Goal: Task Accomplishment & Management: Use online tool/utility

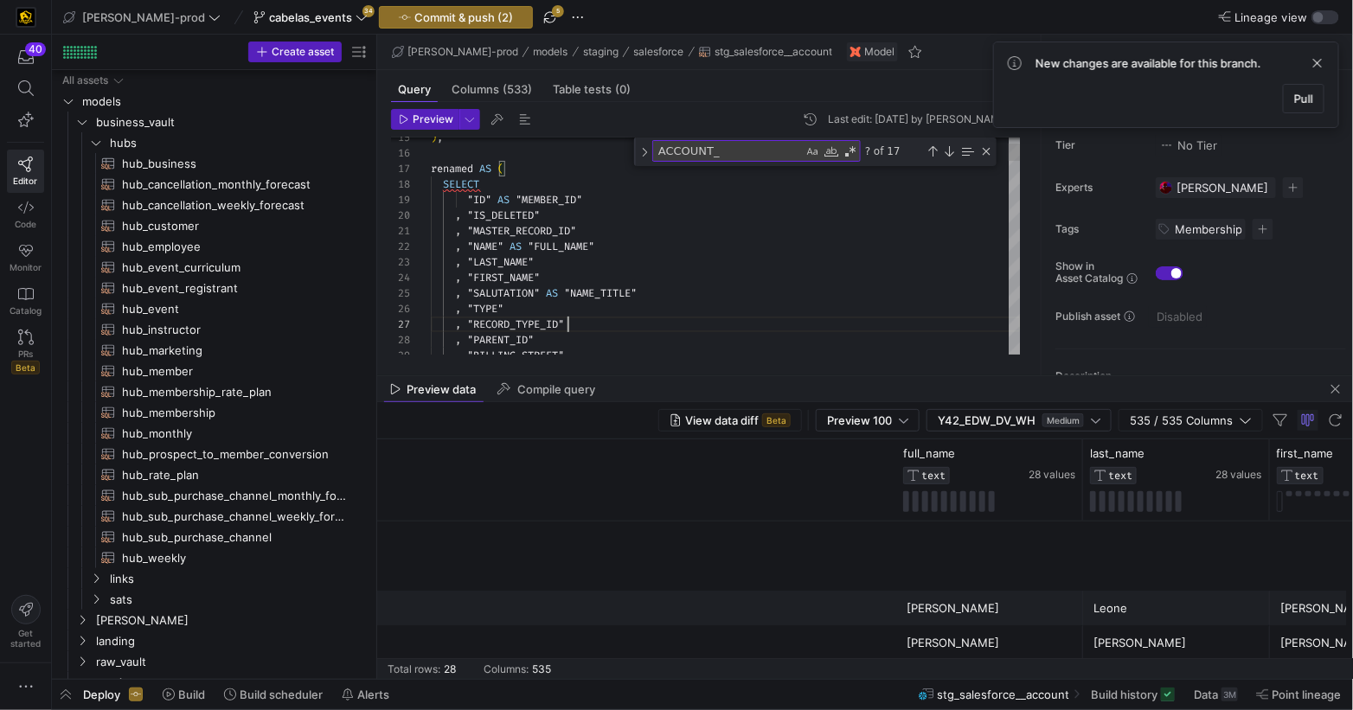
scroll to position [0, 721]
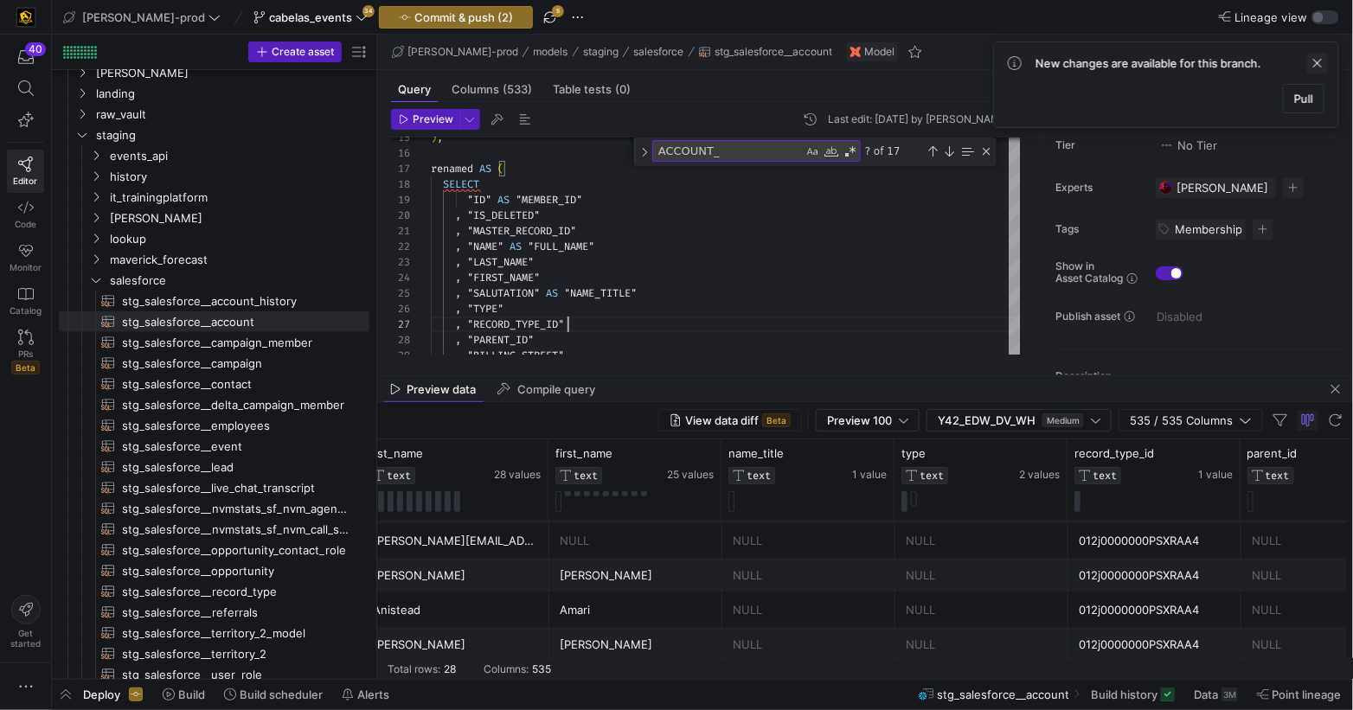
click at [1323, 64] on span at bounding box center [1317, 63] width 21 height 21
click at [627, 201] on div ""ID" AS "MEMBER_ID"" at bounding box center [726, 200] width 590 height 16
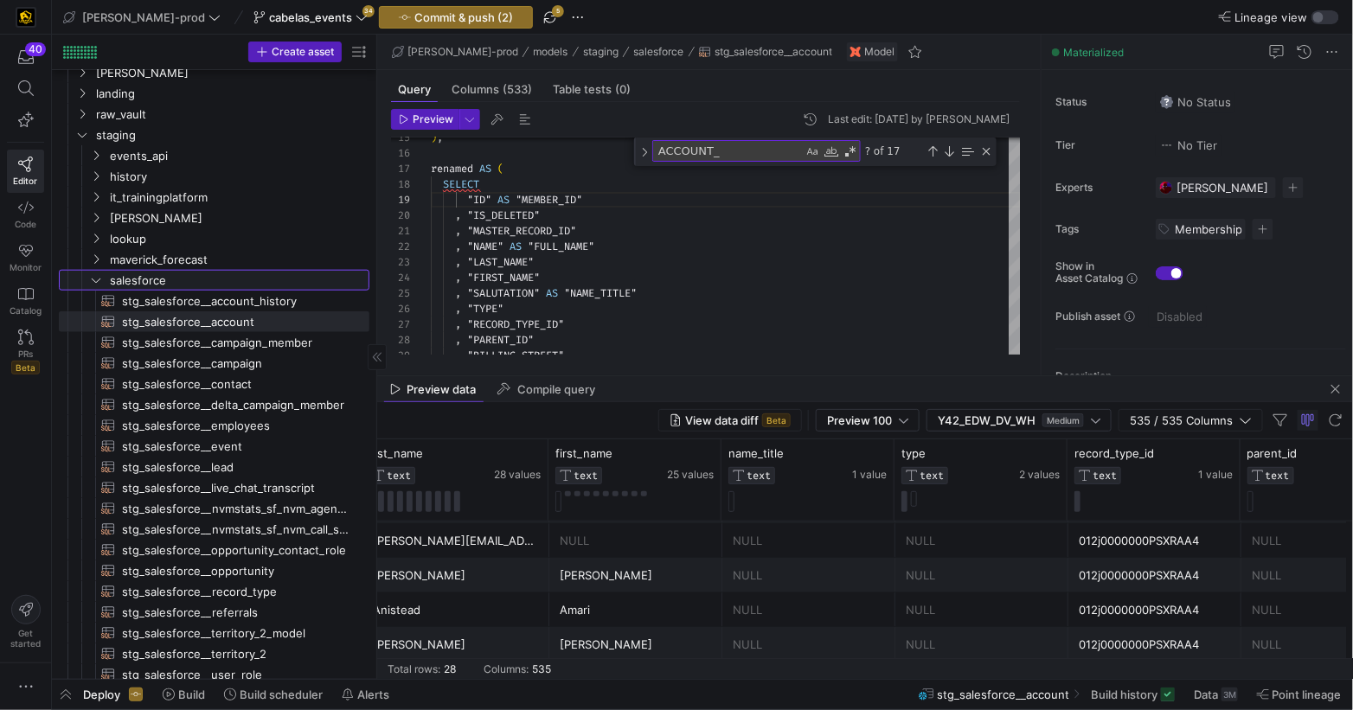
click at [92, 273] on y42-icon "Press SPACE to select this row." at bounding box center [96, 280] width 14 height 14
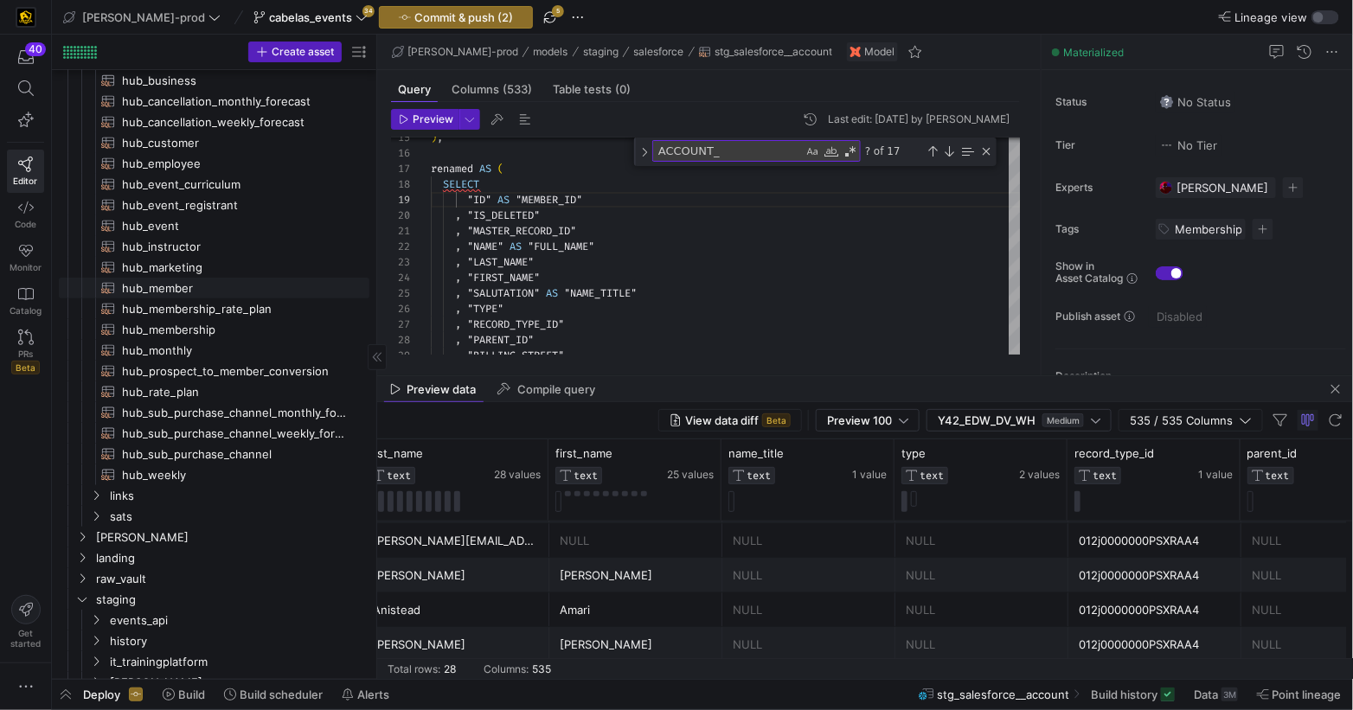
scroll to position [0, 0]
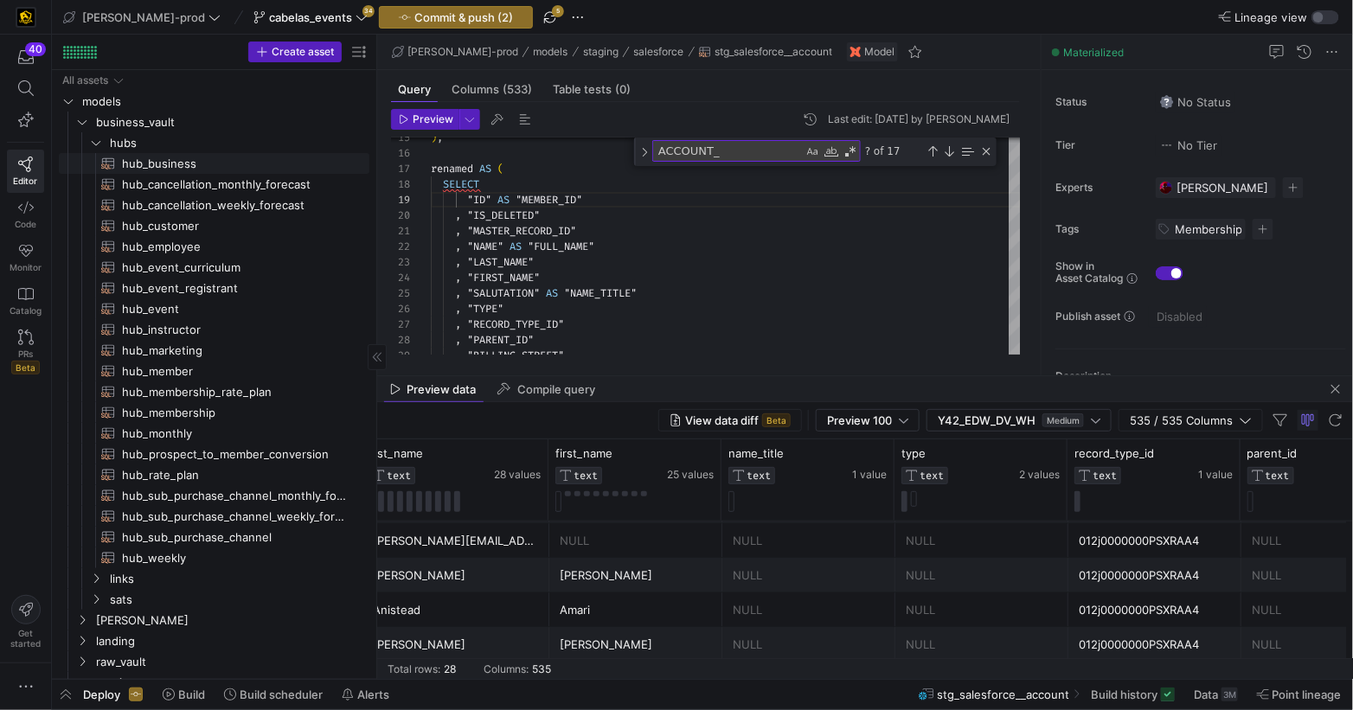
drag, startPoint x: 181, startPoint y: 172, endPoint x: 268, endPoint y: 171, distance: 87.4
click at [181, 172] on span "hub_business​​​​​​​​​​" at bounding box center [235, 164] width 227 height 20
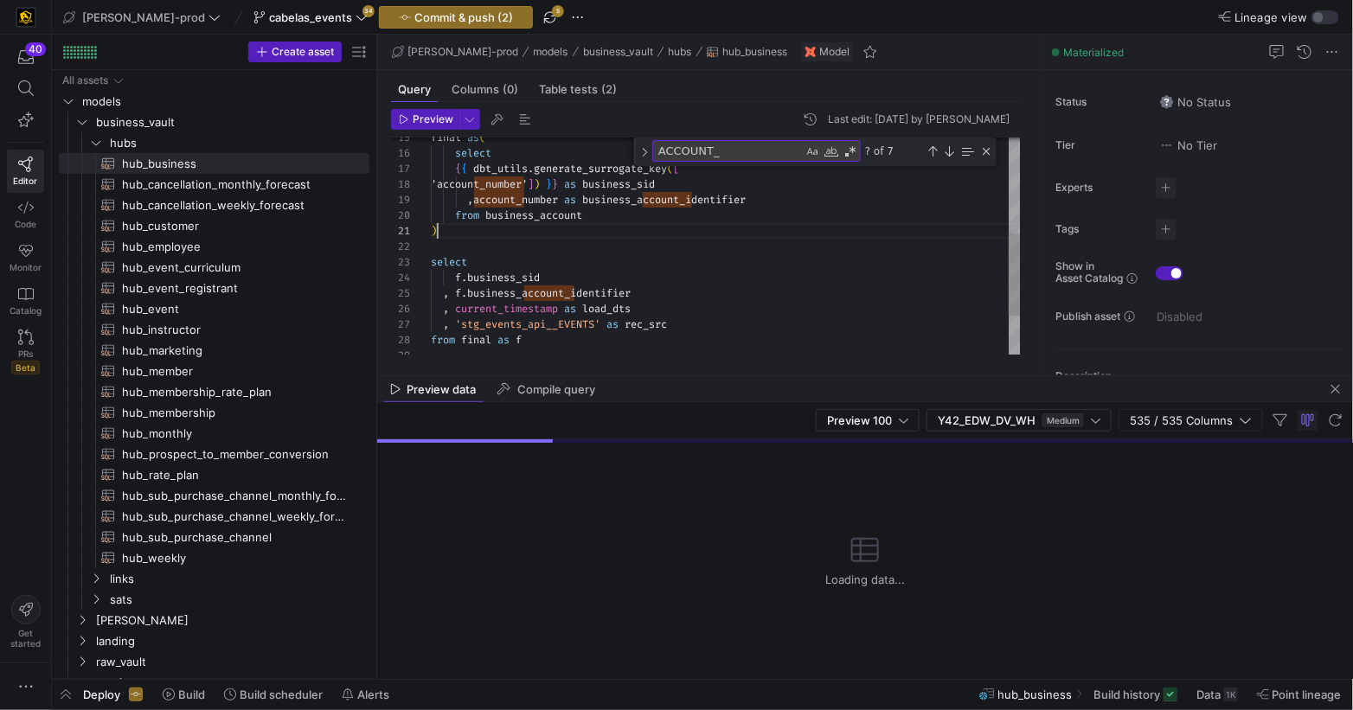
scroll to position [0, 5]
click at [749, 234] on div "final as ( select { { dbt_utils . generate_surrogate_key ( [ 'account_number' ]…" at bounding box center [726, 169] width 590 height 573
click at [782, 203] on div ", account_number as business_account_identifier" at bounding box center [726, 200] width 590 height 16
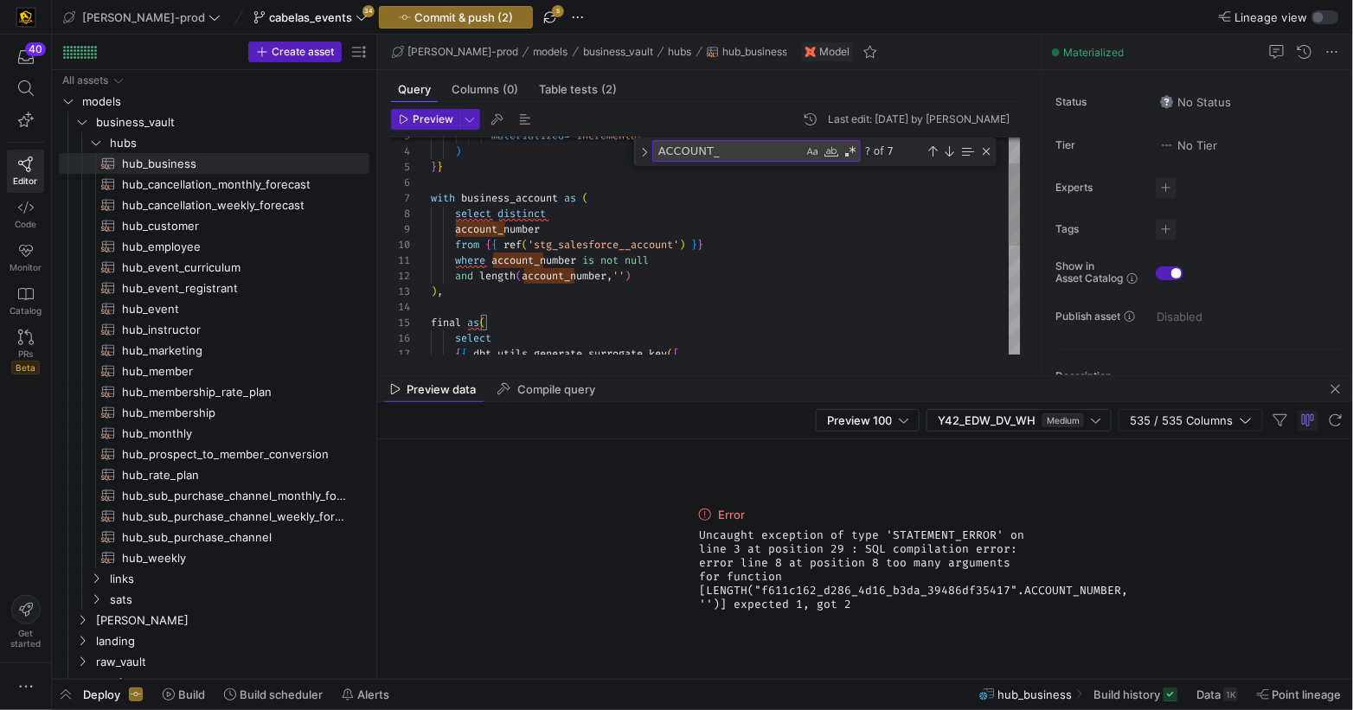
drag, startPoint x: 664, startPoint y: 275, endPoint x: 720, endPoint y: 292, distance: 58.0
click at [664, 275] on div "final as ( ) , and length ( account_number , '' ) where account_number is not n…" at bounding box center [726, 354] width 590 height 573
drag, startPoint x: 679, startPoint y: 276, endPoint x: 689, endPoint y: 272, distance: 10.9
click at [679, 276] on div "and length ( account_number , '' )" at bounding box center [726, 276] width 590 height 16
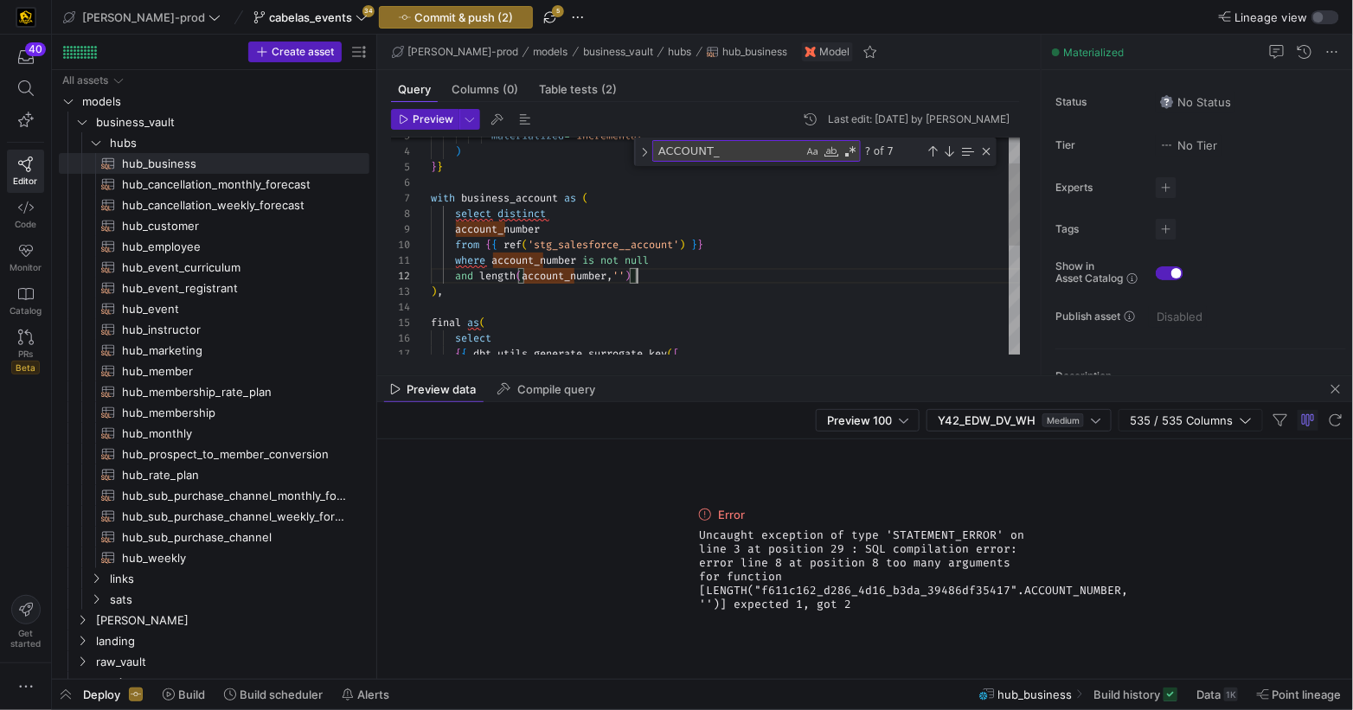
scroll to position [16, 156]
drag, startPoint x: 661, startPoint y: 272, endPoint x: 484, endPoint y: 274, distance: 177.3
click at [482, 272] on div "and length ( account_number , '' )" at bounding box center [726, 276] width 590 height 16
drag, startPoint x: 485, startPoint y: 275, endPoint x: 485, endPoint y: 288, distance: 13.0
click at [485, 275] on div "final as ( ) , and Vendor , National , White Label Partner and Independent Insu…" at bounding box center [726, 354] width 590 height 573
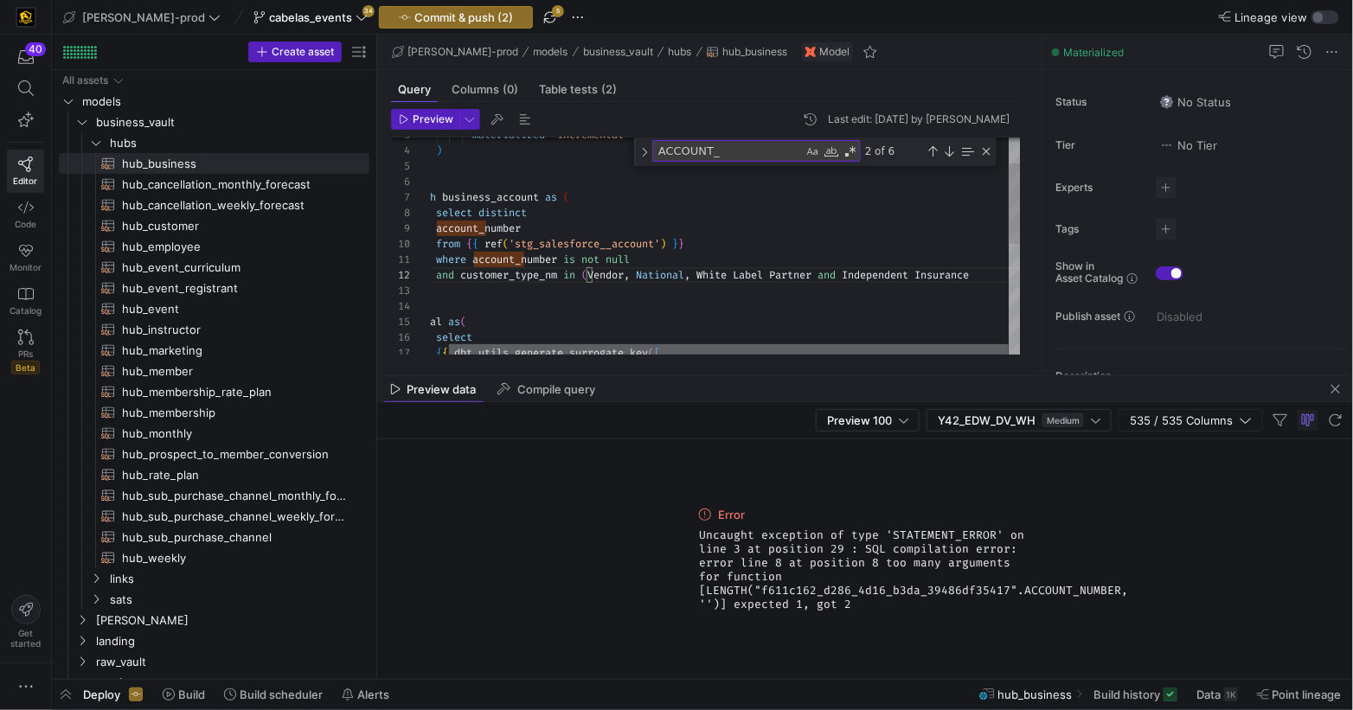
click at [950, 350] on div at bounding box center [729, 349] width 560 height 10
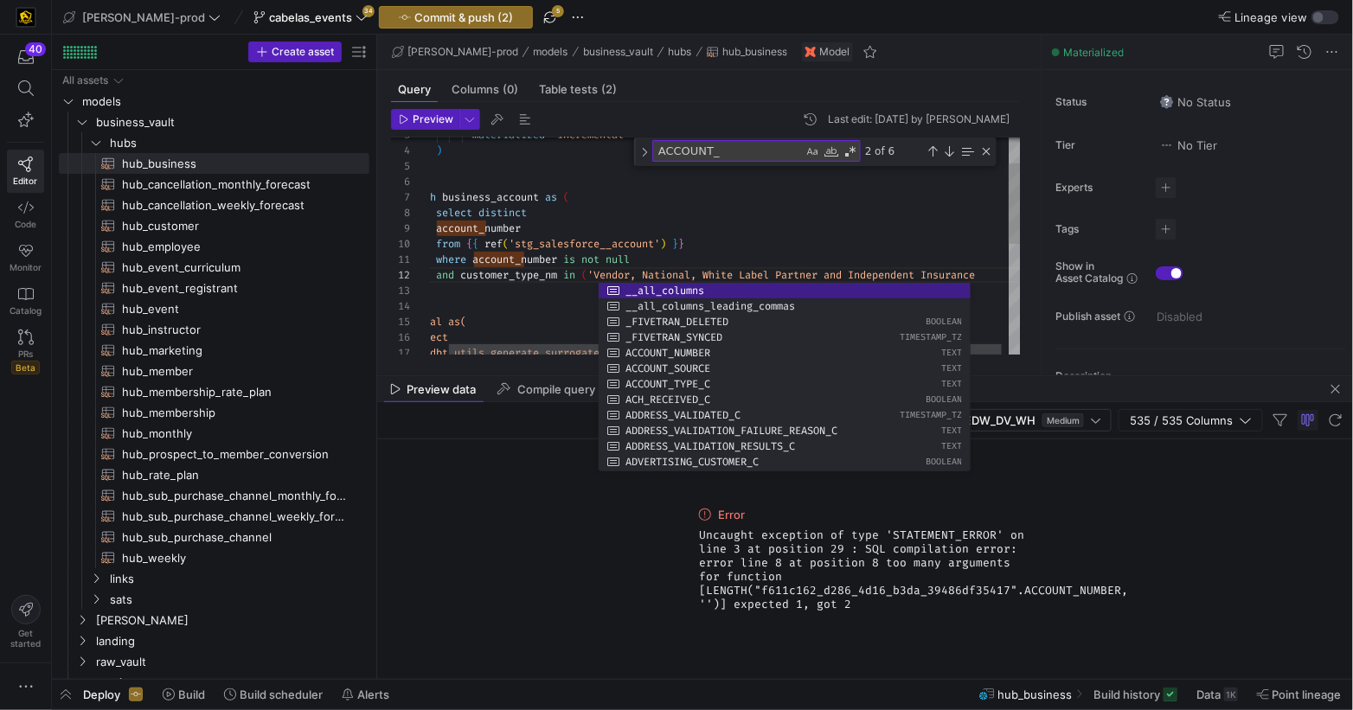
drag, startPoint x: 639, startPoint y: 273, endPoint x: 671, endPoint y: 274, distance: 32.0
click at [639, 273] on div "final as( ), and customer_type_nm in ( 'Vendor, National, White Label Partner a…" at bounding box center [720, 359] width 616 height 584
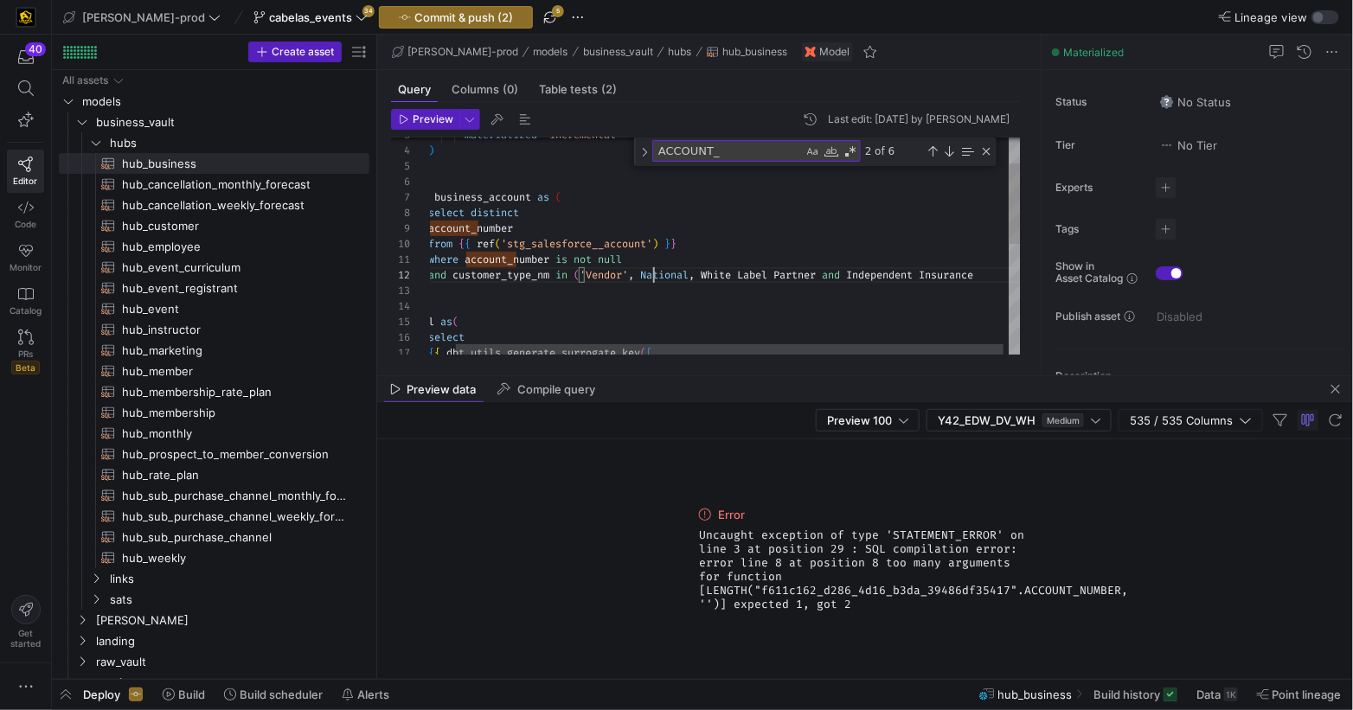
drag, startPoint x: 652, startPoint y: 274, endPoint x: 665, endPoint y: 280, distance: 14.3
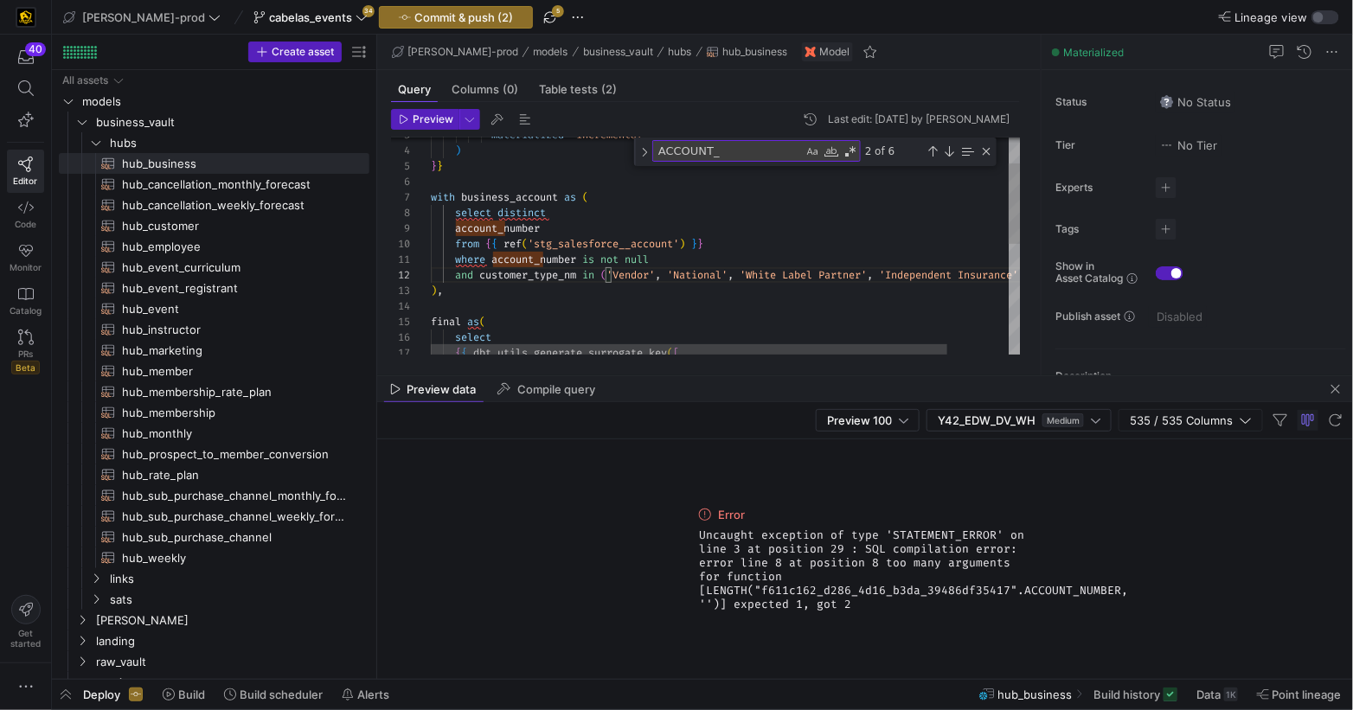
click at [661, 281] on div "final as ( ) , and customer_type_nm in ( 'Vendor' , 'National' , 'White Label P…" at bounding box center [761, 359] width 660 height 584
drag, startPoint x: 570, startPoint y: 227, endPoint x: 594, endPoint y: 232, distance: 24.6
click at [570, 227] on div "final as ( ) , and customer_type_nm in ( 'Vendor' , 'National' , 'White Label P…" at bounding box center [761, 359] width 660 height 584
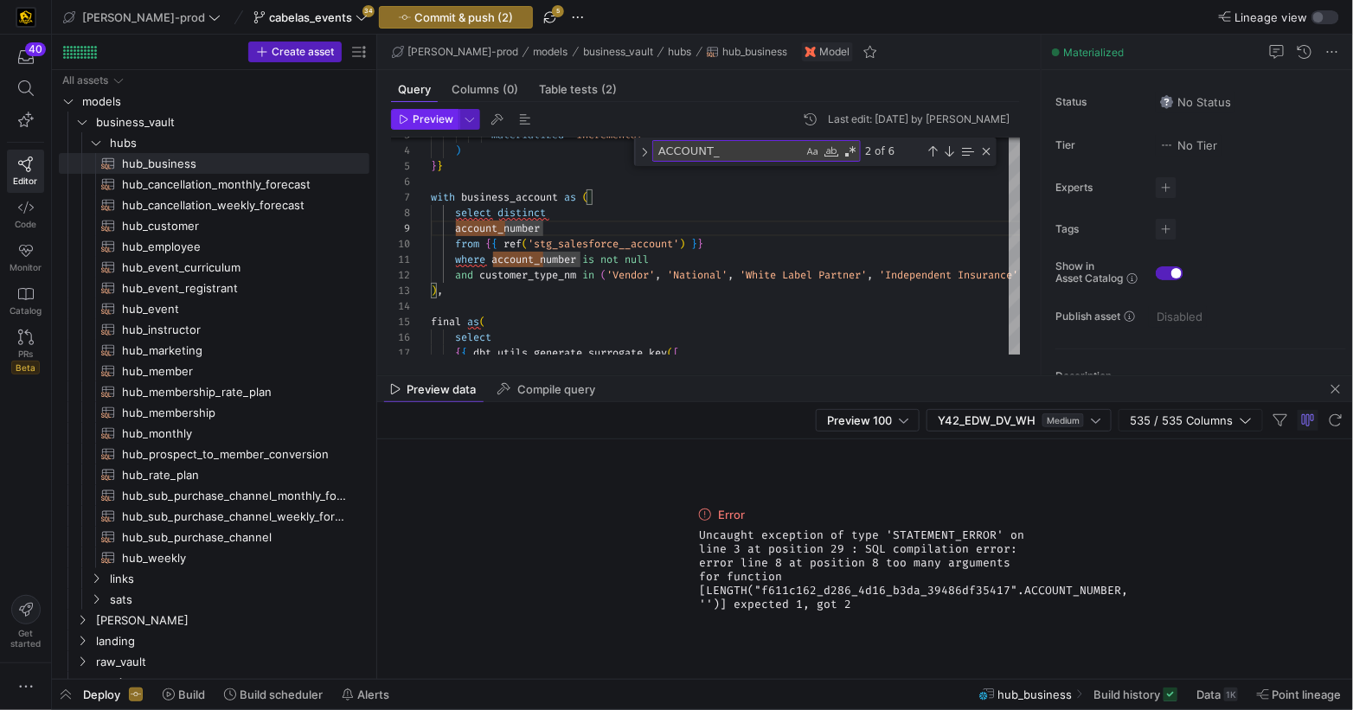
click at [416, 123] on span "Preview" at bounding box center [433, 119] width 41 height 12
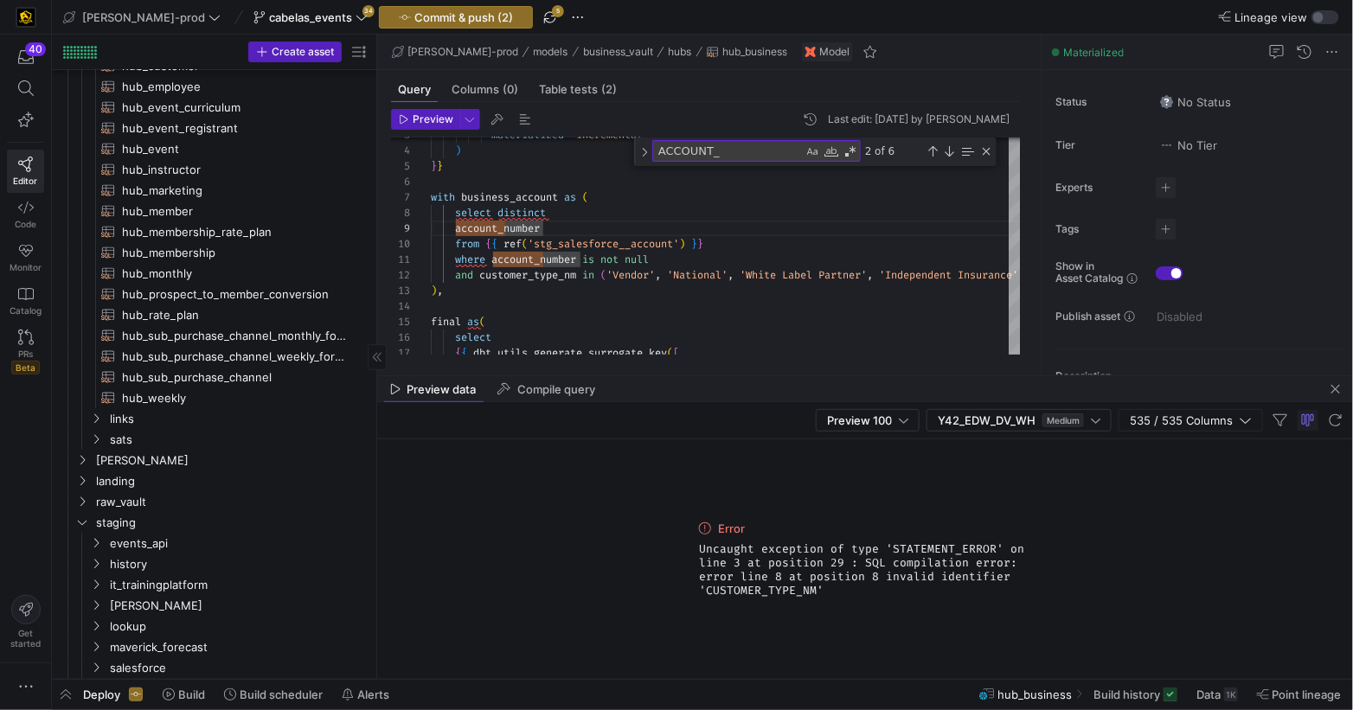
scroll to position [167, 0]
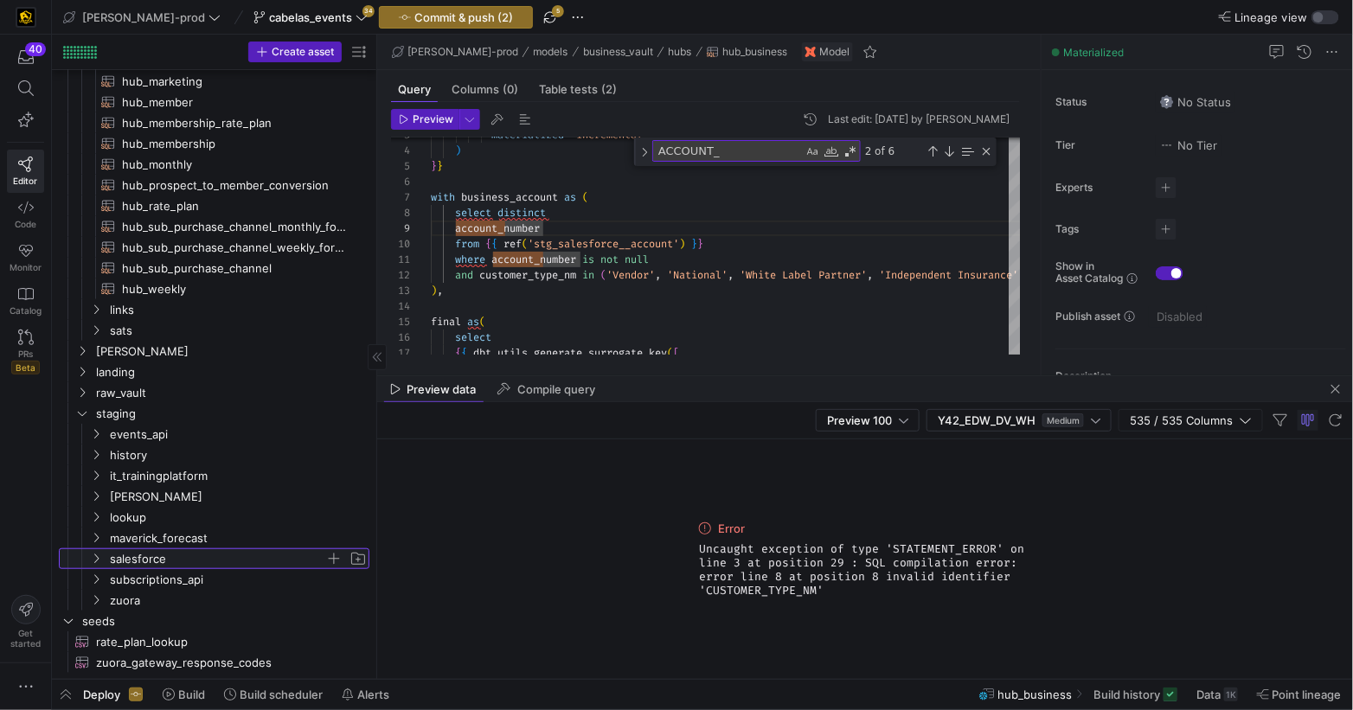
click at [106, 559] on span "salesforce" at bounding box center [227, 558] width 281 height 19
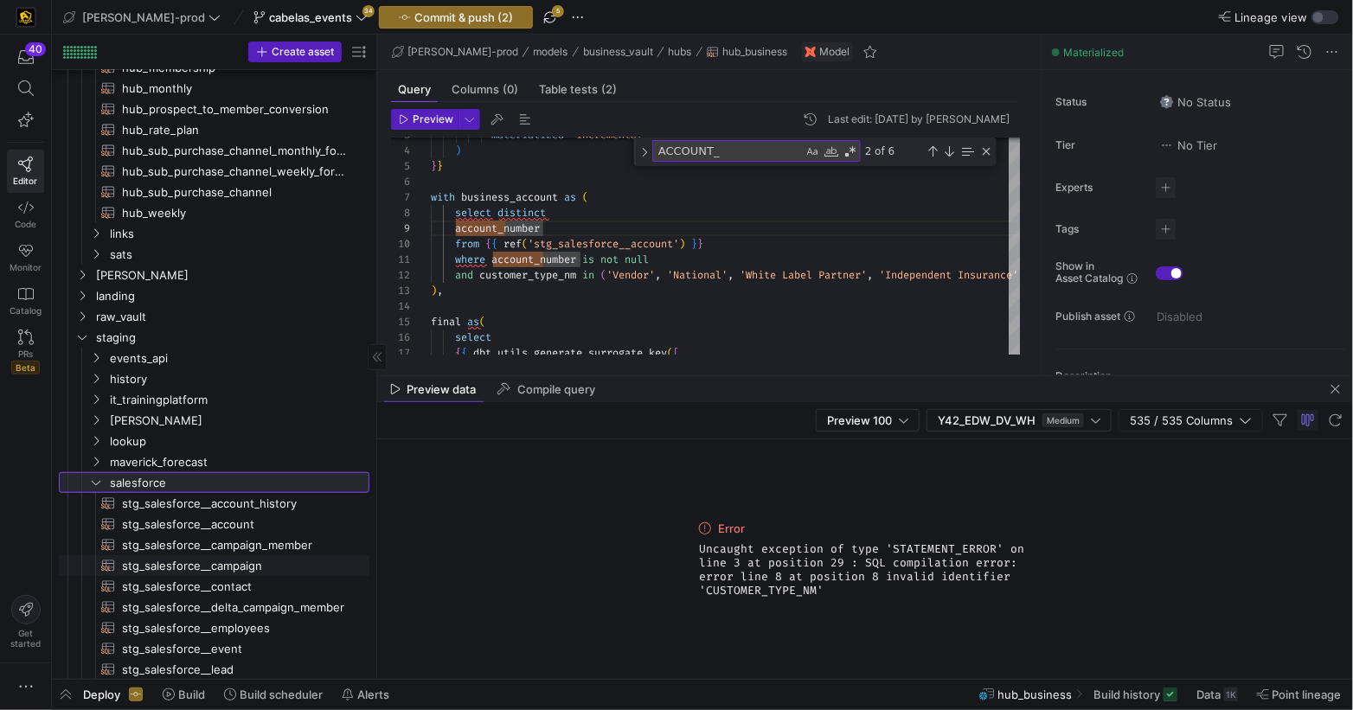
scroll to position [362, 0]
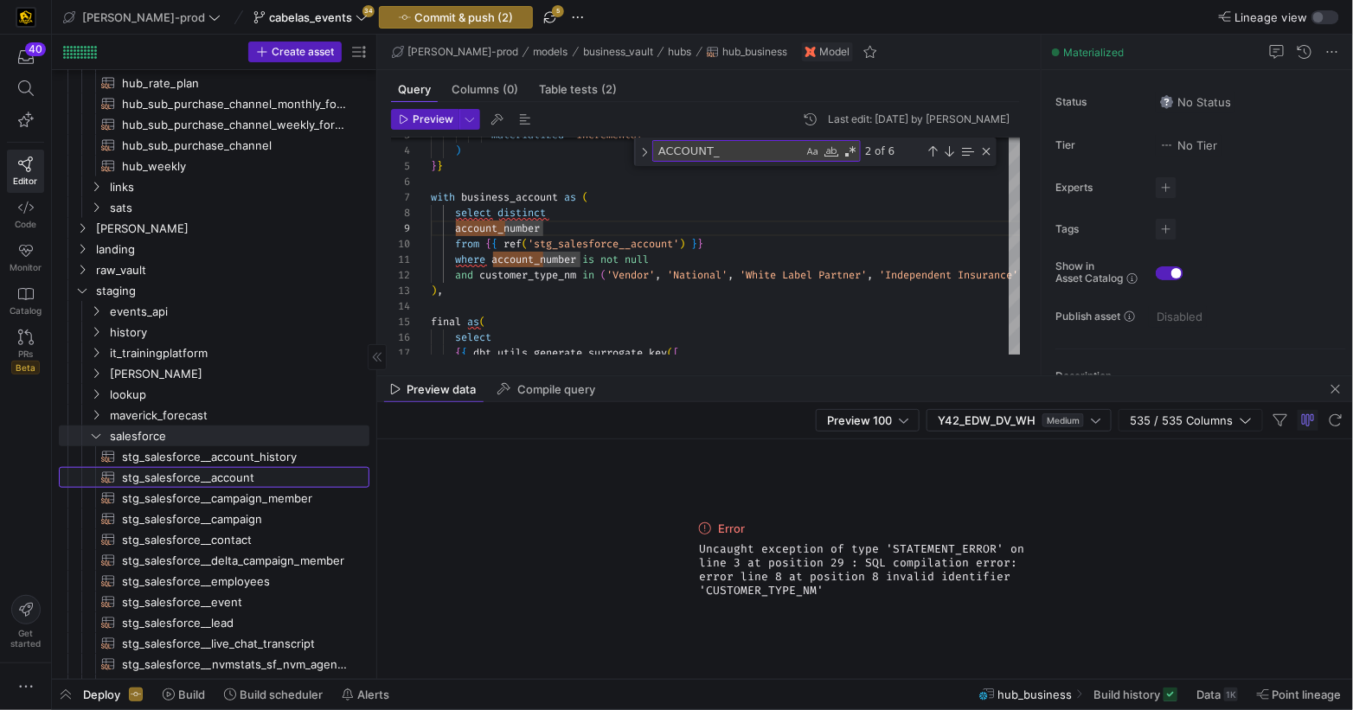
click at [216, 483] on span "stg_salesforce__account​​​​​​​​​​" at bounding box center [235, 478] width 227 height 20
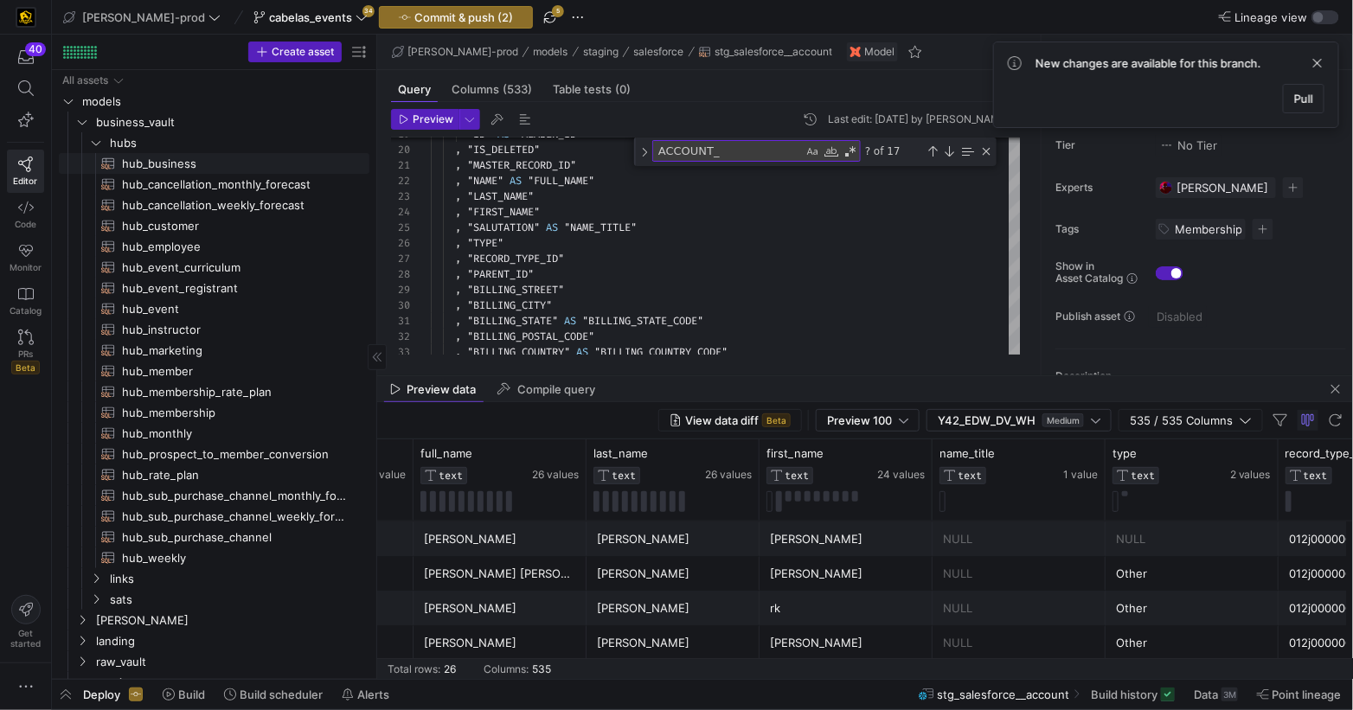
drag, startPoint x: 170, startPoint y: 162, endPoint x: 279, endPoint y: 200, distance: 115.4
click at [170, 162] on span "hub_business​​​​​​​​​​" at bounding box center [235, 164] width 227 height 20
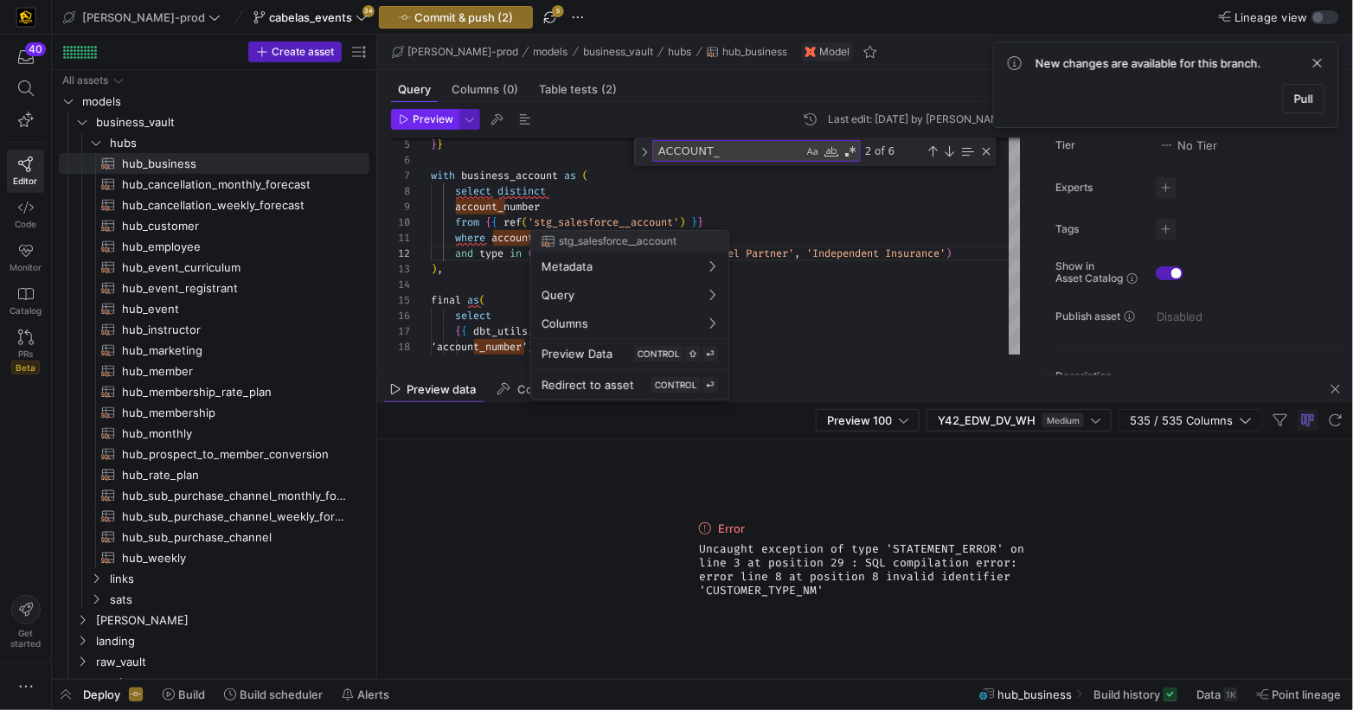
click at [420, 119] on div at bounding box center [676, 355] width 1353 height 710
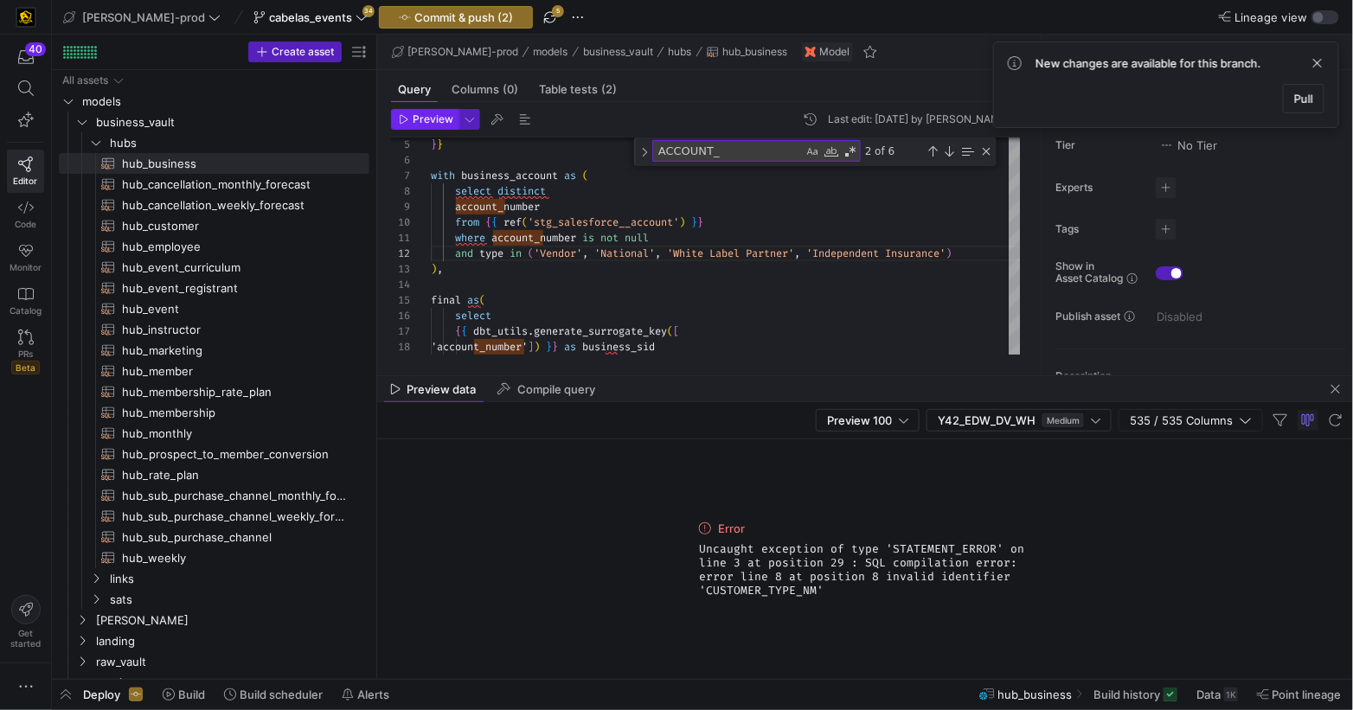
click at [420, 119] on span "Preview" at bounding box center [433, 119] width 41 height 12
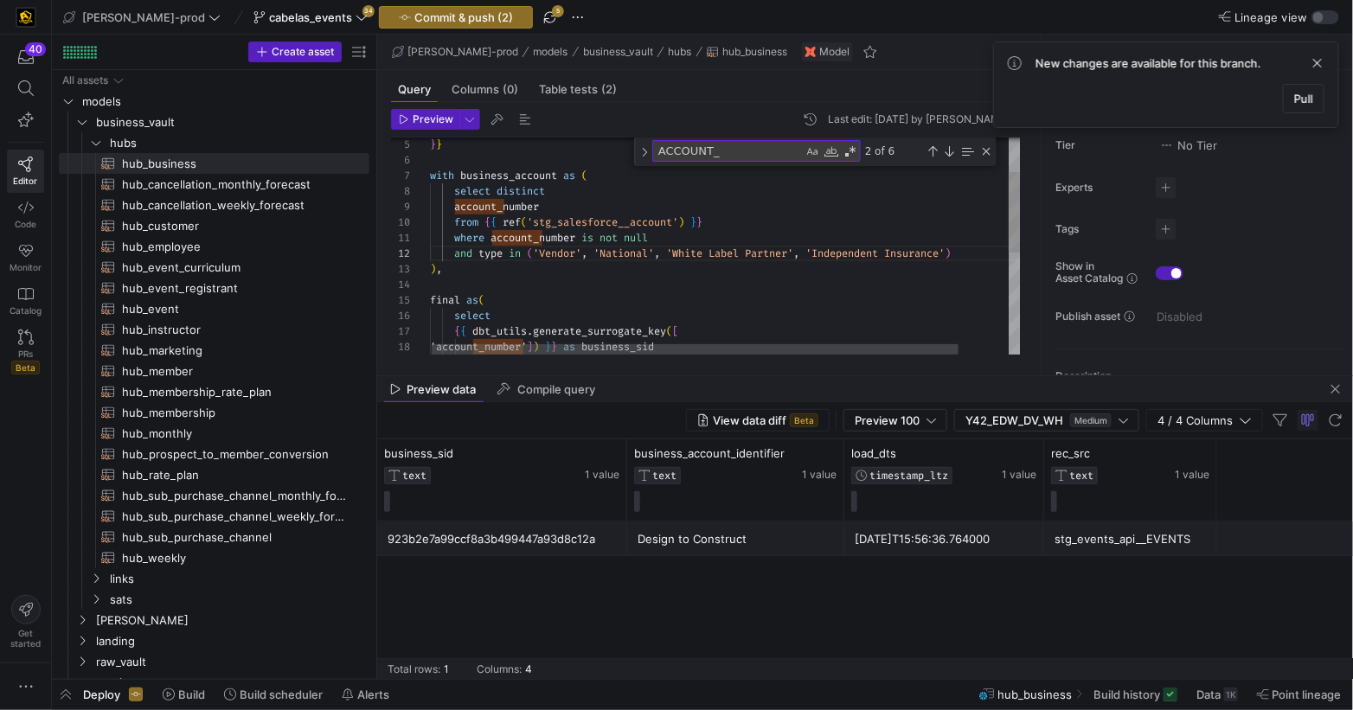
click at [674, 292] on div ") , and type in ( 'Vendor' , 'National' , 'White Label Partner' , 'Independent …" at bounding box center [753, 338] width 647 height 584
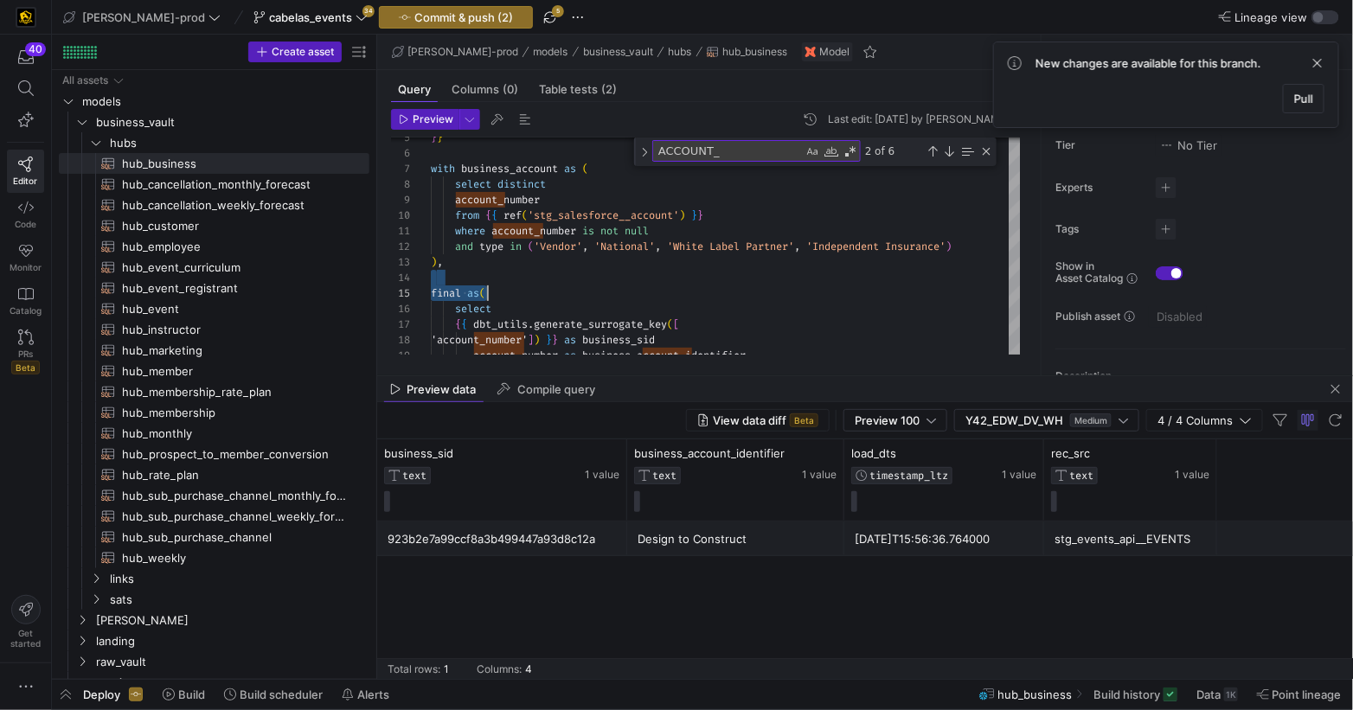
click at [484, 535] on div "923b2e7a99ccf8a3b499447a93d8c12a" at bounding box center [502, 539] width 229 height 34
click at [754, 546] on div "Design to Construct" at bounding box center [735, 539] width 196 height 34
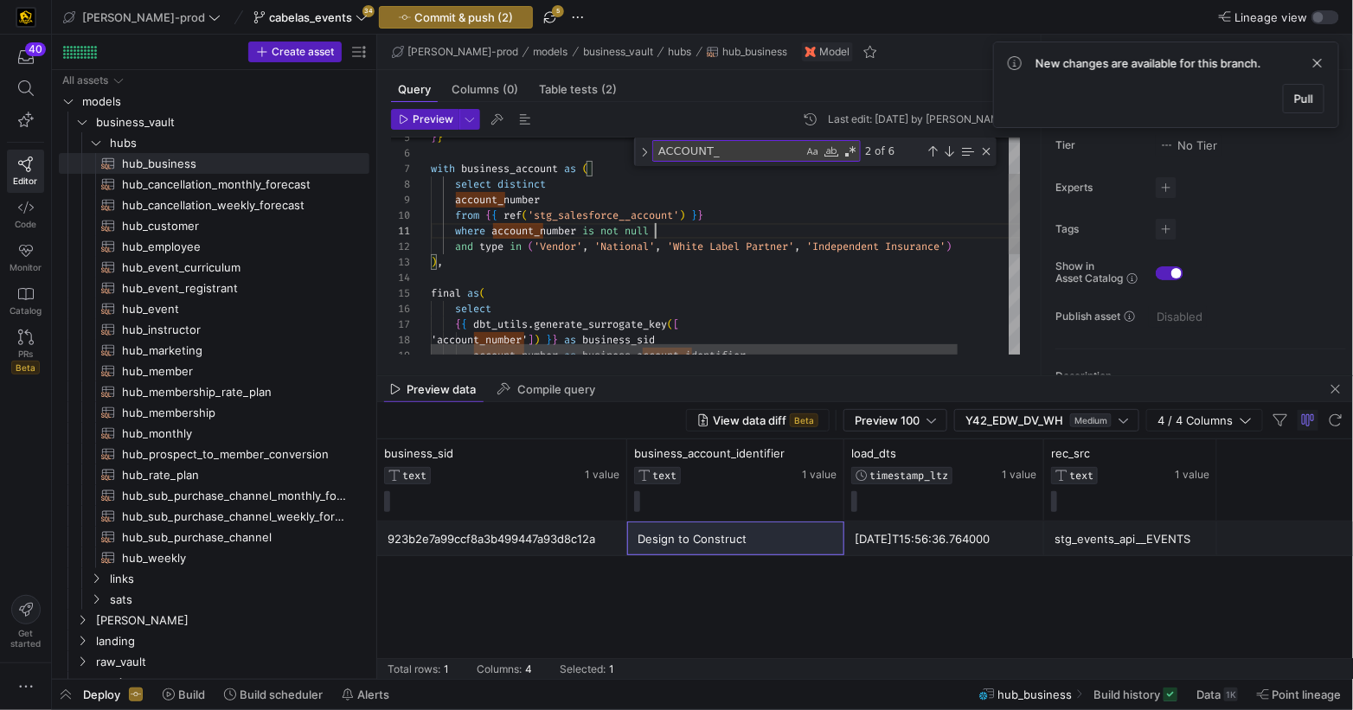
click at [682, 227] on div ") , and type in ( 'Vendor' , 'National' , 'White Label Partner' , 'Independent …" at bounding box center [754, 331] width 647 height 584
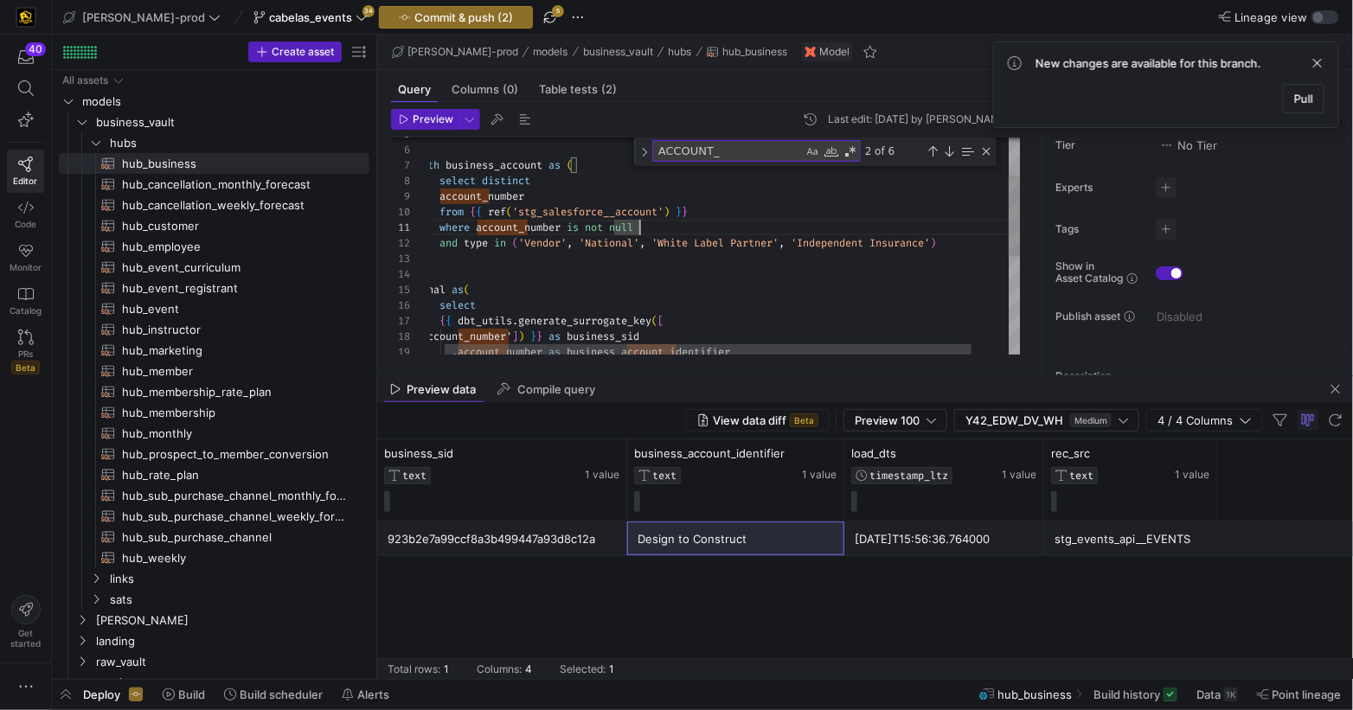
click at [757, 227] on div ") , and type in ( 'Vendor' , 'National' , 'White Label Partner' , 'Independent …" at bounding box center [738, 327] width 647 height 584
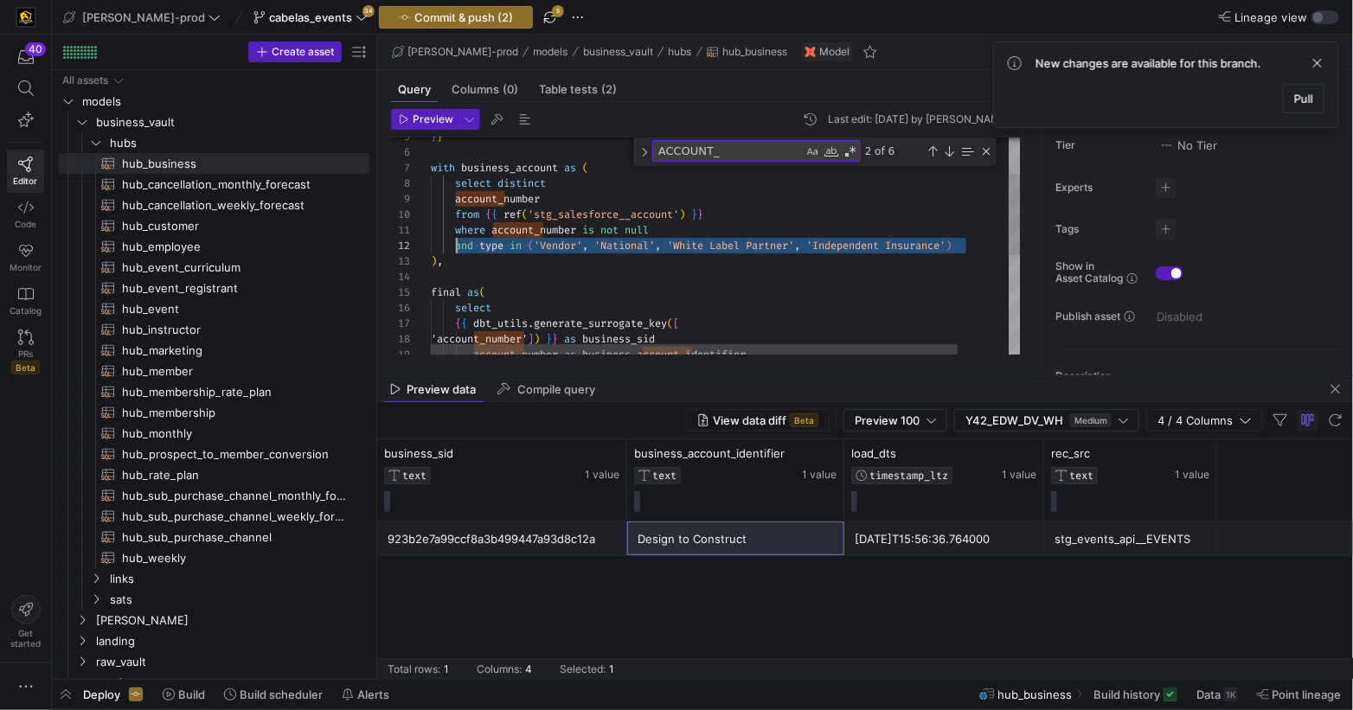
drag, startPoint x: 983, startPoint y: 247, endPoint x: 462, endPoint y: 246, distance: 520.7
click at [507, 247] on div ") , and type in ( 'Vendor' , 'National' , 'White Label Partner' , 'Independent …" at bounding box center [754, 330] width 647 height 584
click at [980, 242] on div "and type in ( 'Vendor' , 'National' , 'White Label Partner' , 'Independent Insu…" at bounding box center [754, 246] width 647 height 16
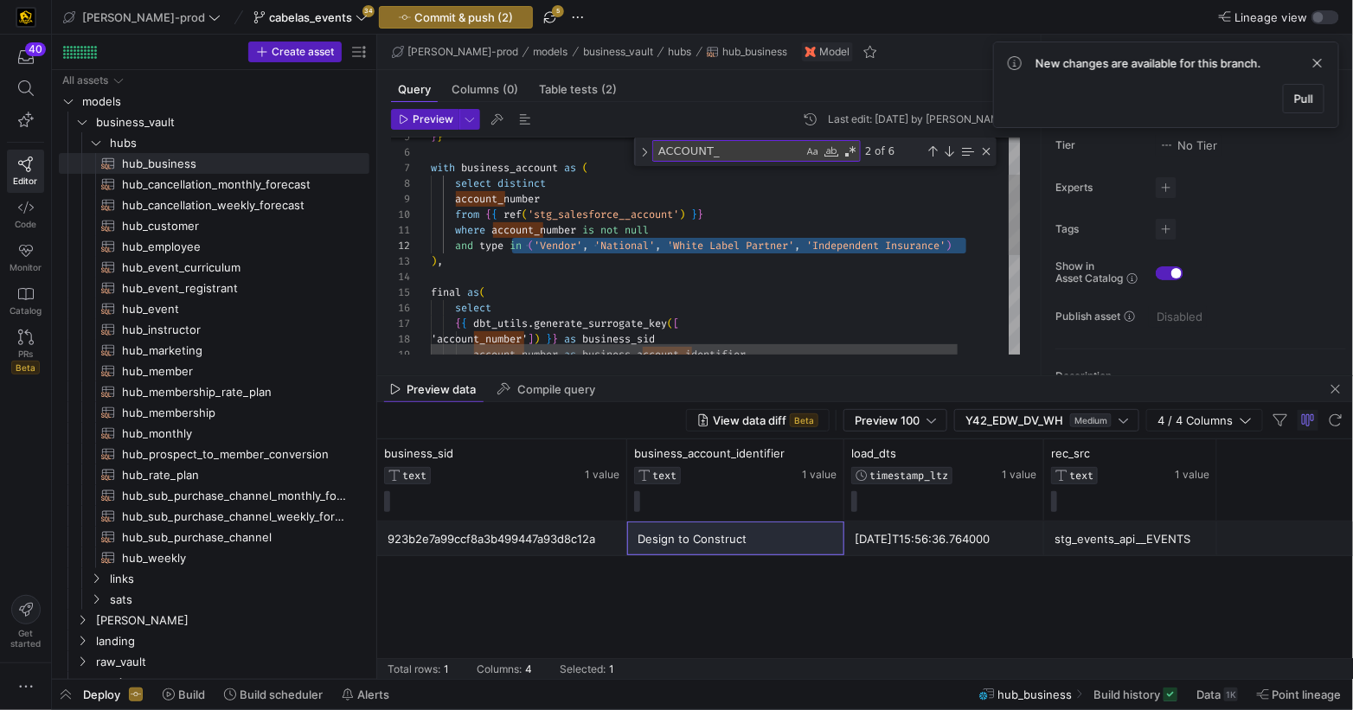
drag, startPoint x: 986, startPoint y: 247, endPoint x: 509, endPoint y: 242, distance: 476.6
click at [510, 242] on div "and type in ( 'Vendor' , 'National' , 'White Label Partner' , 'Independent Insu…" at bounding box center [754, 246] width 647 height 16
click at [546, 227] on span "account_number" at bounding box center [533, 230] width 85 height 14
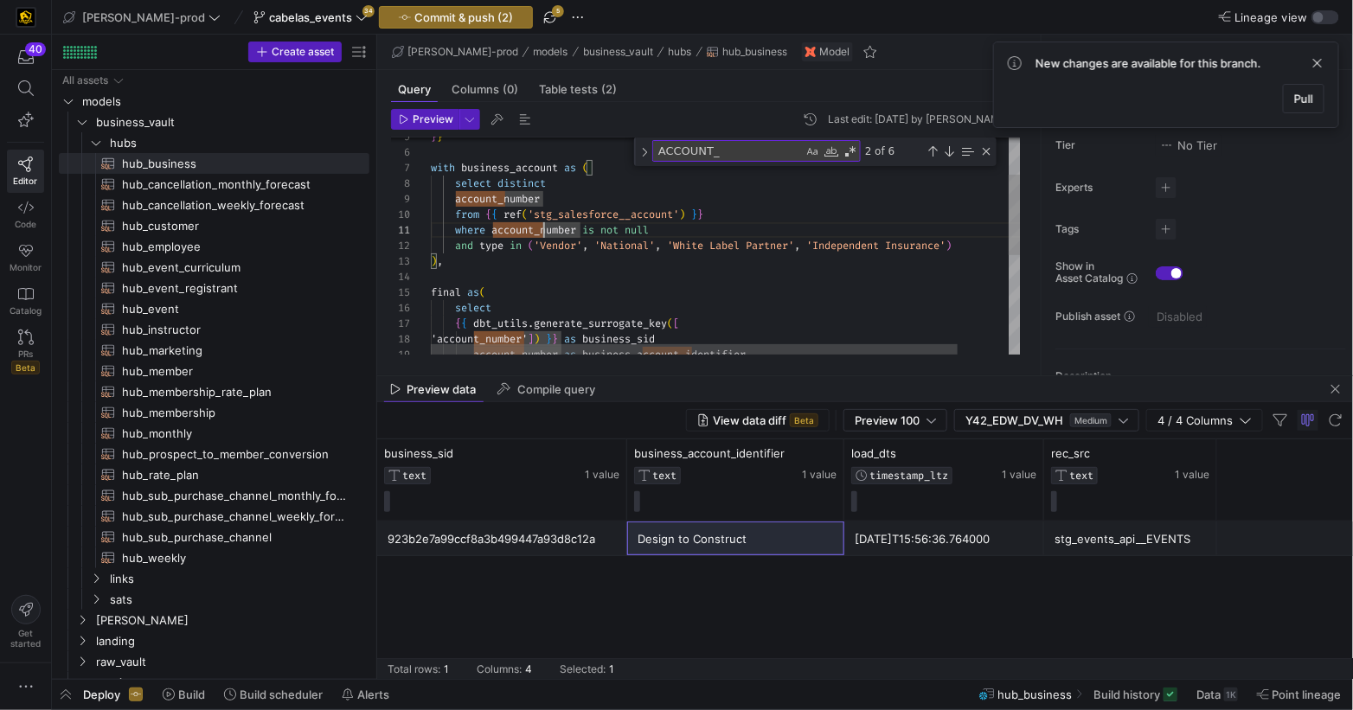
click at [533, 232] on span "account_number" at bounding box center [533, 230] width 85 height 14
click at [533, 232] on div ") , and type in ( 'Vendor' , 'National' , 'White Label Partner' , 'Independent …" at bounding box center [754, 330] width 647 height 584
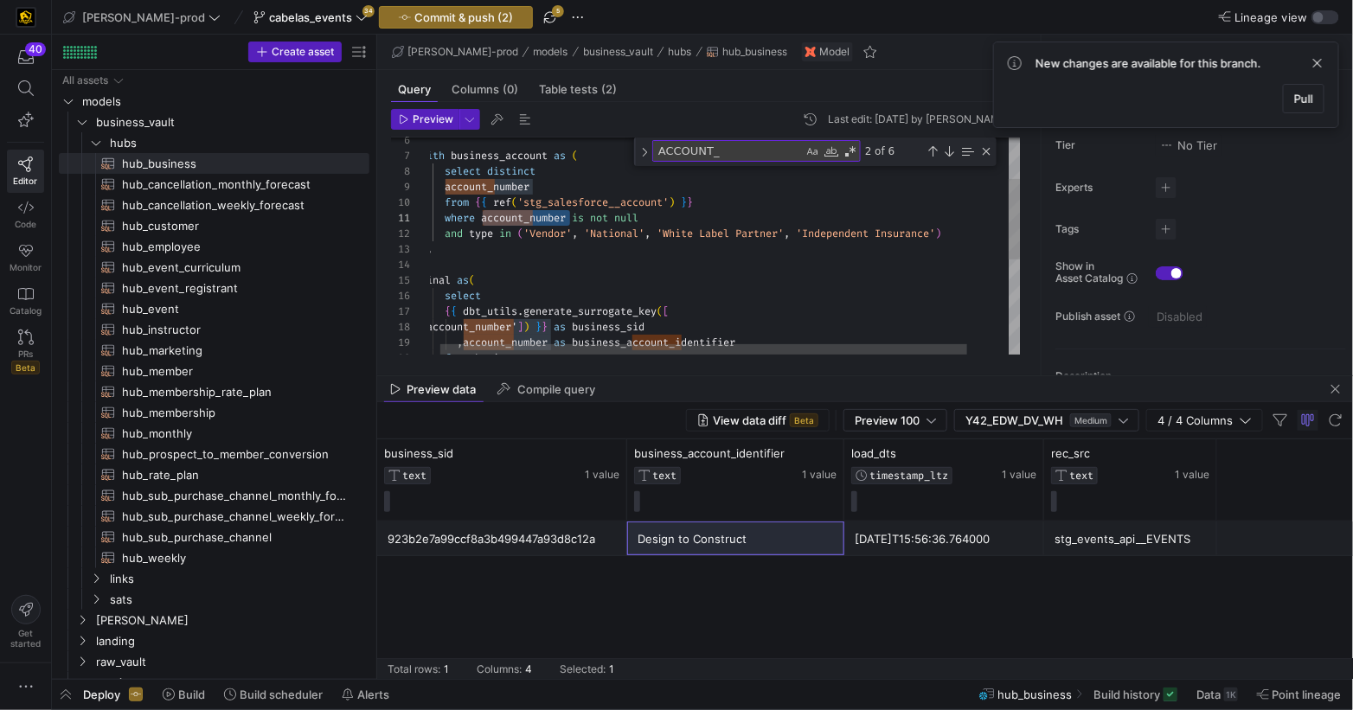
click at [533, 217] on div ") , and type in ( 'Vendor' , 'National' , 'White Label Partner' , 'Independent …" at bounding box center [743, 318] width 647 height 584
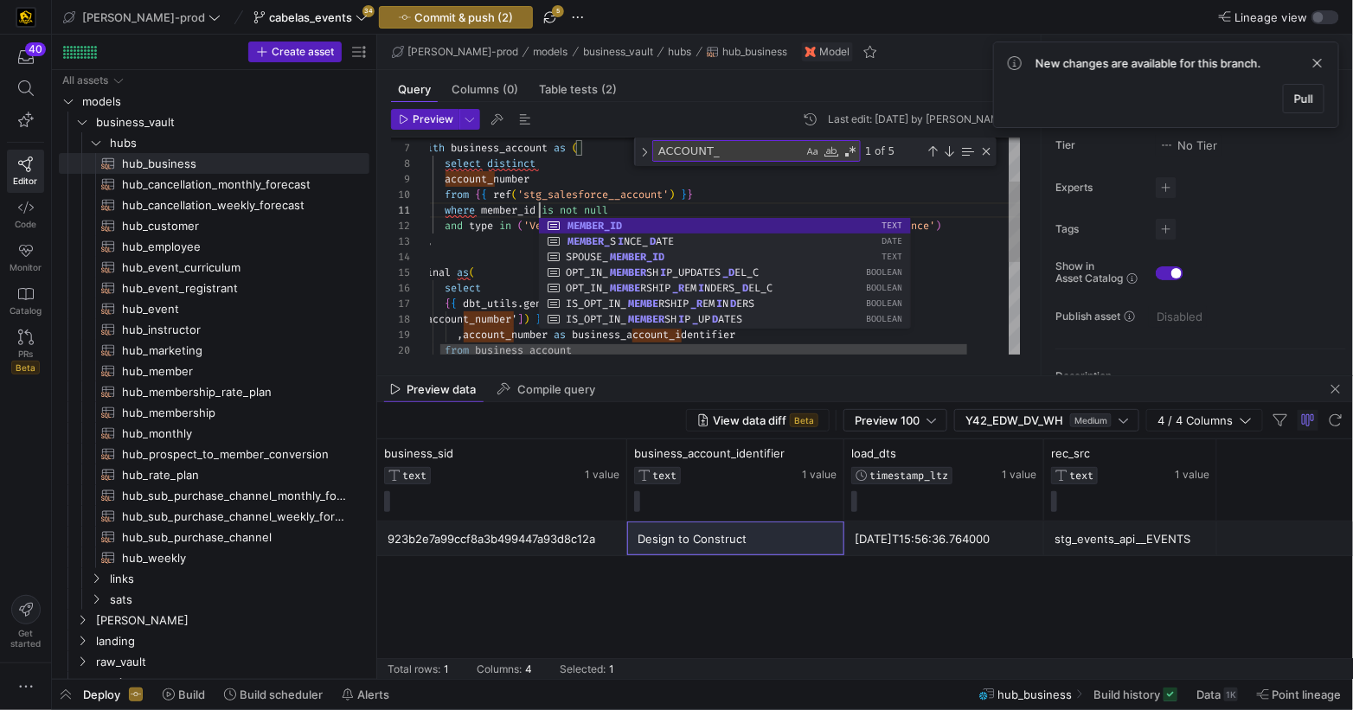
scroll to position [139, 74]
click at [494, 202] on div ") , and type in ( 'Vendor' , 'National' , 'White Label Partner' , 'Independent …" at bounding box center [743, 310] width 647 height 584
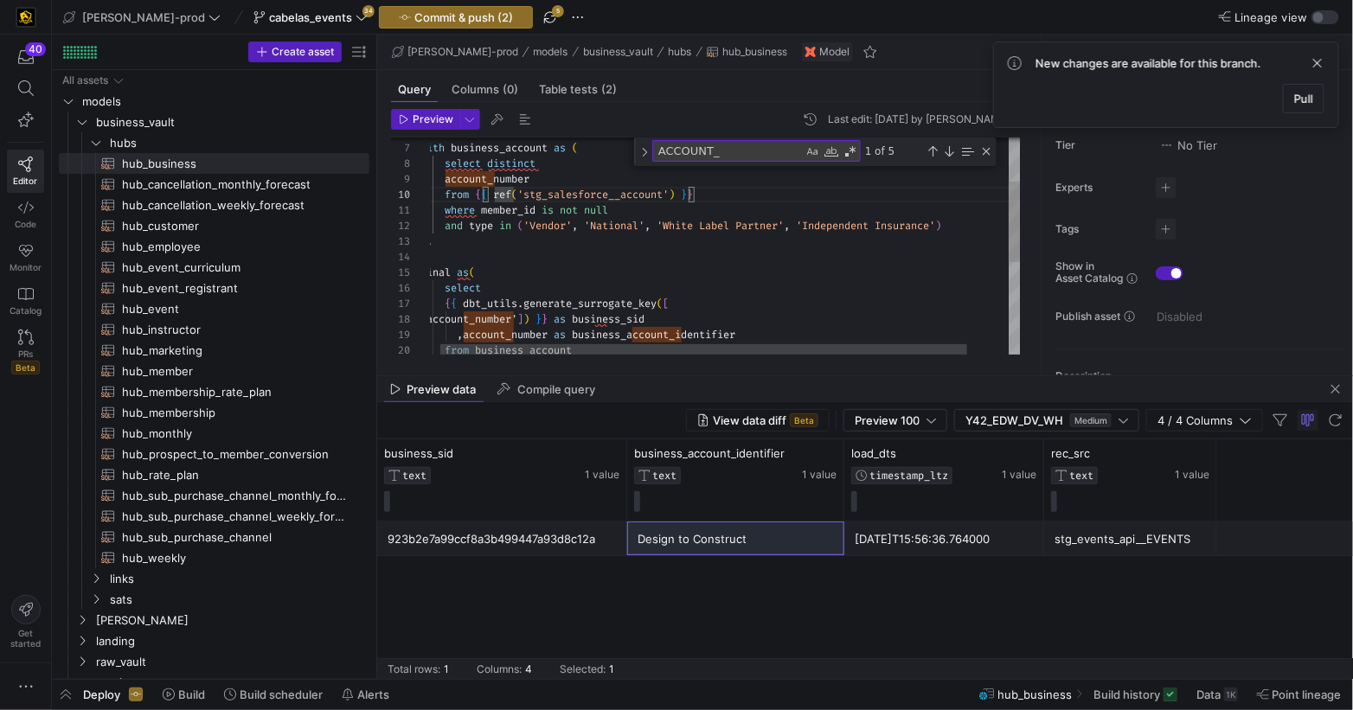
click at [509, 206] on div ") , and type in ( 'Vendor' , 'National' , 'White Label Partner' , 'Independent …" at bounding box center [743, 310] width 647 height 584
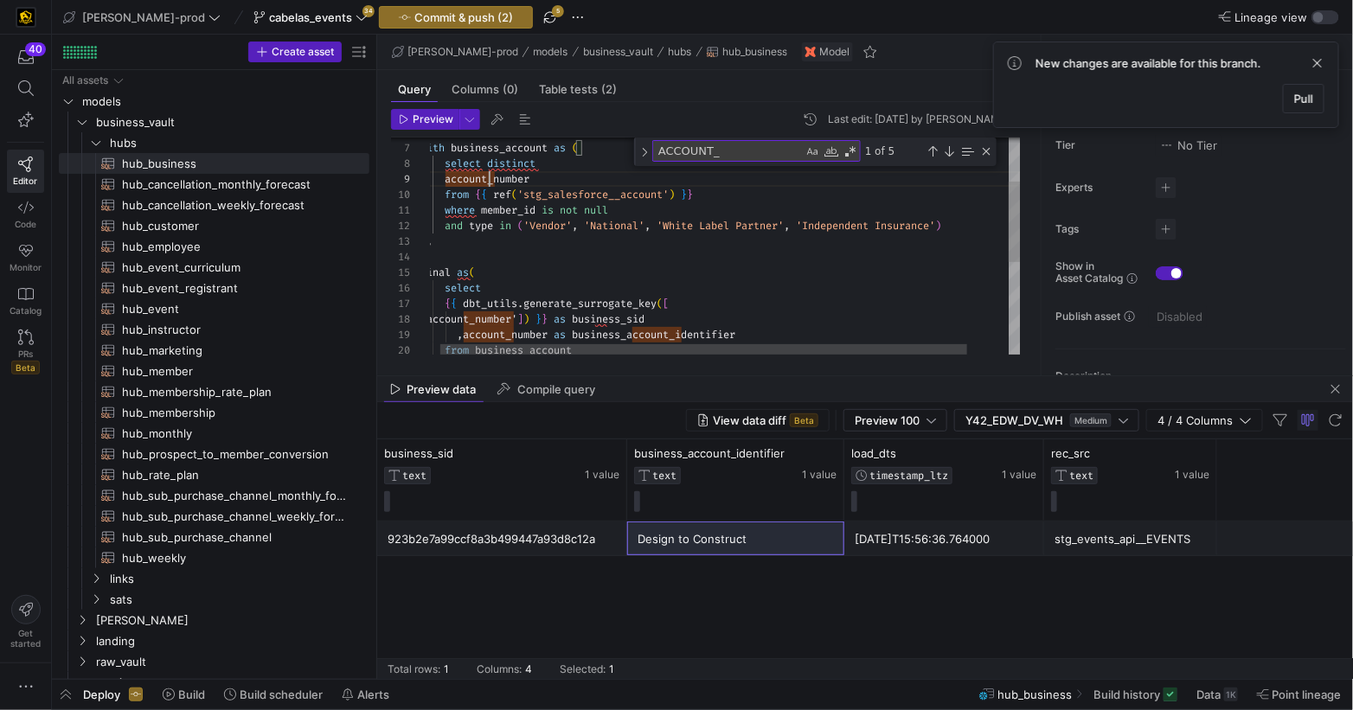
click at [621, 238] on div ") , and type in ( 'Vendor' , 'National' , 'White Label Partner' , 'Independent …" at bounding box center [750, 310] width 647 height 584
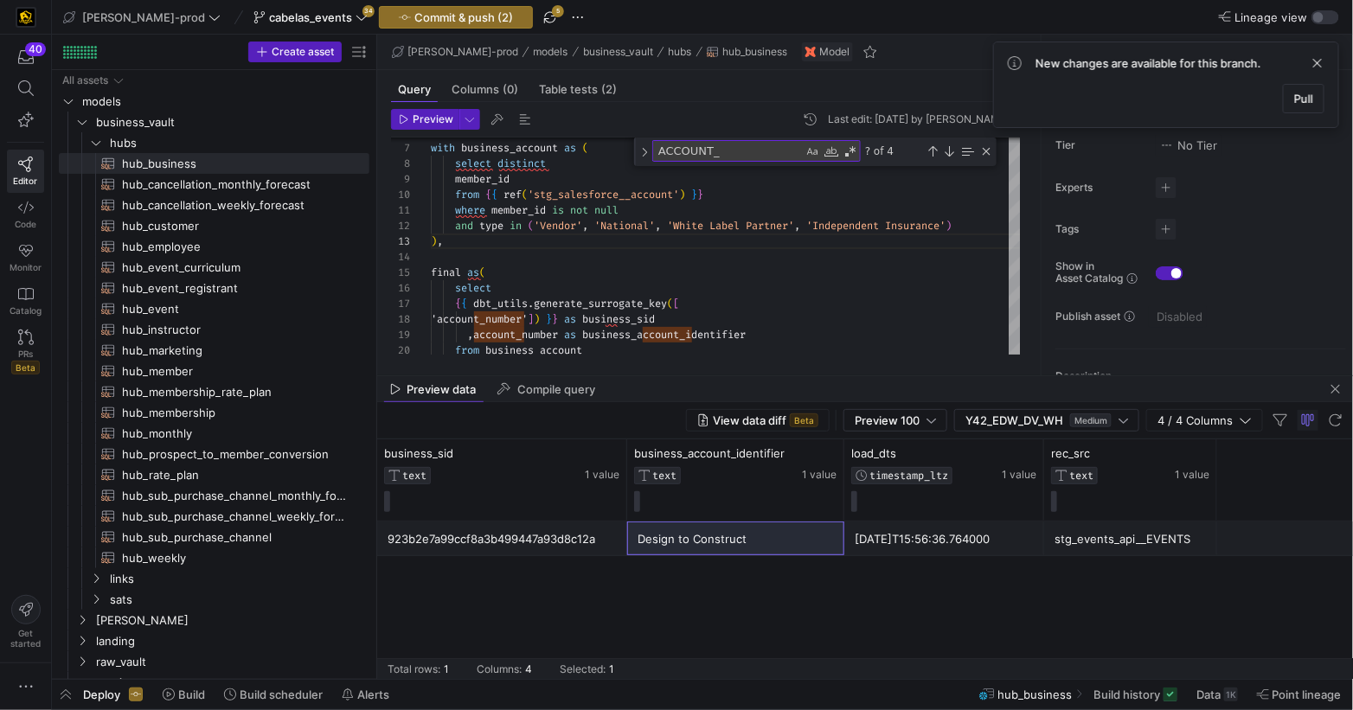
drag, startPoint x: 422, startPoint y: 121, endPoint x: 475, endPoint y: 166, distance: 69.3
click at [422, 121] on span "Preview" at bounding box center [433, 119] width 41 height 12
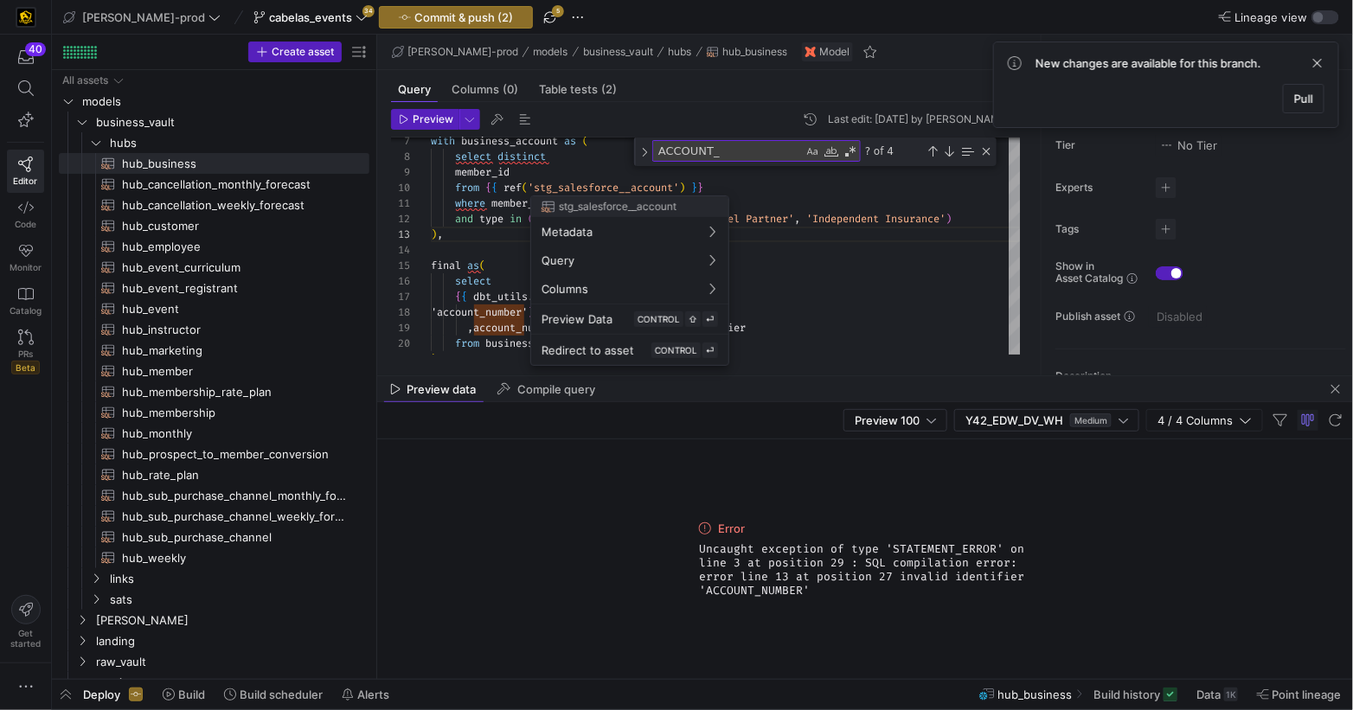
click at [584, 170] on div at bounding box center [676, 355] width 1353 height 710
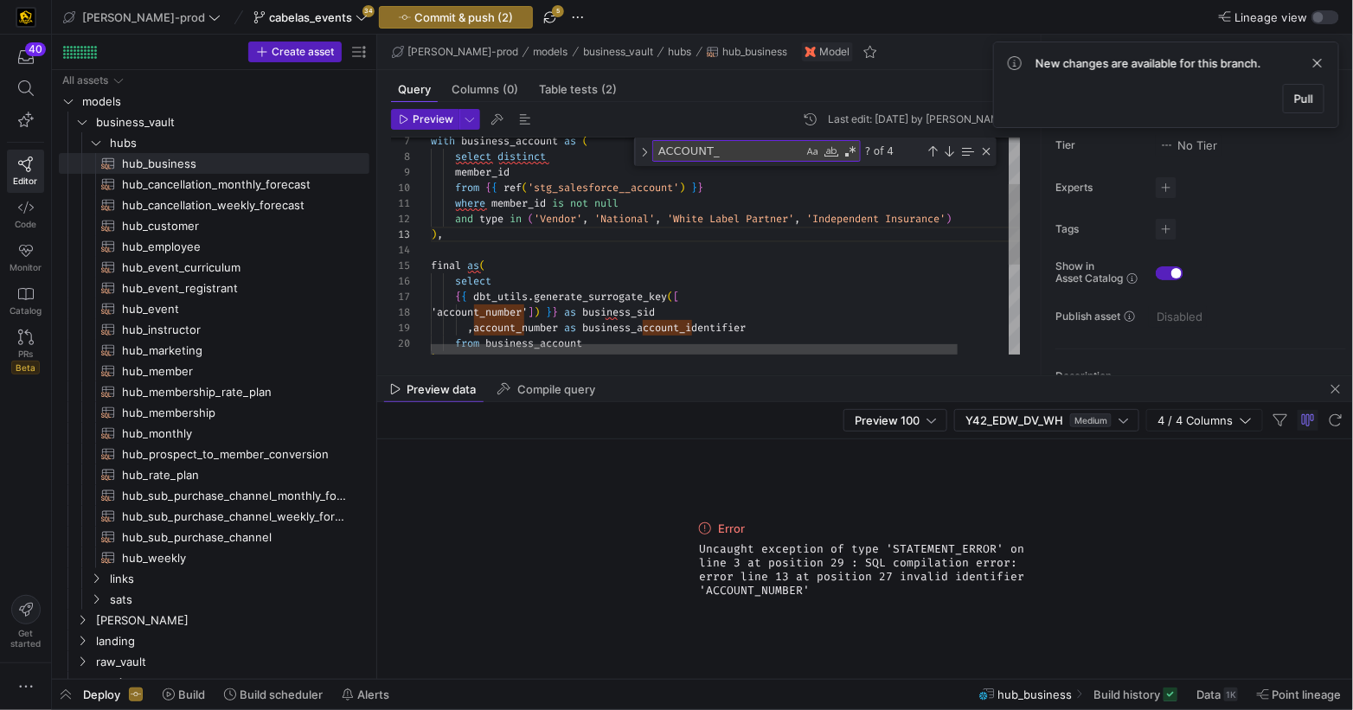
drag, startPoint x: 570, startPoint y: 170, endPoint x: 593, endPoint y: 176, distance: 23.1
click at [570, 170] on div ") , and type in ( 'Vendor' , 'National' , 'White Label Partner' , 'Independent …" at bounding box center [754, 303] width 647 height 584
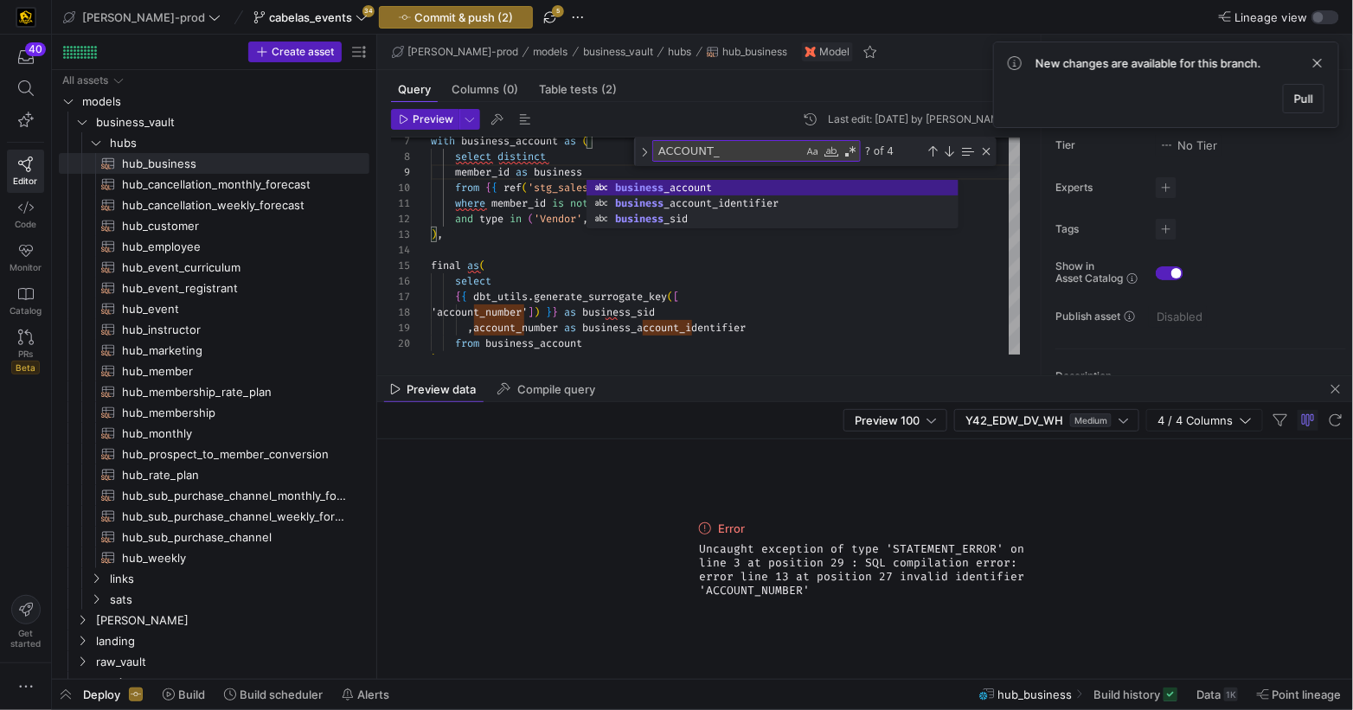
scroll to position [125, 273]
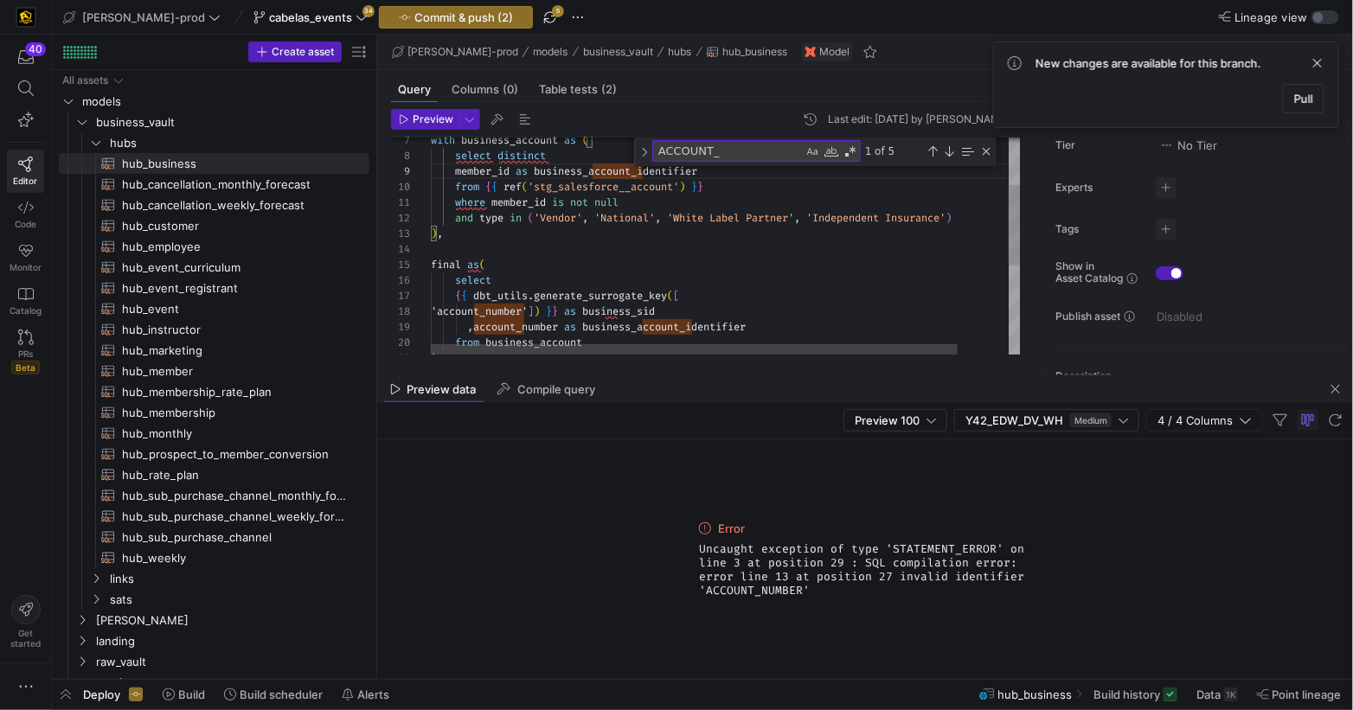
click at [821, 283] on div ") , and type in ( 'Vendor' , 'National' , 'White Label Partner' , 'Independent …" at bounding box center [754, 302] width 647 height 584
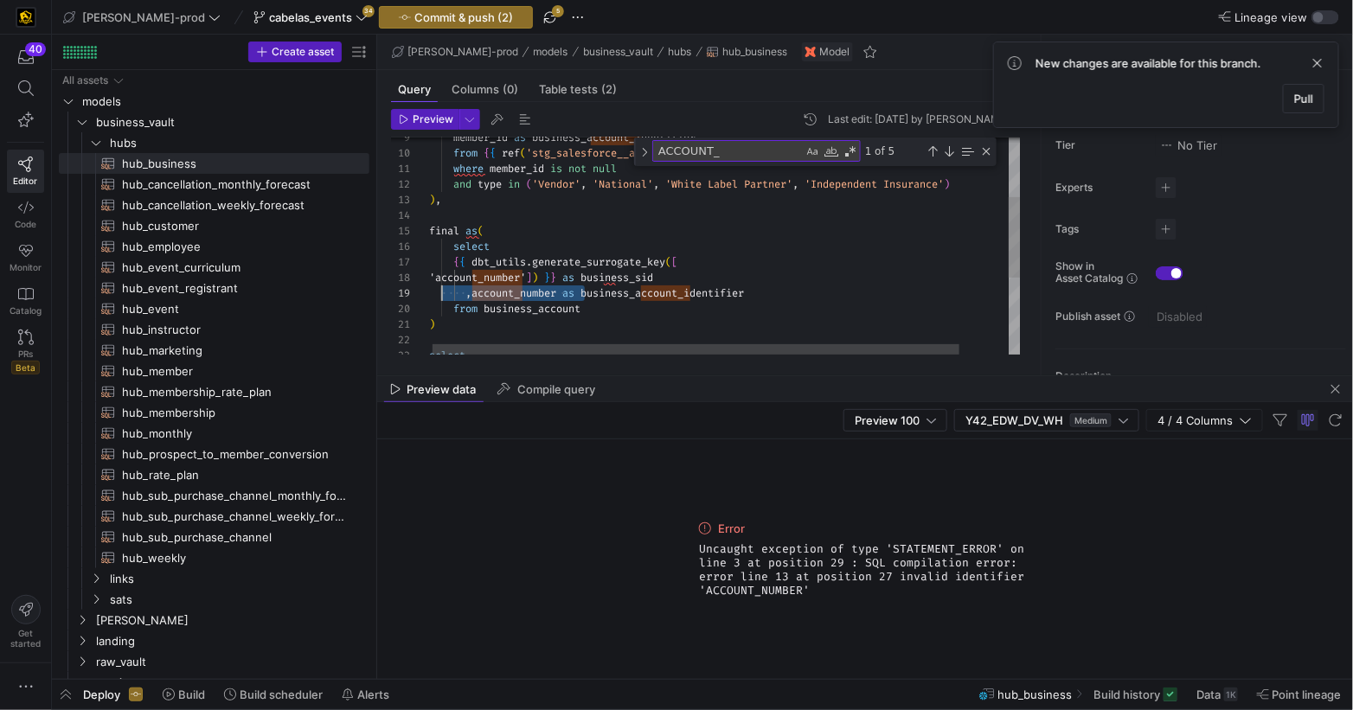
scroll to position [125, 43]
drag, startPoint x: 586, startPoint y: 292, endPoint x: 709, endPoint y: 346, distance: 134.0
click at [473, 290] on span ", account_number as business_account_identifier" at bounding box center [586, 293] width 315 height 14
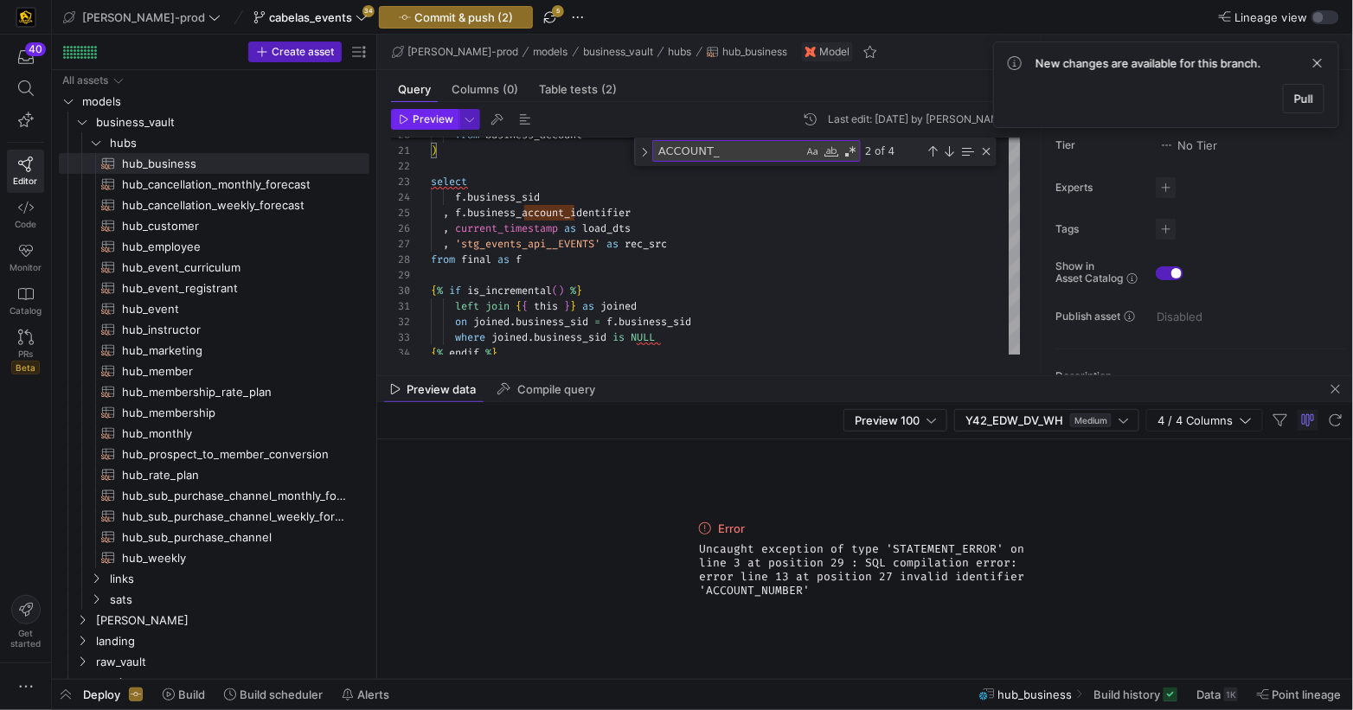
click at [432, 122] on span "Preview" at bounding box center [433, 119] width 41 height 12
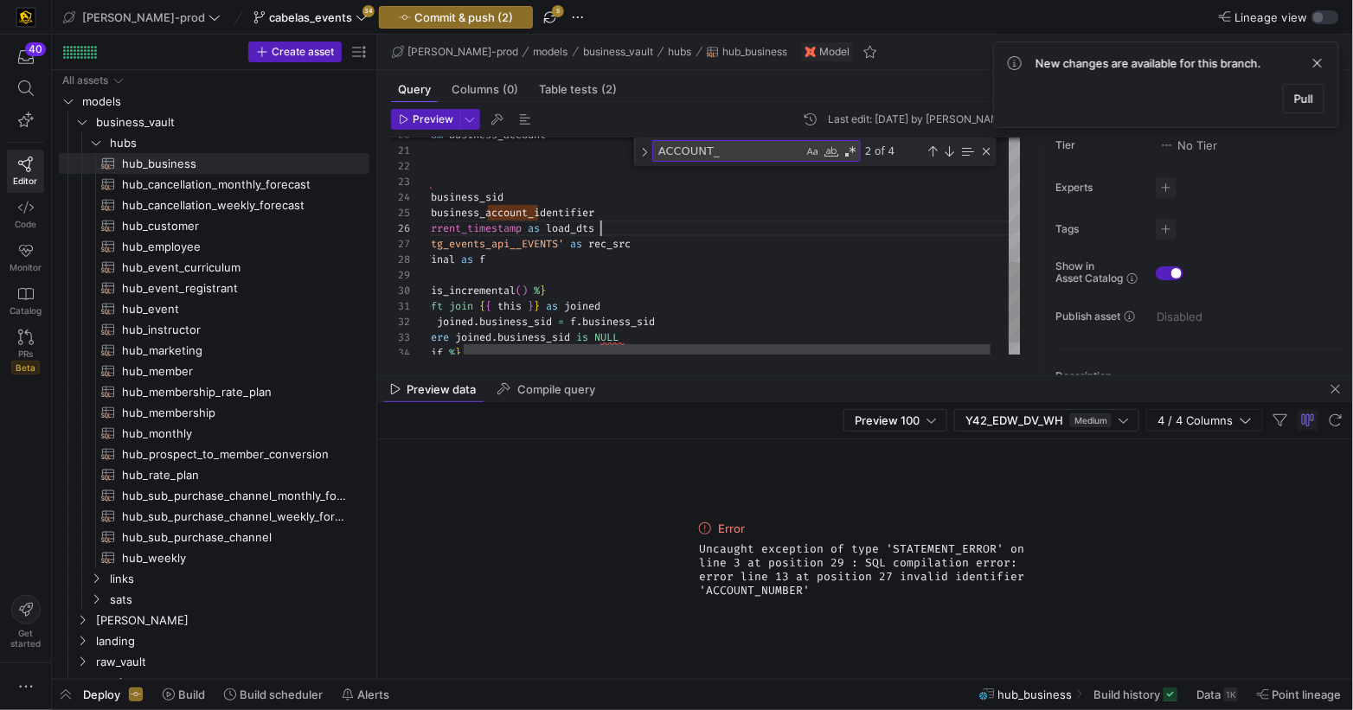
scroll to position [78, 206]
click at [660, 221] on div ", current_timestamp as load_dts" at bounding box center [717, 229] width 647 height 16
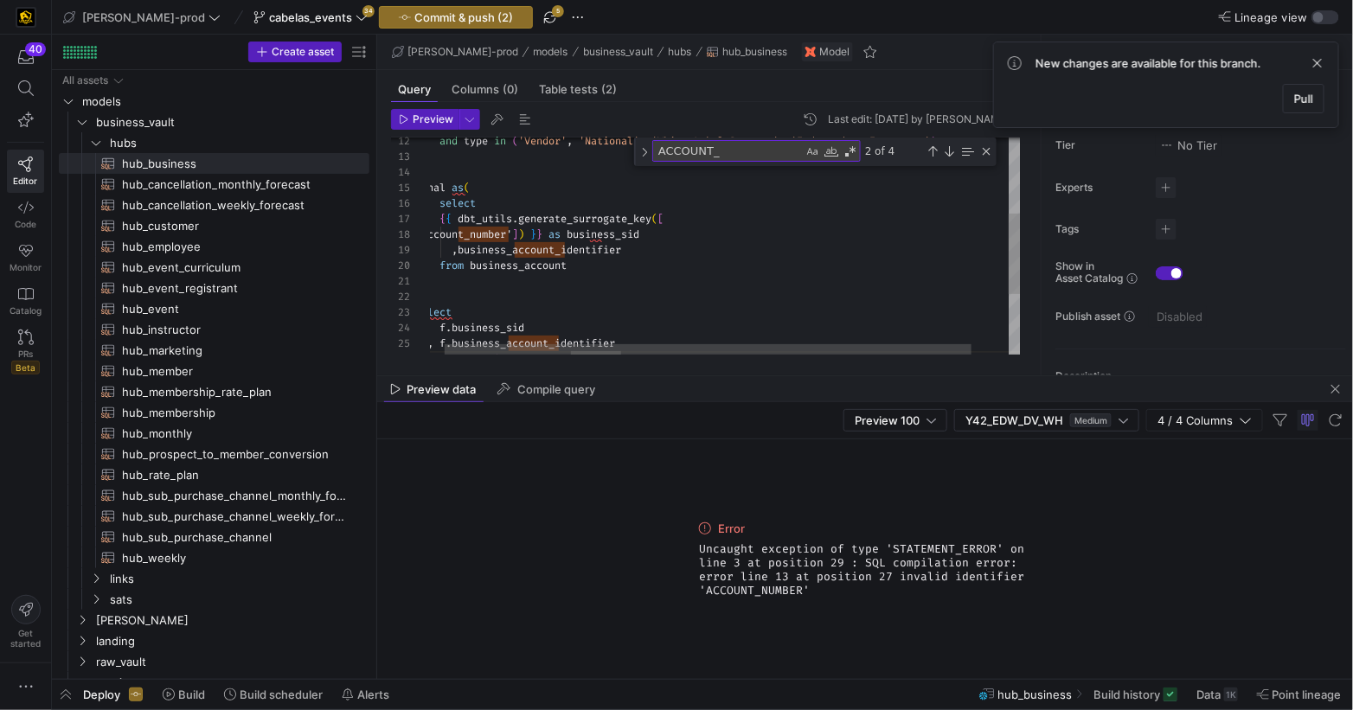
scroll to position [16, 0]
click at [627, 292] on div ") , and type in ( 'Vendor' , 'National' , 'White Label Partner' , 'Independent …" at bounding box center [738, 225] width 647 height 584
click at [572, 280] on div ")" at bounding box center [754, 281] width 647 height 16
click at [517, 248] on div "select f . business_sid , f . business_account_identifier , current_timestamp a…" at bounding box center [754, 225] width 647 height 584
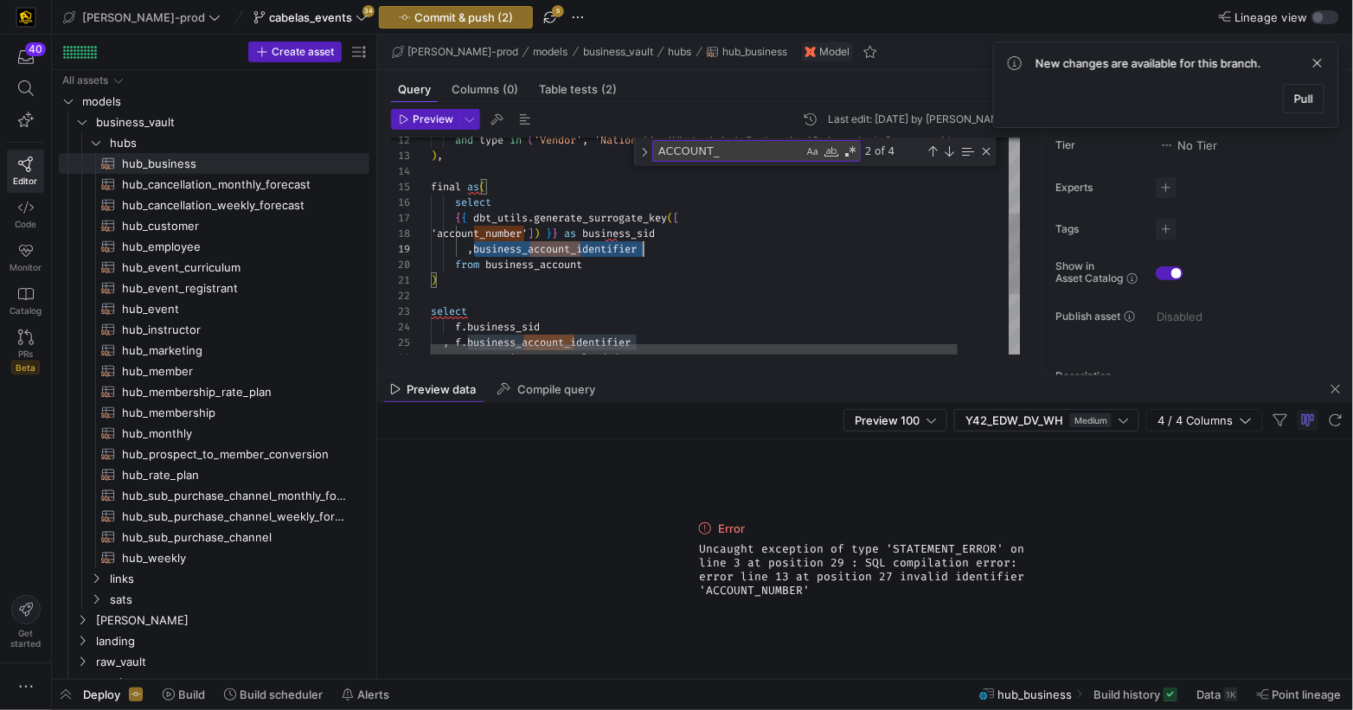
scroll to position [125, 212]
click at [517, 248] on div "select f . business_sid , f . business_account_identifier , current_timestamp a…" at bounding box center [754, 225] width 647 height 584
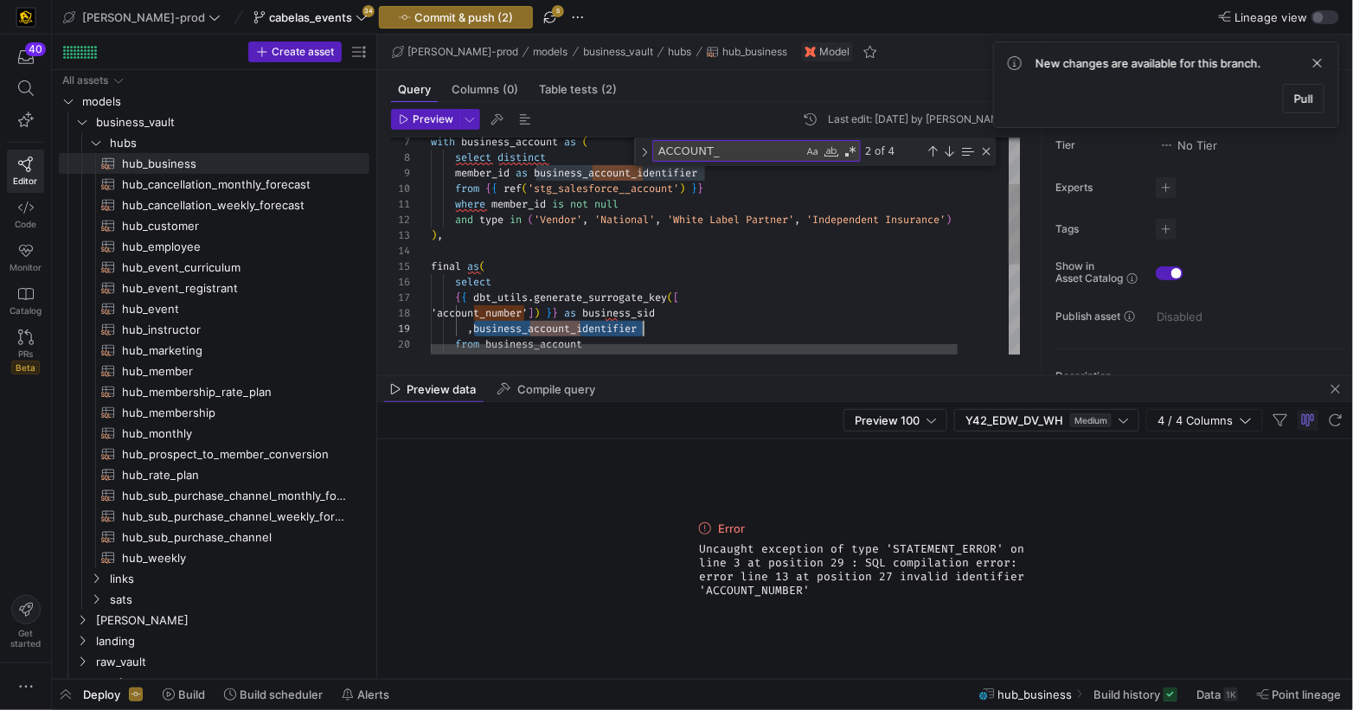
click at [532, 310] on div ") from business_account , business_account_identifier 'account_number' ] ) } } …" at bounding box center [754, 304] width 647 height 584
click at [528, 310] on span "'account_number'" at bounding box center [479, 313] width 97 height 14
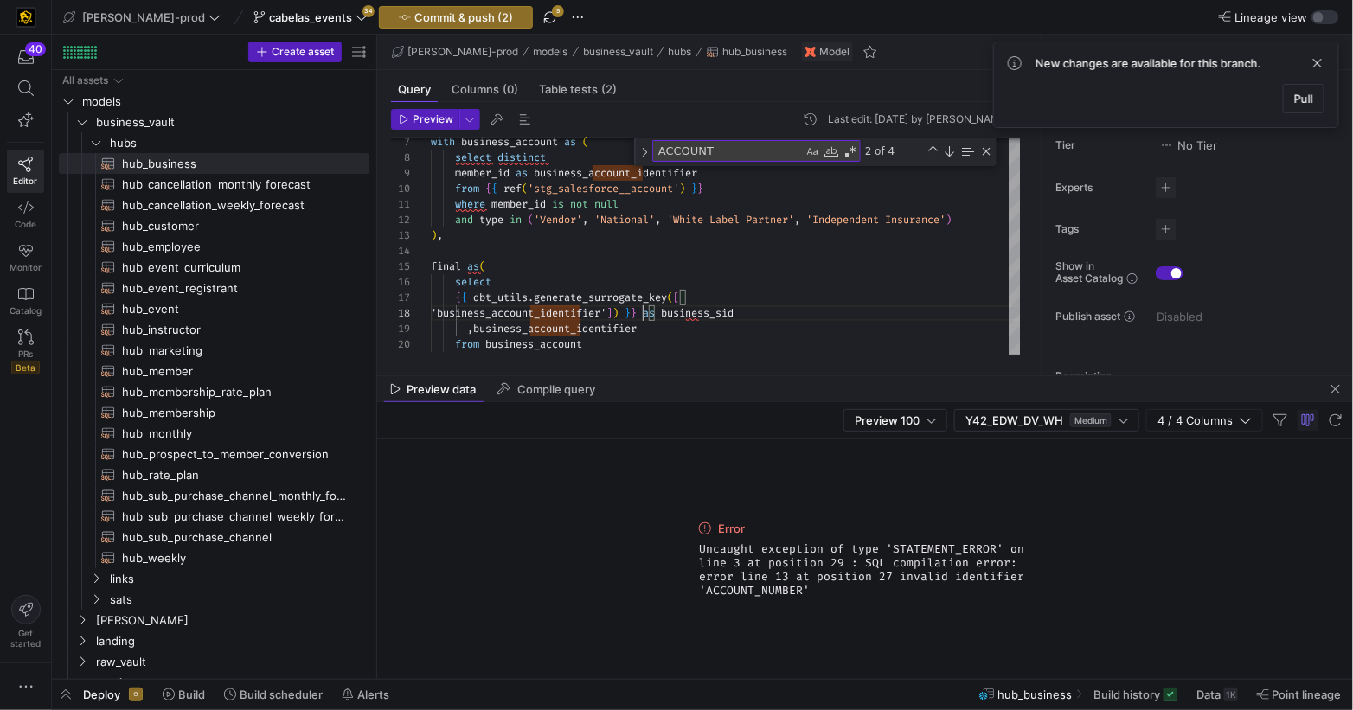
drag, startPoint x: 429, startPoint y: 122, endPoint x: 494, endPoint y: 145, distance: 69.0
click at [429, 122] on span "Preview" at bounding box center [433, 119] width 41 height 12
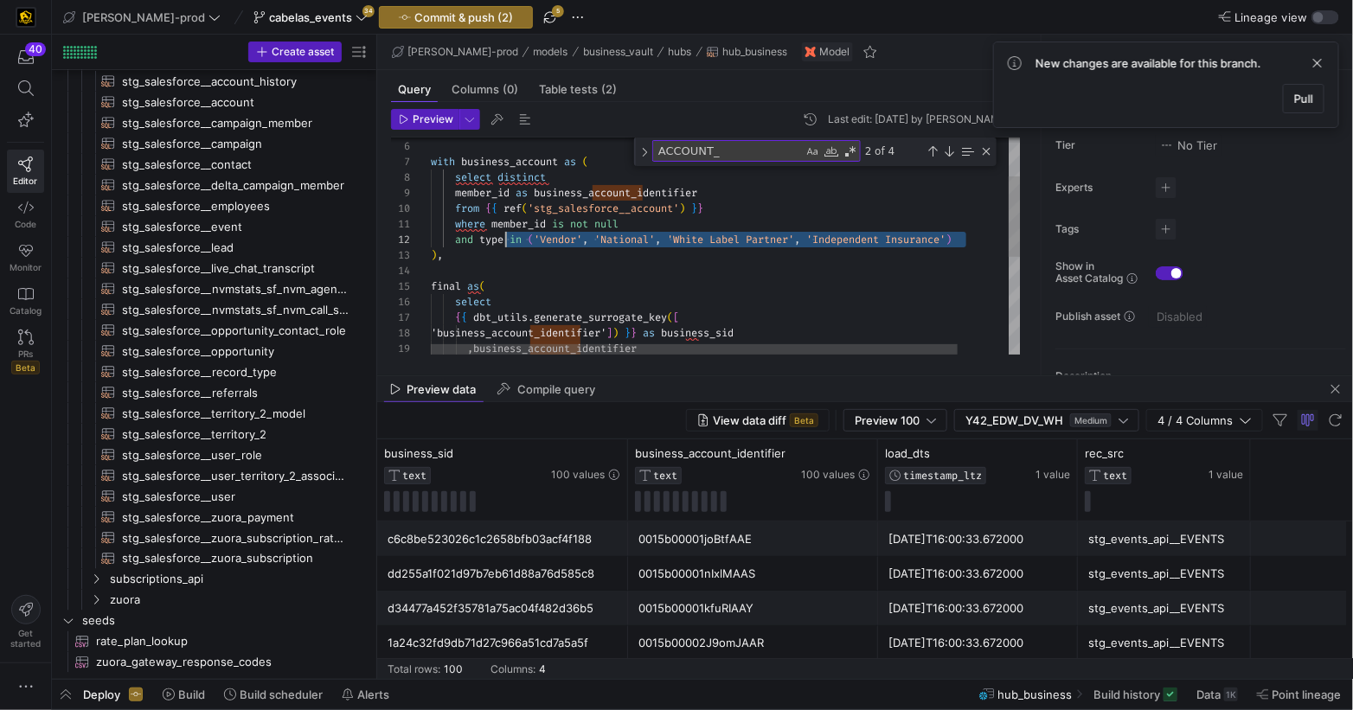
scroll to position [16, 50]
drag, startPoint x: 976, startPoint y: 237, endPoint x: 536, endPoint y: 298, distance: 443.7
click at [479, 240] on div "and type in ( 'Vendor' , 'National' , 'White Label Partner' , 'Independent Insu…" at bounding box center [754, 240] width 647 height 16
click at [497, 242] on span "where" at bounding box center [494, 240] width 30 height 14
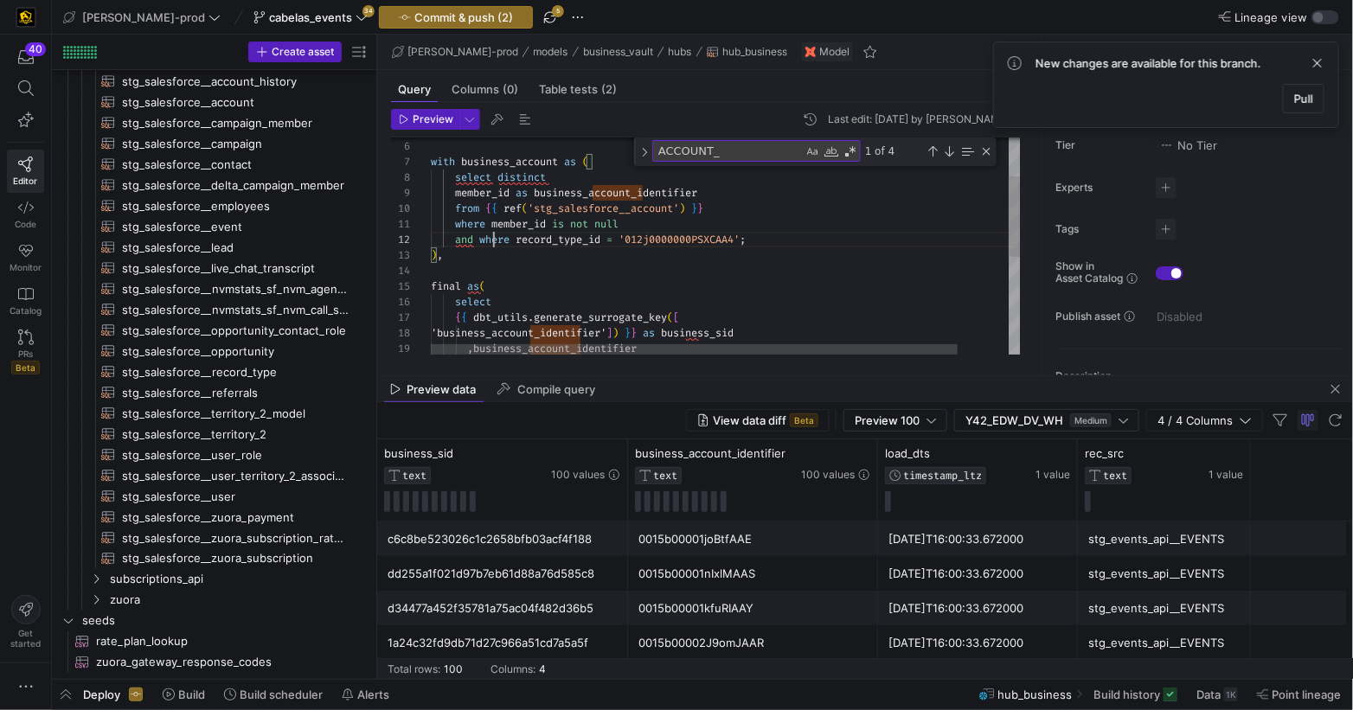
click at [495, 242] on div ") , and where record_type_id = '012j0000000PSXCAA4' ; where member_id is not nu…" at bounding box center [754, 324] width 647 height 584
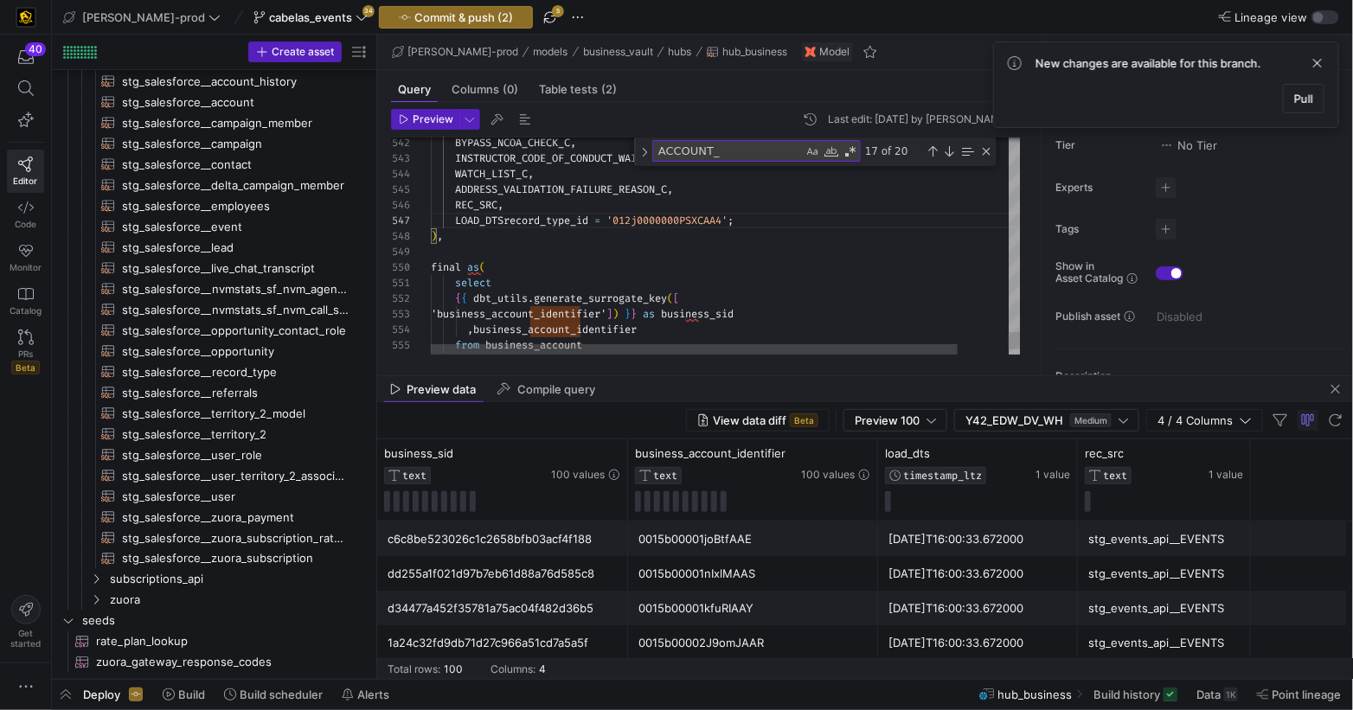
scroll to position [16, 50]
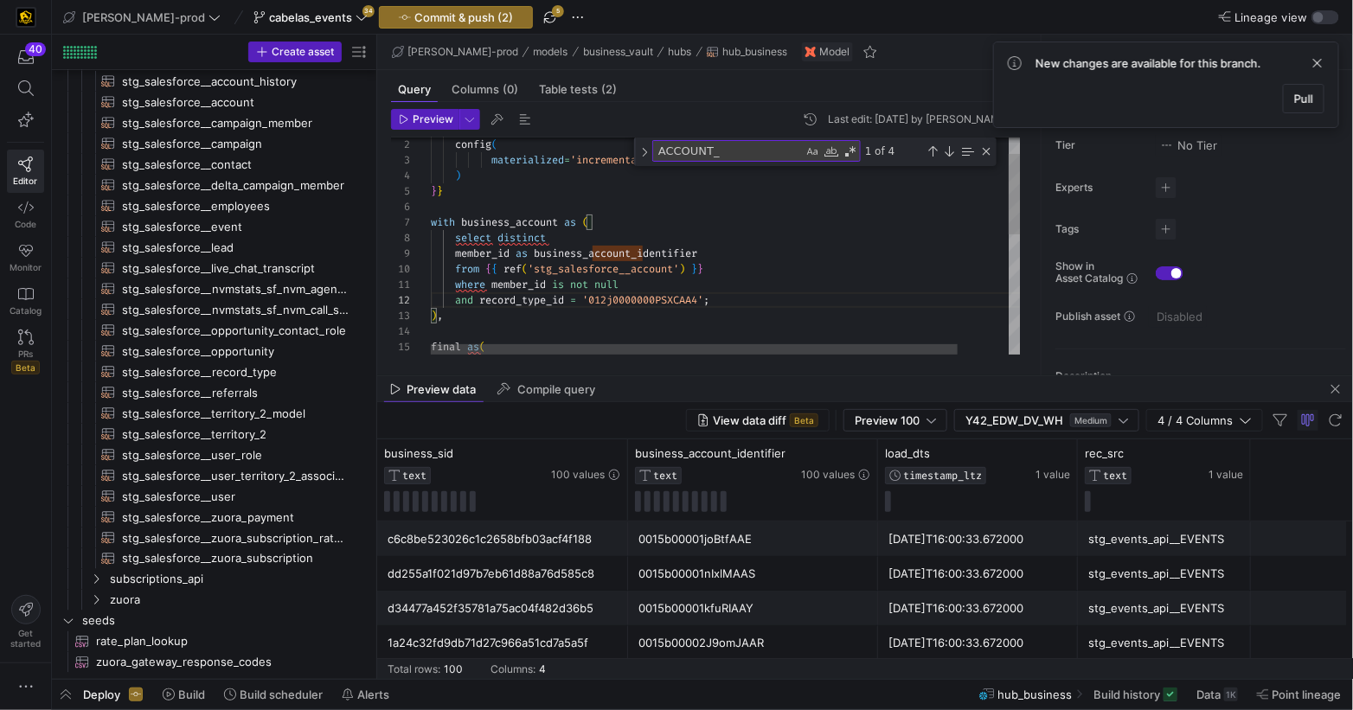
drag, startPoint x: 734, startPoint y: 304, endPoint x: 744, endPoint y: 303, distance: 10.4
click at [734, 303] on div "and record_type_id = '012j0000000PSXCAA4' ;" at bounding box center [754, 300] width 647 height 16
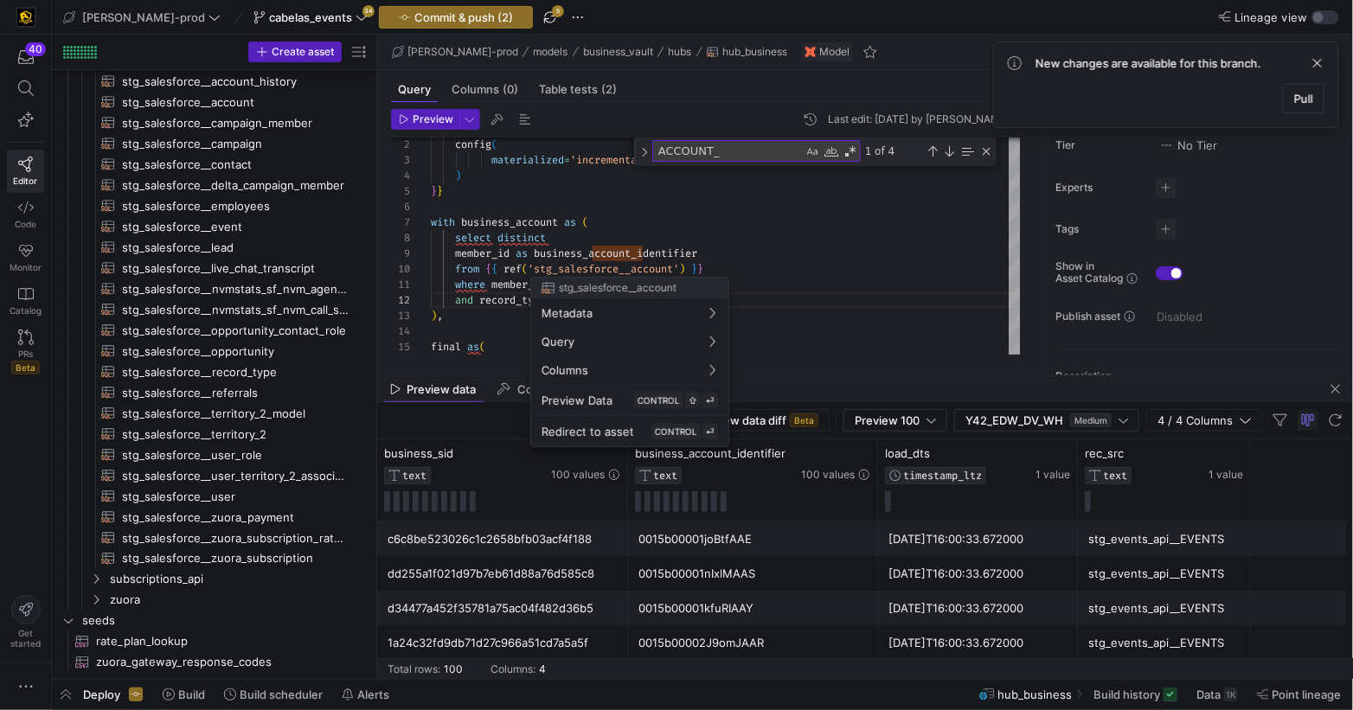
click at [740, 254] on div at bounding box center [676, 355] width 1353 height 710
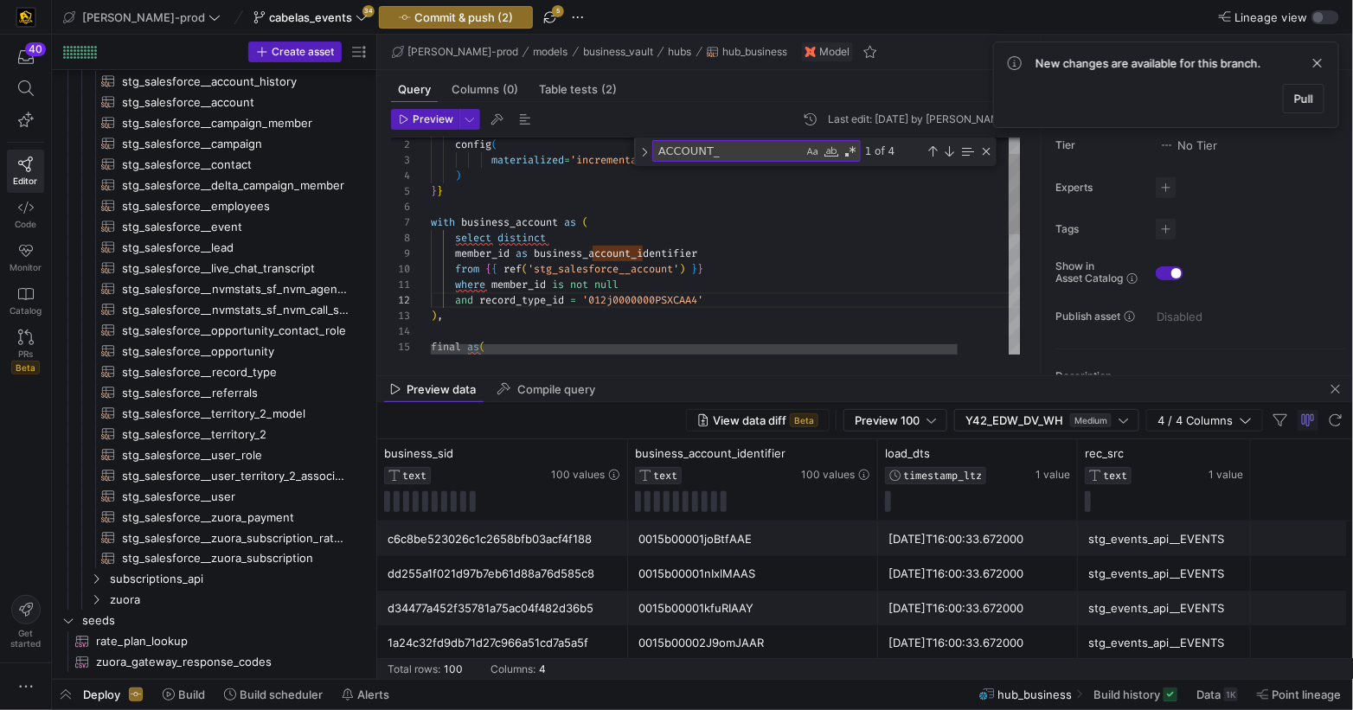
click at [749, 298] on div "and record_type_id = '012j0000000PSXCAA4'" at bounding box center [754, 300] width 647 height 16
drag, startPoint x: 416, startPoint y: 119, endPoint x: 420, endPoint y: 131, distance: 13.7
click at [417, 119] on span "Preview" at bounding box center [433, 119] width 41 height 12
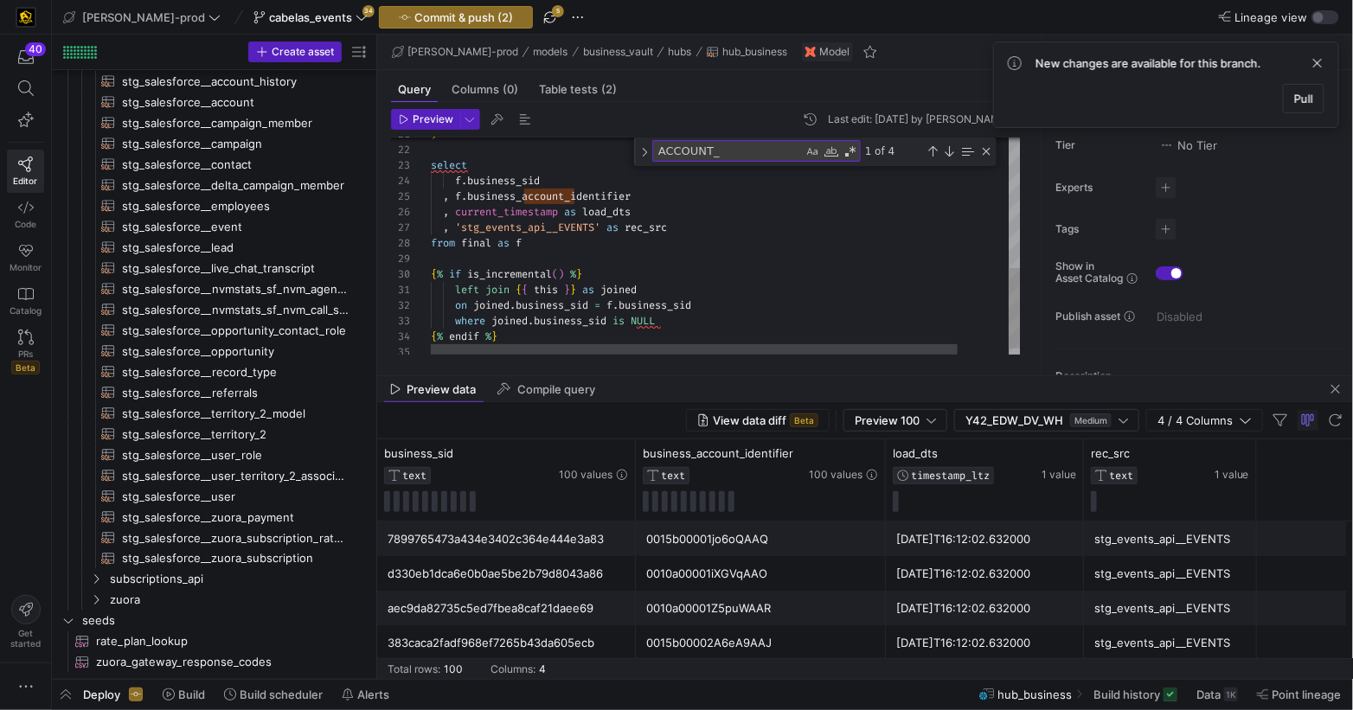
click at [618, 224] on span at bounding box center [621, 228] width 6 height 14
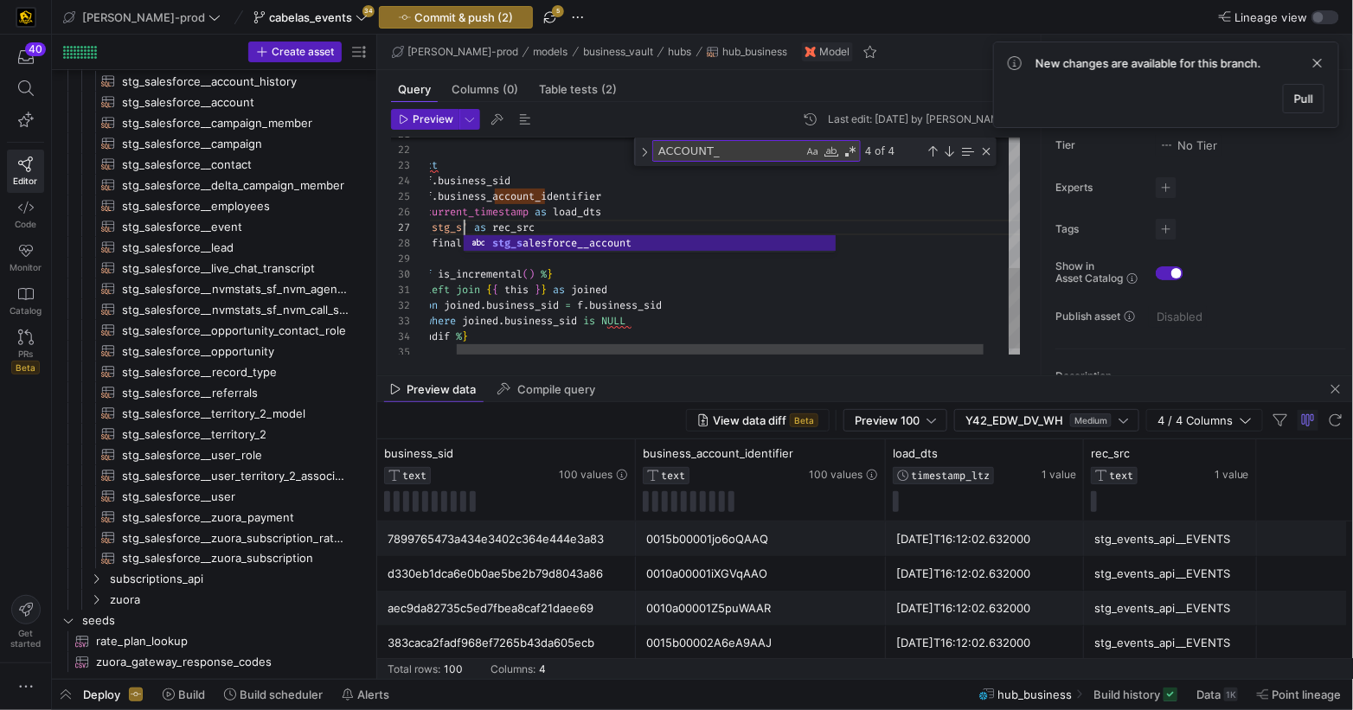
scroll to position [93, 174]
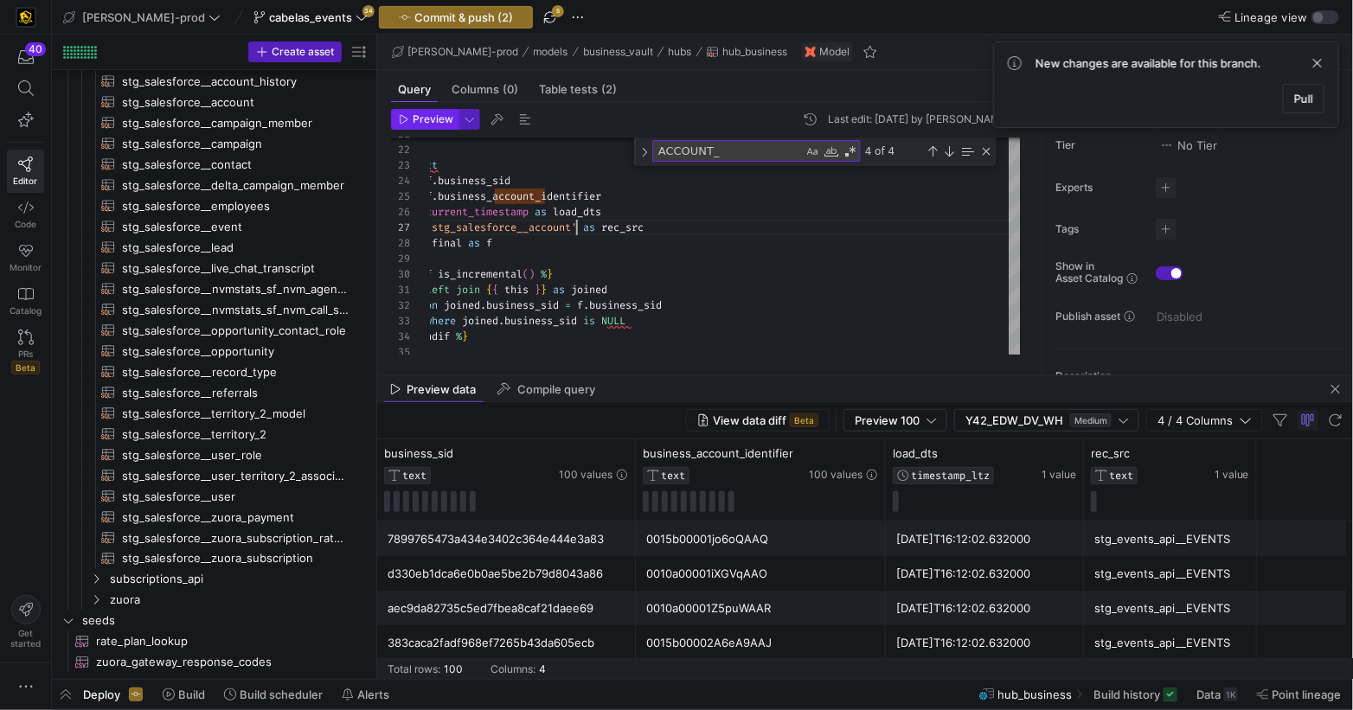
click at [422, 123] on span "Preview" at bounding box center [433, 119] width 41 height 12
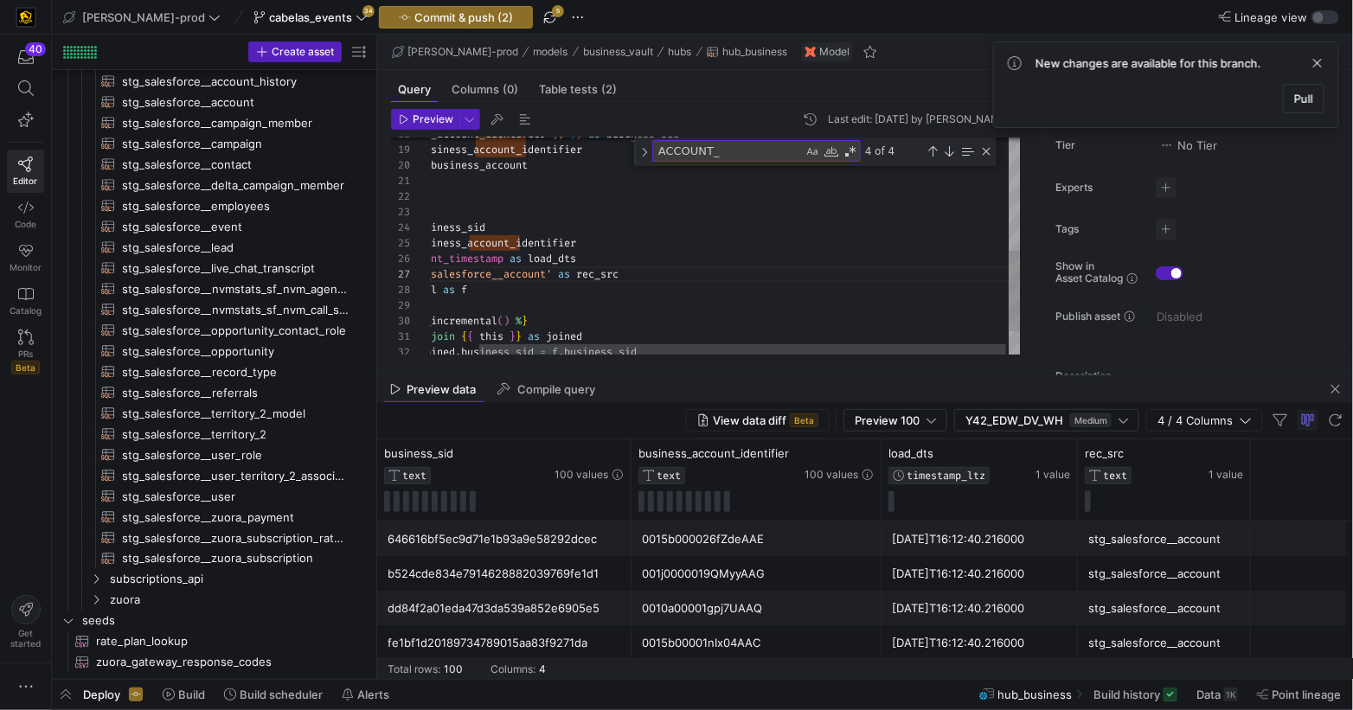
scroll to position [47, 112]
click at [745, 224] on div "'business_account_identifier' ] ) } } as business_sid , business_account_identi…" at bounding box center [697, 123] width 647 height 584
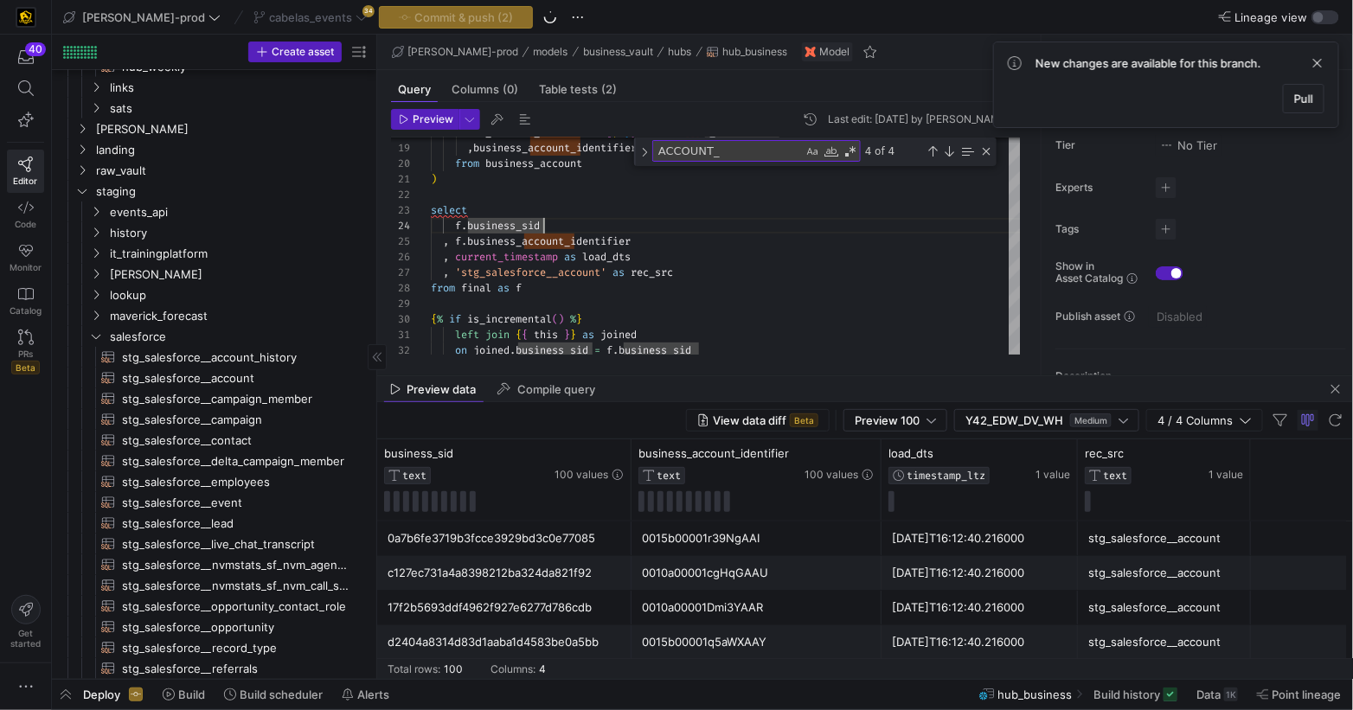
scroll to position [1469, 0]
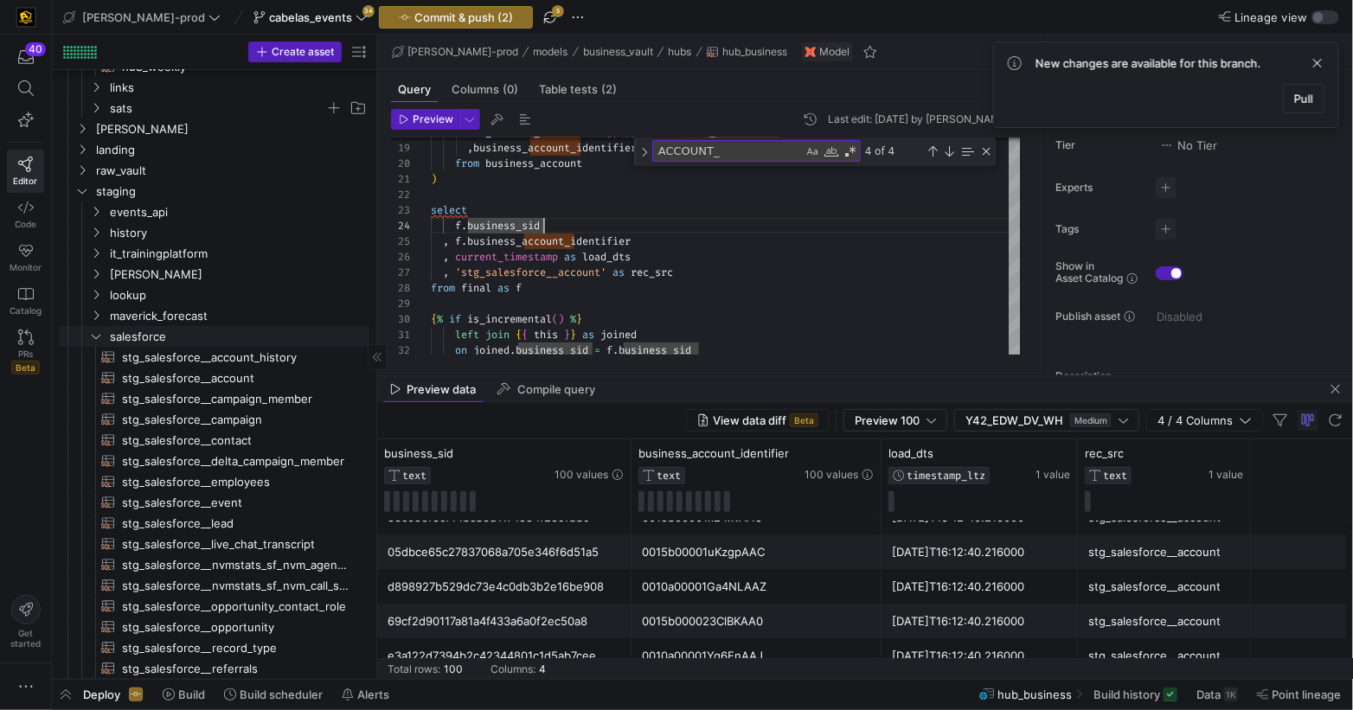
click at [94, 336] on icon "Press SPACE to select this row." at bounding box center [96, 337] width 9 height 4
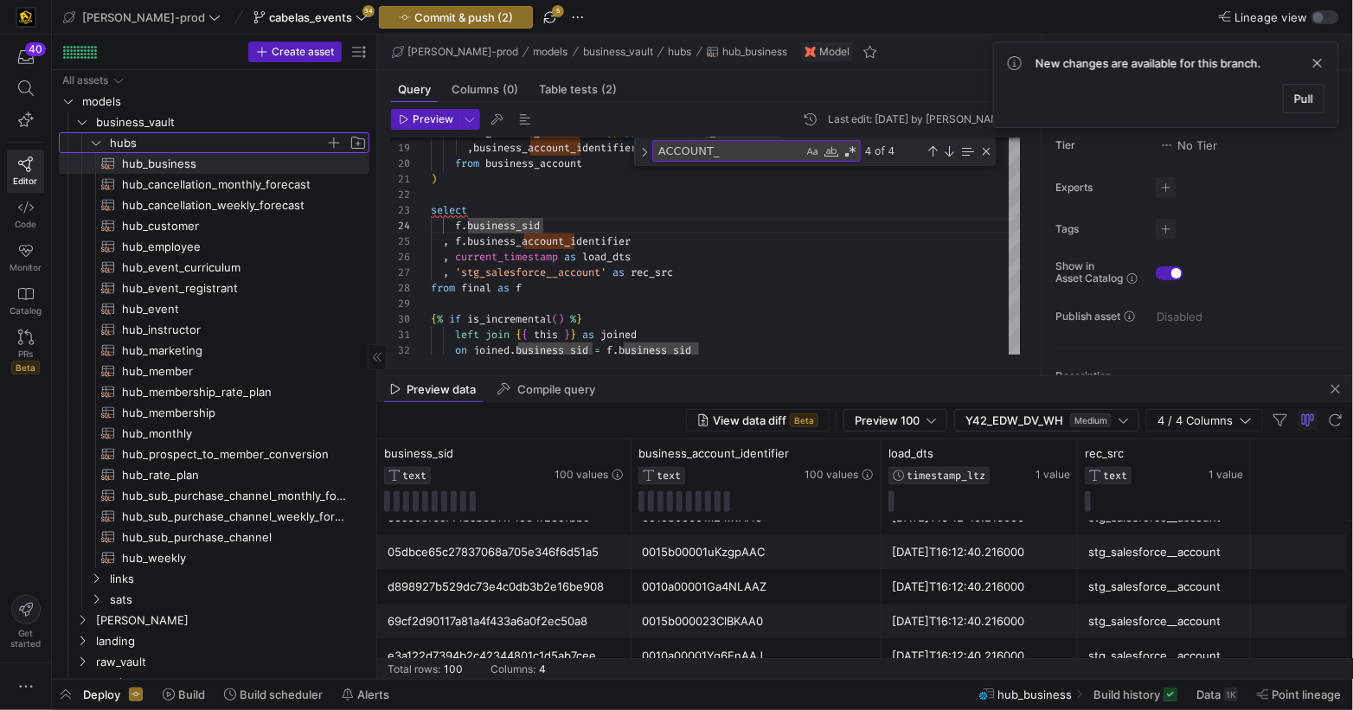
click at [93, 138] on icon "Press SPACE to select this row." at bounding box center [96, 143] width 12 height 10
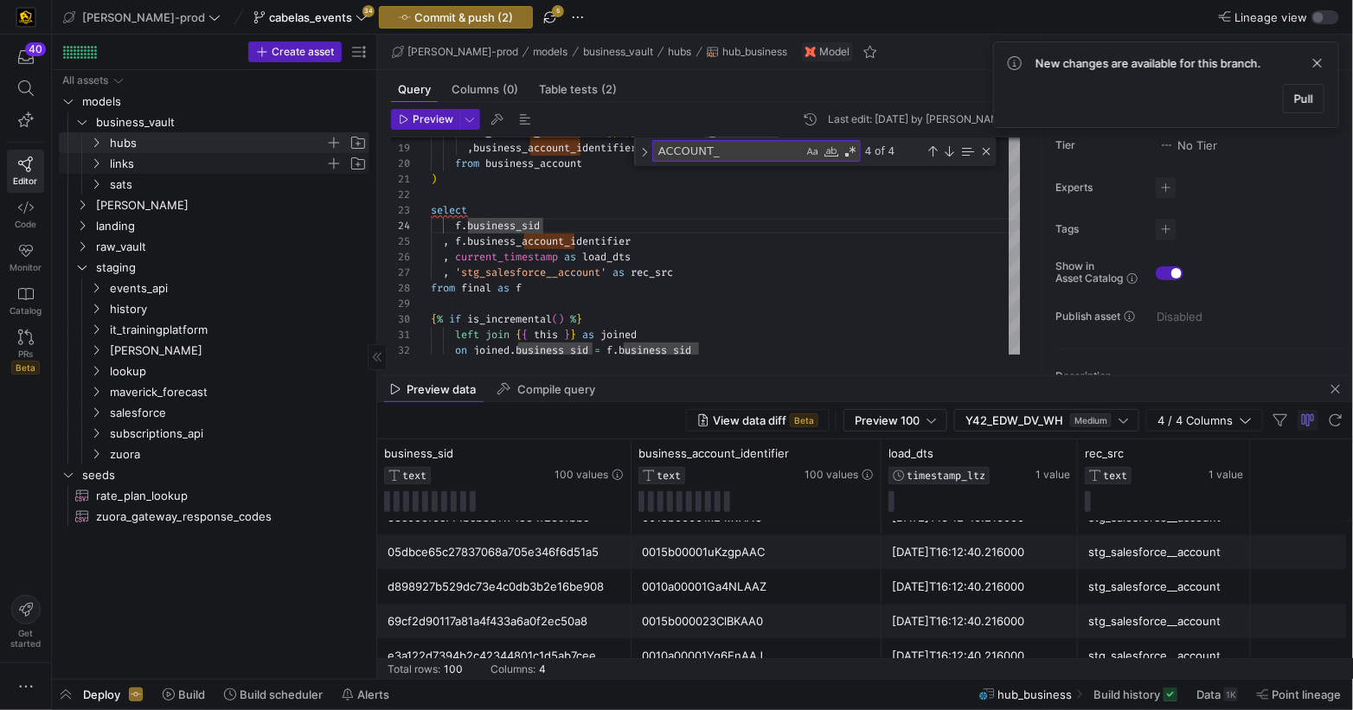
click at [96, 161] on icon "Press SPACE to select this row." at bounding box center [96, 163] width 12 height 10
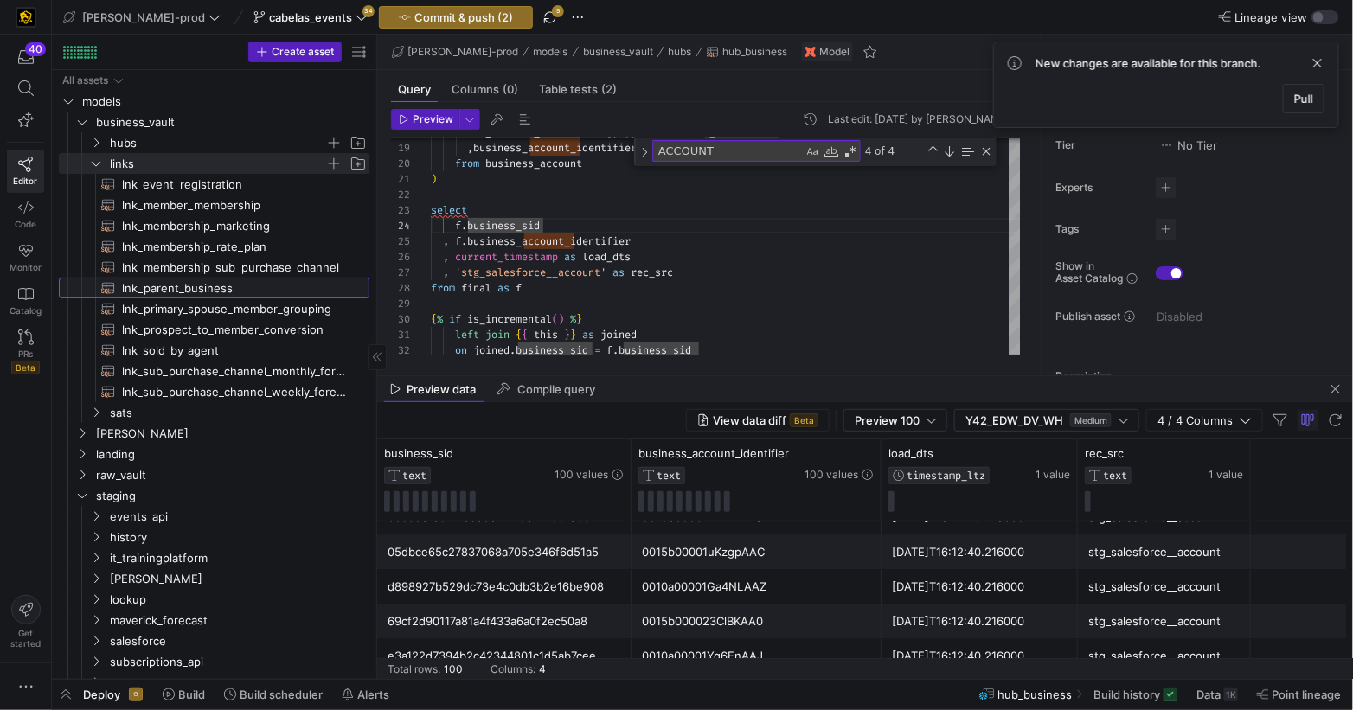
click at [171, 285] on span "lnk_parent_business​​​​​​​​​​" at bounding box center [235, 289] width 227 height 20
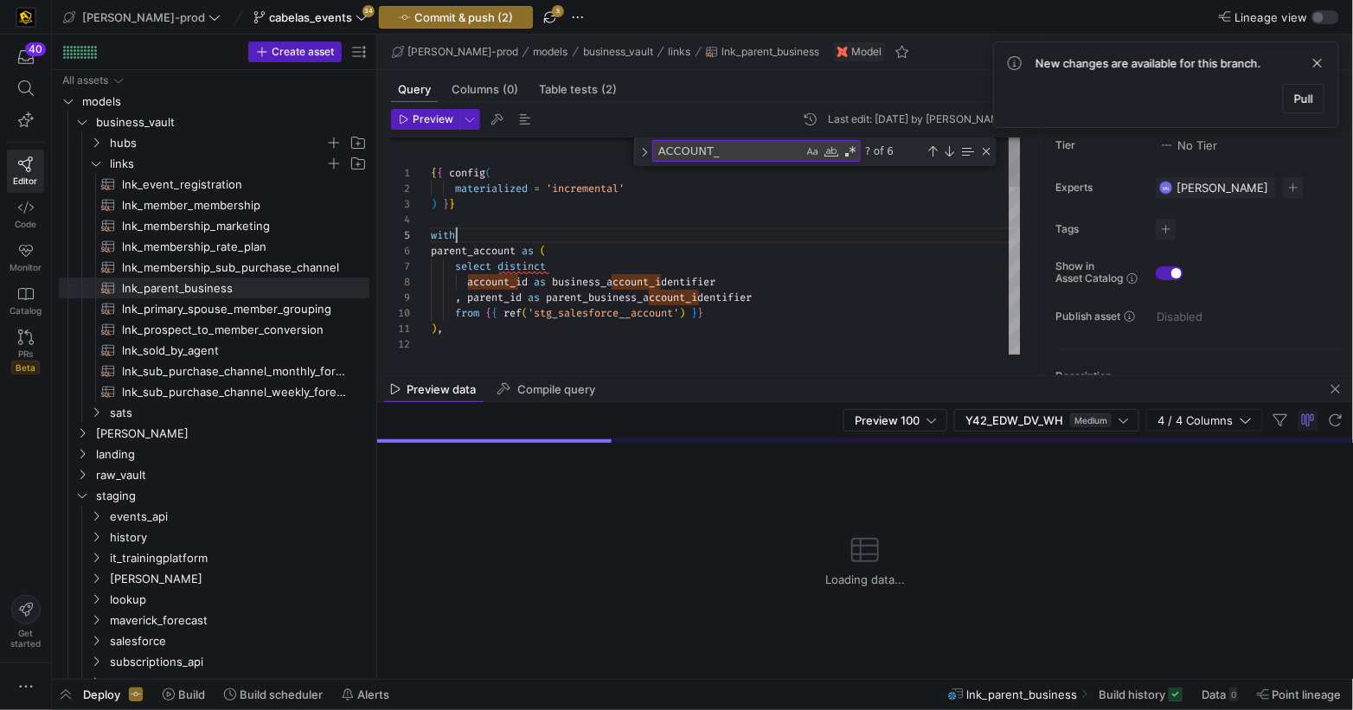
click at [827, 236] on div "with" at bounding box center [726, 235] width 590 height 16
click at [499, 281] on div ") , hub_business as ( ) } } with parent_account as ( select distinct account_id…" at bounding box center [726, 610] width 590 height 947
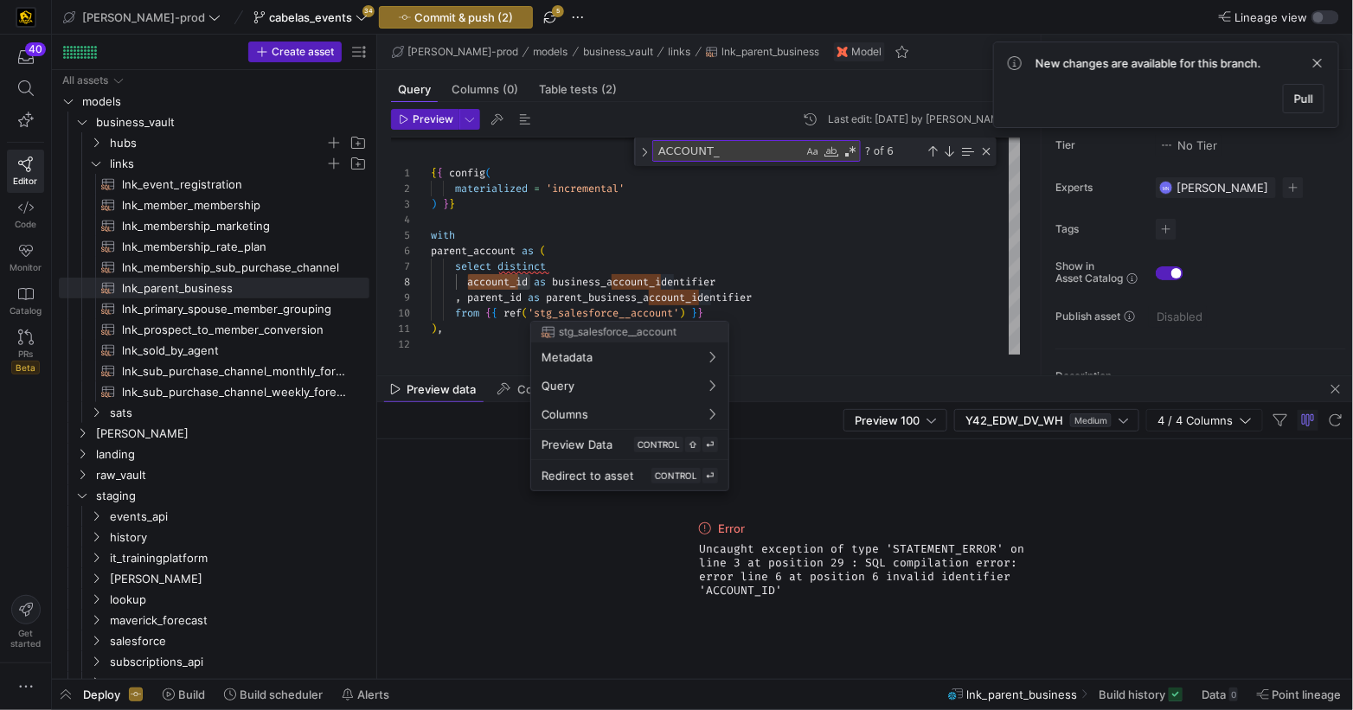
click at [720, 246] on div at bounding box center [676, 355] width 1353 height 710
click at [516, 292] on div at bounding box center [676, 355] width 1353 height 710
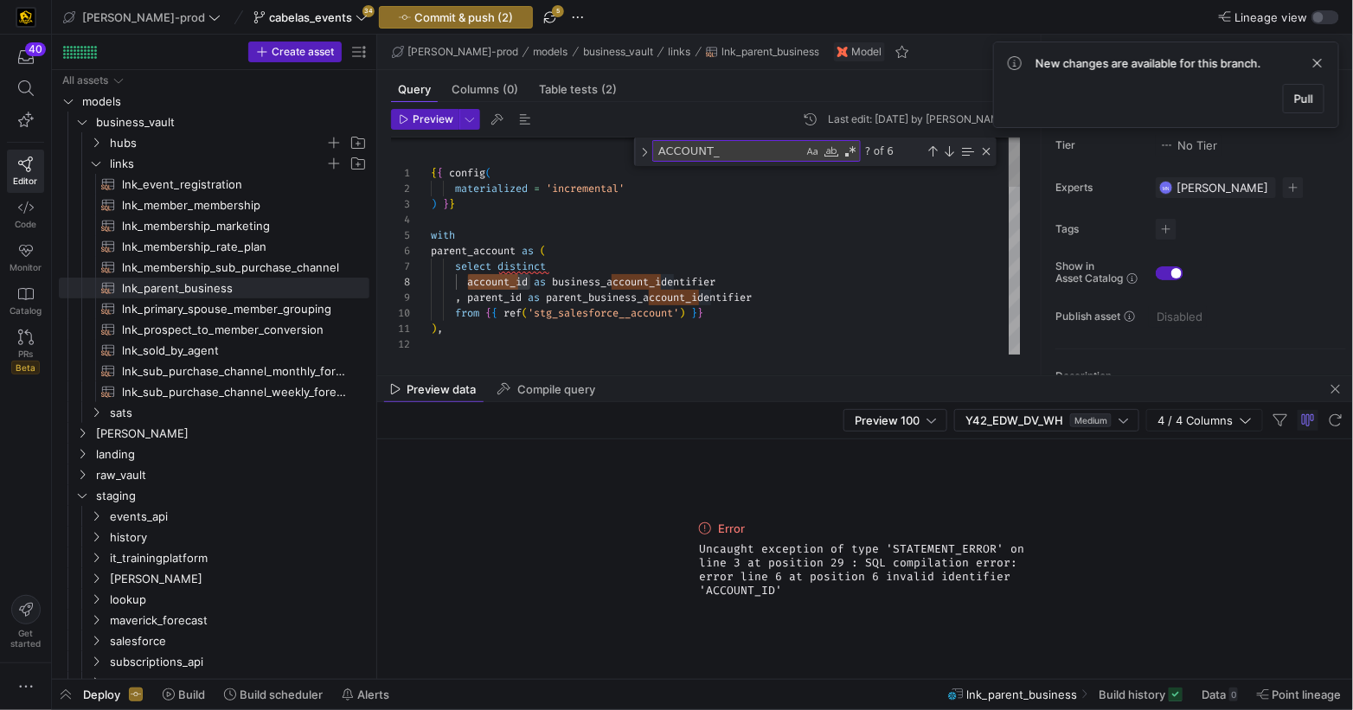
click at [517, 283] on div ") , hub_business as ( ) } } with parent_account as ( select distinct account_id…" at bounding box center [726, 610] width 590 height 947
click at [517, 283] on span "account_id" at bounding box center [497, 282] width 61 height 14
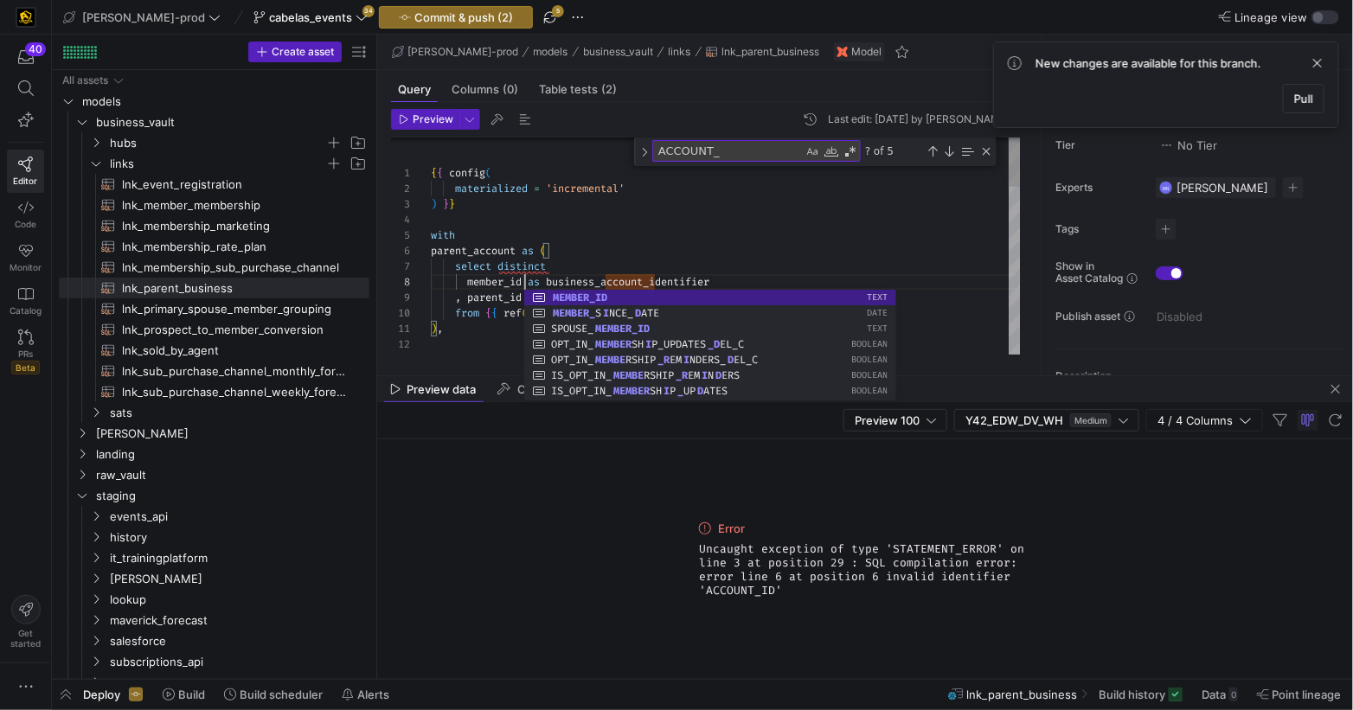
click at [726, 240] on div ") , hub_business as ( ) } } with parent_account as ( select distinct member_id …" at bounding box center [726, 610] width 590 height 947
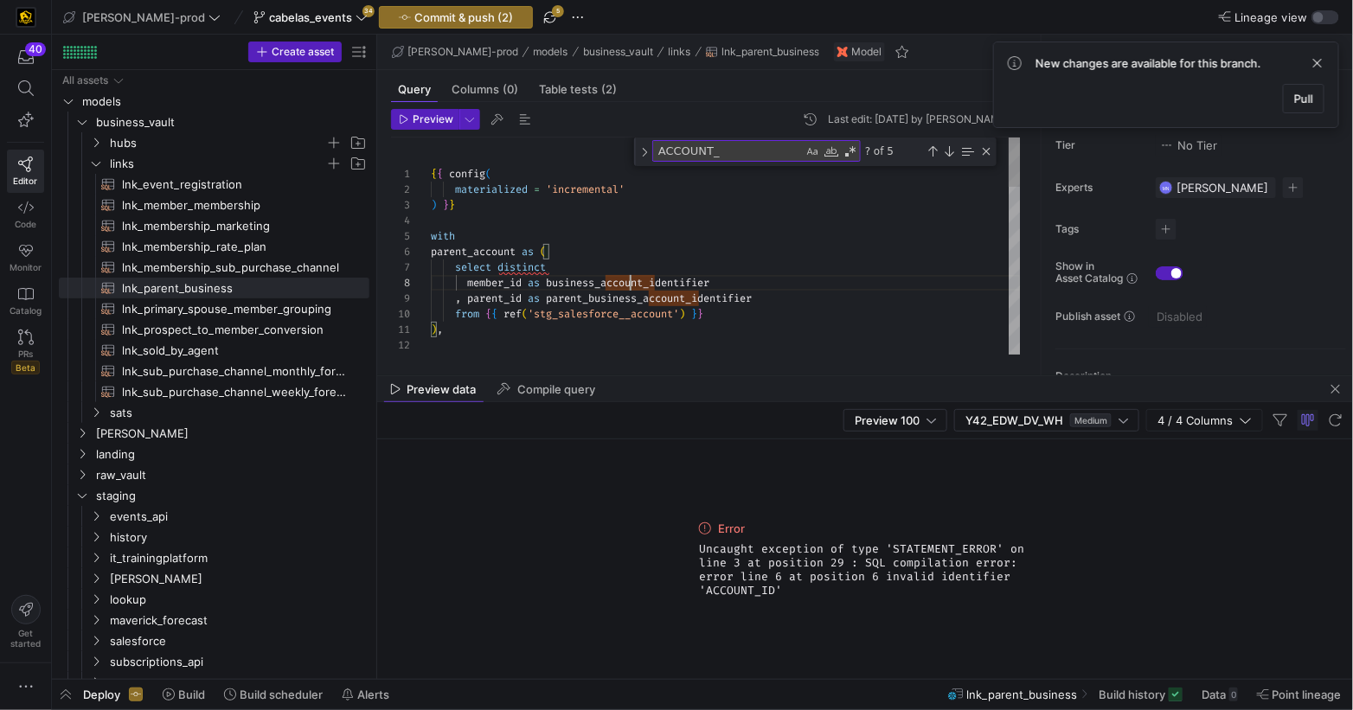
click at [629, 279] on div "hub_business as ( ) , from { { ref ( 'stg_salesforce__account' ) } } , parent_i…" at bounding box center [726, 611] width 590 height 947
click at [628, 279] on div "hub_business as ( ) , from { { ref ( 'stg_salesforce__account' ) } } , parent_i…" at bounding box center [726, 611] width 590 height 947
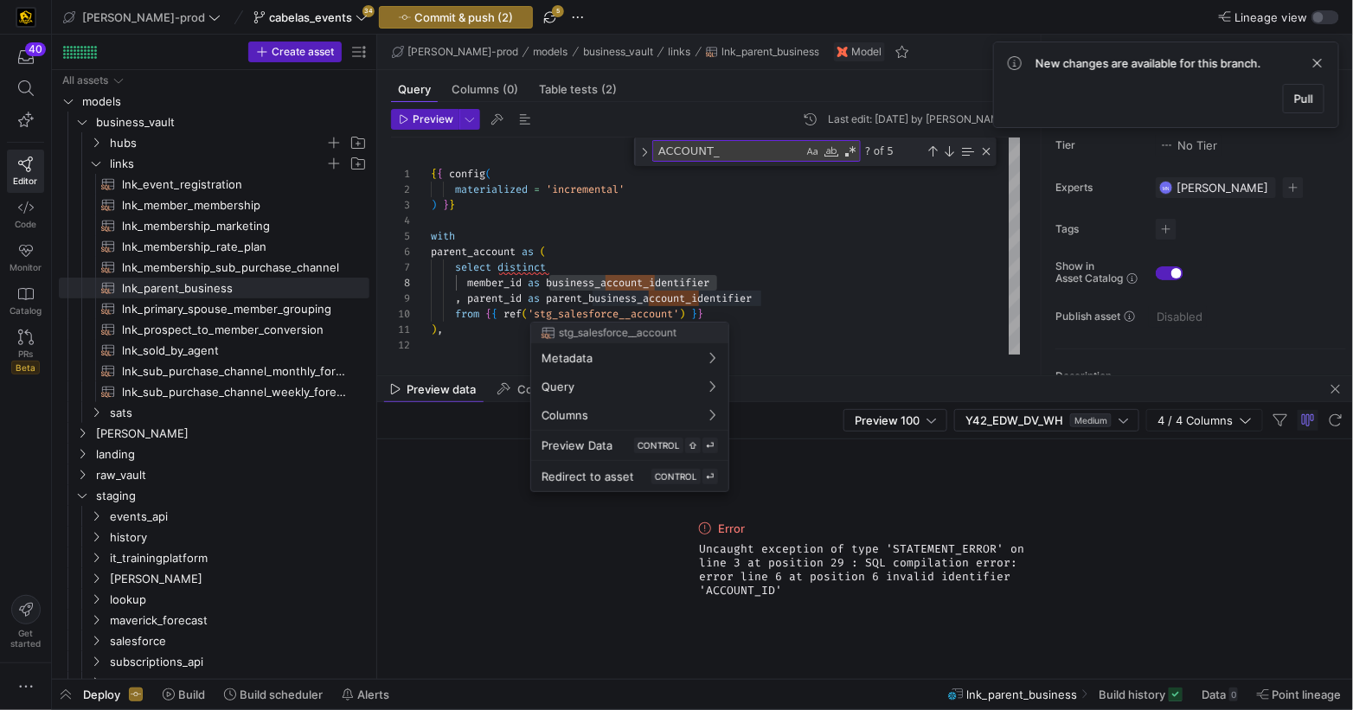
click at [616, 302] on div at bounding box center [676, 355] width 1353 height 710
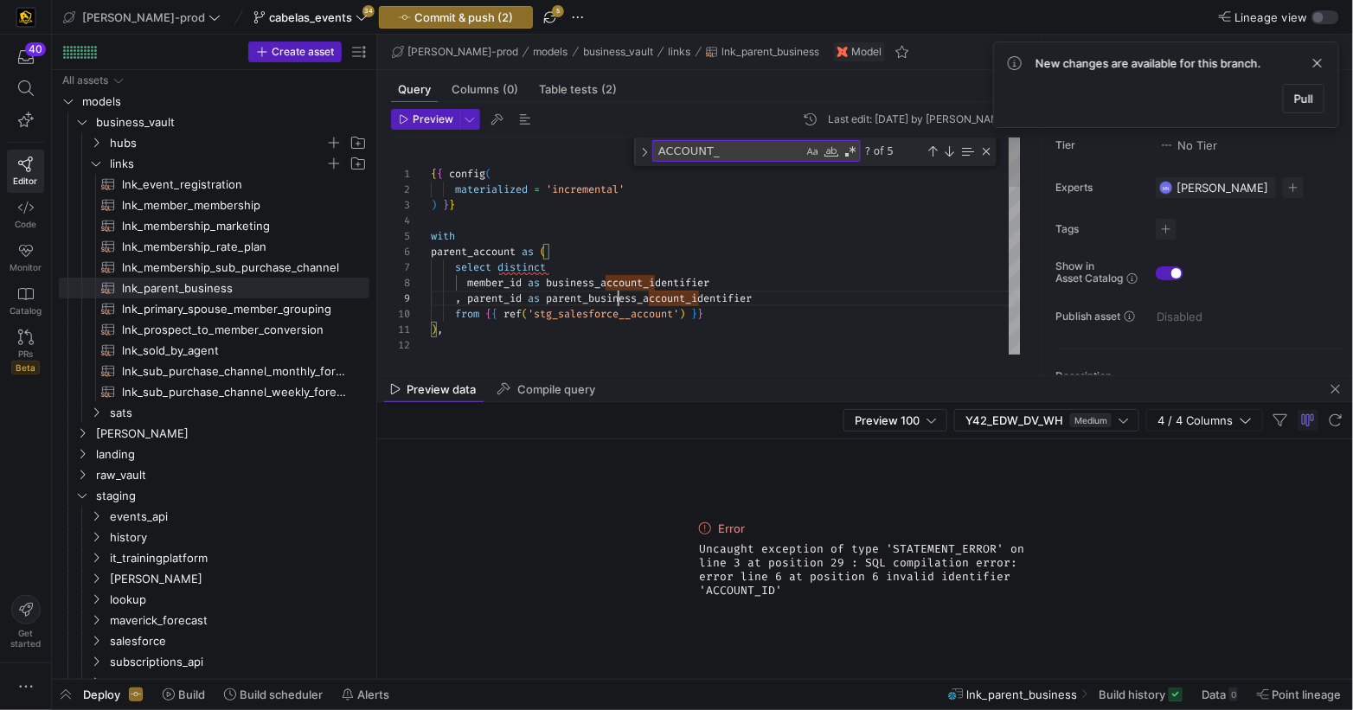
click at [616, 302] on span "parent_business_account_identifier" at bounding box center [649, 299] width 206 height 14
click at [612, 280] on div "hub_business as ( ) , from { { ref ( 'stg_salesforce__account' ) } } , parent_i…" at bounding box center [726, 611] width 590 height 947
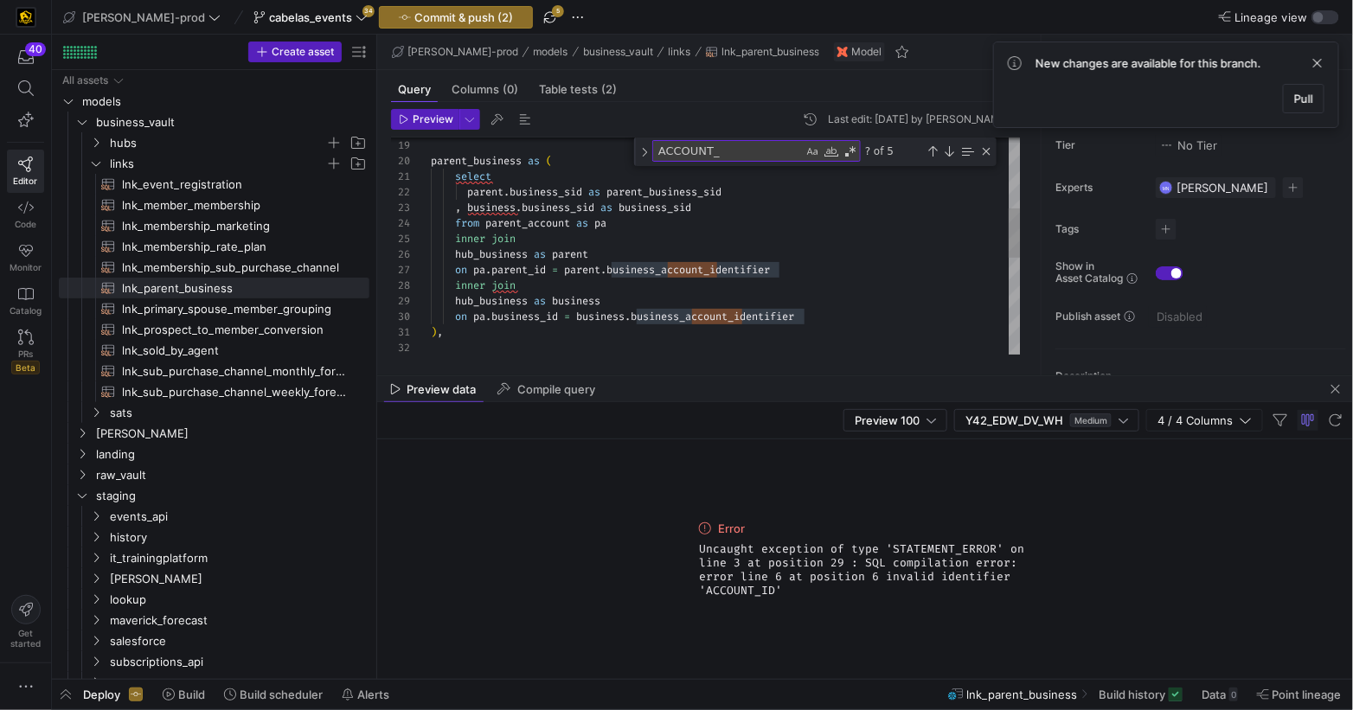
click at [614, 268] on div "parent_business as ( select parent . business_sid as parent_business_sid , busi…" at bounding box center [726, 302] width 590 height 947
click at [541, 315] on div "parent_business as ( select parent . business_sid as parent_business_sid , busi…" at bounding box center [726, 302] width 590 height 947
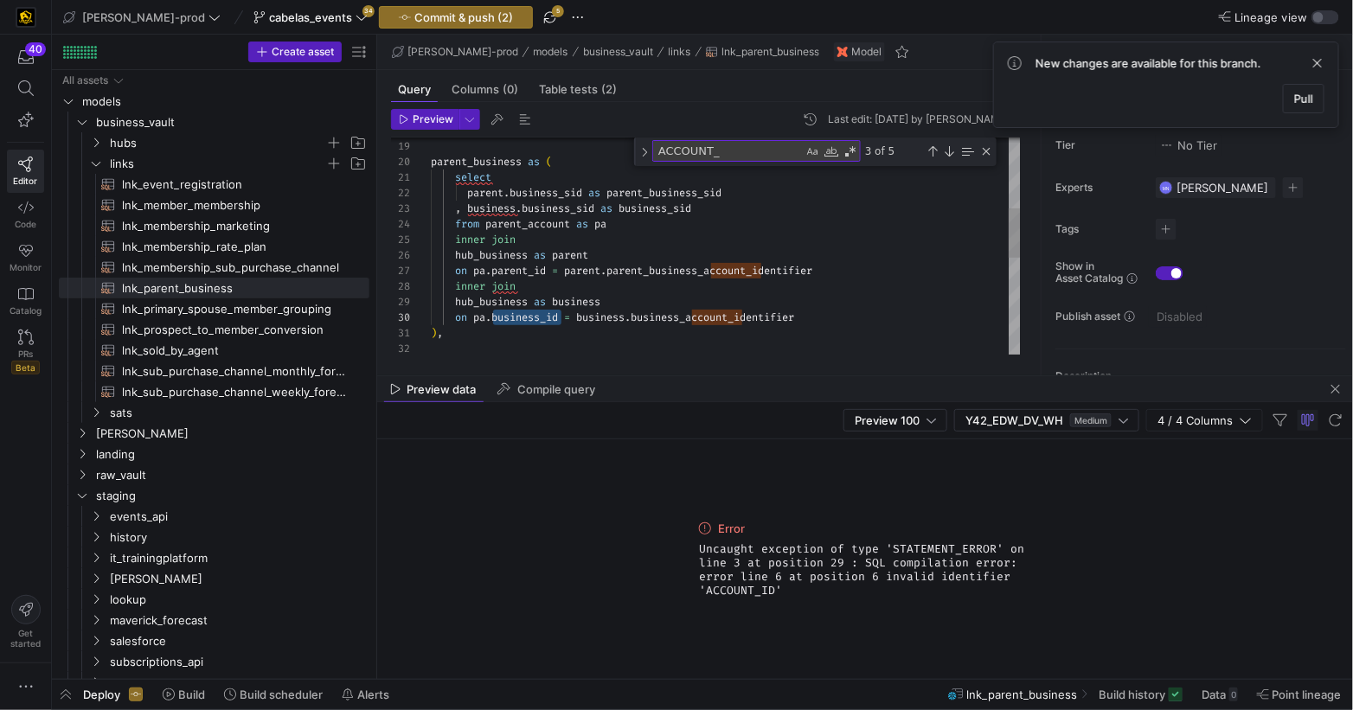
scroll to position [93, 181]
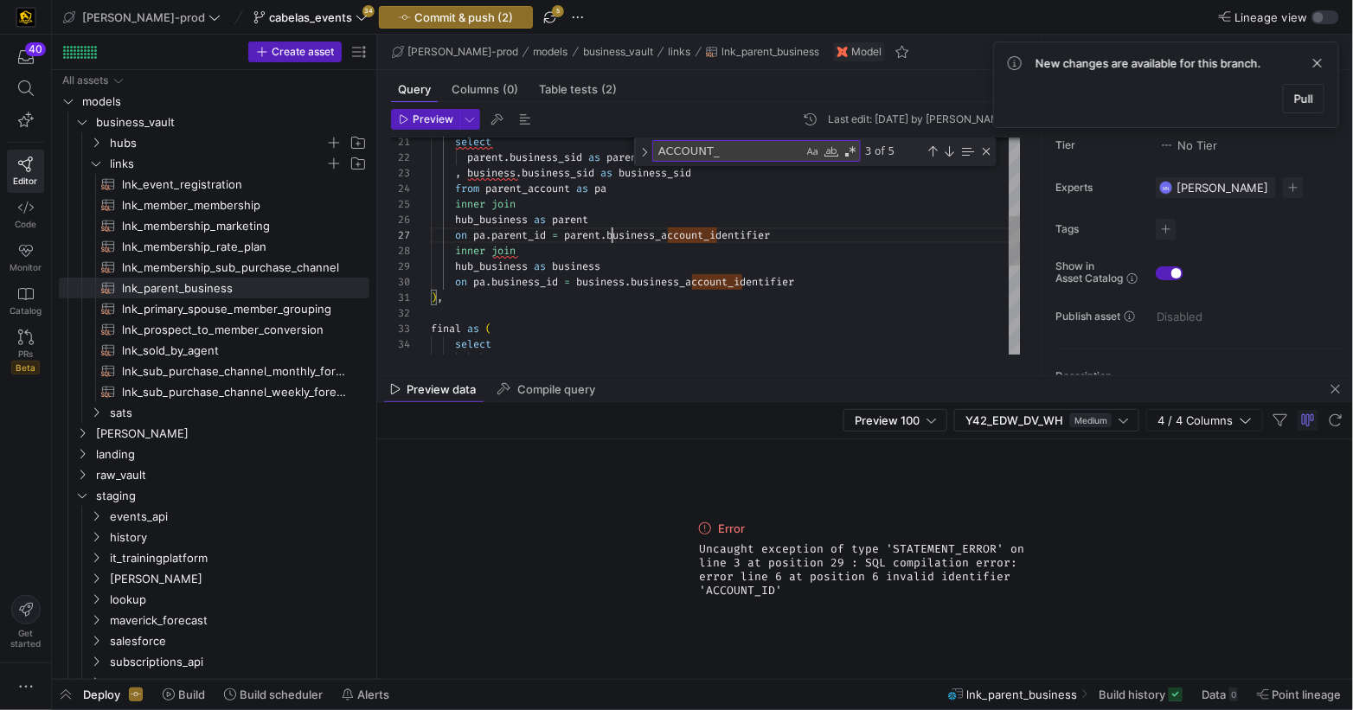
click at [519, 240] on div "select parent . business_sid as parent_business_sid , business . business_sid a…" at bounding box center [726, 267] width 590 height 947
click at [698, 234] on div "select parent . business_sid as parent_business_sid , business . business_sid a…" at bounding box center [726, 267] width 590 height 947
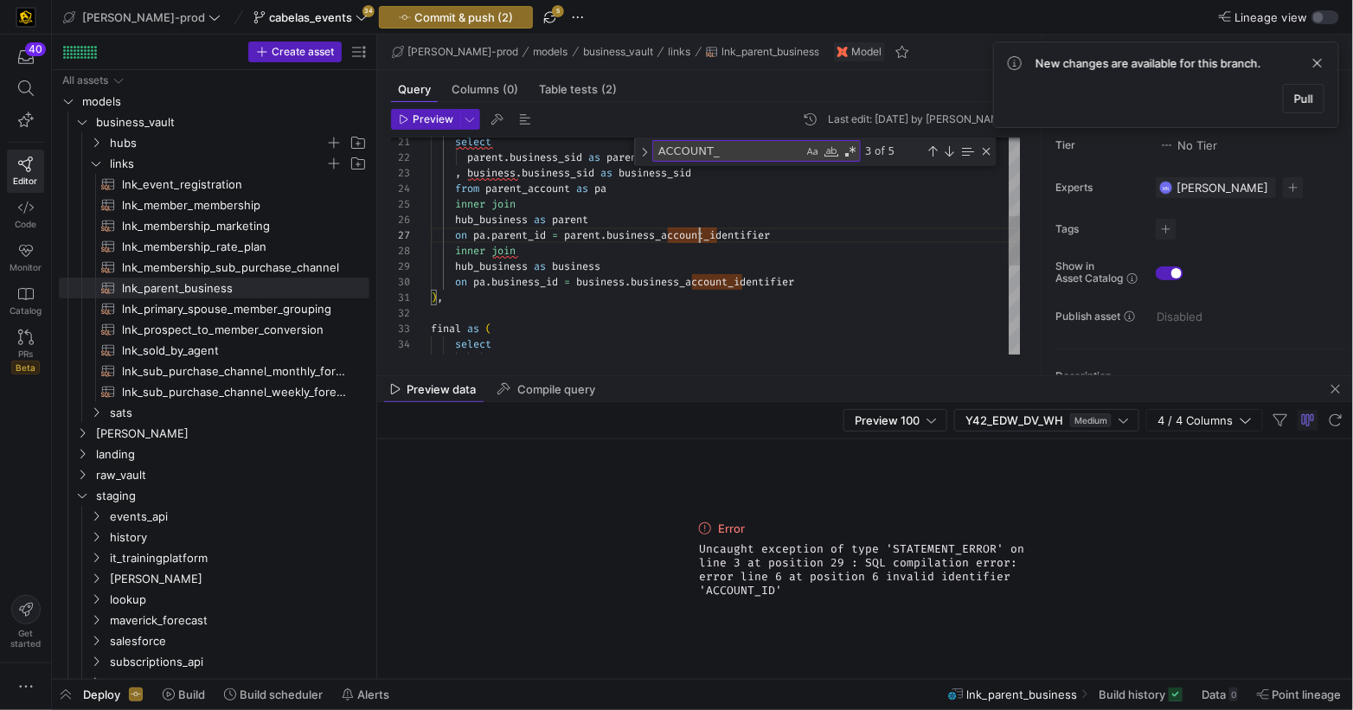
click at [698, 234] on div "select parent . business_sid as parent_business_sid , business . business_sid a…" at bounding box center [726, 267] width 590 height 947
click at [516, 239] on div "select parent . business_sid as parent_business_sid , business . business_sid a…" at bounding box center [726, 267] width 590 height 947
click at [516, 239] on div "select parent . business_sid as parent_business_sid , business . business_sid a…" at bounding box center [726, 263] width 590 height 947
click at [527, 231] on div "select parent . business_sid as parent_business_sid , business . business_sid a…" at bounding box center [726, 263] width 590 height 947
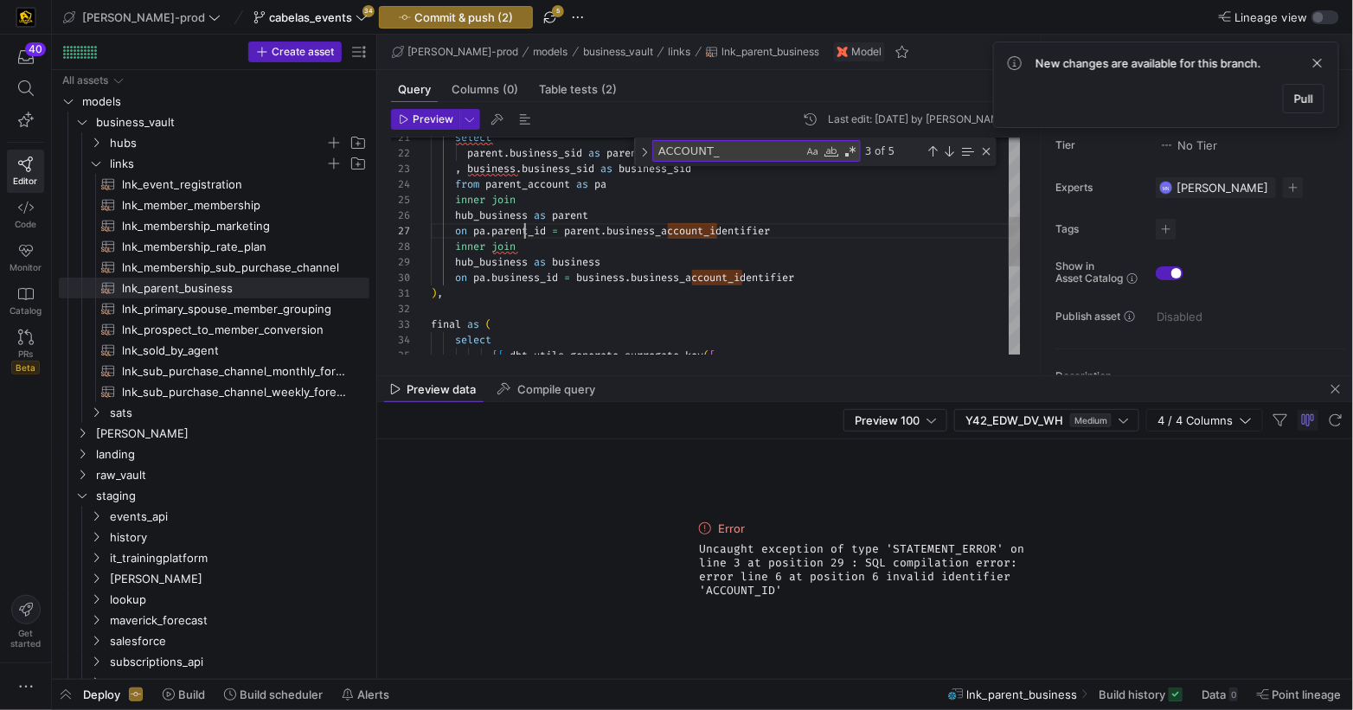
click at [527, 231] on div "select parent . business_sid as parent_business_sid , business . business_sid a…" at bounding box center [726, 263] width 590 height 947
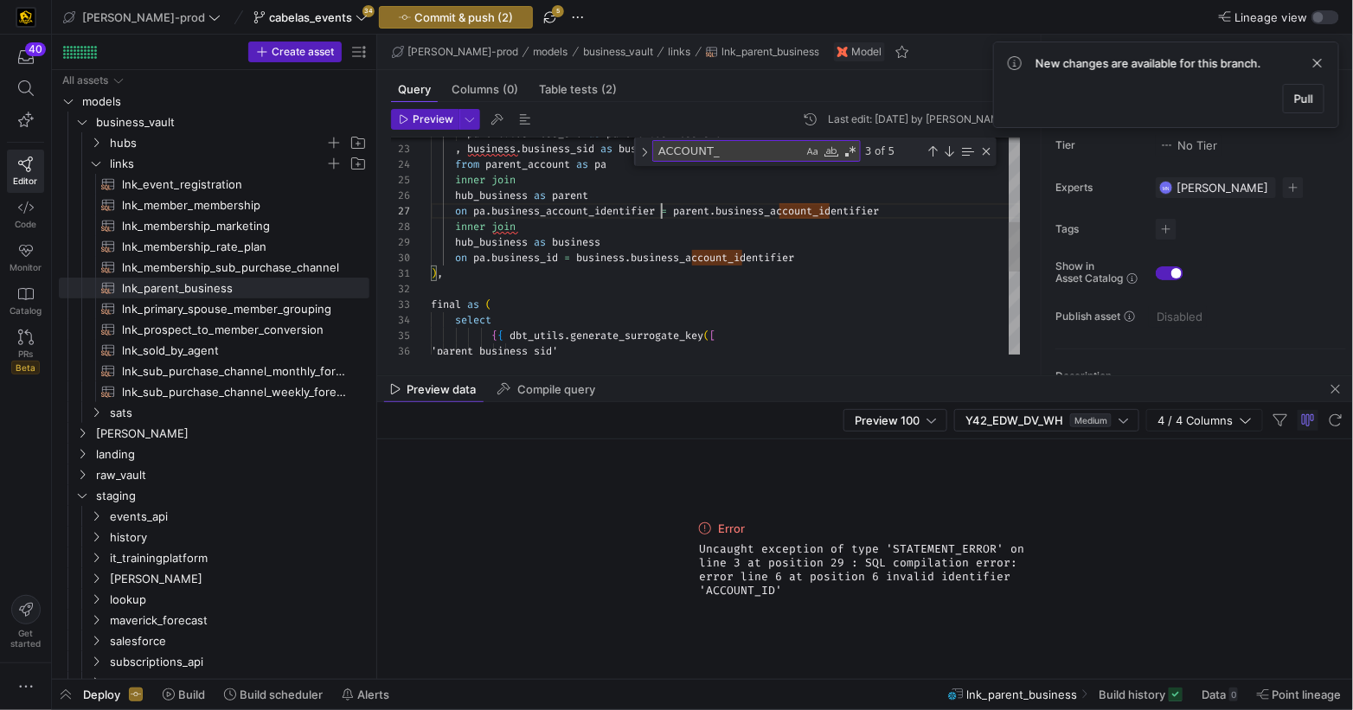
scroll to position [93, 229]
click at [694, 255] on span "business_account_identifier" at bounding box center [712, 258] width 163 height 14
click at [694, 255] on div "parent . business_sid as parent_business_sid , business . business_sid as busin…" at bounding box center [726, 243] width 590 height 947
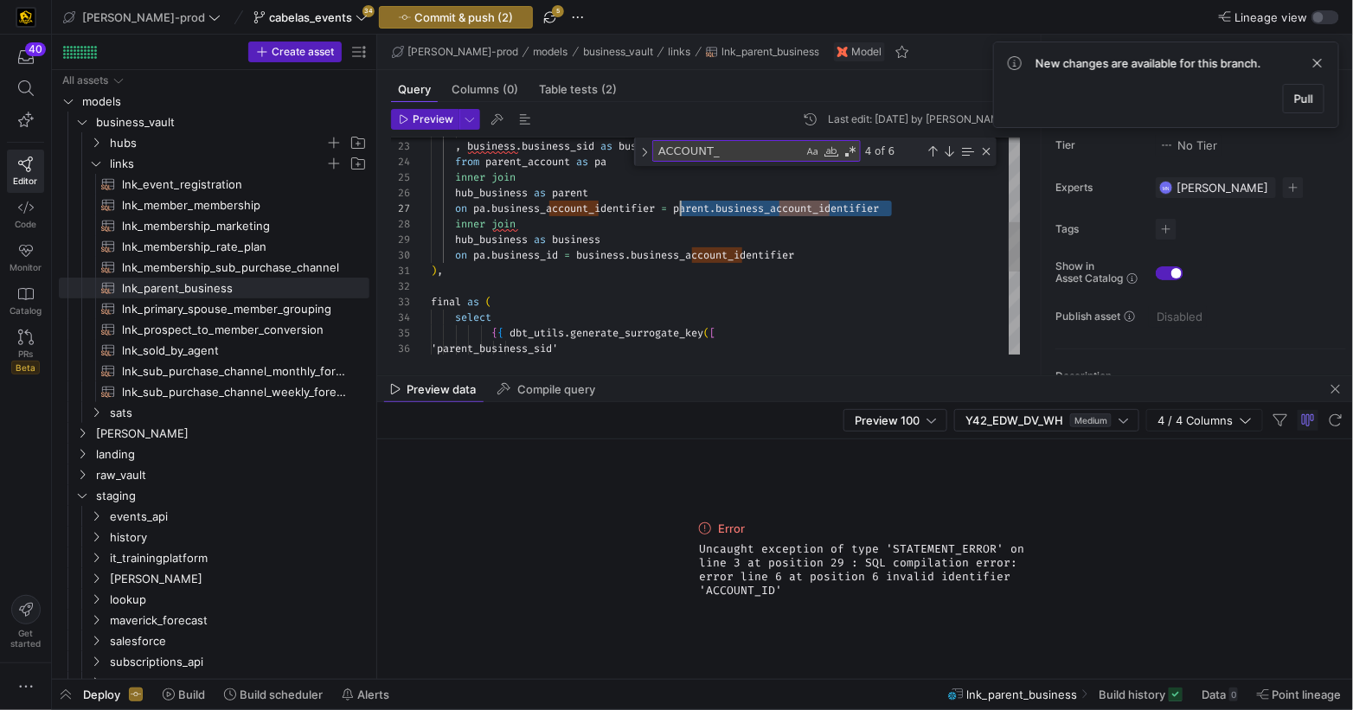
drag, startPoint x: 879, startPoint y: 210, endPoint x: 672, endPoint y: 230, distance: 207.7
click at [680, 214] on div "on pa . business_account_identifier = parent . business_account_identifier" at bounding box center [726, 209] width 590 height 16
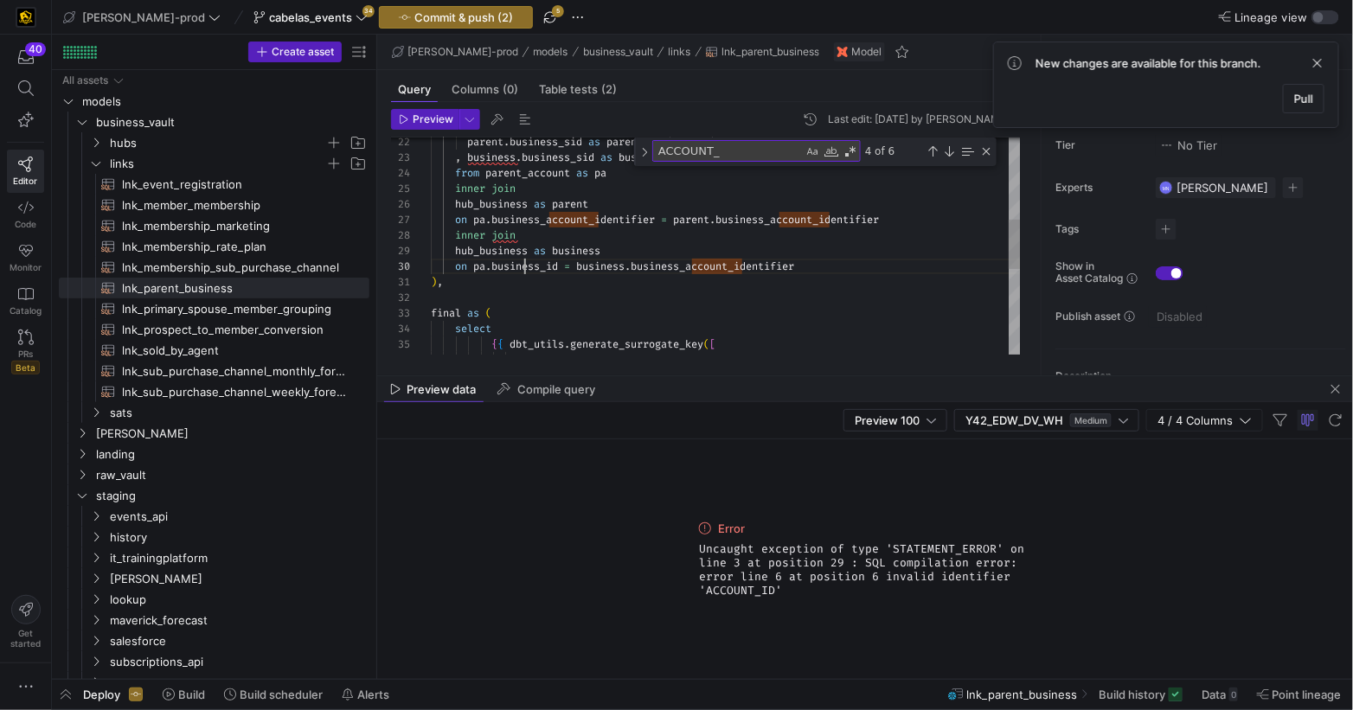
click at [525, 267] on div "parent . business_sid as parent_business_sid , business . business_sid as busin…" at bounding box center [726, 252] width 590 height 947
drag, startPoint x: 525, startPoint y: 267, endPoint x: 502, endPoint y: 299, distance: 39.6
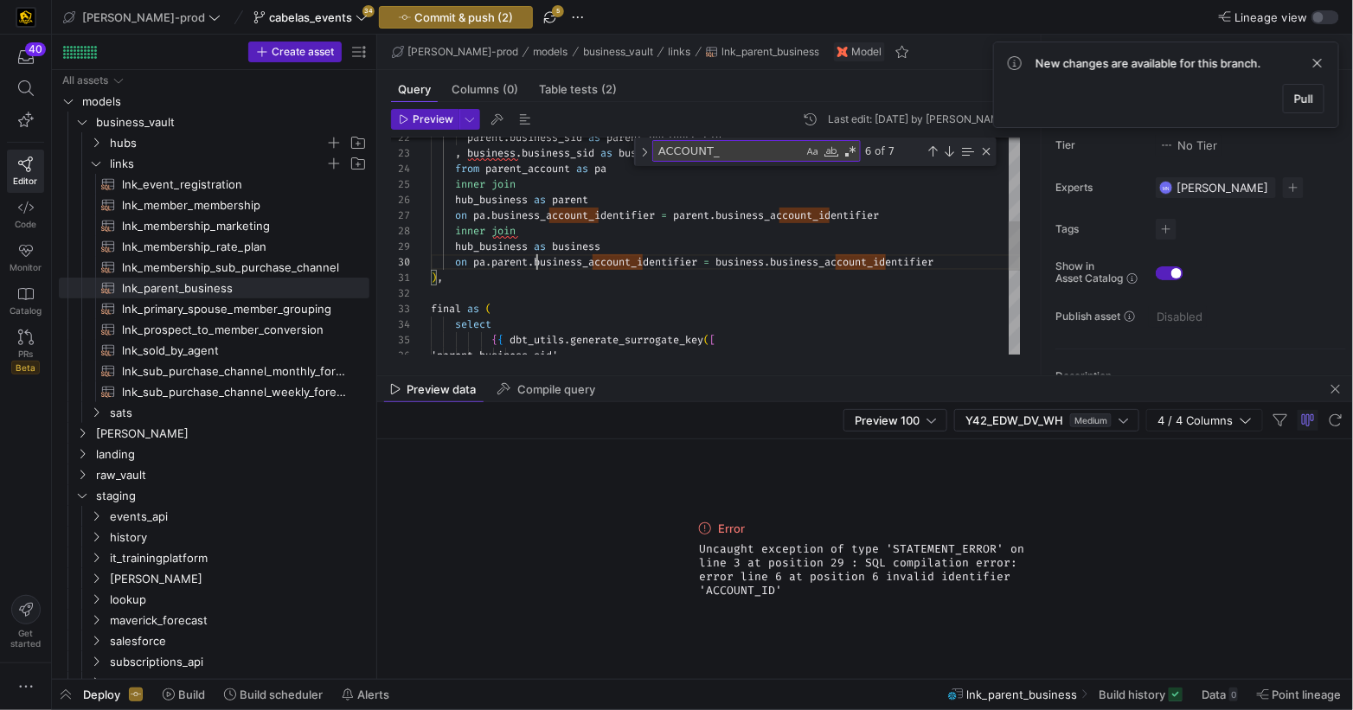
drag, startPoint x: 537, startPoint y: 269, endPoint x: 556, endPoint y: 343, distance: 75.9
click at [725, 317] on div "parent . business_sid as parent_business_sid , business . business_sid as busin…" at bounding box center [726, 250] width 590 height 947
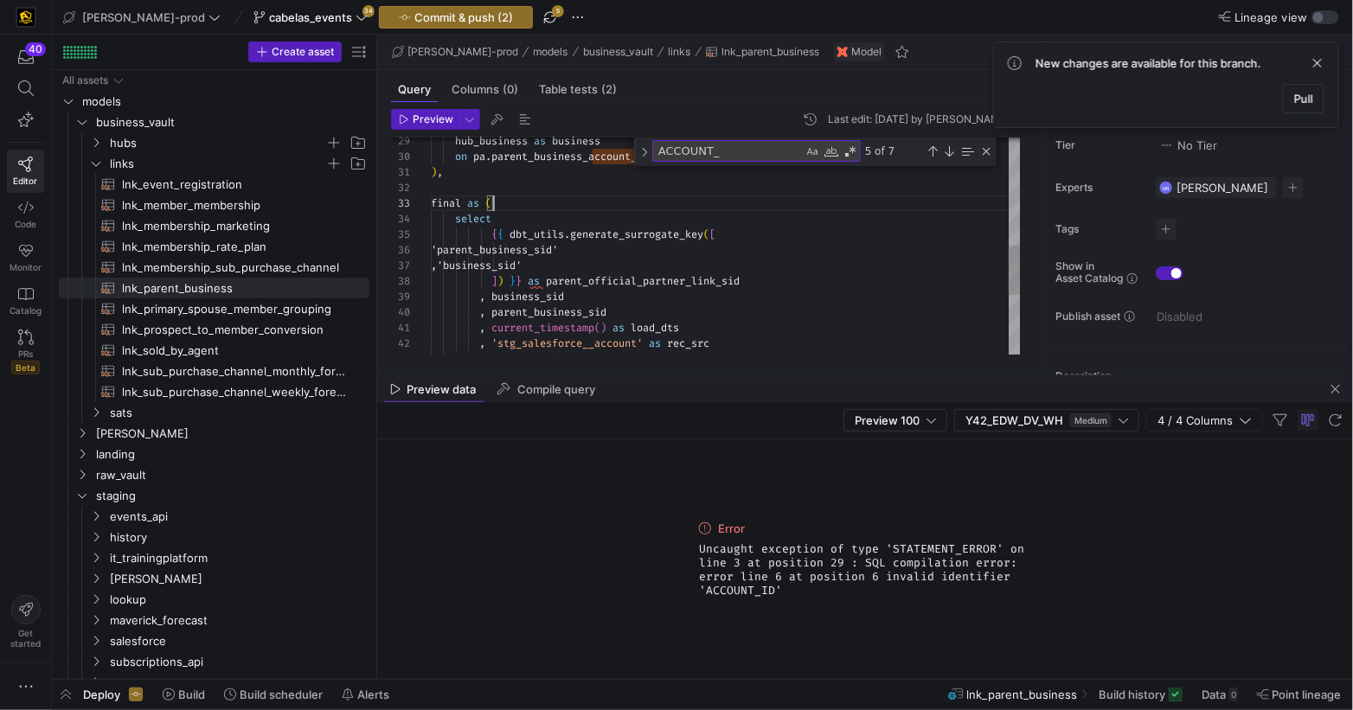
click at [624, 256] on div "hub_business as business on pa . parent_business_account_identifier = business …" at bounding box center [726, 142] width 590 height 947
drag, startPoint x: 624, startPoint y: 256, endPoint x: 758, endPoint y: 258, distance: 134.1
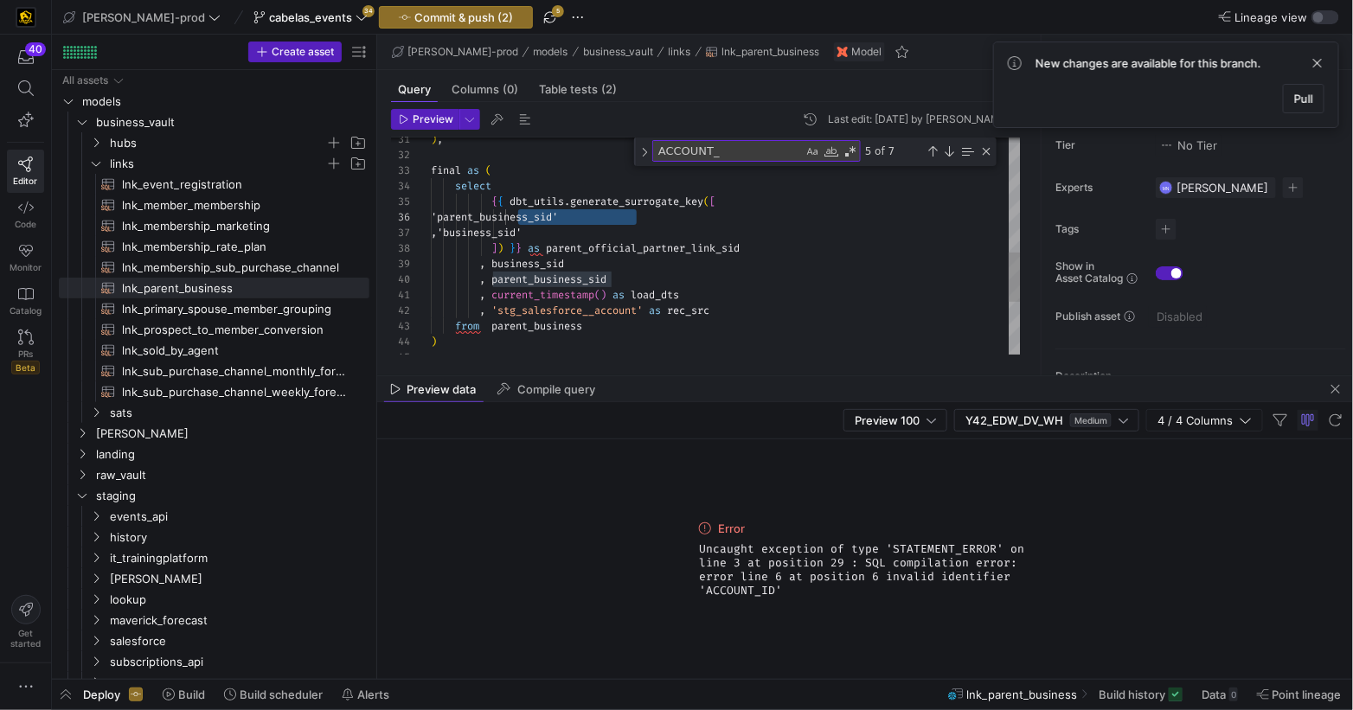
click at [554, 264] on div ") , final as ( select { { dbt_utils . generate_surrogate_key ( [ 'parent_busine…" at bounding box center [726, 109] width 590 height 947
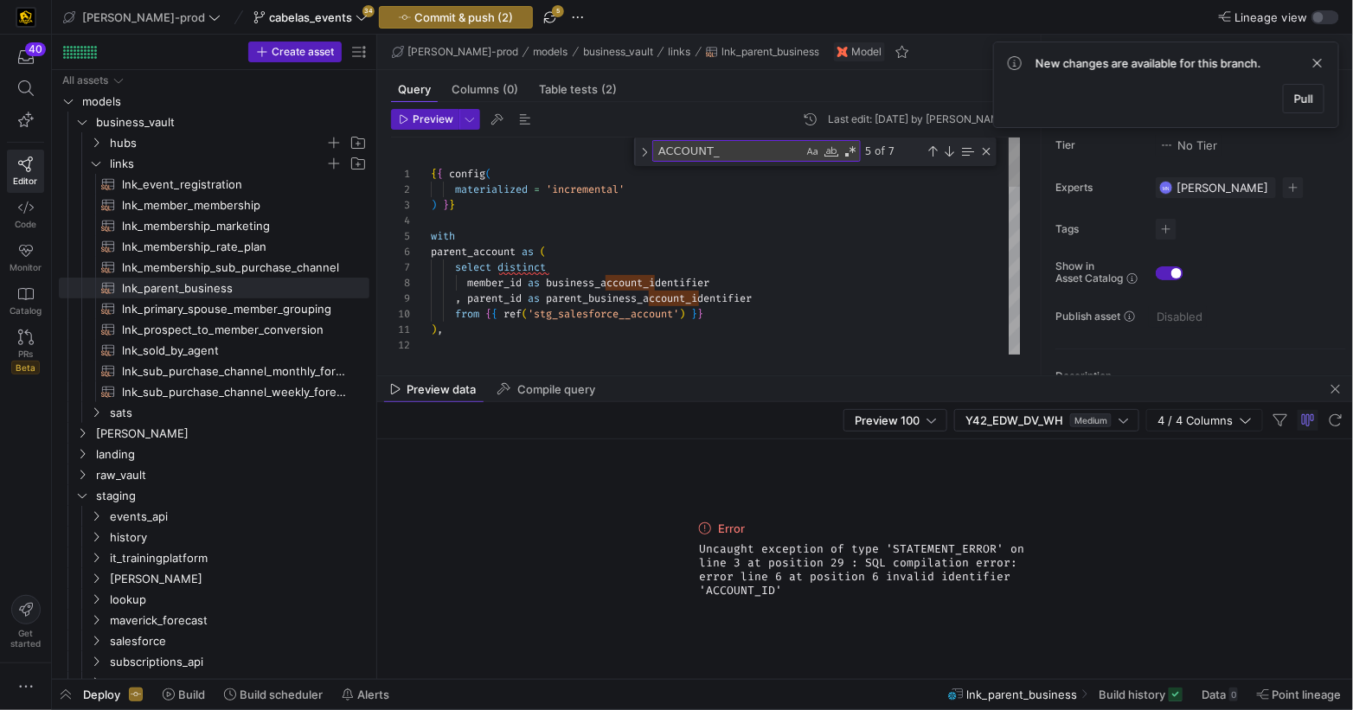
scroll to position [78, 118]
click at [739, 255] on div "parent_account as (" at bounding box center [726, 252] width 590 height 16
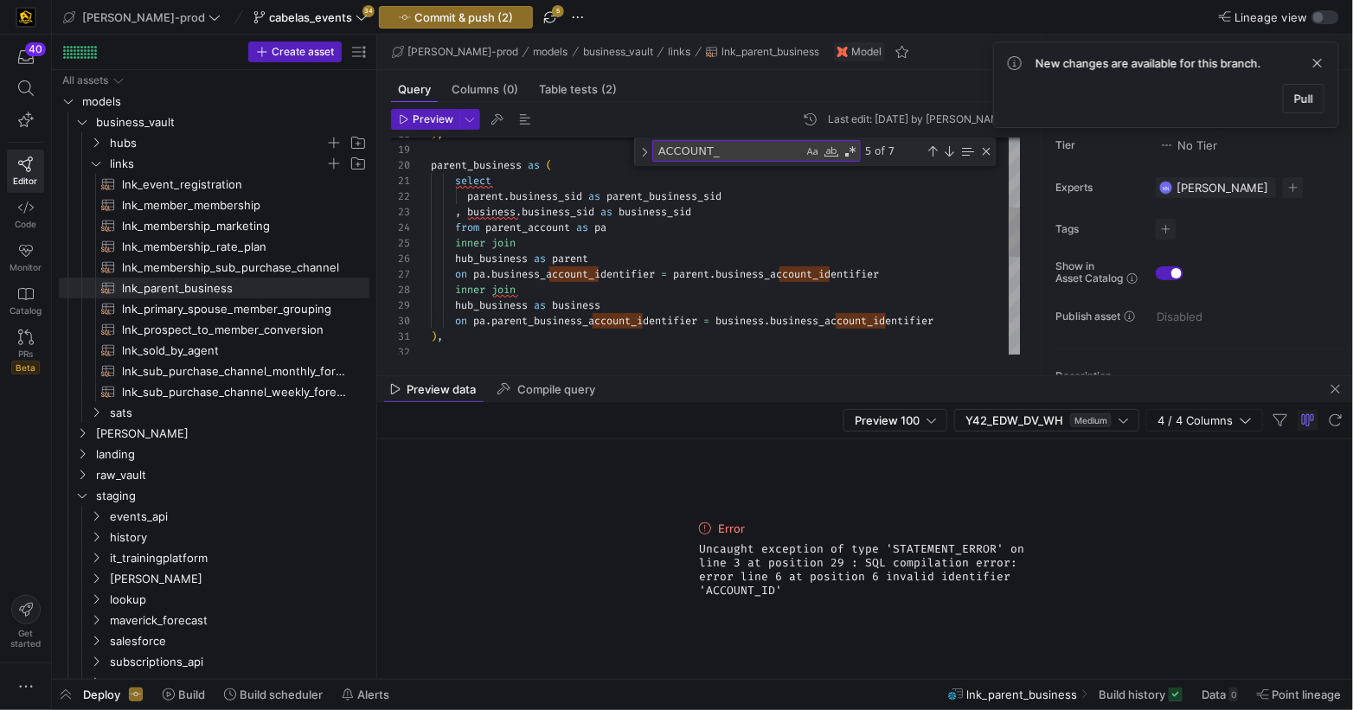
click at [541, 319] on div ") , parent_business as ( select parent . business_sid as parent_business_sid , …" at bounding box center [726, 306] width 590 height 947
click at [564, 322] on span "parent_business_account_identifier" at bounding box center [594, 321] width 206 height 14
click at [564, 322] on div ") , parent_business as ( select parent . business_sid as parent_business_sid , …" at bounding box center [726, 306] width 590 height 947
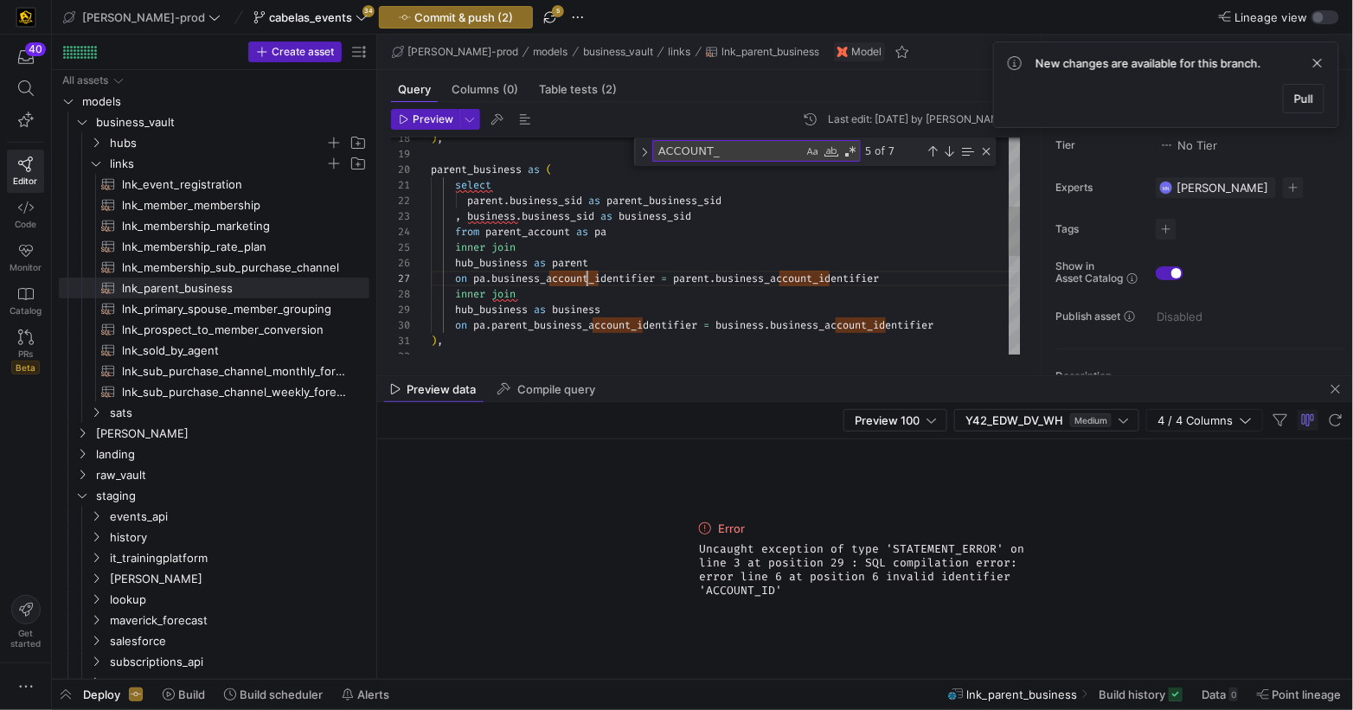
click at [586, 279] on div ") , parent_business as ( select parent . business_sid as parent_business_sid , …" at bounding box center [726, 310] width 590 height 947
click at [561, 322] on div ") , parent_business as ( select parent . business_sid as parent_business_sid , …" at bounding box center [726, 313] width 590 height 947
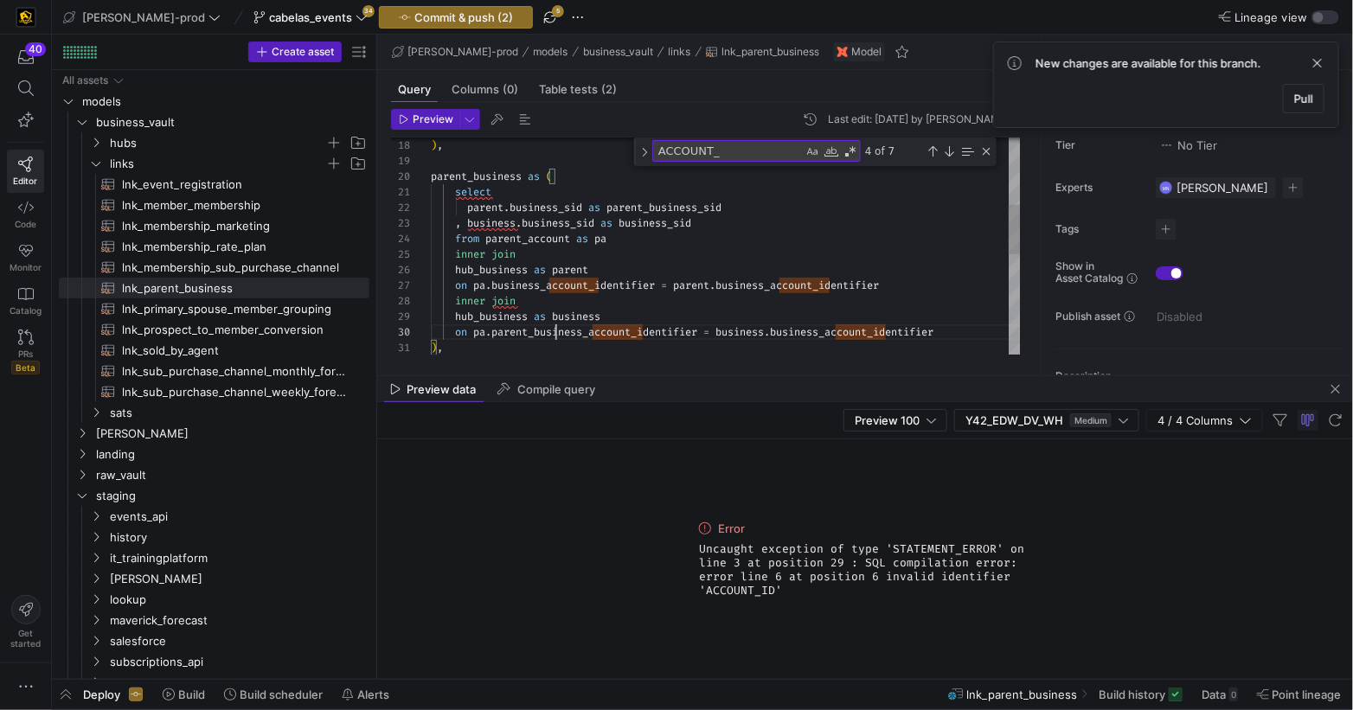
click at [552, 333] on div ") , parent_business as ( select parent . business_sid as parent_business_sid , …" at bounding box center [726, 317] width 590 height 947
click at [553, 333] on div ") , parent_business as ( select parent . business_sid as parent_business_sid , …" at bounding box center [726, 317] width 590 height 947
click at [552, 333] on span "parent_business_account_identifier" at bounding box center [594, 331] width 206 height 14
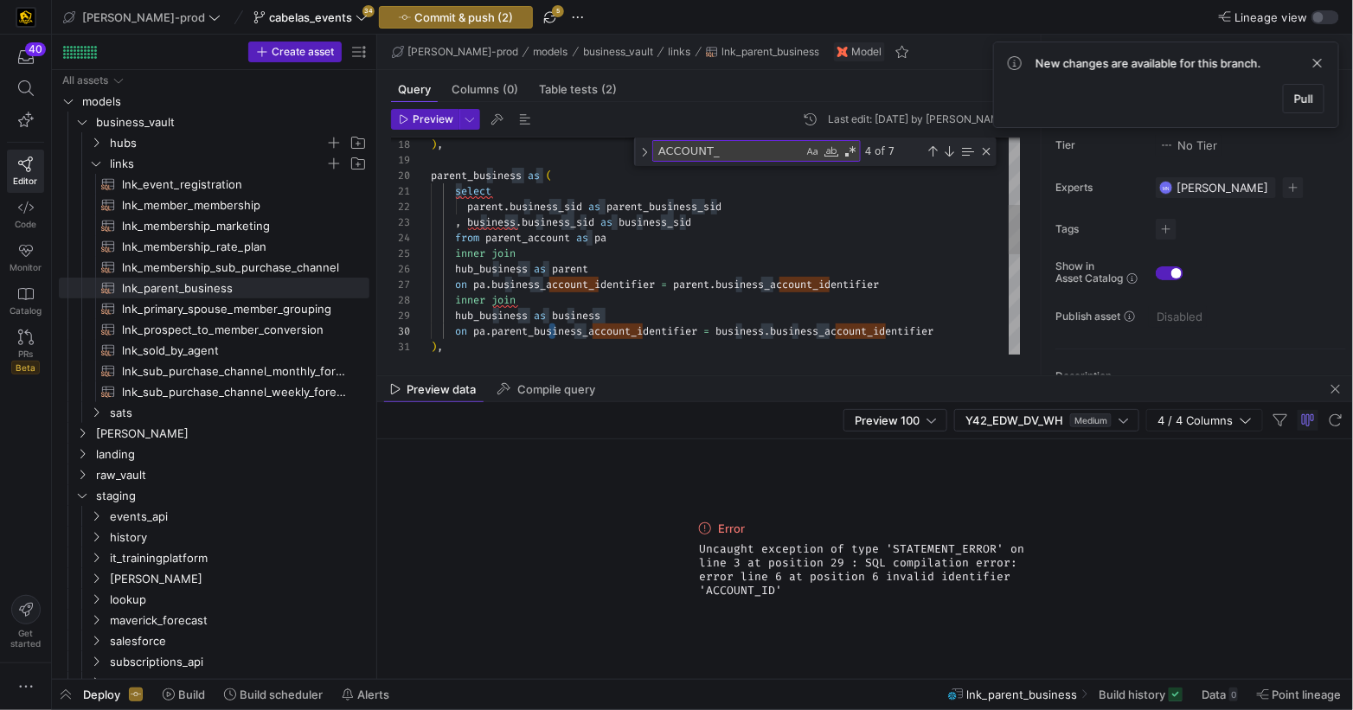
click at [551, 333] on span "parent_business_account_identifier" at bounding box center [594, 331] width 206 height 14
click at [570, 289] on div ") , parent_business as ( select parent . business_sid as parent_business_sid , …" at bounding box center [726, 318] width 590 height 947
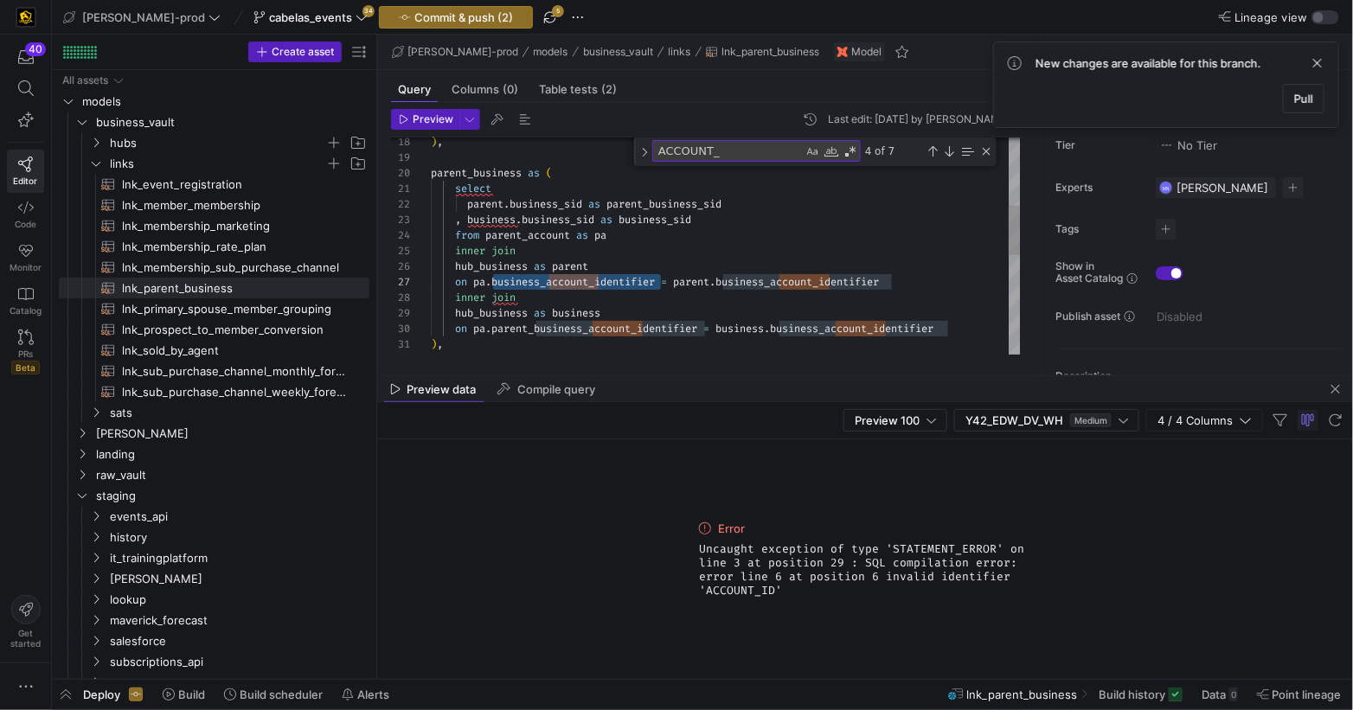
scroll to position [93, 273]
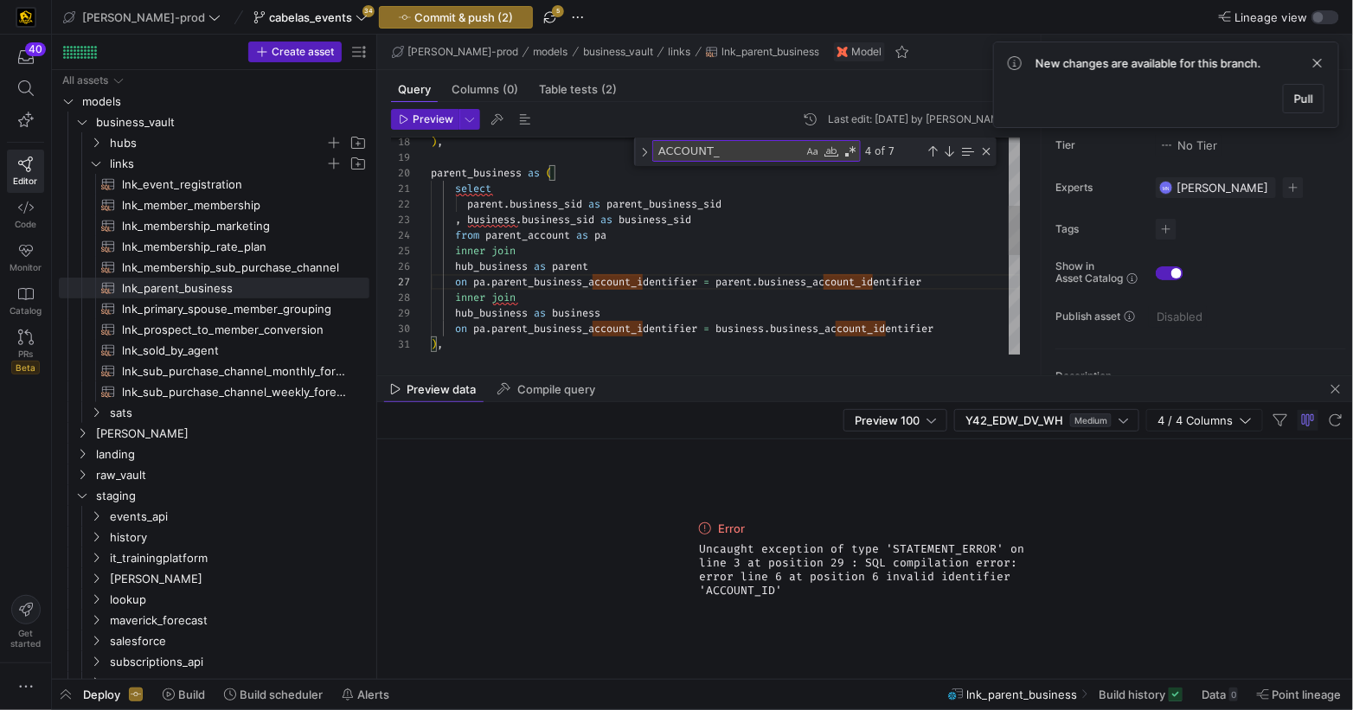
click at [534, 330] on span "parent_business_account_identifier" at bounding box center [594, 329] width 206 height 14
click at [438, 117] on span "Preview" at bounding box center [433, 119] width 41 height 12
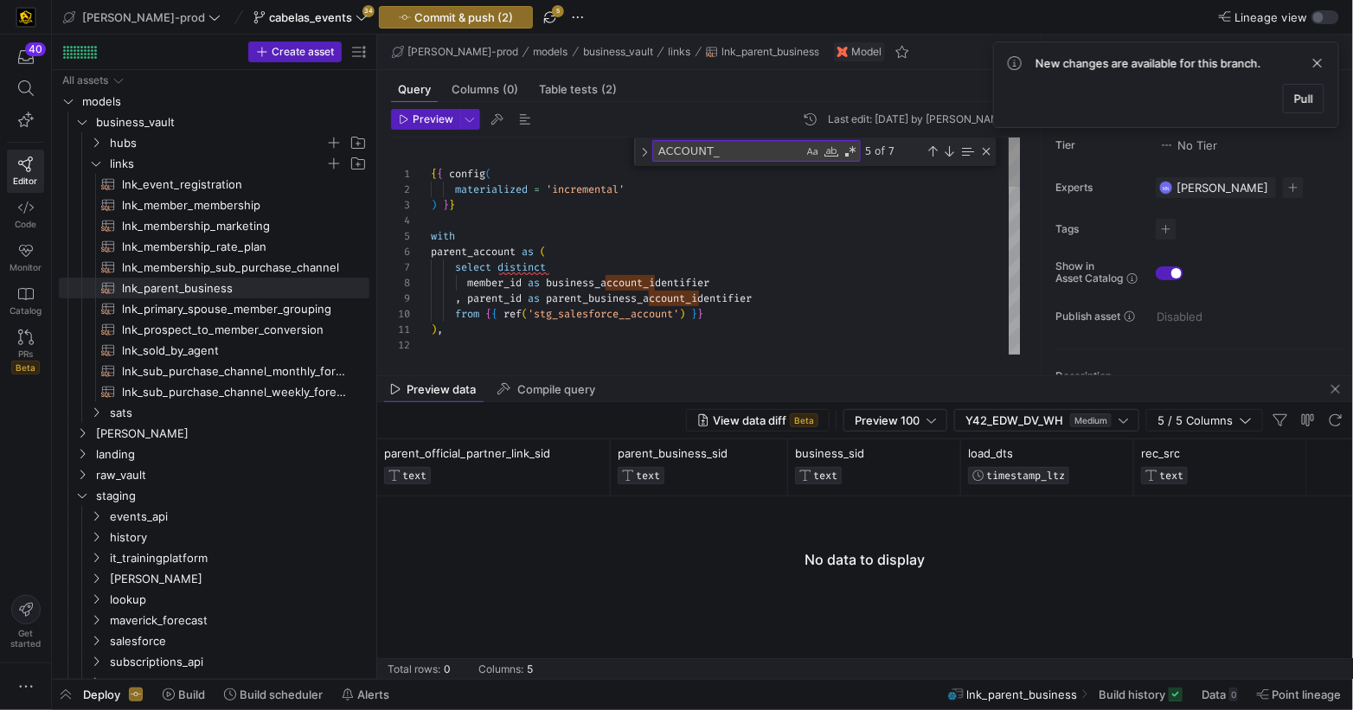
scroll to position [139, 280]
click at [739, 317] on div "from { { ref ( 'stg_salesforce__account' ) } }" at bounding box center [726, 314] width 590 height 16
drag, startPoint x: 535, startPoint y: 333, endPoint x: 530, endPoint y: 356, distance: 22.9
click at [534, 333] on span ")" at bounding box center [531, 330] width 6 height 14
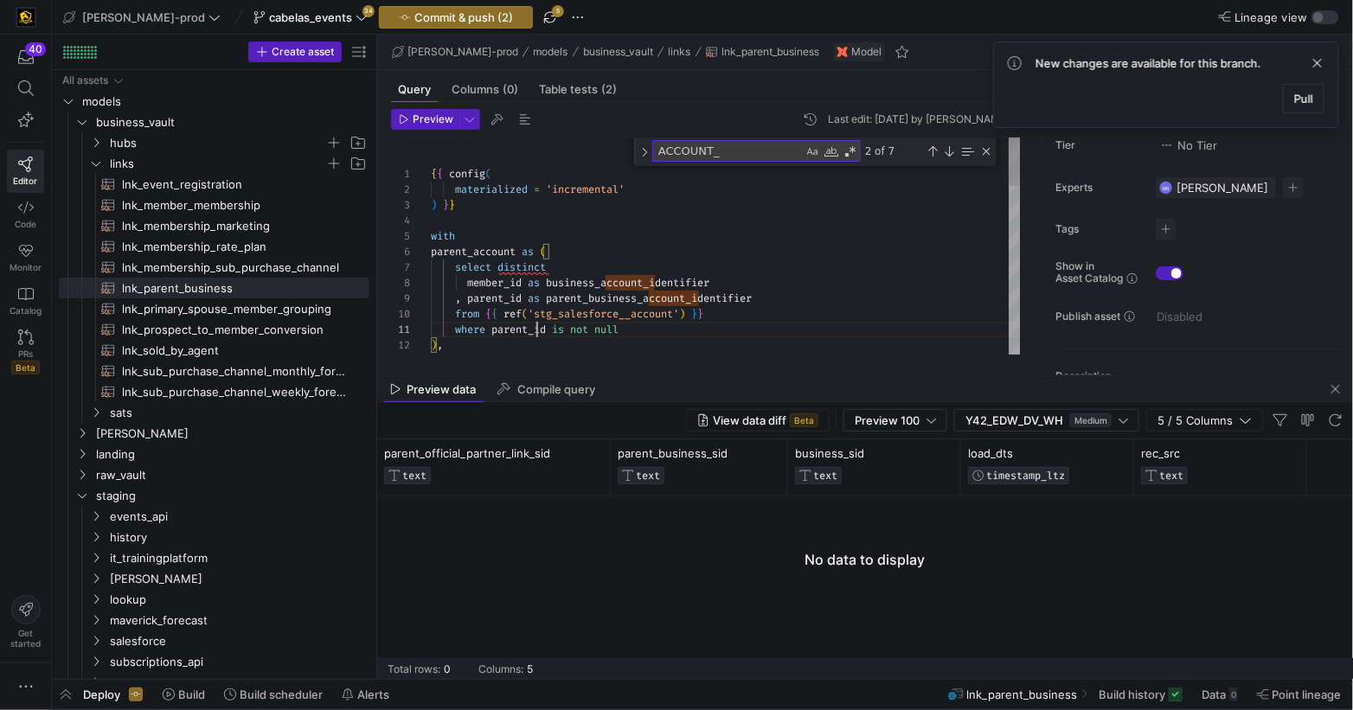
scroll to position [16, 12]
click at [724, 341] on div ") , from { { ref ( 'stg_salesforce__account' ) } } , parent_id as parent_busine…" at bounding box center [726, 619] width 590 height 963
type textarea "where parent_id is not null ), hub_business as ( select business_sid , business…"
drag, startPoint x: 425, startPoint y: 119, endPoint x: 531, endPoint y: 184, distance: 124.6
click at [425, 119] on span "Preview" at bounding box center [433, 119] width 41 height 12
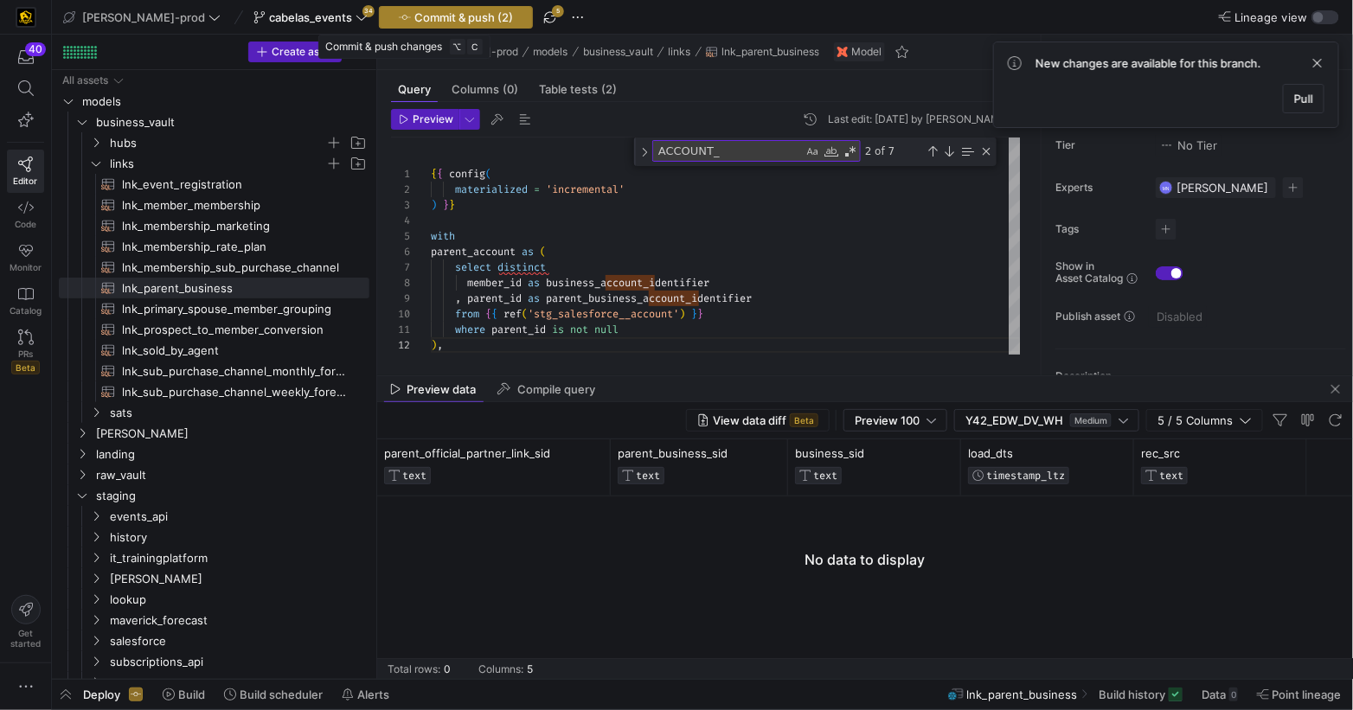
click at [415, 16] on span "Commit & push (2)" at bounding box center [463, 17] width 99 height 14
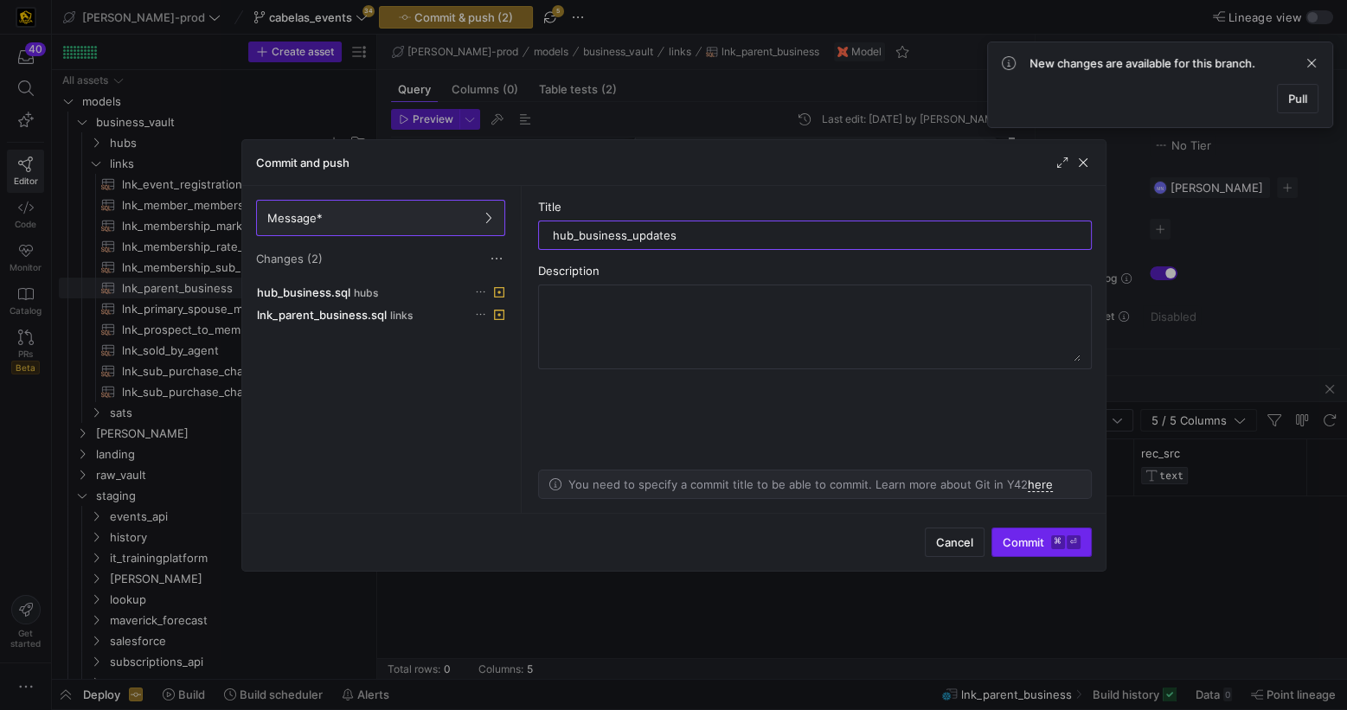
type input "hub_business_updates"
click at [1015, 540] on span "Commit ⌘ ⏎" at bounding box center [1042, 542] width 78 height 14
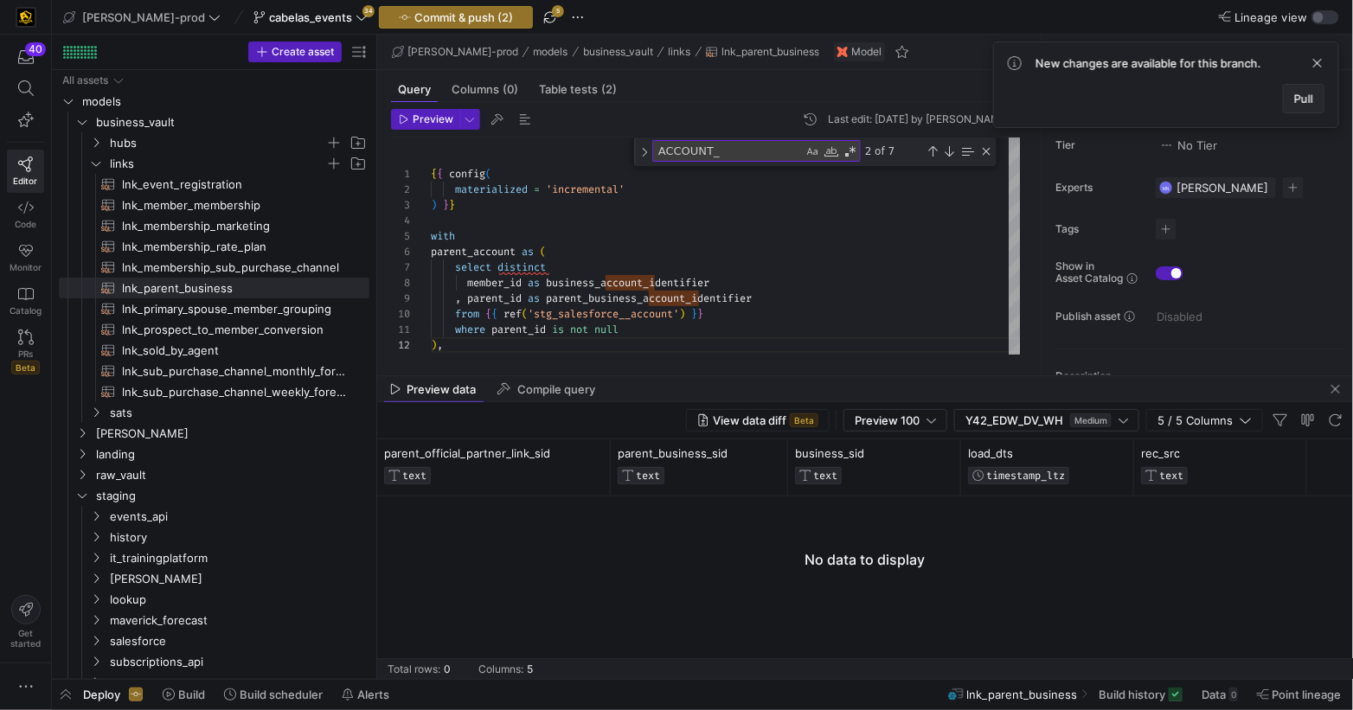
drag, startPoint x: 1318, startPoint y: 156, endPoint x: 1311, endPoint y: 111, distance: 45.5
click at [1247, 60] on span at bounding box center [1242, 54] width 10 height 10
click at [1301, 95] on span "Pull" at bounding box center [1303, 99] width 19 height 14
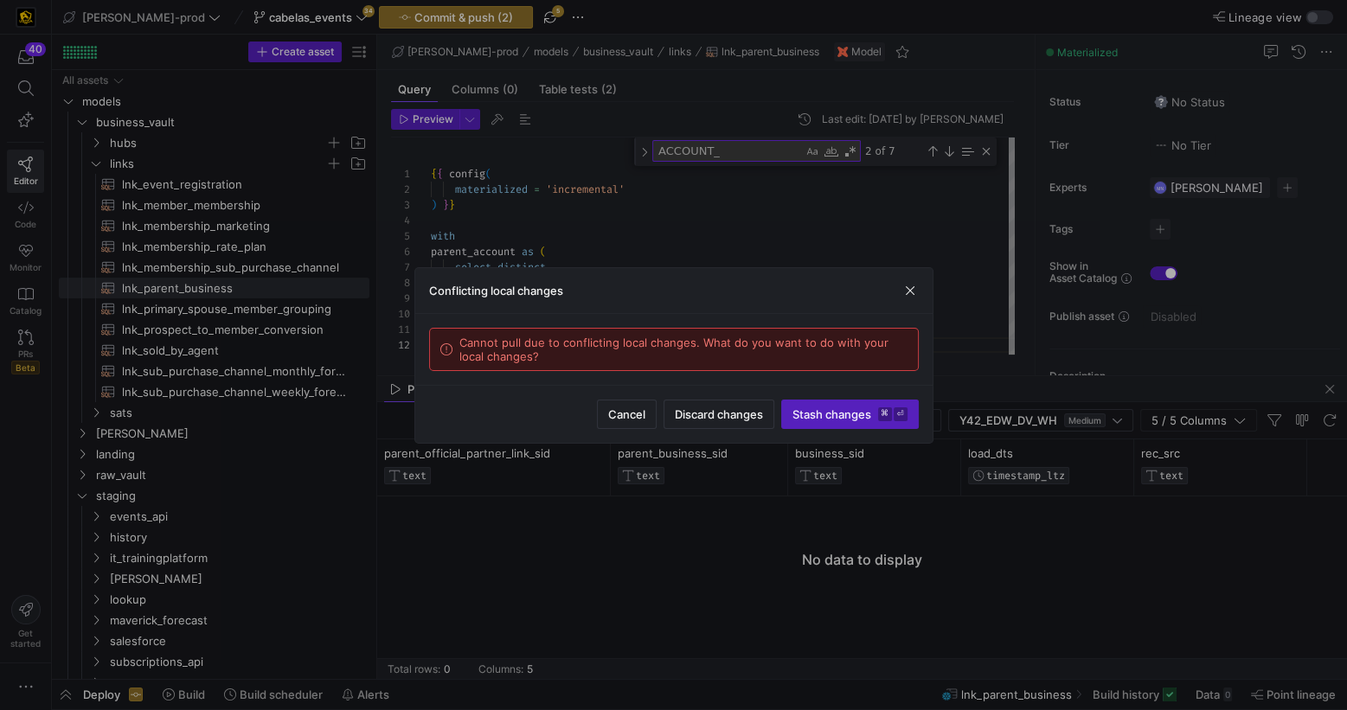
click at [630, 413] on span "Cancel" at bounding box center [626, 414] width 37 height 14
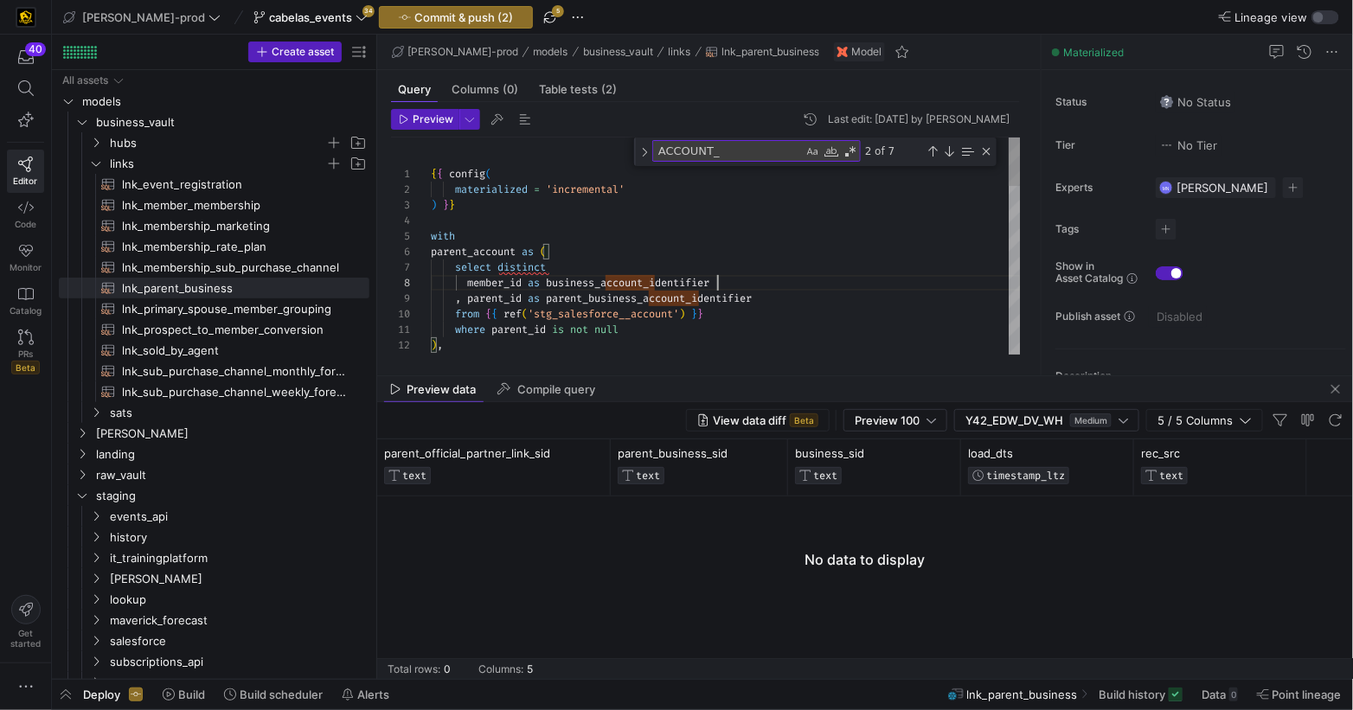
scroll to position [108, 285]
click at [766, 281] on div "member_id as business_account_identifier" at bounding box center [726, 283] width 590 height 16
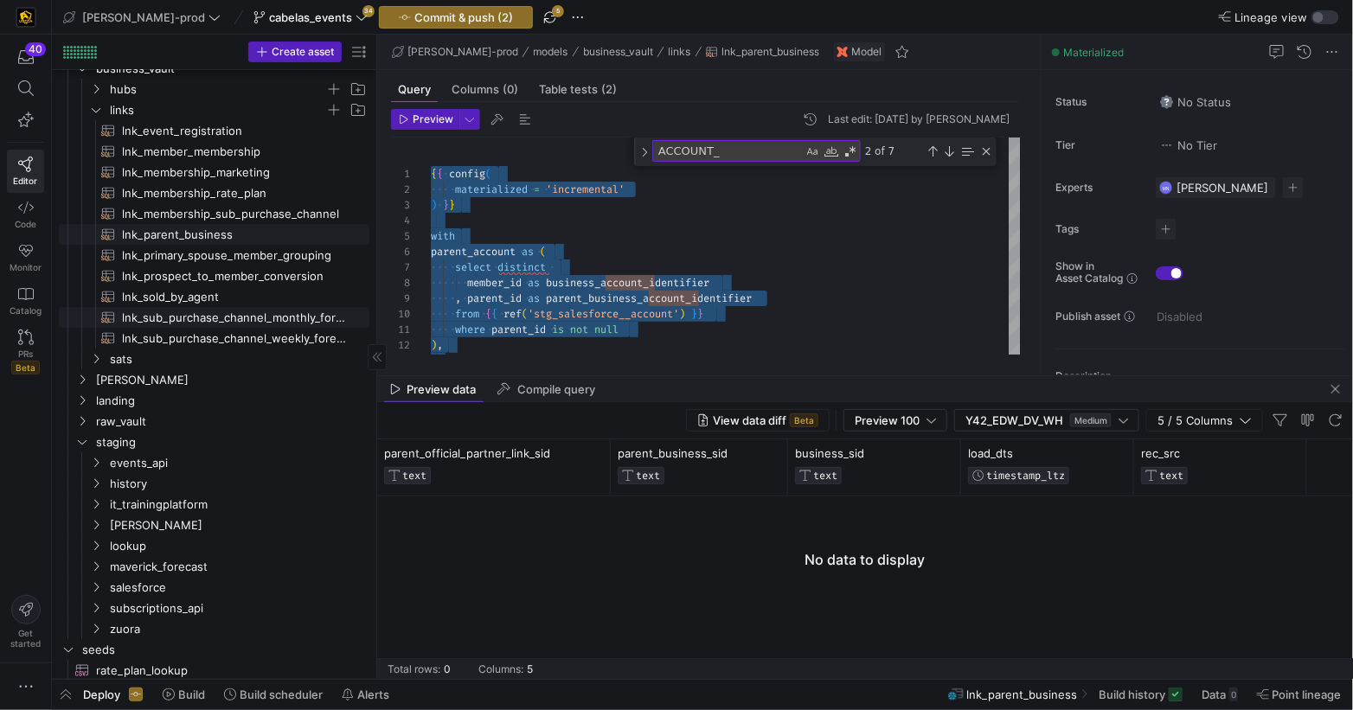
scroll to position [75, 0]
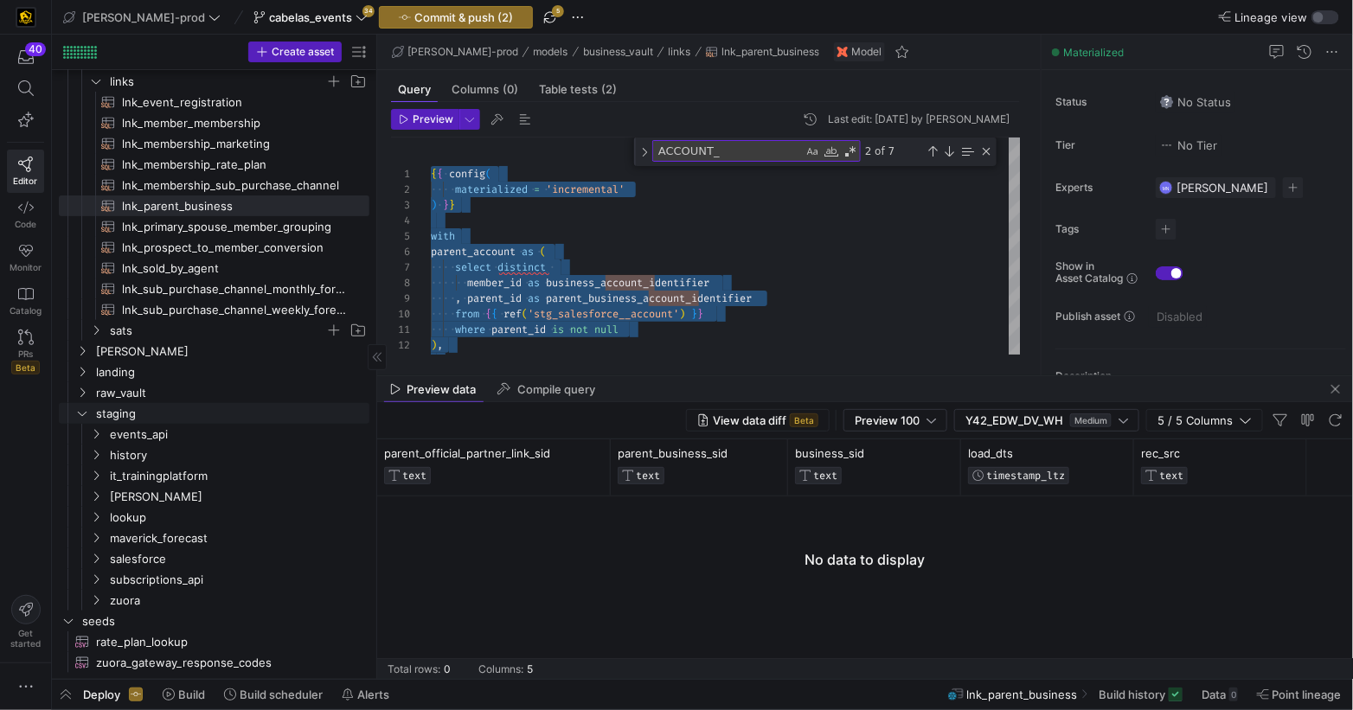
click at [86, 415] on icon "Press SPACE to select this row." at bounding box center [82, 413] width 12 height 10
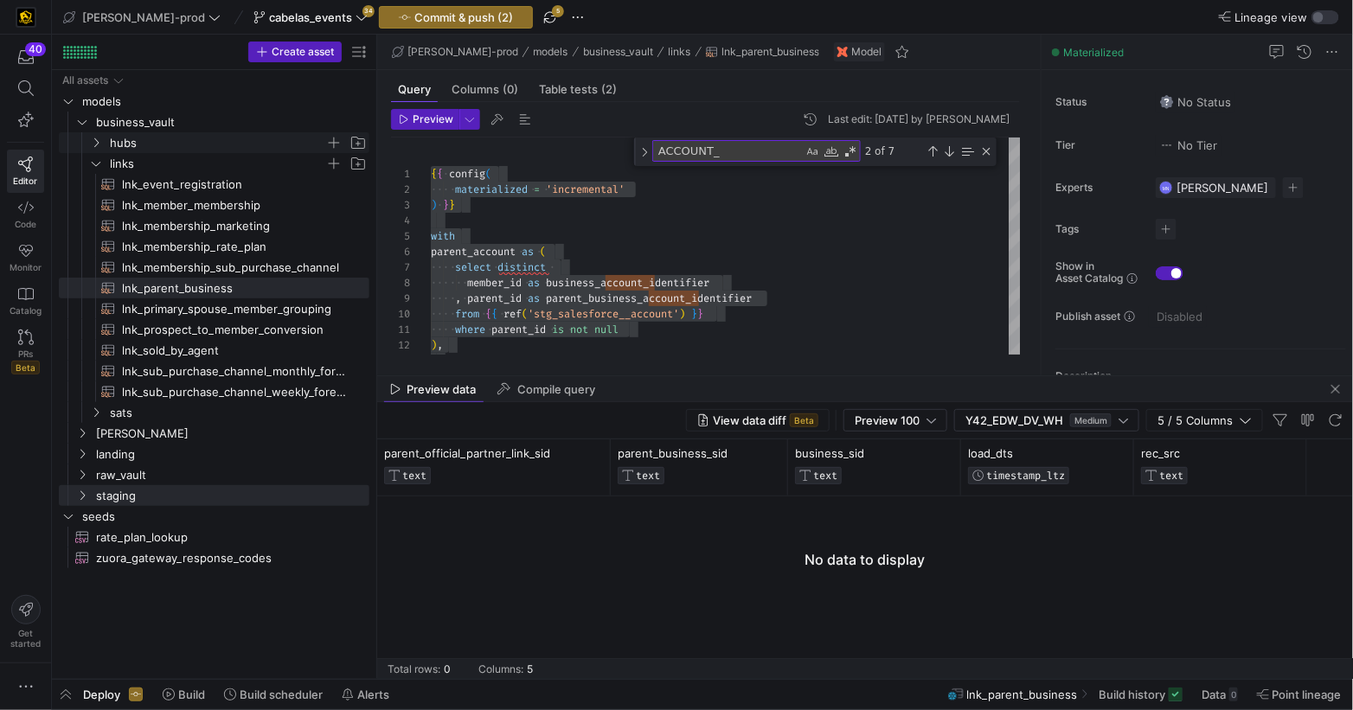
click at [96, 142] on icon "Press SPACE to select this row." at bounding box center [96, 143] width 12 height 10
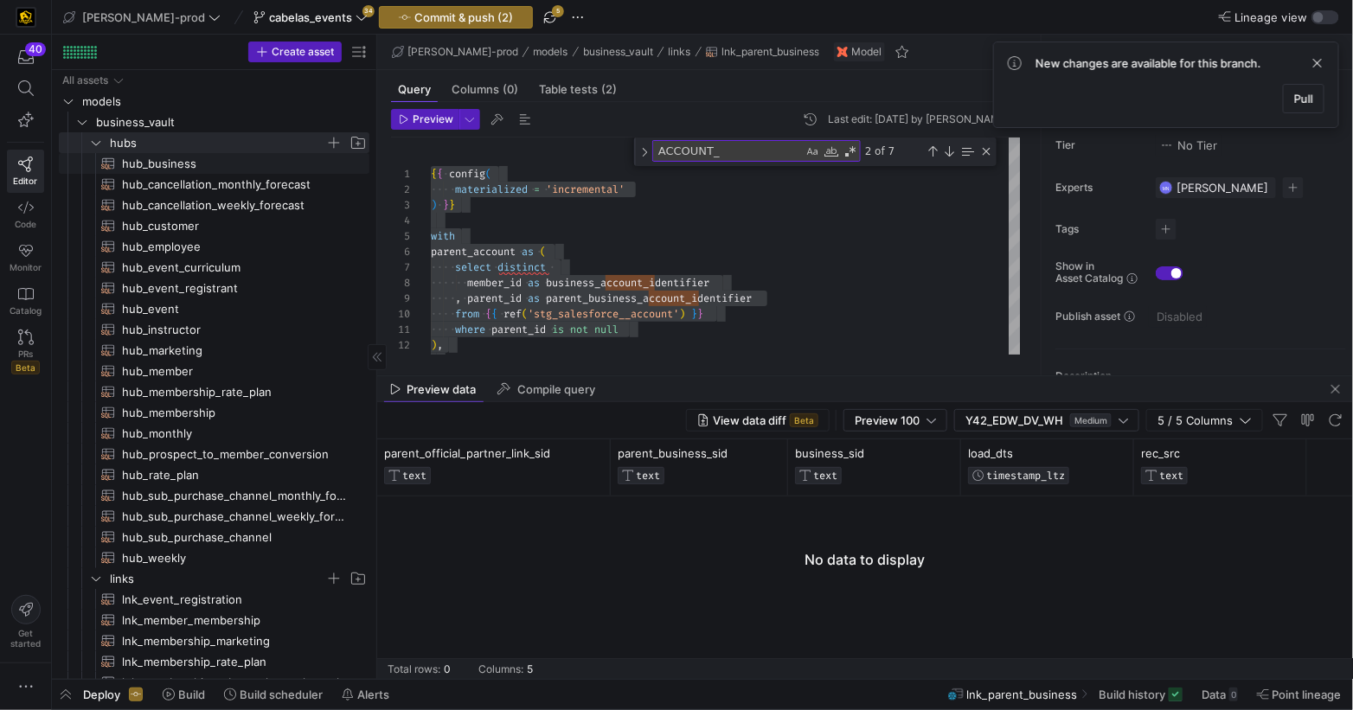
click at [173, 165] on span "hub_business​​​​​​​​​​" at bounding box center [235, 164] width 227 height 20
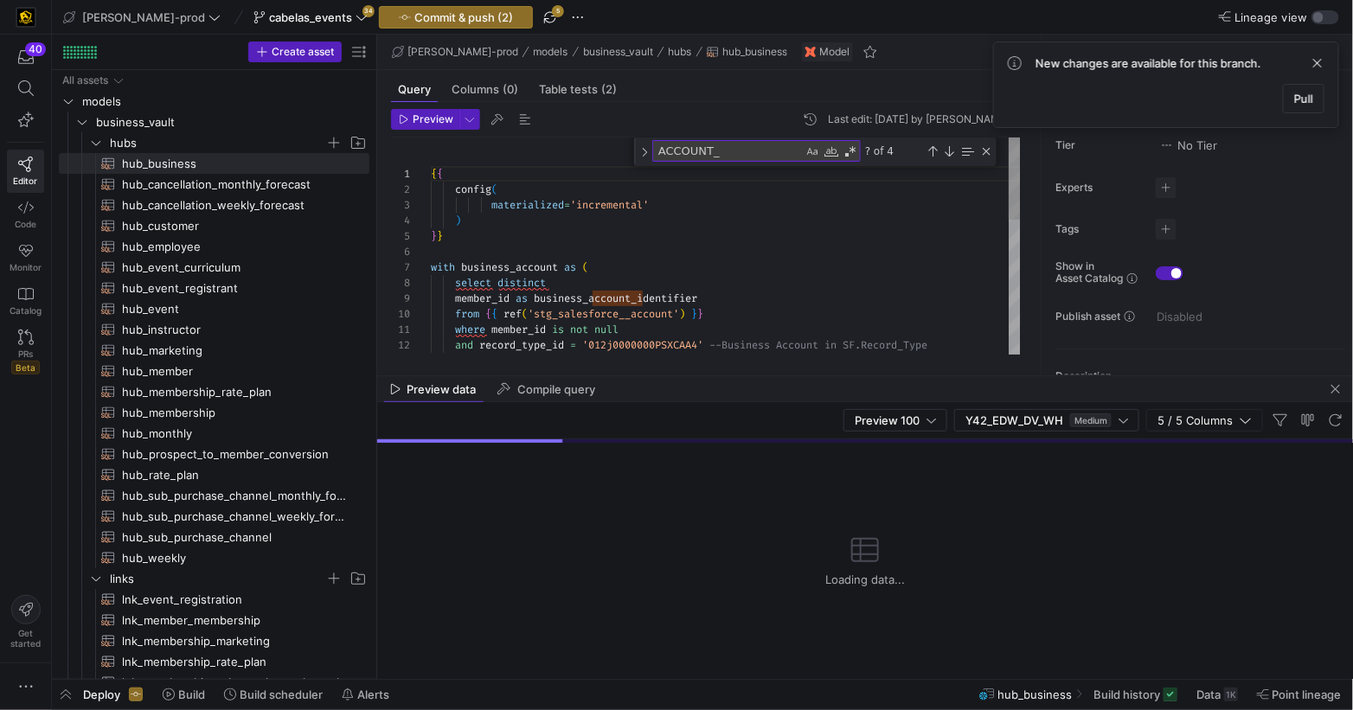
scroll to position [125, 273]
click at [837, 292] on div "{ { config ( materialized = 'incremental' ) } } with business_account as ( sele…" at bounding box center [726, 424] width 590 height 573
type textarea "{{ config( materialized='incremental' ) }} with business_account as ( select di…"
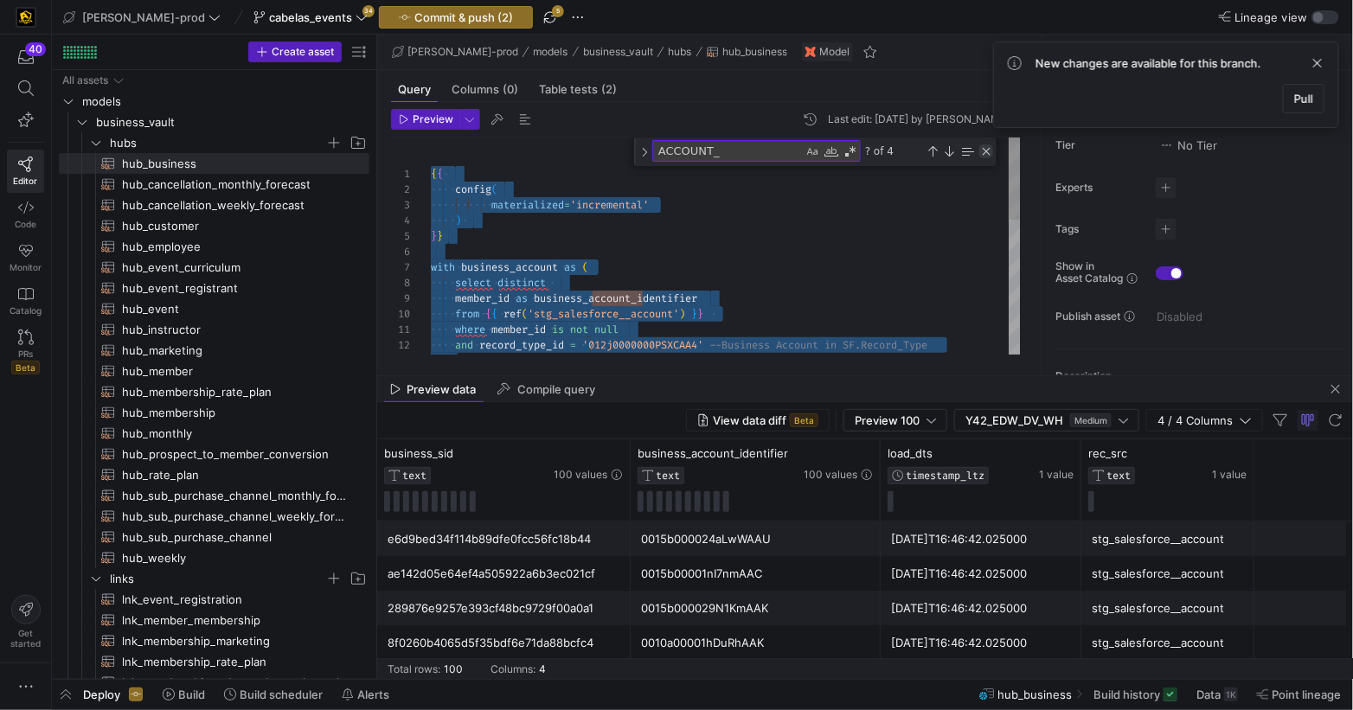
click at [985, 155] on div "Close (Escape)" at bounding box center [986, 151] width 14 height 14
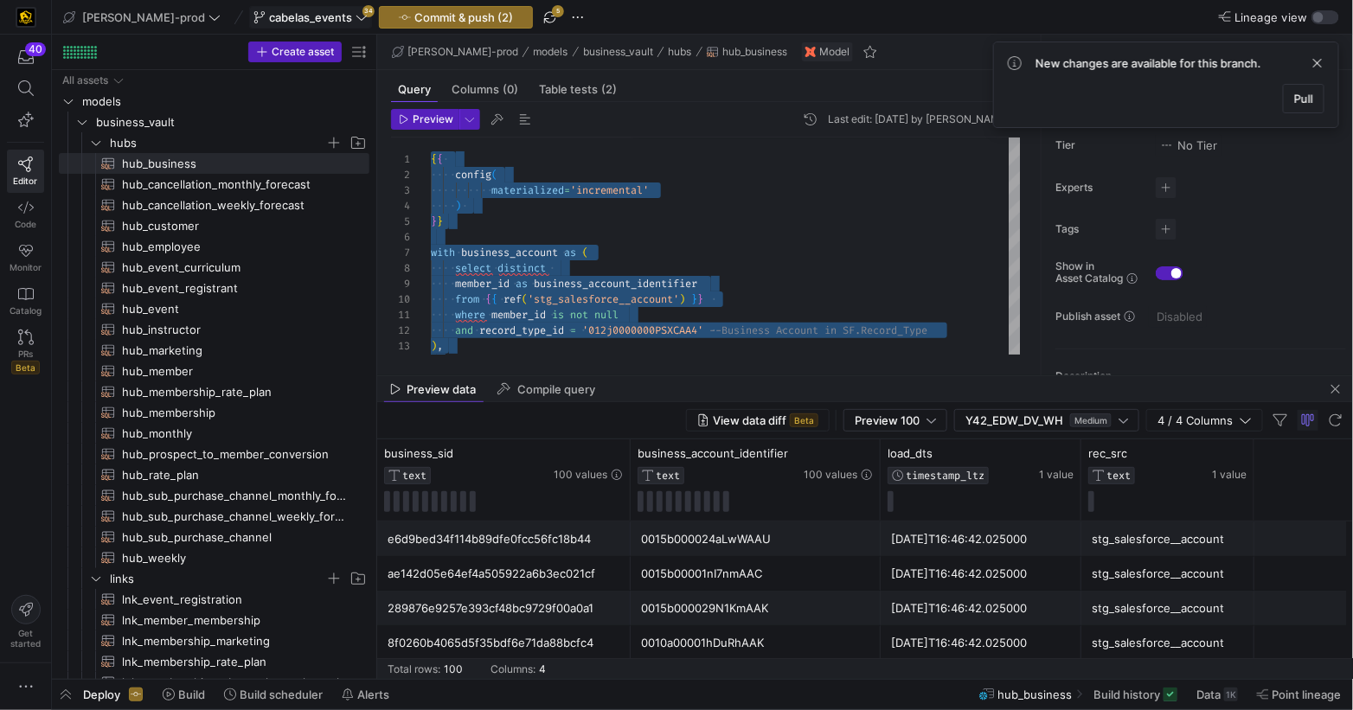
click at [356, 17] on icon at bounding box center [362, 17] width 12 height 12
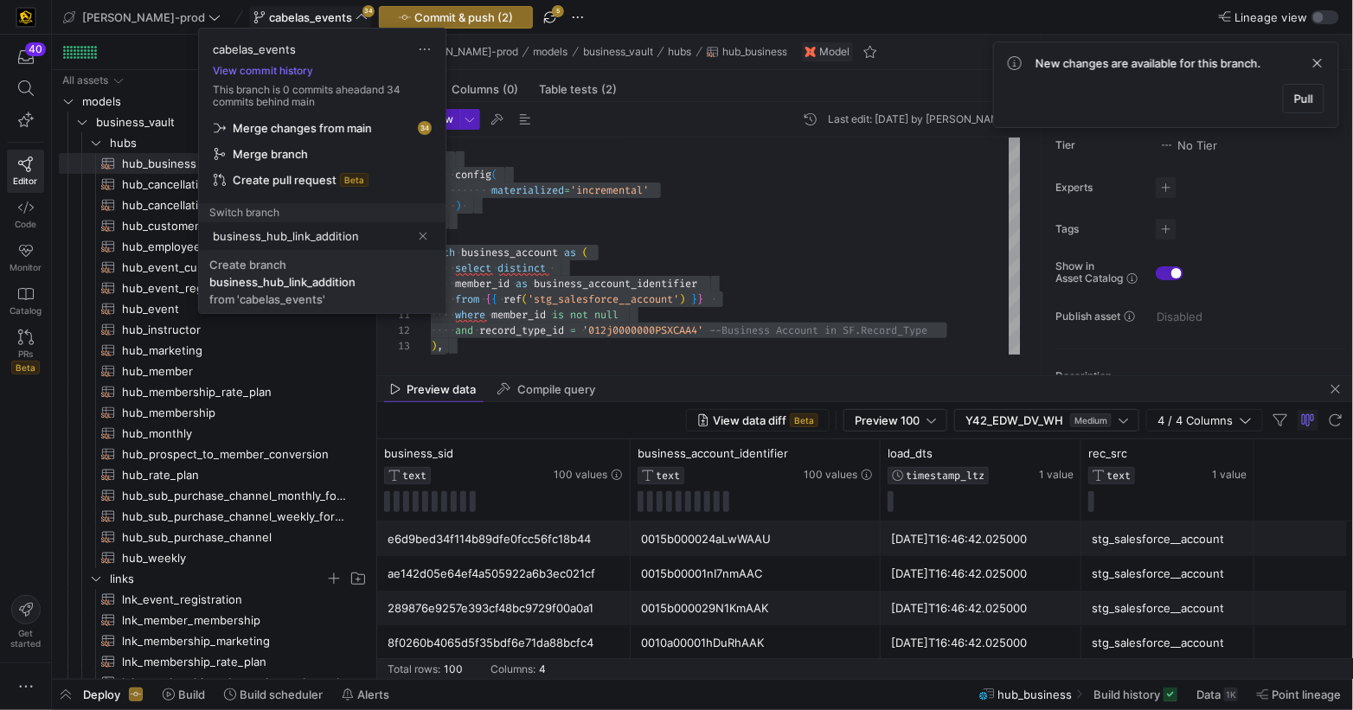
type input "business_hub_link_addition"
click at [271, 276] on div "business_hub_link_addition" at bounding box center [282, 282] width 146 height 14
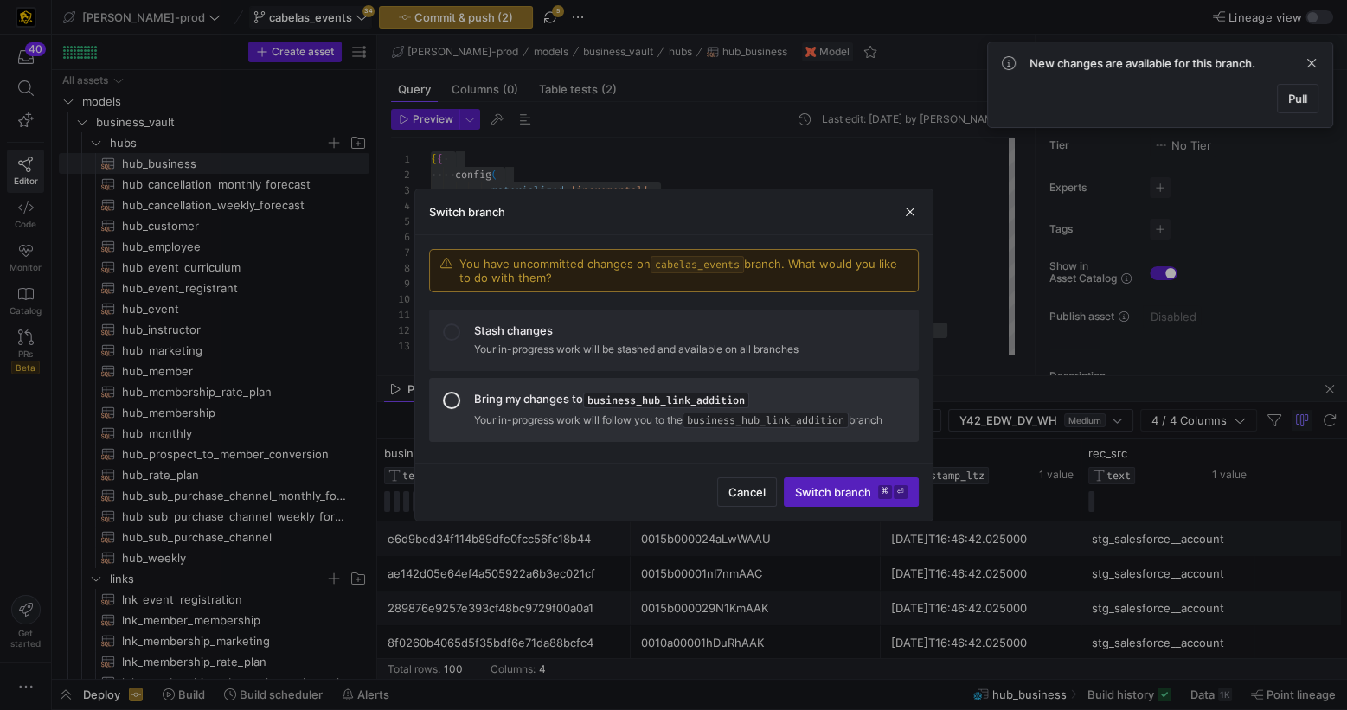
click at [444, 398] on div at bounding box center [451, 400] width 17 height 17
click at [836, 492] on span "Switch branch ⌘ ⏎" at bounding box center [851, 492] width 112 height 14
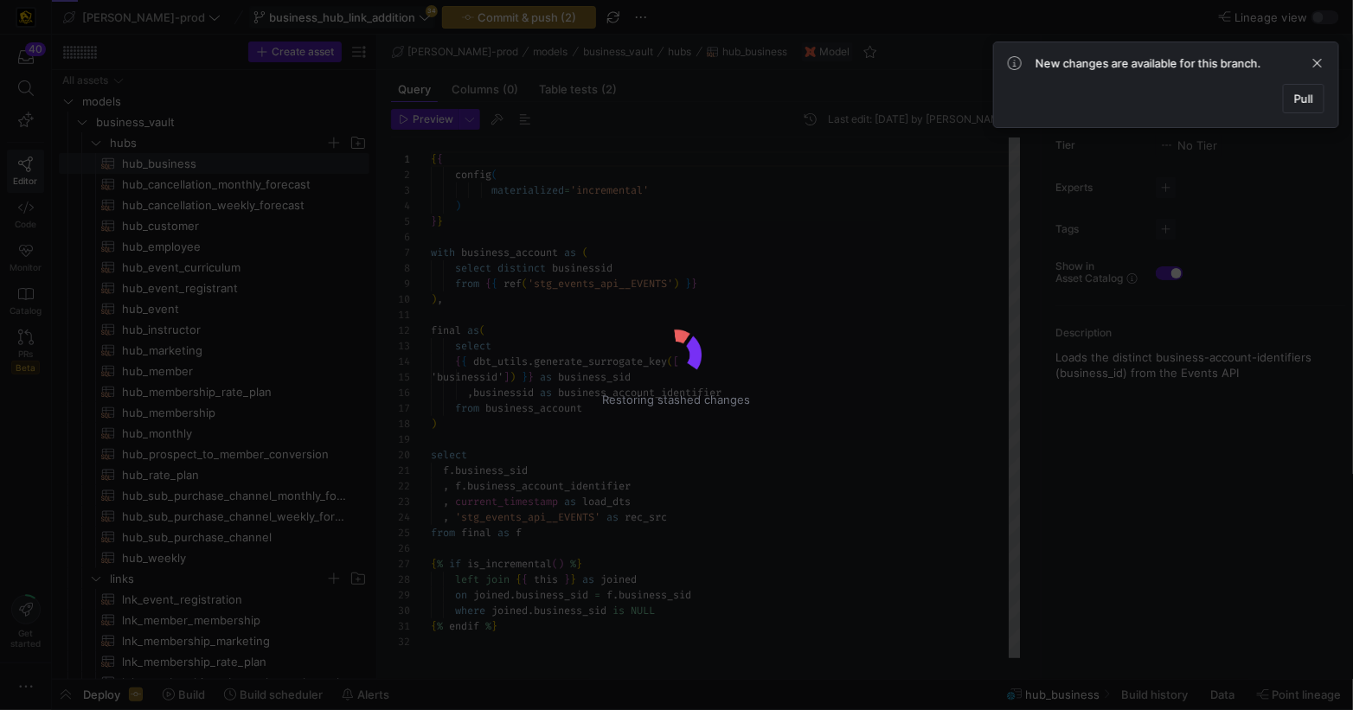
scroll to position [156, 0]
type textarea "{{ config( materialized='incremental' ) }} with business_account as ( select di…"
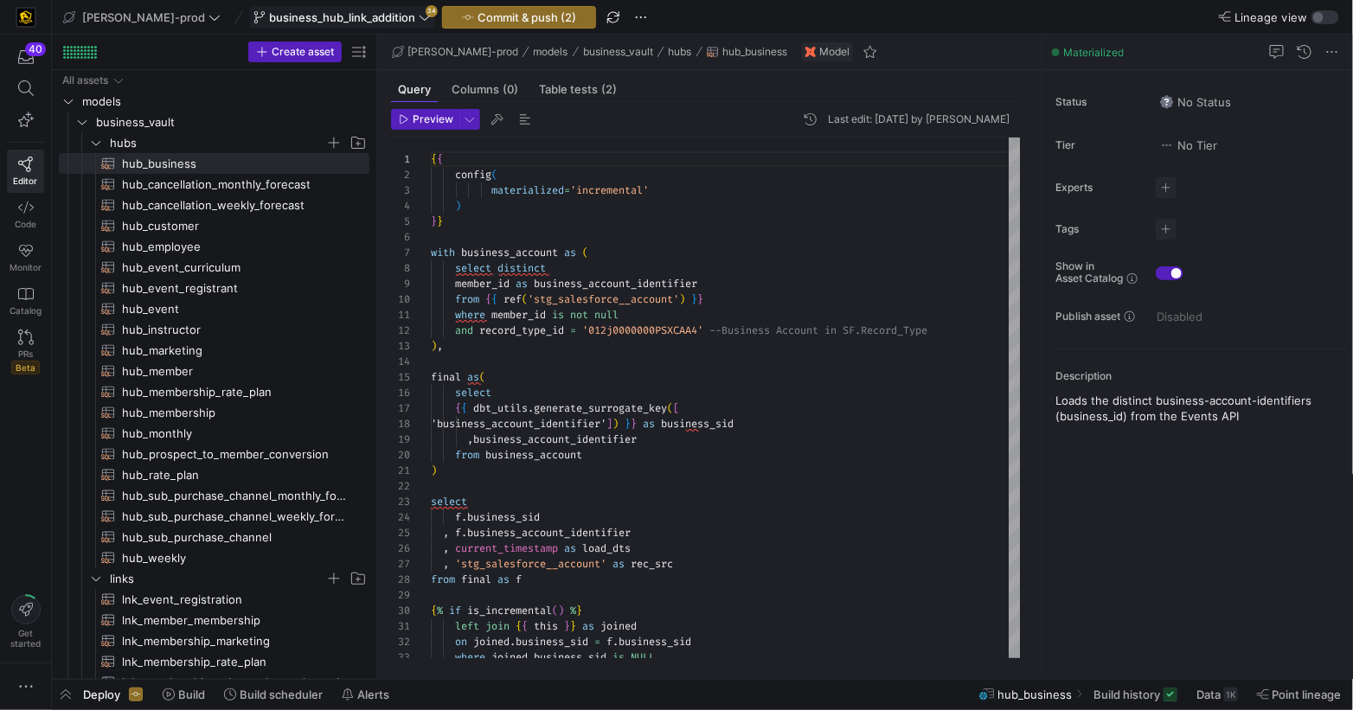
click at [347, 16] on span "business_hub_link_addition" at bounding box center [342, 17] width 146 height 14
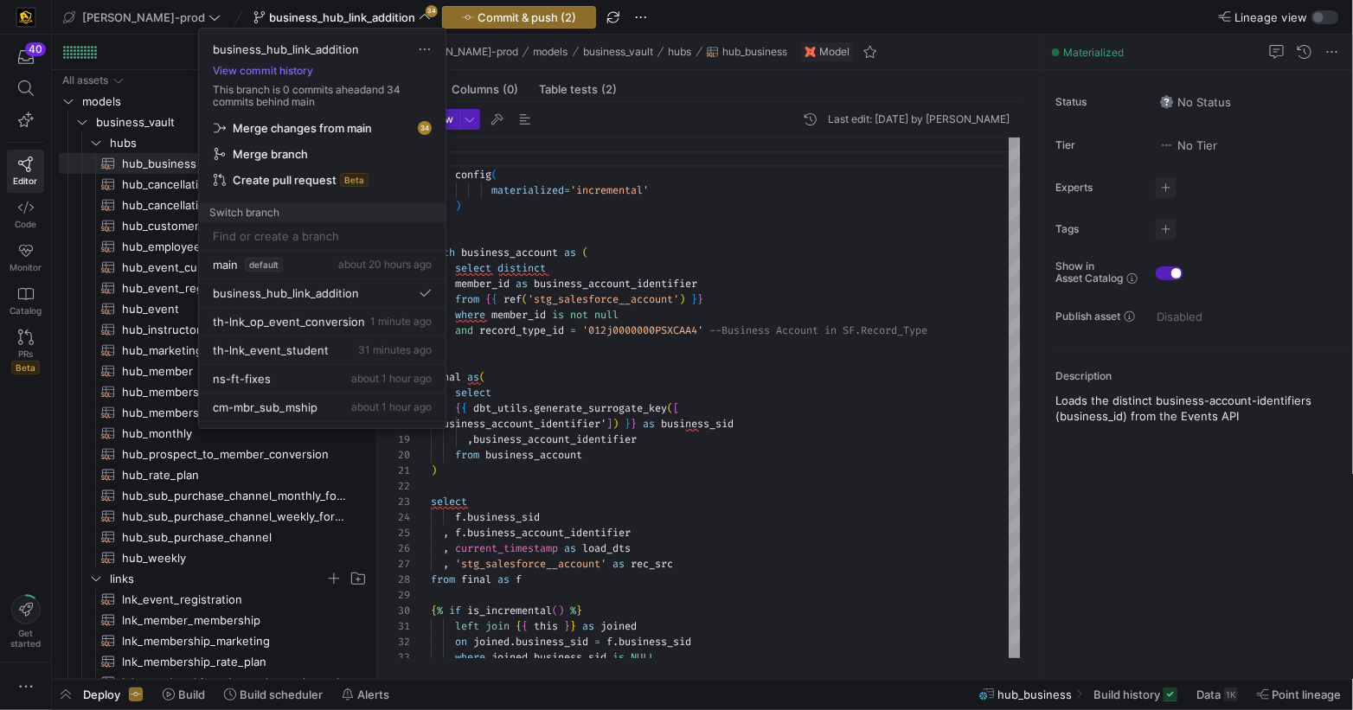
click at [341, 124] on span "Merge changes from main" at bounding box center [302, 128] width 139 height 14
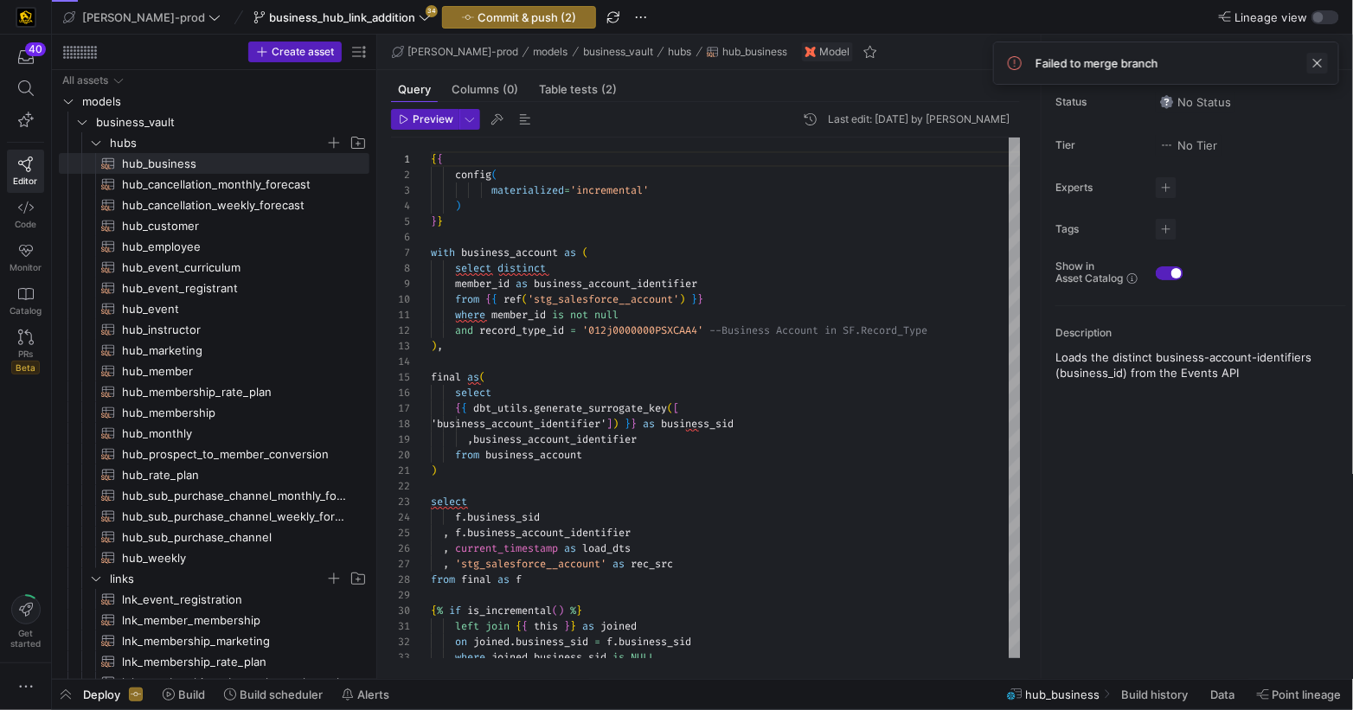
click at [1317, 65] on span at bounding box center [1317, 63] width 21 height 21
click at [343, 17] on span "business_hub_link_addition" at bounding box center [342, 17] width 146 height 14
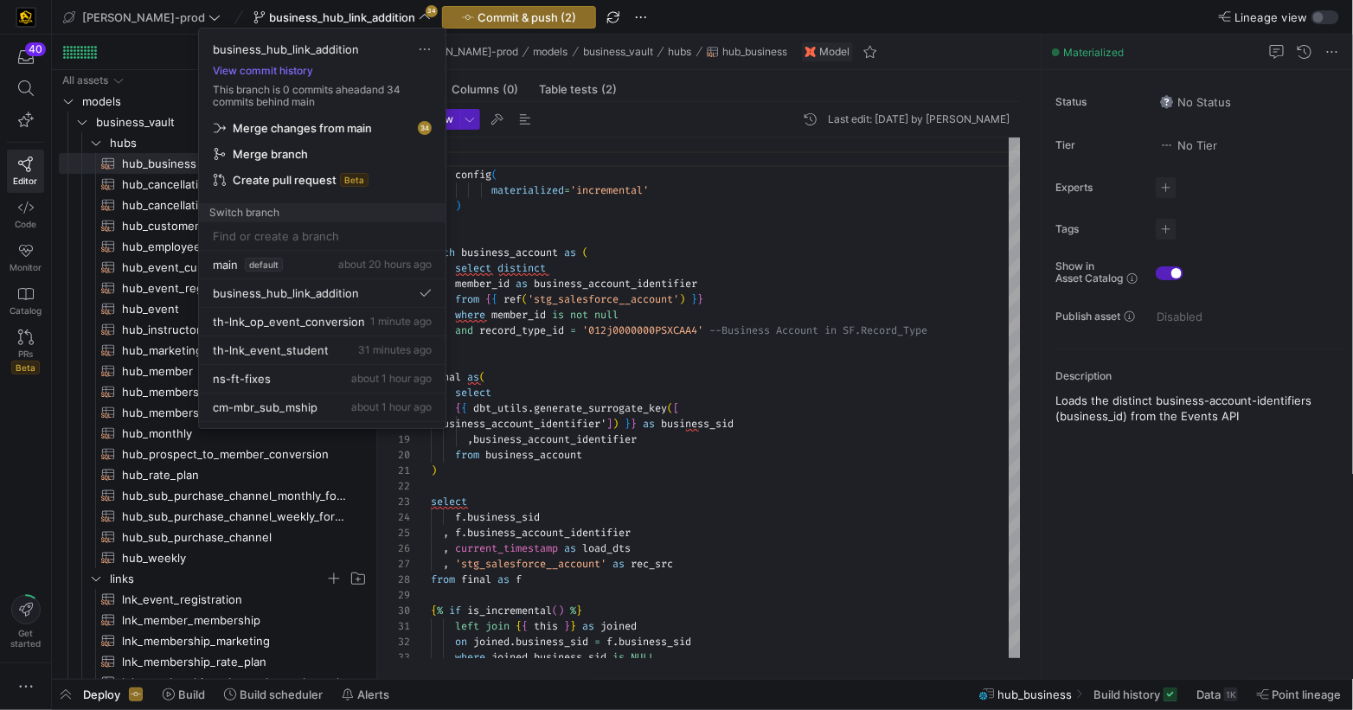
click at [302, 123] on span "Merge changes from main" at bounding box center [302, 128] width 139 height 14
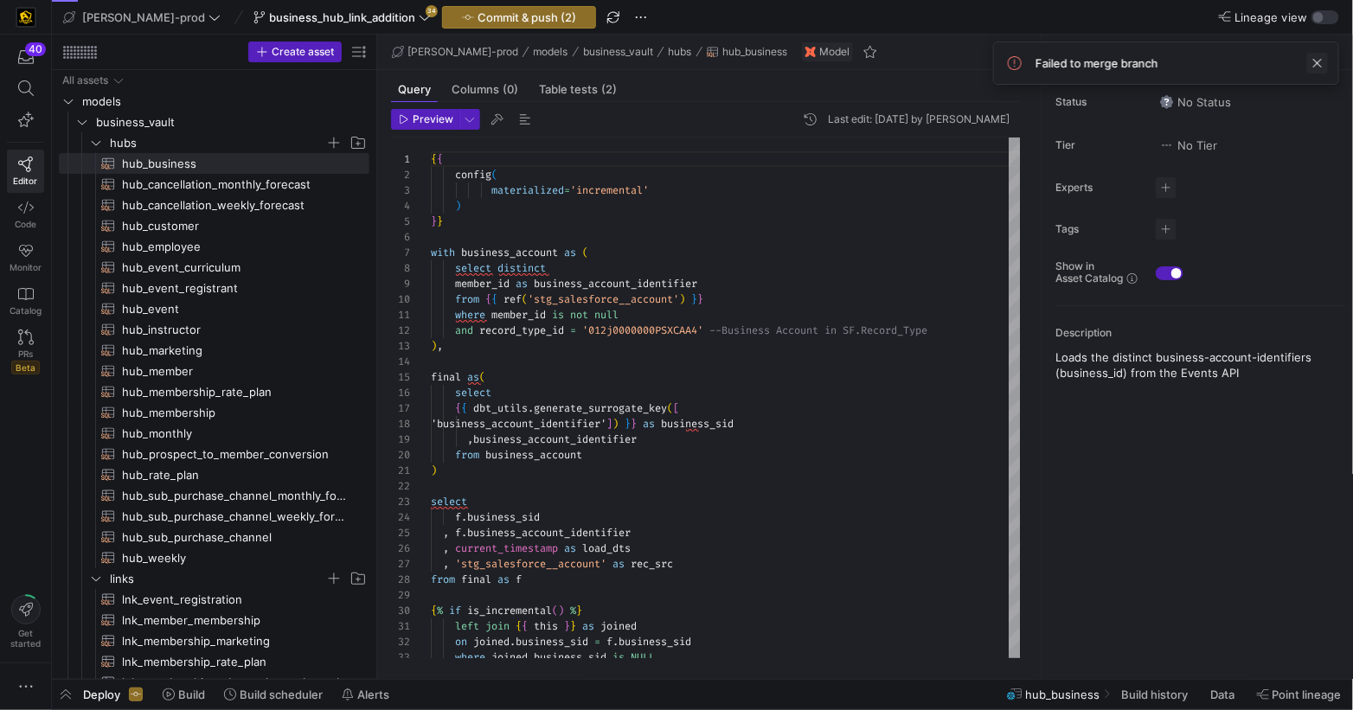
click at [1323, 67] on span at bounding box center [1317, 63] width 21 height 21
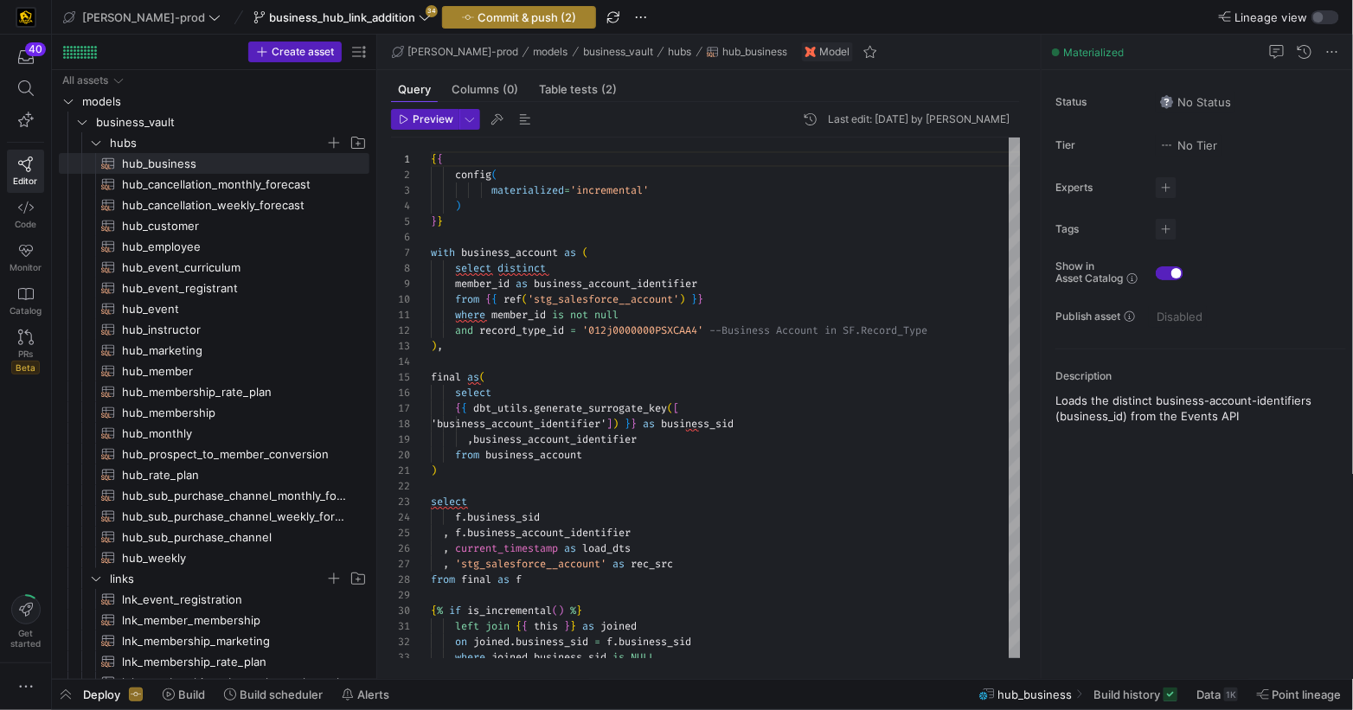
click at [477, 17] on span "Commit & push (2)" at bounding box center [526, 17] width 99 height 14
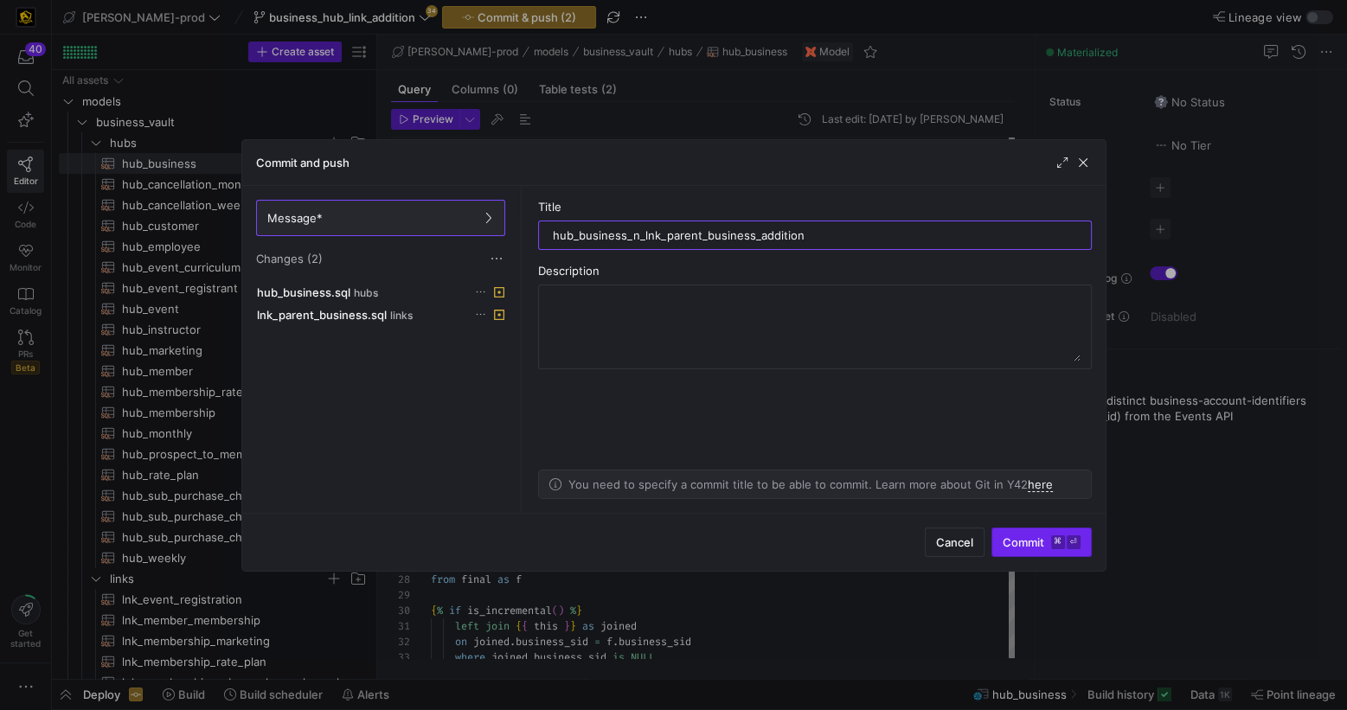
type input "hub_business_n_lnk_parent_business_addition"
click at [1003, 536] on span "Commit ⌘ ⏎" at bounding box center [1042, 542] width 78 height 14
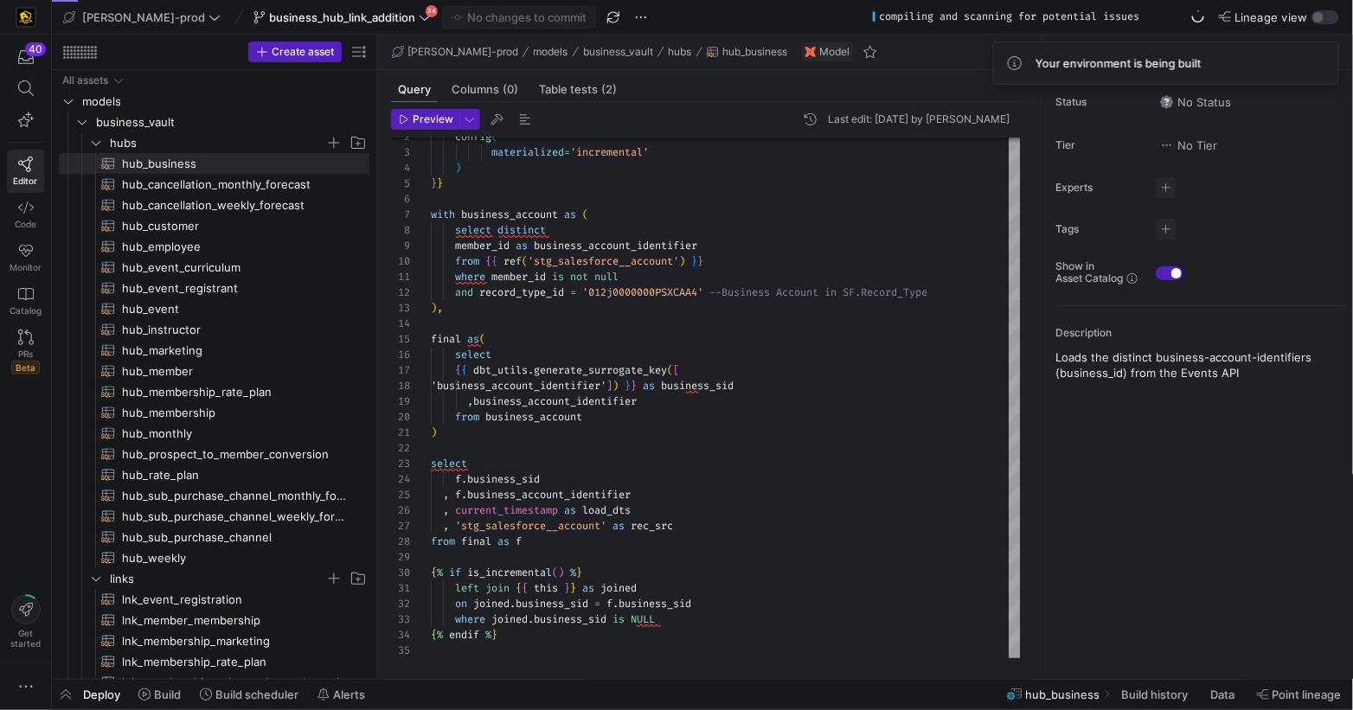
click at [419, 14] on icon at bounding box center [425, 17] width 12 height 12
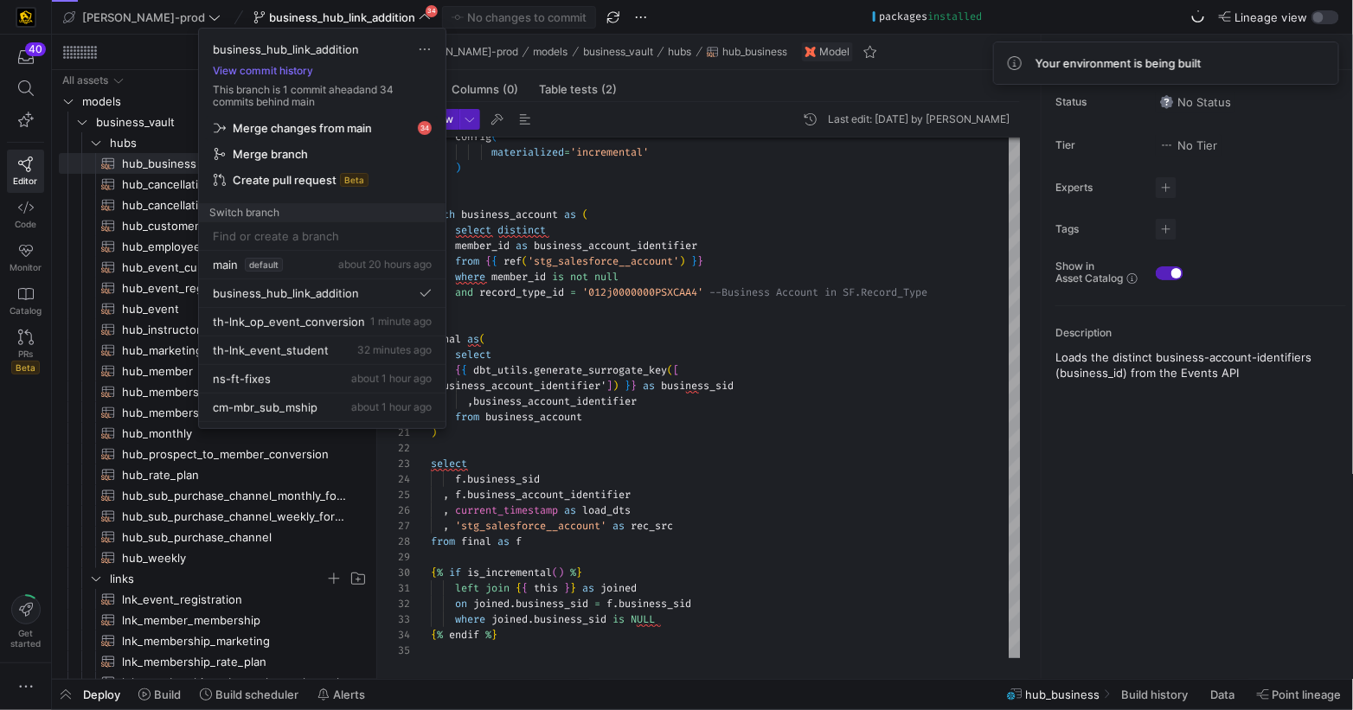
click at [421, 125] on span "Merge changes from main" at bounding box center [322, 128] width 217 height 14
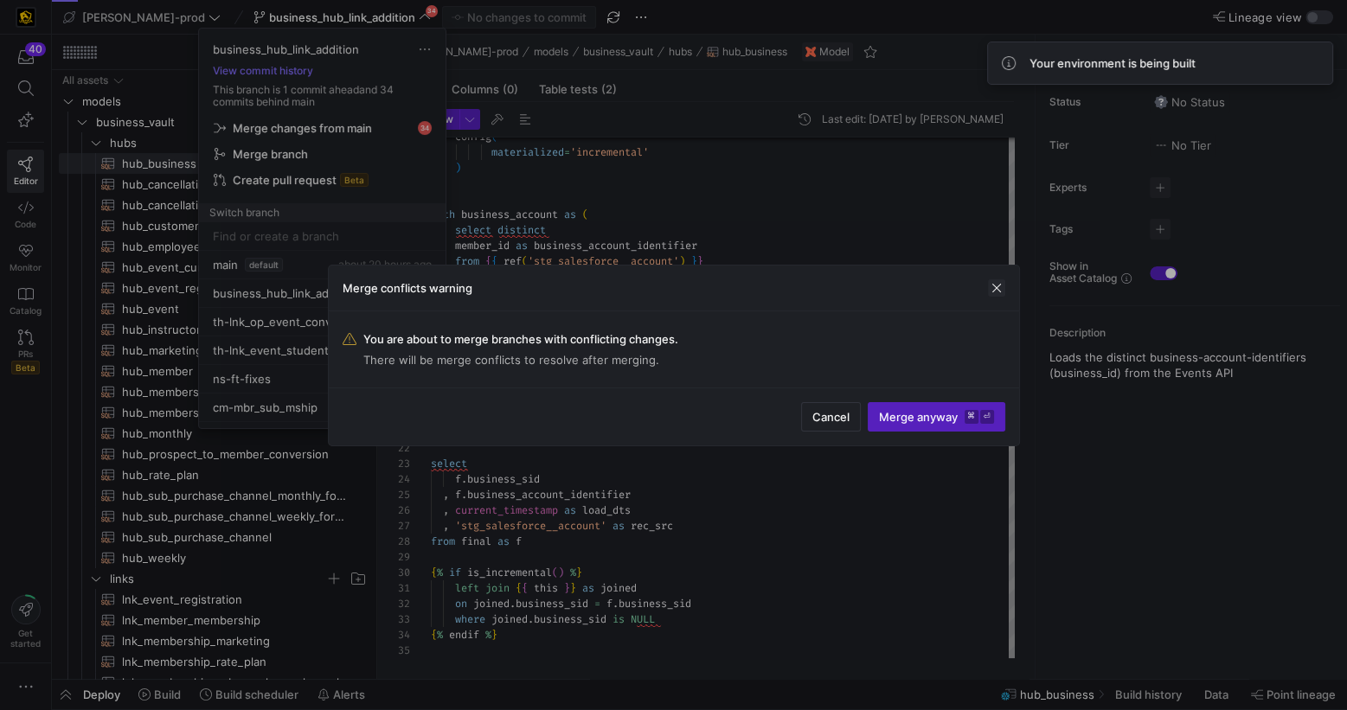
click at [999, 292] on span "button" at bounding box center [996, 287] width 17 height 17
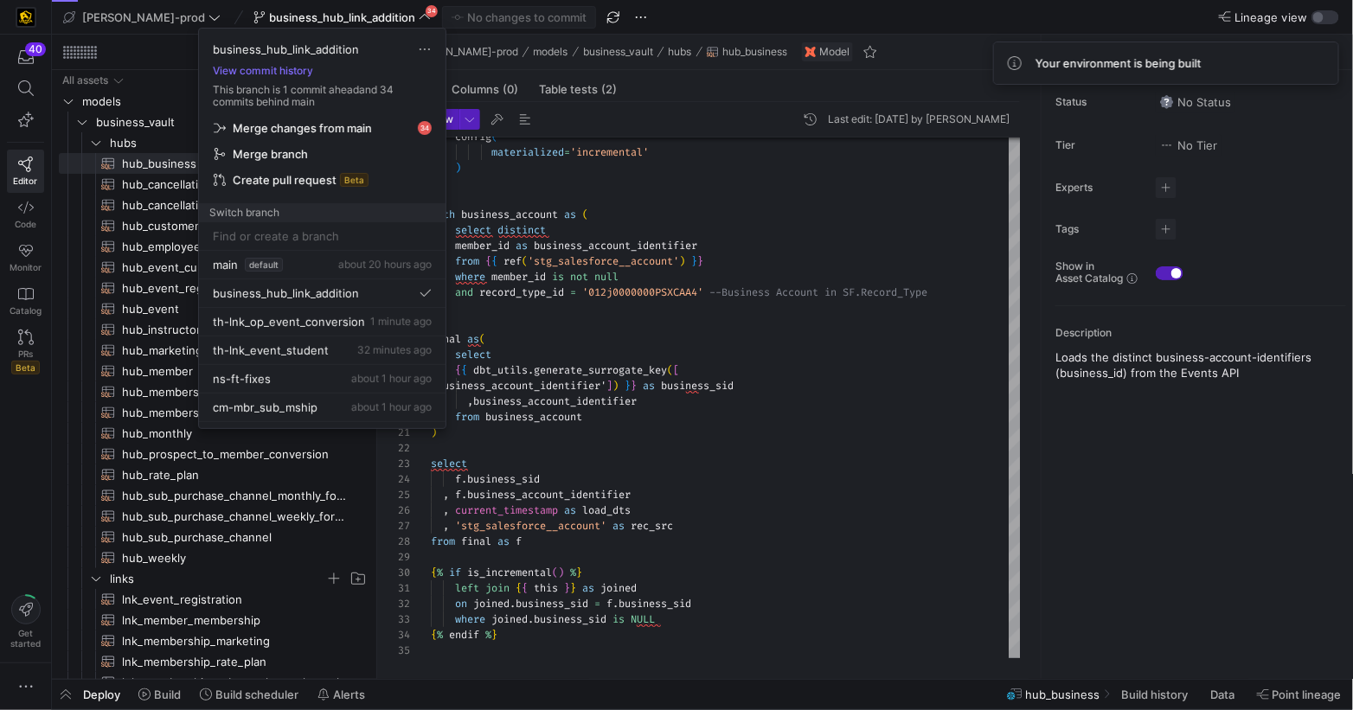
click at [785, 427] on div at bounding box center [676, 355] width 1353 height 710
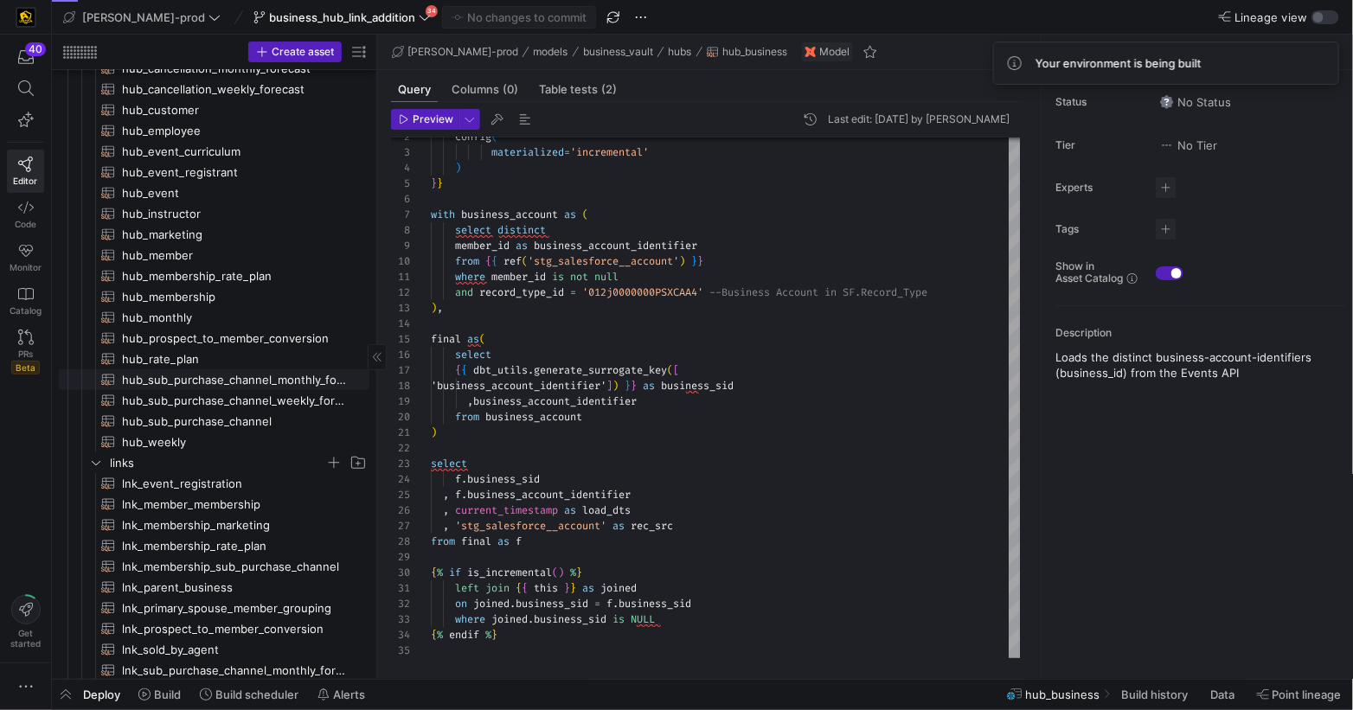
scroll to position [304, 0]
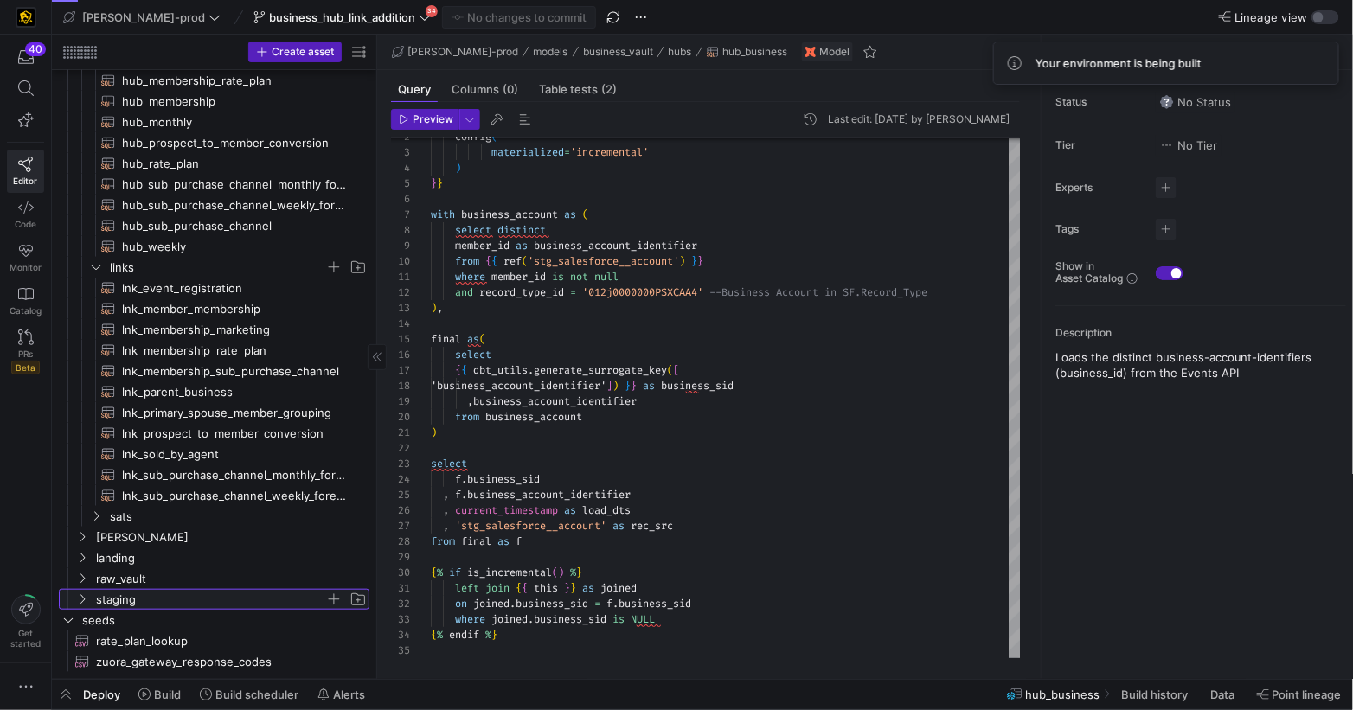
click at [89, 599] on span "staging" at bounding box center [221, 599] width 295 height 19
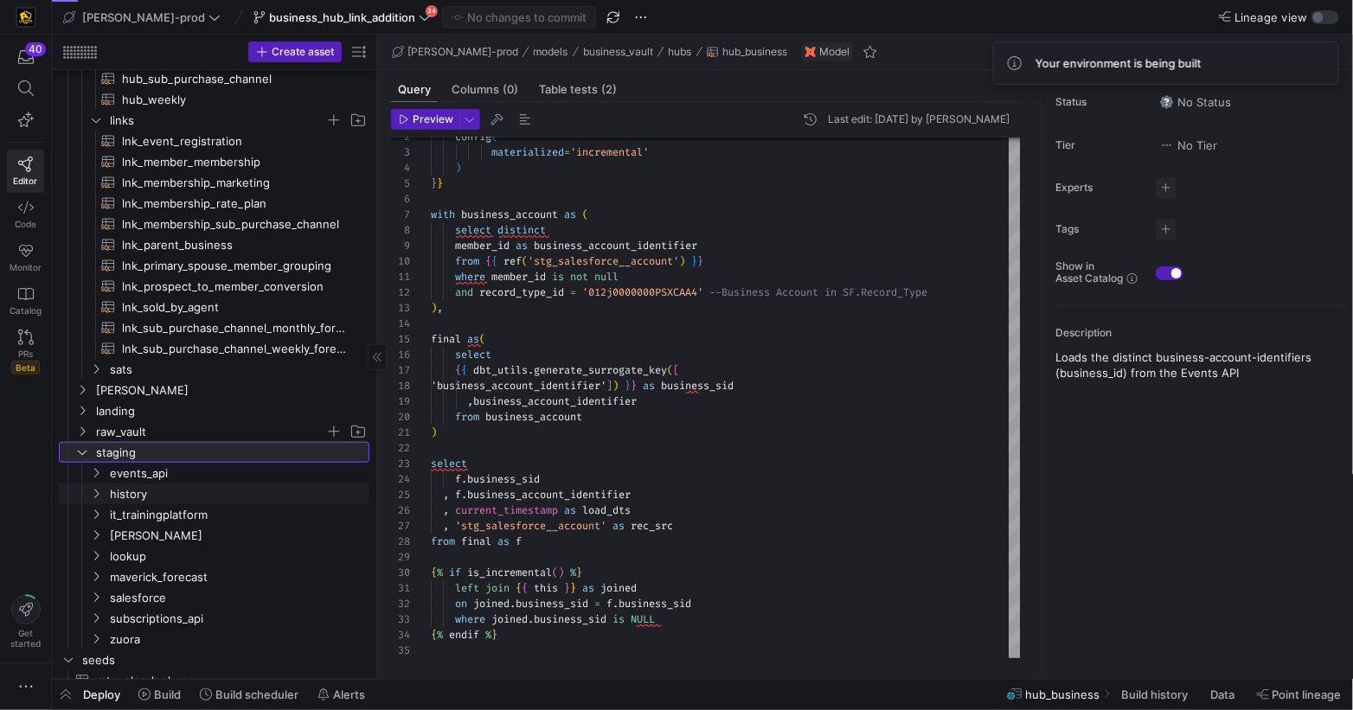
scroll to position [490, 0]
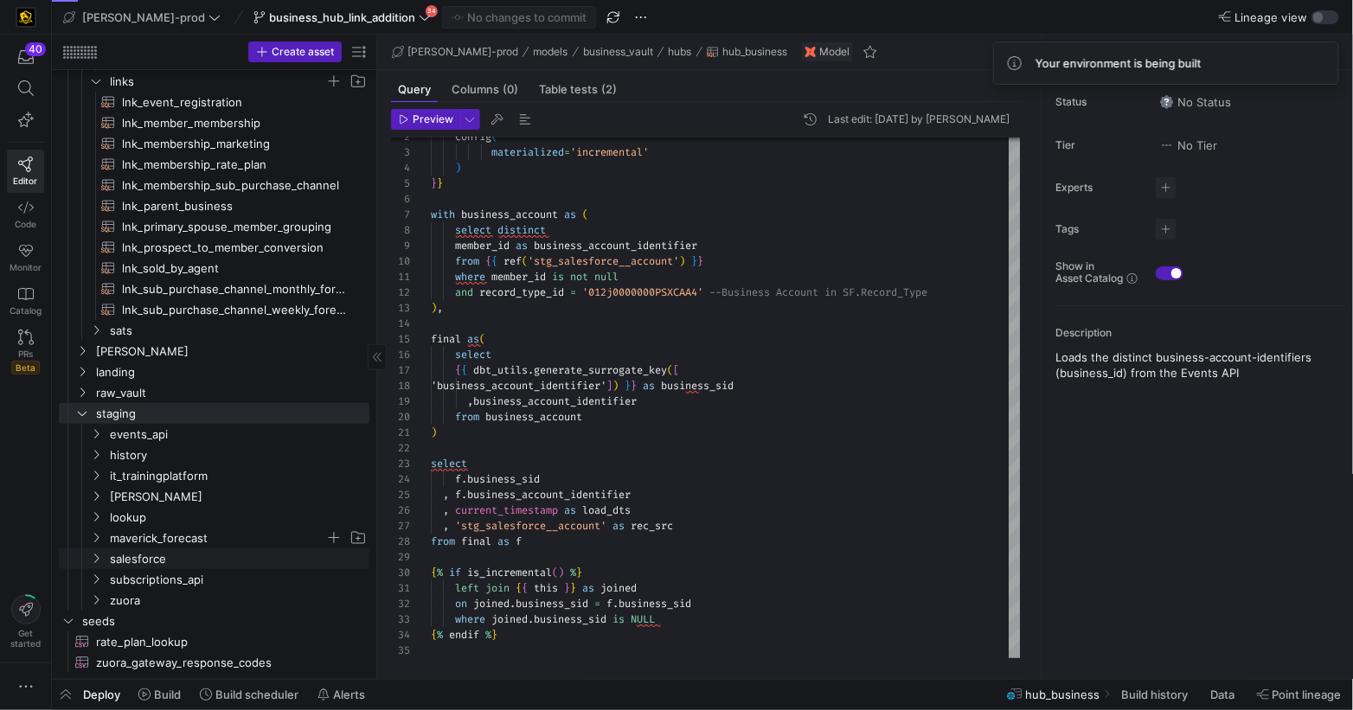
drag, startPoint x: 102, startPoint y: 561, endPoint x: 131, endPoint y: 542, distance: 33.8
click at [102, 561] on y42-icon "Press SPACE to select this row." at bounding box center [96, 559] width 14 height 14
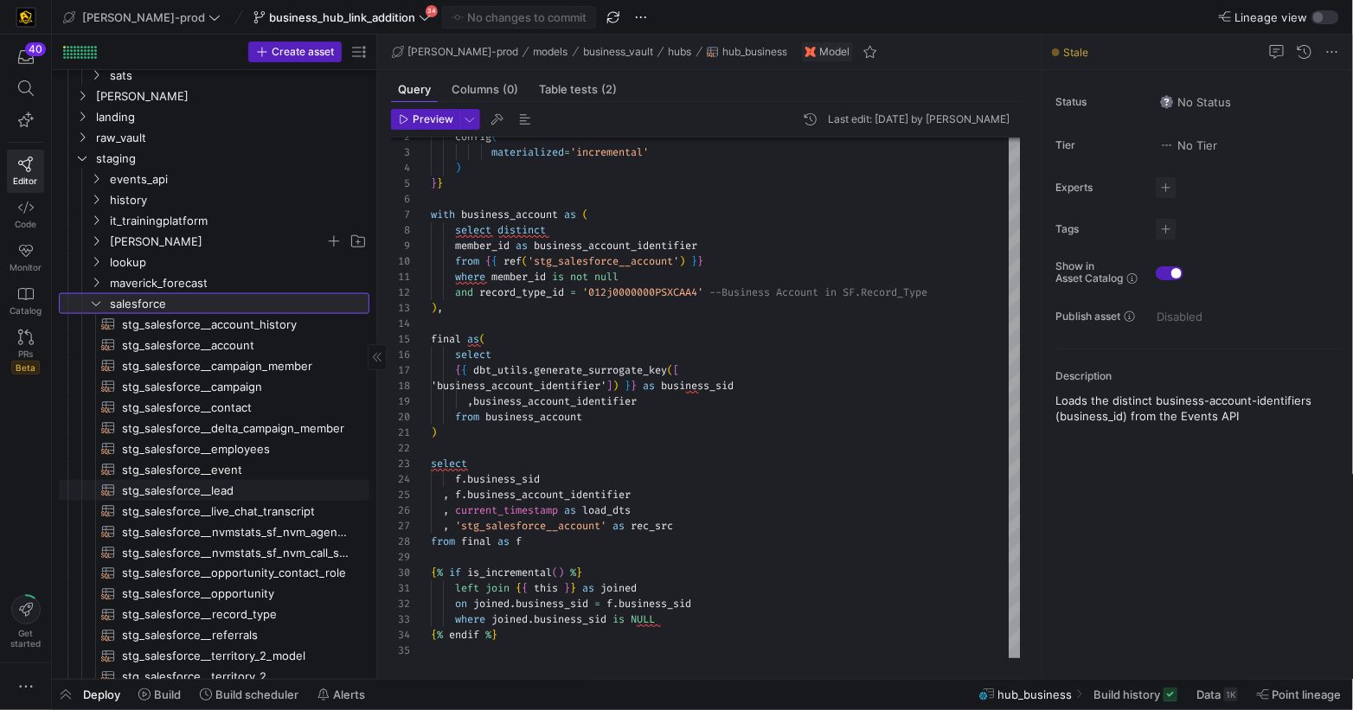
scroll to position [759, 0]
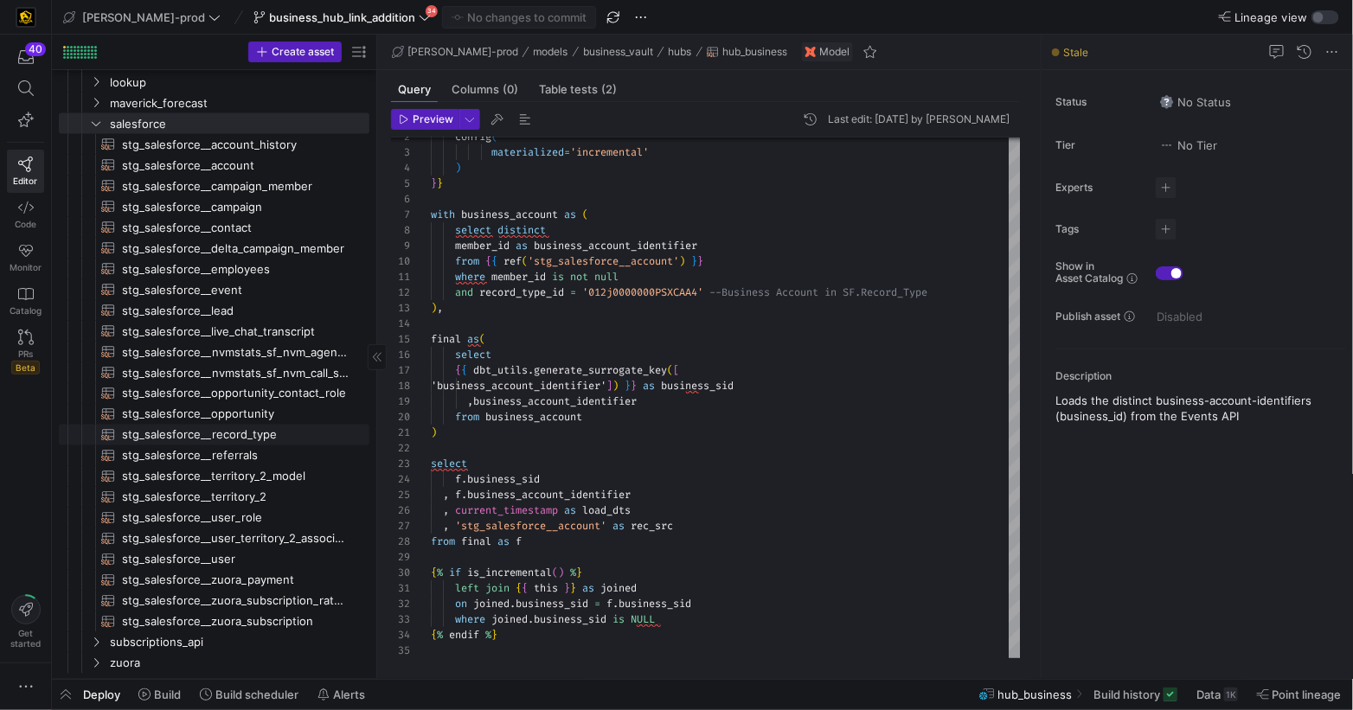
click at [250, 436] on span "stg_salesforce__record_type​​​​​​​​​​" at bounding box center [235, 436] width 227 height 20
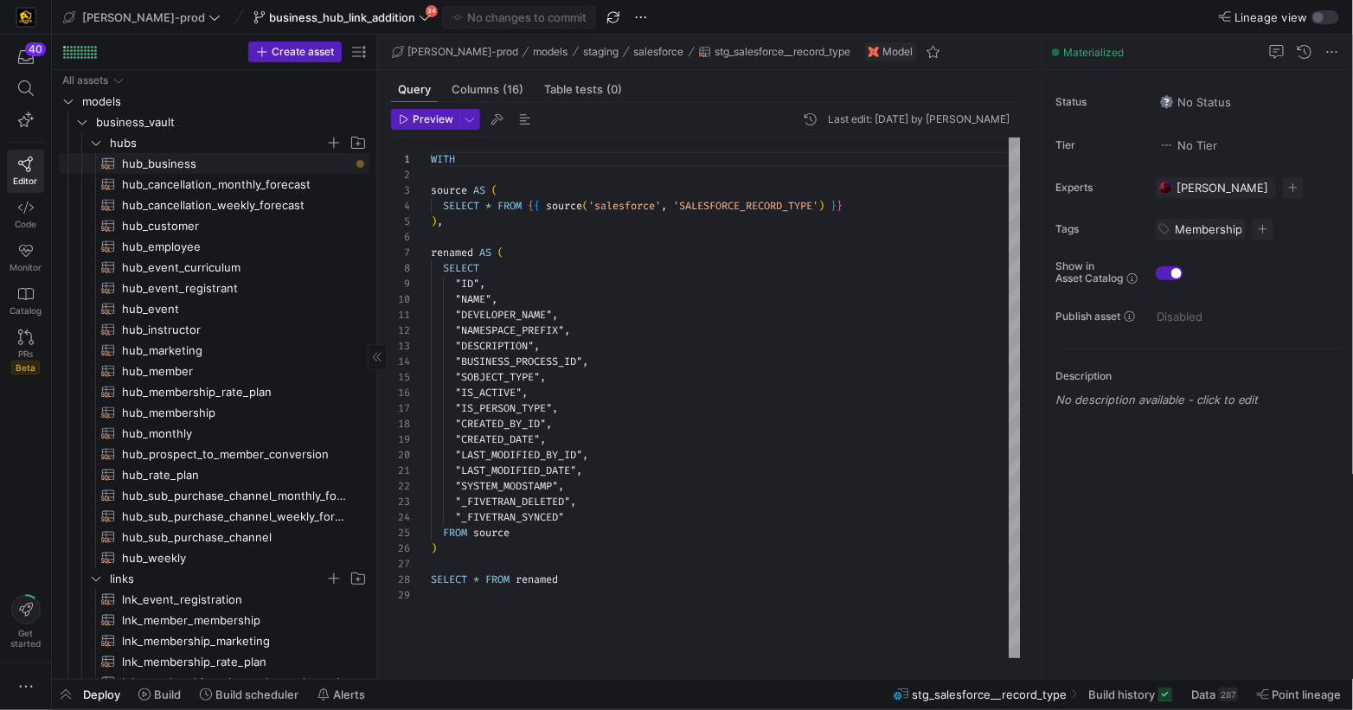
click at [159, 163] on span "hub_business​​​​​​​​​​" at bounding box center [235, 164] width 227 height 20
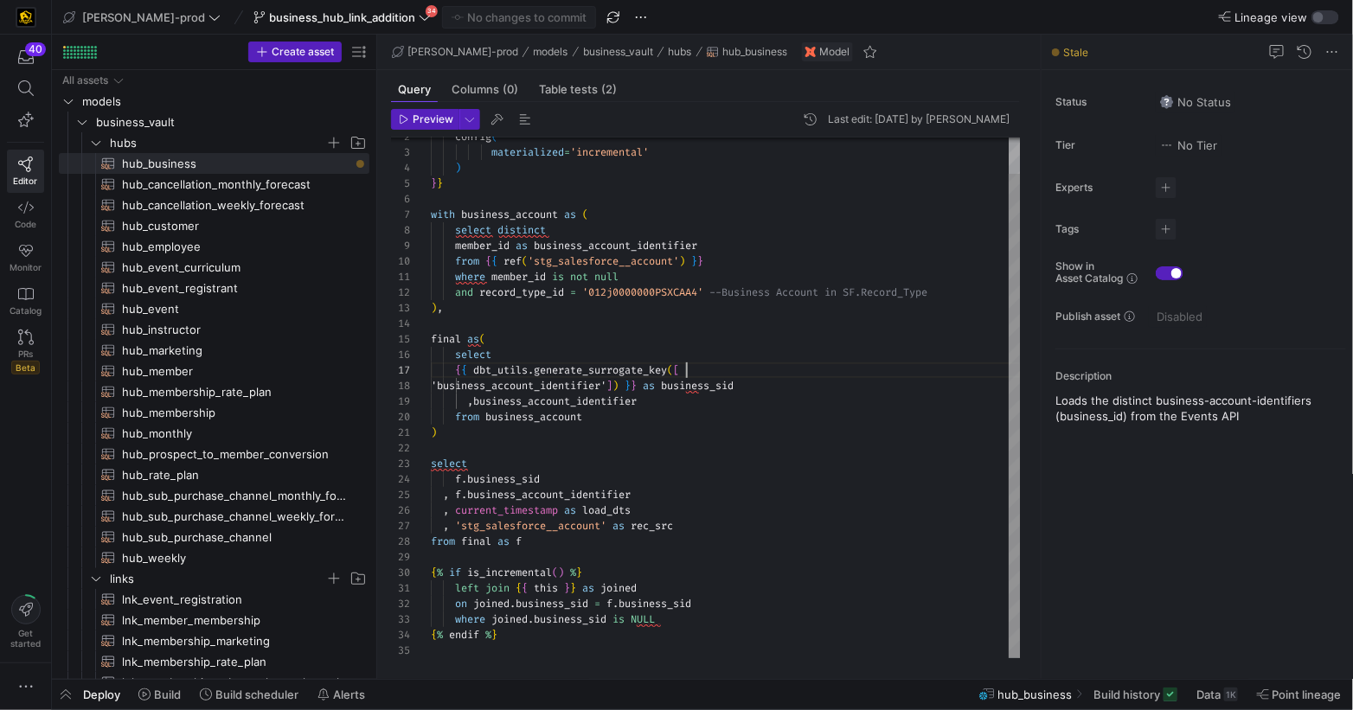
click at [828, 363] on div "config ( materialized = 'incremental' ) } } with business_account as ( select d…" at bounding box center [726, 378] width 590 height 559
click at [751, 259] on div "config ( materialized = 'incremental' ) } } with business_account as ( select d…" at bounding box center [726, 378] width 590 height 559
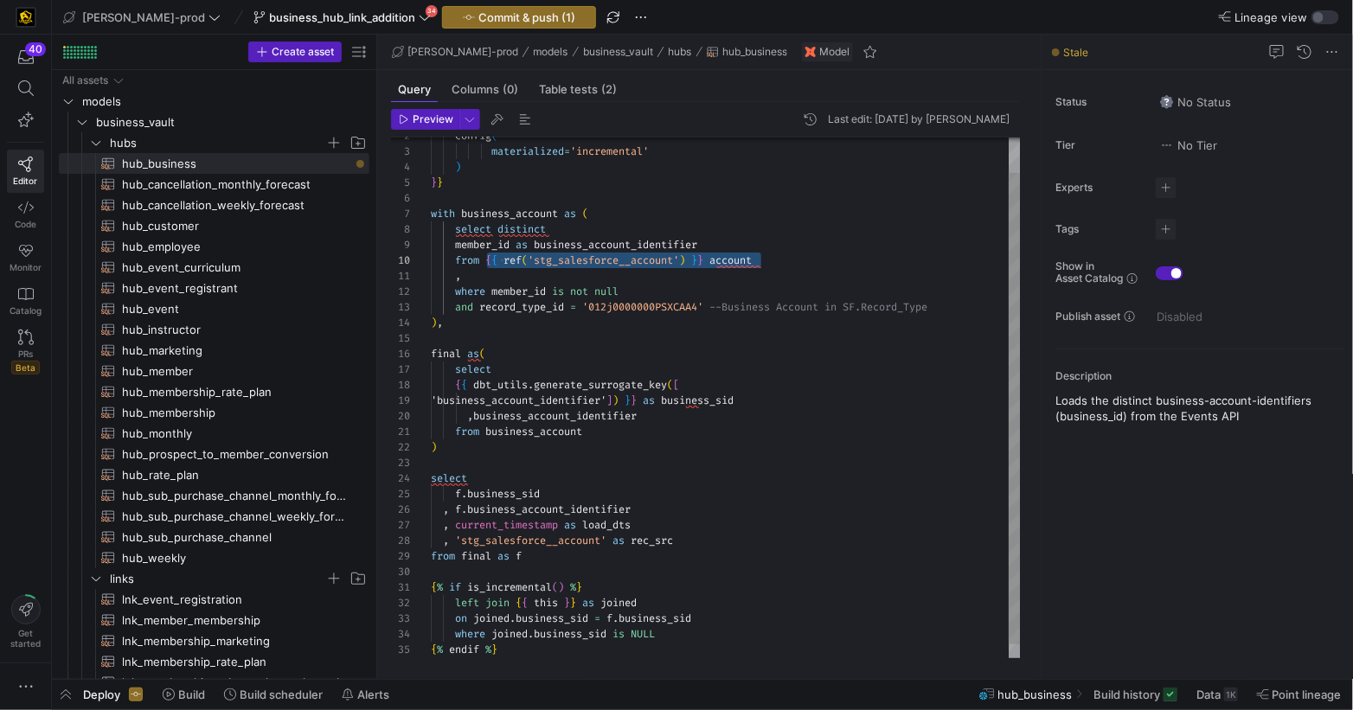
drag, startPoint x: 787, startPoint y: 265, endPoint x: 484, endPoint y: 267, distance: 303.6
click at [484, 264] on div "from { { ref ( 'stg_salesforce__account' ) } } account" at bounding box center [726, 261] width 590 height 16
drag, startPoint x: 507, startPoint y: 282, endPoint x: 520, endPoint y: 282, distance: 13.0
click at [507, 282] on div "config ( materialized = 'incremental' ) } } with business_account as ( select d…" at bounding box center [726, 389] width 590 height 574
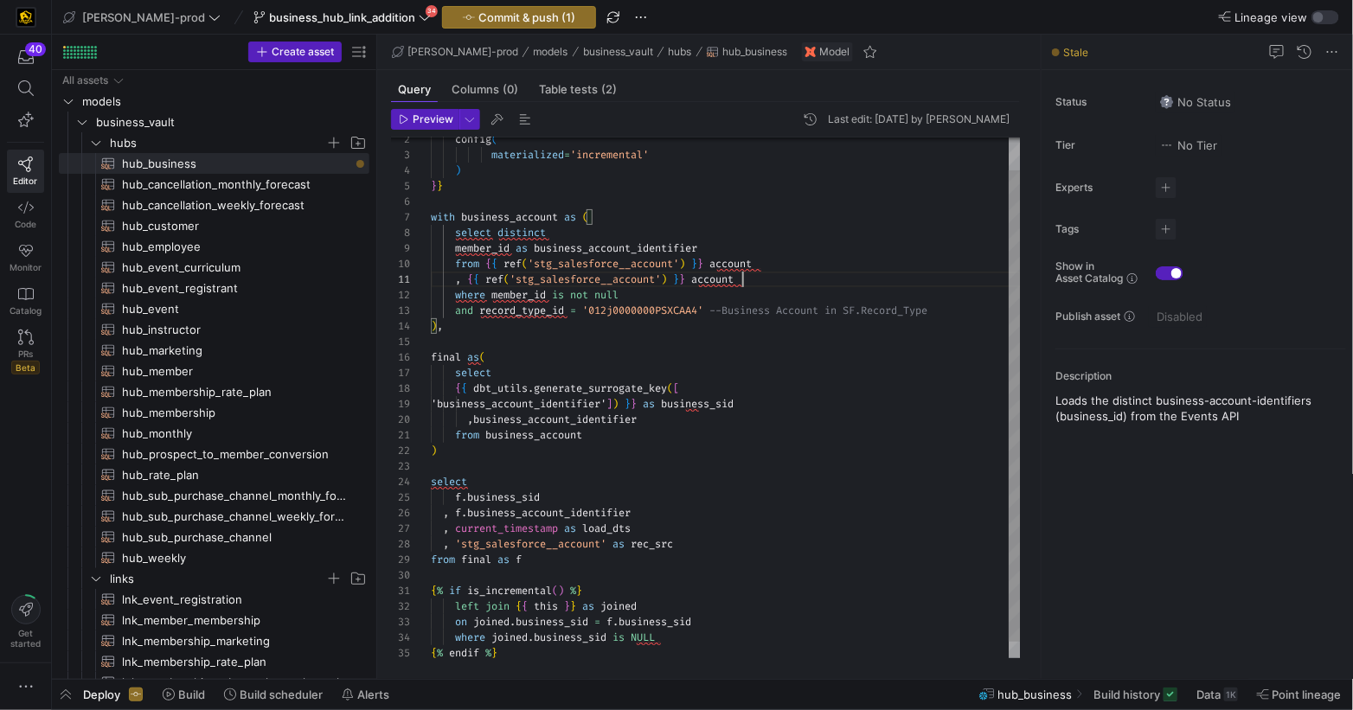
drag, startPoint x: 454, startPoint y: 246, endPoint x: 528, endPoint y: 253, distance: 73.9
click at [454, 246] on span at bounding box center [443, 248] width 24 height 14
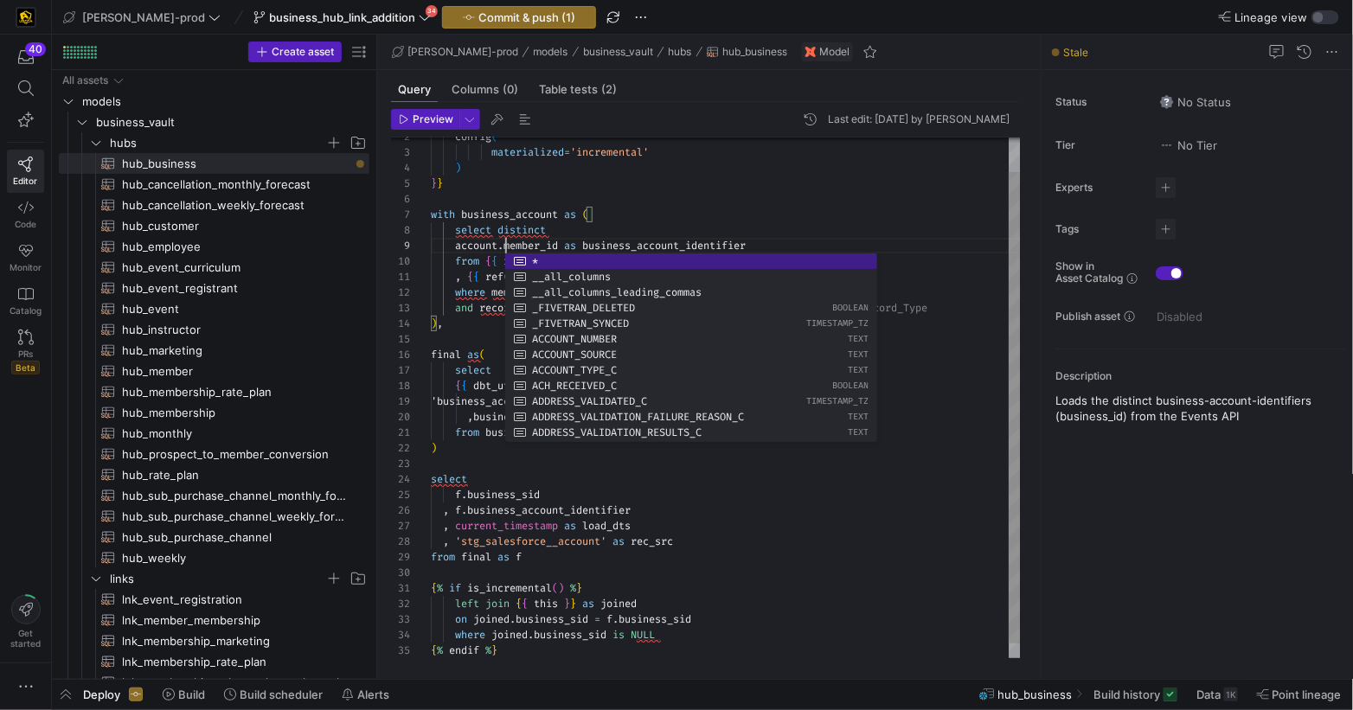
click at [749, 195] on div "config ( materialized = 'incremental' ) } } with business_account as ( select d…" at bounding box center [726, 386] width 590 height 574
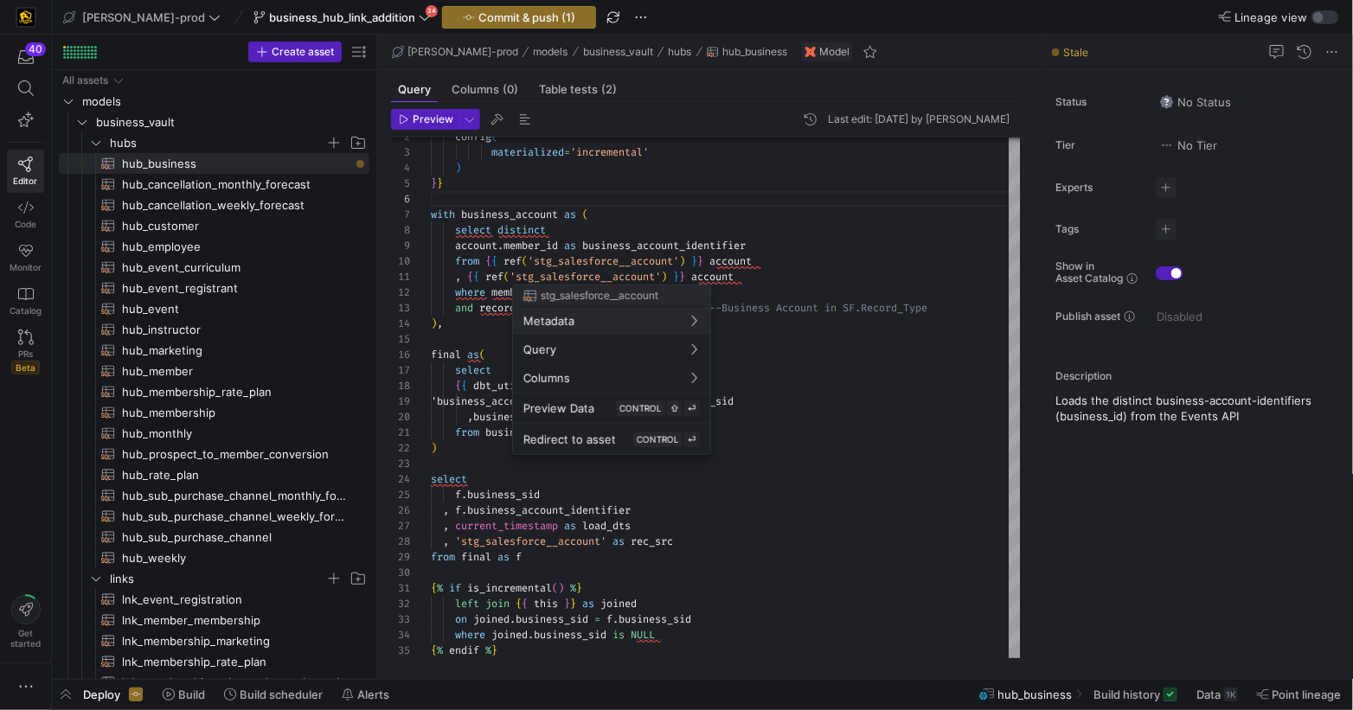
drag, startPoint x: 668, startPoint y: 275, endPoint x: 728, endPoint y: 279, distance: 60.7
click at [669, 275] on div at bounding box center [676, 355] width 1353 height 710
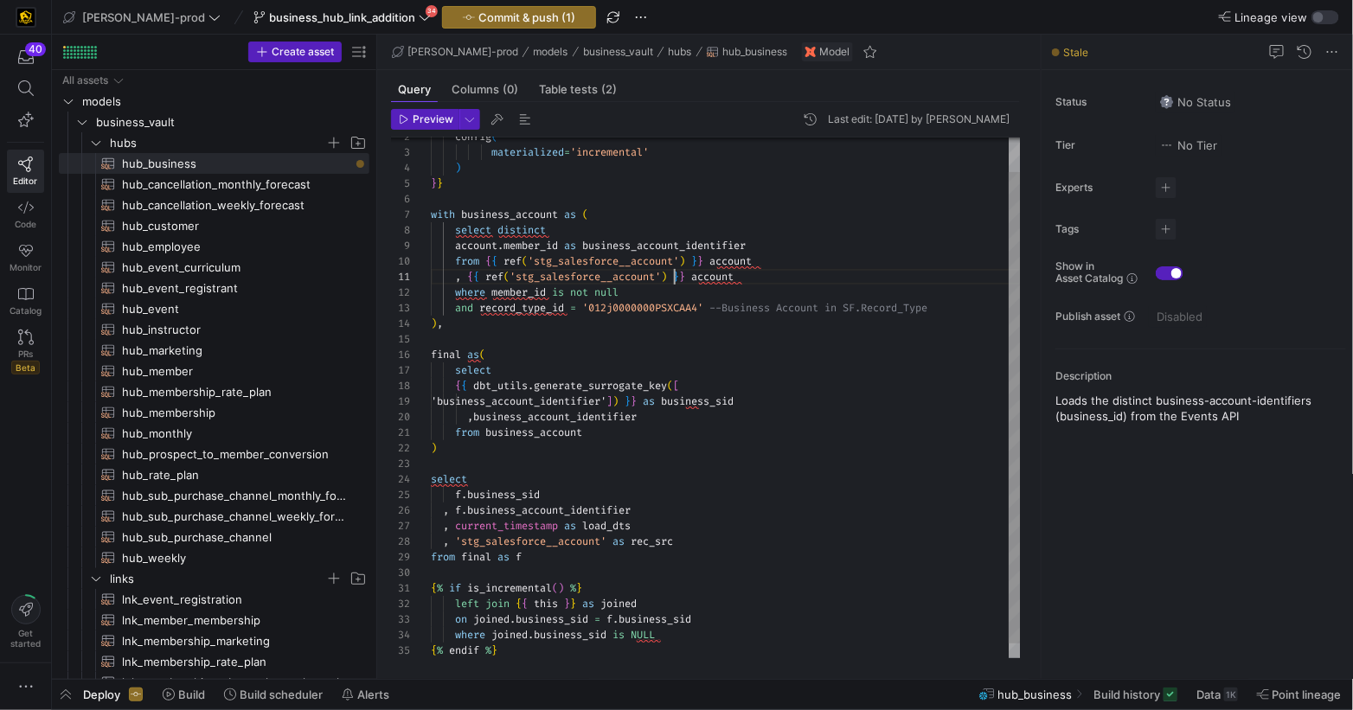
drag, startPoint x: 673, startPoint y: 274, endPoint x: 871, endPoint y: 277, distance: 198.1
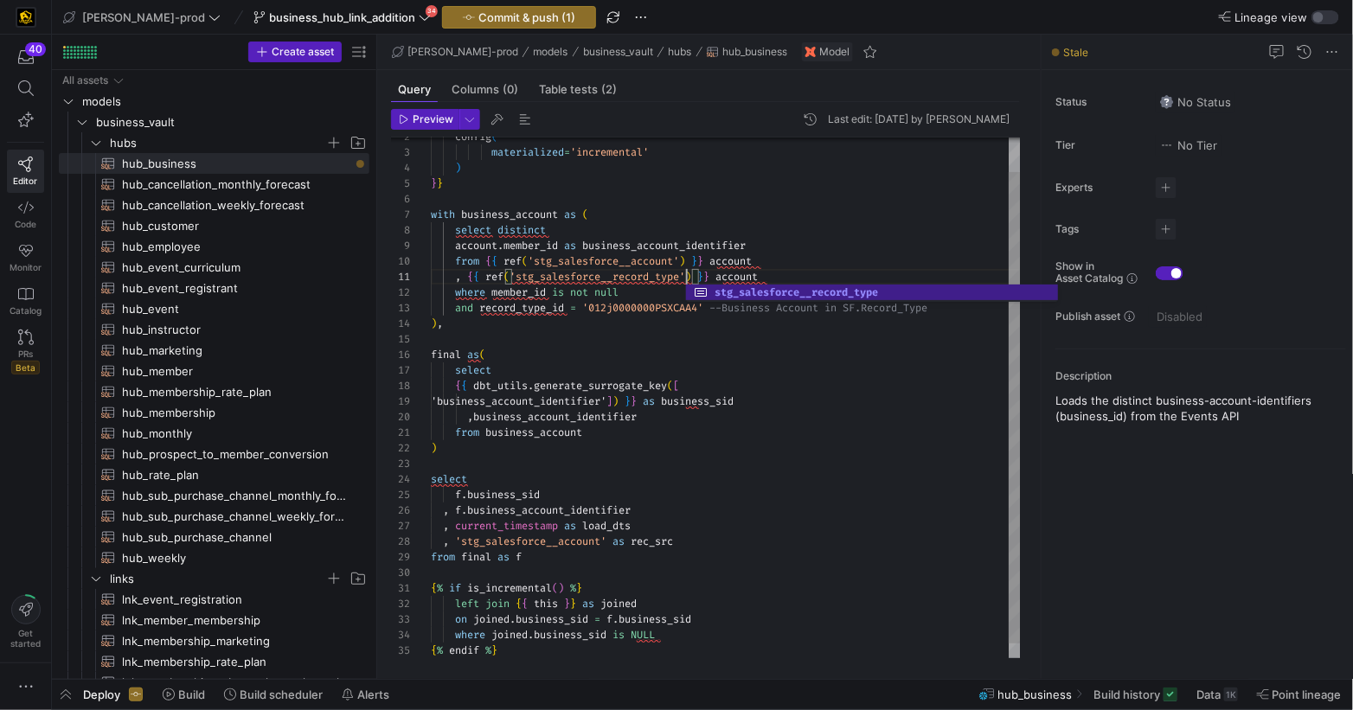
scroll to position [0, 255]
click at [740, 278] on div "config ( materialized = 'incremental' ) } } with business_account as ( select d…" at bounding box center [726, 386] width 590 height 574
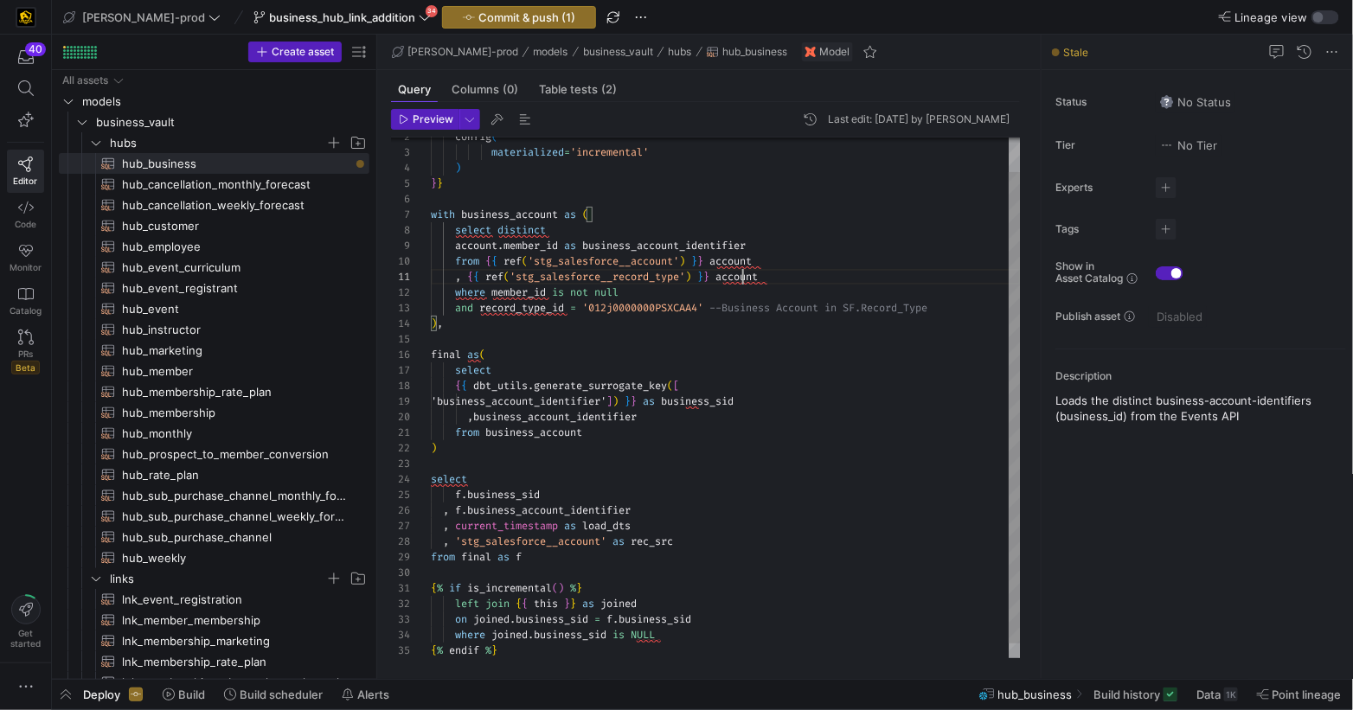
click at [740, 278] on div "config ( materialized = 'incremental' ) } } with business_account as ( select d…" at bounding box center [726, 386] width 590 height 574
click at [630, 354] on div "final as (" at bounding box center [726, 355] width 590 height 16
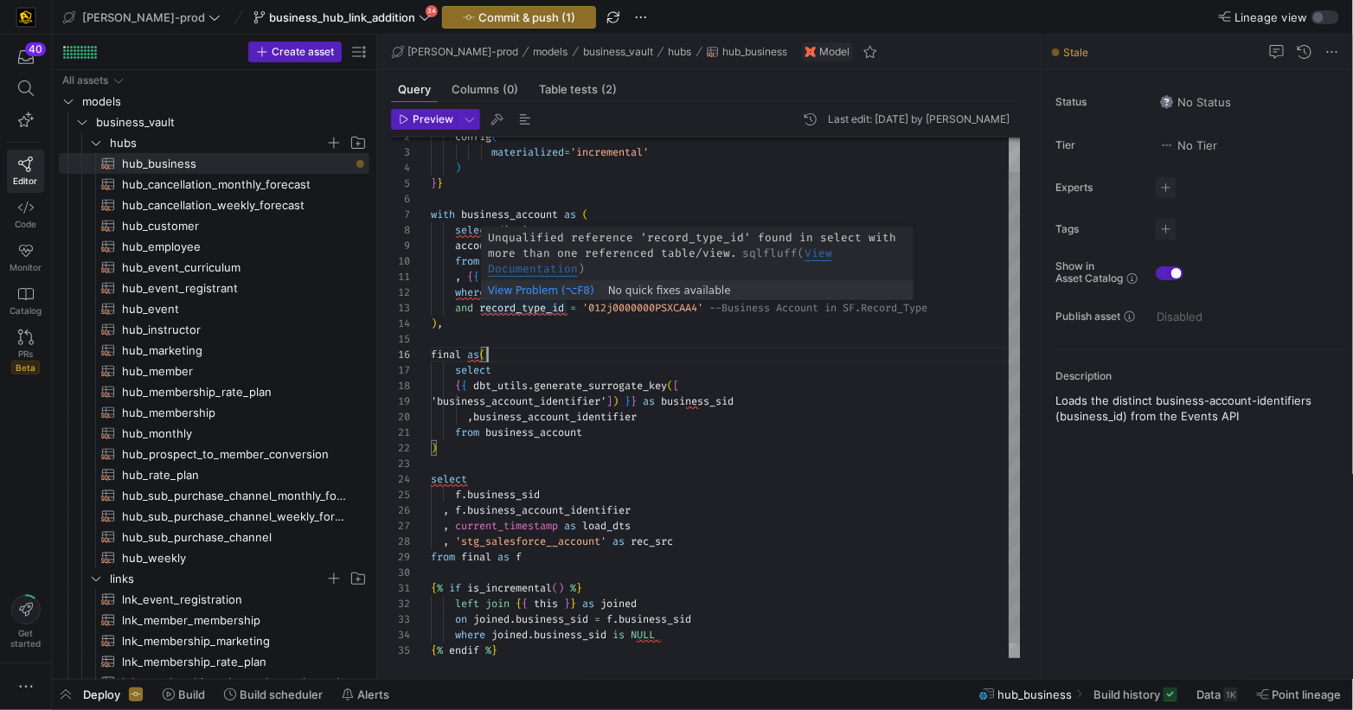
click at [509, 308] on span "record_type_id" at bounding box center [521, 308] width 85 height 14
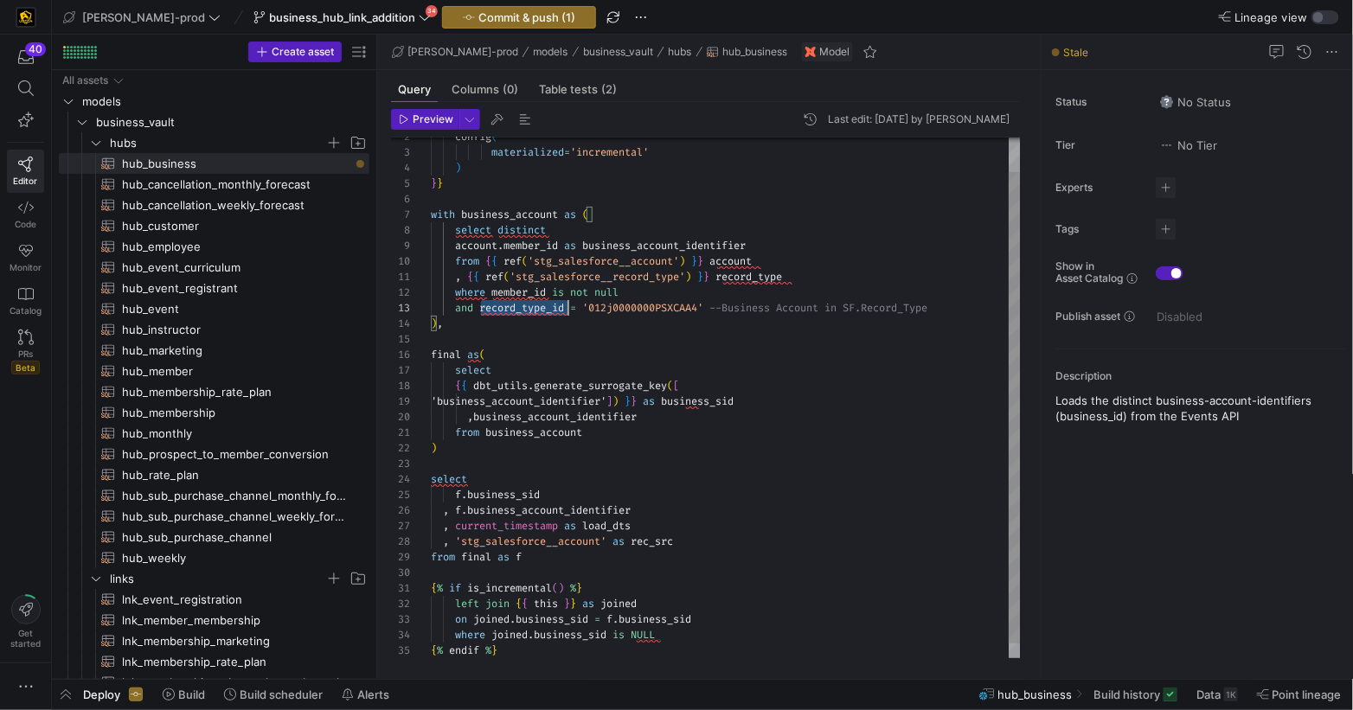
click at [509, 309] on span "record_type_id" at bounding box center [521, 308] width 85 height 14
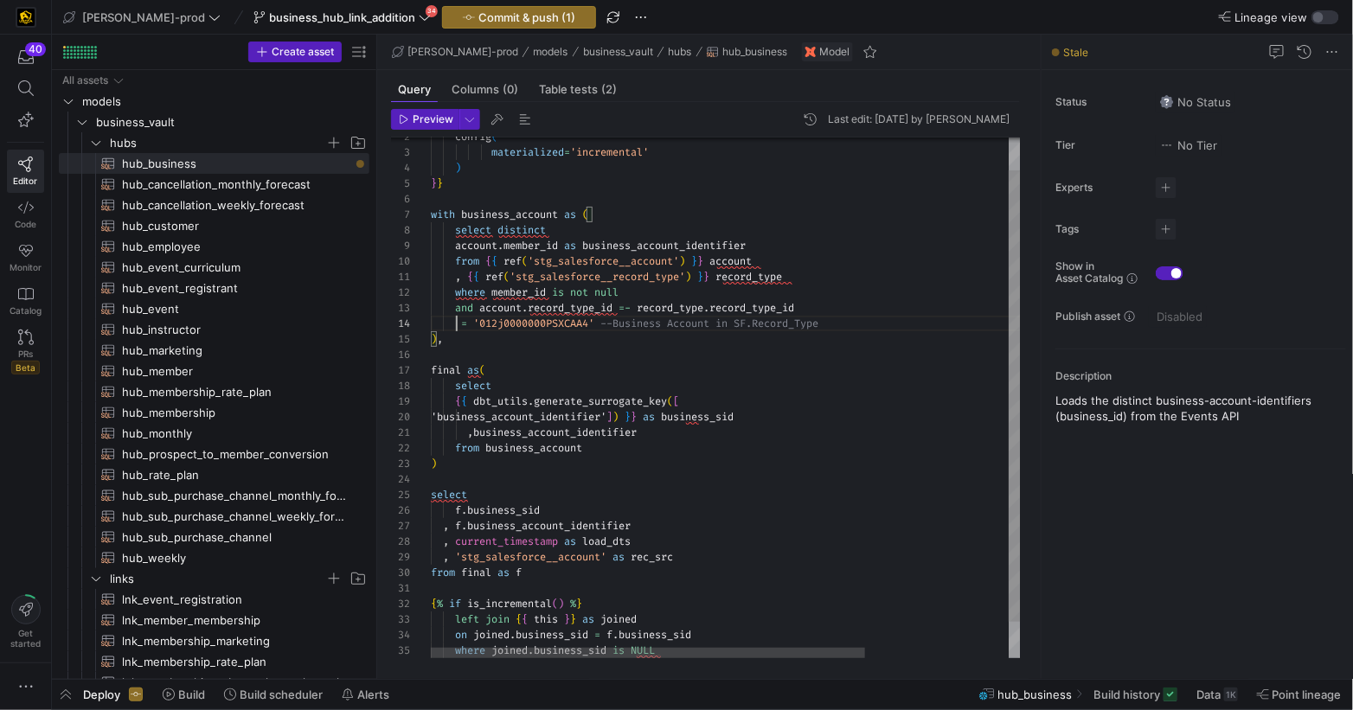
scroll to position [47, 50]
drag, startPoint x: 864, startPoint y: 324, endPoint x: 891, endPoint y: 320, distance: 27.2
click at [875, 321] on div "and = '012j0000000PSXCAA4' --Business Account in SF.Record_Type" at bounding box center [818, 324] width 784 height 16
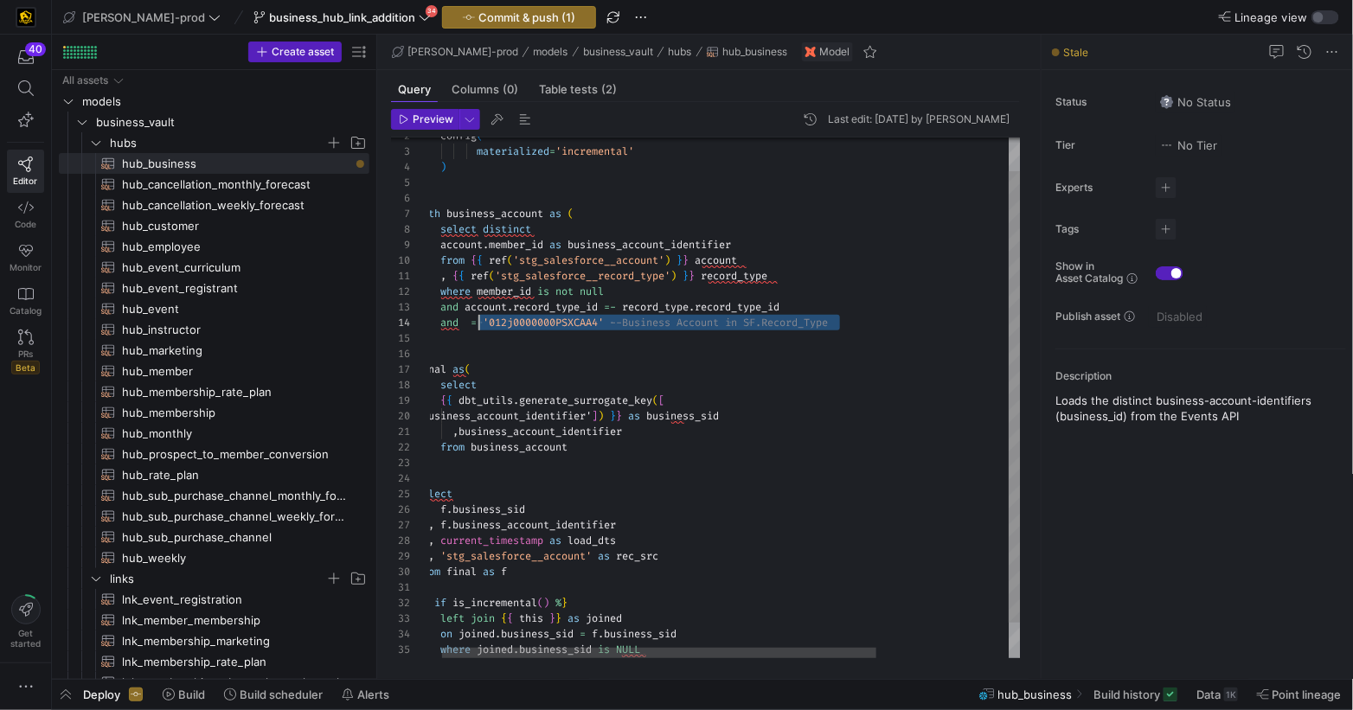
scroll to position [47, 56]
drag, startPoint x: 780, startPoint y: 328, endPoint x: 512, endPoint y: 380, distance: 273.1
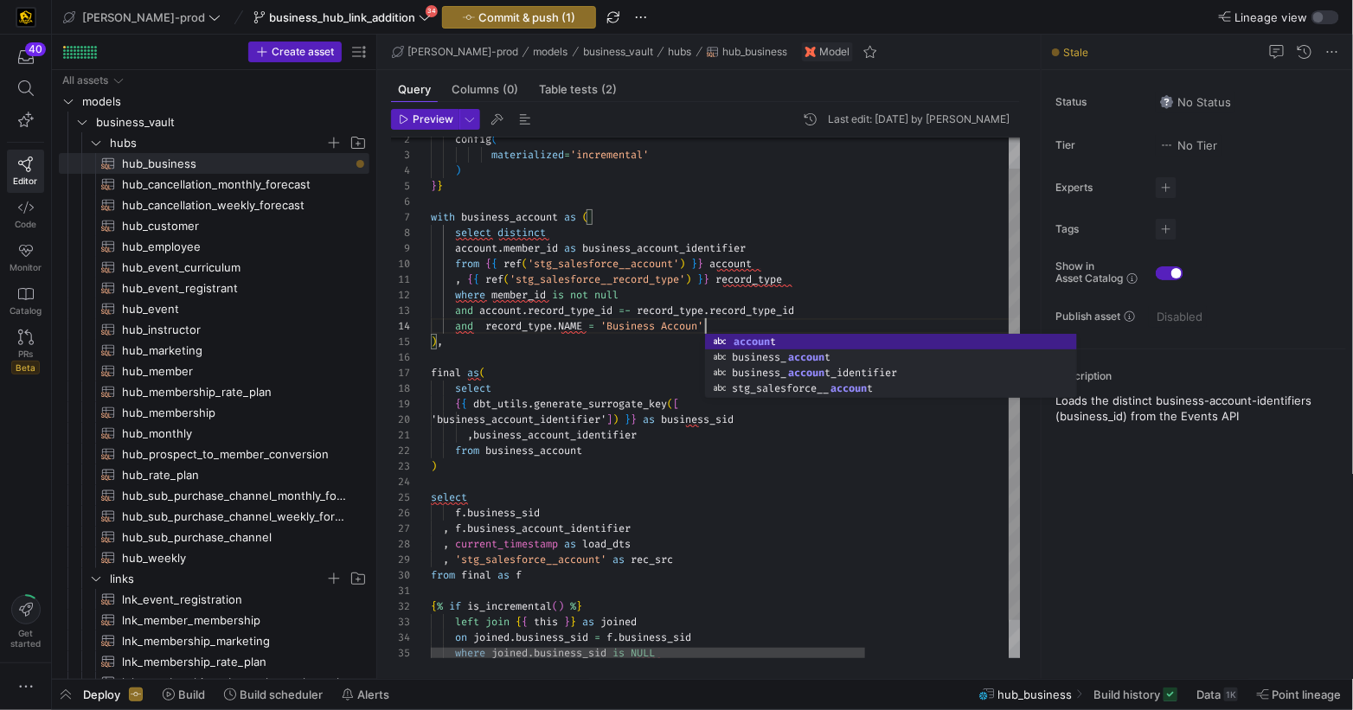
scroll to position [47, 280]
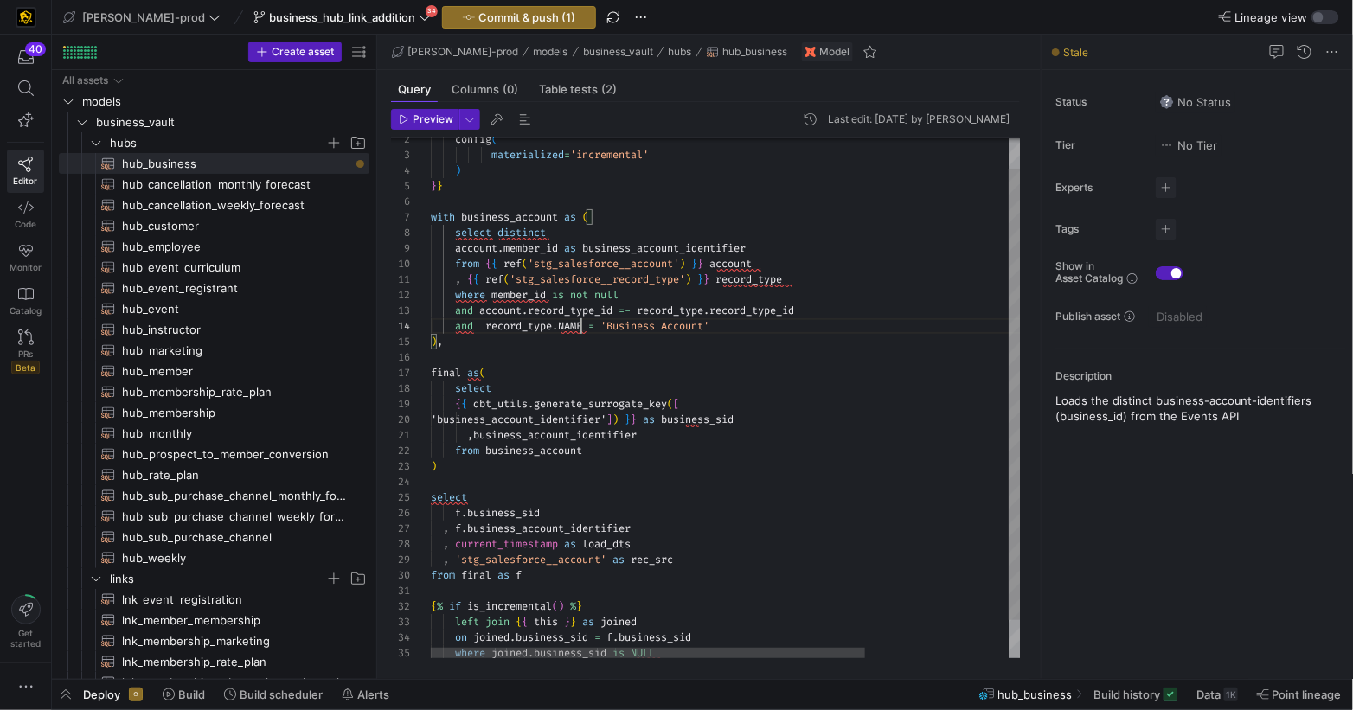
click at [581, 328] on div "config ( materialized = 'incremental' ) } } with business_account as ( select d…" at bounding box center [823, 402] width 784 height 600
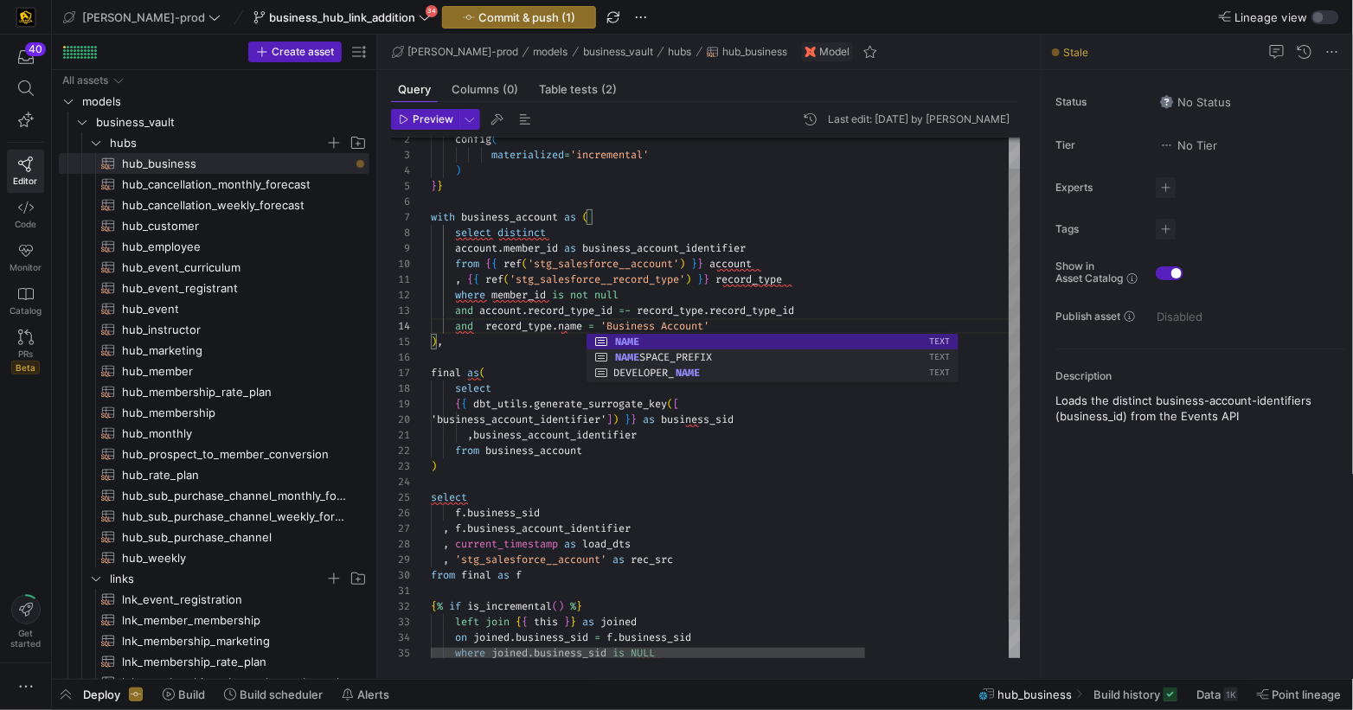
scroll to position [93, 56]
click at [559, 368] on div "final as (" at bounding box center [823, 373] width 784 height 16
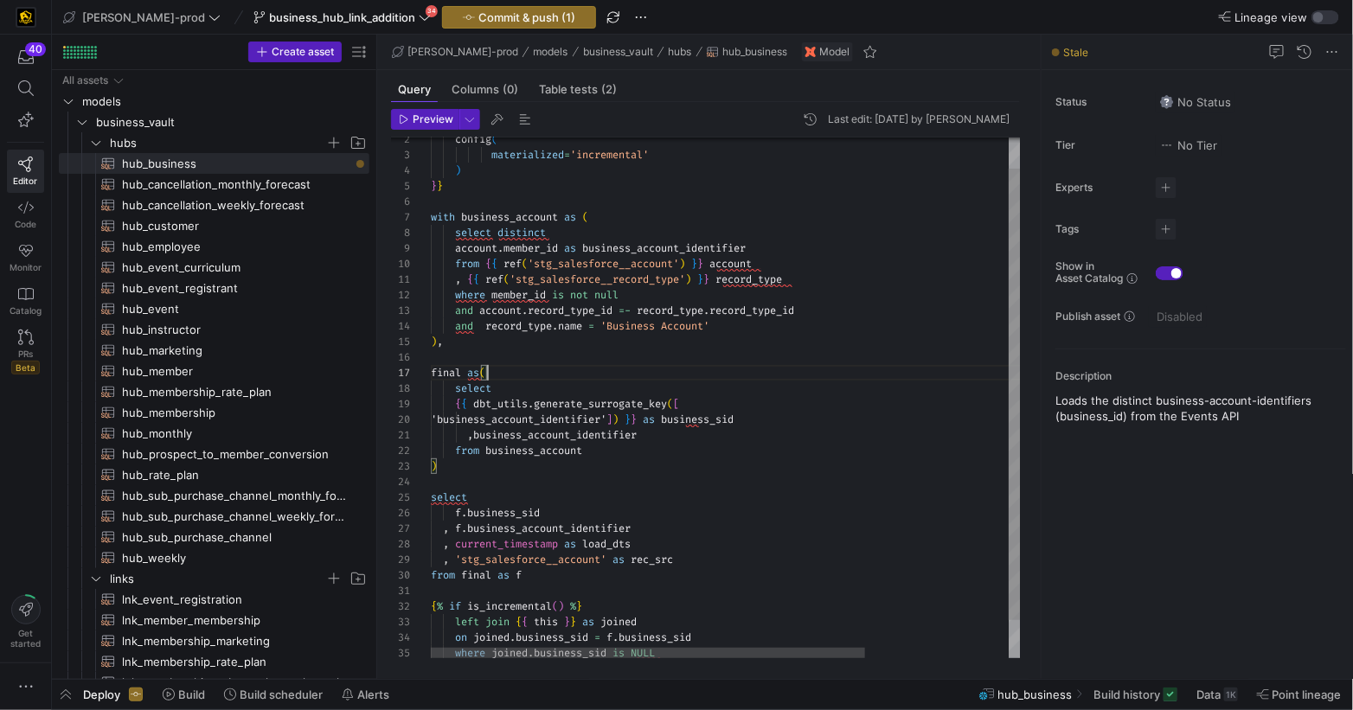
scroll to position [30, 237]
drag, startPoint x: 669, startPoint y: 317, endPoint x: 702, endPoint y: 404, distance: 93.7
click at [669, 318] on div "config ( materialized = 'incremental' ) } } with business_account as ( select d…" at bounding box center [823, 402] width 784 height 600
click at [659, 374] on div "final as (" at bounding box center [821, 373] width 784 height 16
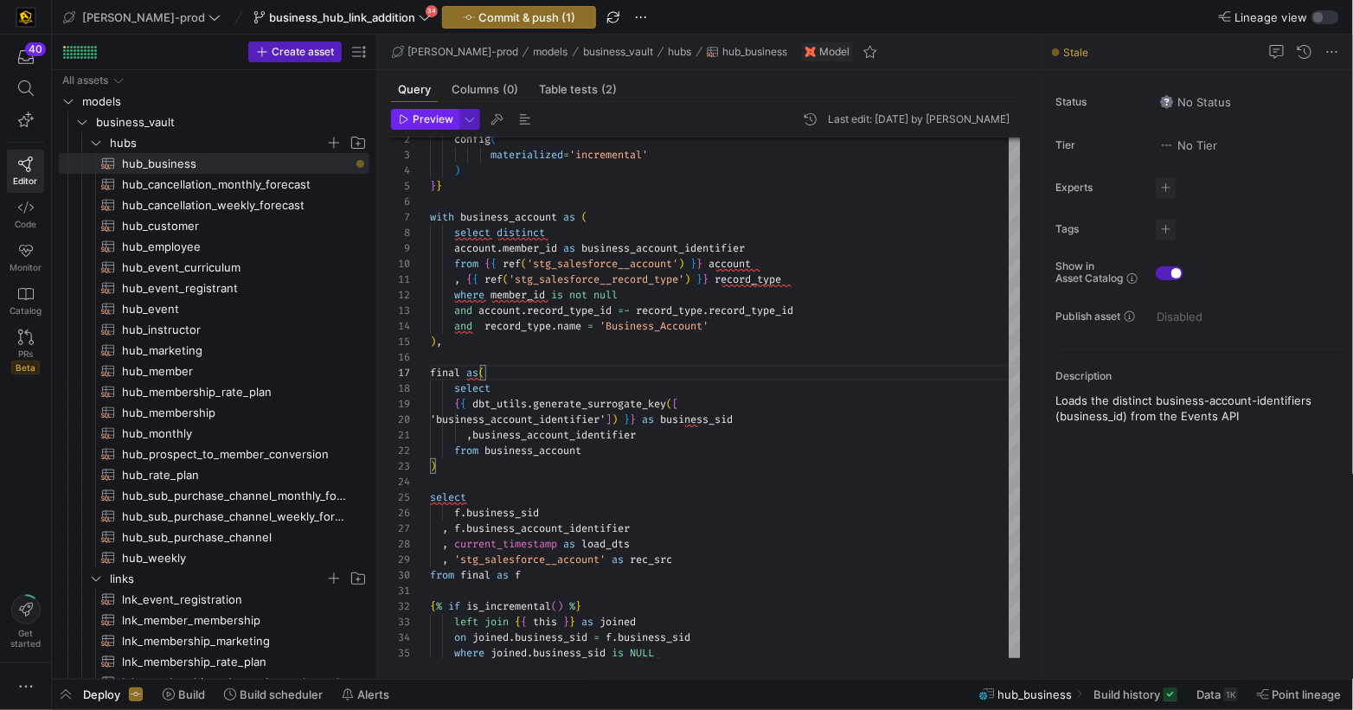
click at [436, 120] on span "Preview" at bounding box center [433, 119] width 41 height 12
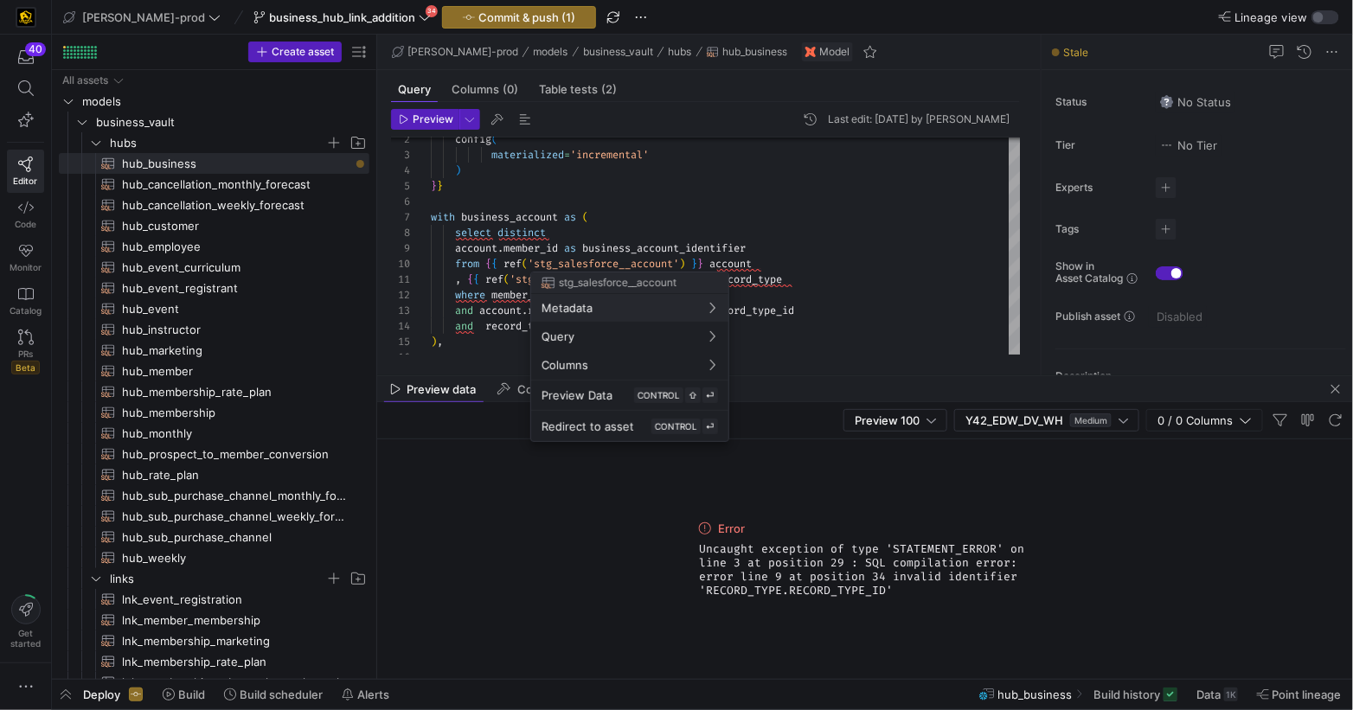
click at [682, 245] on div at bounding box center [676, 355] width 1353 height 710
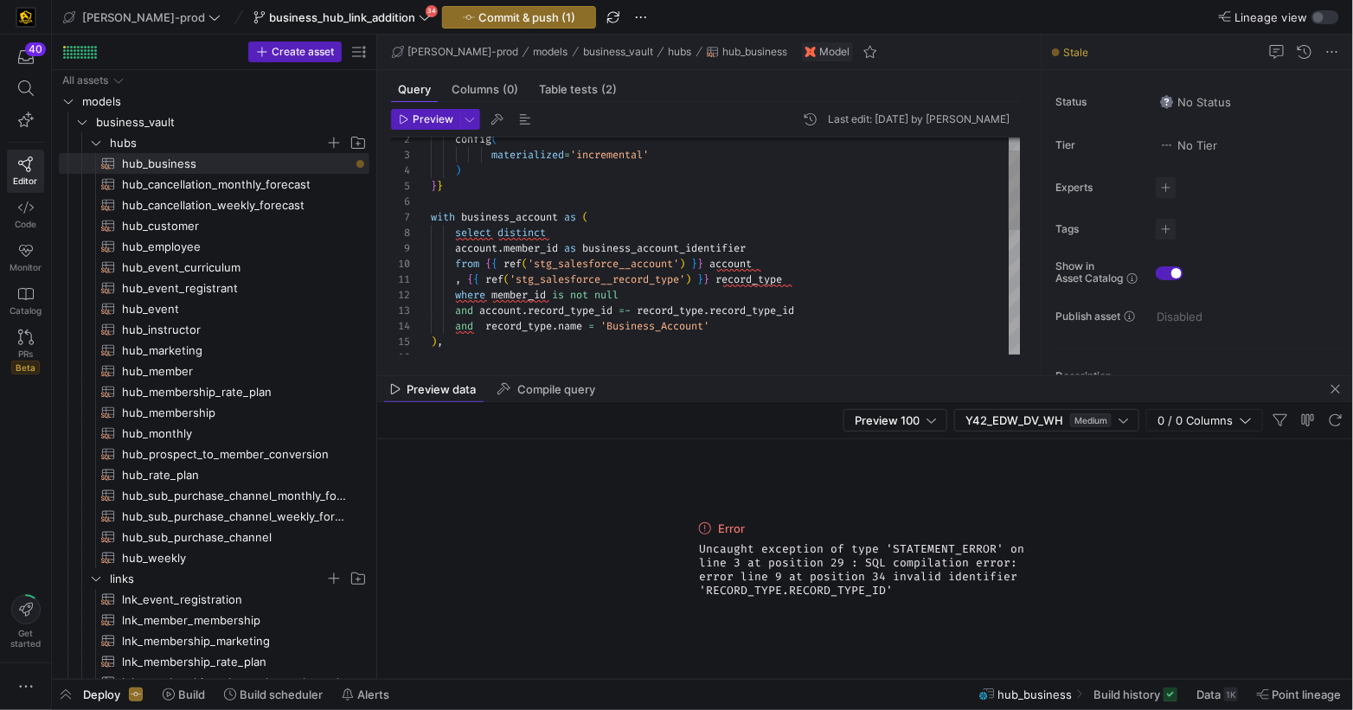
click at [747, 313] on span "record_type_id" at bounding box center [751, 311] width 85 height 14
click at [594, 328] on span "=" at bounding box center [591, 326] width 6 height 14
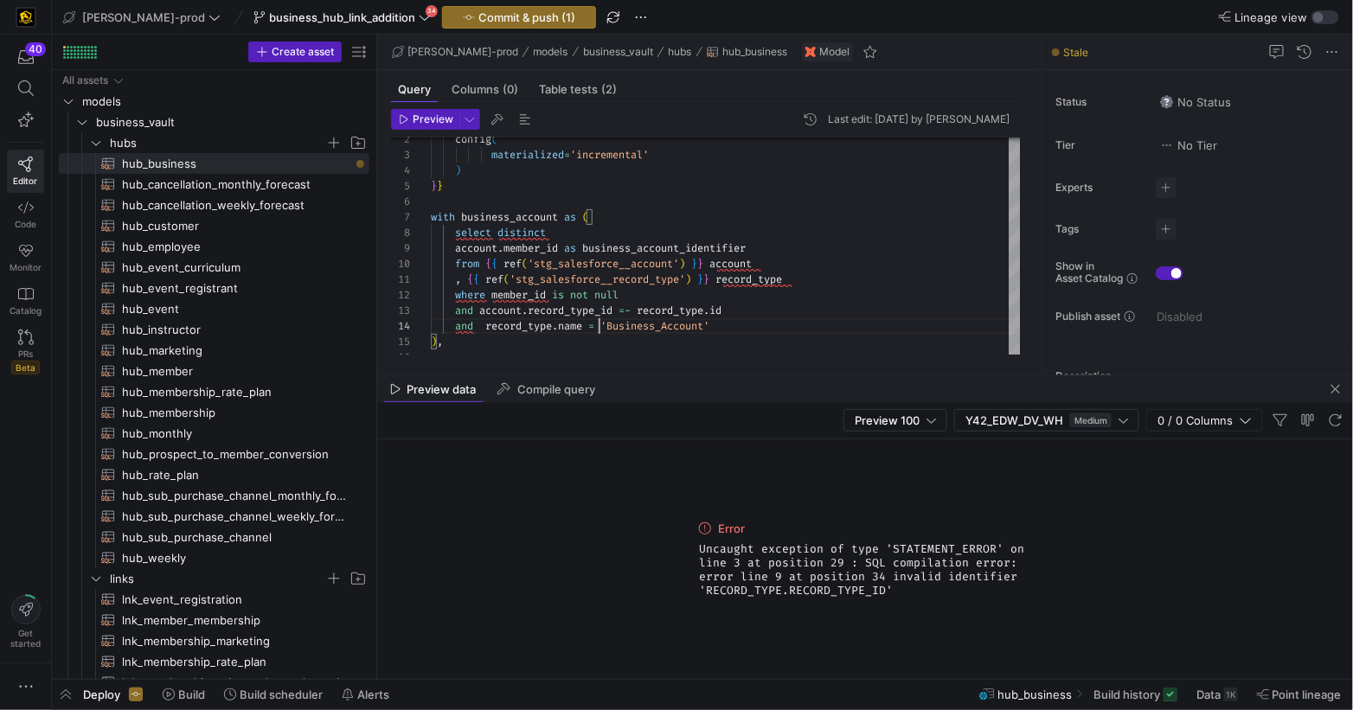
drag, startPoint x: 431, startPoint y: 123, endPoint x: 665, endPoint y: 154, distance: 236.5
click at [431, 122] on span "Preview" at bounding box center [433, 119] width 41 height 12
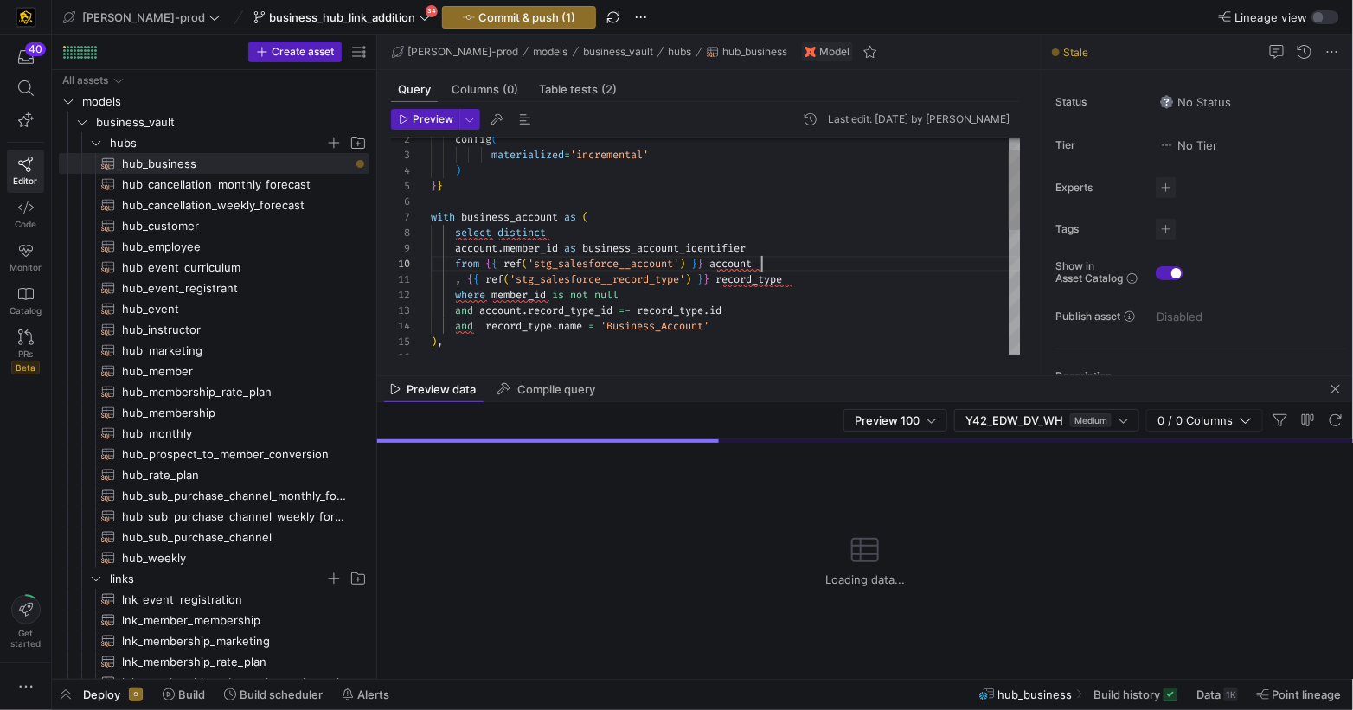
scroll to position [139, 329]
drag, startPoint x: 772, startPoint y: 260, endPoint x: 908, endPoint y: 253, distance: 136.0
click at [773, 260] on div "from { { ref ( 'stg_salesforce__account' ) } } account" at bounding box center [726, 264] width 590 height 16
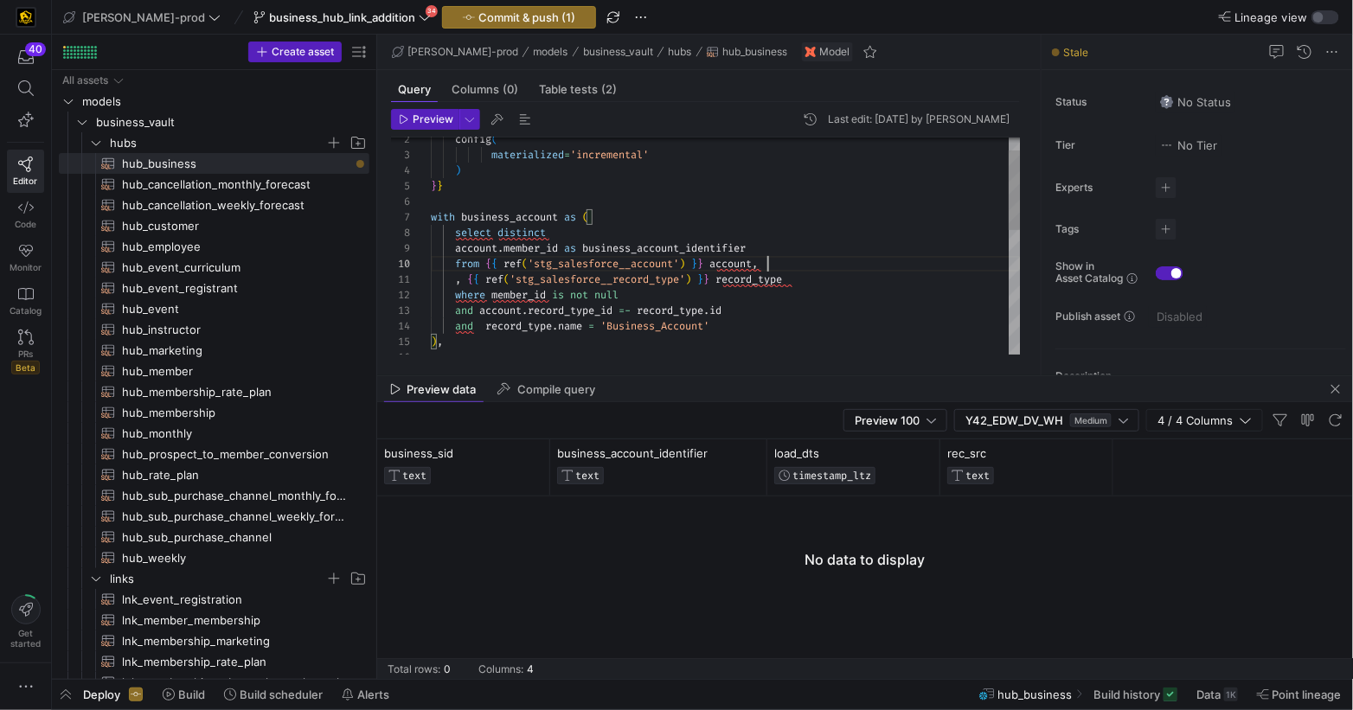
scroll to position [139, 335]
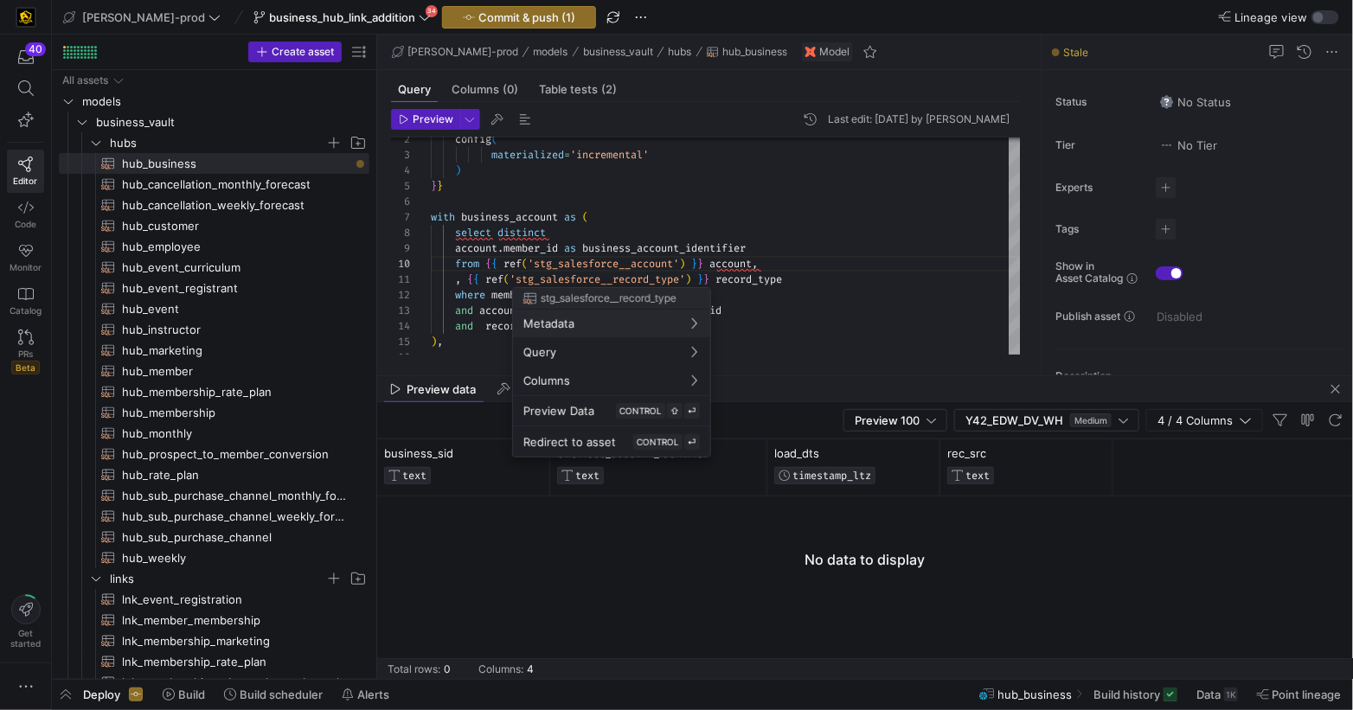
click at [466, 279] on div at bounding box center [676, 355] width 1353 height 710
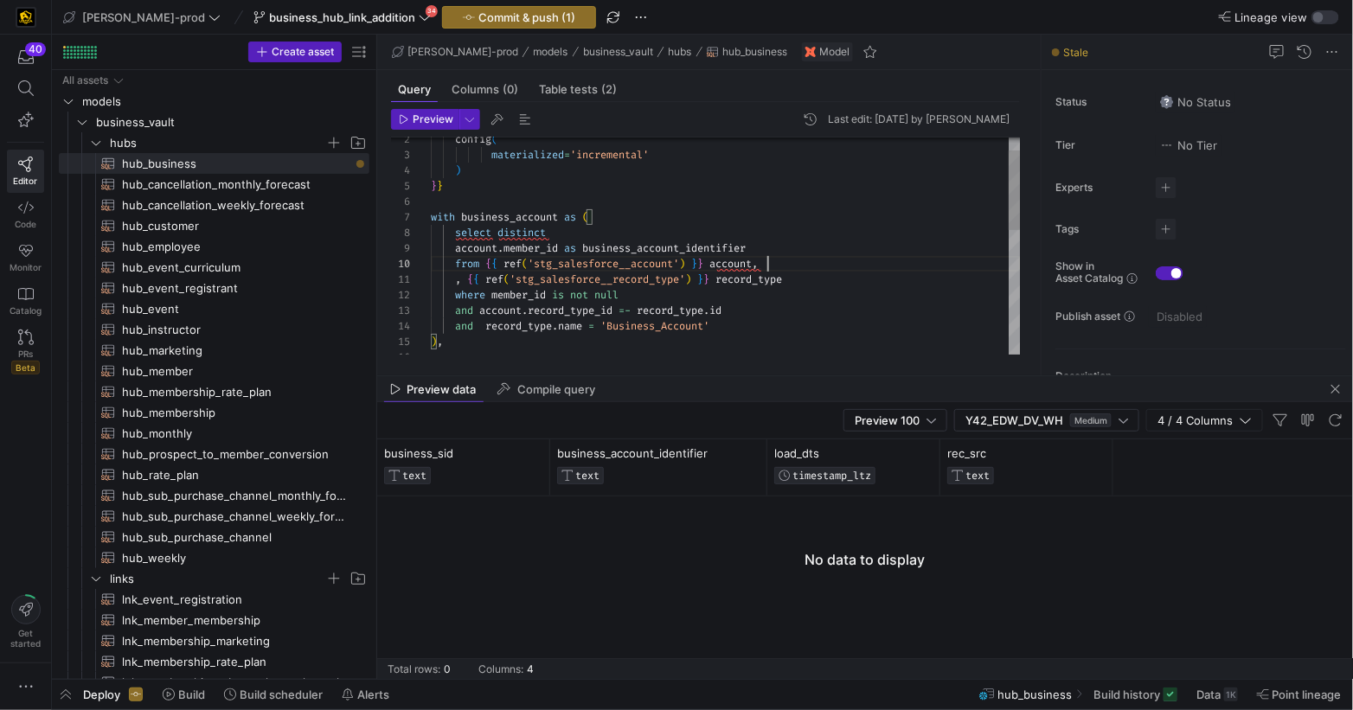
drag, startPoint x: 780, startPoint y: 266, endPoint x: 797, endPoint y: 259, distance: 18.2
click at [782, 266] on div "from { { ref ( 'stg_salesforce__account' ) } } account ," at bounding box center [726, 264] width 590 height 16
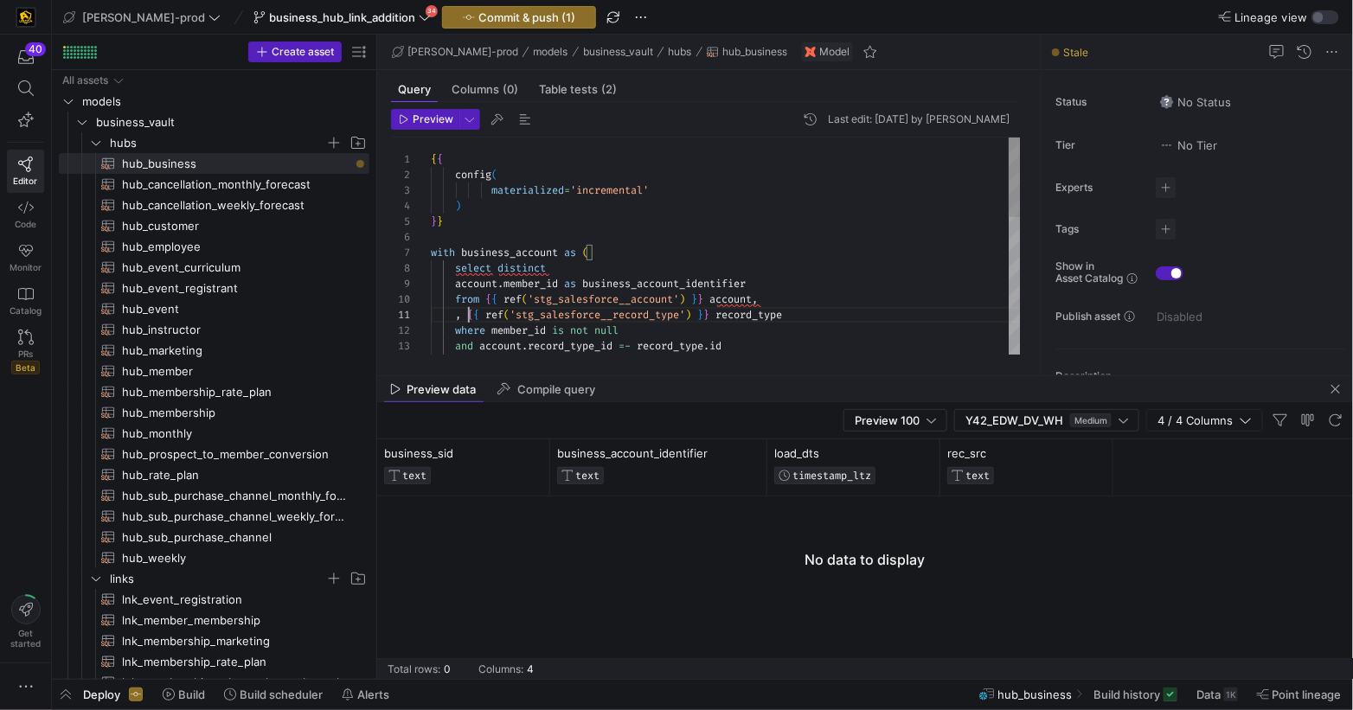
drag, startPoint x: 467, startPoint y: 317, endPoint x: 652, endPoint y: 263, distance: 193.0
click at [471, 313] on span ", { { ref ( 'stg_salesforce__record_type' ) } } record_type" at bounding box center [606, 315] width 351 height 14
type textarea "{{ ref('stg_salesforce__record_type') }} record_type where member_id is not nul…"
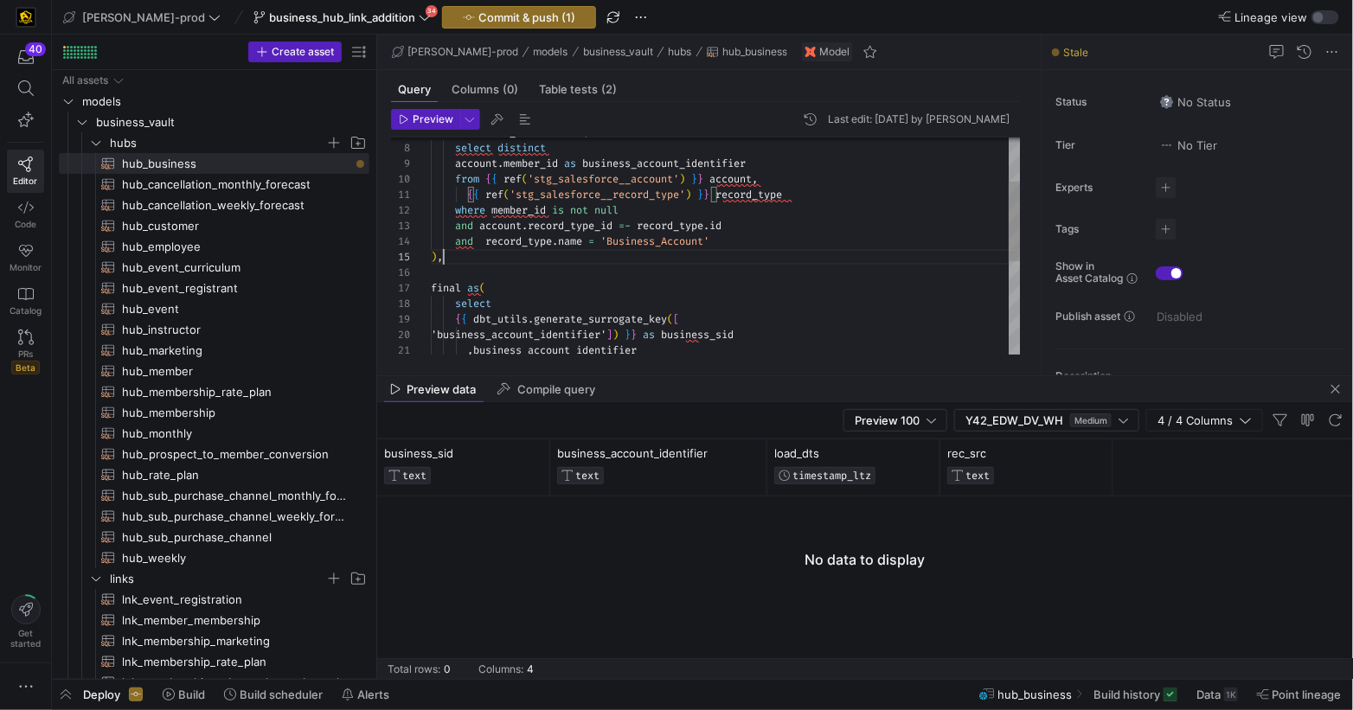
scroll to position [61, 12]
drag, startPoint x: 657, startPoint y: 257, endPoint x: 771, endPoint y: 262, distance: 114.3
click at [656, 257] on div ") ," at bounding box center [726, 257] width 590 height 16
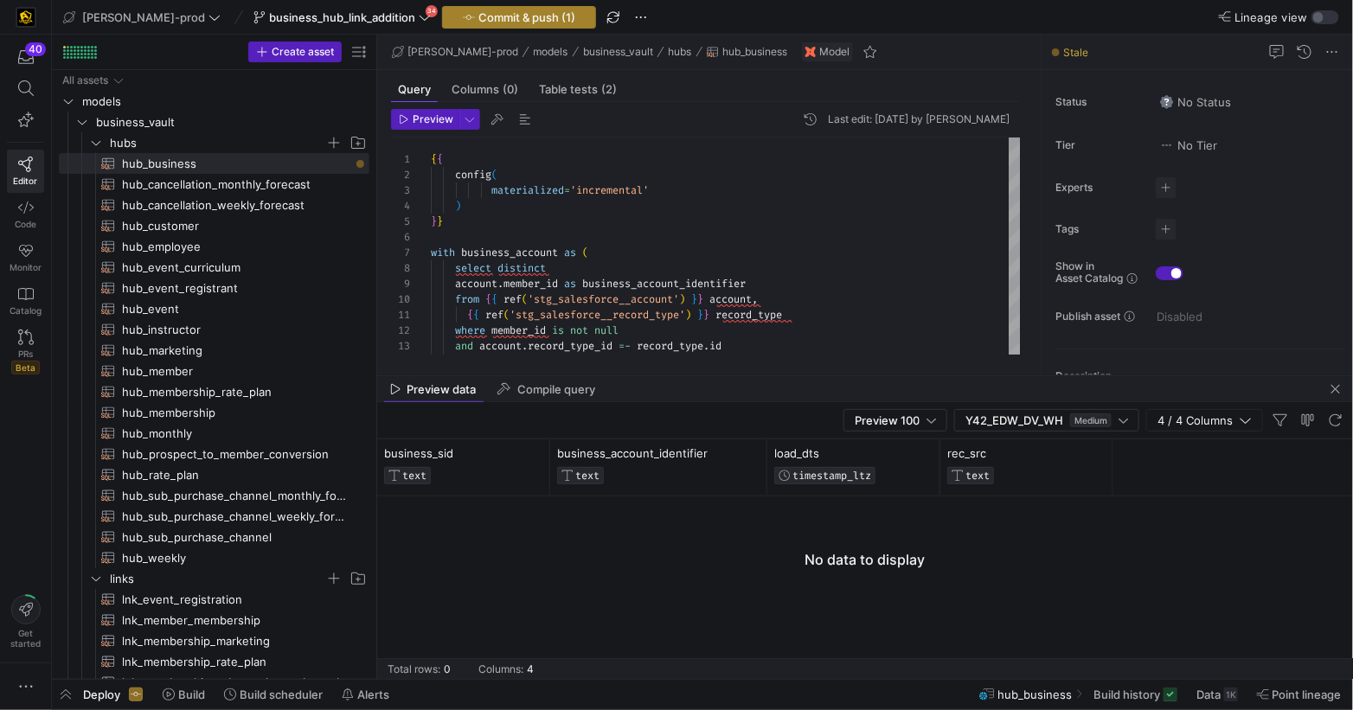
click at [480, 15] on span "Commit & push (1)" at bounding box center [526, 17] width 97 height 14
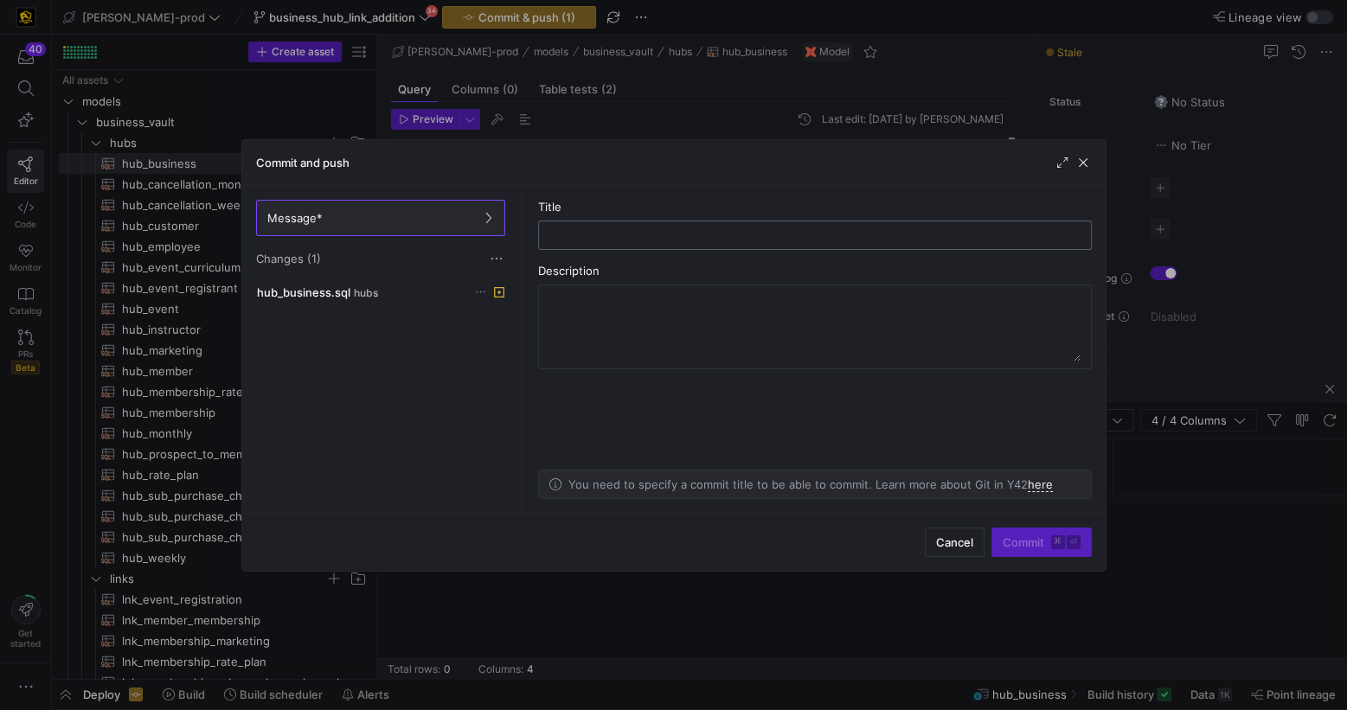
click at [749, 231] on input "text" at bounding box center [815, 235] width 524 height 14
type input "hub_business_upd"
click at [1022, 537] on span "Commit ⌘ ⏎" at bounding box center [1042, 542] width 78 height 14
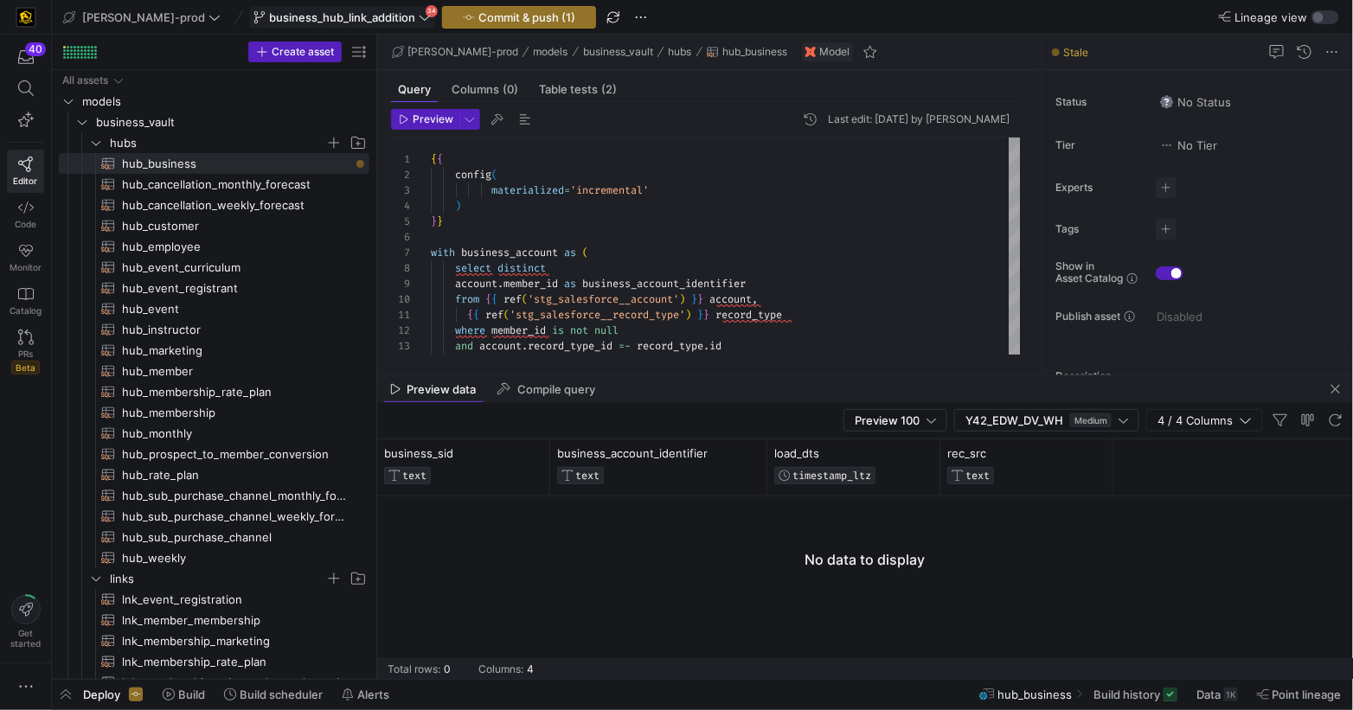
click at [358, 19] on span "business_hub_link_addition" at bounding box center [342, 17] width 146 height 14
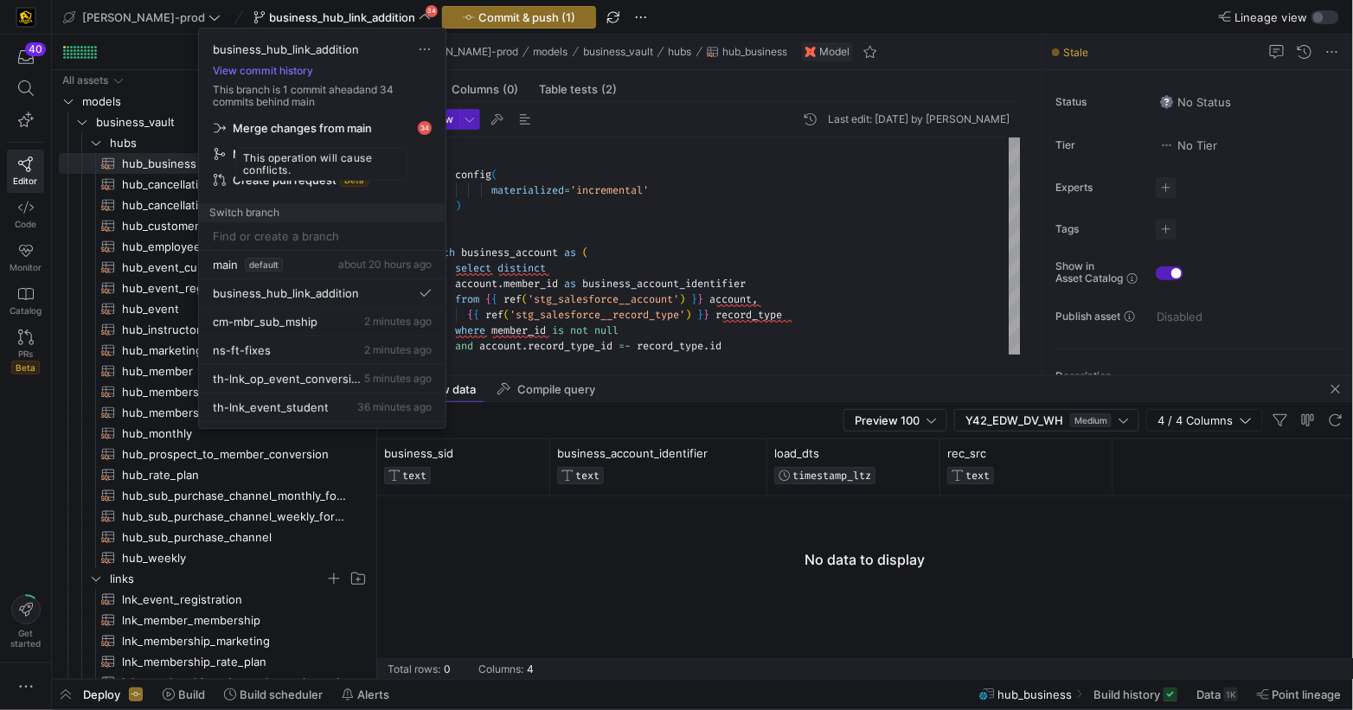
click at [306, 130] on span "Merge changes from main" at bounding box center [302, 128] width 139 height 14
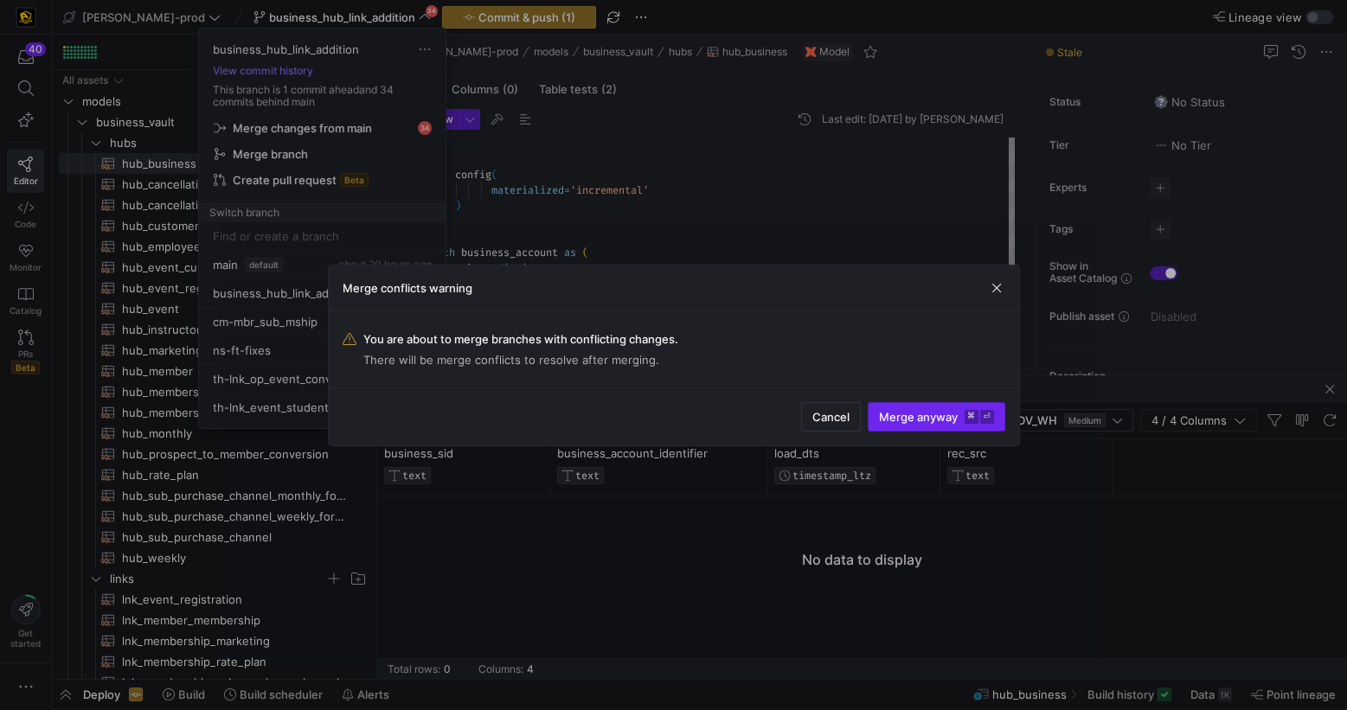
click at [906, 414] on span "Merge anyway ⌘ ⏎" at bounding box center [936, 417] width 115 height 14
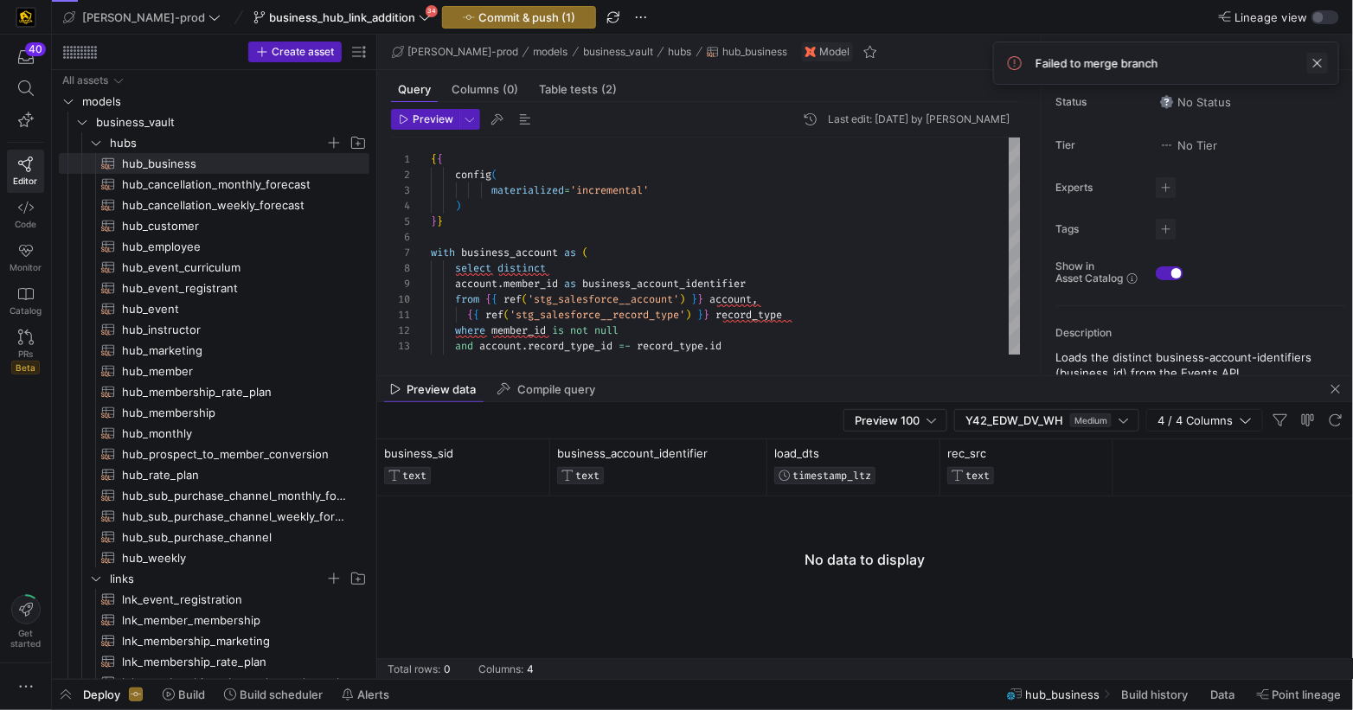
drag, startPoint x: 1331, startPoint y: 61, endPoint x: 1323, endPoint y: 62, distance: 8.7
click at [1330, 62] on div "Failed to merge branch" at bounding box center [1166, 63] width 346 height 43
click at [1317, 65] on span at bounding box center [1317, 63] width 21 height 21
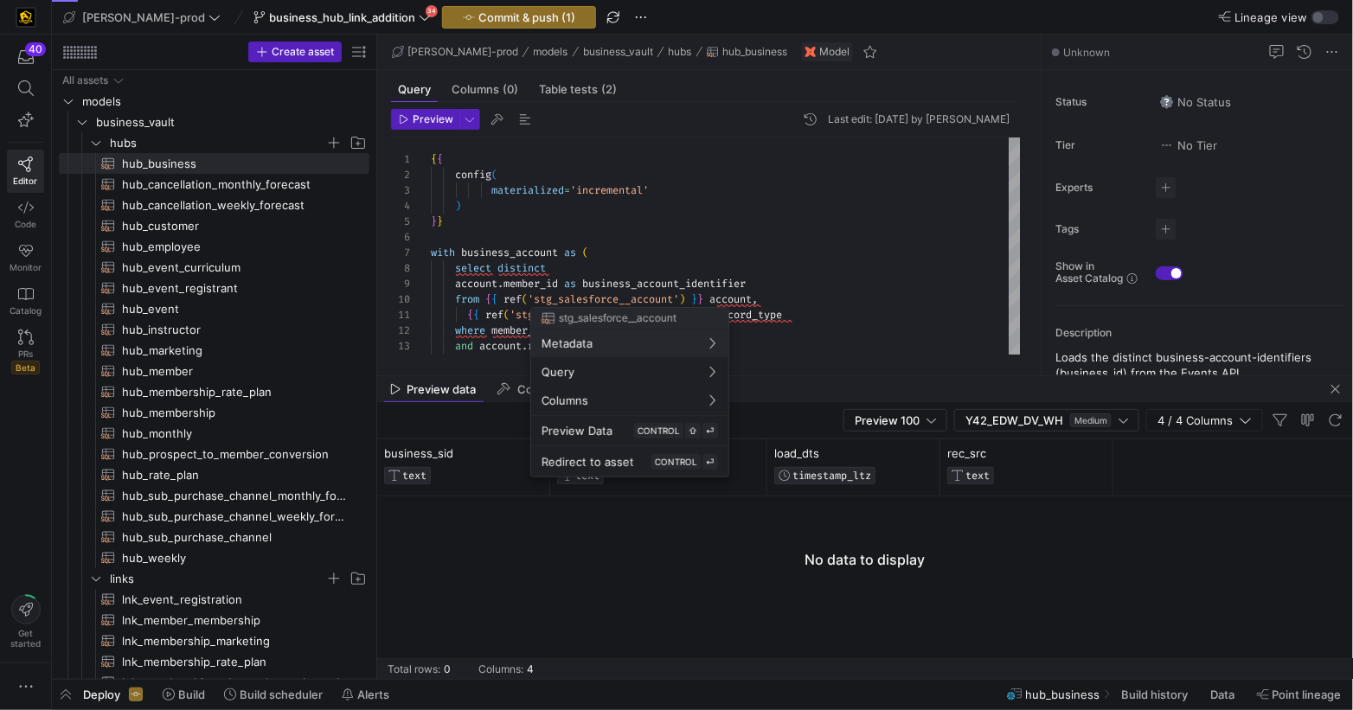
click at [641, 244] on div at bounding box center [676, 355] width 1353 height 710
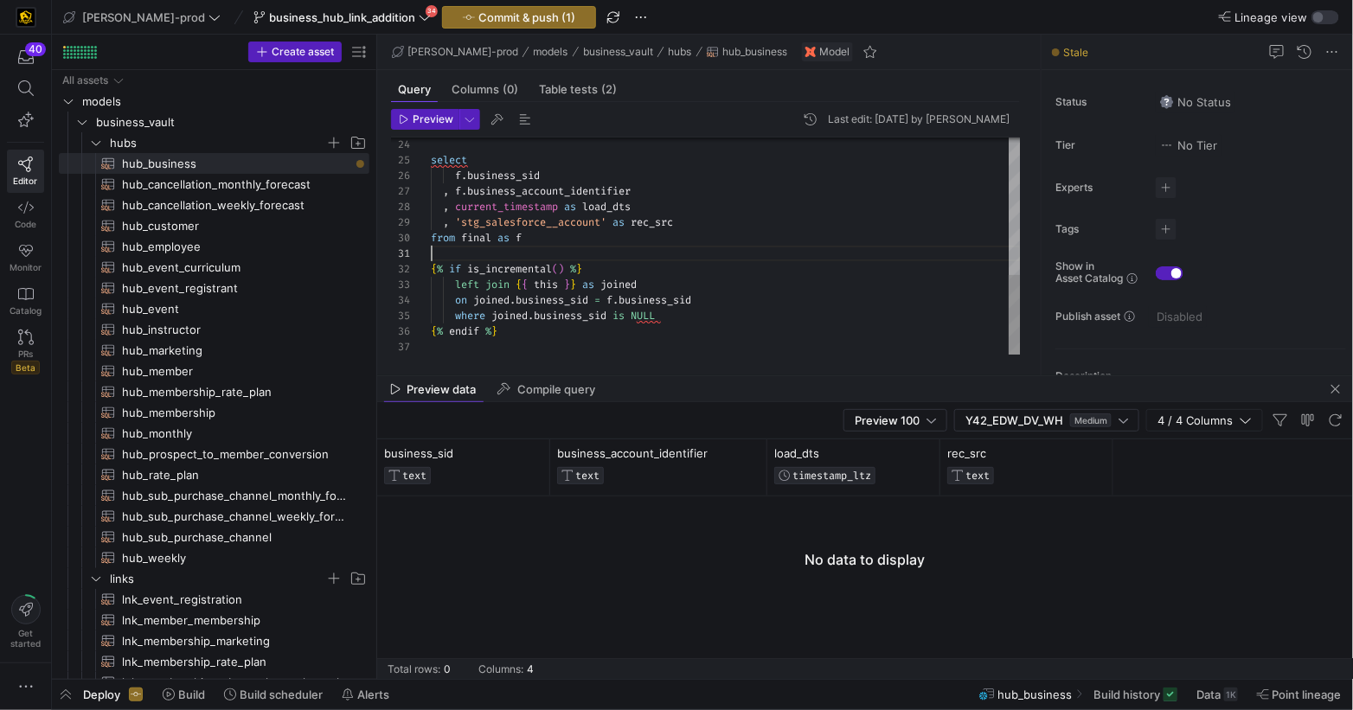
scroll to position [0, 0]
click at [640, 246] on div at bounding box center [726, 254] width 590 height 16
type textarea "{{ config( materialized='incremental' ) }} with business_account as ( select di…"
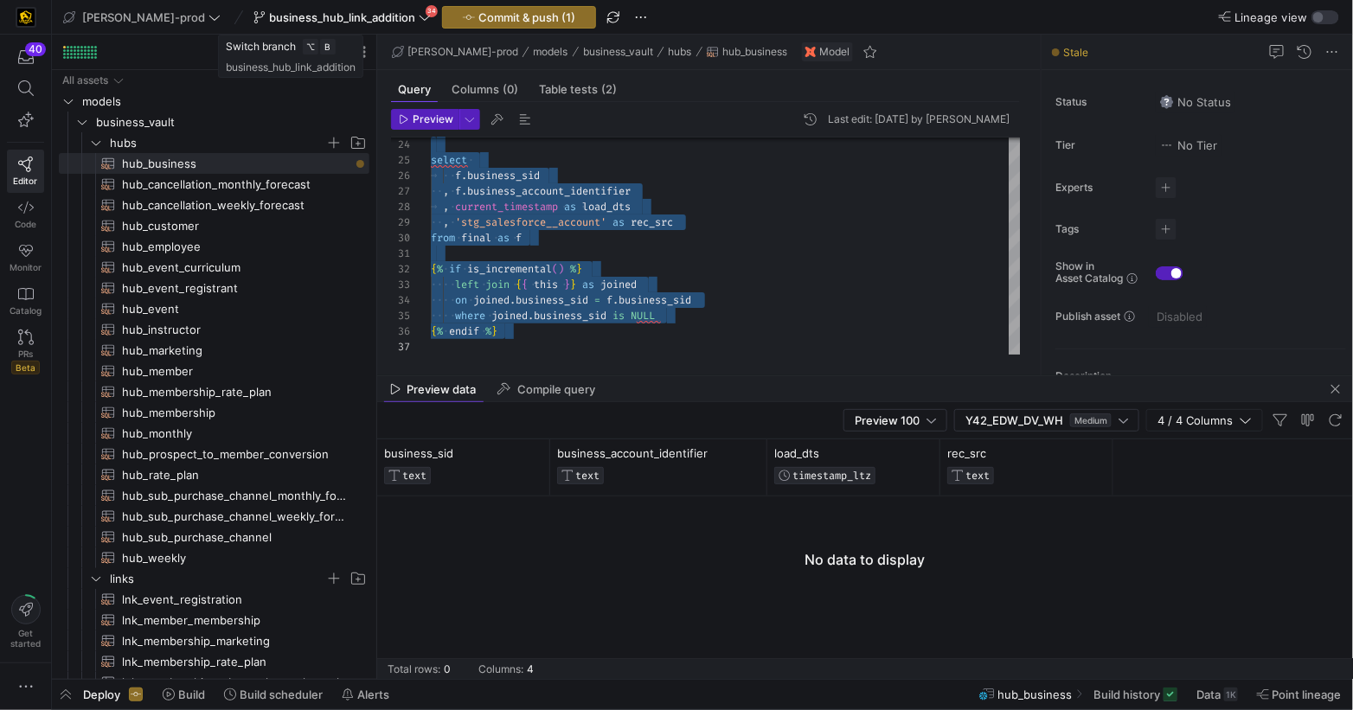
click at [419, 18] on icon at bounding box center [425, 17] width 12 height 12
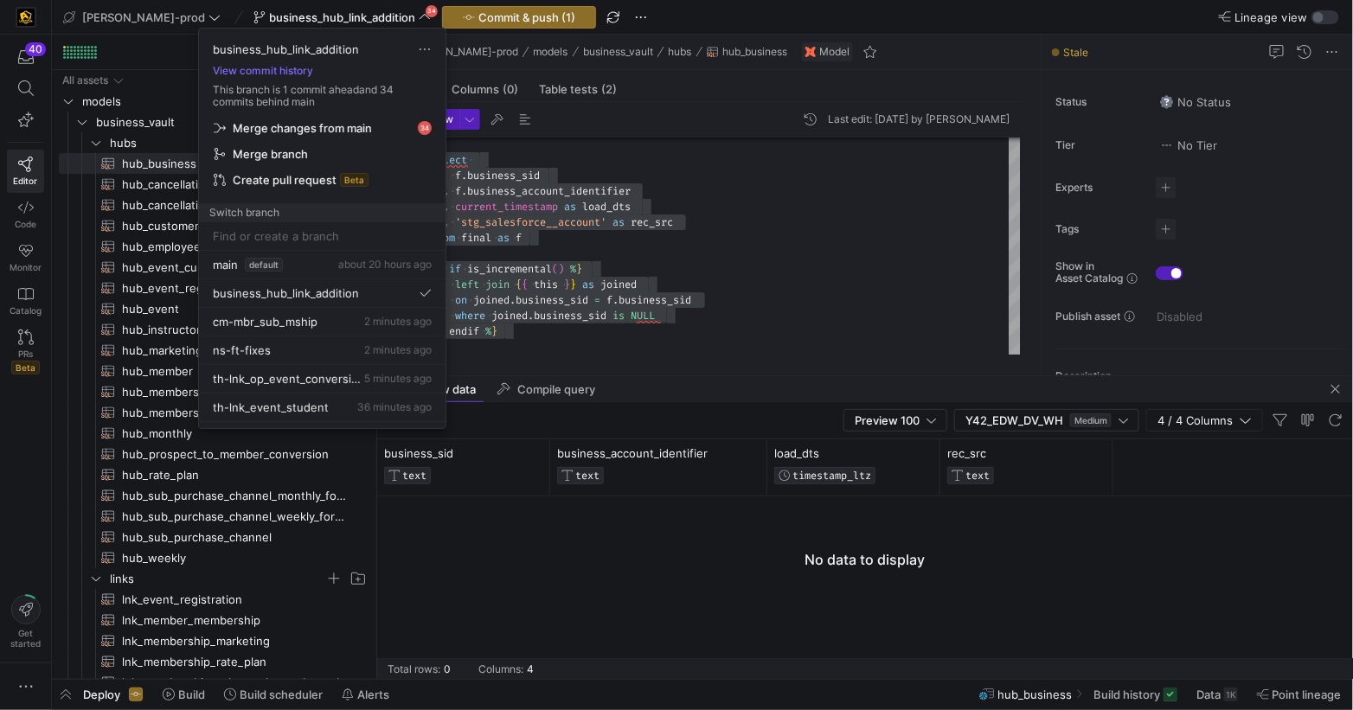
click at [276, 239] on input at bounding box center [322, 236] width 219 height 14
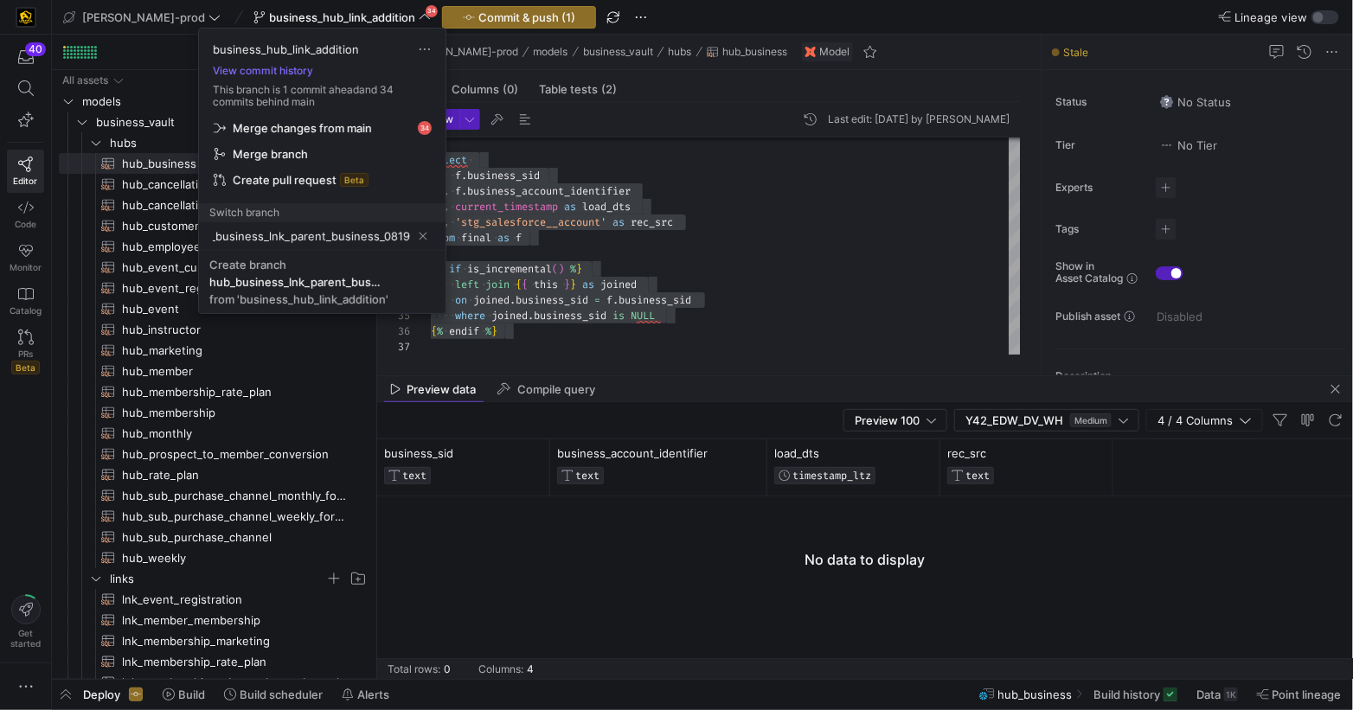
scroll to position [0, 30]
type input "hub_business_lnk_parent_business_081925"
click at [350, 229] on input "hub_business_lnk_parent_business_081925" at bounding box center [312, 236] width 198 height 14
click at [407, 234] on input "hub_business_lnk_parent_business_081925" at bounding box center [312, 236] width 198 height 14
click at [376, 230] on input "hub_business_lnk_parent_business_081925" at bounding box center [312, 236] width 198 height 14
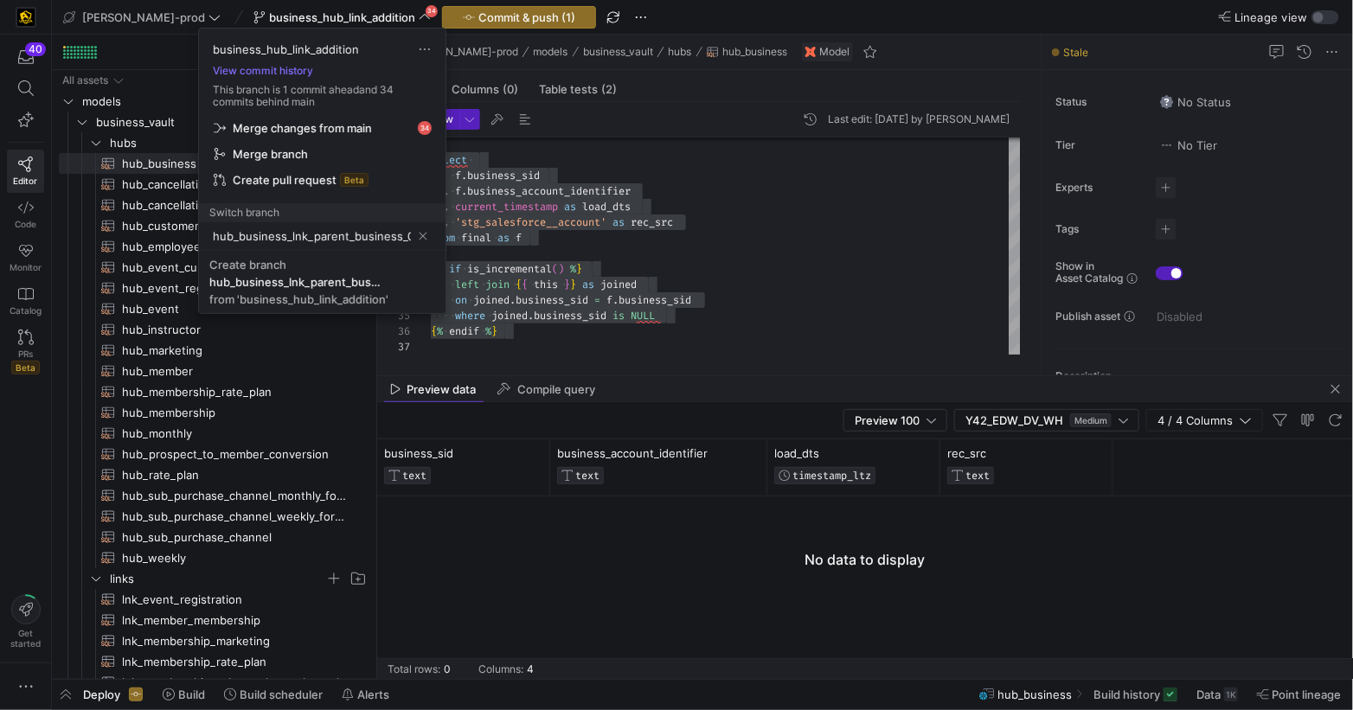
scroll to position [0, 1]
drag, startPoint x: 410, startPoint y: 236, endPoint x: 345, endPoint y: 235, distance: 64.9
click at [332, 234] on div "hub_business_lnk_parent_business_081925" at bounding box center [322, 236] width 219 height 28
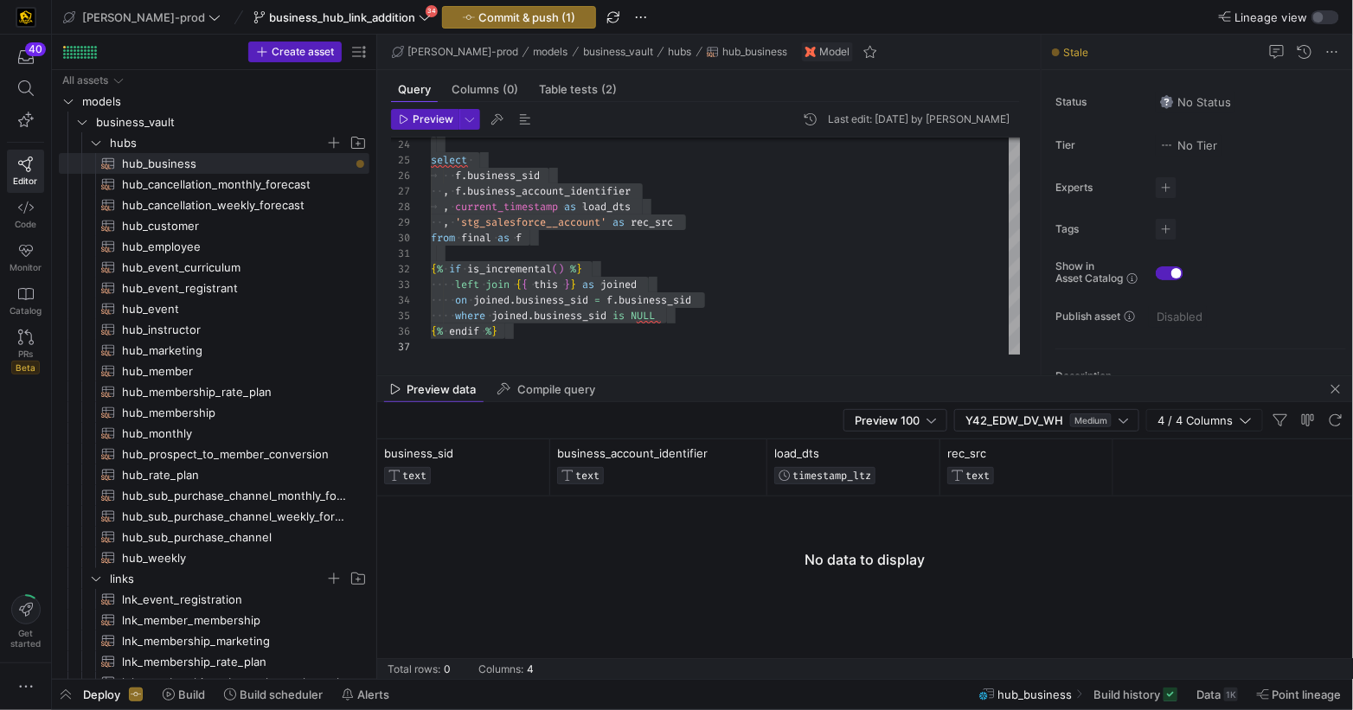
click at [419, 11] on icon at bounding box center [425, 17] width 12 height 12
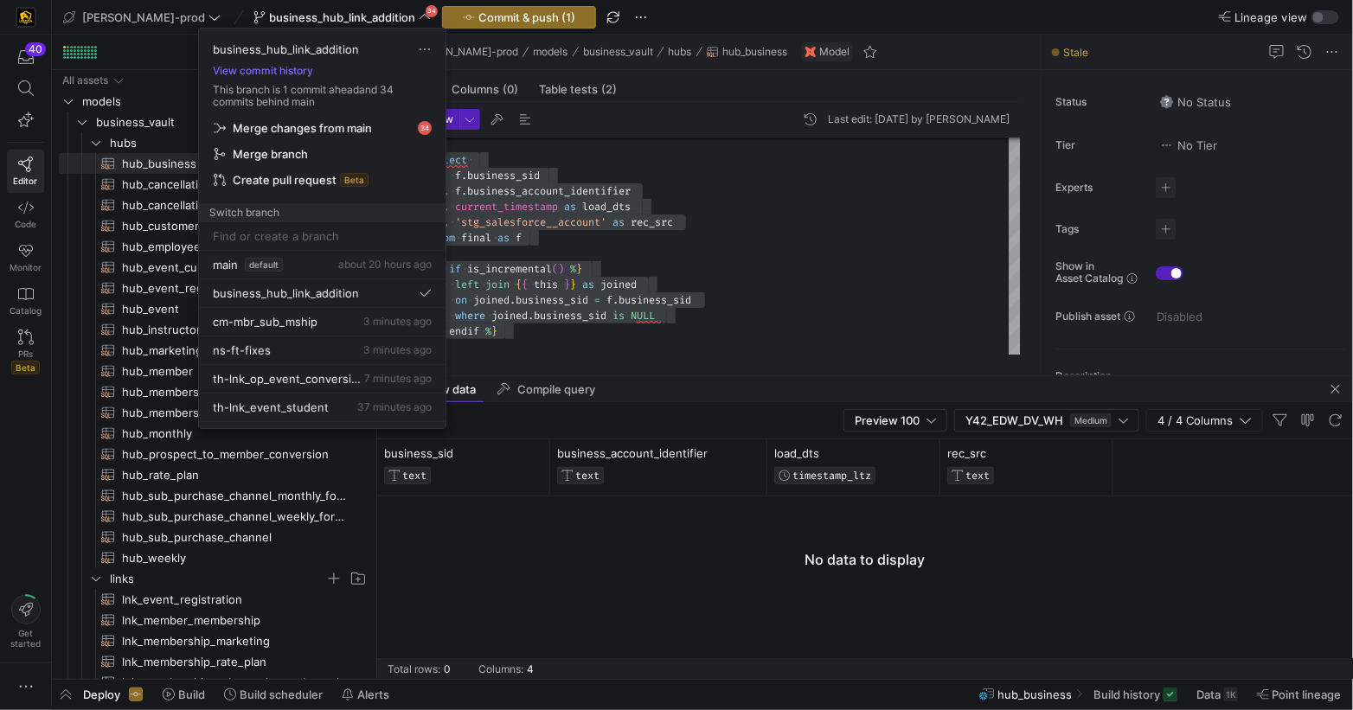
click at [272, 229] on input at bounding box center [322, 236] width 219 height 14
type input "b"
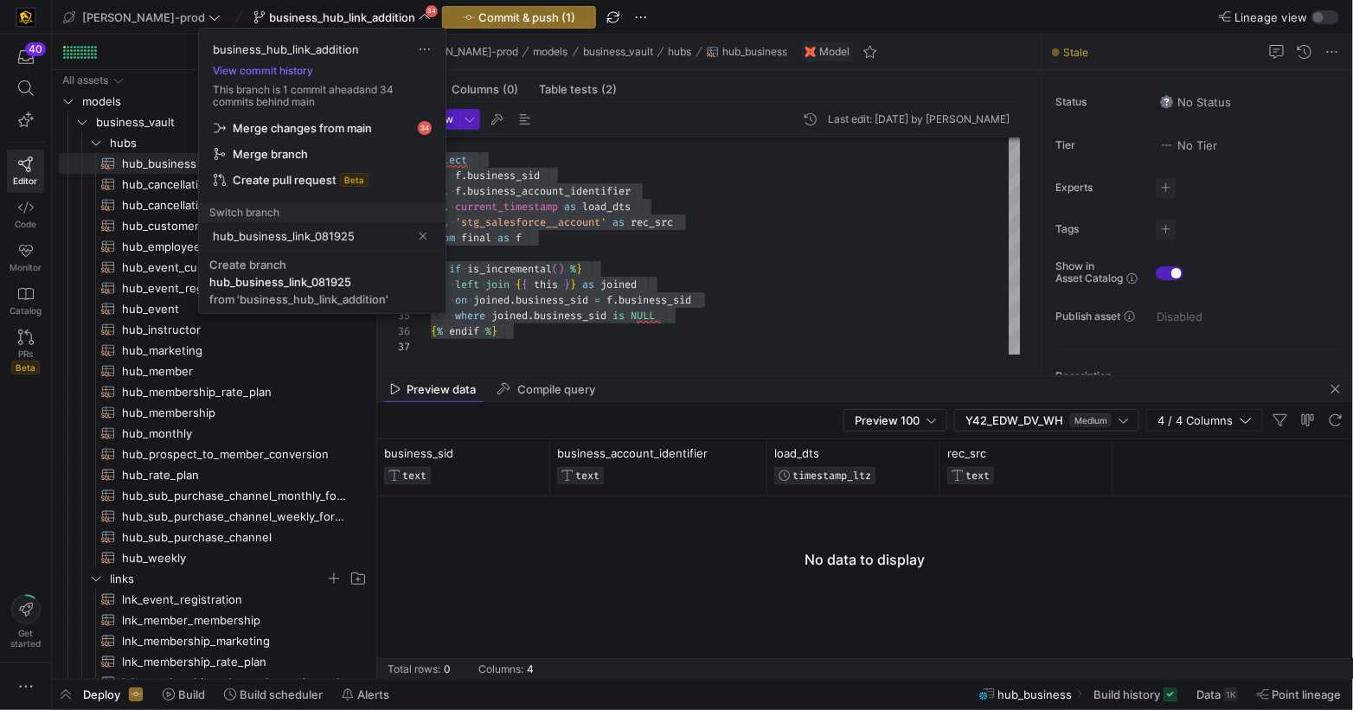
type input "hub_business_link_081925"
click at [285, 284] on div "hub_business_link_081925" at bounding box center [280, 282] width 142 height 14
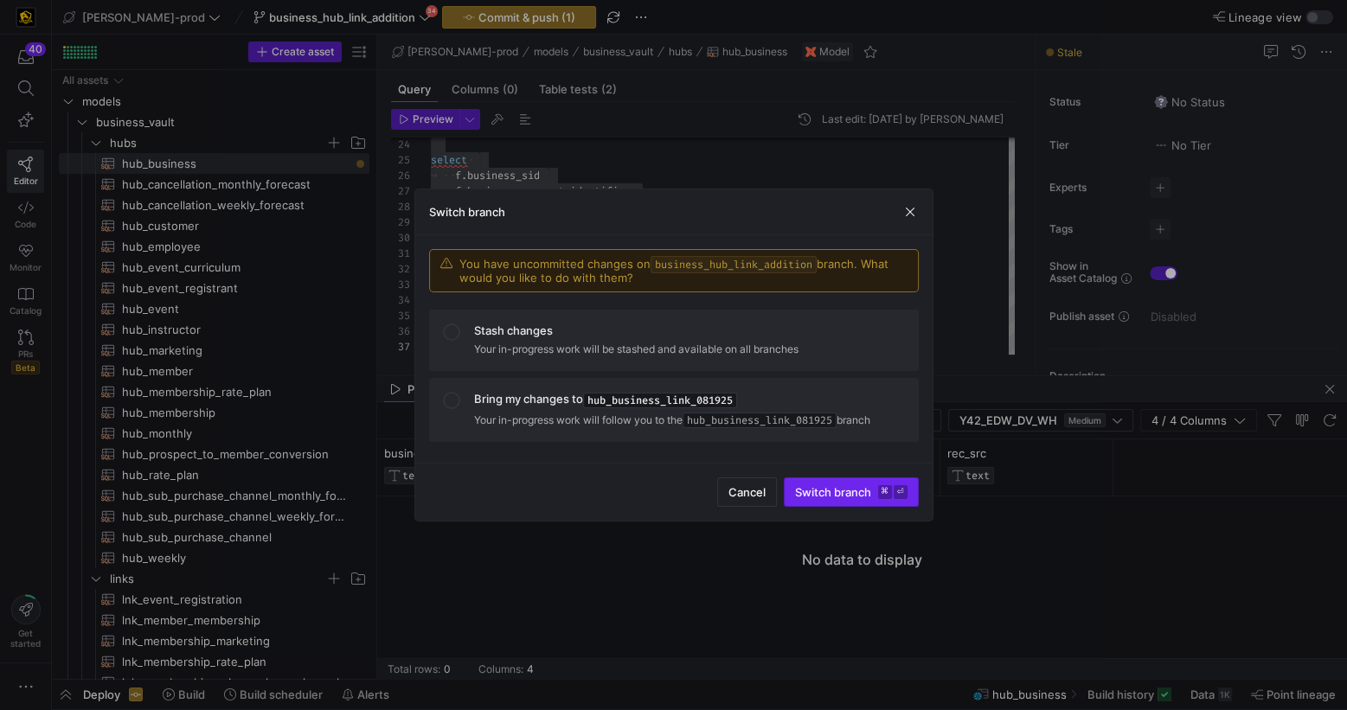
click at [843, 495] on span "Switch branch ⌘ ⏎" at bounding box center [851, 492] width 112 height 14
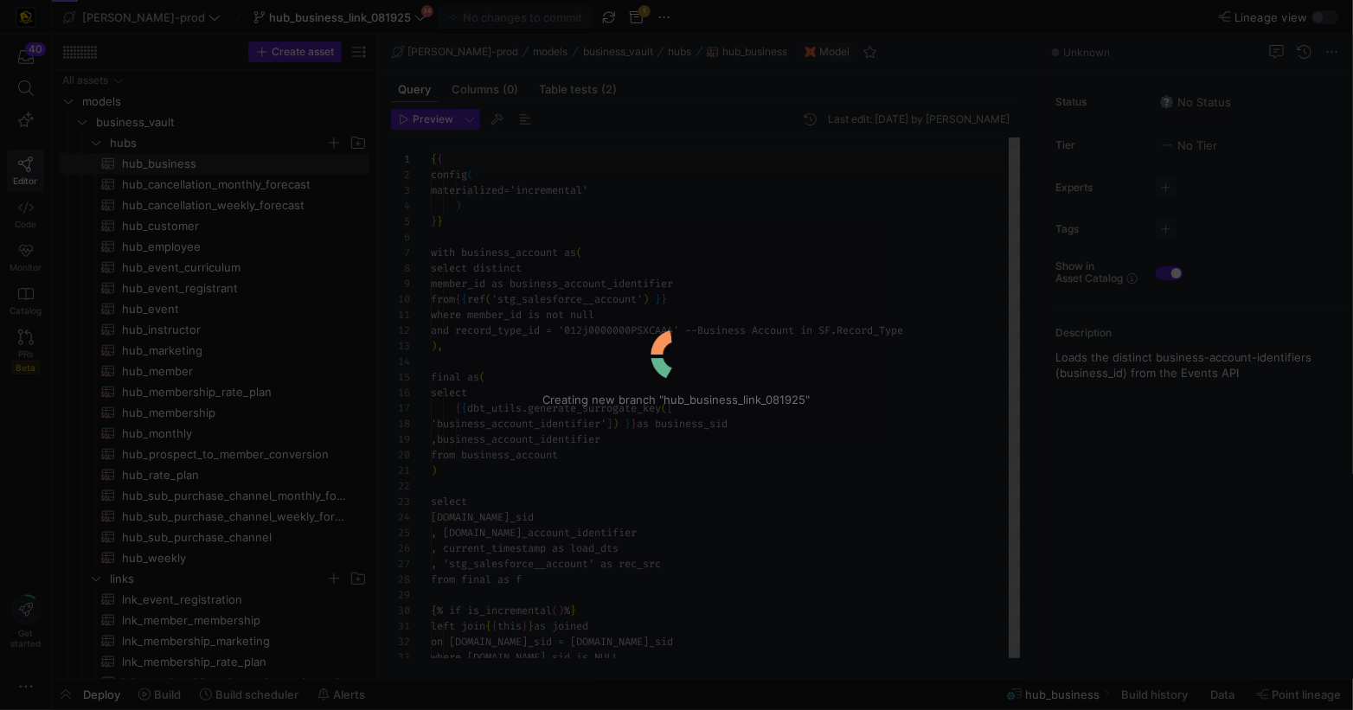
scroll to position [156, 0]
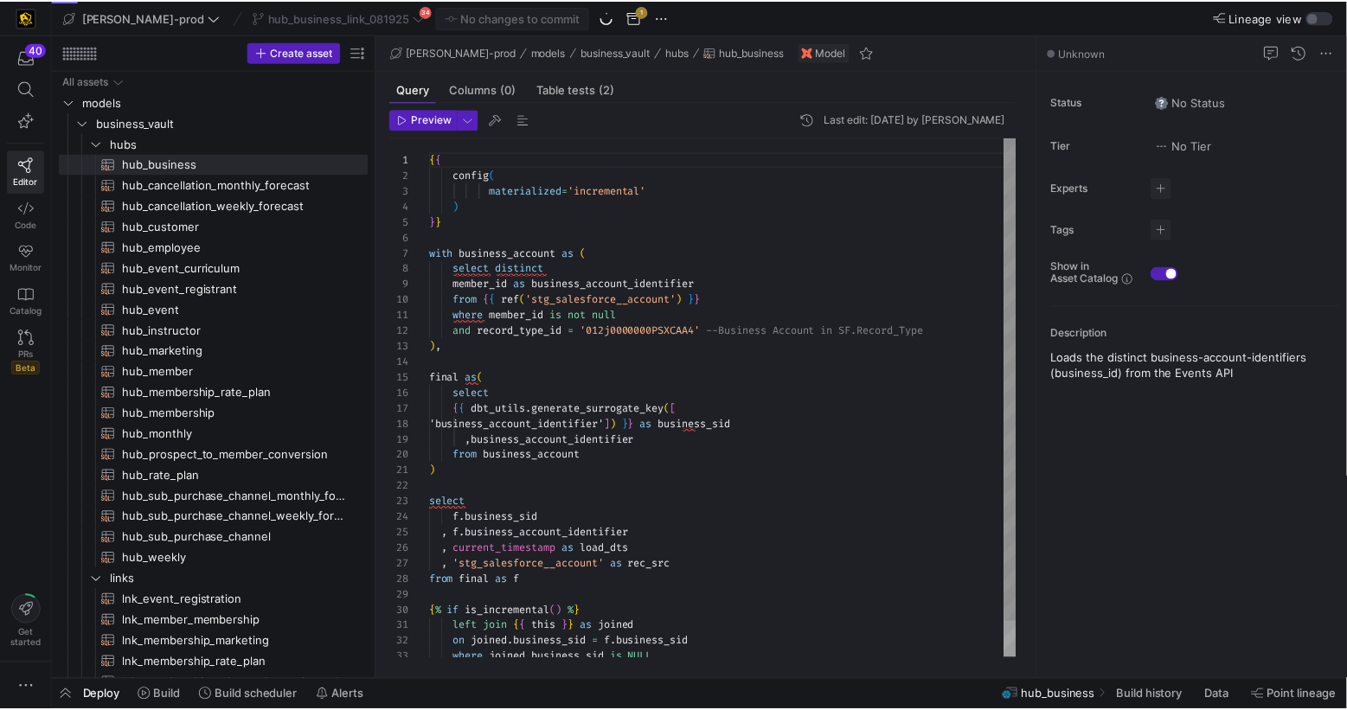
scroll to position [156, 0]
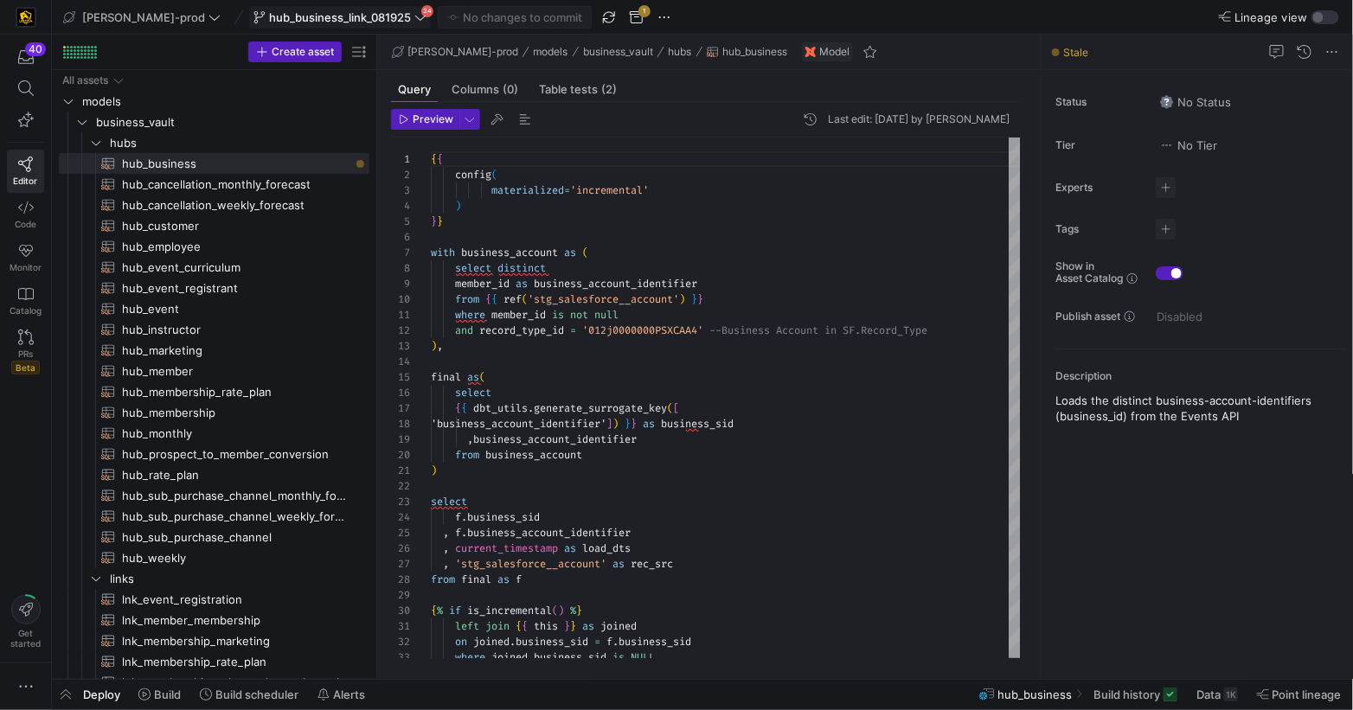
click at [375, 12] on button "hub_business_link_081925 34" at bounding box center [340, 17] width 182 height 22
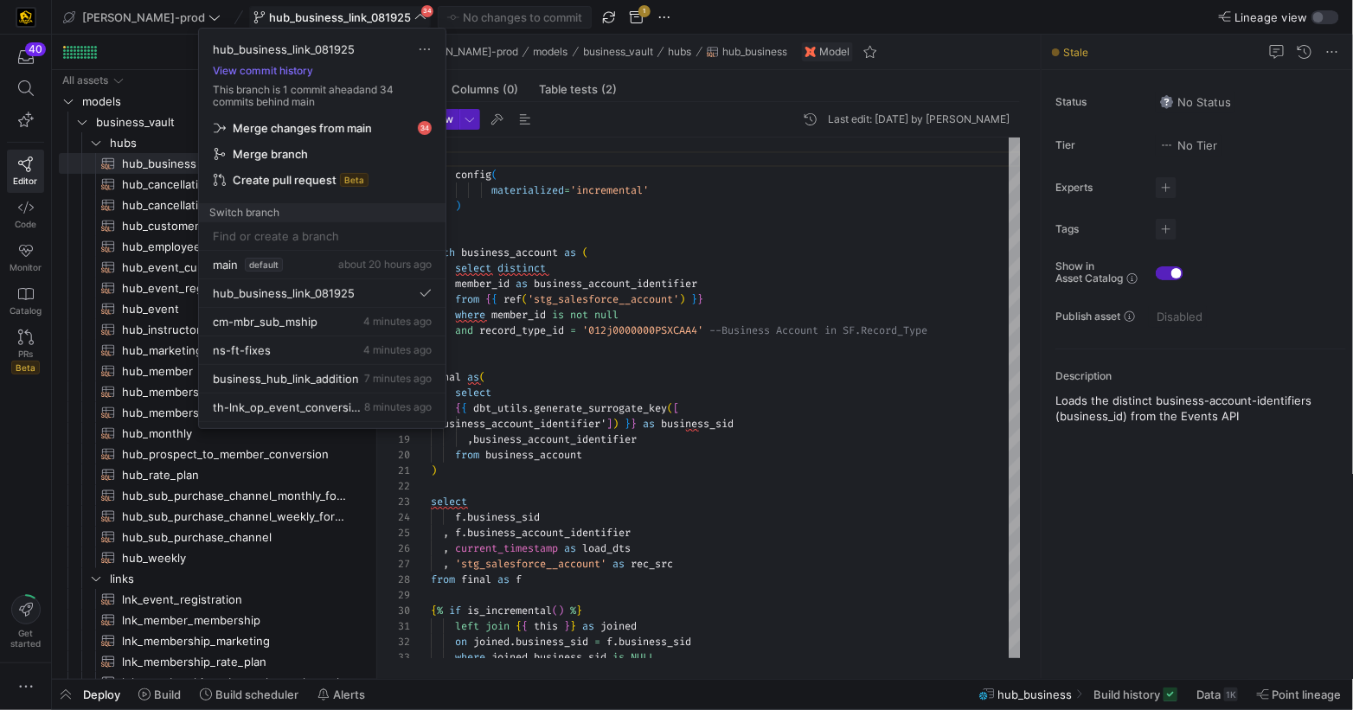
drag, startPoint x: 575, startPoint y: 11, endPoint x: 598, endPoint y: 20, distance: 24.1
click at [574, 11] on div at bounding box center [676, 355] width 1353 height 710
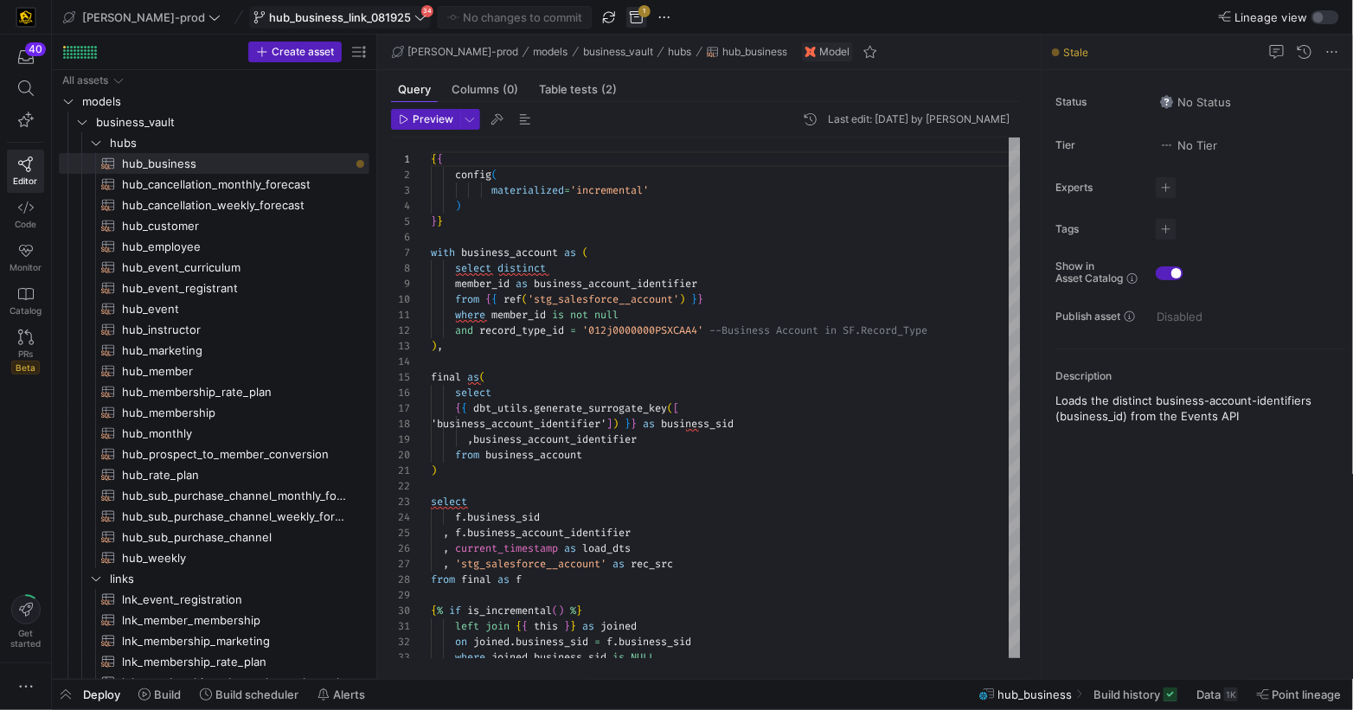
click at [626, 18] on span "button" at bounding box center [636, 17] width 21 height 21
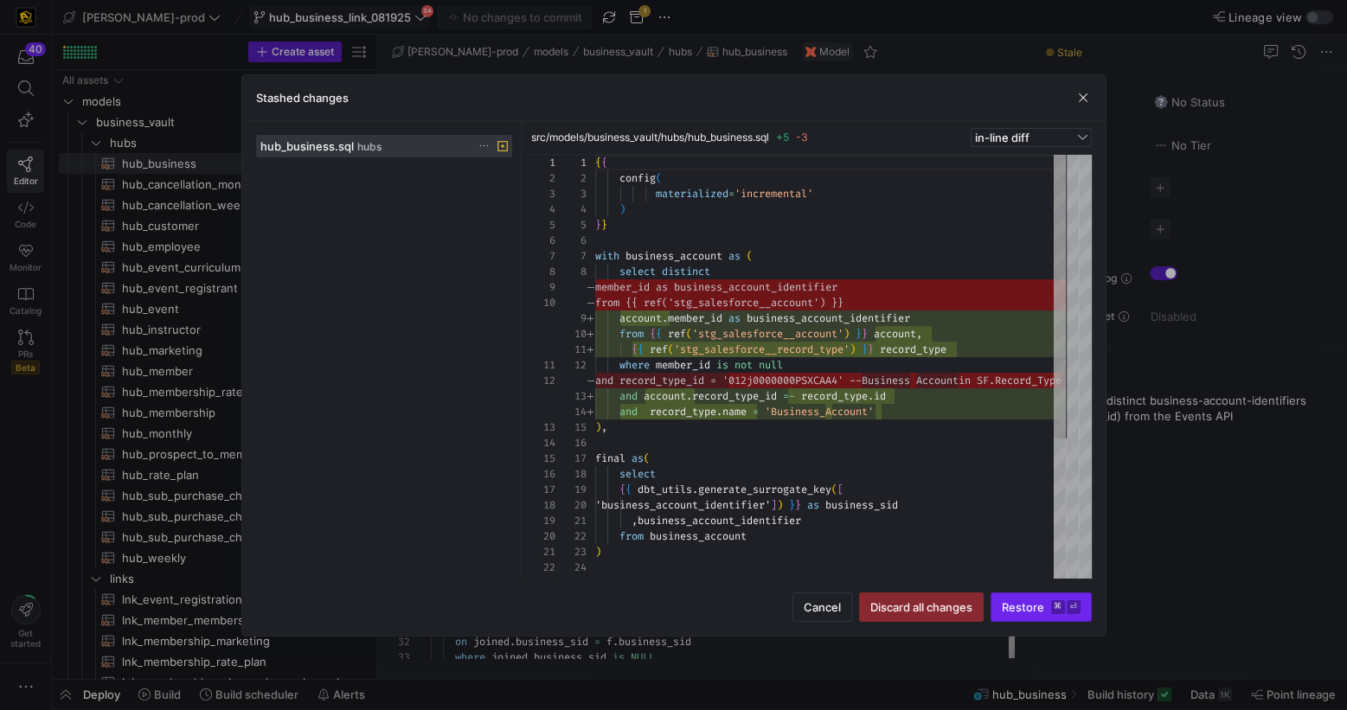
click at [1008, 609] on span "Restore ⌘ ⏎" at bounding box center [1041, 607] width 79 height 14
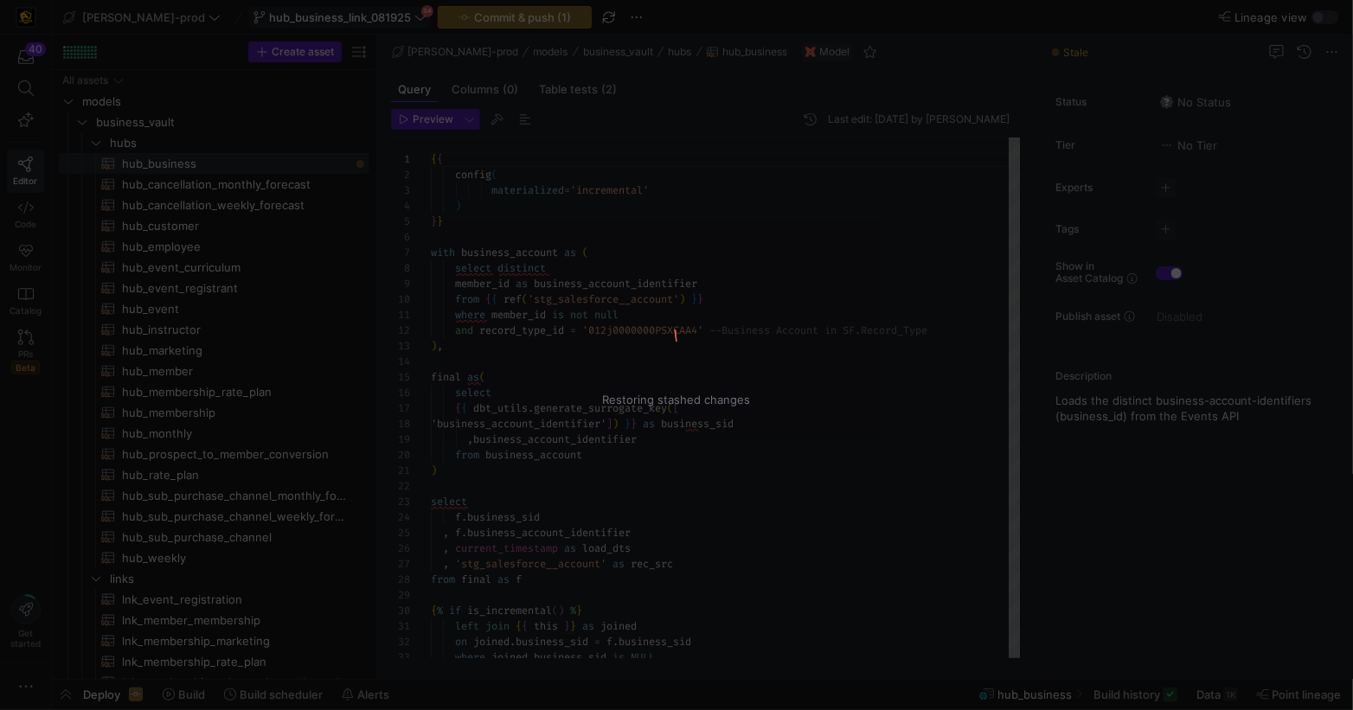
type textarea "{{ config( materialized='incremental' ) }} with business_account as ( select di…"
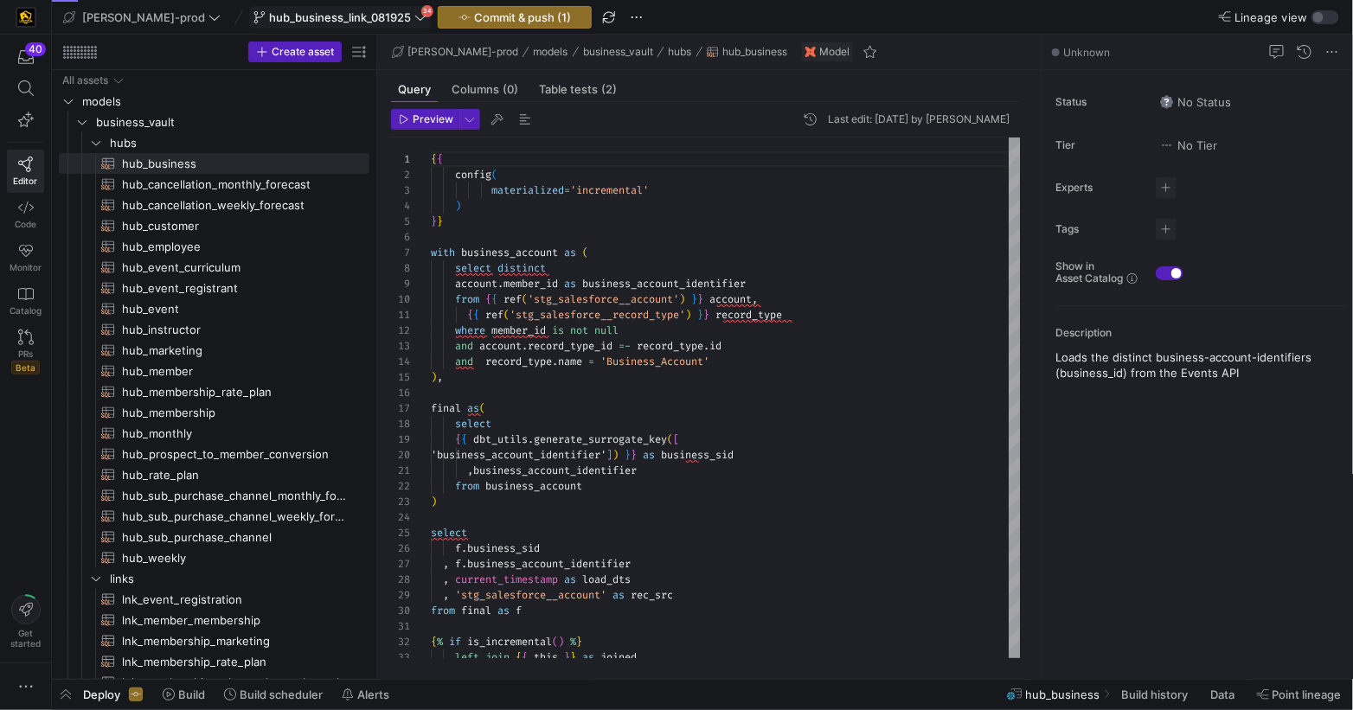
click at [414, 20] on icon at bounding box center [420, 17] width 12 height 12
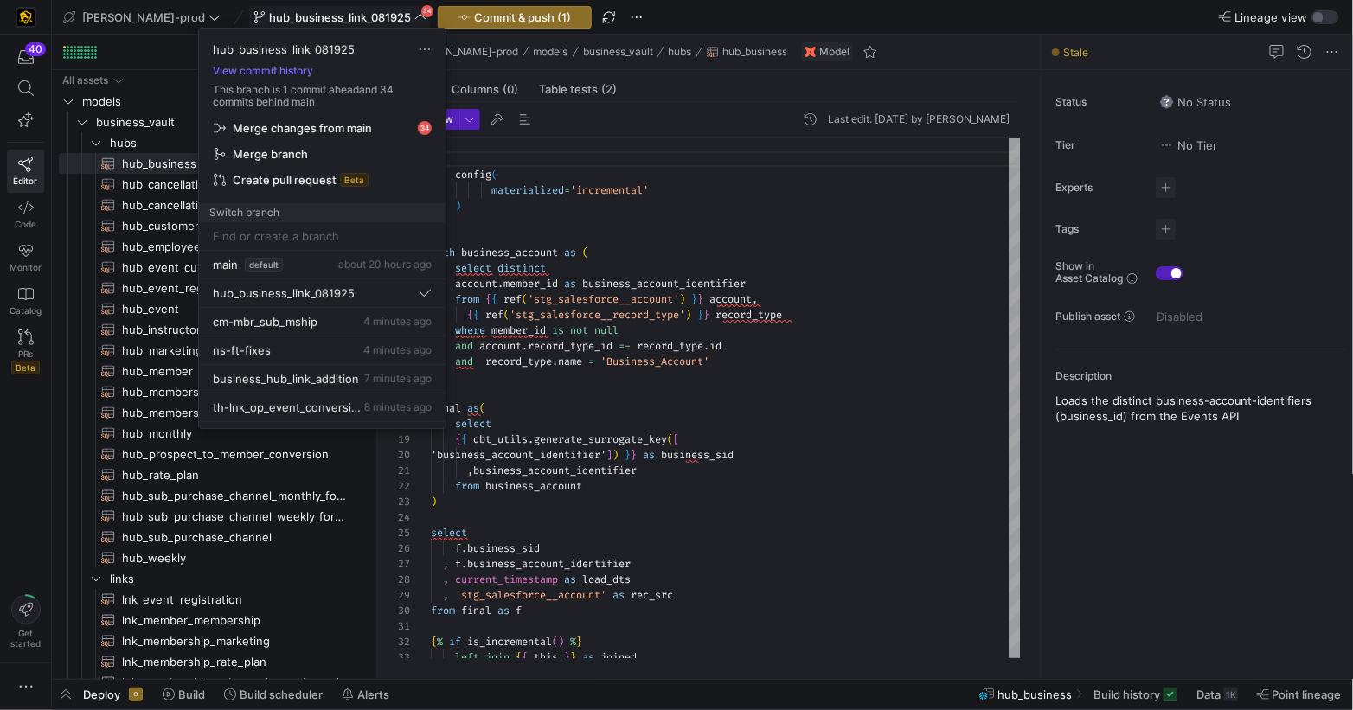
click at [285, 134] on span "button" at bounding box center [322, 128] width 231 height 24
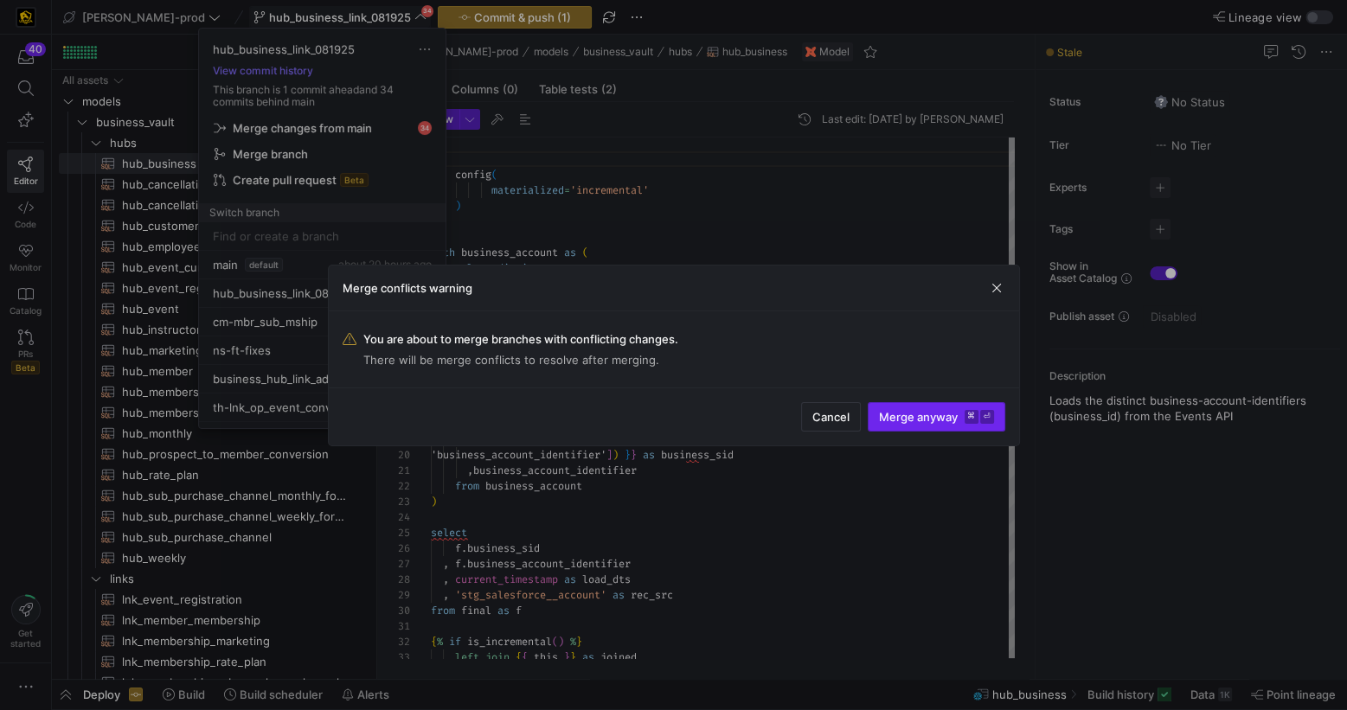
click at [907, 417] on span "Merge anyway ⌘ ⏎" at bounding box center [936, 417] width 115 height 14
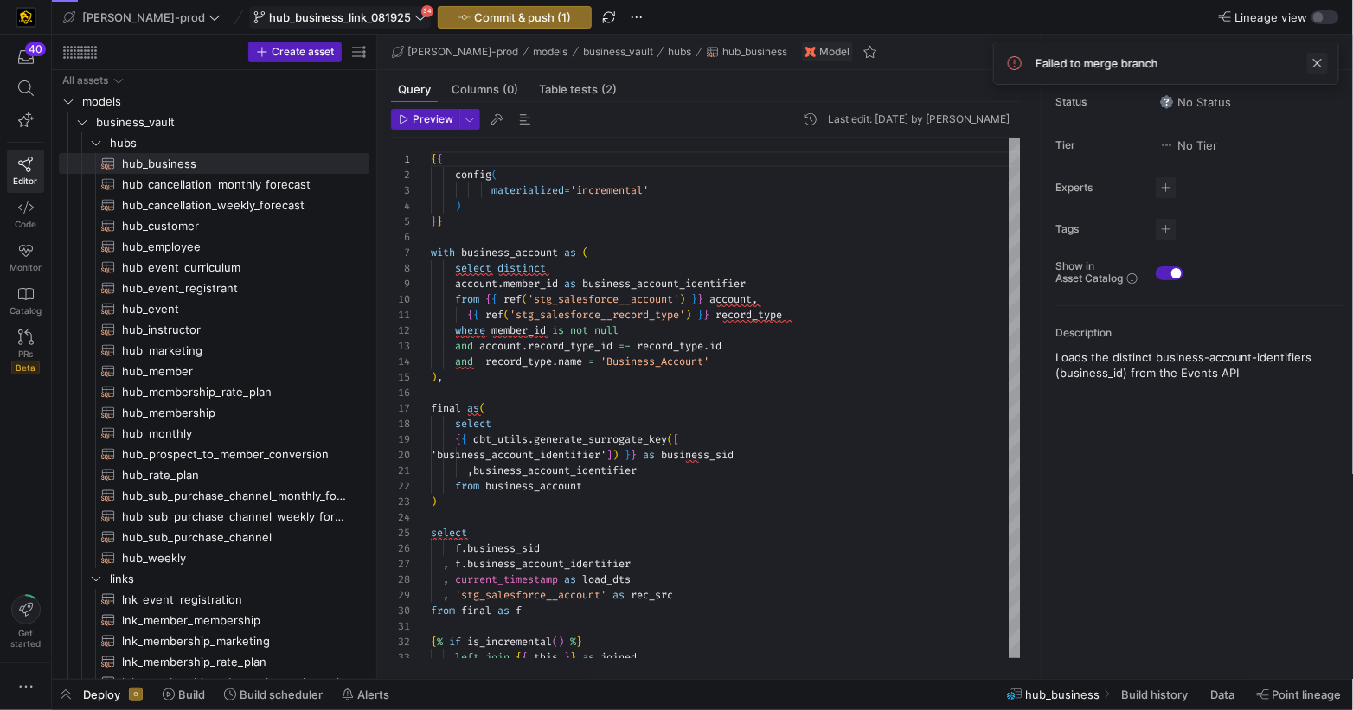
click at [1312, 58] on span at bounding box center [1317, 63] width 21 height 21
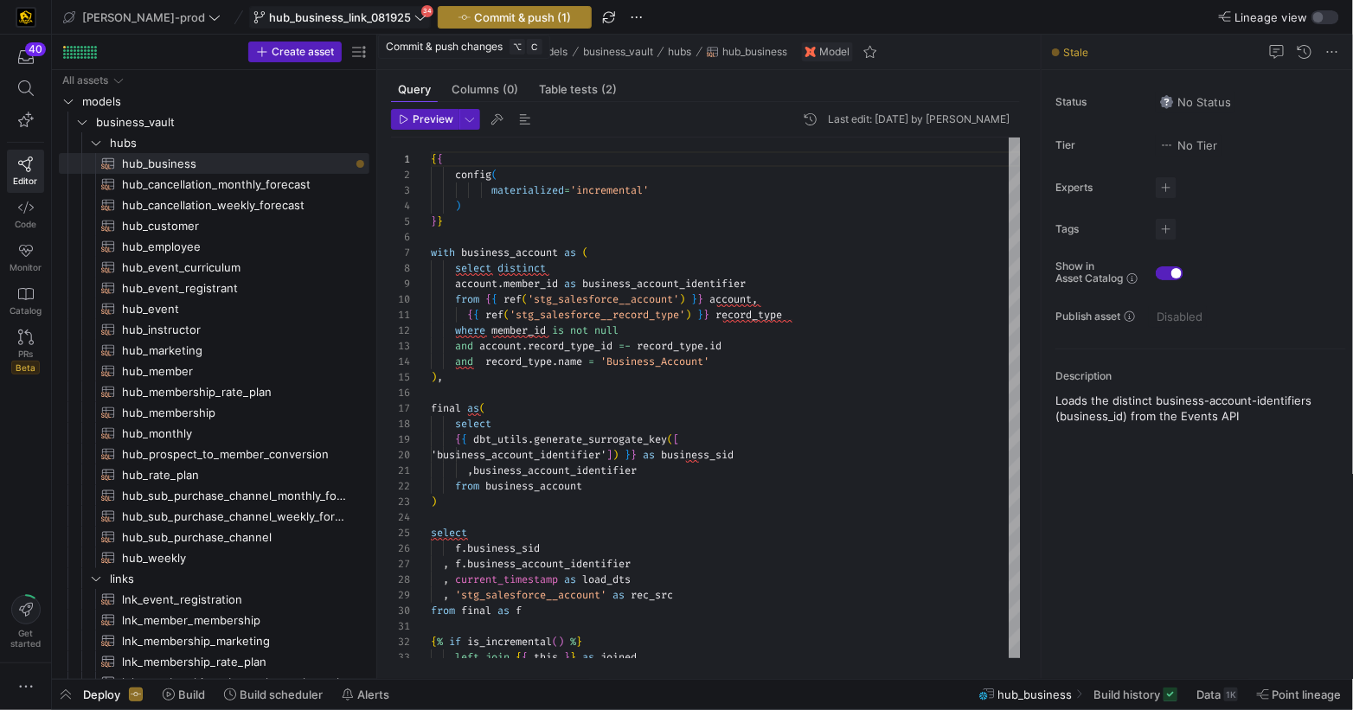
click at [528, 17] on span "button" at bounding box center [515, 17] width 152 height 21
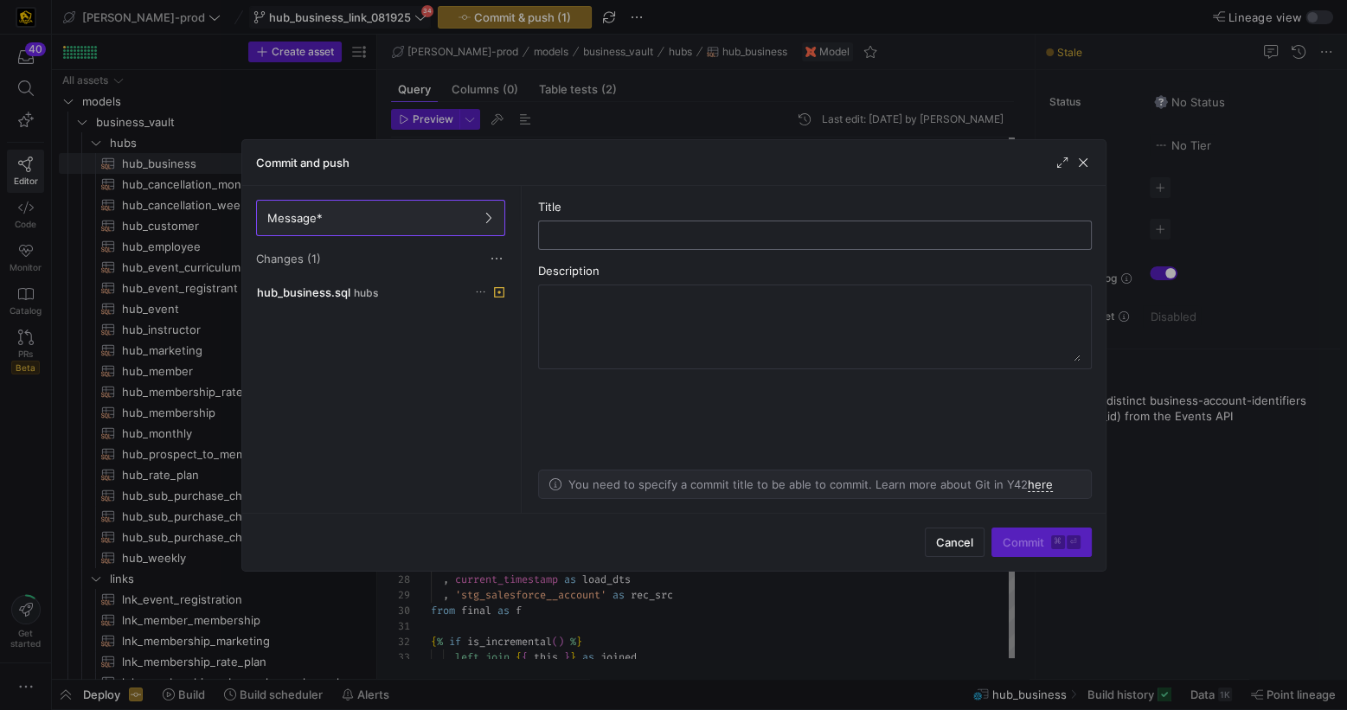
click at [633, 237] on input "text" at bounding box center [815, 235] width 524 height 14
type input "hub_business_updated"
click at [1006, 544] on span "Commit ⌘ ⏎" at bounding box center [1042, 542] width 78 height 14
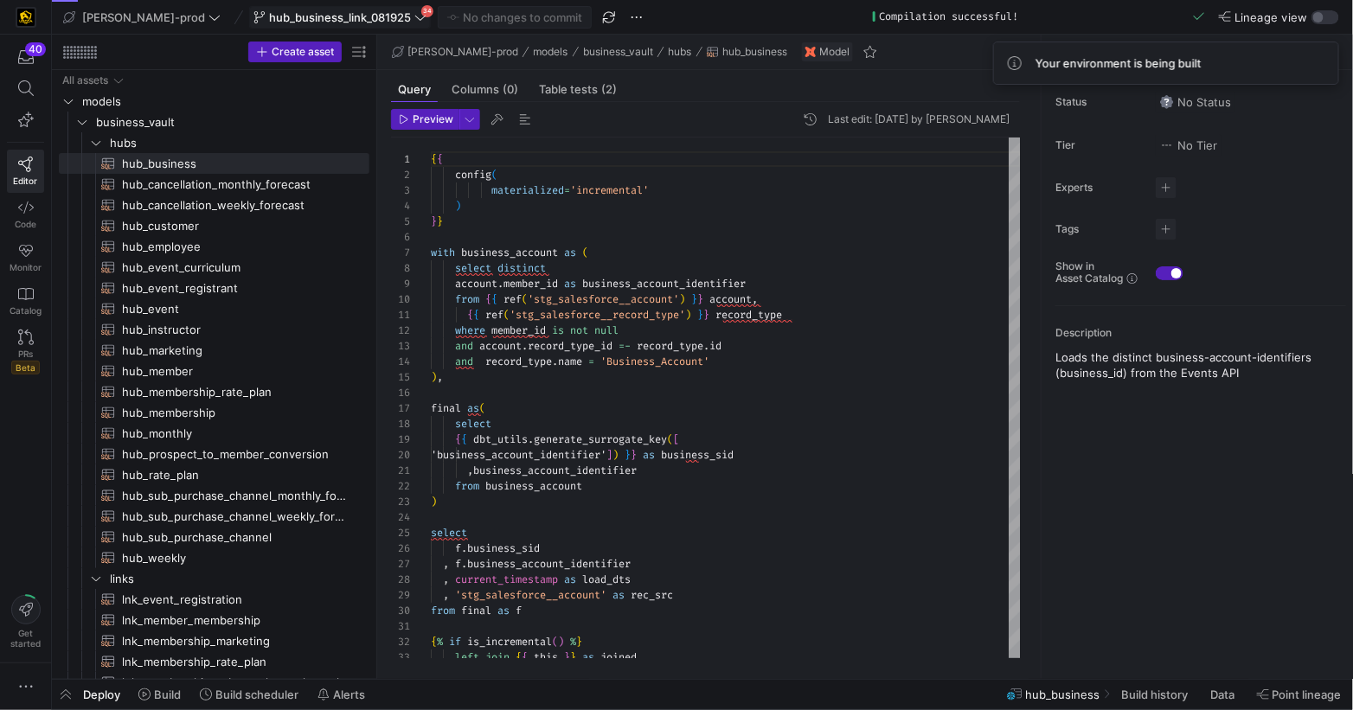
click at [361, 21] on span "hub_business_link_081925" at bounding box center [339, 17] width 173 height 14
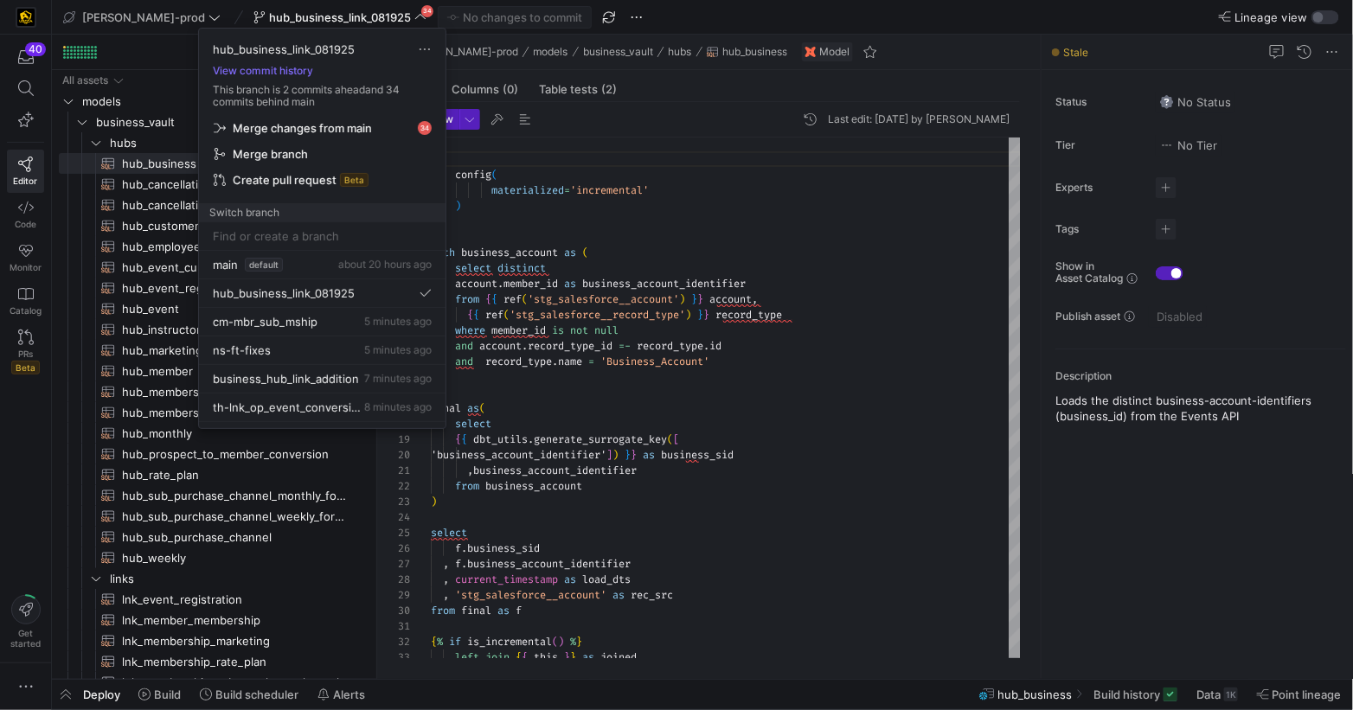
click at [817, 345] on div at bounding box center [676, 355] width 1353 height 710
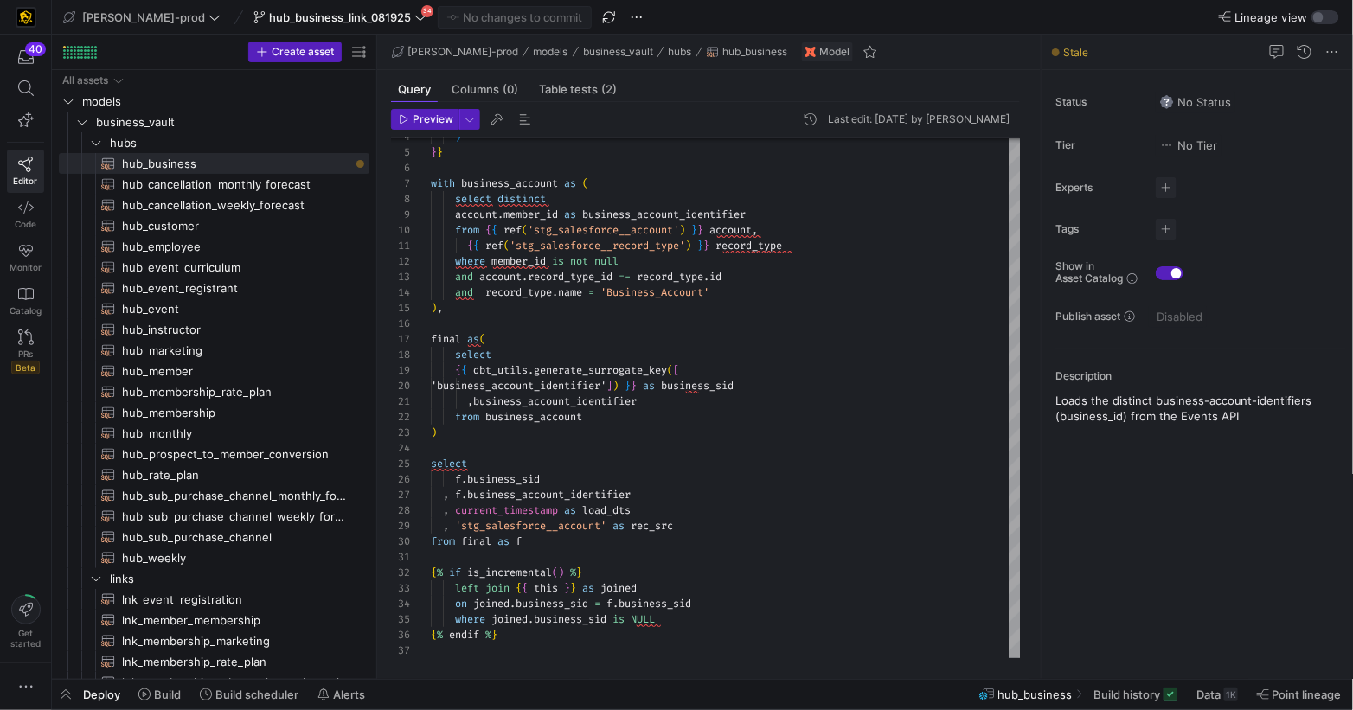
drag, startPoint x: 428, startPoint y: 121, endPoint x: 589, endPoint y: 163, distance: 166.4
click at [428, 121] on span "Preview" at bounding box center [433, 119] width 41 height 12
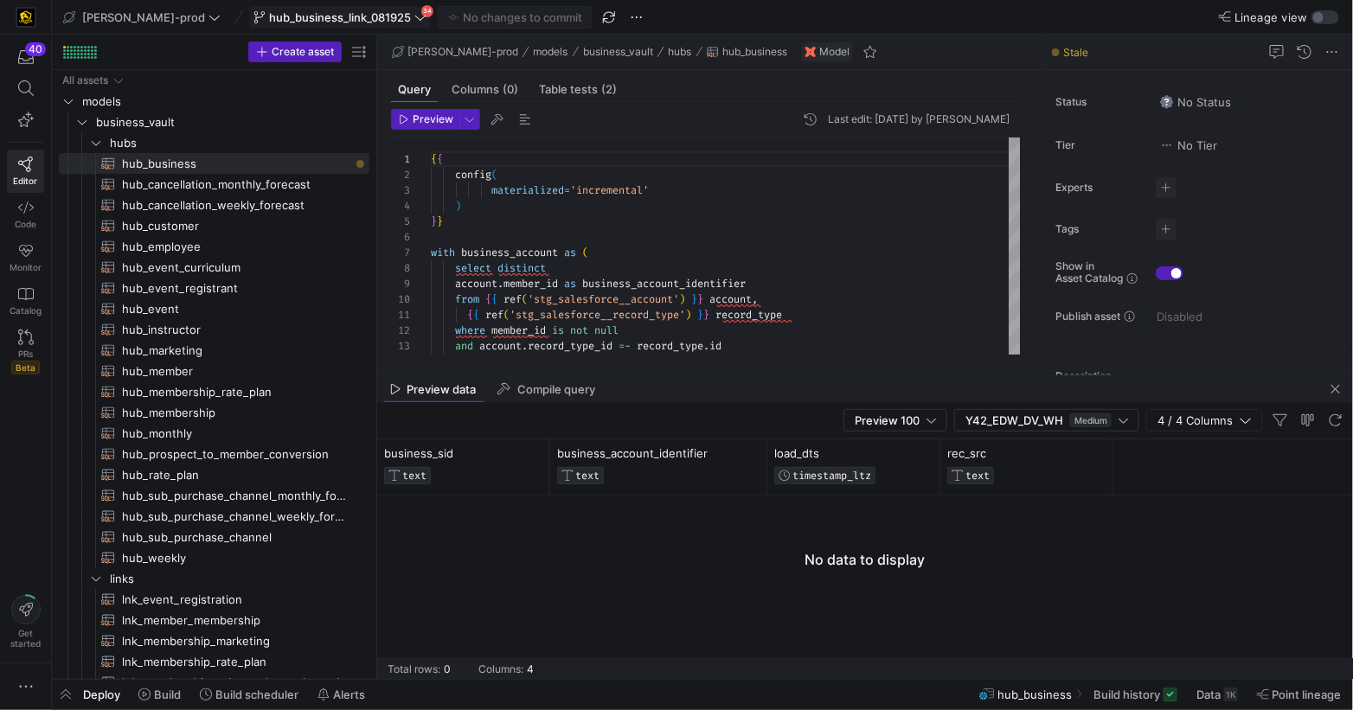
click at [336, 13] on span "hub_business_link_081925" at bounding box center [340, 17] width 142 height 14
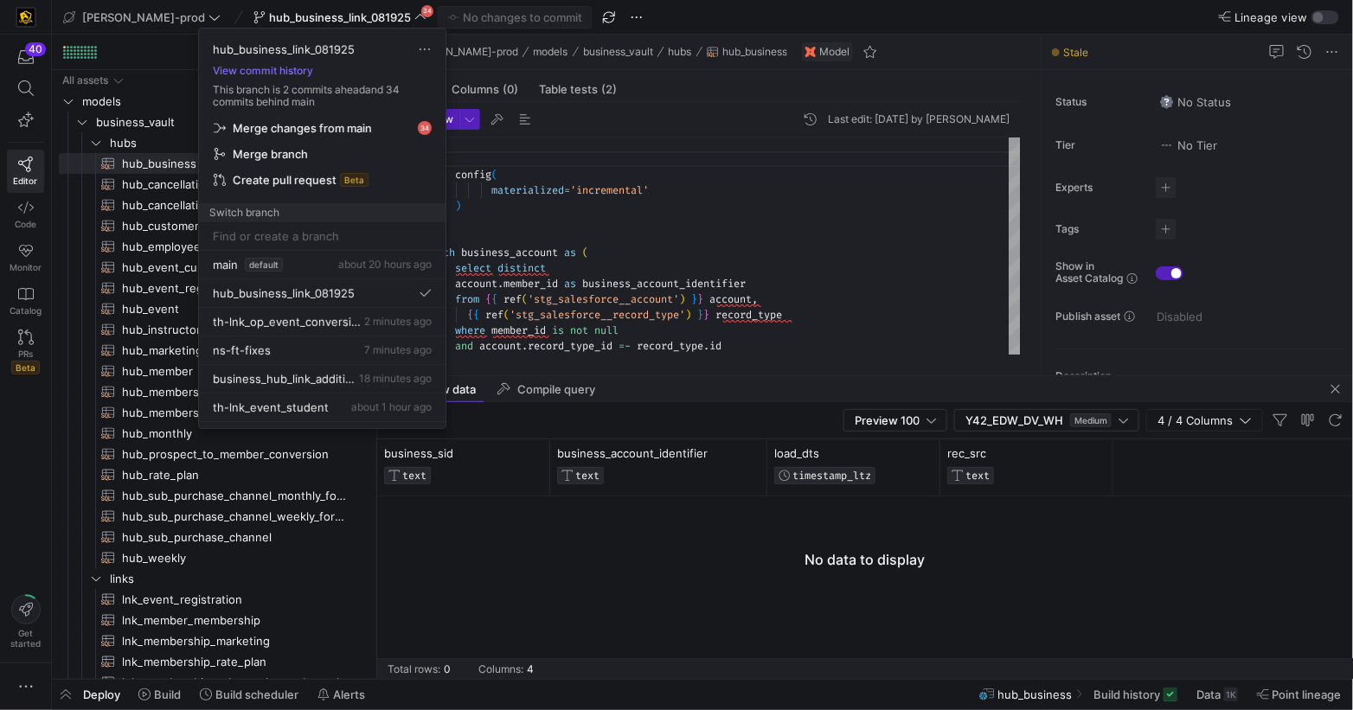
click at [101, 695] on div at bounding box center [676, 355] width 1353 height 710
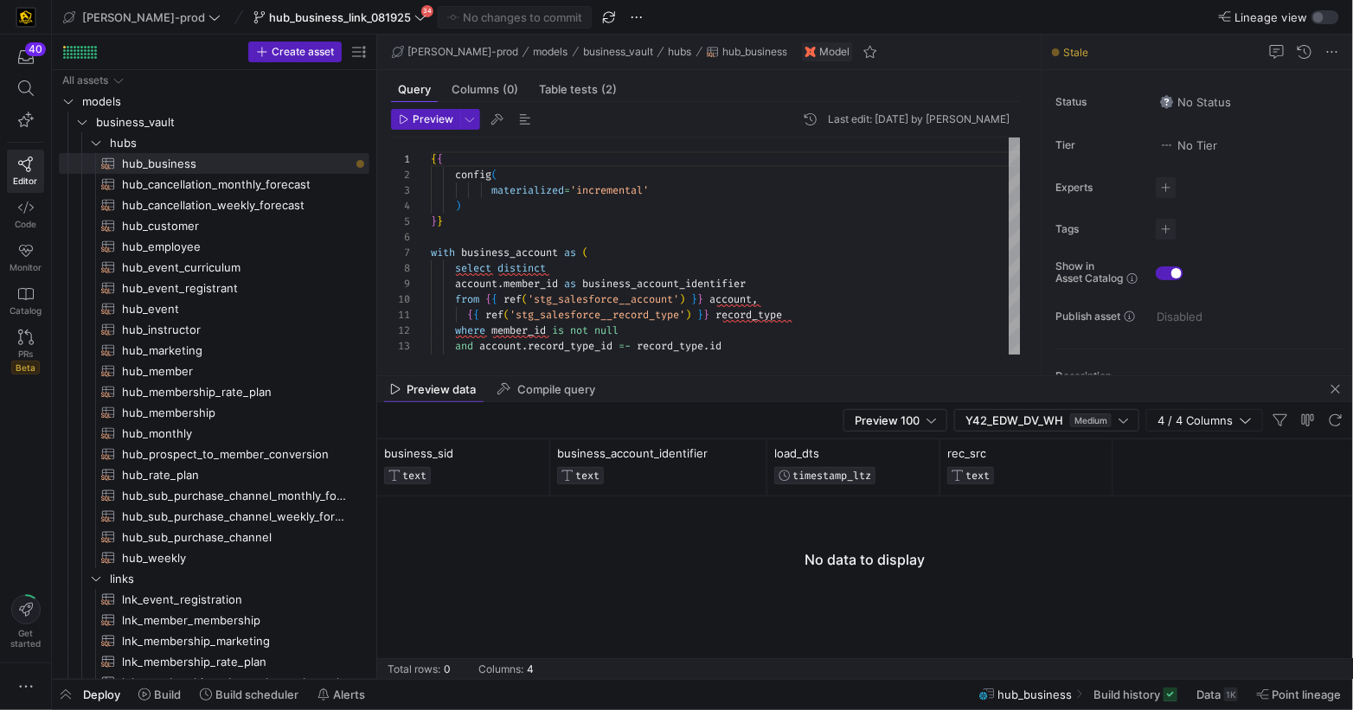
click at [101, 695] on span "Deploy" at bounding box center [101, 695] width 37 height 14
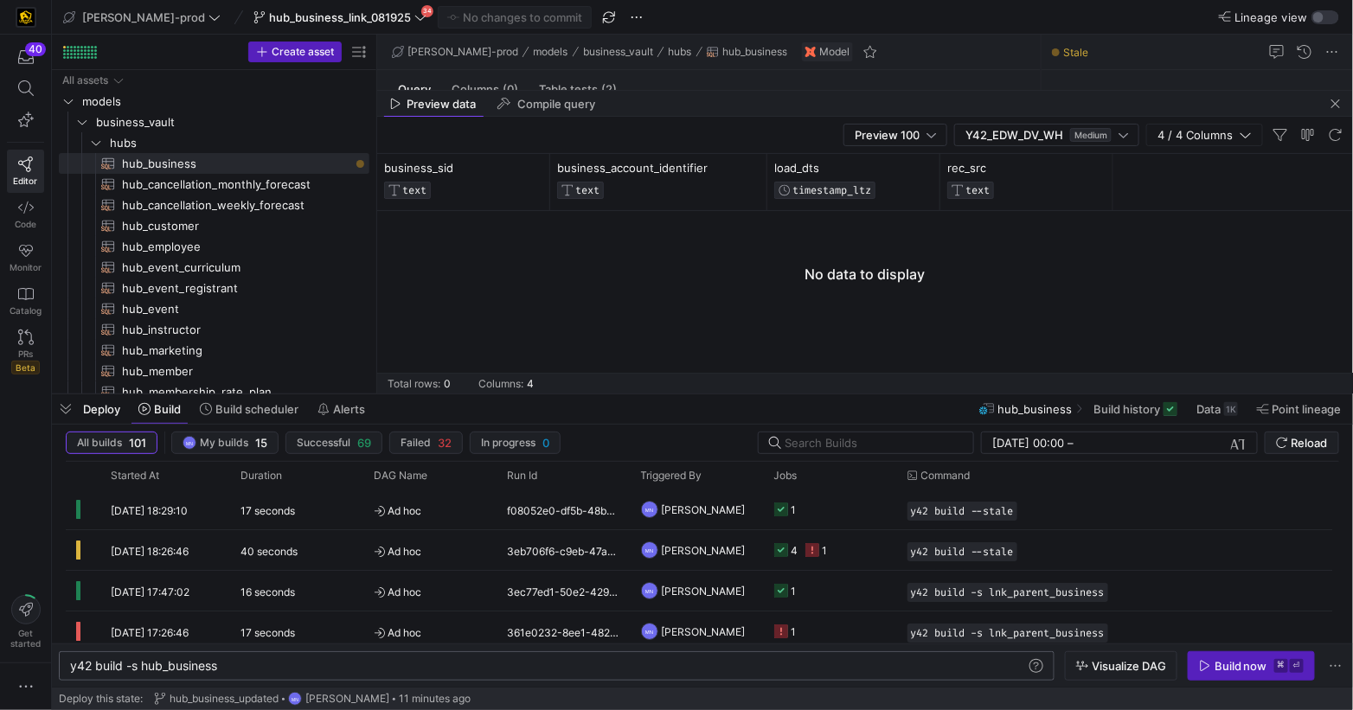
click at [285, 668] on div "y42 build -s hub_business" at bounding box center [549, 666] width 958 height 14
click at [1247, 668] on div "Build now" at bounding box center [1240, 666] width 53 height 14
click at [96, 144] on icon "Press SPACE to select this row." at bounding box center [96, 143] width 9 height 4
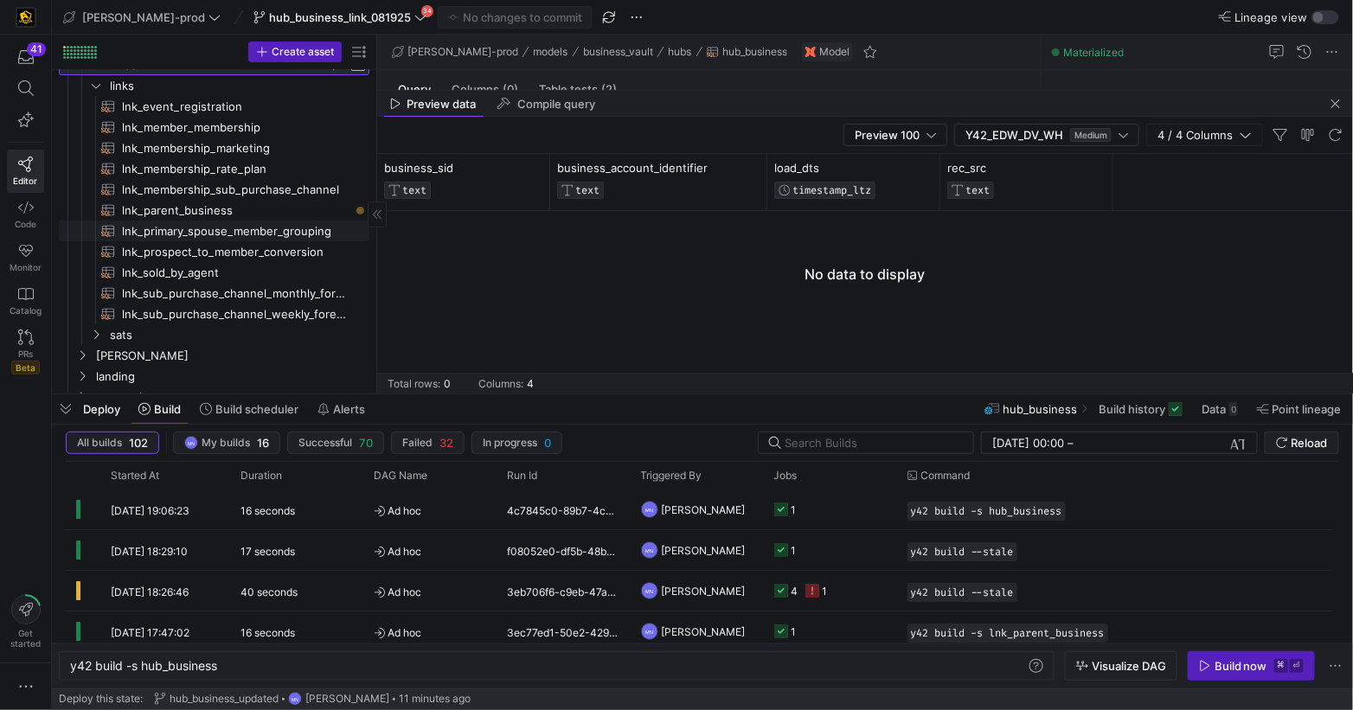
scroll to position [78, 0]
click at [183, 210] on span "lnk_parent_business​​​​​​​​​​" at bounding box center [235, 211] width 227 height 20
type textarea "{{ config( materialized = 'incremental' ) }} with parent_account as ( select di…"
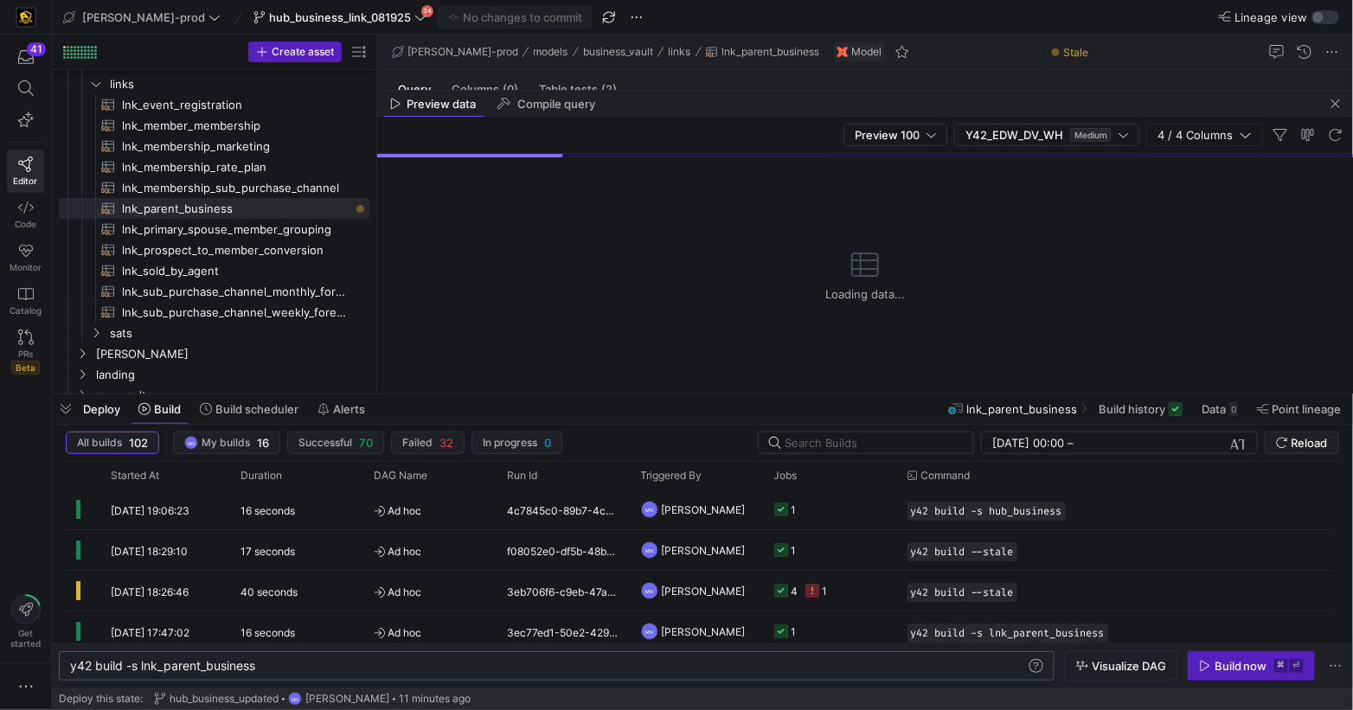
scroll to position [0, 186]
drag, startPoint x: 393, startPoint y: 670, endPoint x: 401, endPoint y: 669, distance: 8.8
click at [394, 670] on div "y42 build -s lnk_parent_business" at bounding box center [549, 666] width 958 height 14
click at [1220, 665] on div "Build now" at bounding box center [1240, 666] width 53 height 14
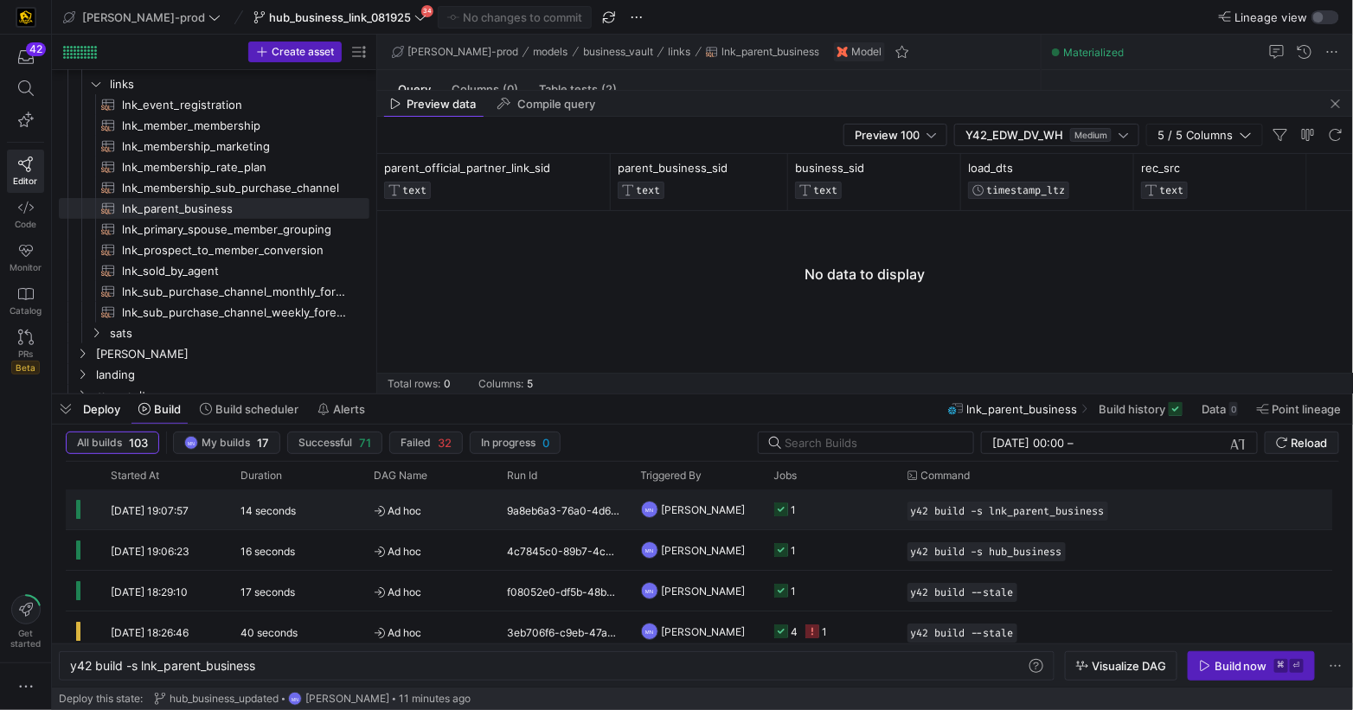
click at [787, 509] on div "1" at bounding box center [785, 510] width 22 height 41
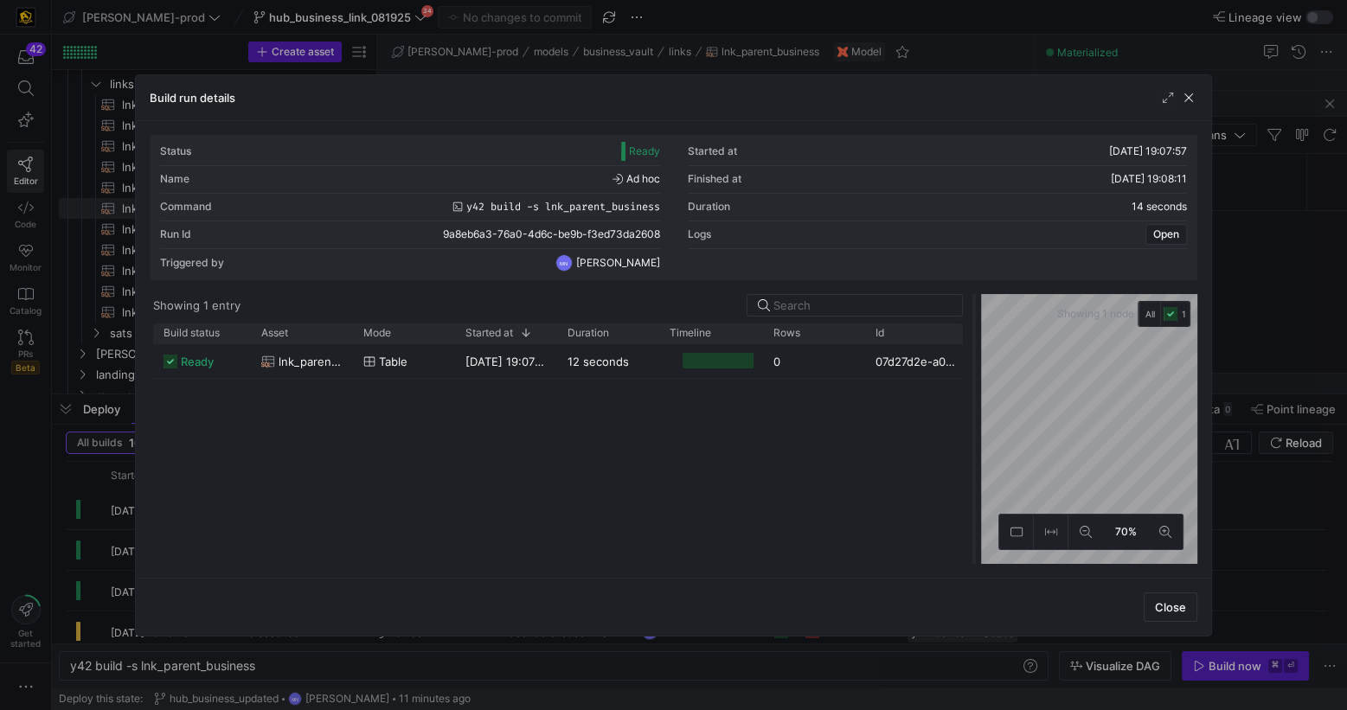
drag, startPoint x: 673, startPoint y: 355, endPoint x: 976, endPoint y: 357, distance: 302.8
click at [975, 357] on div at bounding box center [974, 429] width 7 height 270
click at [1192, 98] on span "button" at bounding box center [1188, 97] width 17 height 17
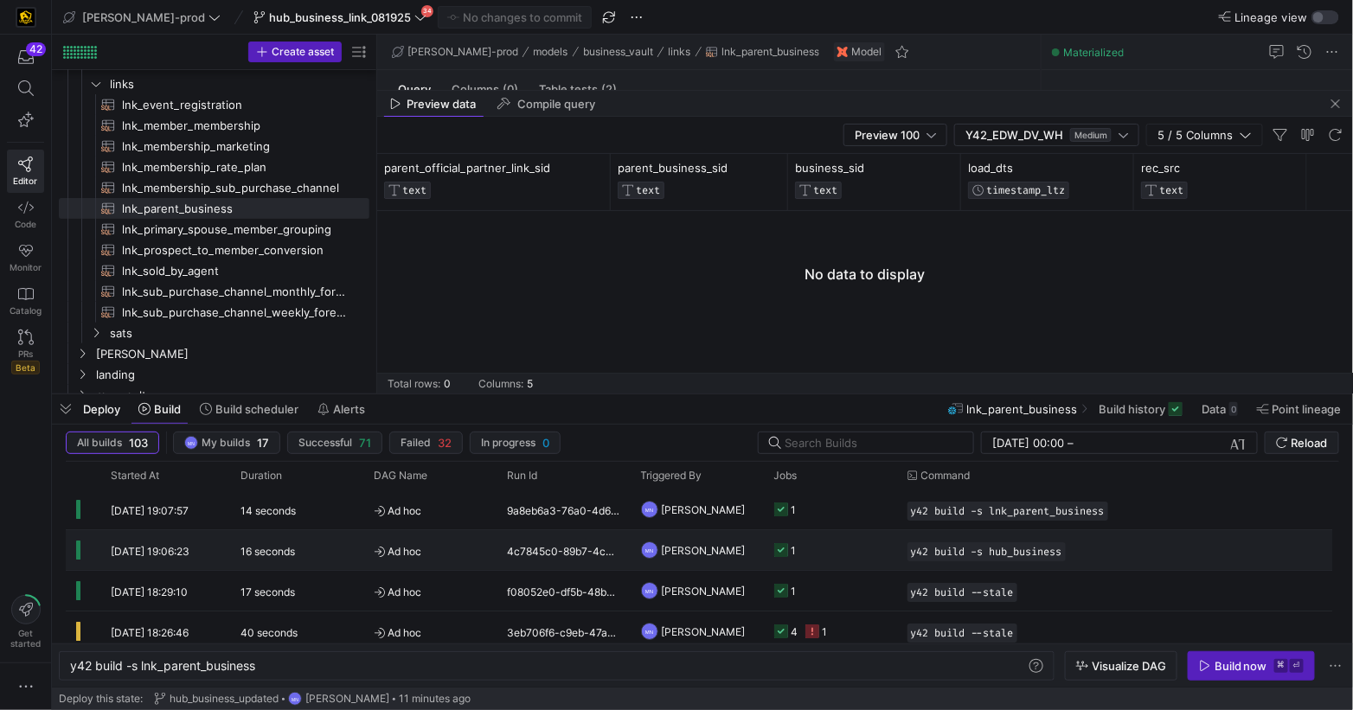
click at [778, 549] on icon "Press SPACE to select this row." at bounding box center [781, 550] width 14 height 14
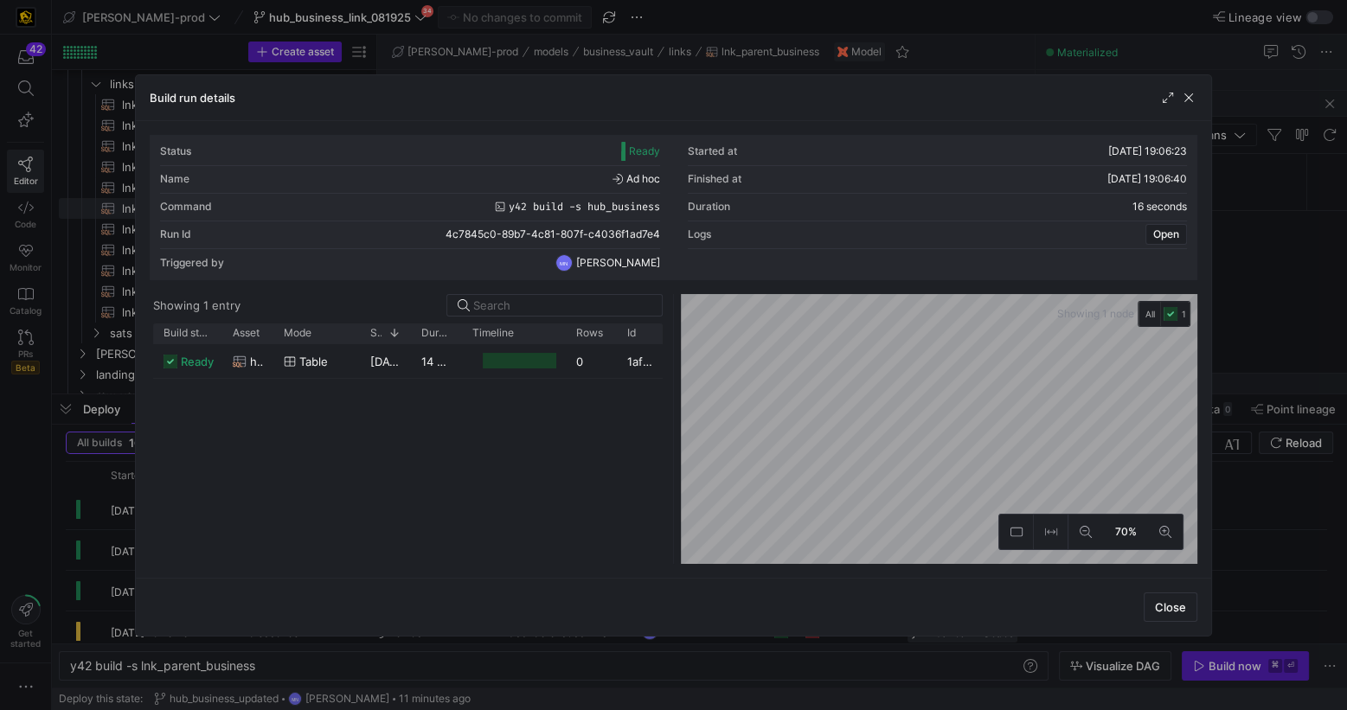
drag, startPoint x: 1191, startPoint y: 99, endPoint x: 997, endPoint y: 113, distance: 194.3
click at [1191, 99] on span "button" at bounding box center [1188, 97] width 17 height 17
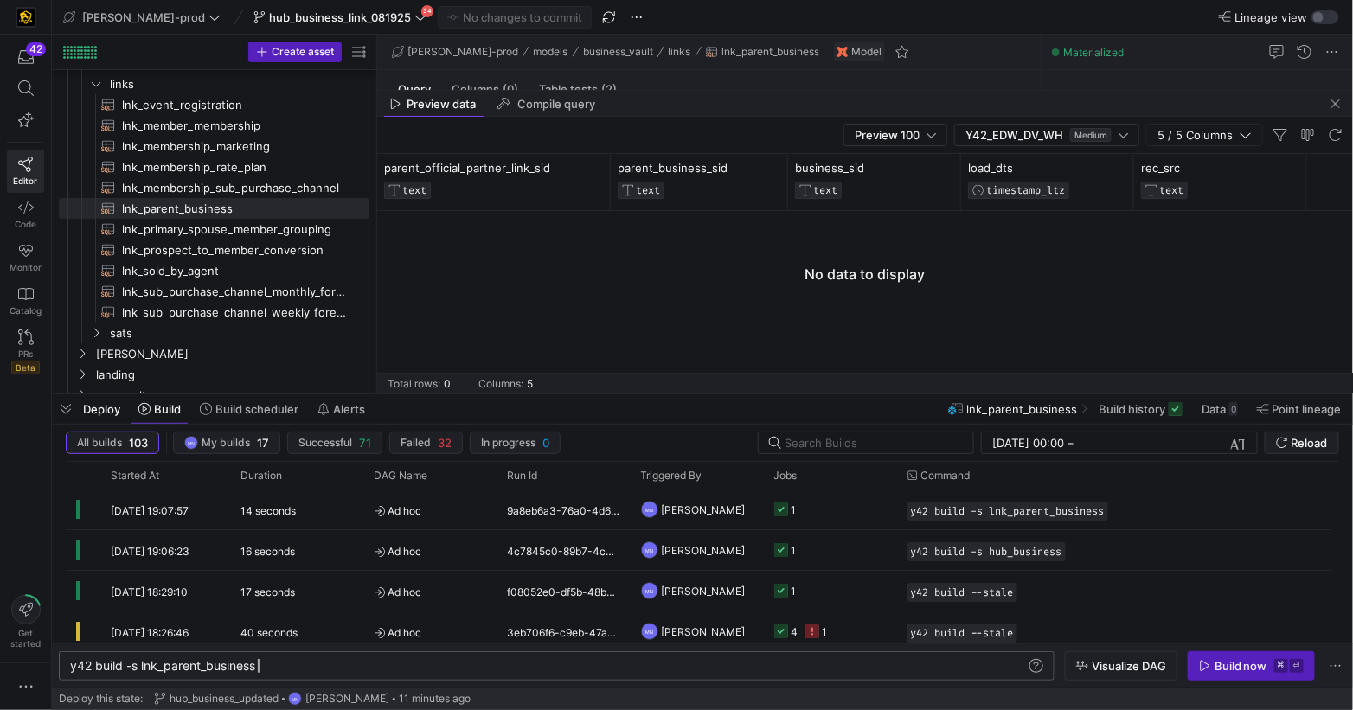
drag, startPoint x: 279, startPoint y: 667, endPoint x: 304, endPoint y: 668, distance: 24.2
click at [279, 667] on div "y42 build -s lnk_parent_business" at bounding box center [549, 666] width 958 height 14
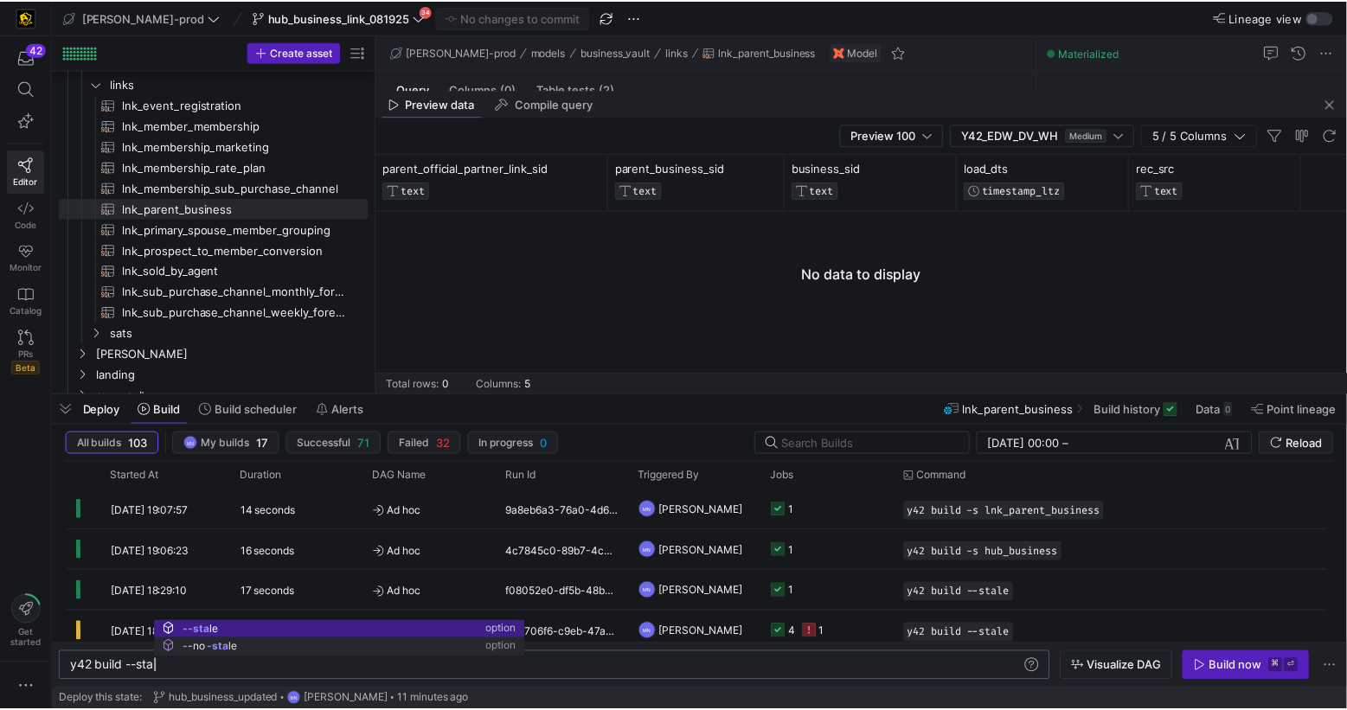
scroll to position [0, 94]
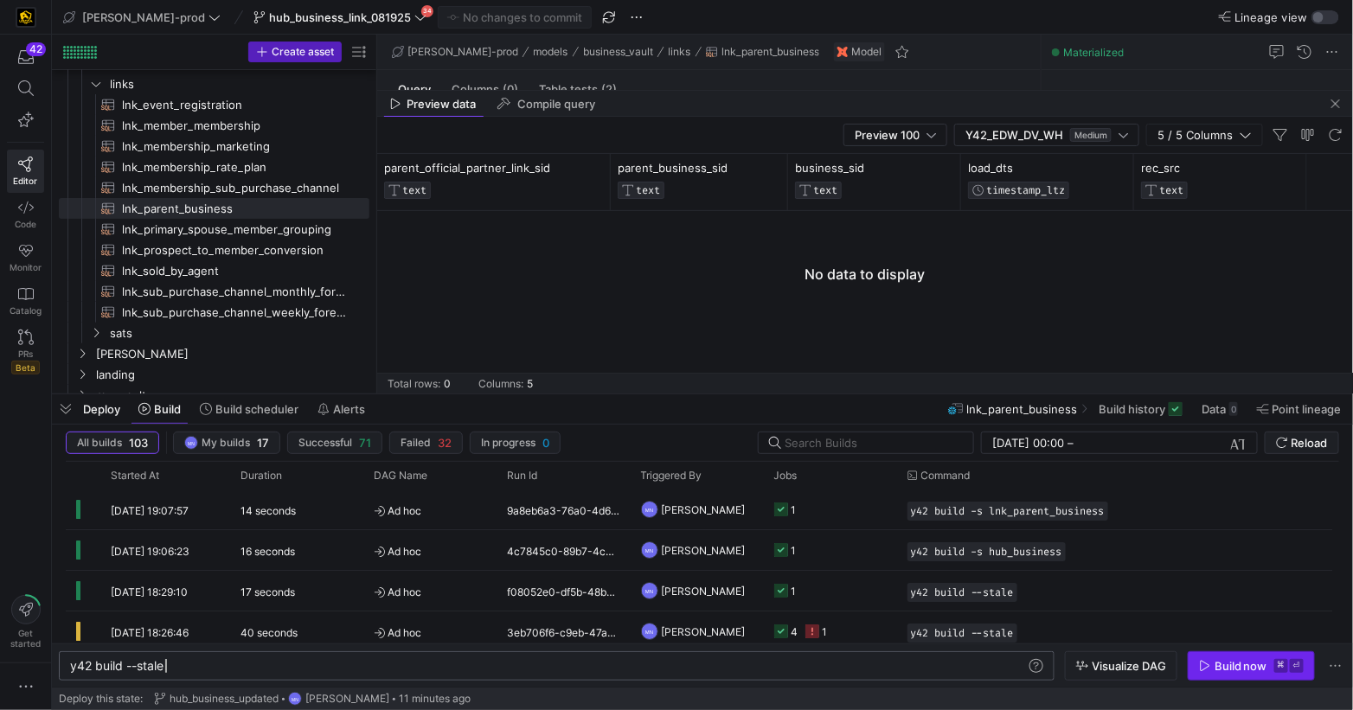
type textarea "y42 build --stale"
click at [1246, 667] on div "Build now" at bounding box center [1240, 666] width 53 height 14
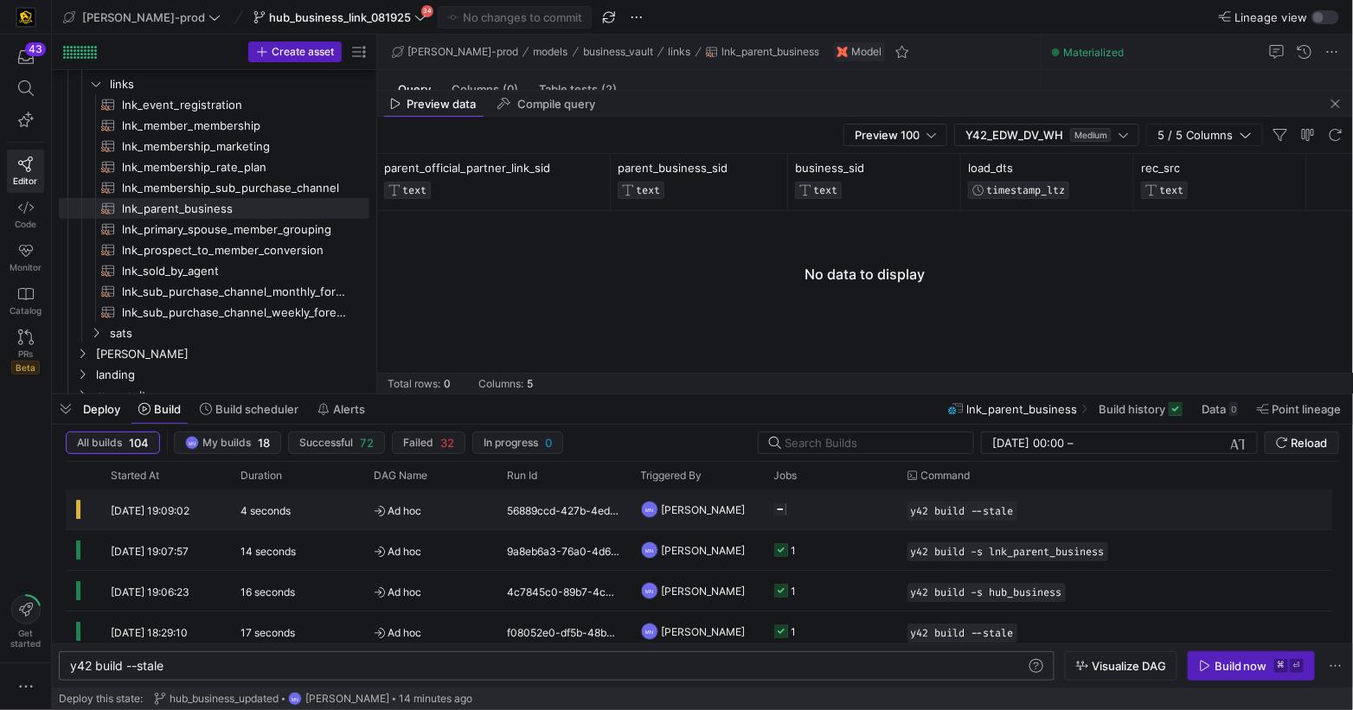
click at [783, 510] on icon "Press SPACE to select this row." at bounding box center [780, 509] width 12 height 12
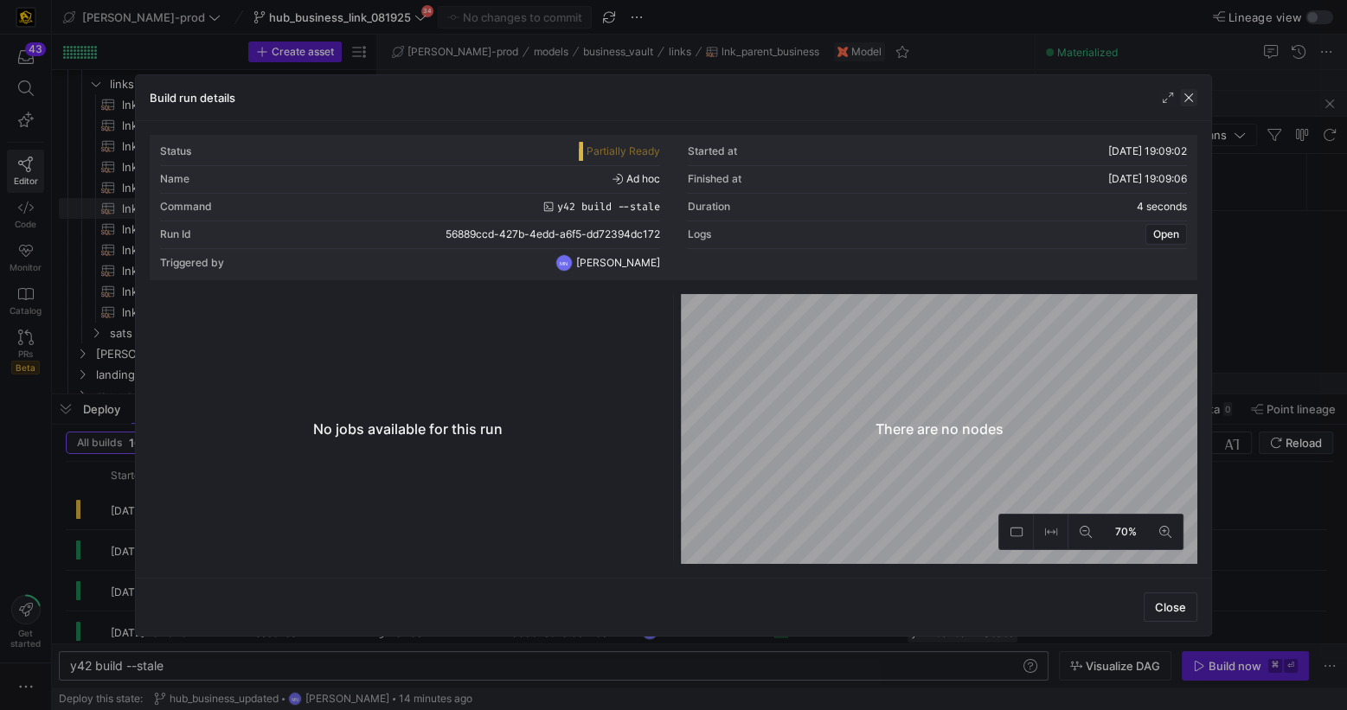
click at [1188, 97] on span "button" at bounding box center [1188, 97] width 17 height 17
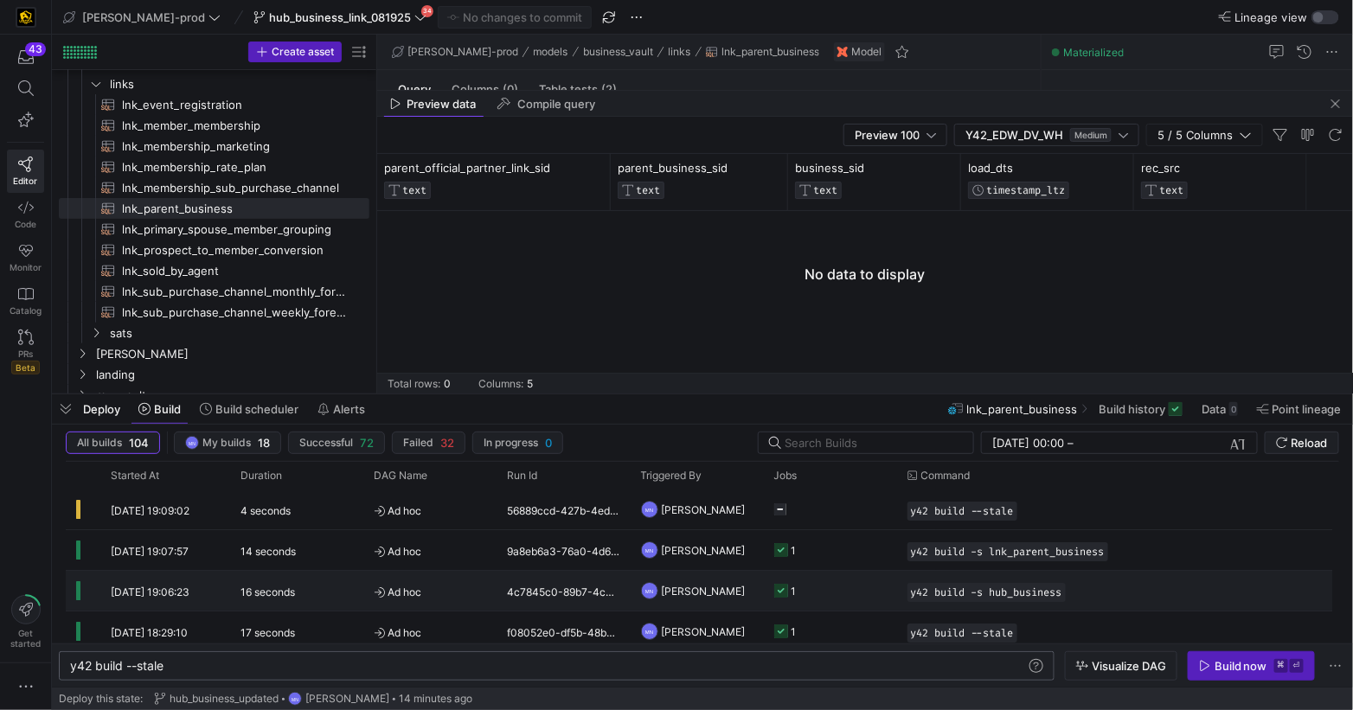
click at [712, 589] on span "[PERSON_NAME]" at bounding box center [704, 591] width 84 height 41
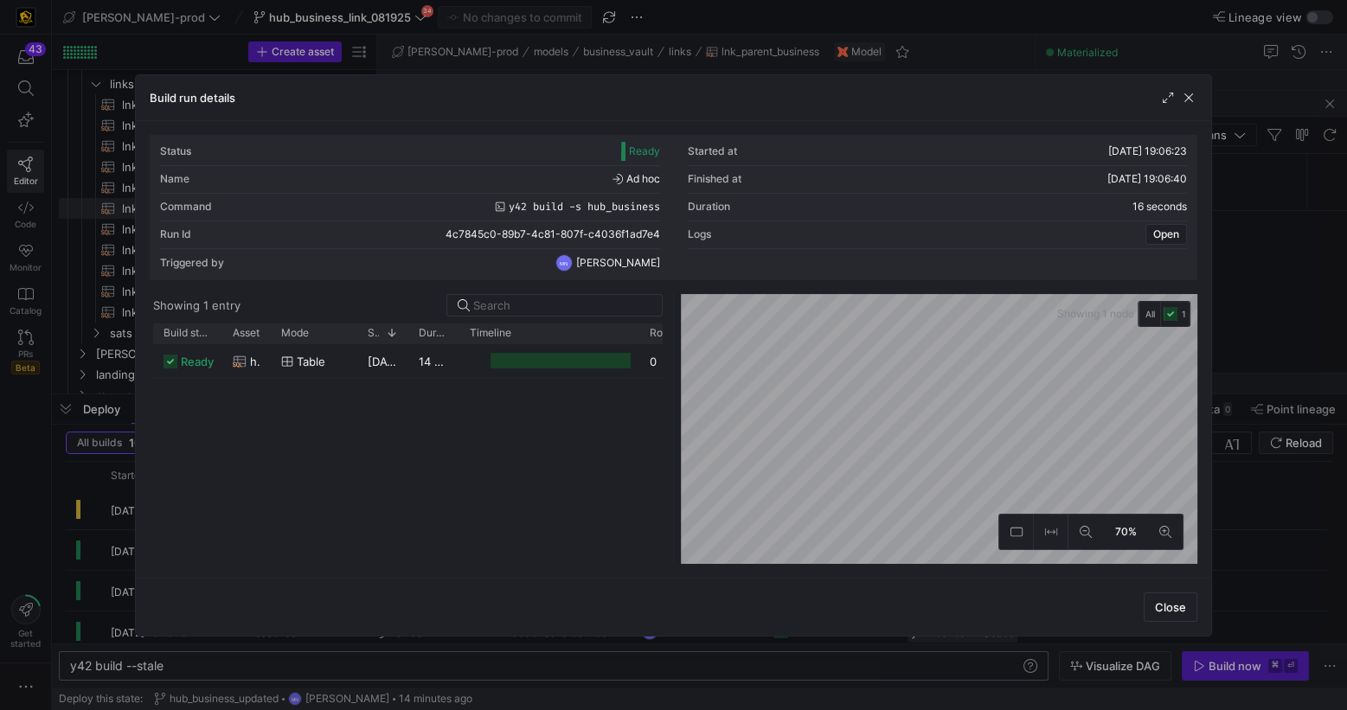
click at [636, 336] on div at bounding box center [639, 334] width 7 height 20
click at [389, 369] on div "19/08/25, 19:06:25" at bounding box center [382, 361] width 51 height 34
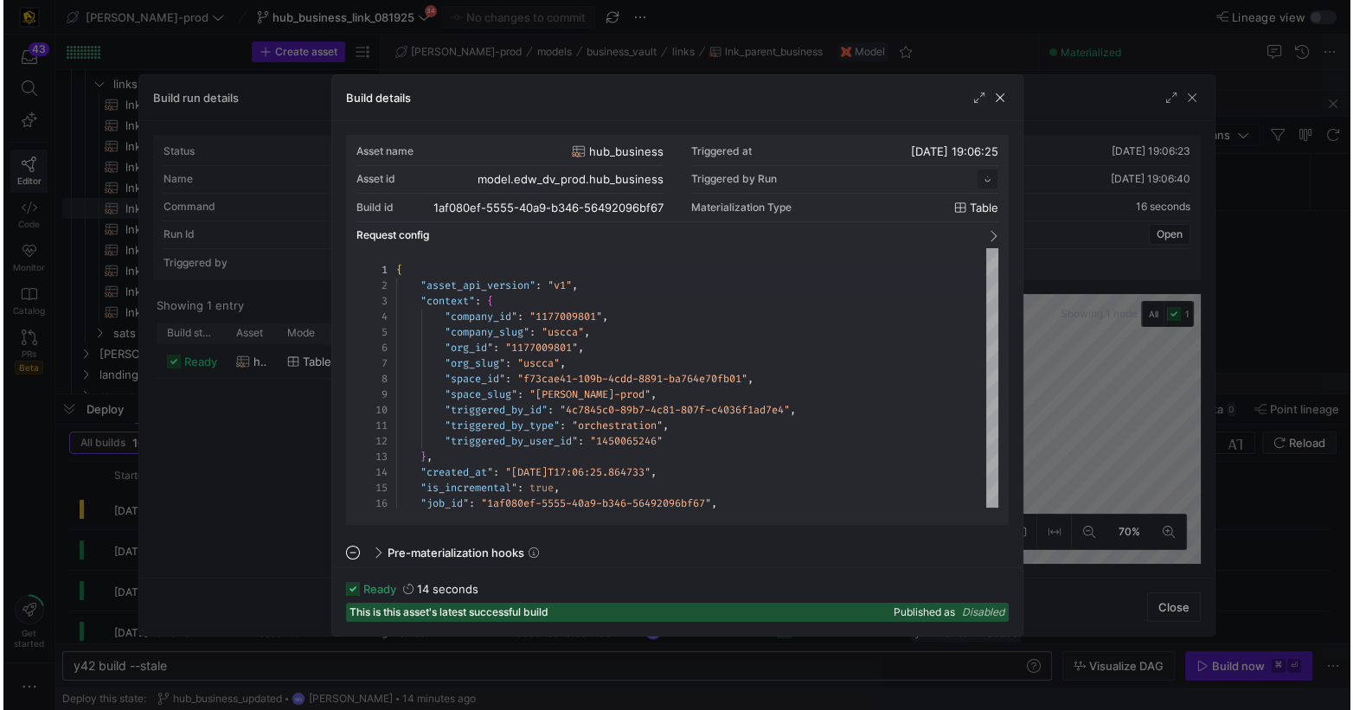
scroll to position [156, 0]
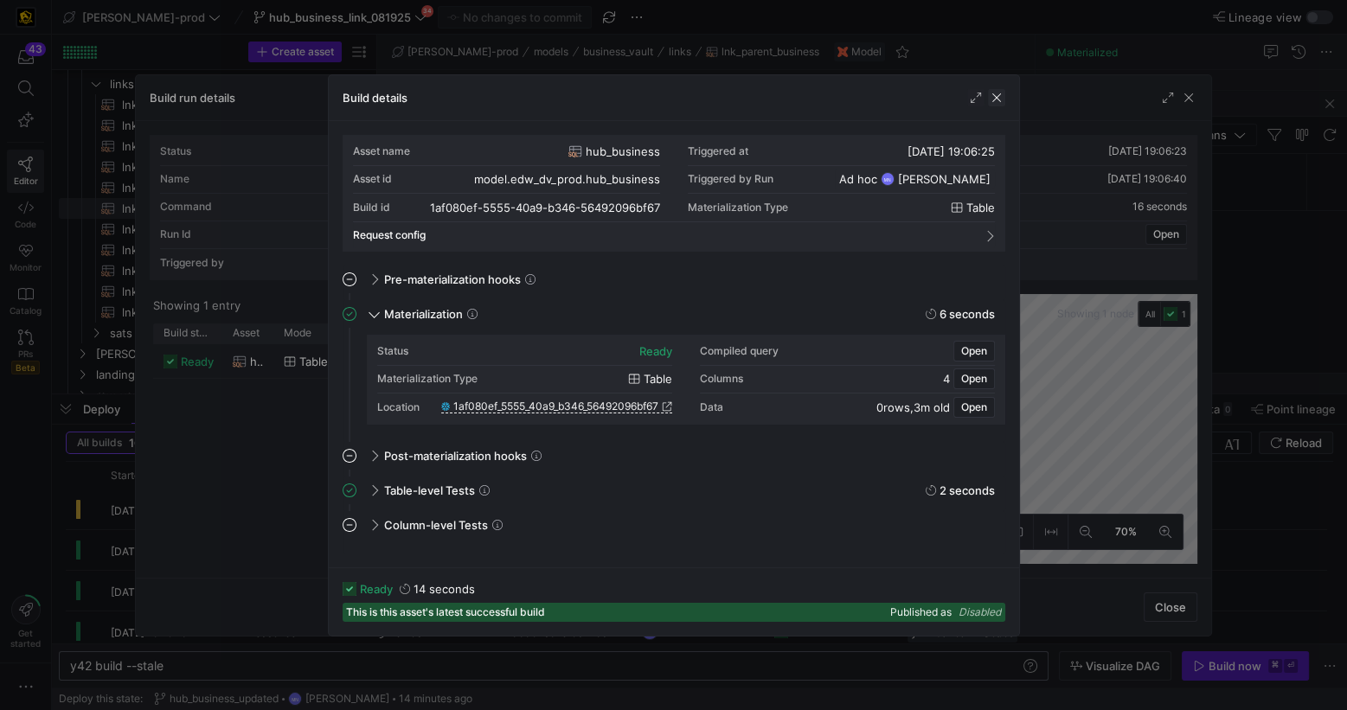
click at [992, 99] on span "button" at bounding box center [996, 97] width 17 height 17
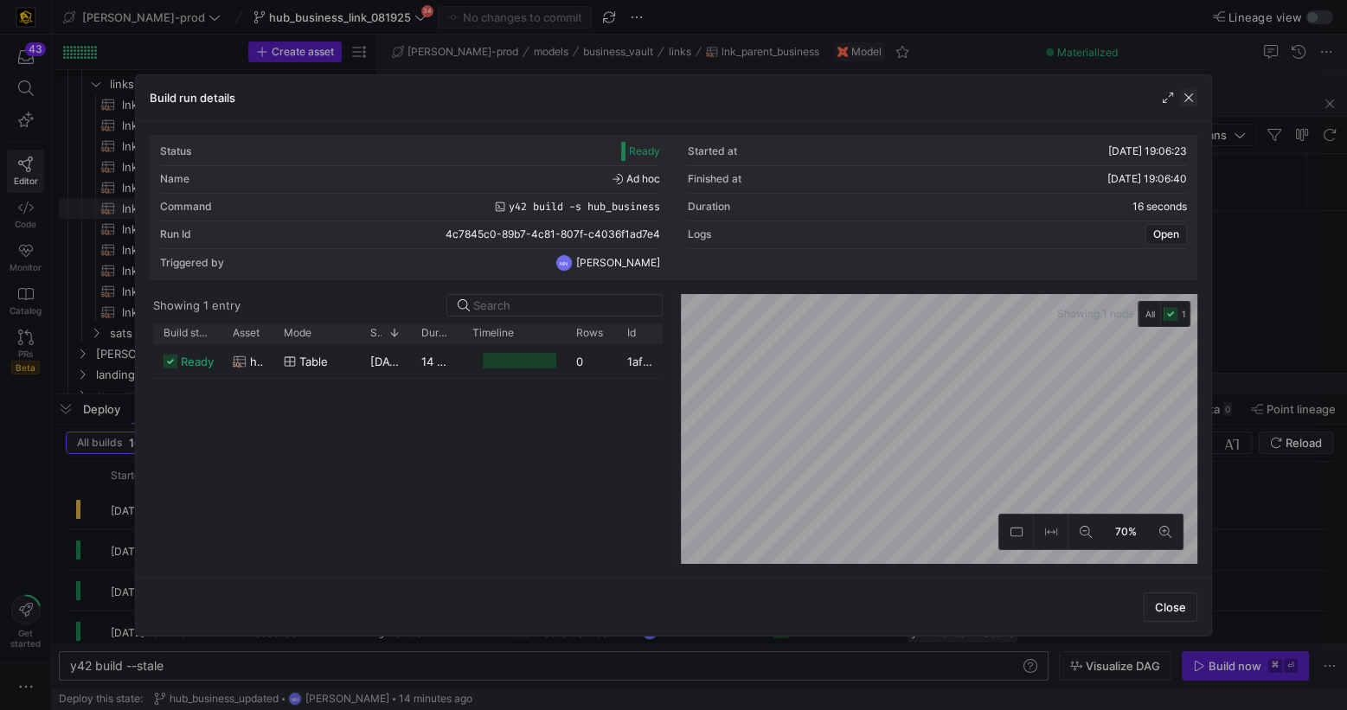
click at [1187, 101] on span "button" at bounding box center [1188, 97] width 17 height 17
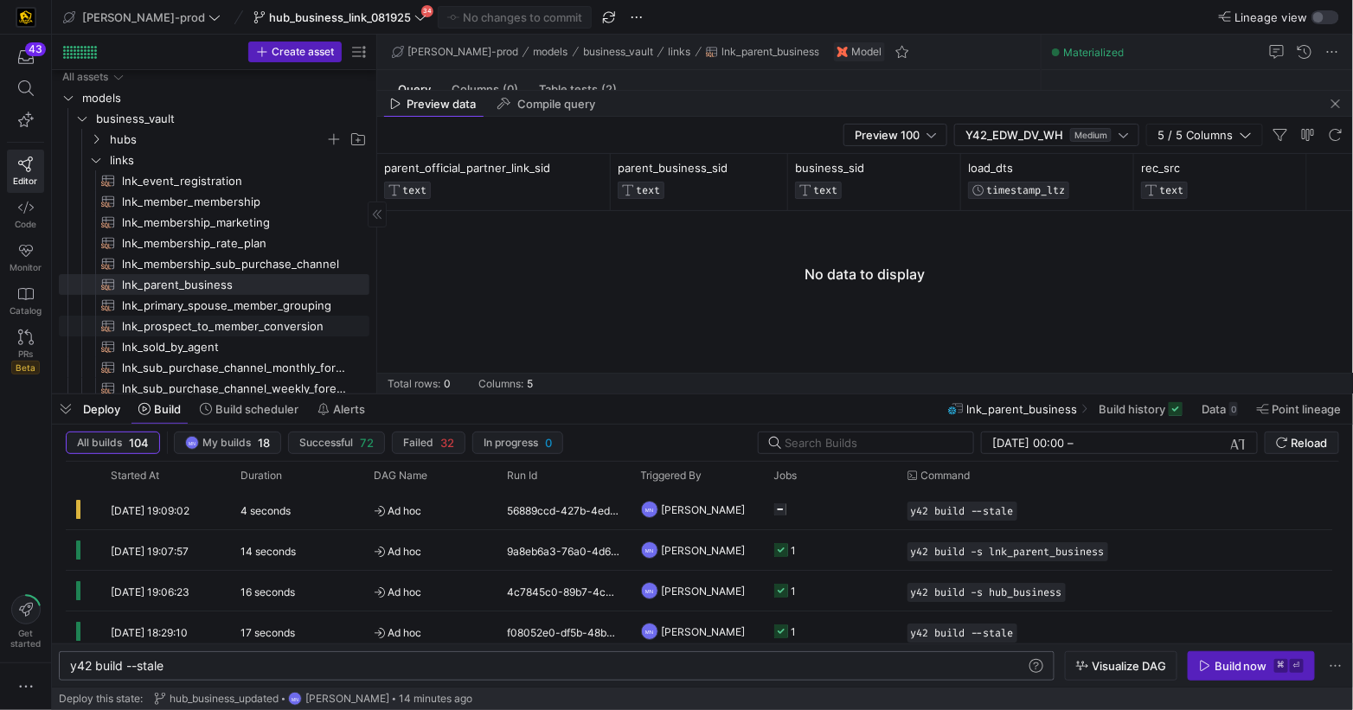
scroll to position [0, 0]
click at [102, 163] on y42-icon "Press SPACE to select this row." at bounding box center [96, 164] width 14 height 14
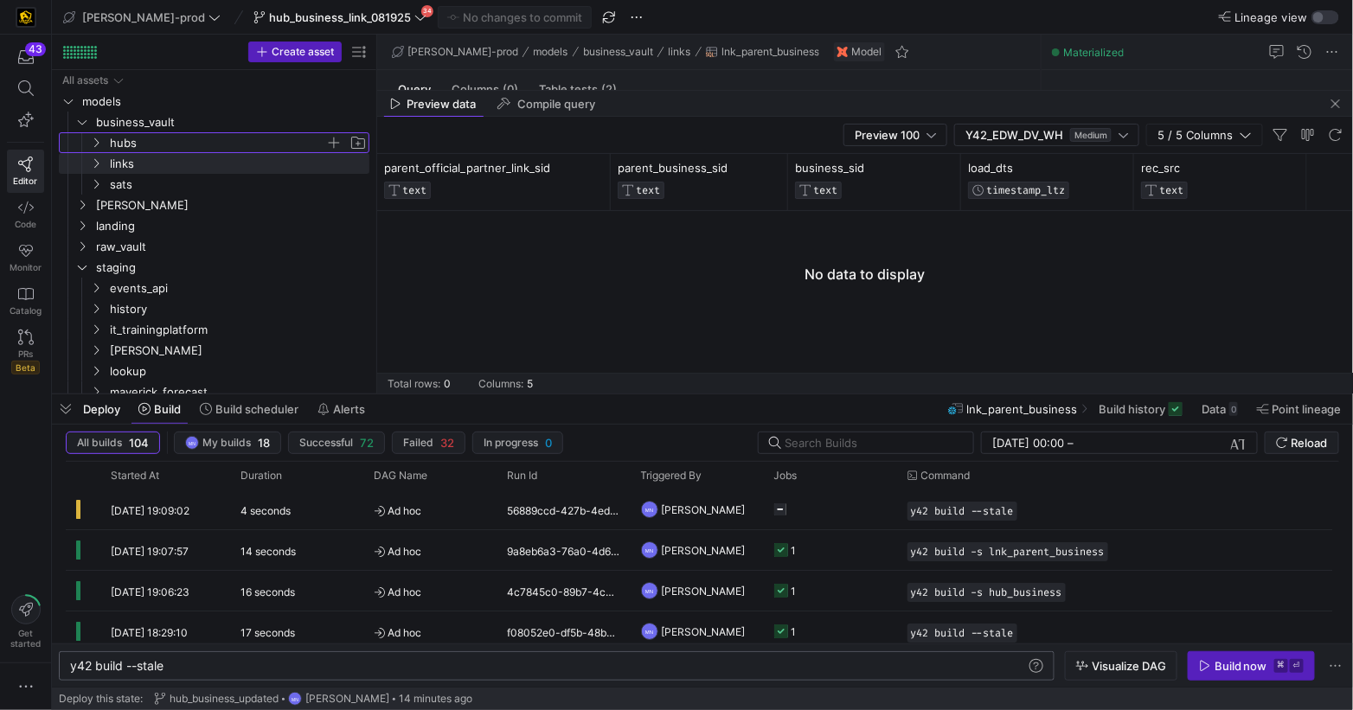
click at [93, 145] on icon "Press SPACE to select this row." at bounding box center [96, 143] width 12 height 10
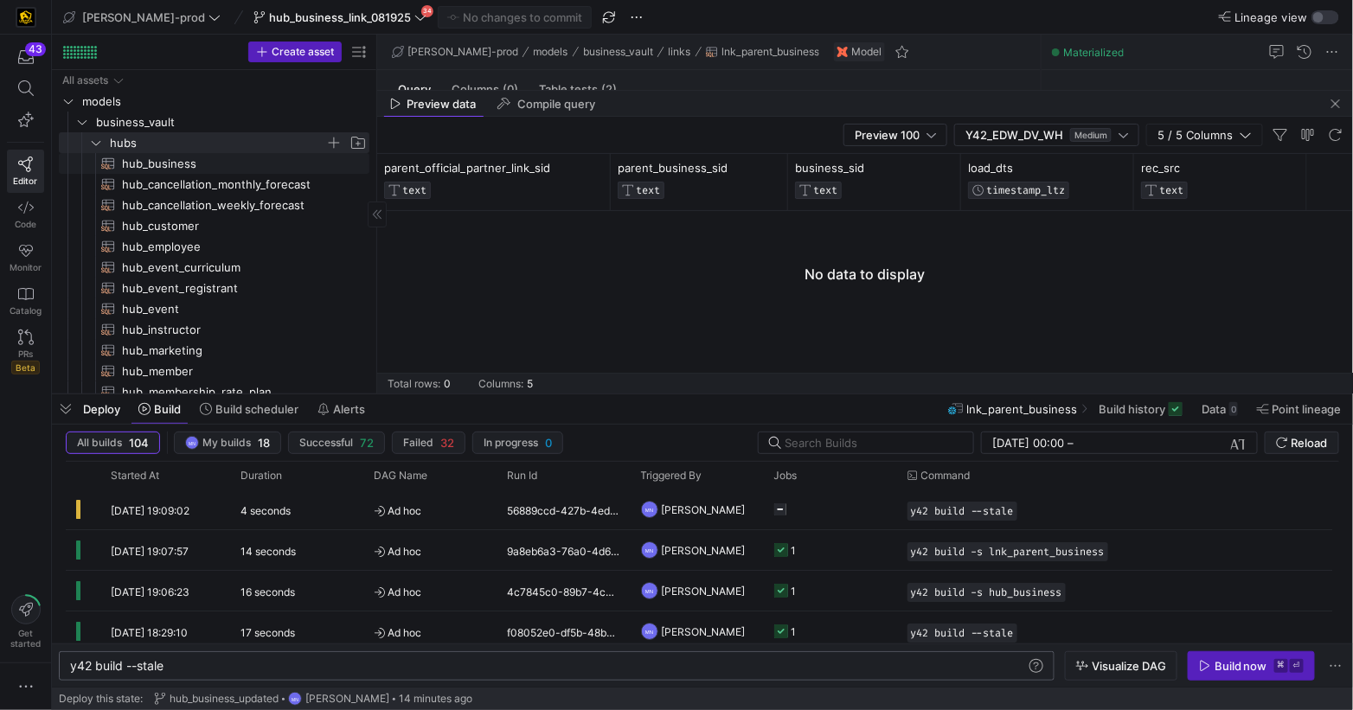
drag, startPoint x: 155, startPoint y: 164, endPoint x: 243, endPoint y: 165, distance: 88.2
click at [155, 164] on span "hub_business​​​​​​​​​​" at bounding box center [235, 164] width 227 height 20
type textarea "{{ config( materialized='incremental' ) }} with business_account as ( select di…"
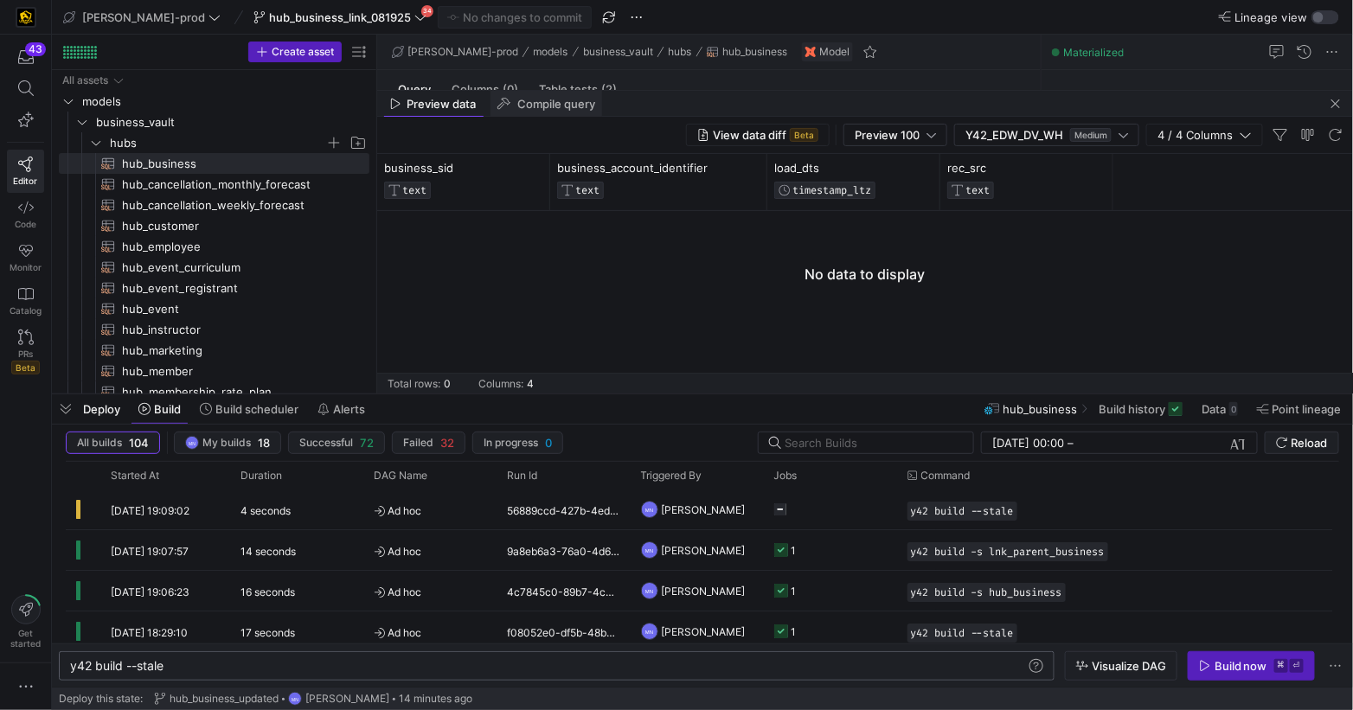
click at [544, 109] on span "Compile query" at bounding box center [556, 104] width 78 height 11
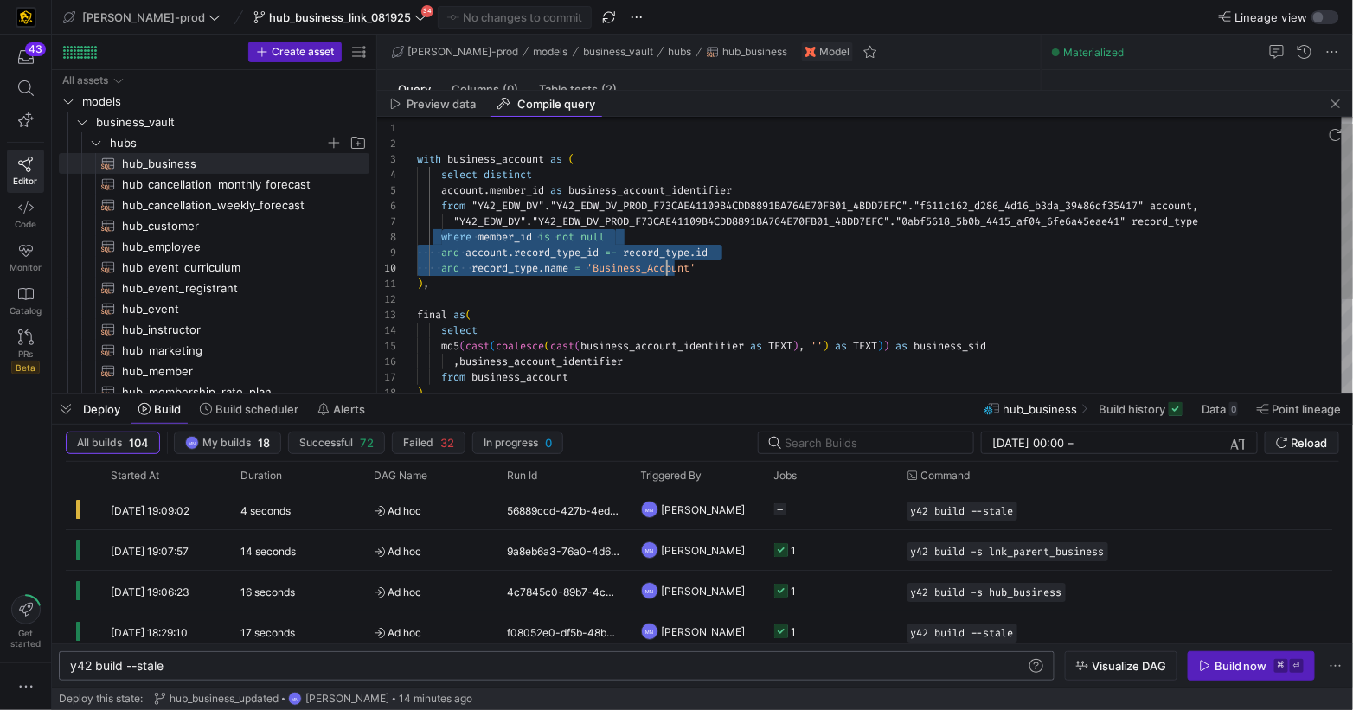
scroll to position [108, 285]
drag, startPoint x: 461, startPoint y: 253, endPoint x: 731, endPoint y: 264, distance: 270.1
click at [732, 264] on div "with business_account as ( select distinct account . member_id as business_acco…" at bounding box center [885, 323] width 937 height 434
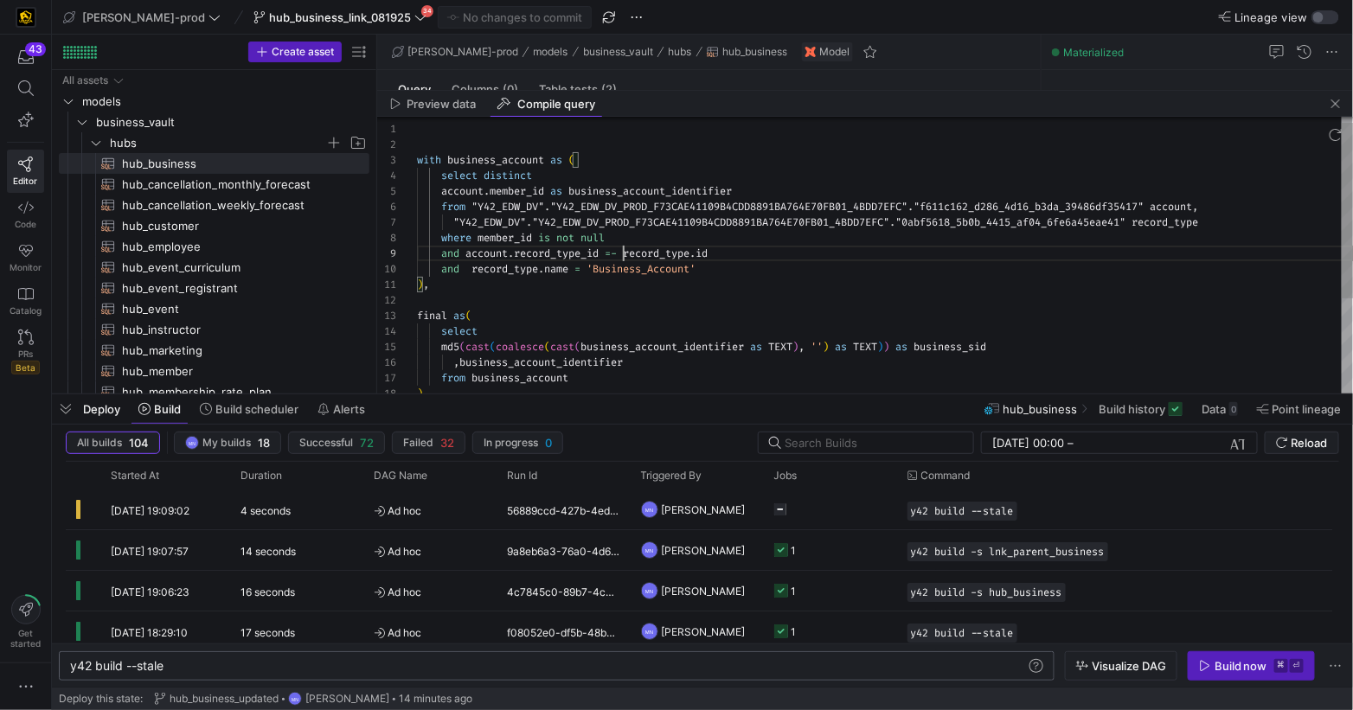
drag, startPoint x: 623, startPoint y: 256, endPoint x: 687, endPoint y: 282, distance: 69.1
type textarea "with business_account as ( select distinct account.member_id as business_accoun…"
click at [1337, 102] on span "button" at bounding box center [1335, 103] width 21 height 21
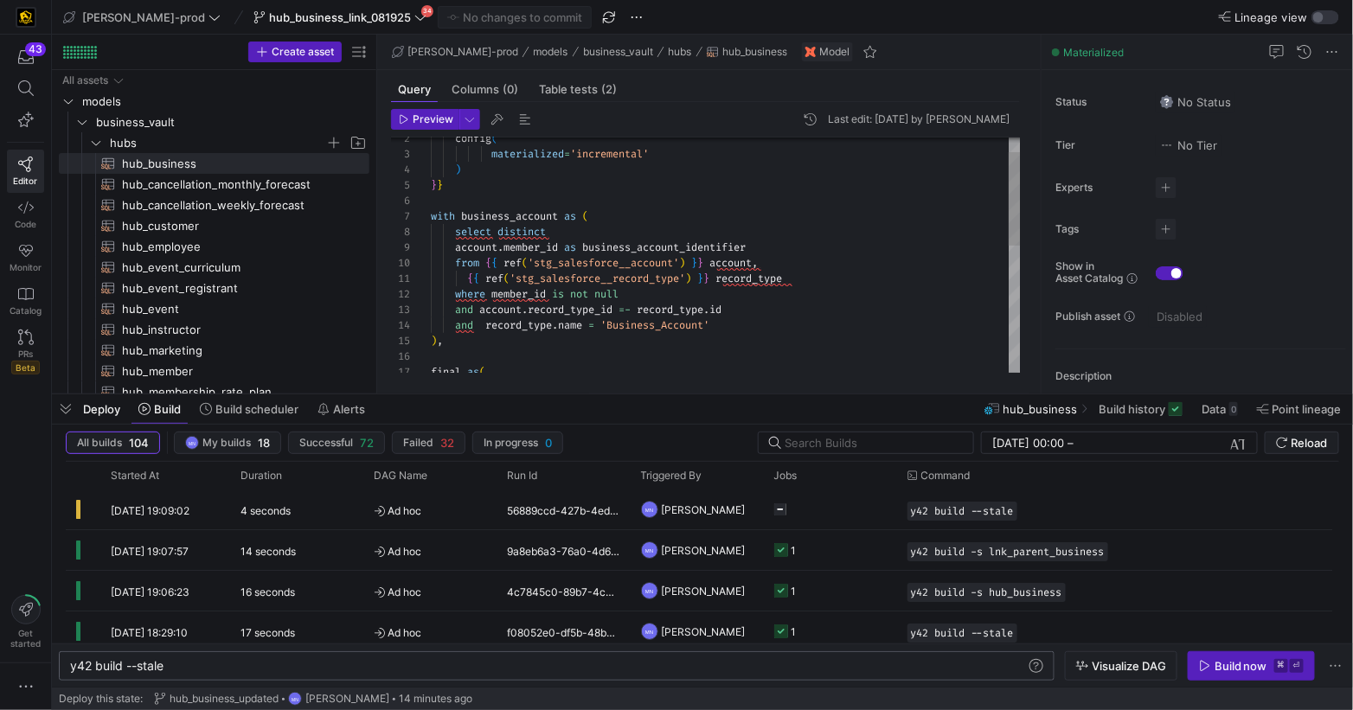
scroll to position [30, 212]
drag, startPoint x: 638, startPoint y: 311, endPoint x: 733, endPoint y: 259, distance: 107.2
drag, startPoint x: 667, startPoint y: 328, endPoint x: 673, endPoint y: 366, distance: 38.5
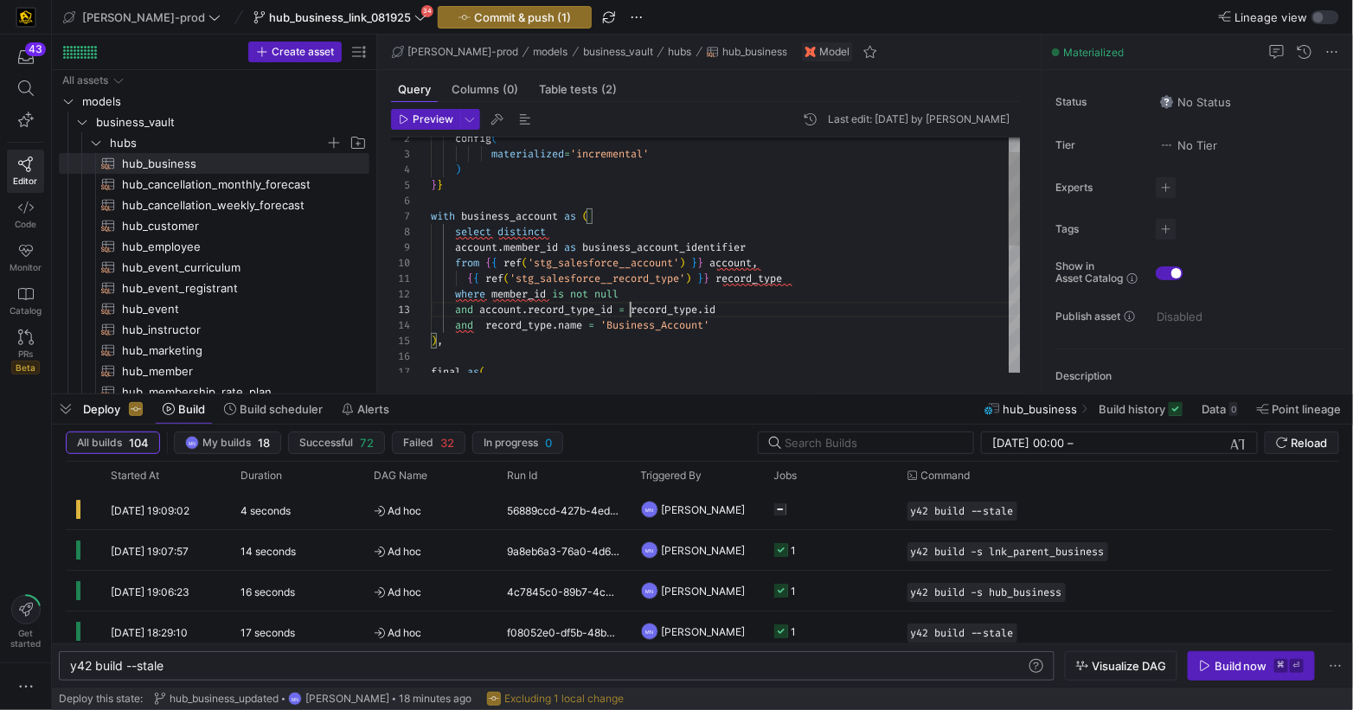
click at [666, 328] on span "'Business_Account'" at bounding box center [654, 325] width 109 height 14
drag, startPoint x: 733, startPoint y: 368, endPoint x: 723, endPoint y: 380, distance: 15.4
click at [732, 368] on div "final as (" at bounding box center [726, 372] width 590 height 16
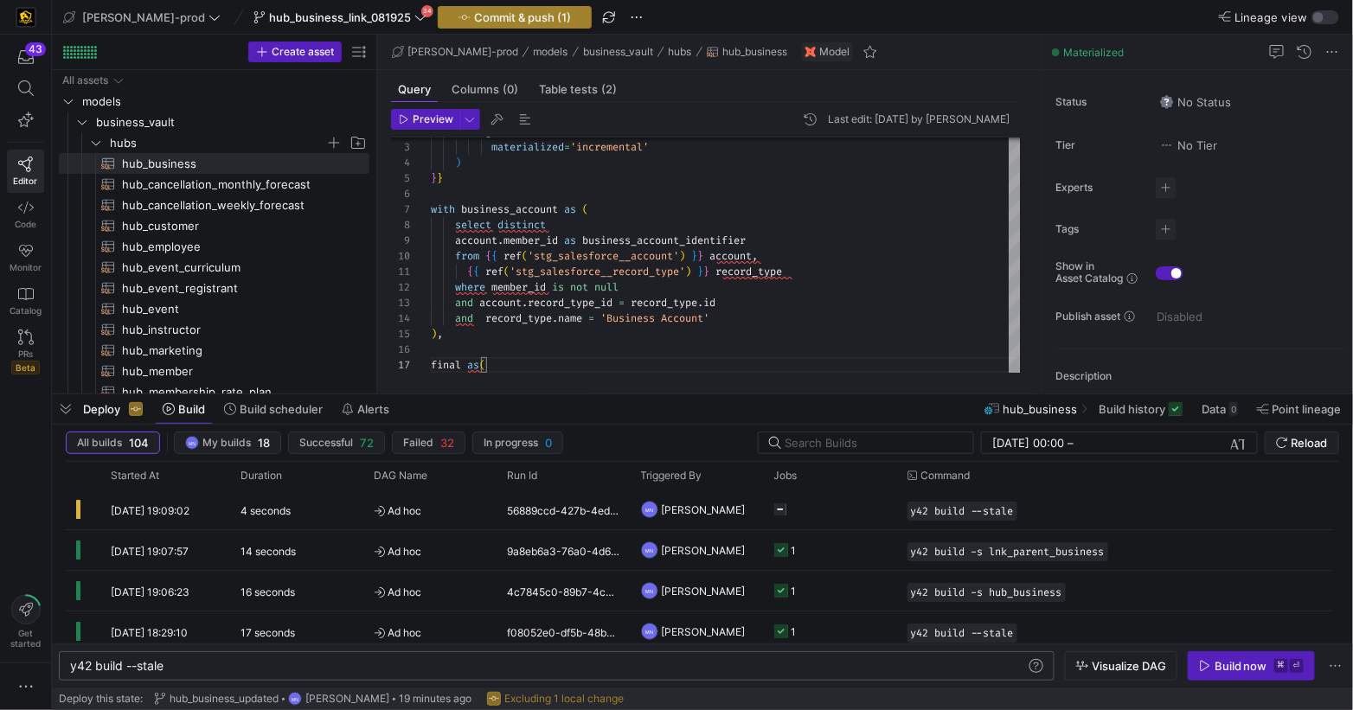
type textarea "{{ ref('stg_salesforce__record_type') }} record_type where member_id is not nul…"
click at [485, 18] on span "Commit & push (1)" at bounding box center [522, 17] width 97 height 14
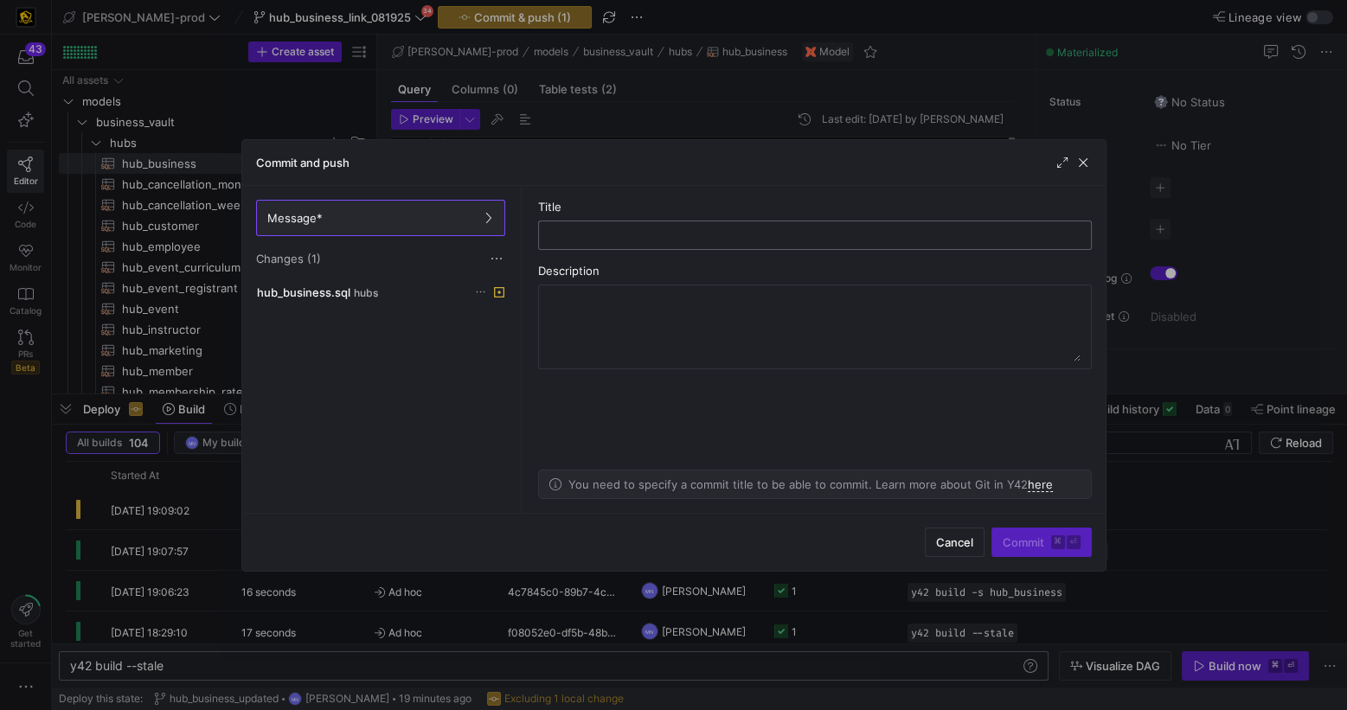
click at [590, 246] on div at bounding box center [815, 235] width 524 height 28
type input "hub_business_upd"
click at [1003, 542] on span "Commit ⌘ ⏎" at bounding box center [1042, 542] width 78 height 14
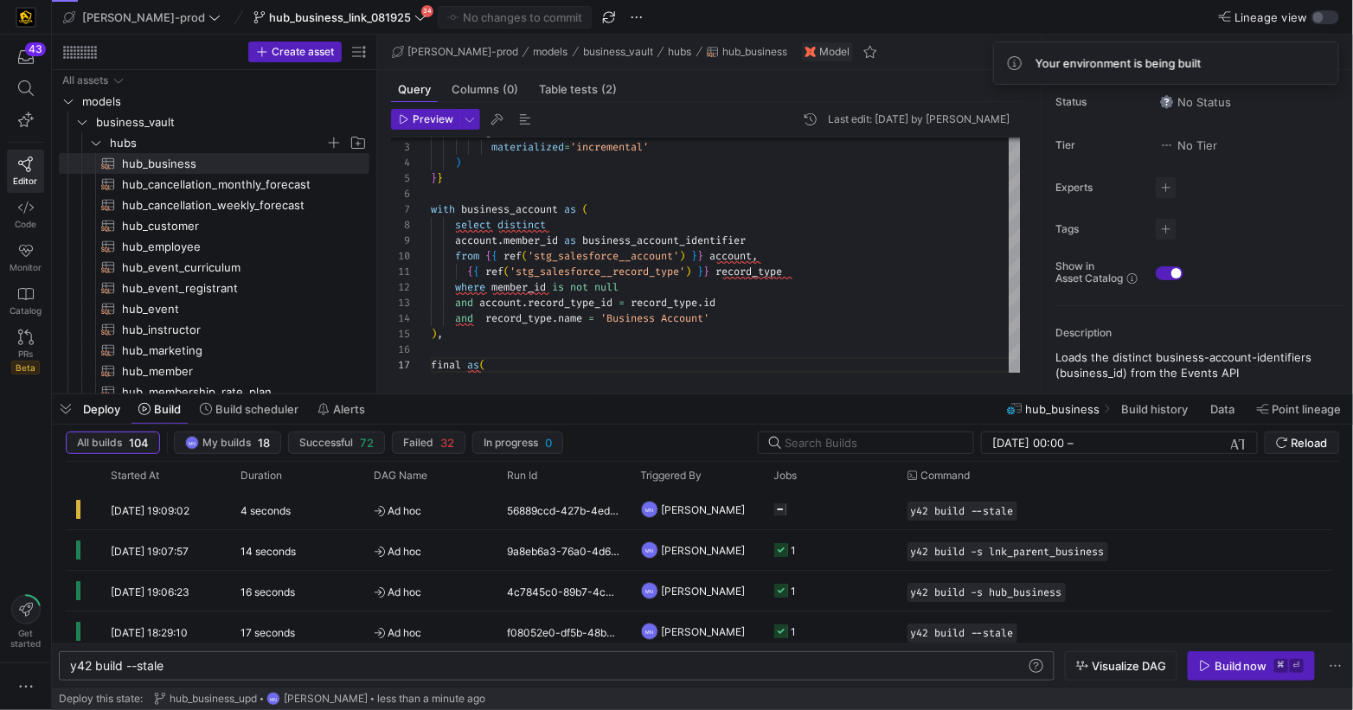
click at [1243, 663] on div "Build now" at bounding box center [1240, 666] width 53 height 14
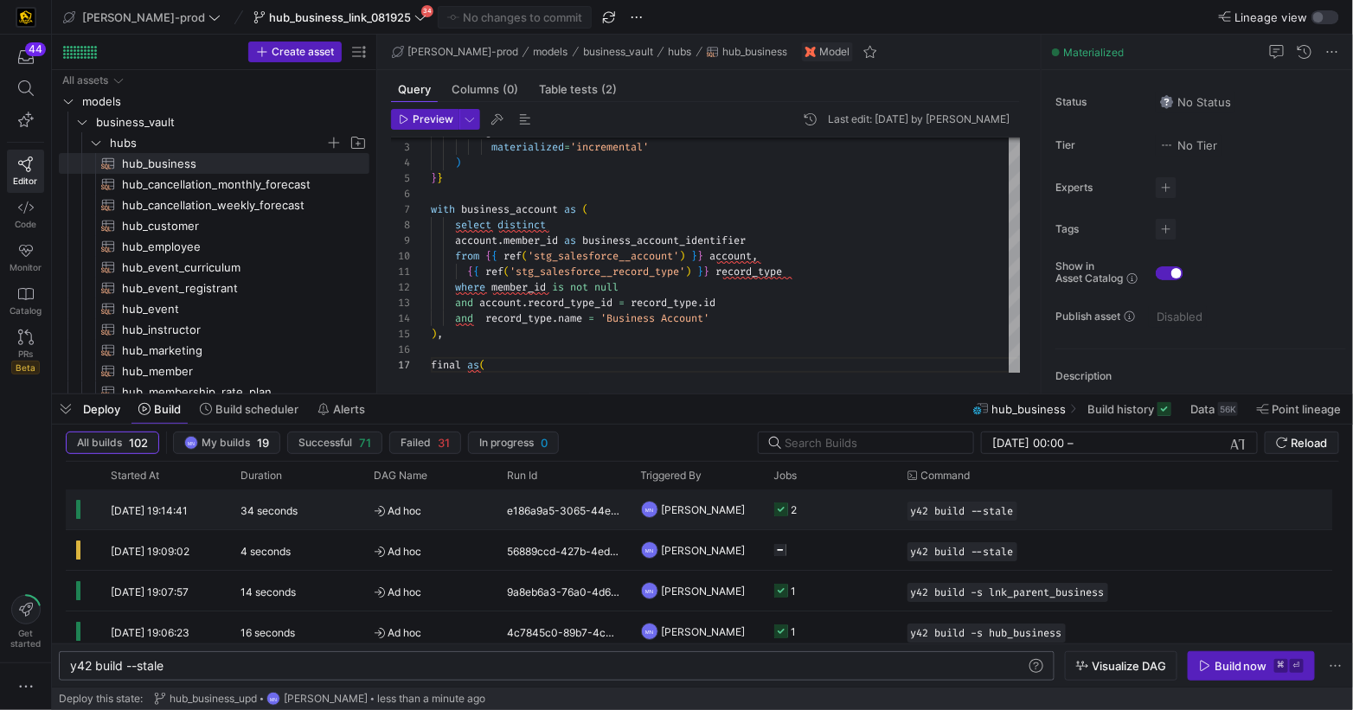
click at [775, 506] on icon "Press SPACE to select this row." at bounding box center [781, 510] width 14 height 14
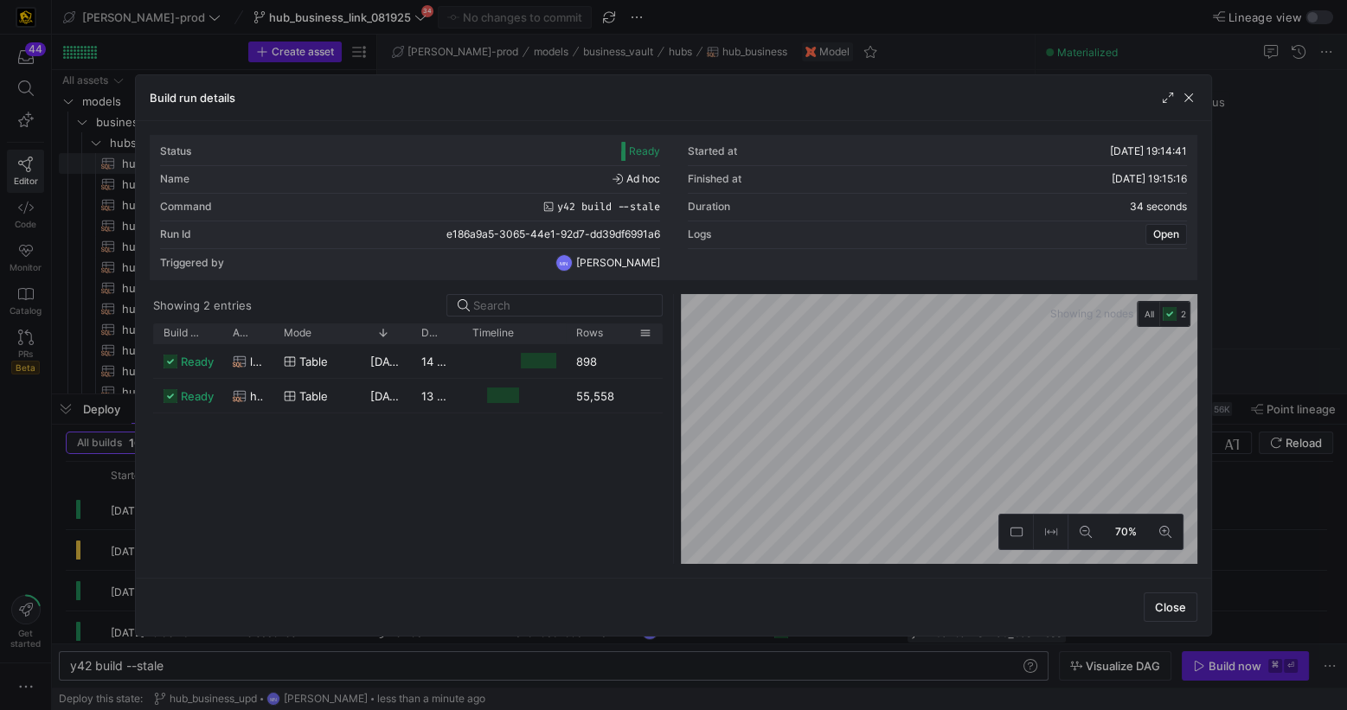
drag, startPoint x: 610, startPoint y: 335, endPoint x: 655, endPoint y: 332, distance: 45.1
click at [658, 332] on div at bounding box center [661, 334] width 7 height 20
click at [1176, 617] on span "button" at bounding box center [1170, 607] width 52 height 28
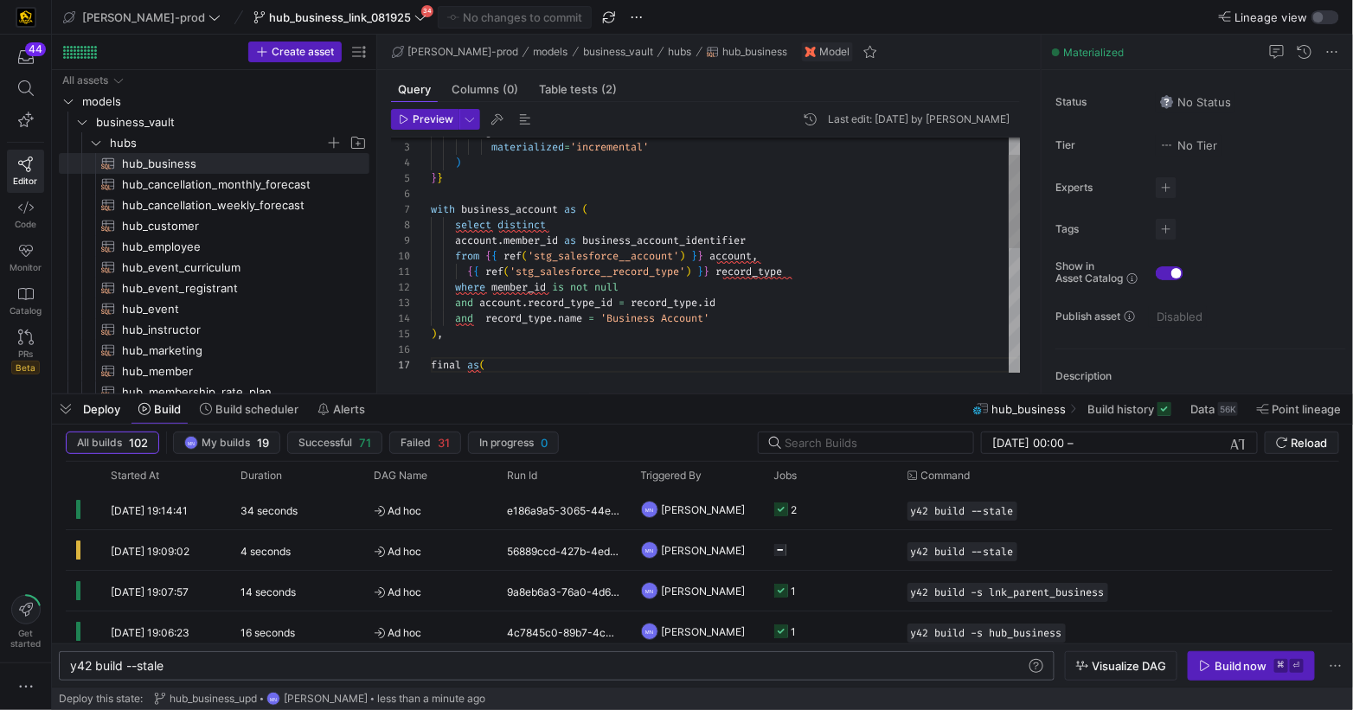
click at [829, 271] on div "config ( materialized = 'incremental' ) } } with business_account as ( select d…" at bounding box center [726, 389] width 590 height 590
drag, startPoint x: 419, startPoint y: 656, endPoint x: 431, endPoint y: 657, distance: 12.2
click at [419, 656] on div "y42 build --stale y42 build --stale" at bounding box center [557, 665] width 996 height 29
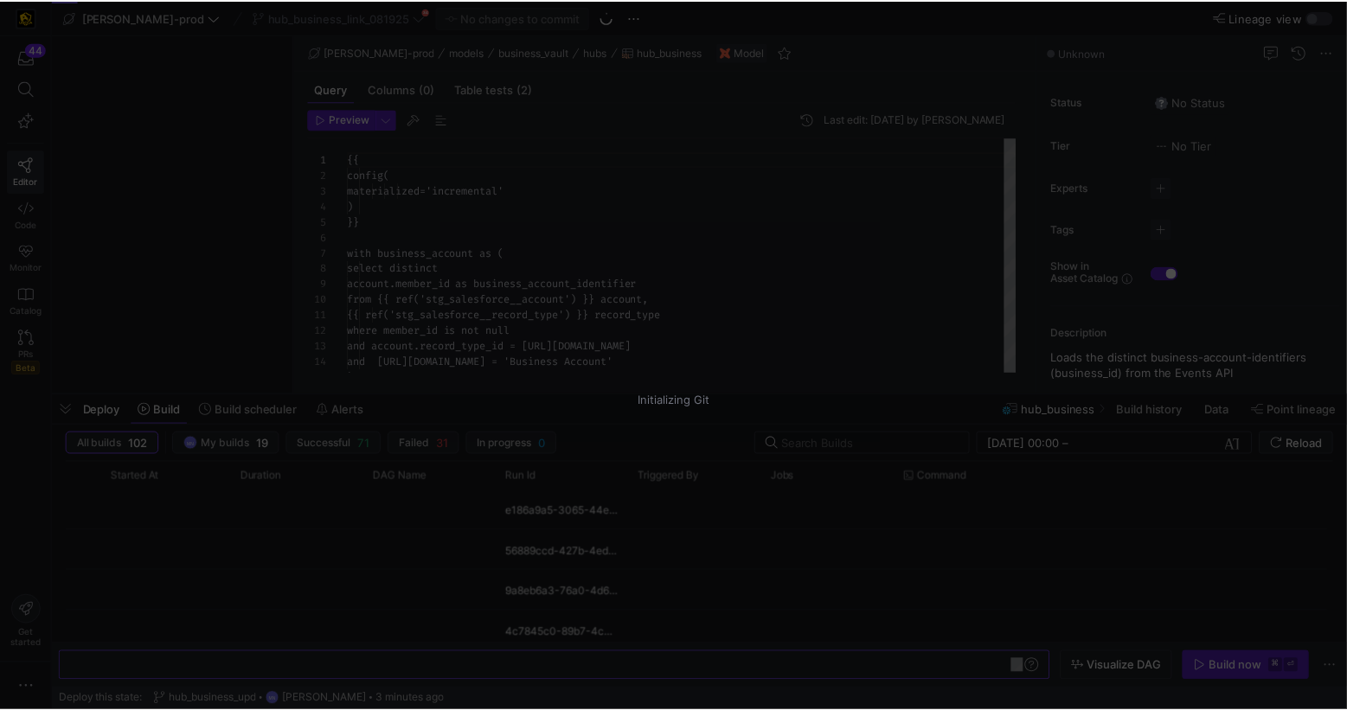
scroll to position [0, 148]
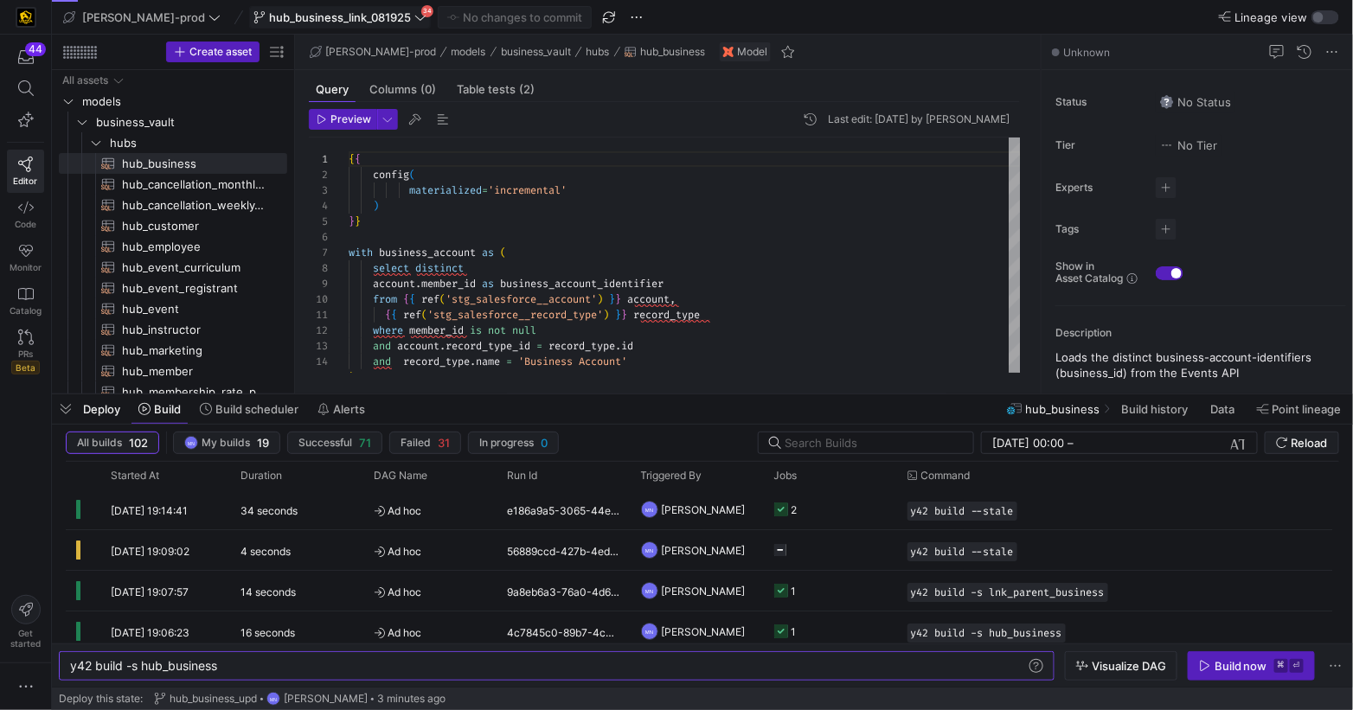
click at [363, 22] on span "hub_business_link_081925" at bounding box center [339, 17] width 173 height 14
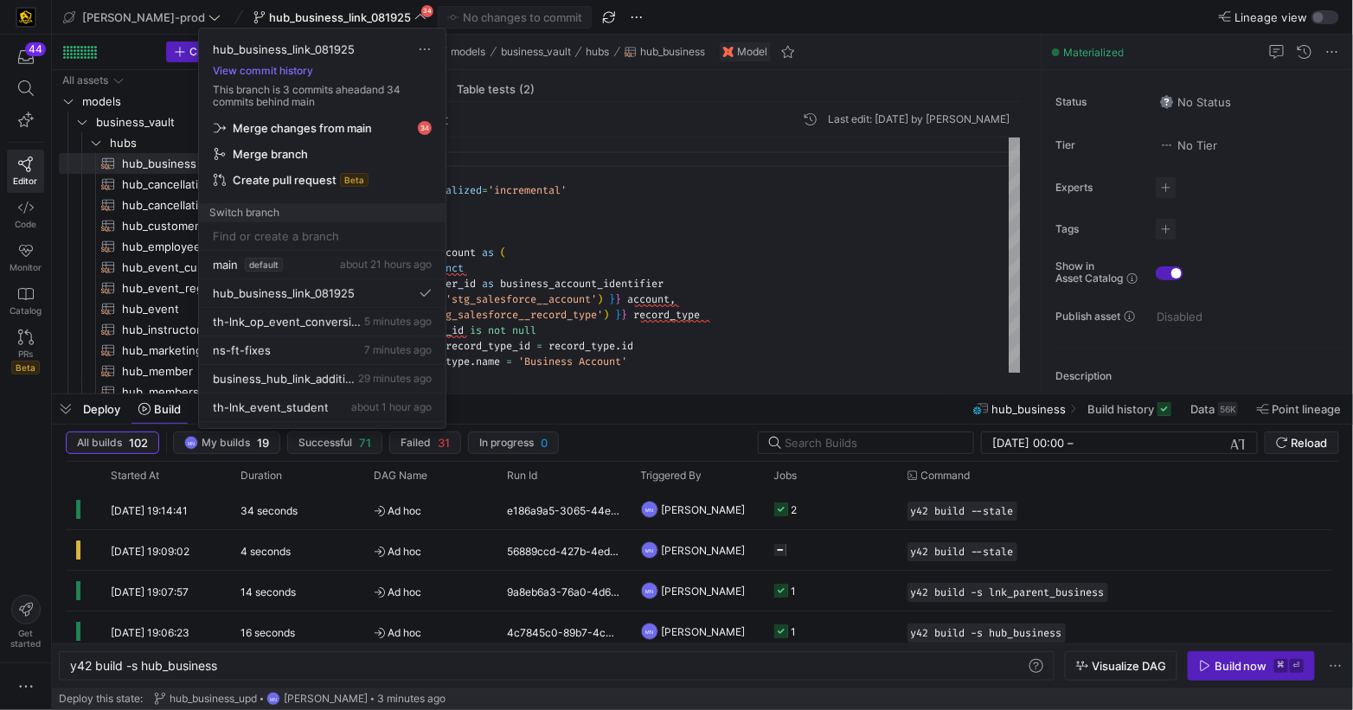
click at [311, 133] on span "Merge changes from main" at bounding box center [302, 128] width 139 height 14
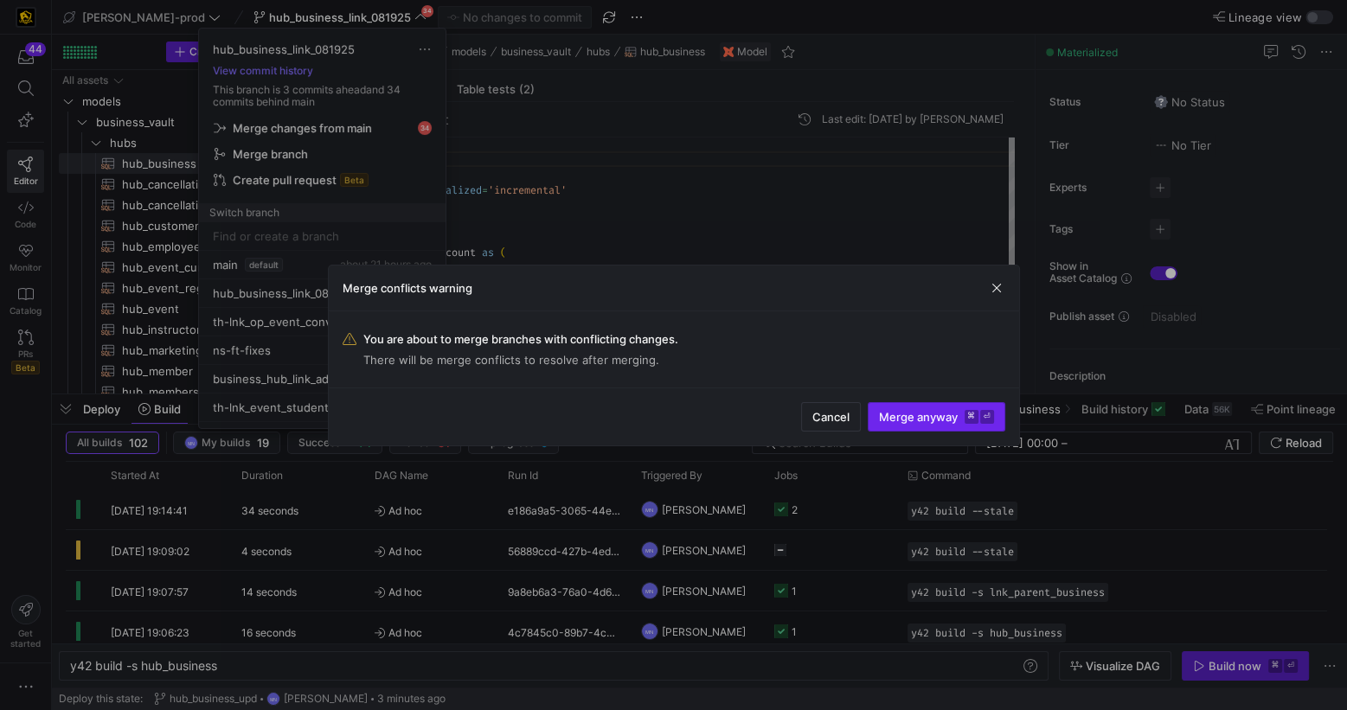
click at [920, 415] on span "Merge anyway ⌘ ⏎" at bounding box center [936, 417] width 115 height 14
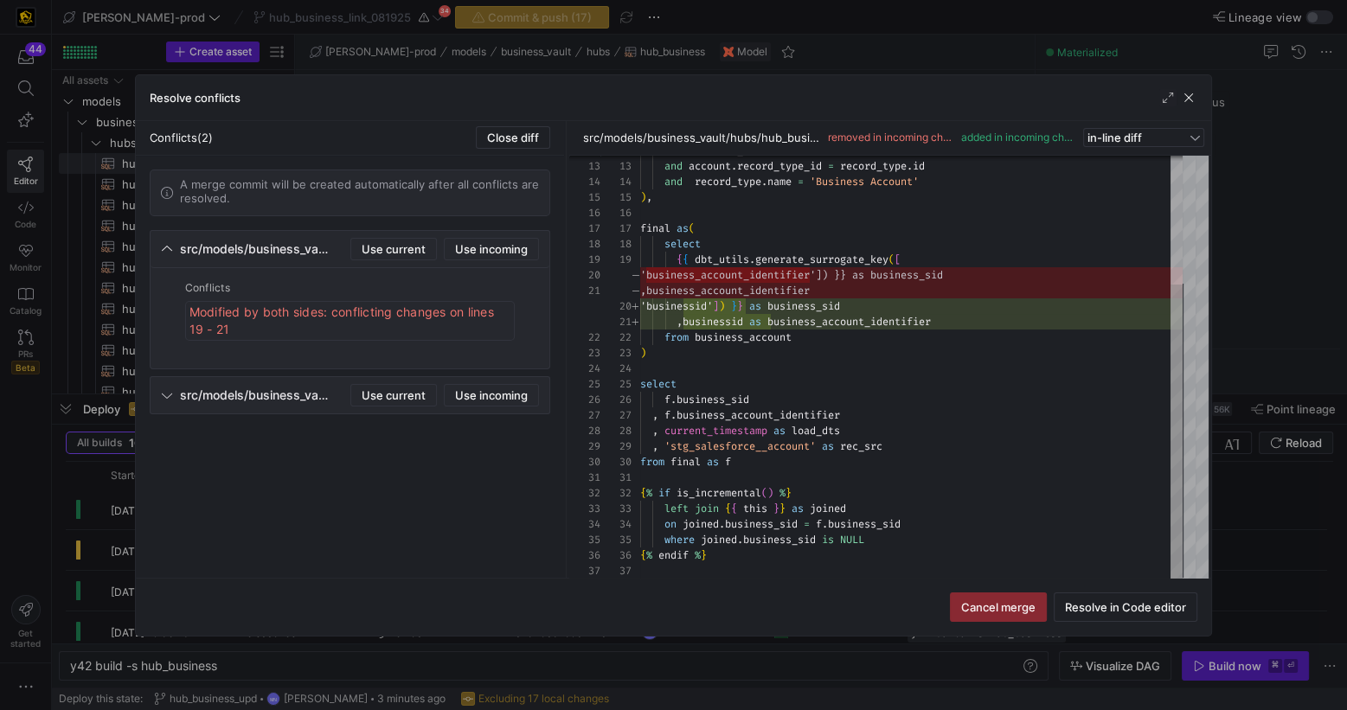
scroll to position [0, 0]
click at [171, 394] on div "src/models/business_vault/links/lnk_parent_business.sql" at bounding box center [247, 395] width 172 height 14
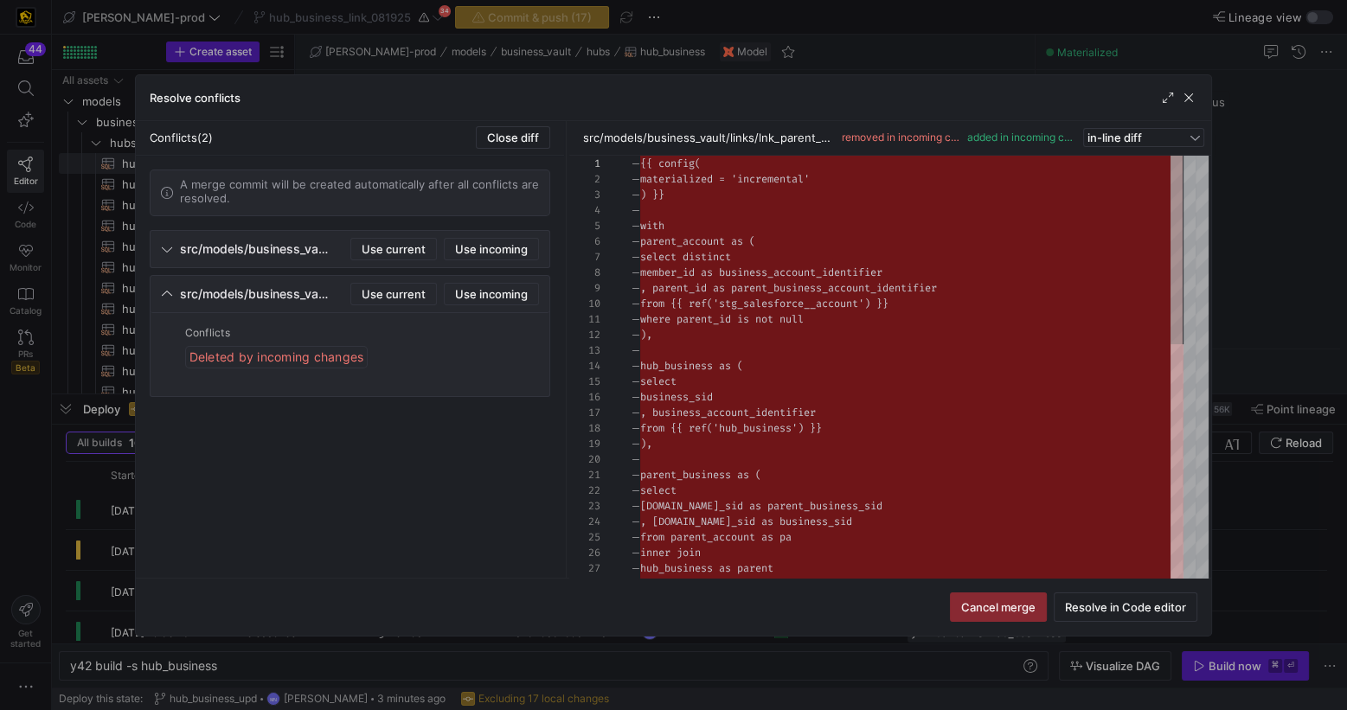
click at [169, 293] on icon at bounding box center [167, 294] width 12 height 12
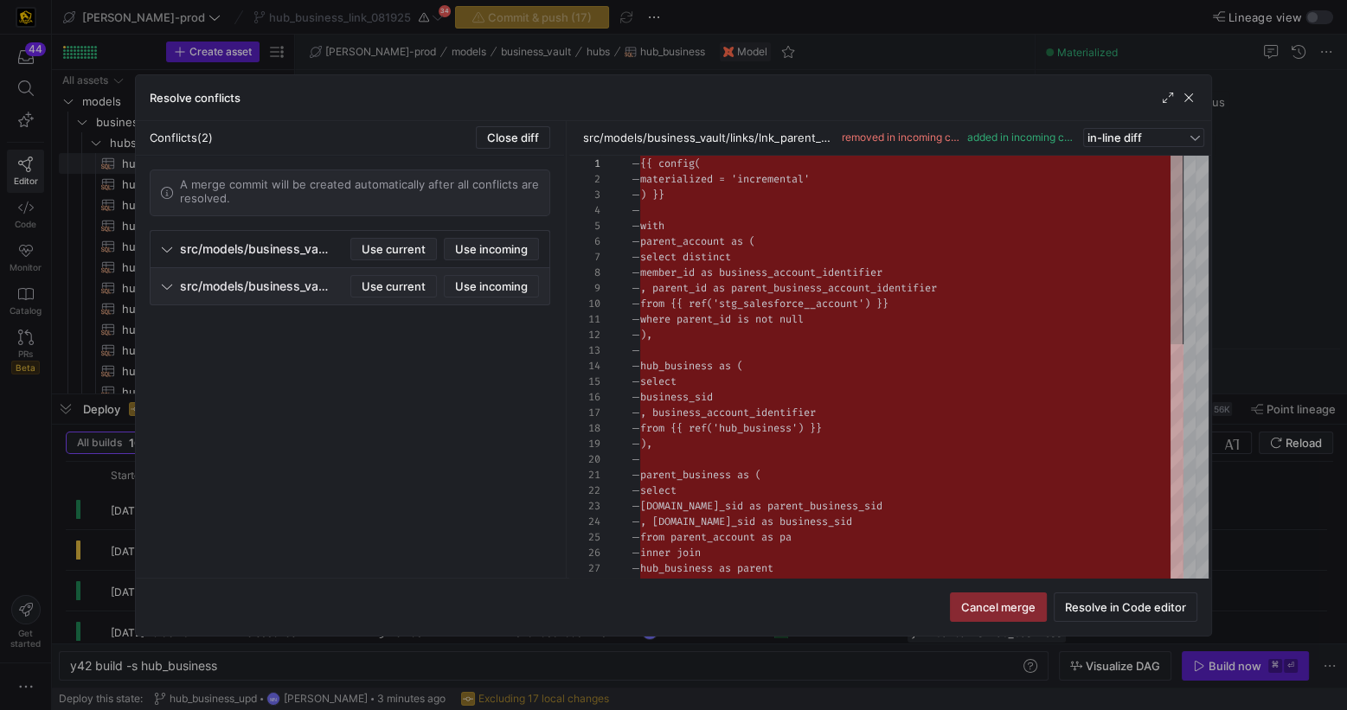
click at [167, 246] on icon at bounding box center [167, 249] width 12 height 12
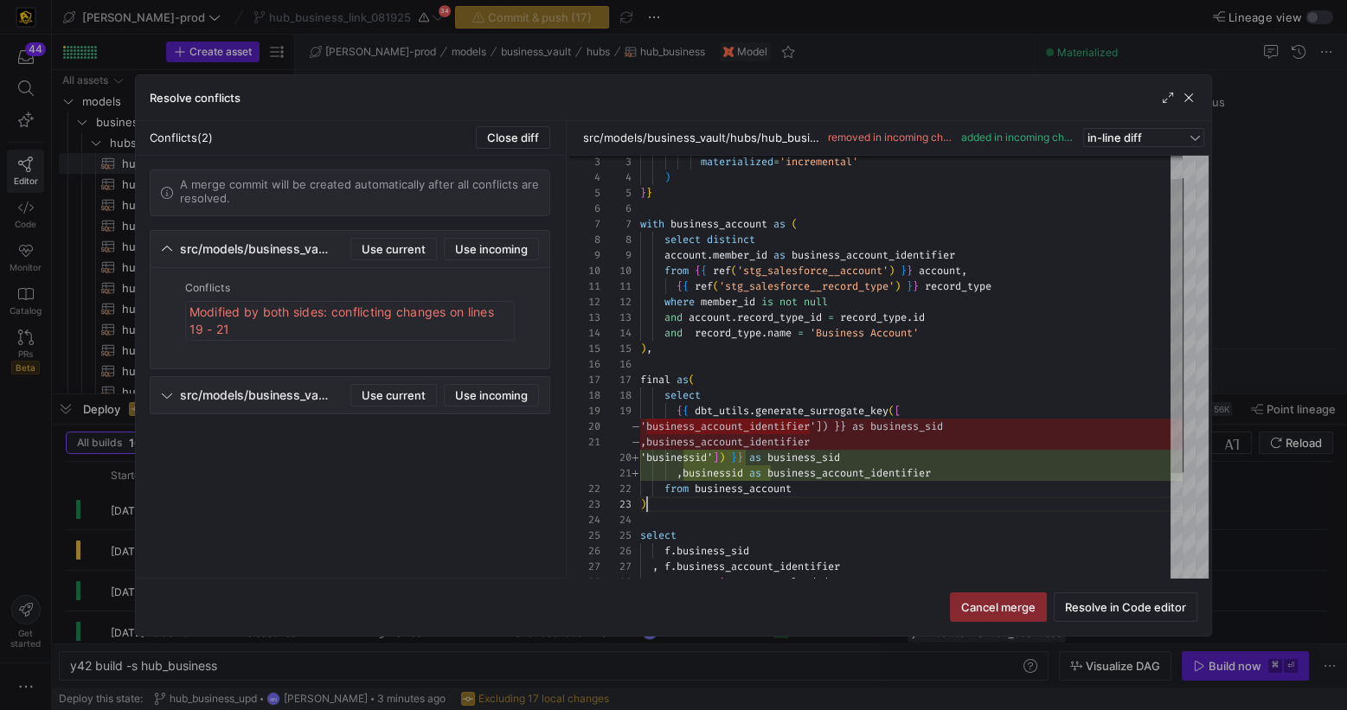
type textarea "{{ ref('stg_salesforce__record_type') }} record_type where member_id is not nul…"
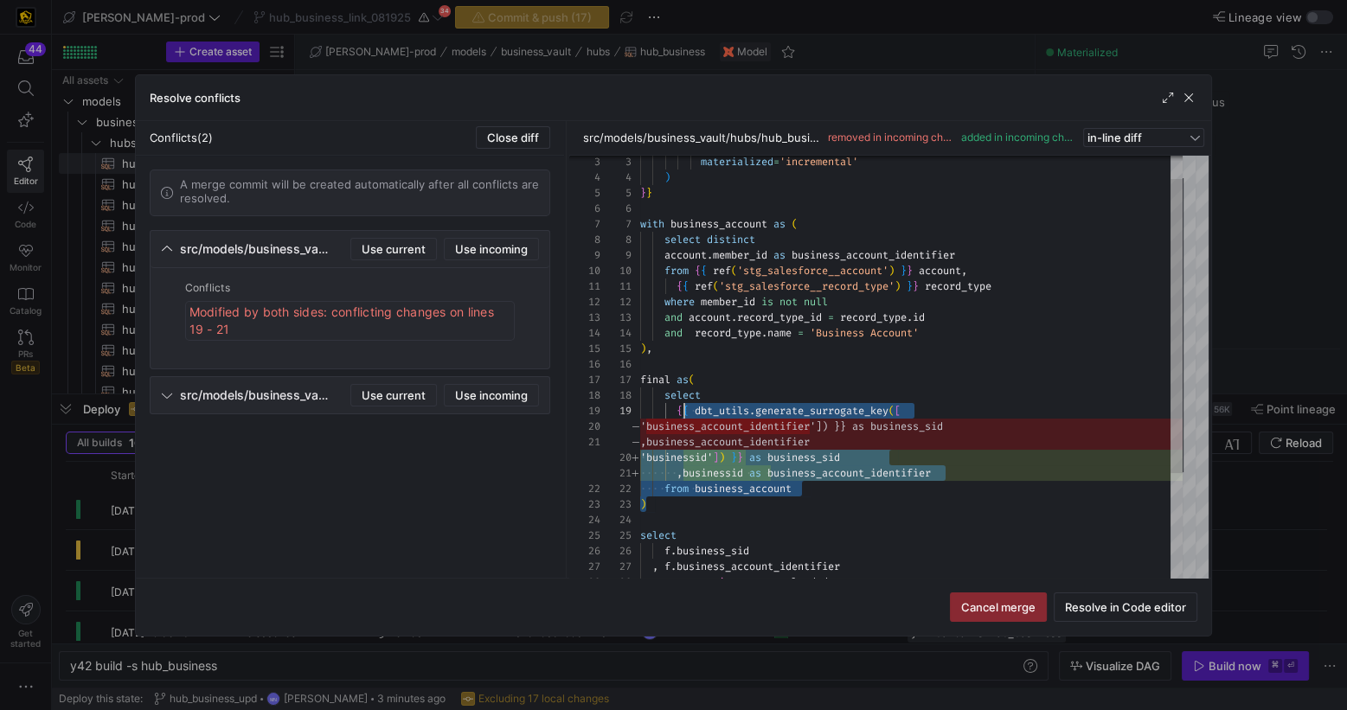
scroll to position [93, 0]
drag, startPoint x: 881, startPoint y: 497, endPoint x: 633, endPoint y: 383, distance: 272.5
click at [640, 383] on div "where member_id is not null and account . record_type_id = record_type . id and…" at bounding box center [911, 426] width 542 height 607
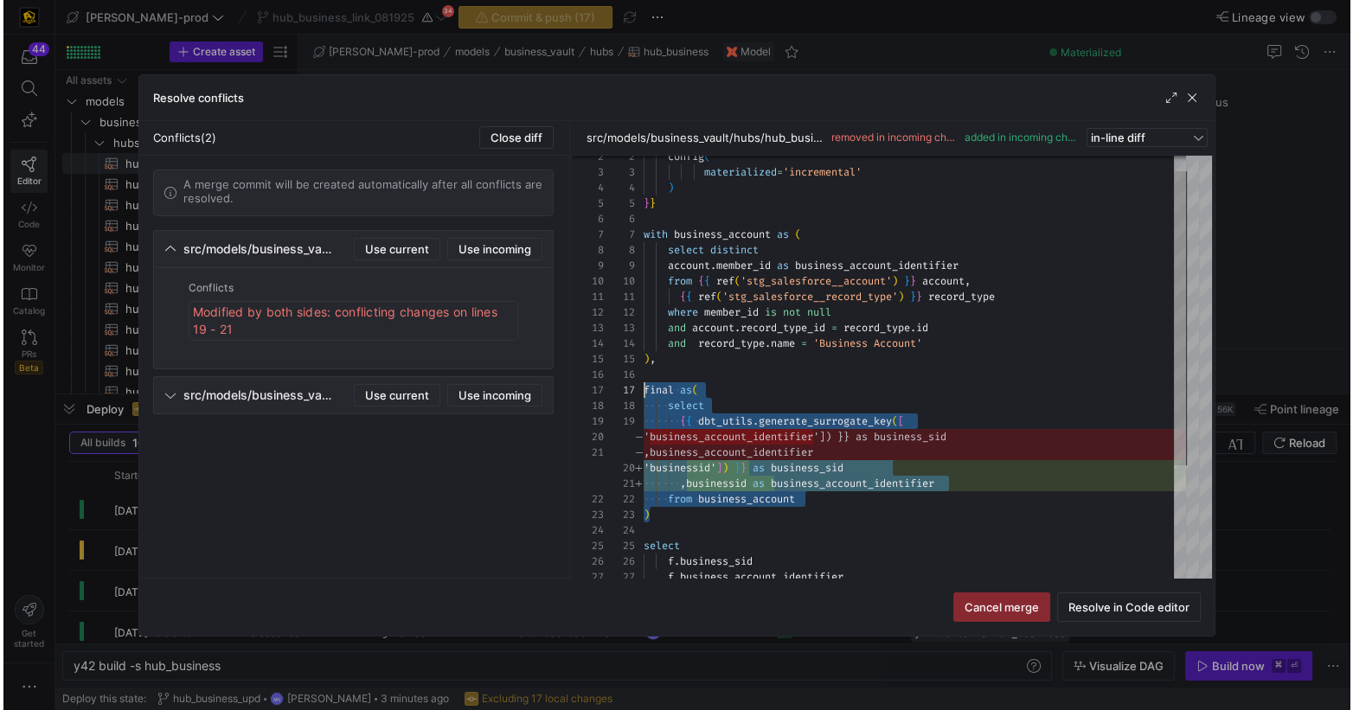
scroll to position [0, 0]
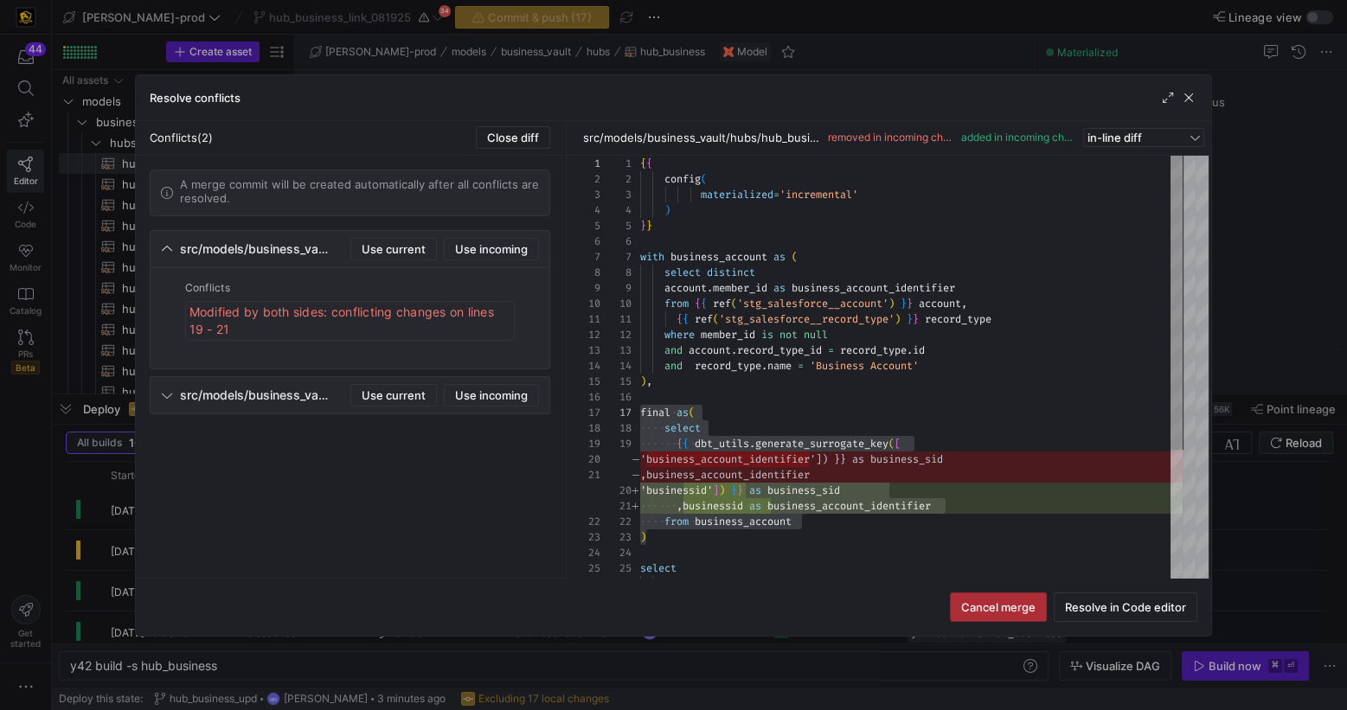
click at [1029, 609] on span "Cancel merge" at bounding box center [998, 607] width 74 height 14
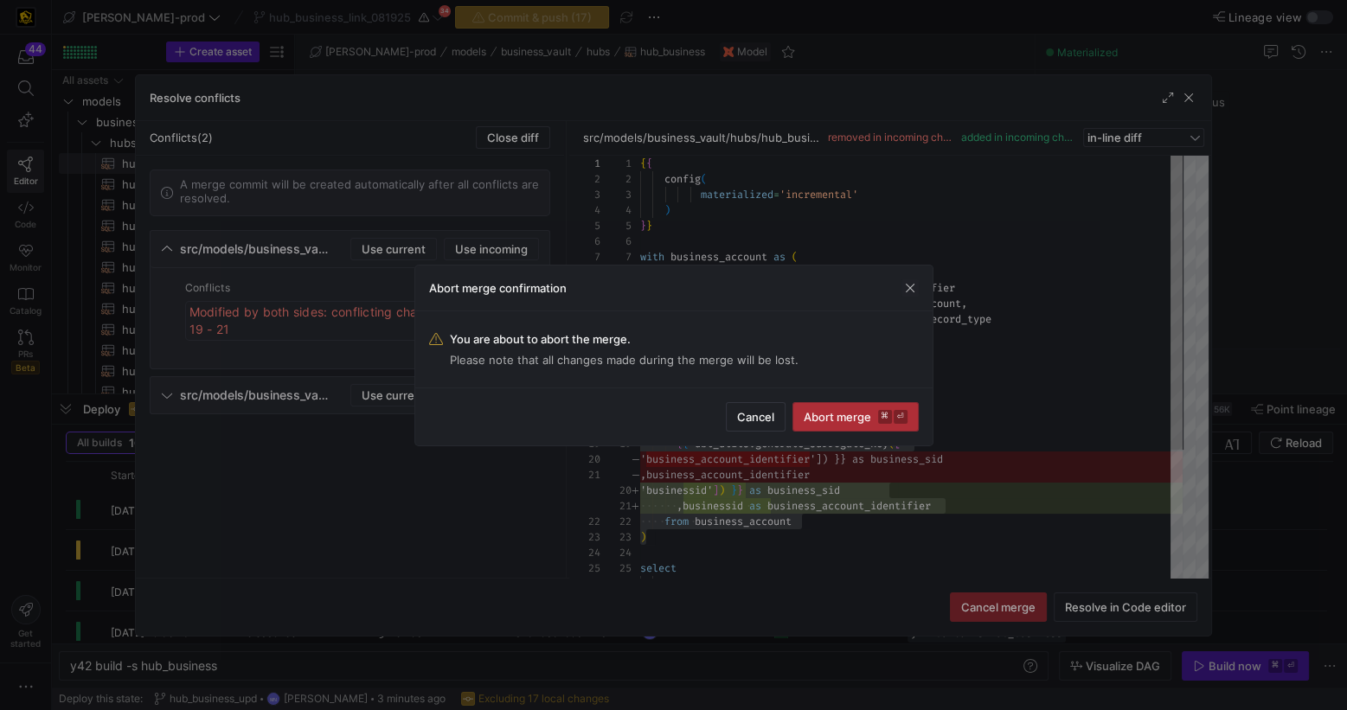
click at [841, 419] on span "Abort merge ⌘ ⏎" at bounding box center [856, 417] width 104 height 14
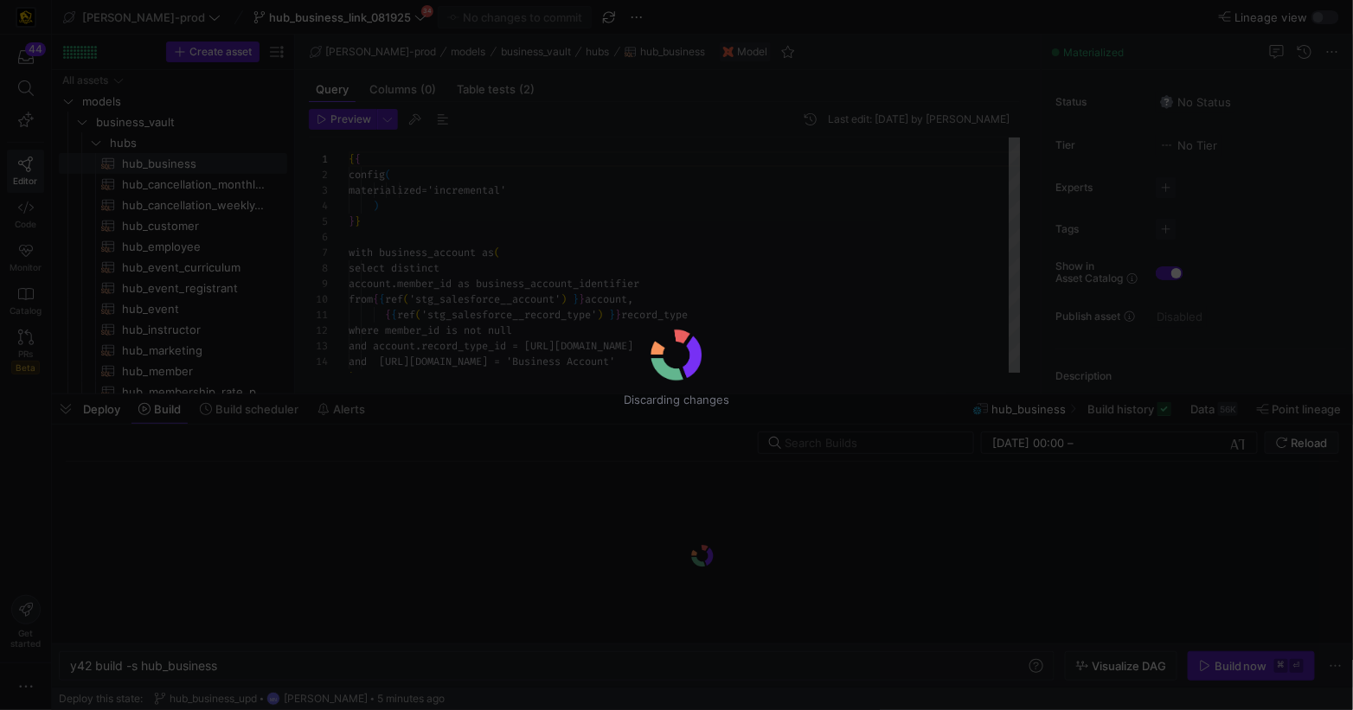
scroll to position [156, 0]
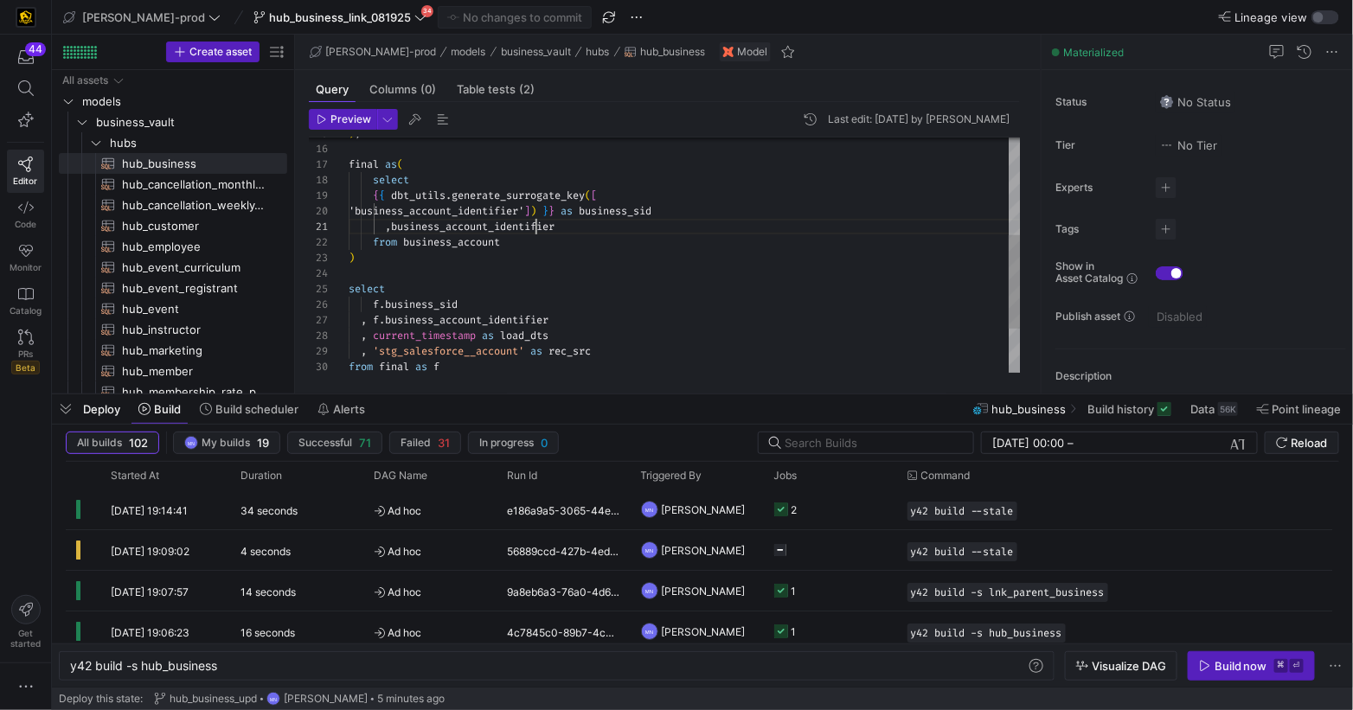
click at [538, 227] on div ") , final as ( select { { dbt_utils . generate_surrogate_key ( [ 'business_acco…" at bounding box center [685, 189] width 672 height 590
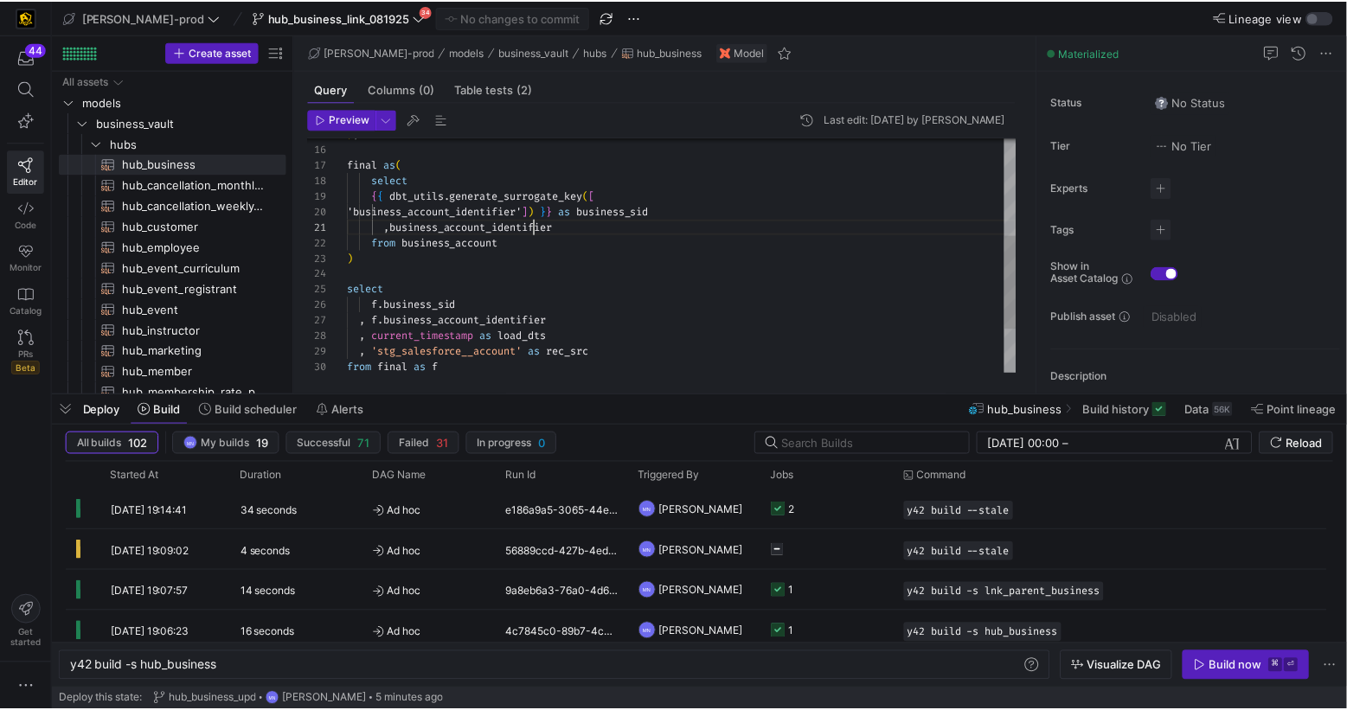
scroll to position [0, 212]
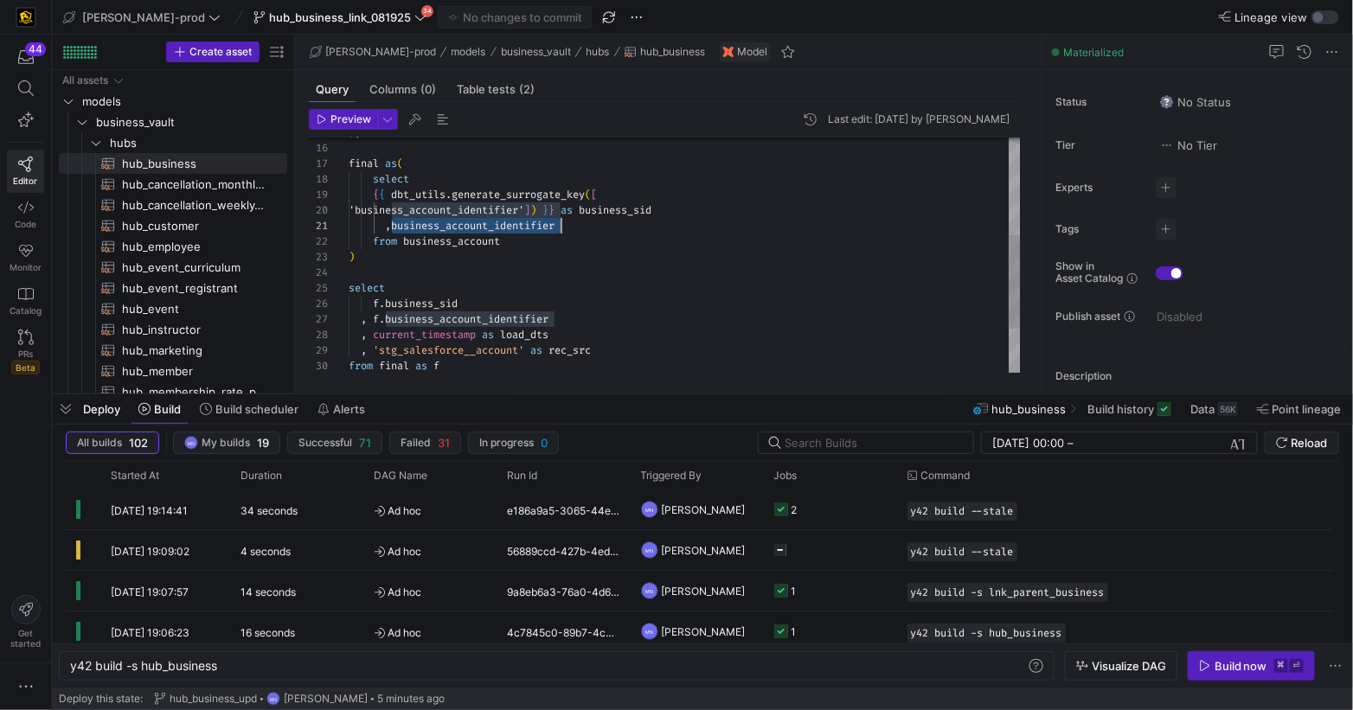
click at [538, 227] on div ") , final as ( select { { dbt_utils . generate_surrogate_key ( [ 'business_acco…" at bounding box center [685, 188] width 672 height 590
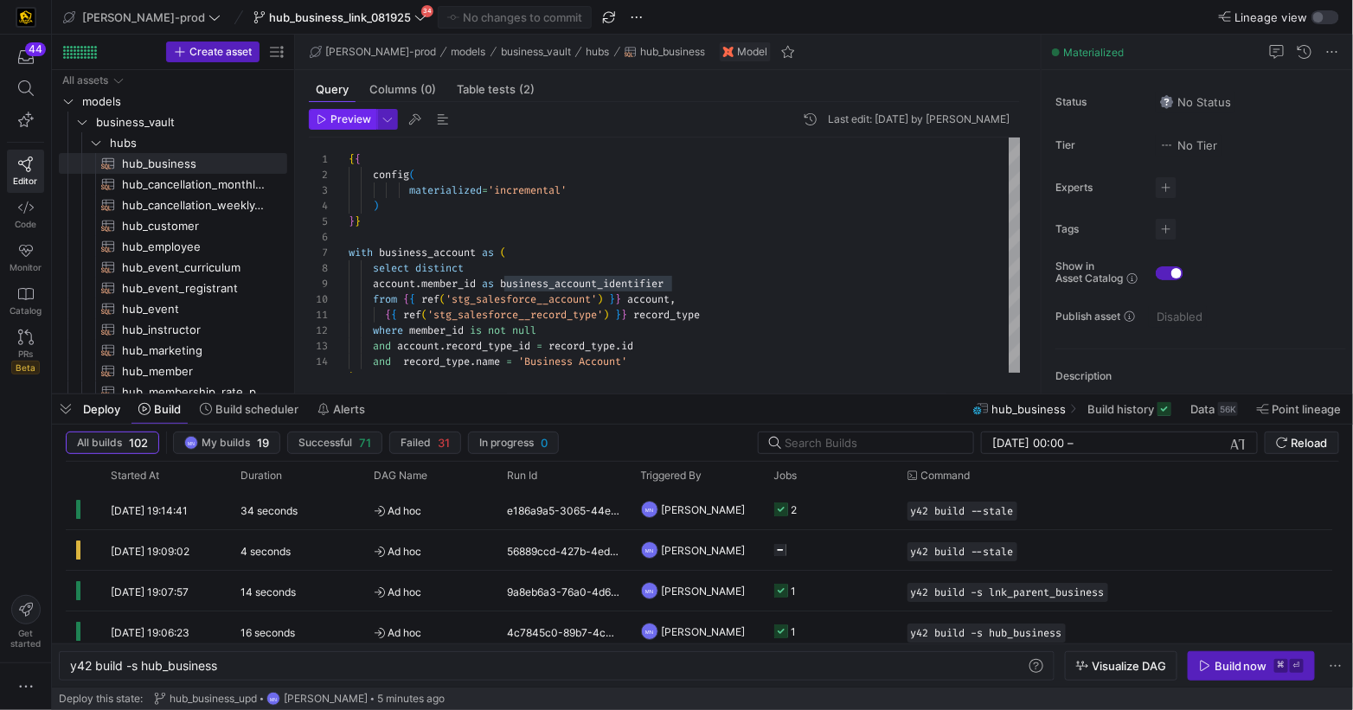
click at [348, 122] on span "Preview" at bounding box center [350, 119] width 41 height 12
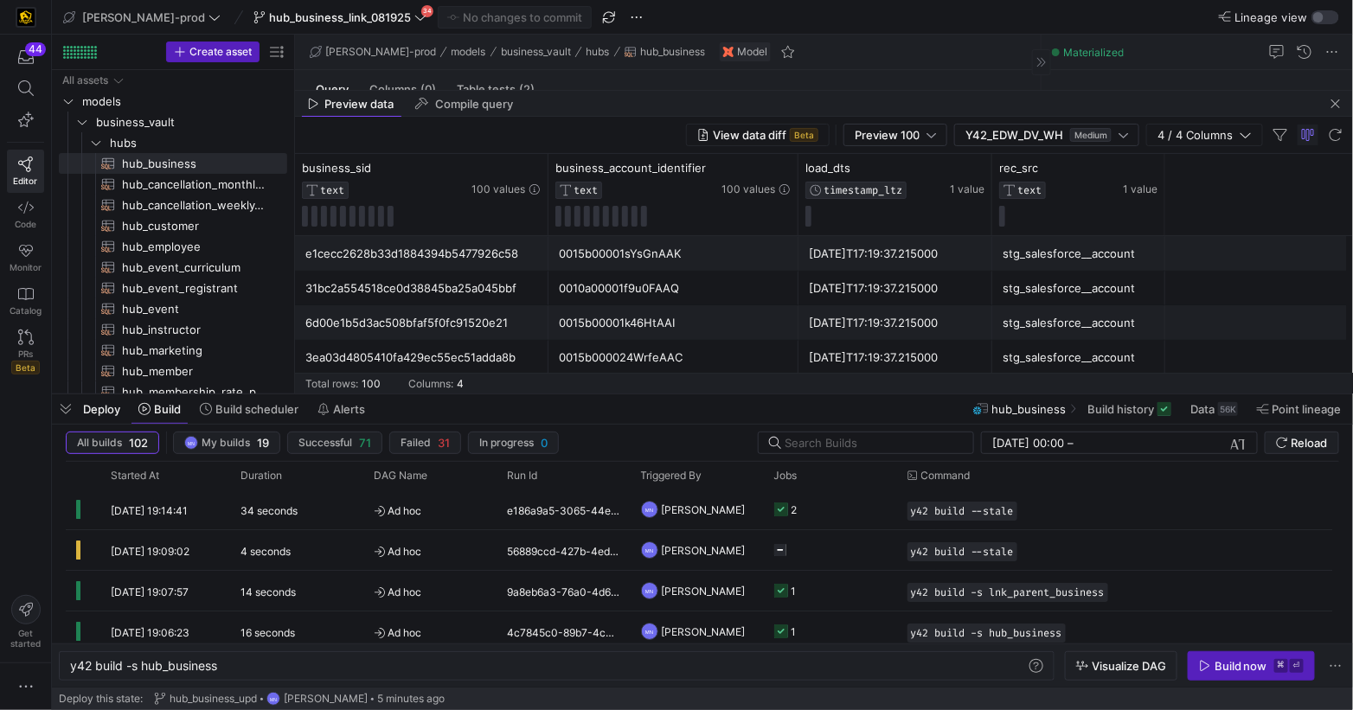
click at [1336, 106] on span "button" at bounding box center [1335, 103] width 21 height 21
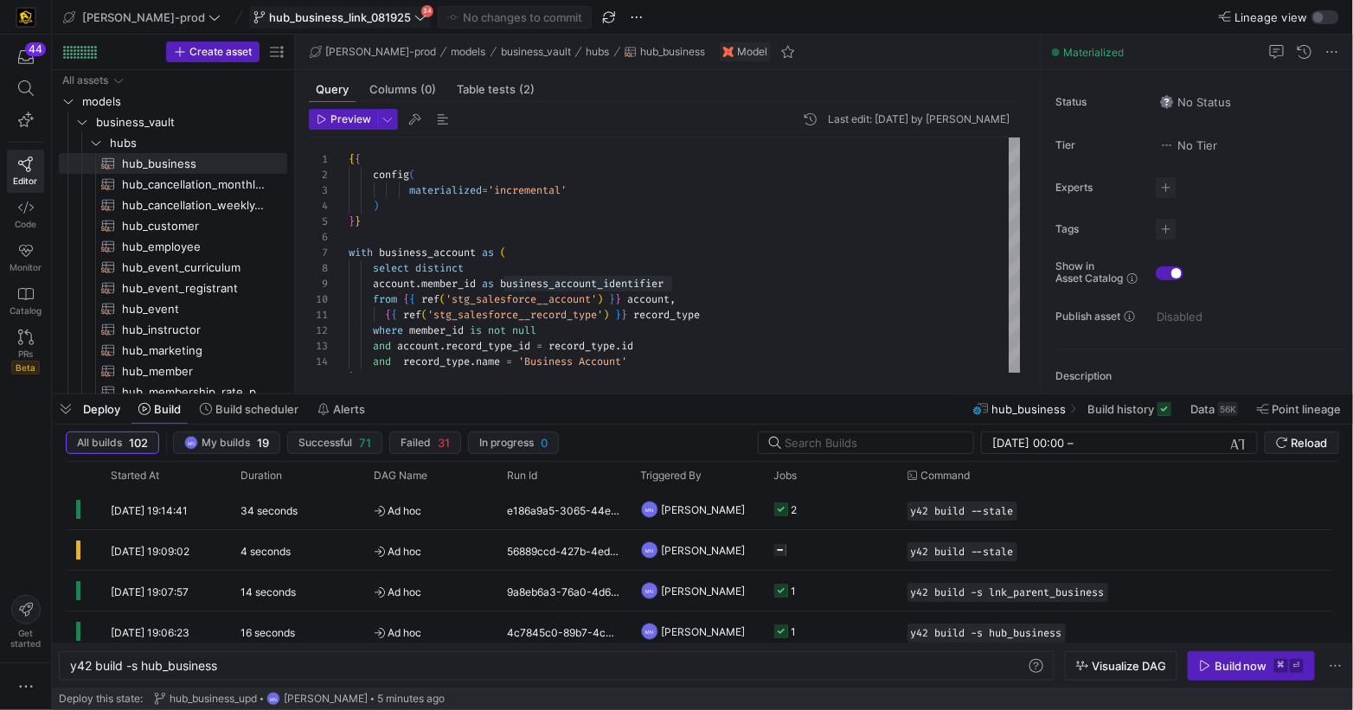
click at [350, 17] on span "hub_business_link_081925" at bounding box center [340, 17] width 142 height 14
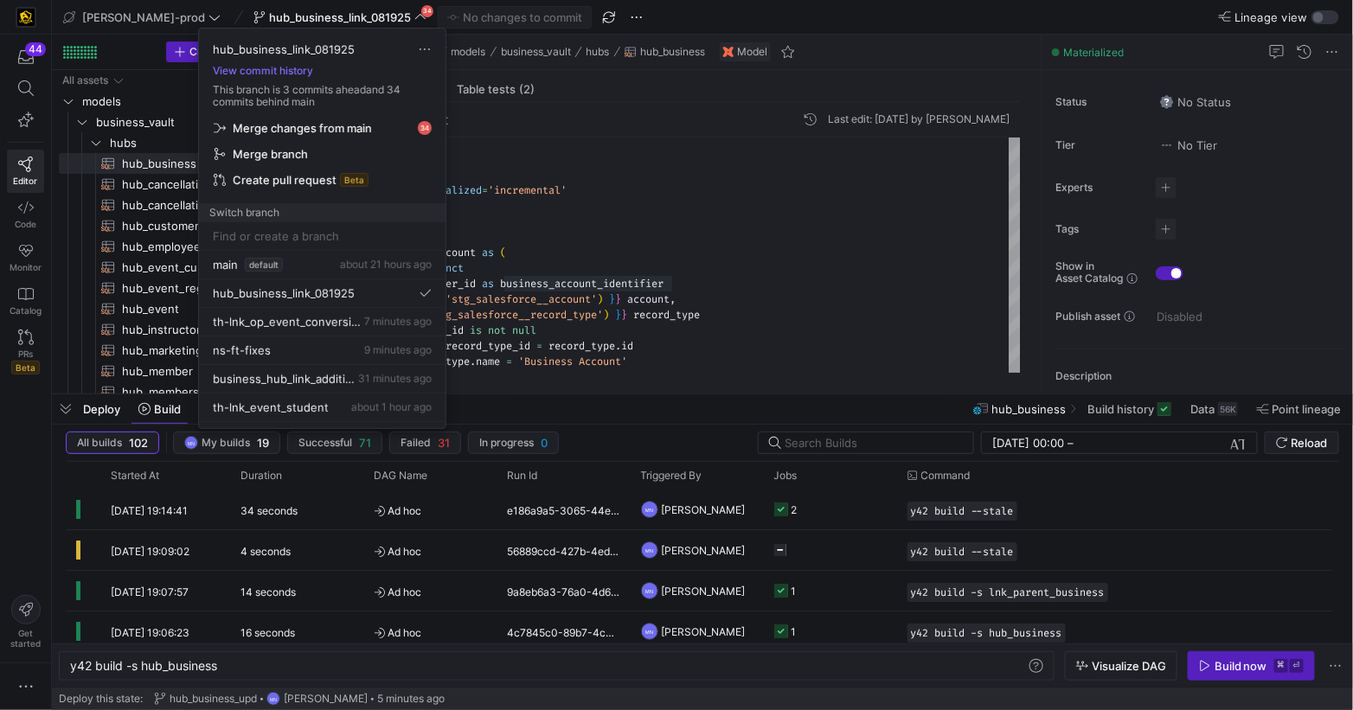
click at [317, 127] on span "Merge changes from main" at bounding box center [302, 128] width 139 height 14
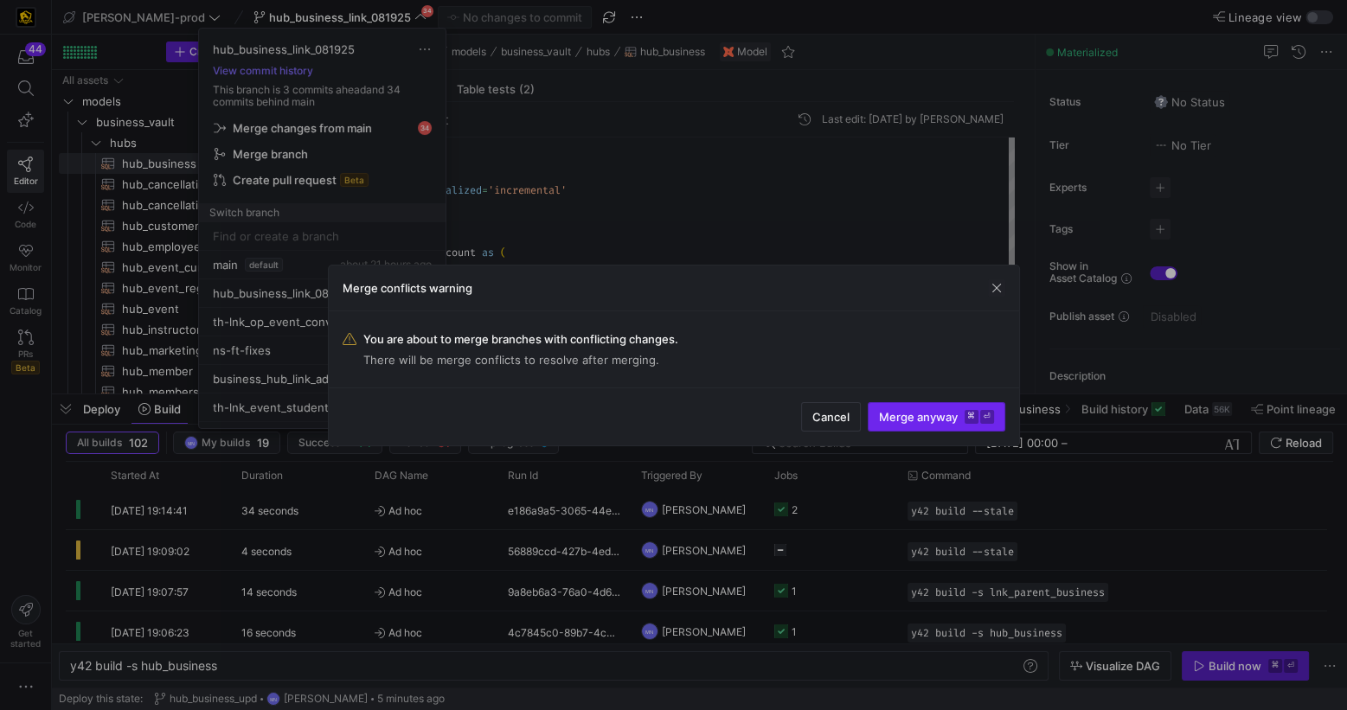
click at [926, 420] on span "Merge anyway ⌘ ⏎" at bounding box center [936, 417] width 115 height 14
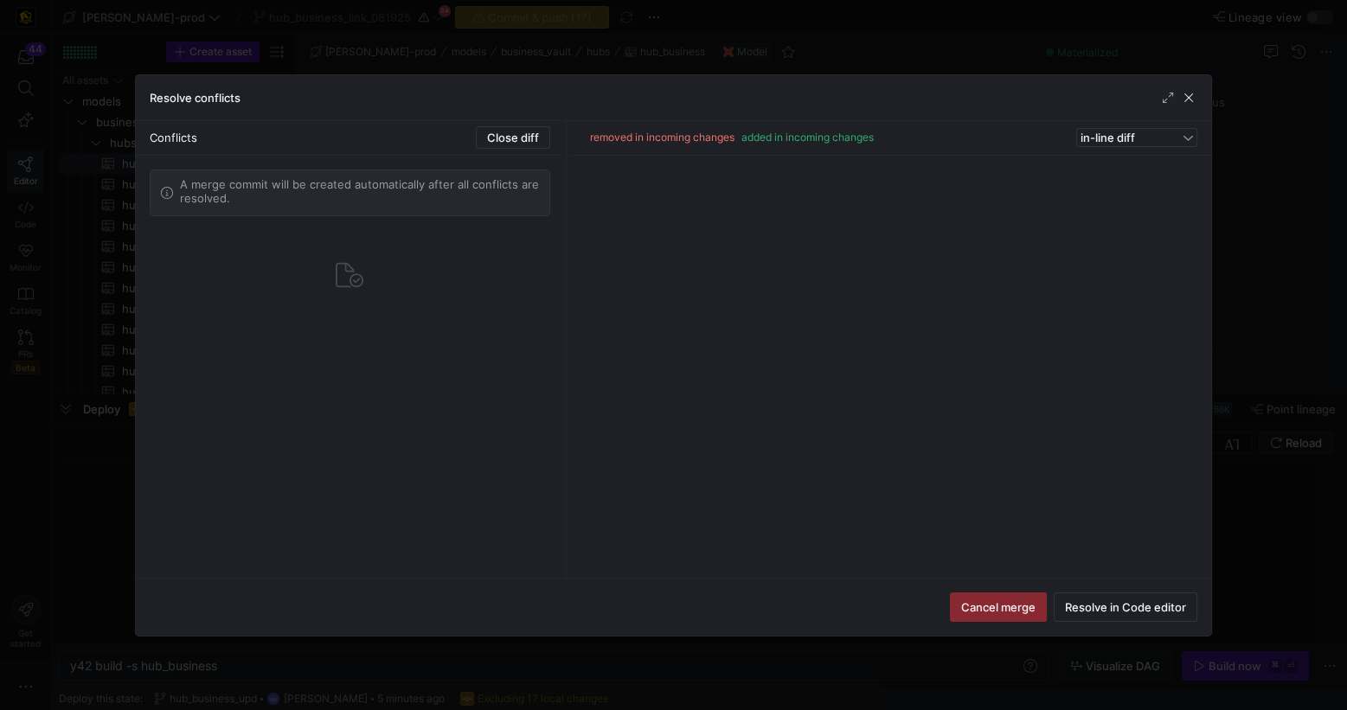
type textarea "{{ config( materialized='incremental' ) }} with business_account as ( select di…"
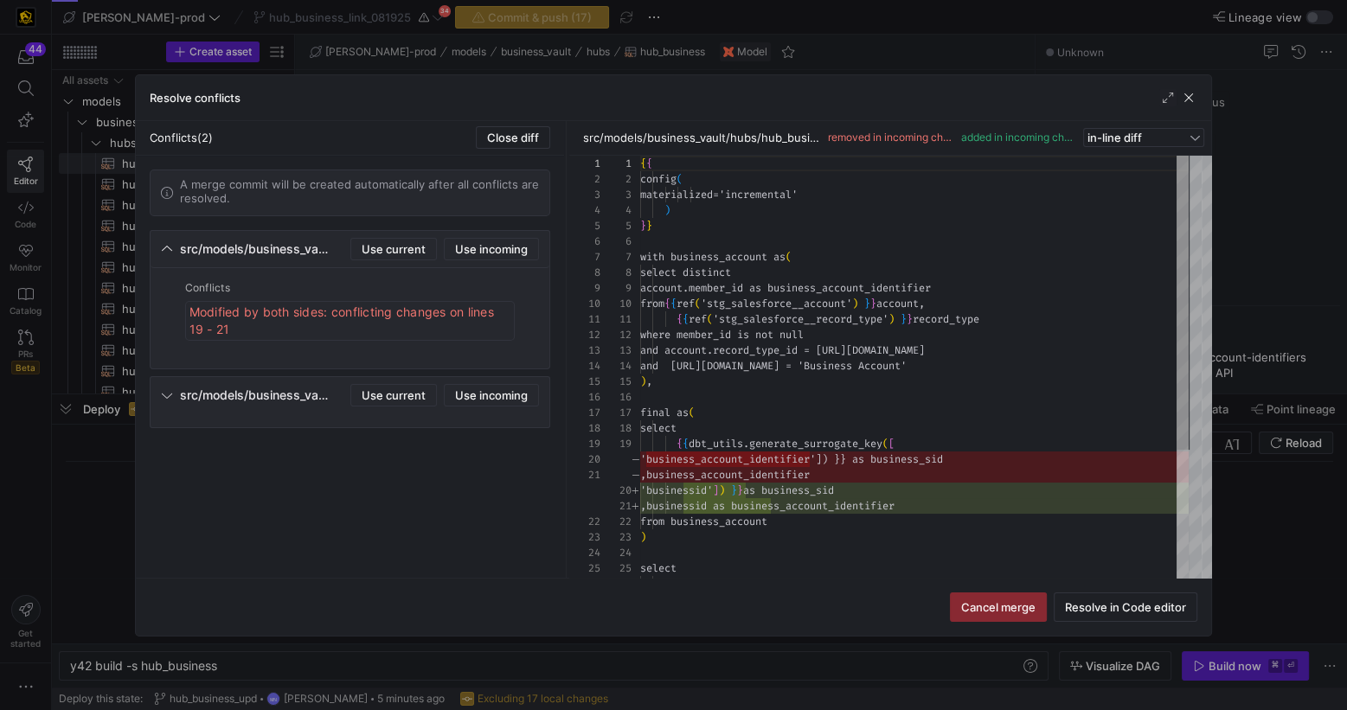
scroll to position [156, 0]
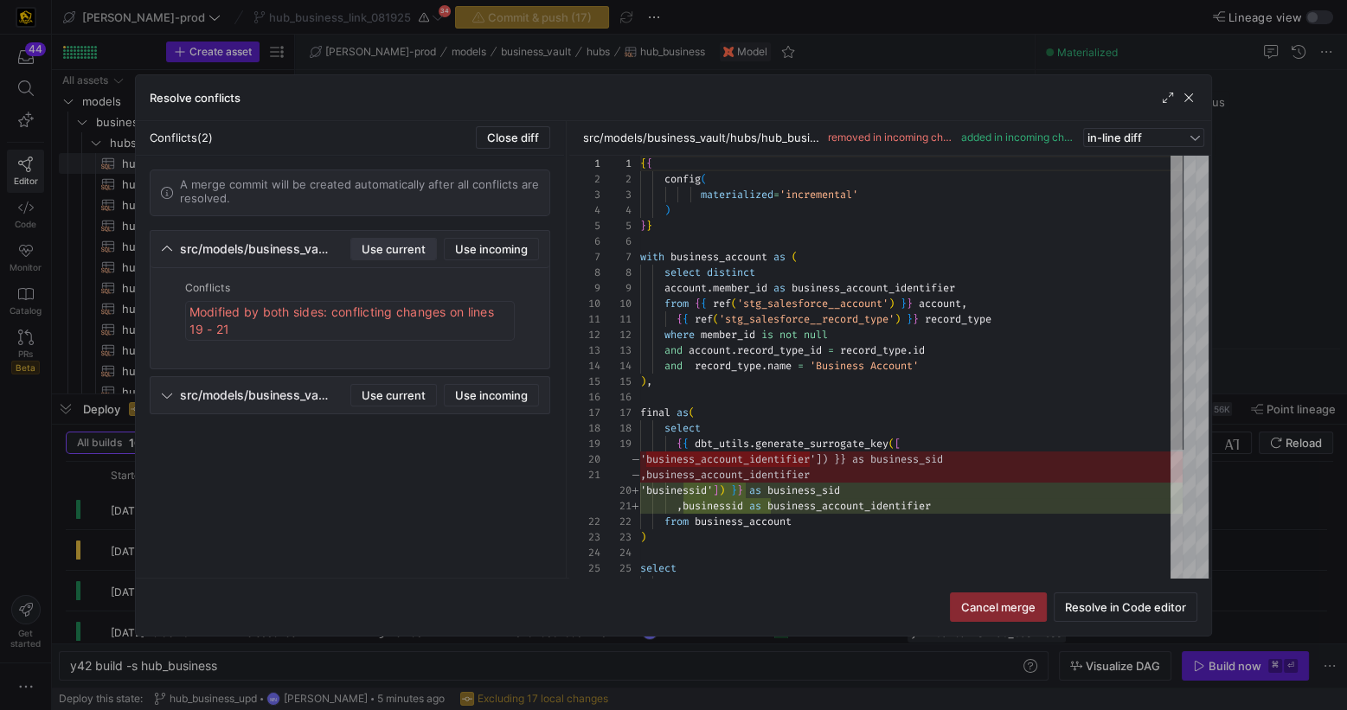
click at [402, 250] on span "Use current" at bounding box center [394, 249] width 64 height 14
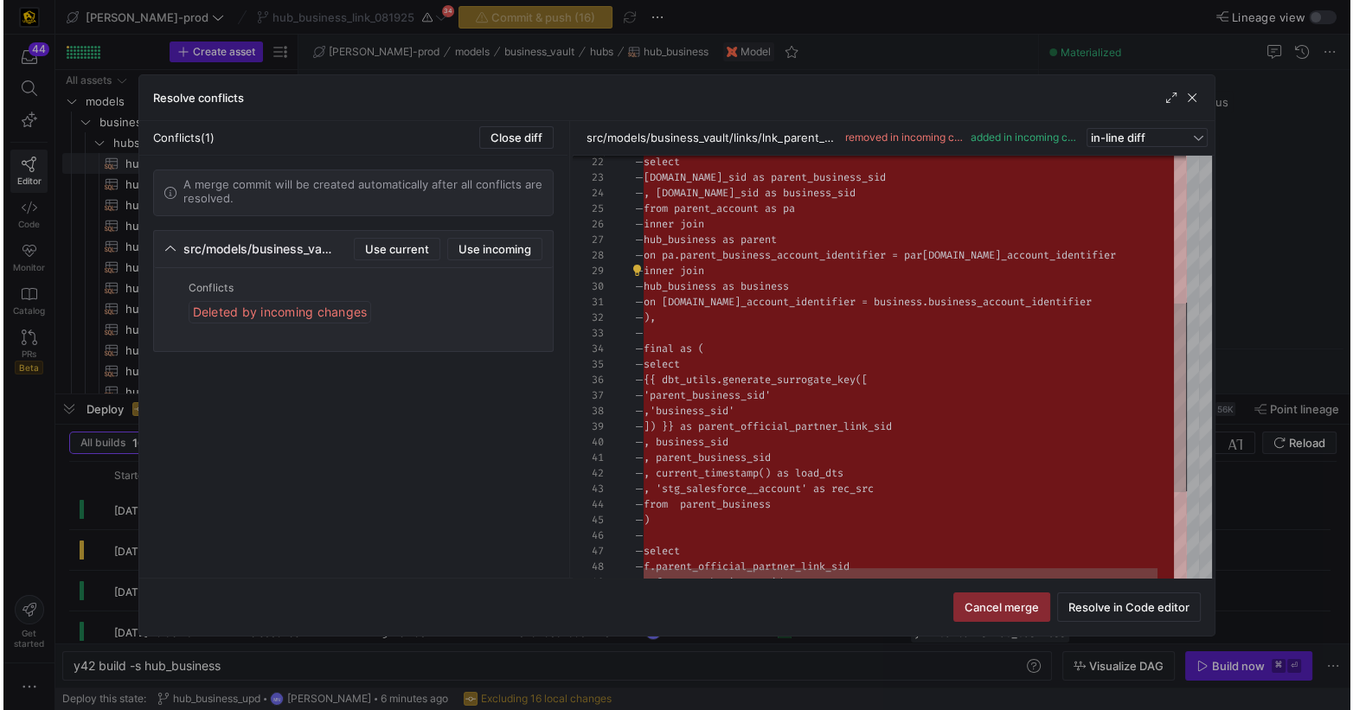
scroll to position [0, 0]
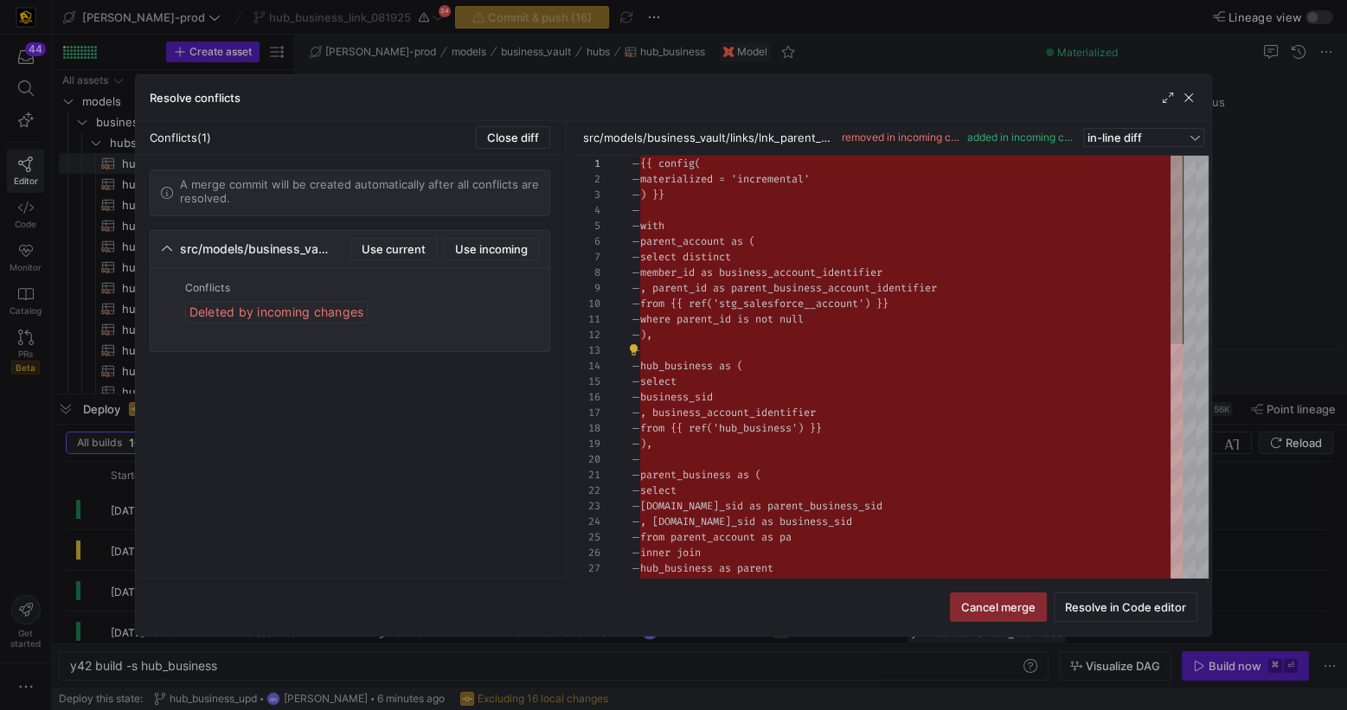
click at [265, 315] on div "Deleted by incoming changes" at bounding box center [276, 312] width 183 height 22
click at [378, 247] on span "Use current" at bounding box center [394, 249] width 64 height 14
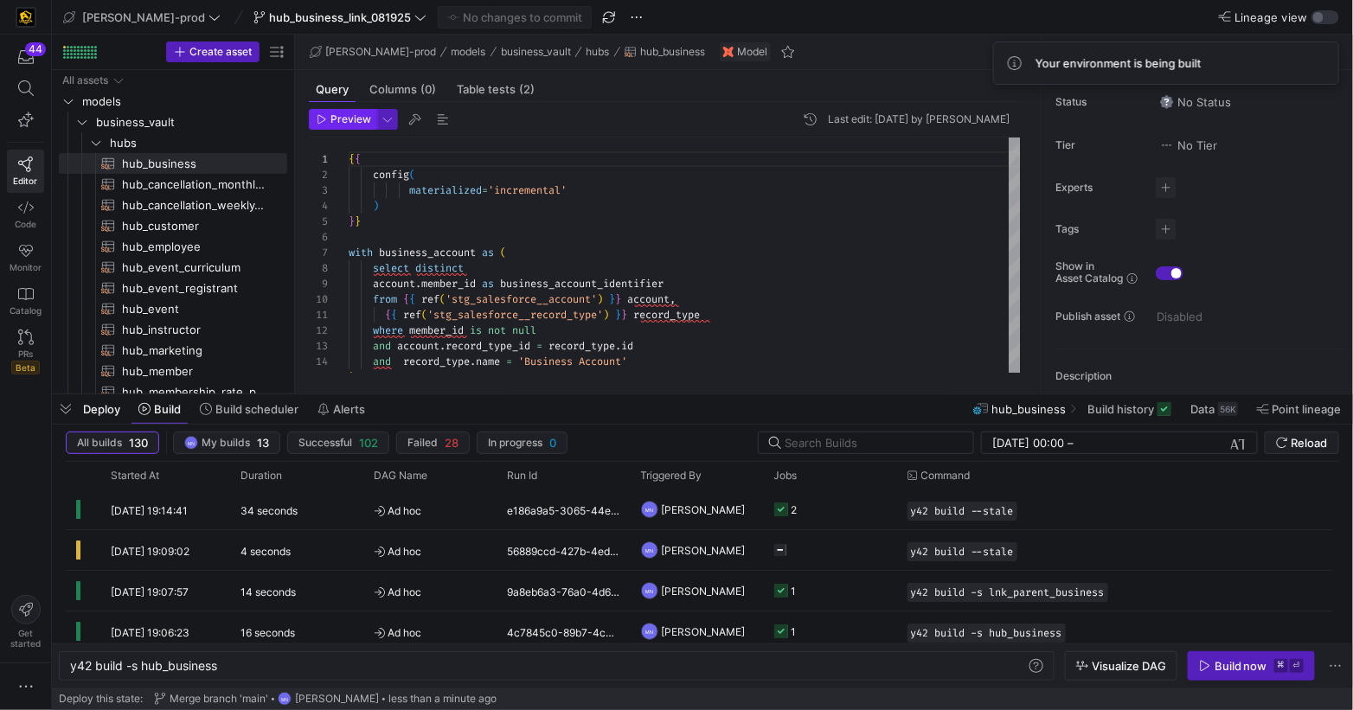
click at [346, 119] on span "Preview" at bounding box center [350, 119] width 41 height 12
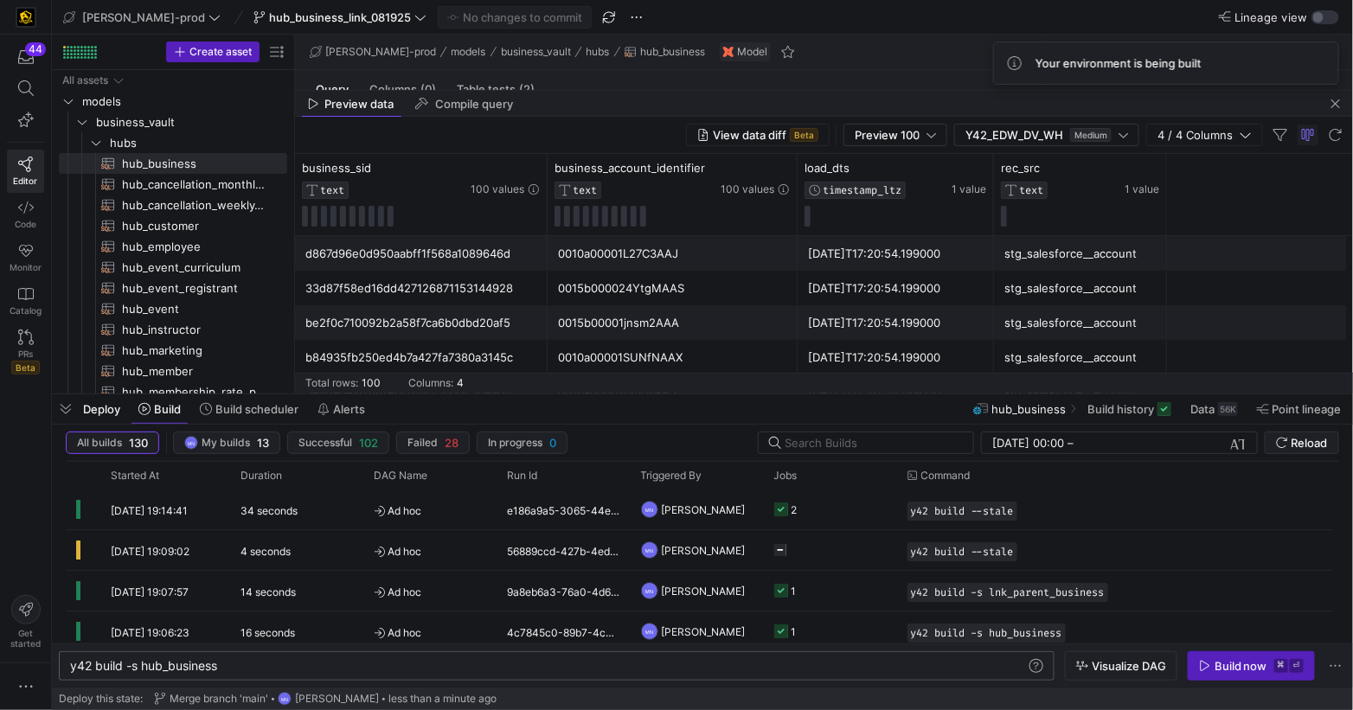
click at [330, 659] on div "y42 build -s hub_business" at bounding box center [549, 666] width 958 height 14
click at [306, 668] on div "y42 build -s hub_business" at bounding box center [549, 666] width 958 height 14
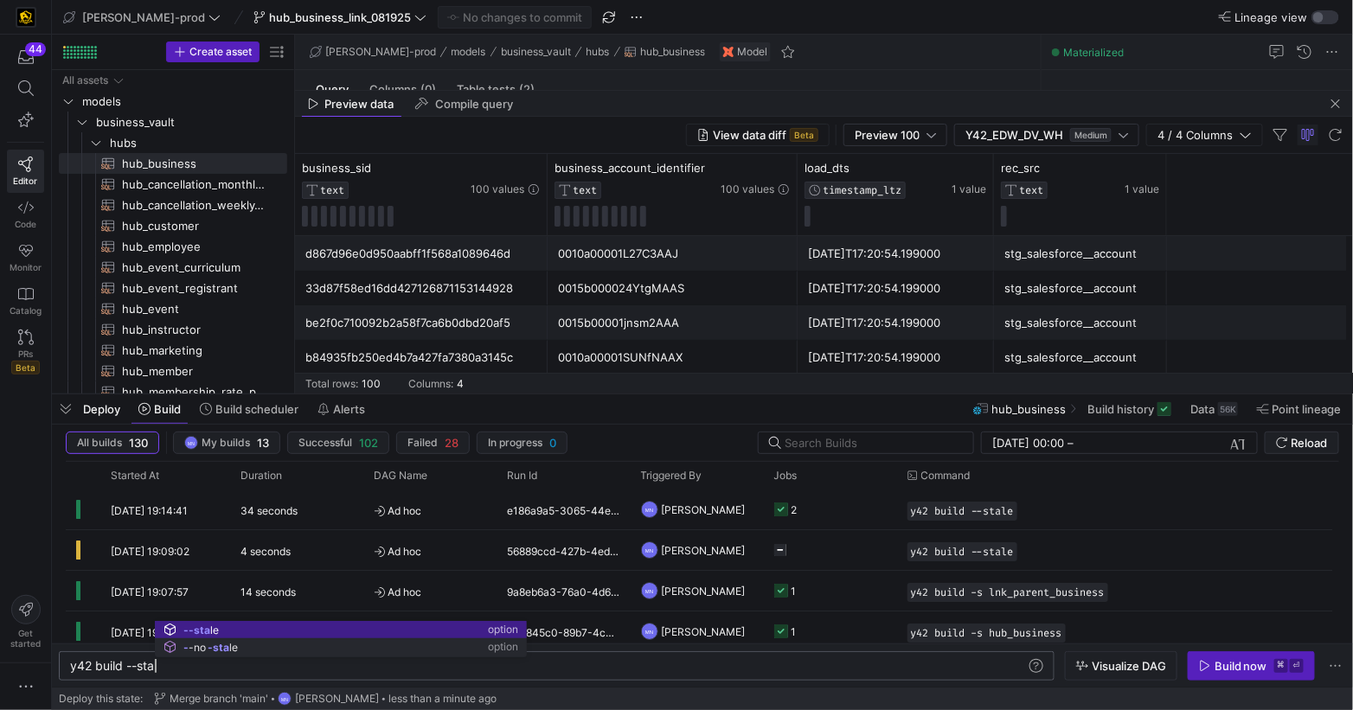
scroll to position [0, 94]
type textarea "y42 build --stale"
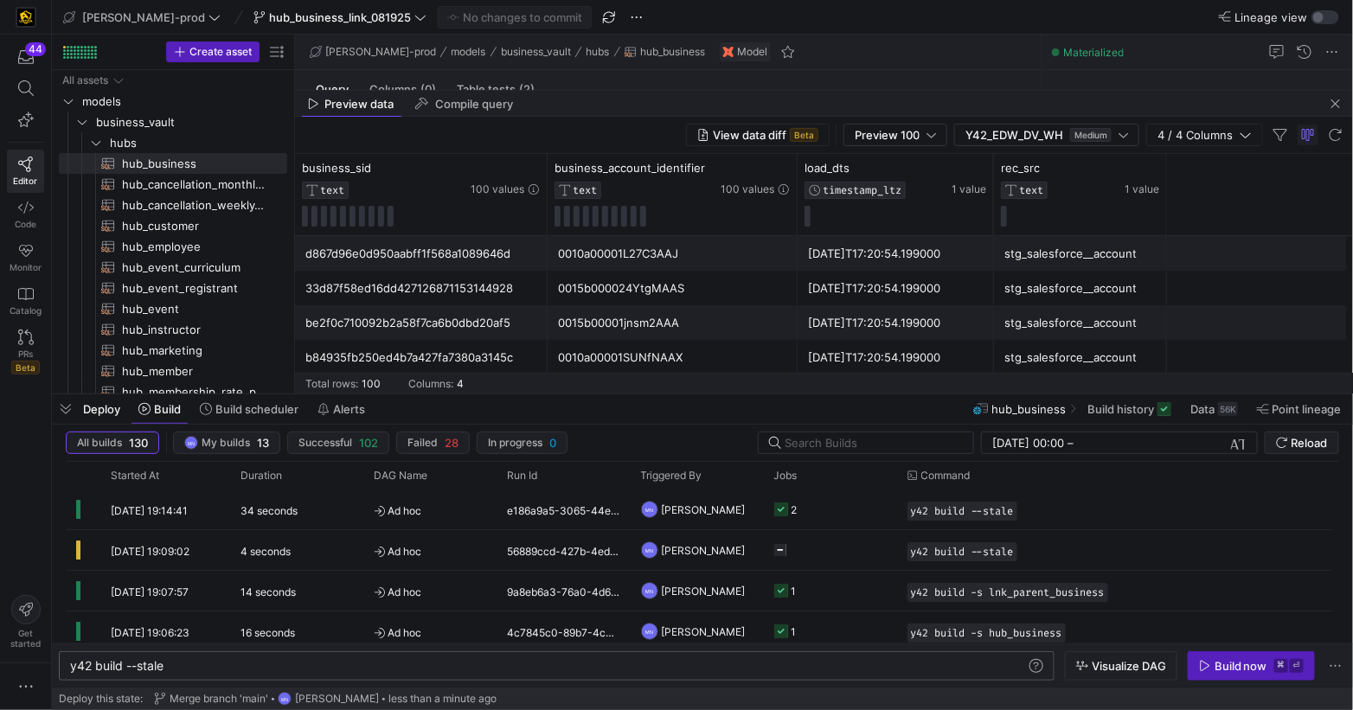
click at [1220, 662] on div "Build now" at bounding box center [1240, 666] width 53 height 14
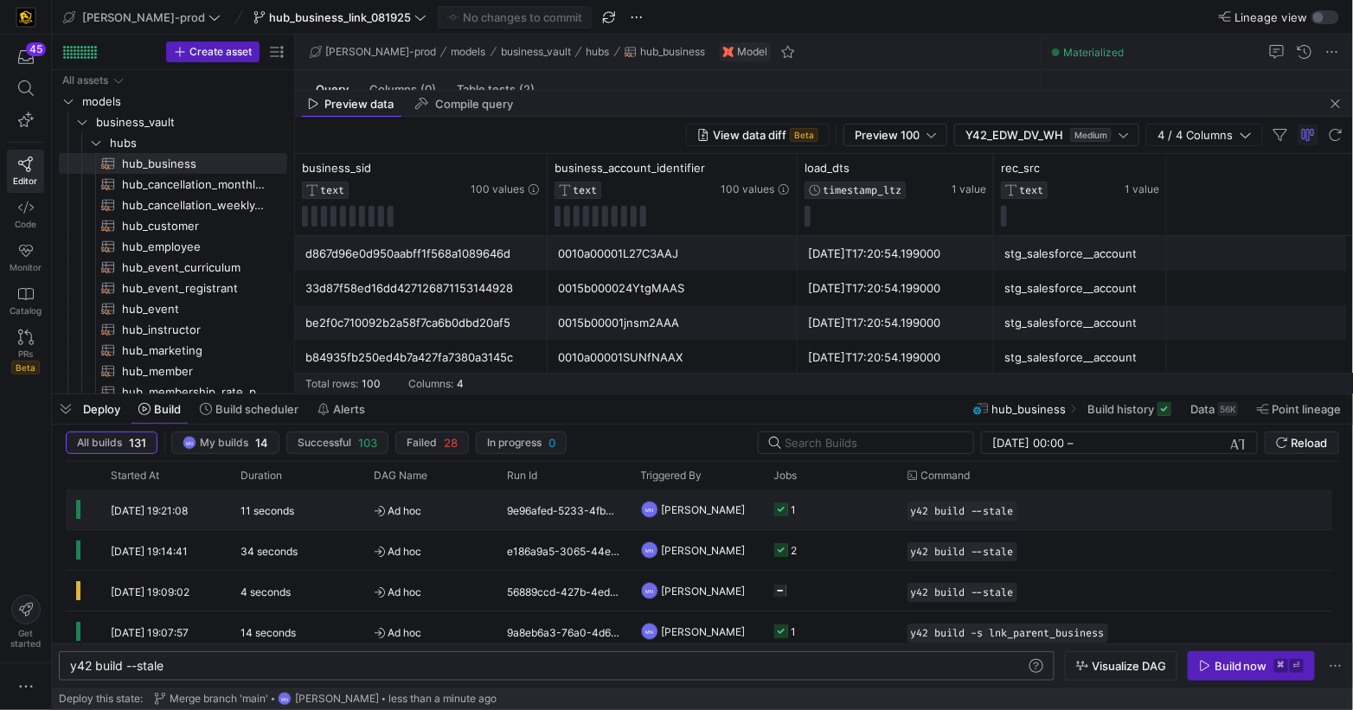
click at [779, 503] on icon "Press SPACE to select this row." at bounding box center [781, 510] width 14 height 14
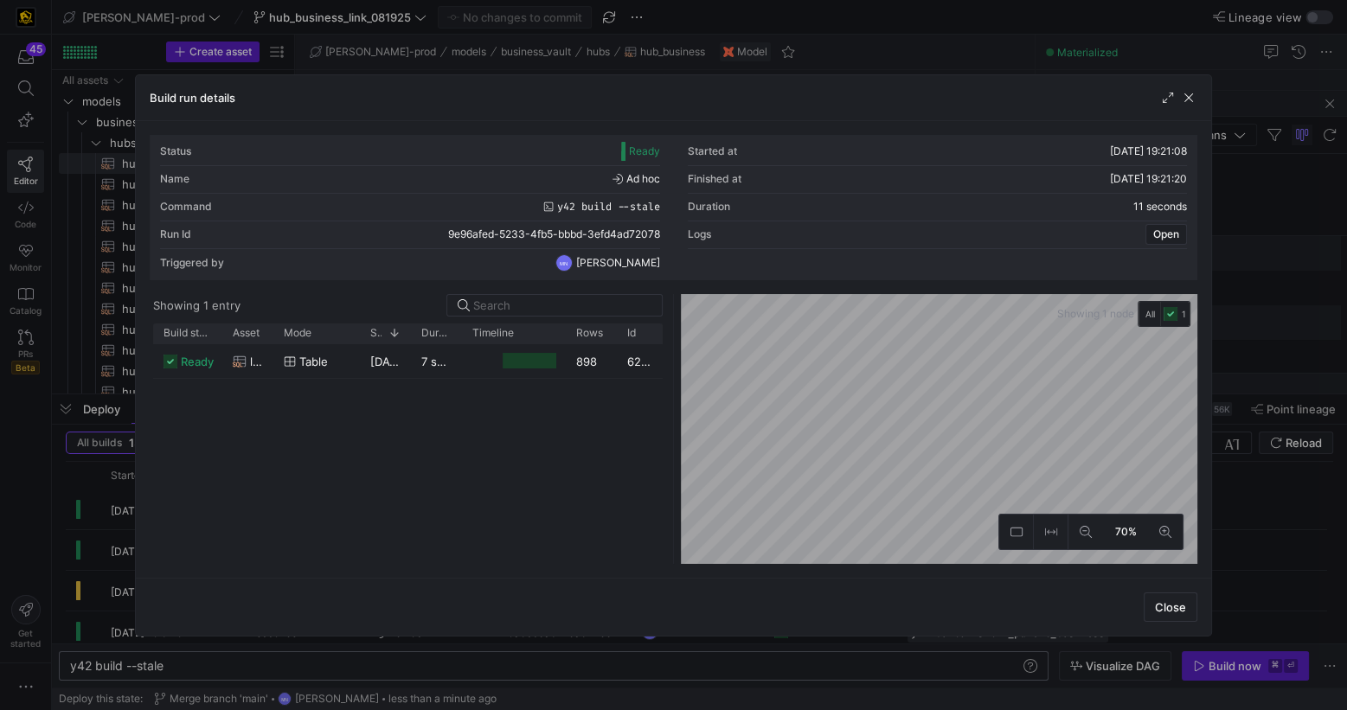
drag, startPoint x: 1169, startPoint y: 607, endPoint x: 1164, endPoint y: 625, distance: 18.7
click at [1169, 607] on span "Close" at bounding box center [1170, 607] width 31 height 14
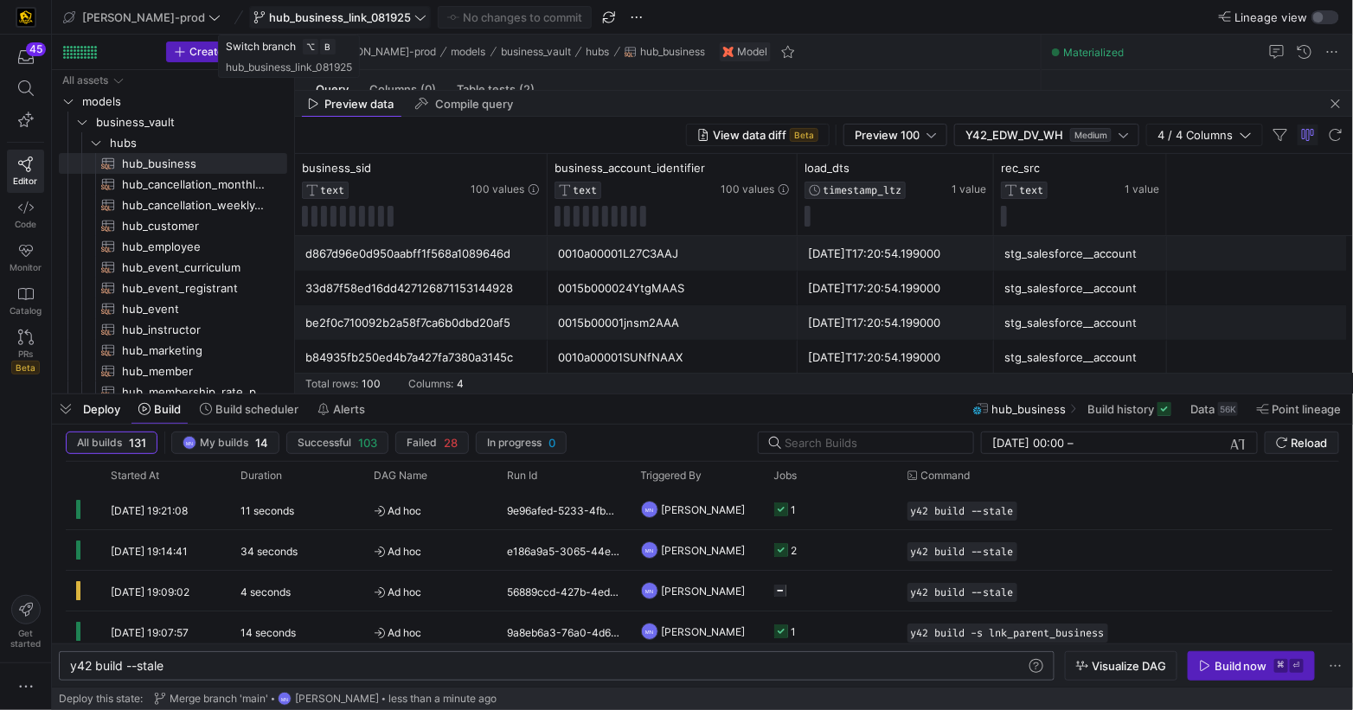
click at [330, 16] on span "hub_business_link_081925" at bounding box center [340, 17] width 142 height 14
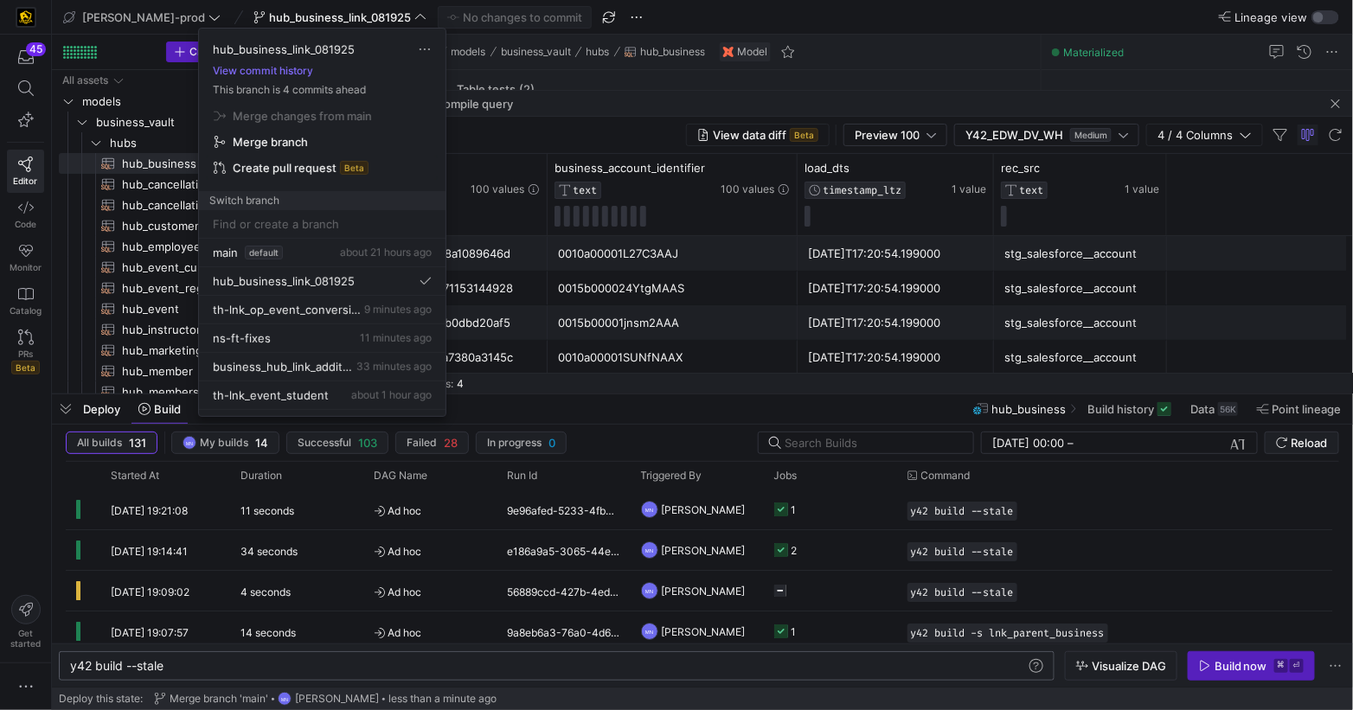
click at [278, 165] on span "Create pull request" at bounding box center [285, 168] width 104 height 14
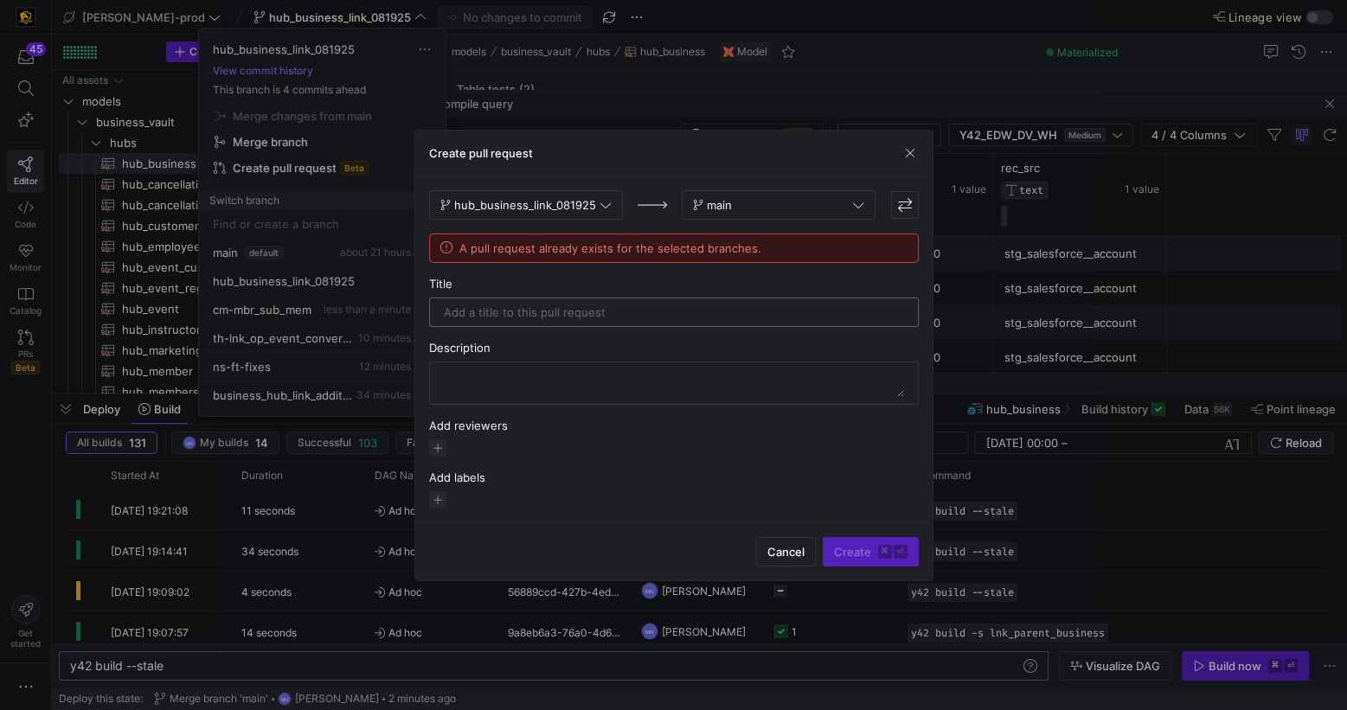
click at [642, 309] on input "text" at bounding box center [674, 312] width 460 height 14
click at [785, 548] on span "Cancel" at bounding box center [785, 552] width 37 height 14
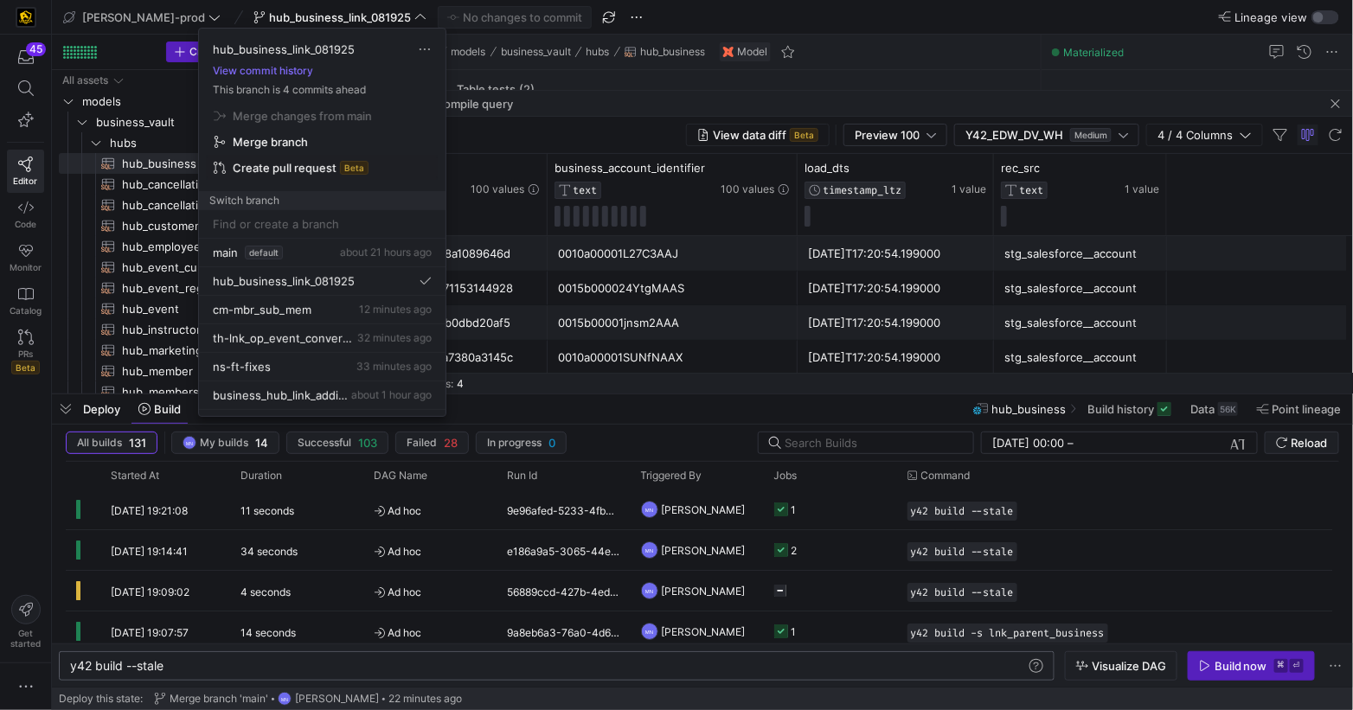
click at [1335, 105] on div at bounding box center [676, 355] width 1353 height 710
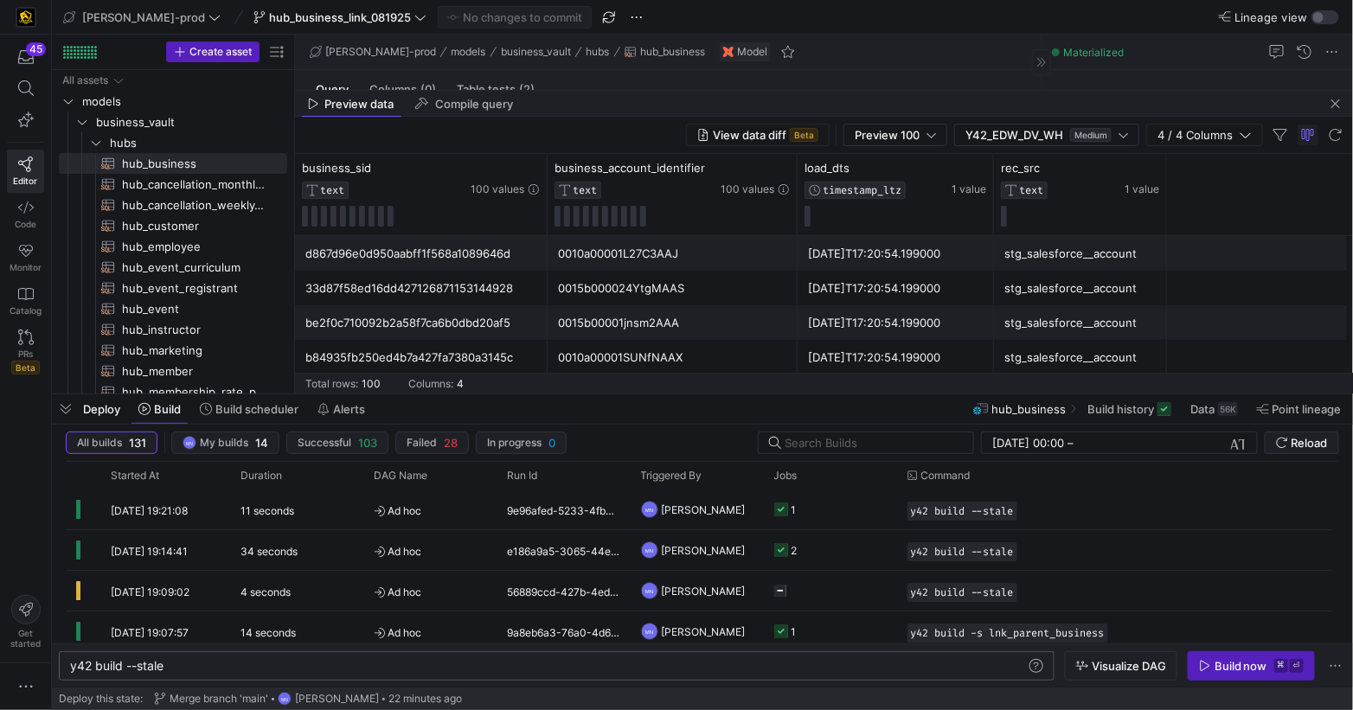
click at [1341, 105] on span "button" at bounding box center [1335, 103] width 21 height 21
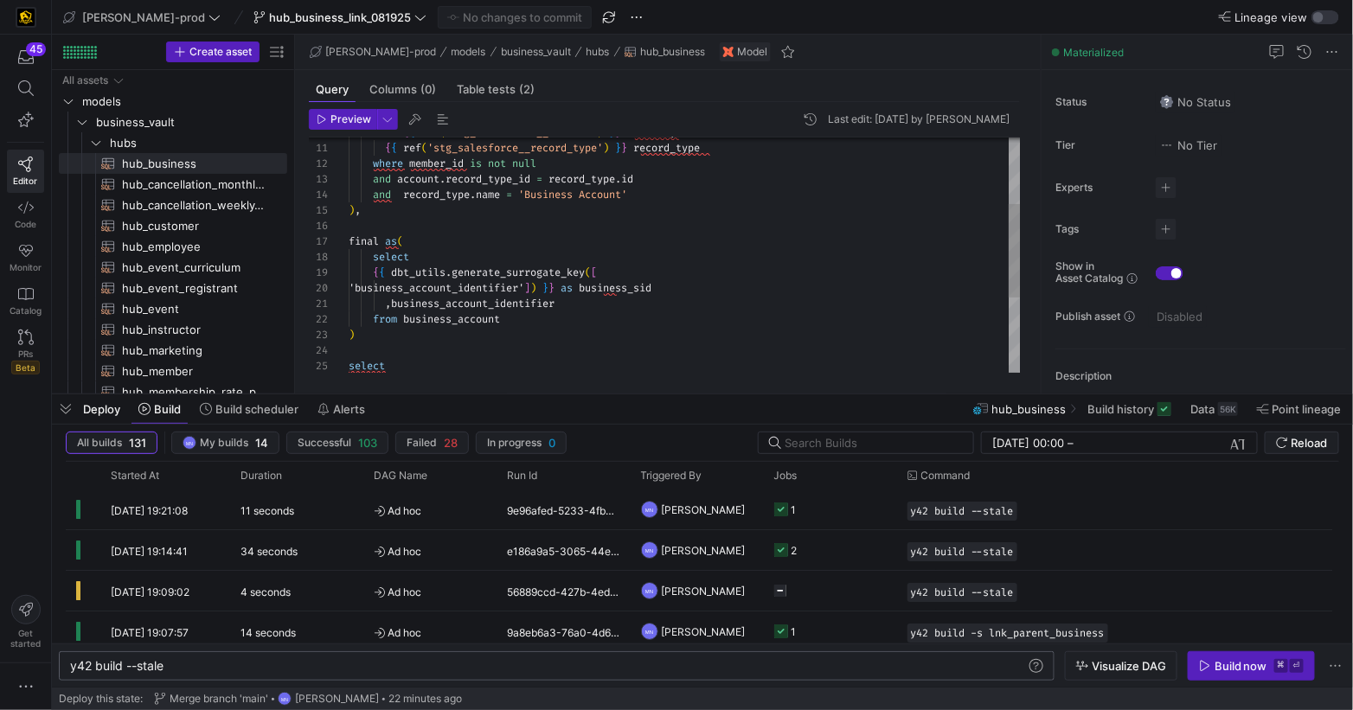
drag, startPoint x: 404, startPoint y: 195, endPoint x: 389, endPoint y: 265, distance: 70.7
click at [403, 196] on span at bounding box center [397, 195] width 12 height 14
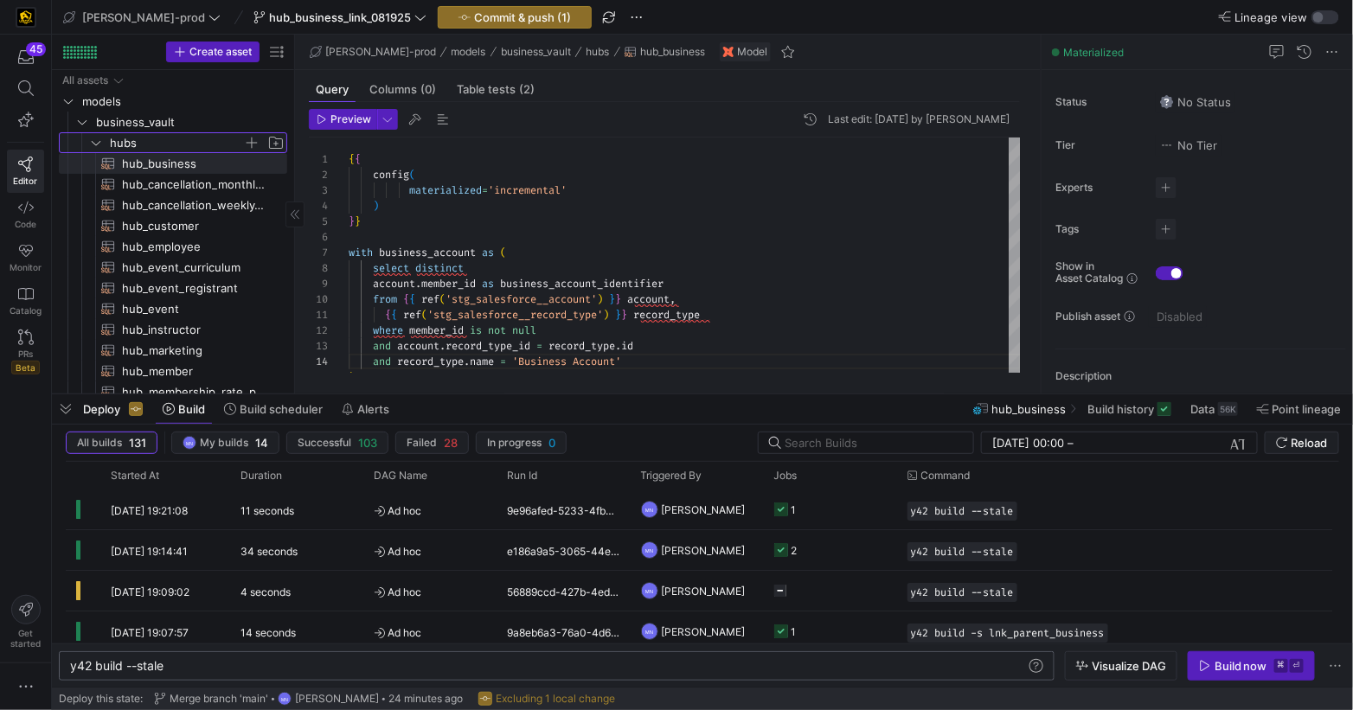
click at [93, 144] on icon "Press SPACE to select this row." at bounding box center [96, 143] width 12 height 10
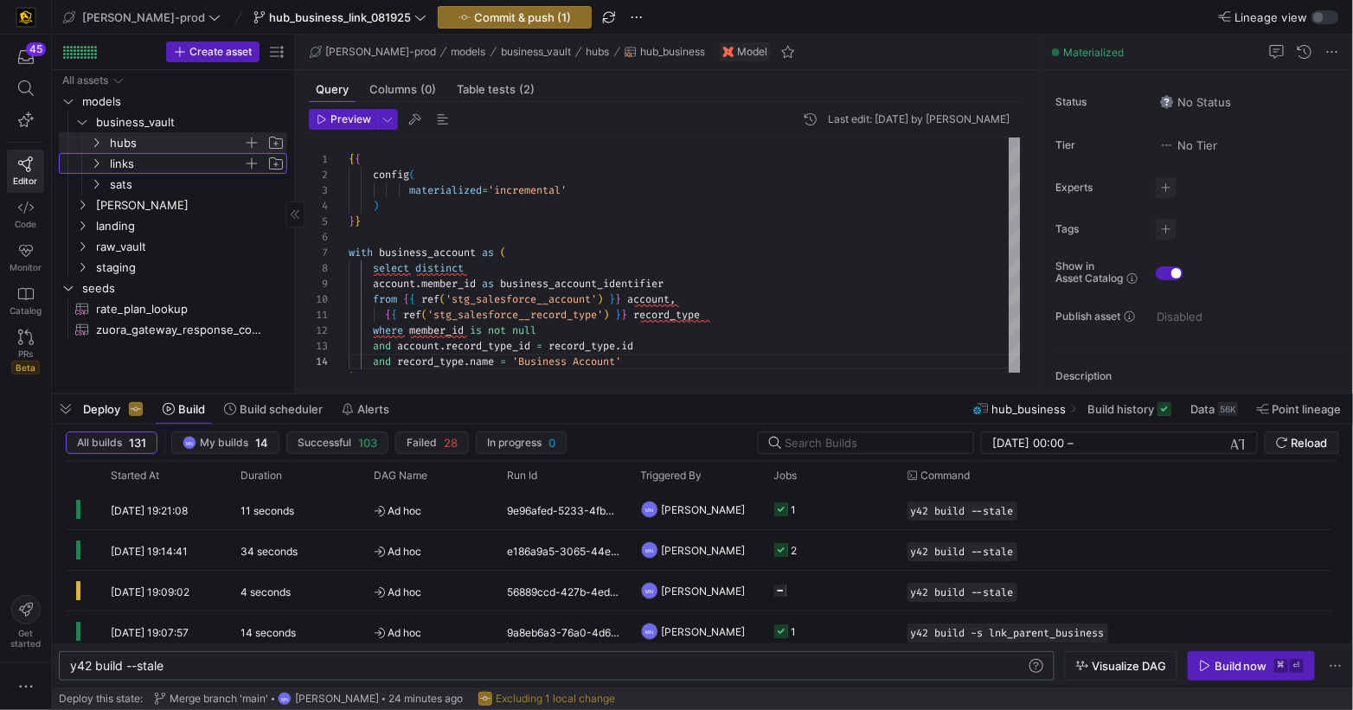
click at [100, 165] on icon "Press SPACE to select this row." at bounding box center [96, 163] width 12 height 10
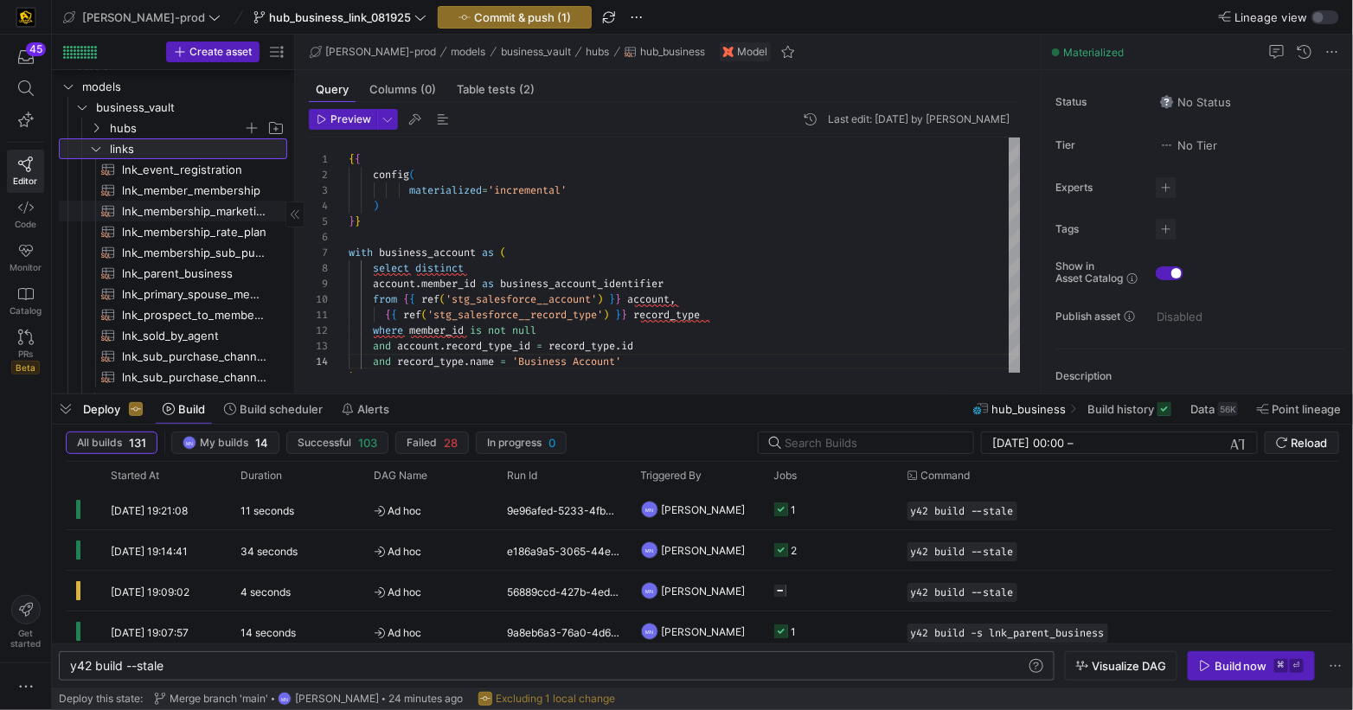
scroll to position [17, 0]
click at [174, 266] on span "lnk_parent_business​​​​​​​​​​" at bounding box center [194, 271] width 145 height 20
type textarea "{{ config( materialized = 'incremental' ) }} with parent_account as ( select di…"
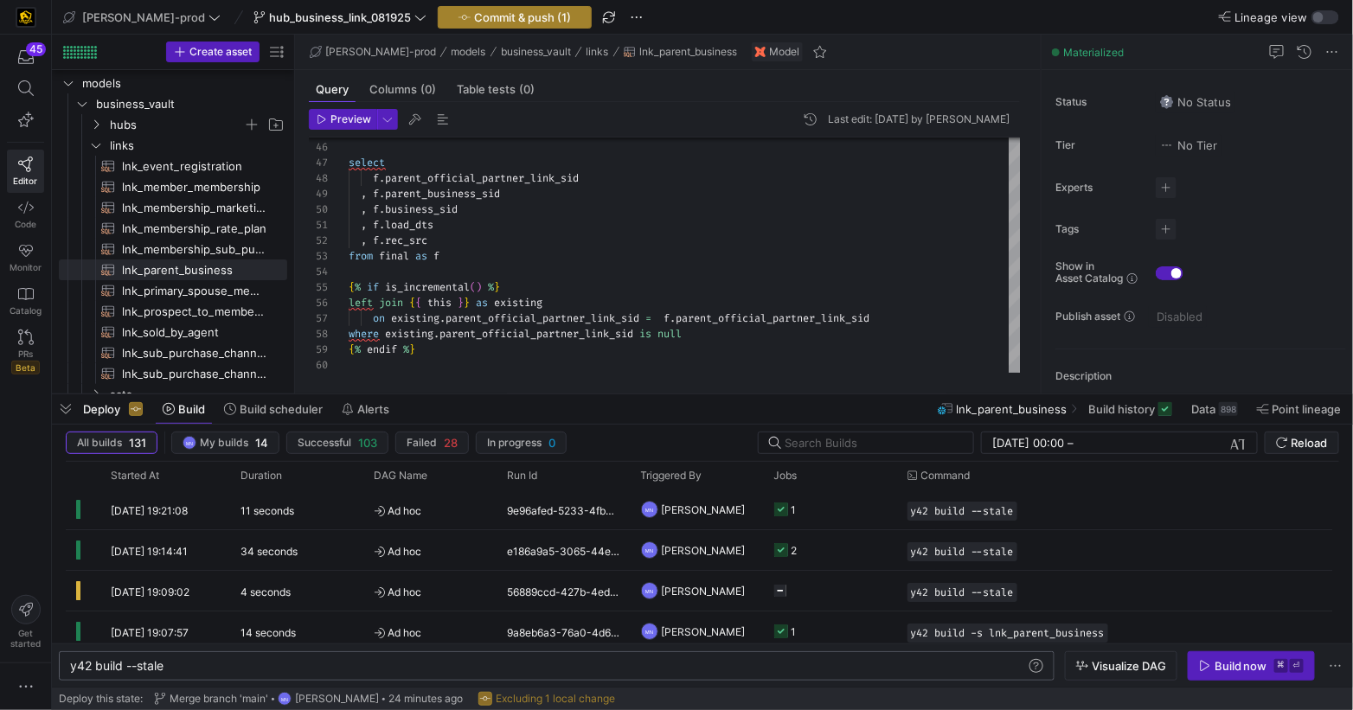
click at [474, 16] on span "Commit & push (1)" at bounding box center [522, 17] width 97 height 14
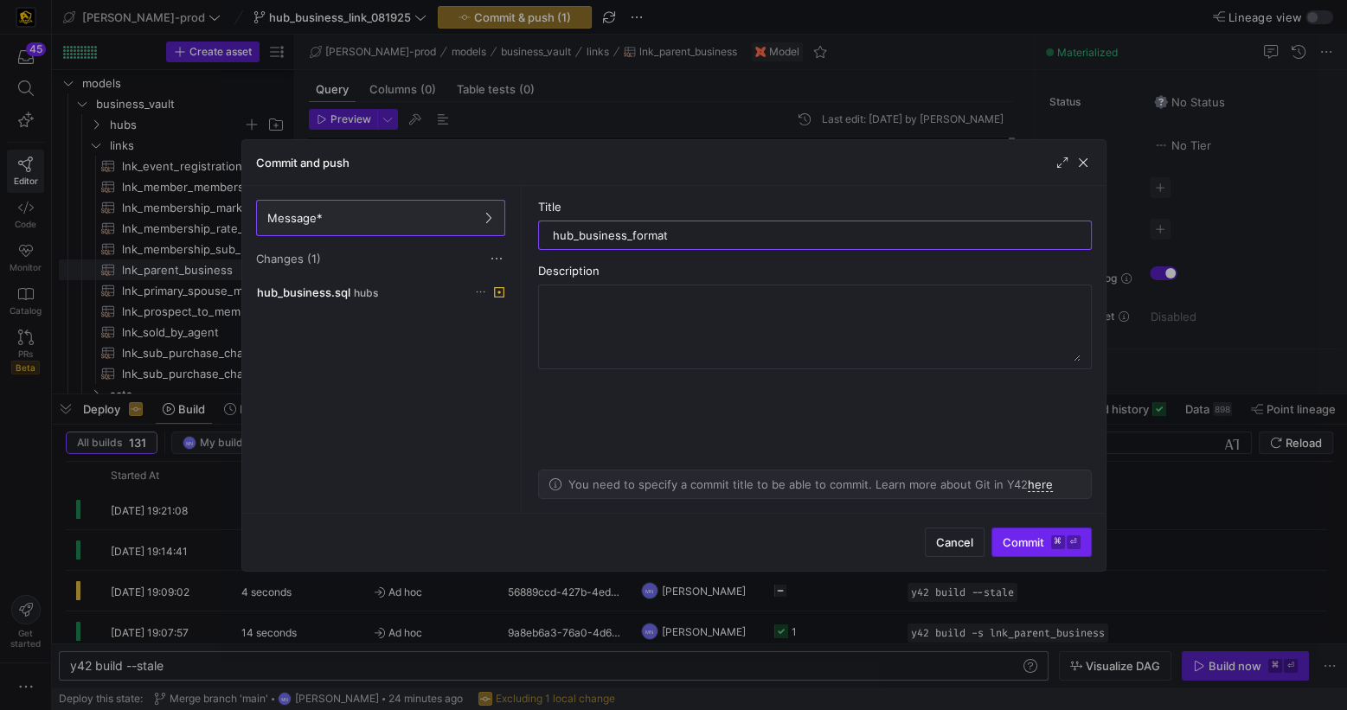
type input "hub_business_format"
click at [1010, 535] on span "Commit ⌘ ⏎" at bounding box center [1042, 542] width 78 height 14
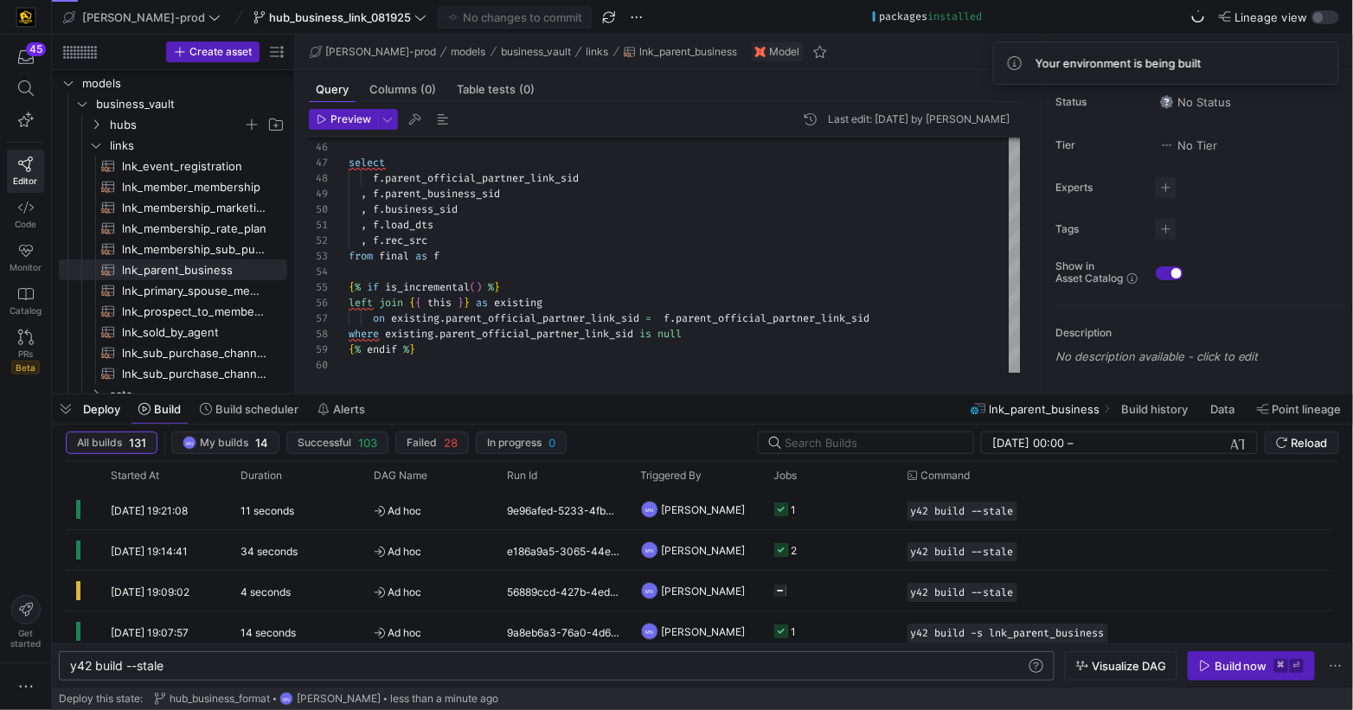
click at [347, 673] on div "y42 build --stale y42 build --stale" at bounding box center [557, 665] width 996 height 29
click at [1216, 673] on span "button" at bounding box center [1250, 666] width 125 height 28
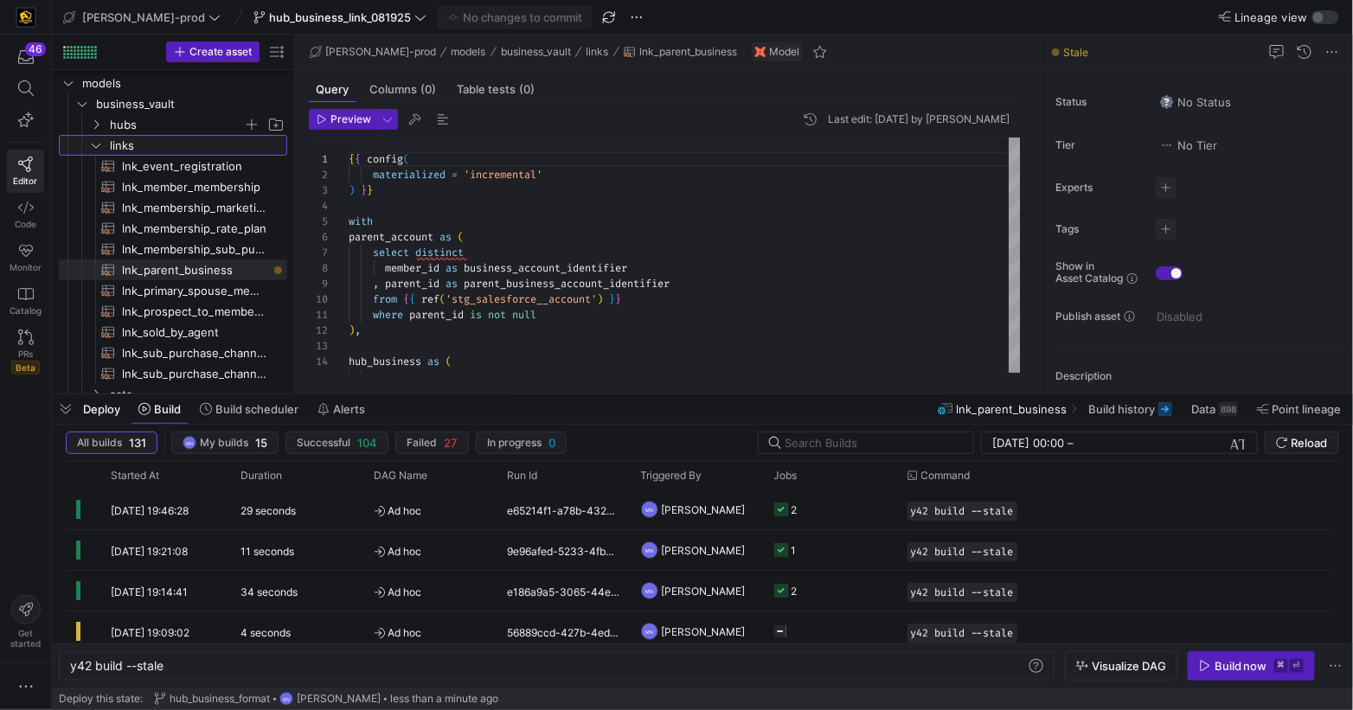
drag, startPoint x: 99, startPoint y: 146, endPoint x: 100, endPoint y: 136, distance: 10.5
click at [99, 146] on icon "Press SPACE to select this row." at bounding box center [96, 145] width 12 height 10
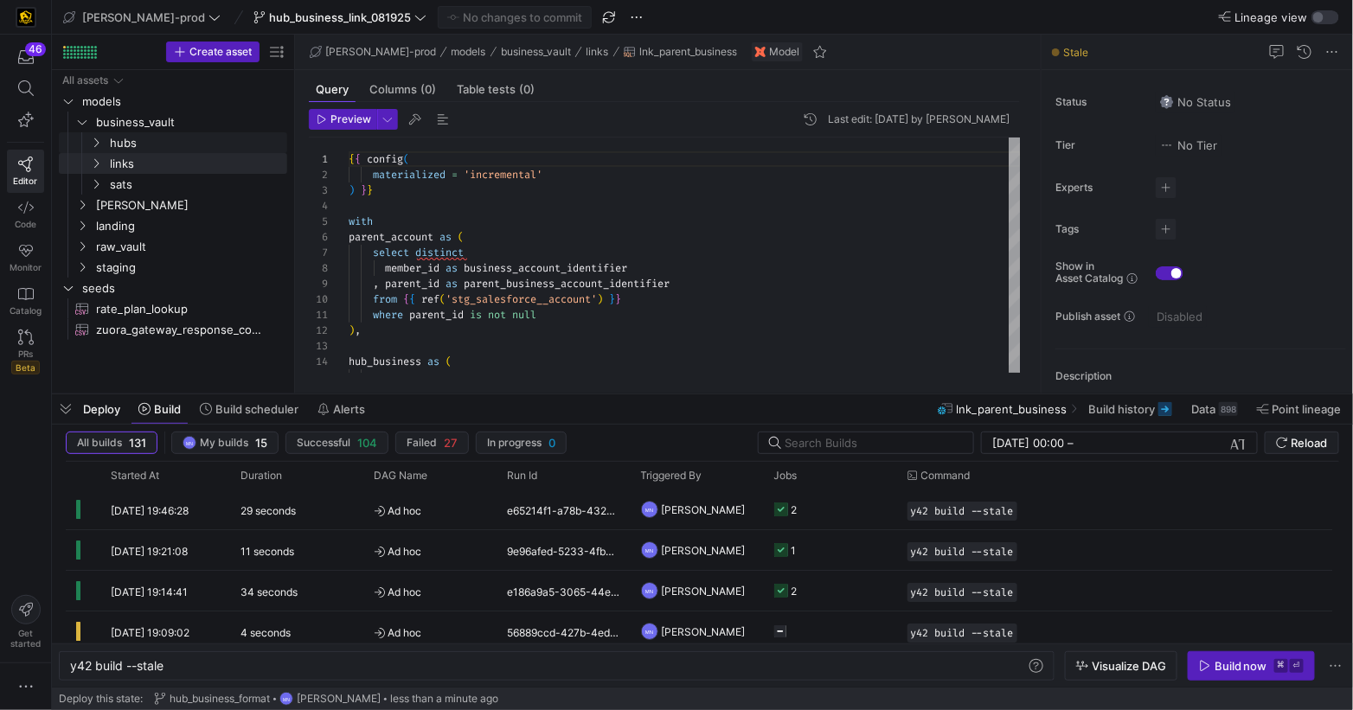
click at [99, 141] on icon "Press SPACE to select this row." at bounding box center [96, 143] width 12 height 10
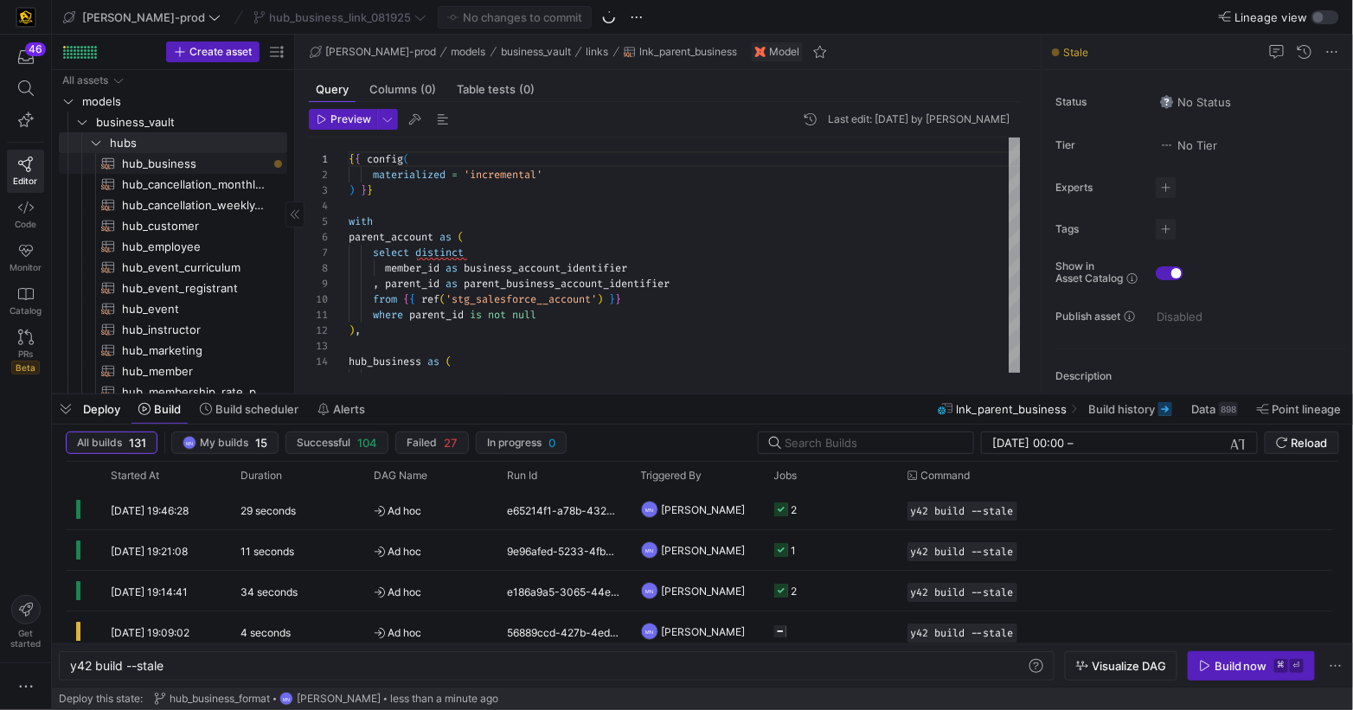
drag, startPoint x: 149, startPoint y: 163, endPoint x: 196, endPoint y: 167, distance: 47.7
click at [151, 163] on span "hub_business​​​​​​​​​​" at bounding box center [194, 164] width 145 height 20
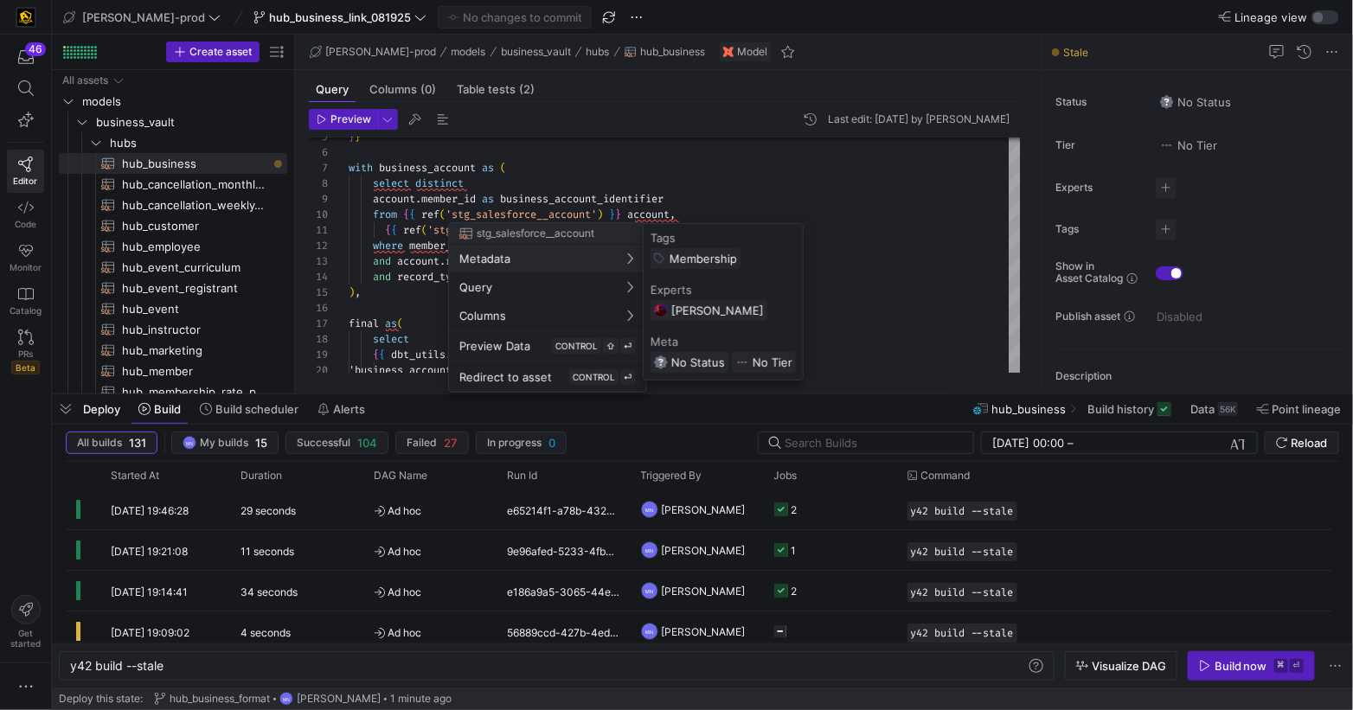
click at [833, 170] on div at bounding box center [676, 355] width 1353 height 710
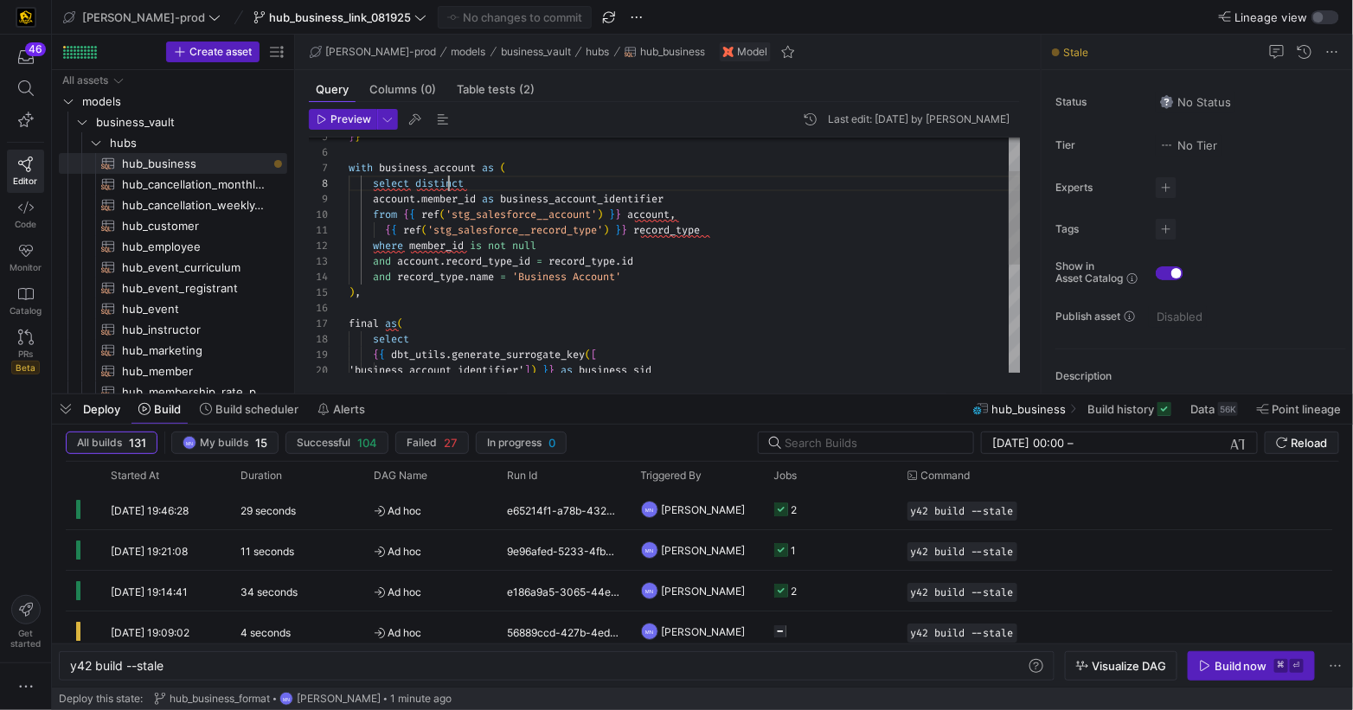
click at [450, 187] on div "} } with business_account as ( select distinct account . member_id as business_…" at bounding box center [685, 348] width 672 height 590
drag, startPoint x: 451, startPoint y: 186, endPoint x: 474, endPoint y: 183, distance: 23.5
click at [460, 184] on span "distinct" at bounding box center [439, 183] width 48 height 14
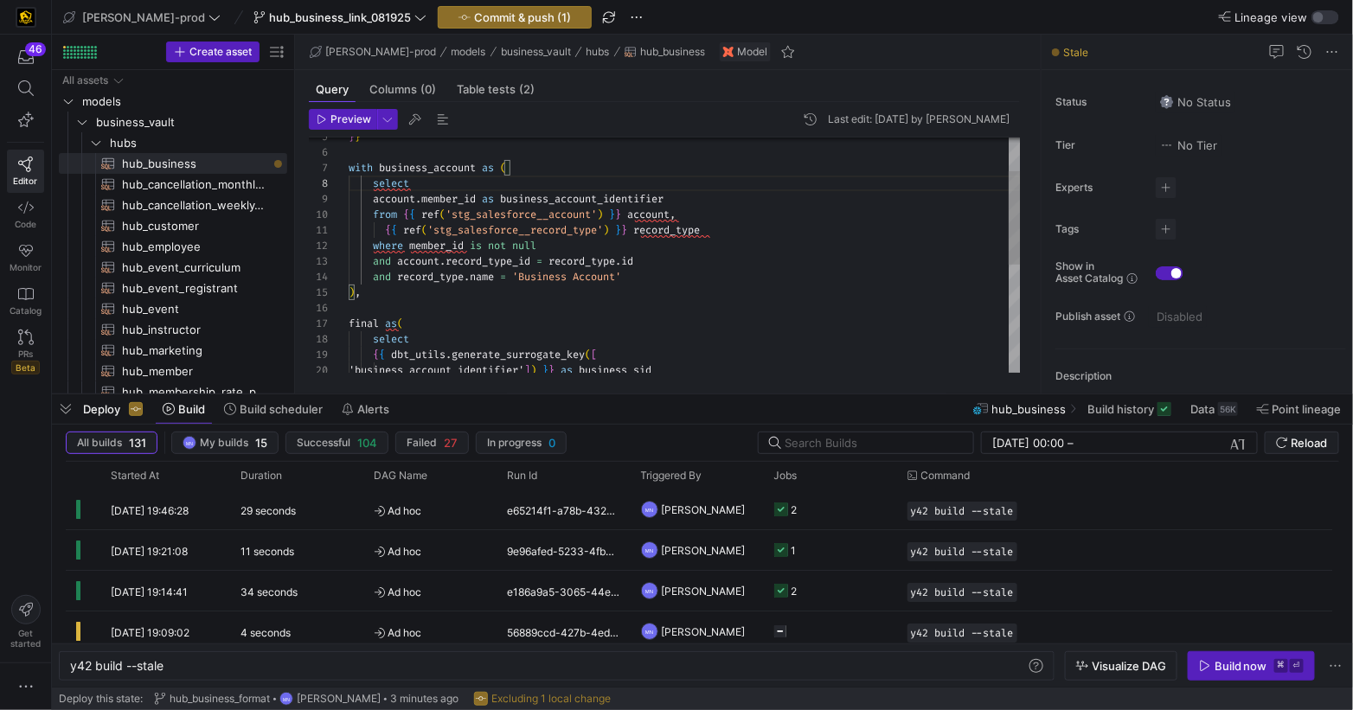
type textarea "{{ ref('stg_salesforce__record_type') }} record_type where member_id is not nul…"
click at [691, 259] on div "and account . record_type_id = record_type . id" at bounding box center [685, 261] width 672 height 16
click at [474, 13] on span "Commit & push (1)" at bounding box center [522, 17] width 97 height 14
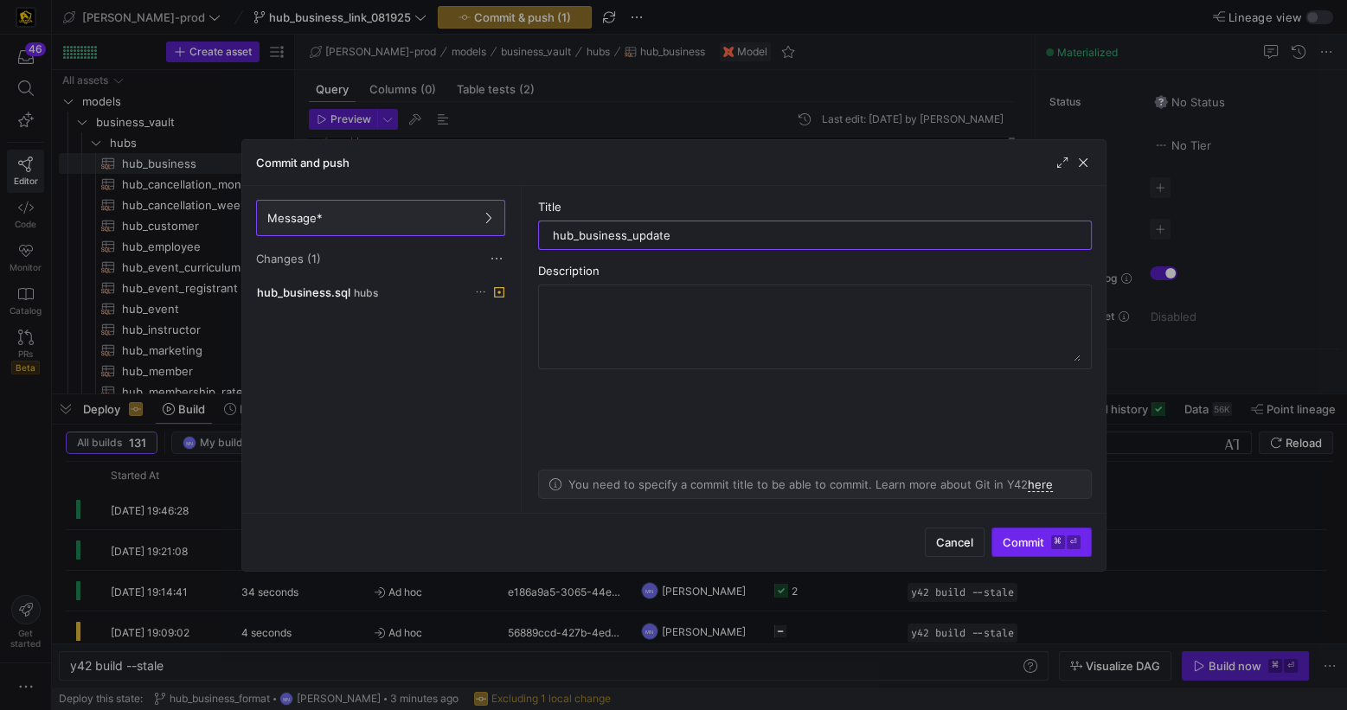
type input "hub_business_update"
click at [1006, 543] on span "Commit ⌘ ⏎" at bounding box center [1042, 542] width 78 height 14
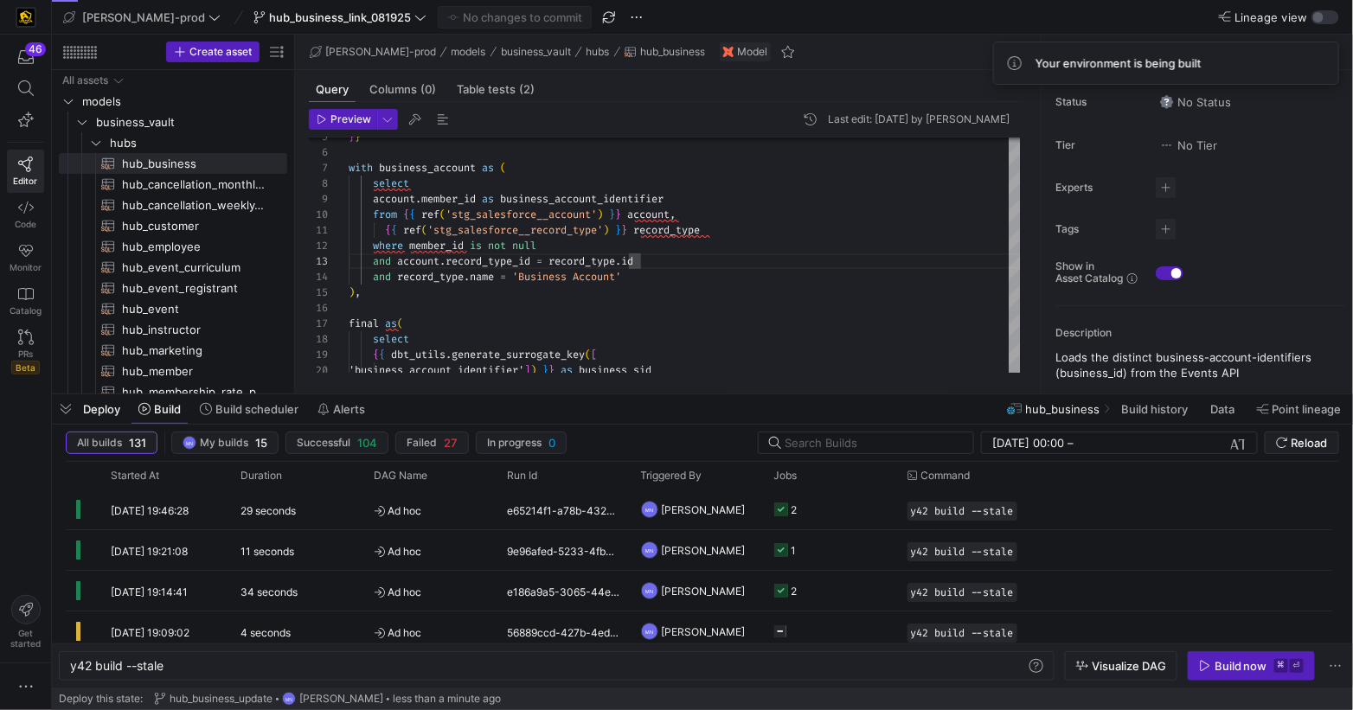
scroll to position [0, 93]
click at [249, 661] on div "y42 build --stale" at bounding box center [549, 666] width 958 height 14
click at [1222, 671] on div "Build now" at bounding box center [1240, 666] width 53 height 14
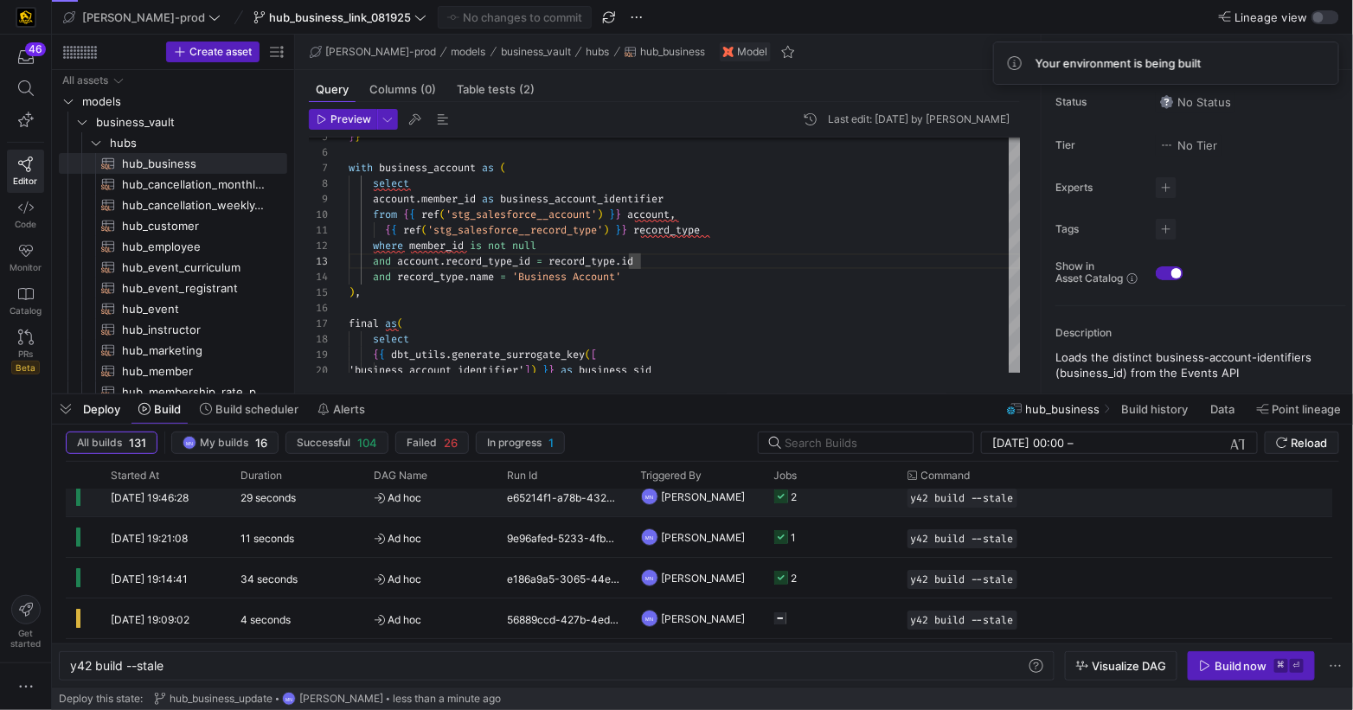
scroll to position [54, 0]
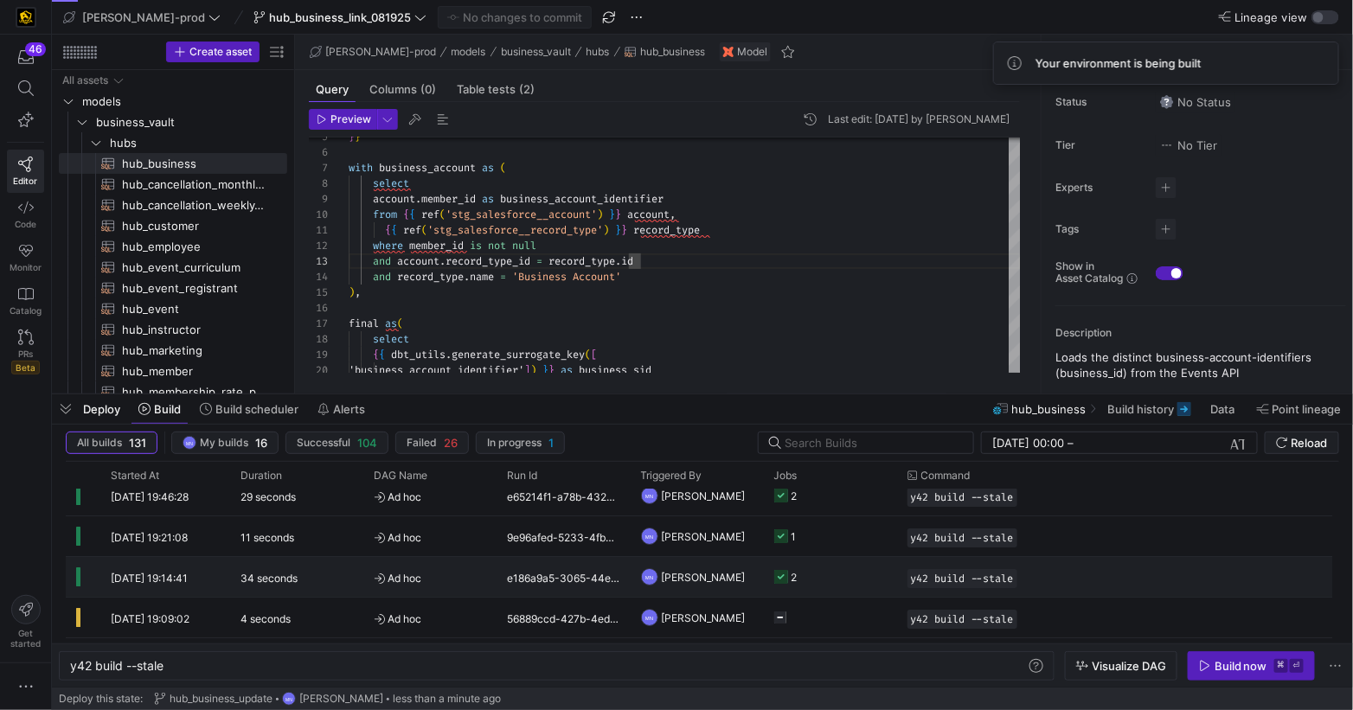
click at [777, 574] on g "Press SPACE to select this row." at bounding box center [781, 577] width 14 height 14
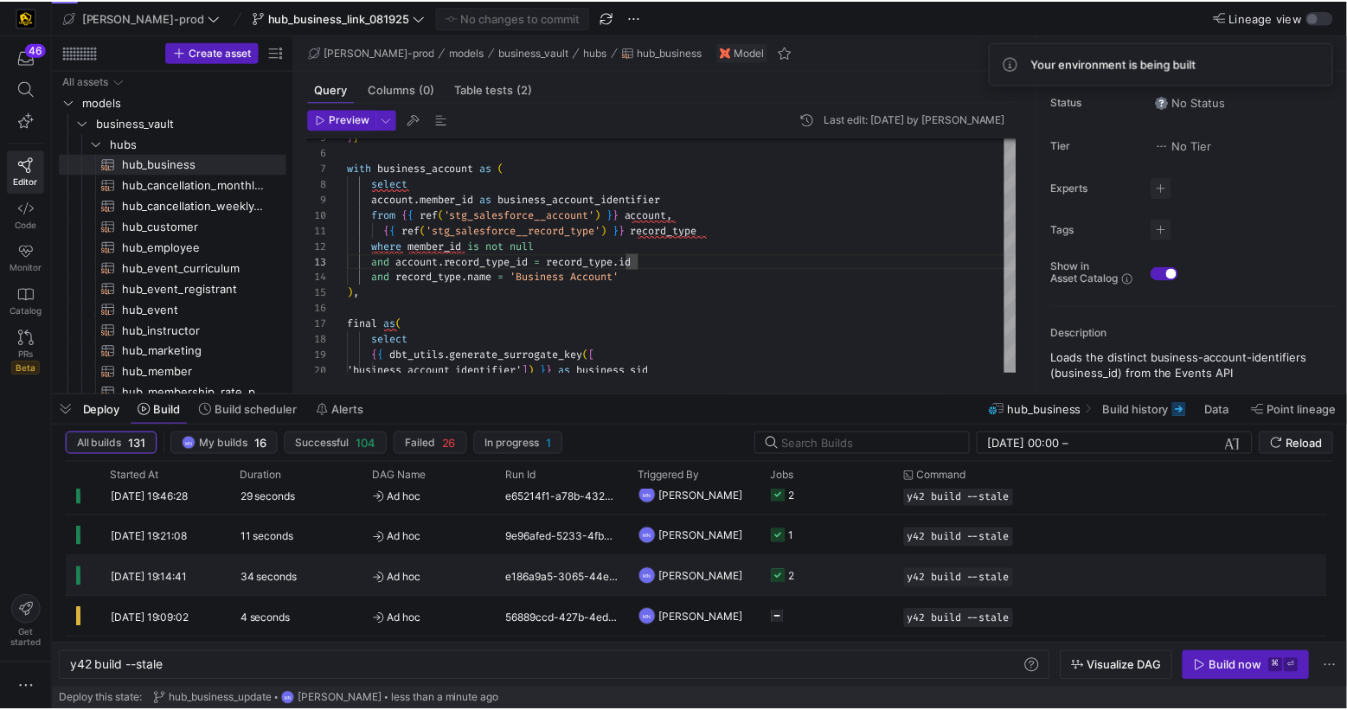
scroll to position [55, 0]
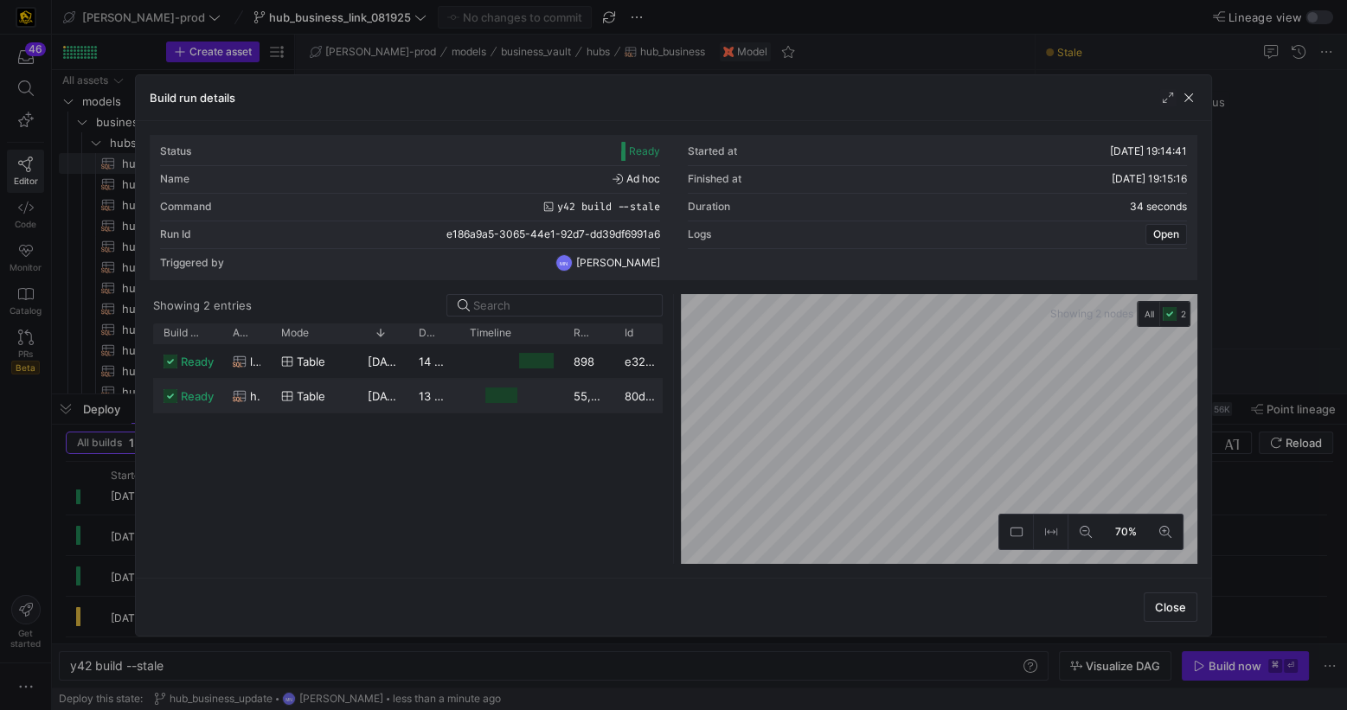
click at [586, 395] on div "55,558" at bounding box center [588, 396] width 51 height 34
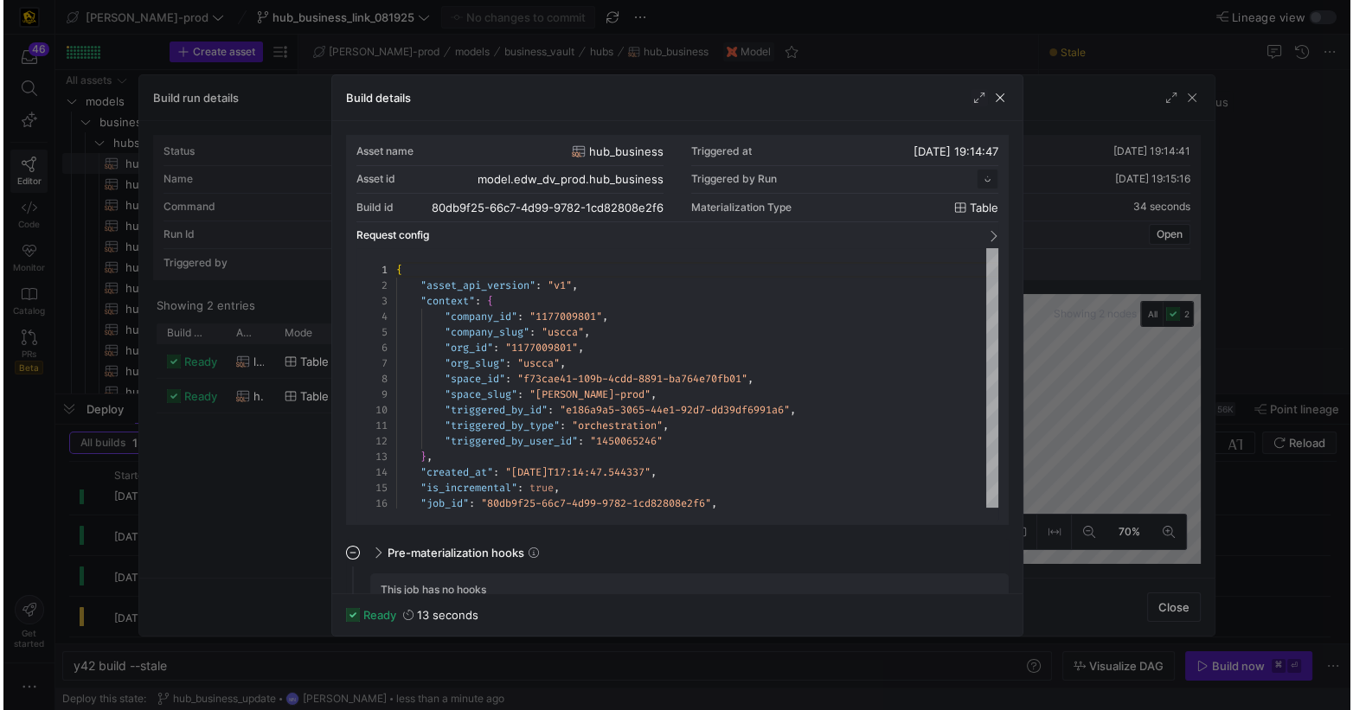
scroll to position [156, 0]
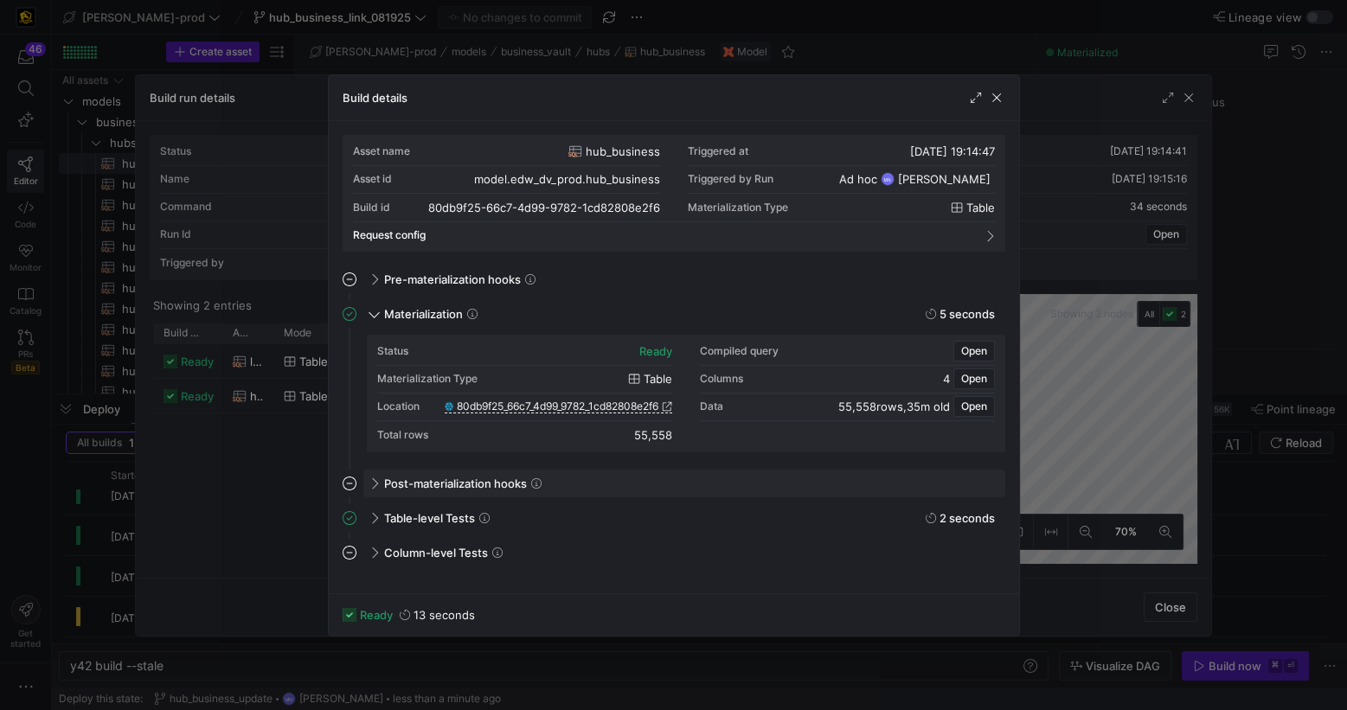
click at [377, 483] on span at bounding box center [372, 483] width 14 height 8
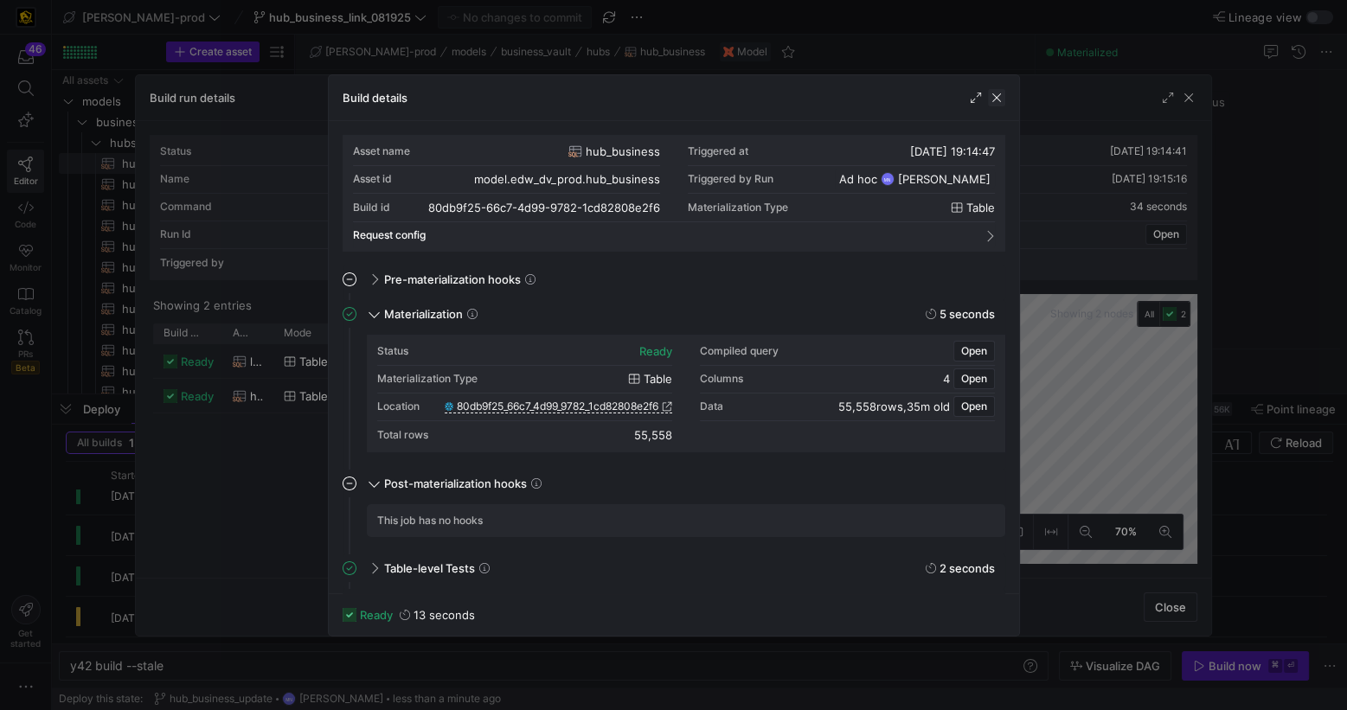
click at [999, 104] on span "button" at bounding box center [996, 97] width 17 height 17
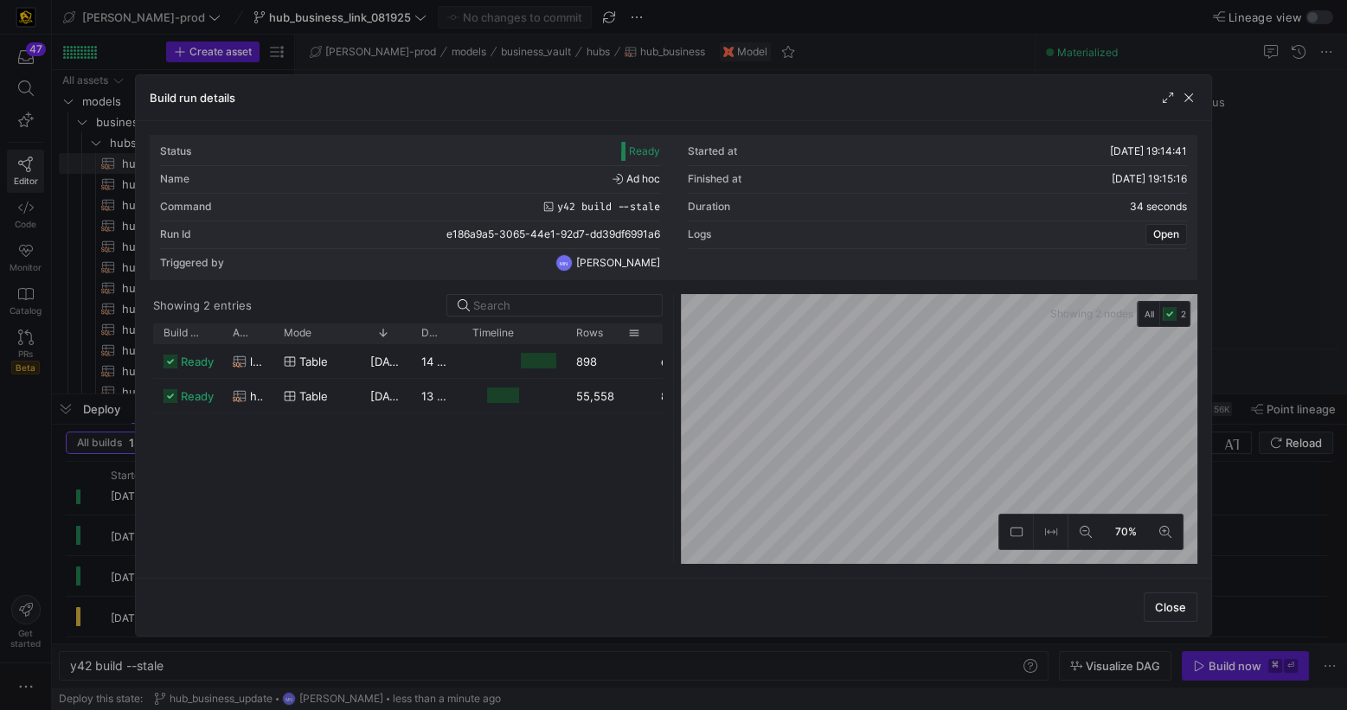
drag, startPoint x: 613, startPoint y: 336, endPoint x: 645, endPoint y: 338, distance: 32.1
click at [647, 338] on div at bounding box center [650, 334] width 7 height 20
click at [1193, 100] on span "button" at bounding box center [1188, 97] width 17 height 17
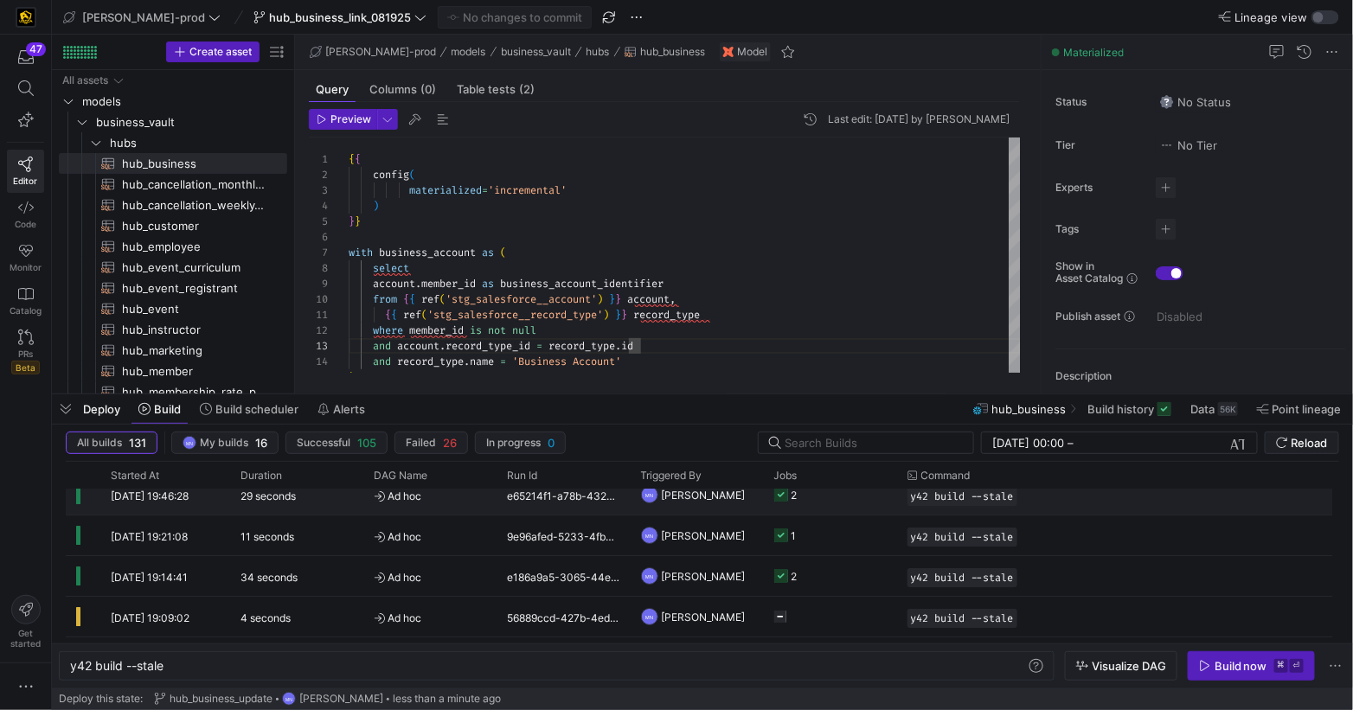
click at [779, 497] on icon "Press SPACE to select this row." at bounding box center [781, 495] width 14 height 14
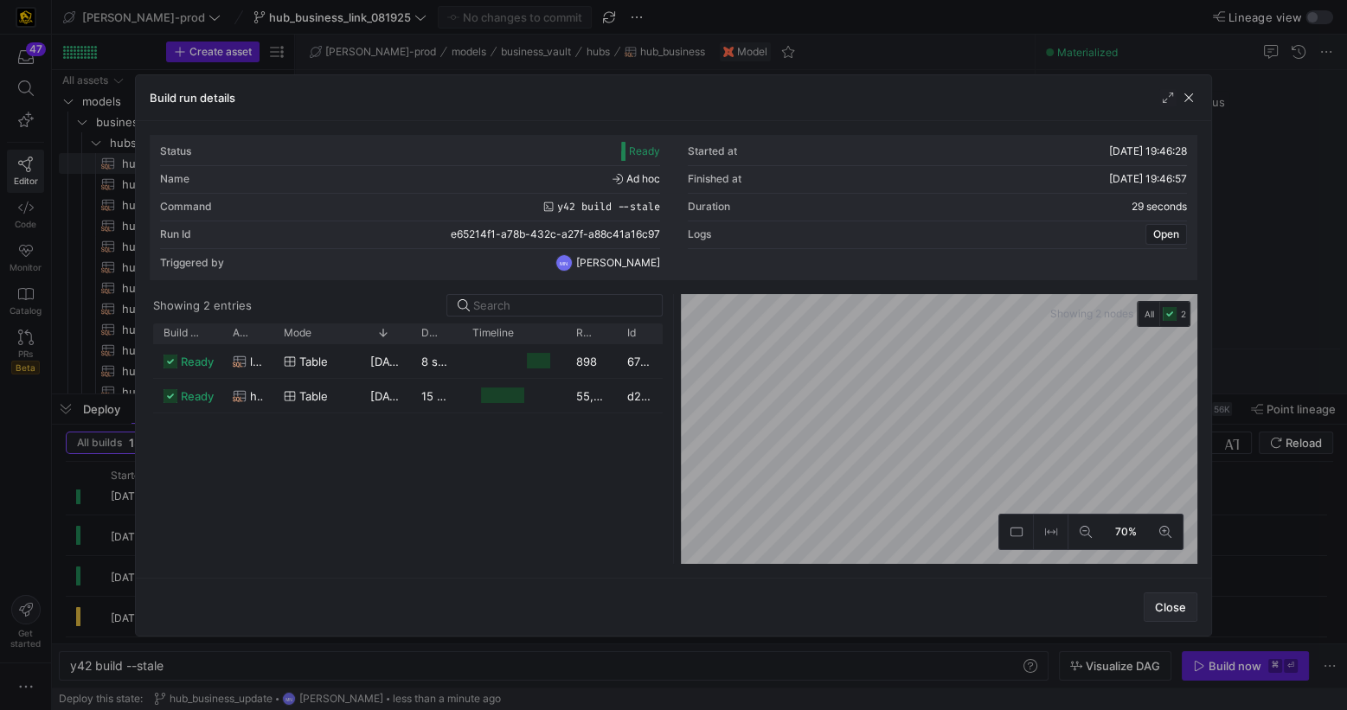
click at [1157, 614] on button "Close" at bounding box center [1171, 607] width 54 height 29
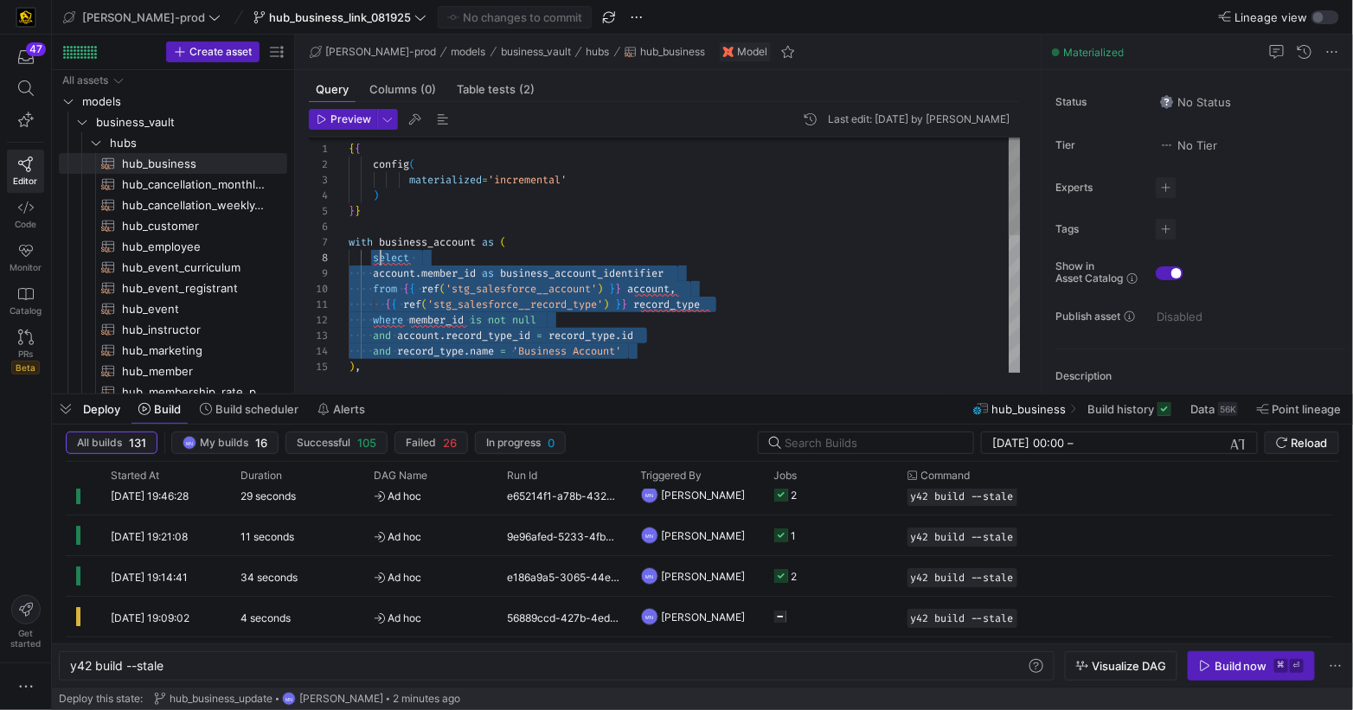
scroll to position [108, 0]
drag, startPoint x: 616, startPoint y: 343, endPoint x: 325, endPoint y: 259, distance: 302.7
click at [326, 258] on div "15 14 13 12 11 10 9 8 7 6 5 4 3 2 1 ) , and record_type . name = 'Business Acco…" at bounding box center [665, 255] width 712 height 235
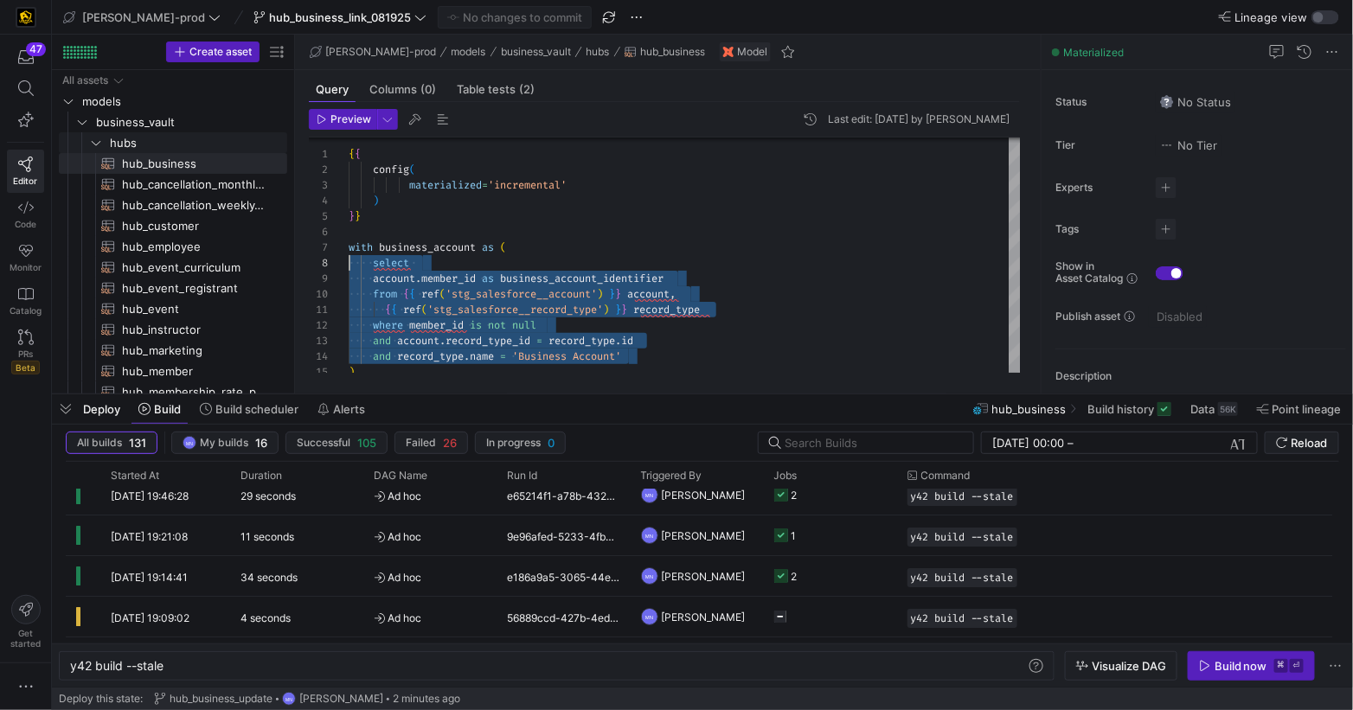
click at [96, 141] on icon "Press SPACE to select this row." at bounding box center [96, 143] width 12 height 10
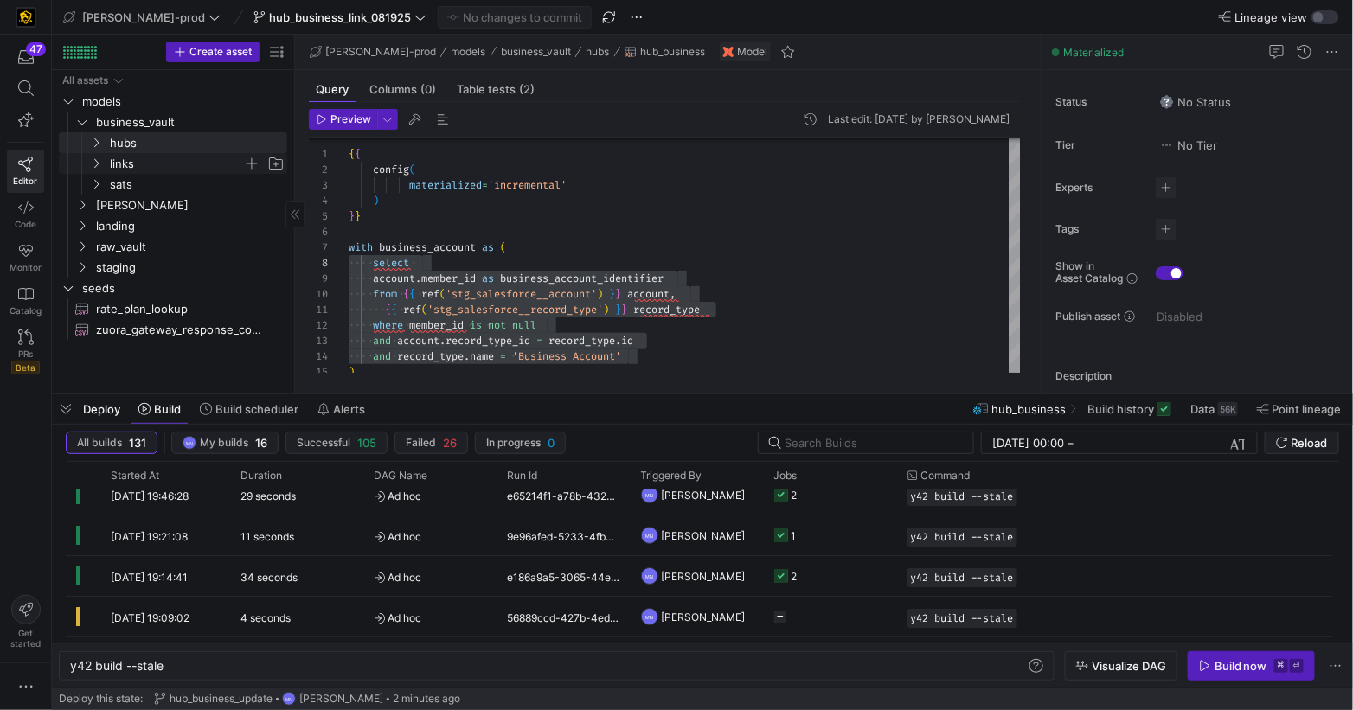
click at [99, 161] on icon "Press SPACE to select this row." at bounding box center [96, 163] width 12 height 10
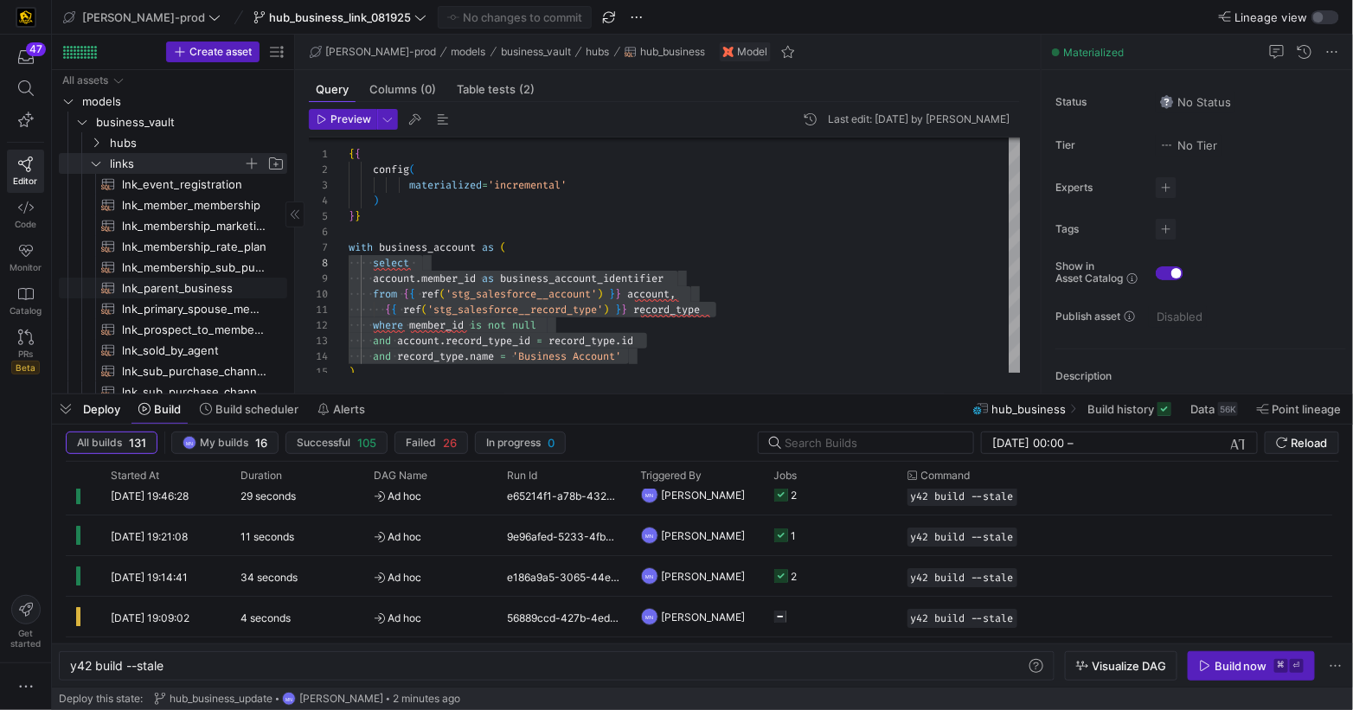
click at [196, 289] on span "lnk_parent_business​​​​​​​​​​" at bounding box center [194, 289] width 145 height 20
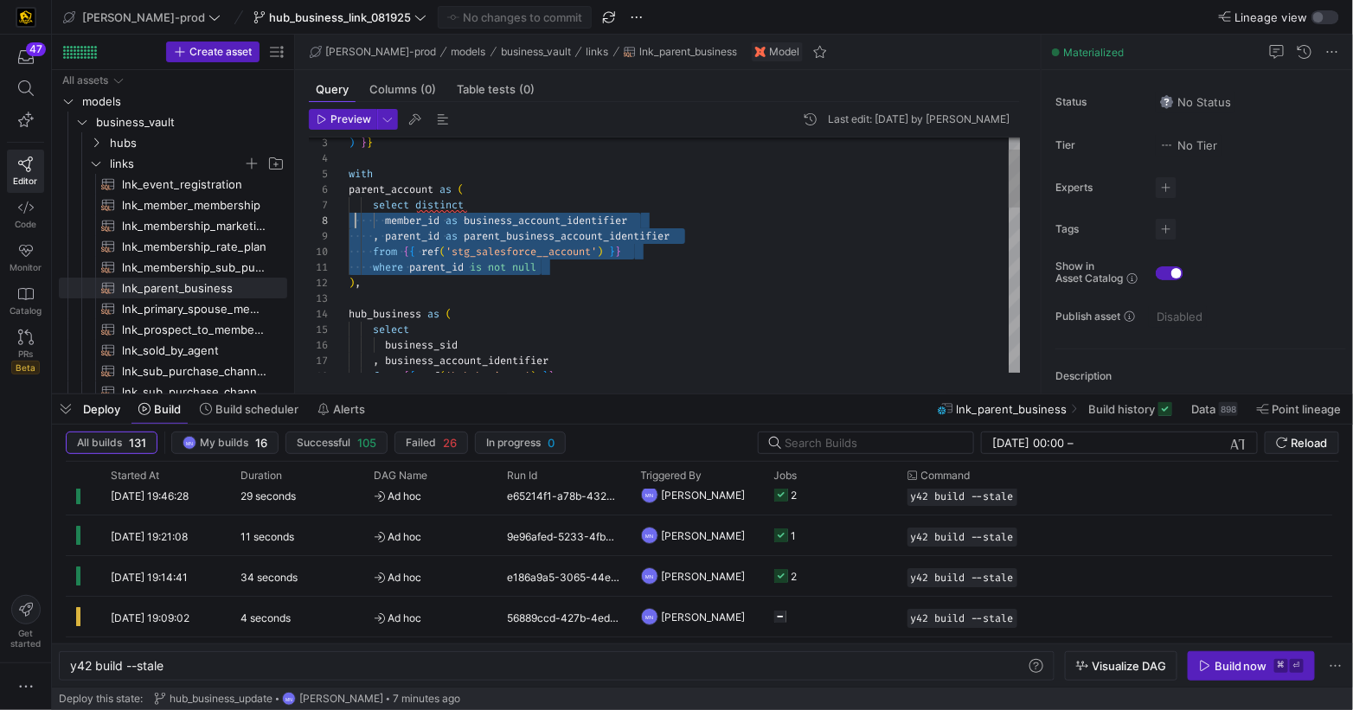
scroll to position [93, 0]
drag, startPoint x: 471, startPoint y: 246, endPoint x: 324, endPoint y: 217, distance: 149.8
click at [322, 211] on div "3 4 5 6 7 8 9 10 11 12 13 14 15 16 17 18 ) } } with parent_account as ( select …" at bounding box center [665, 255] width 712 height 235
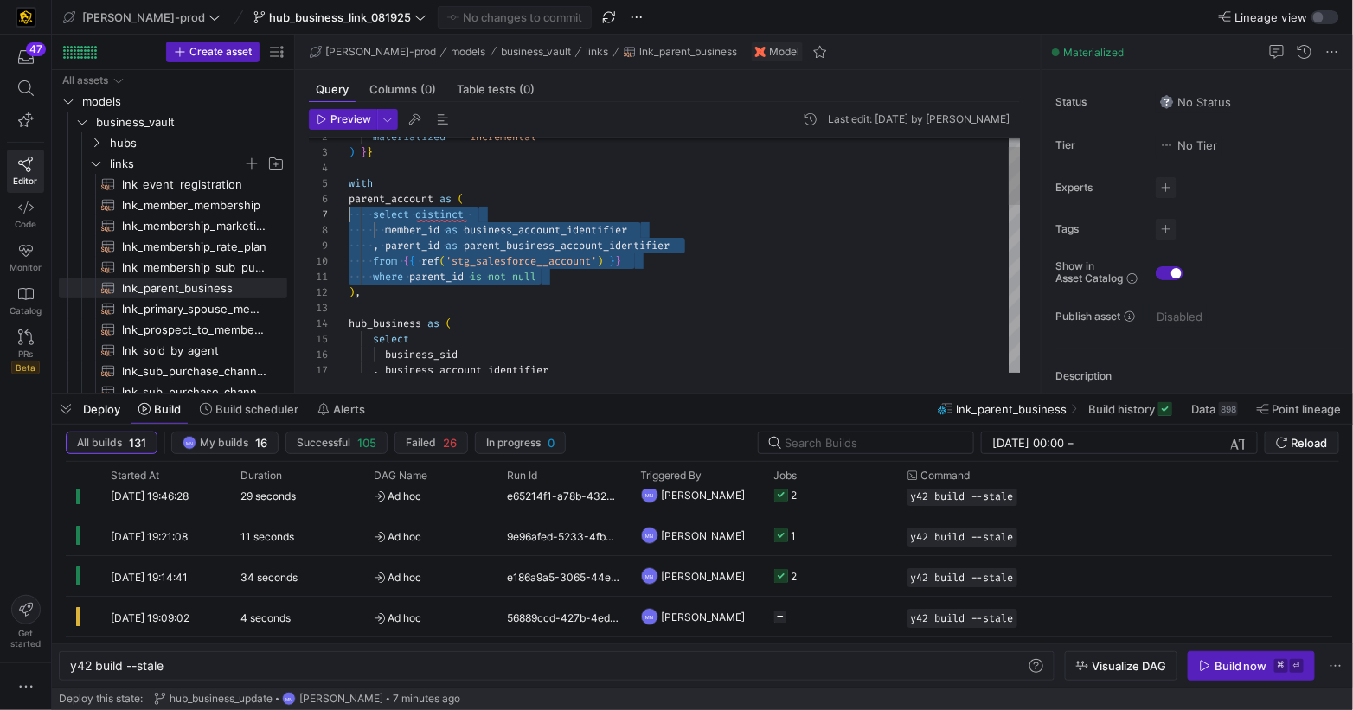
click at [439, 215] on span "distinct" at bounding box center [439, 215] width 48 height 14
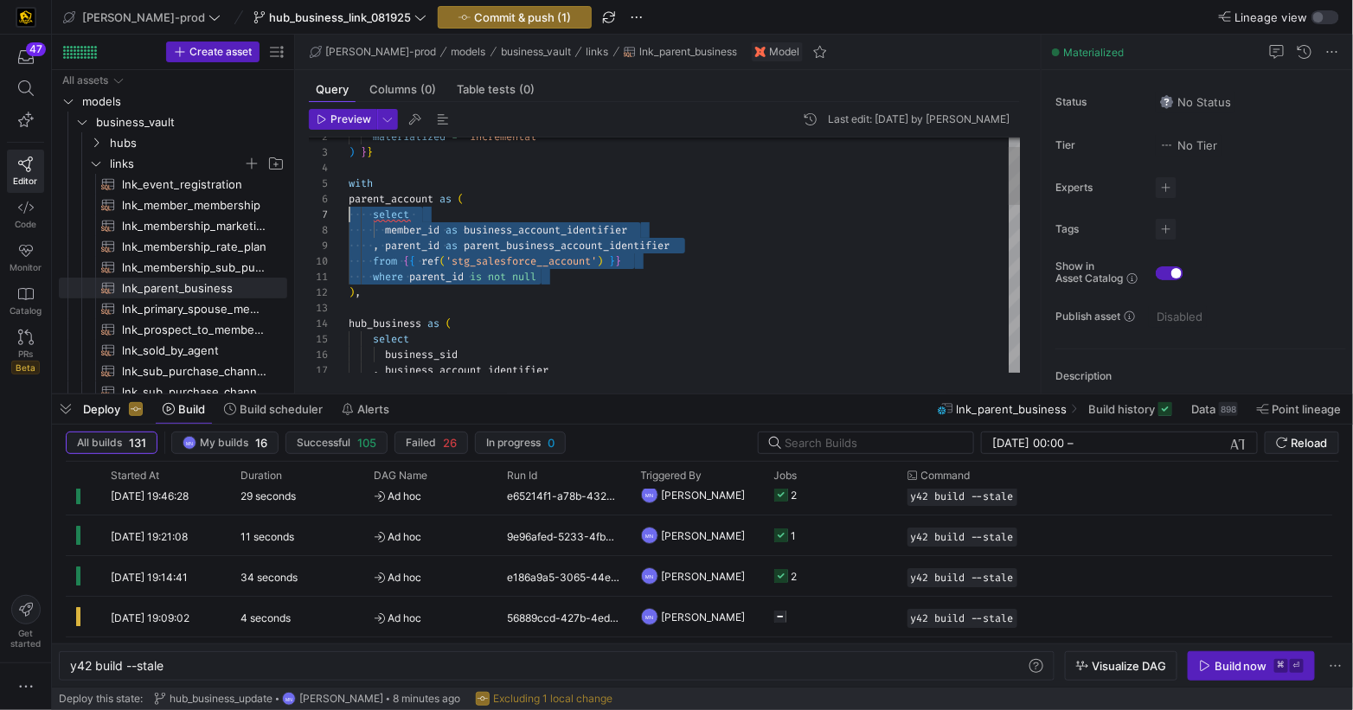
drag, startPoint x: 561, startPoint y: 279, endPoint x: 311, endPoint y: 218, distance: 257.2
click at [311, 218] on div "3 4 5 6 7 8 9 10 11 12 13 14 15 16 17 2 ) } } with parent_account as ( select m…" at bounding box center [665, 255] width 712 height 235
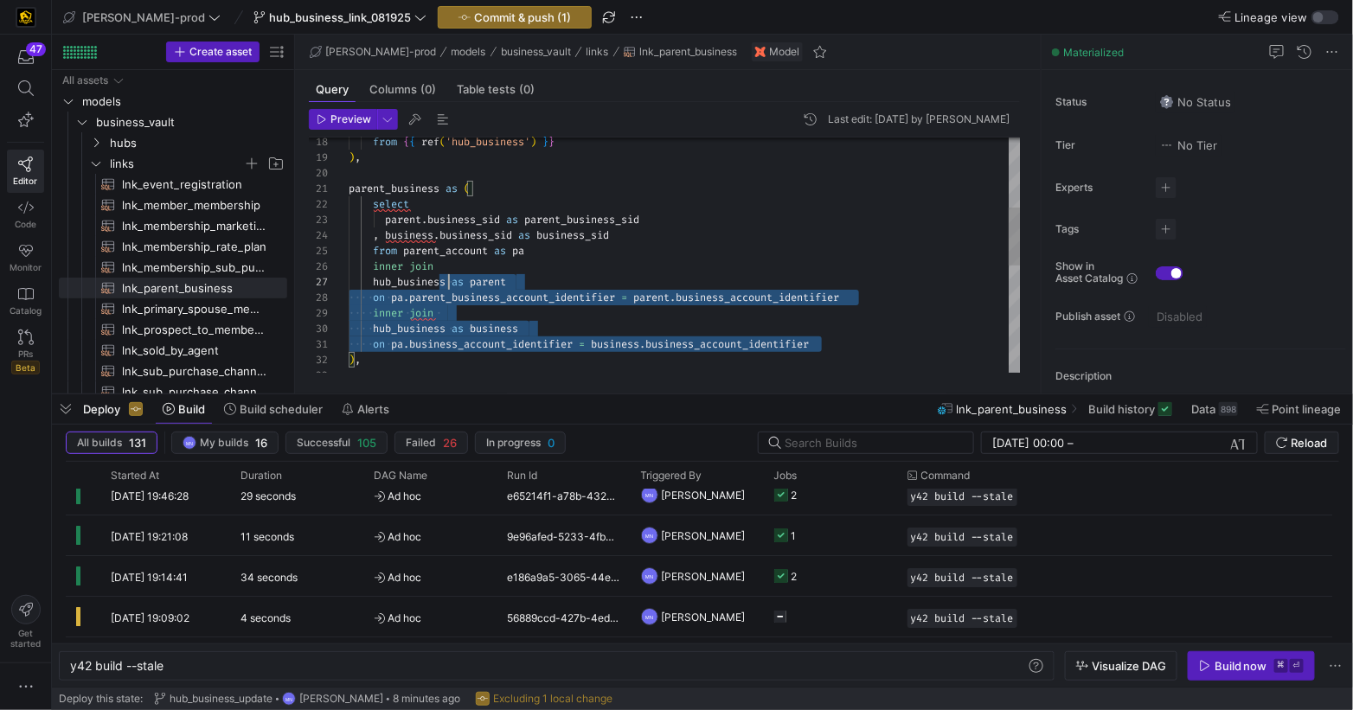
scroll to position [78, 0]
drag, startPoint x: 830, startPoint y: 347, endPoint x: 345, endPoint y: 266, distance: 492.0
click at [349, 264] on div "from { { ref ( 'hub_business' ) } } ) , parent_business as ( select parent . bu…" at bounding box center [685, 330] width 672 height 948
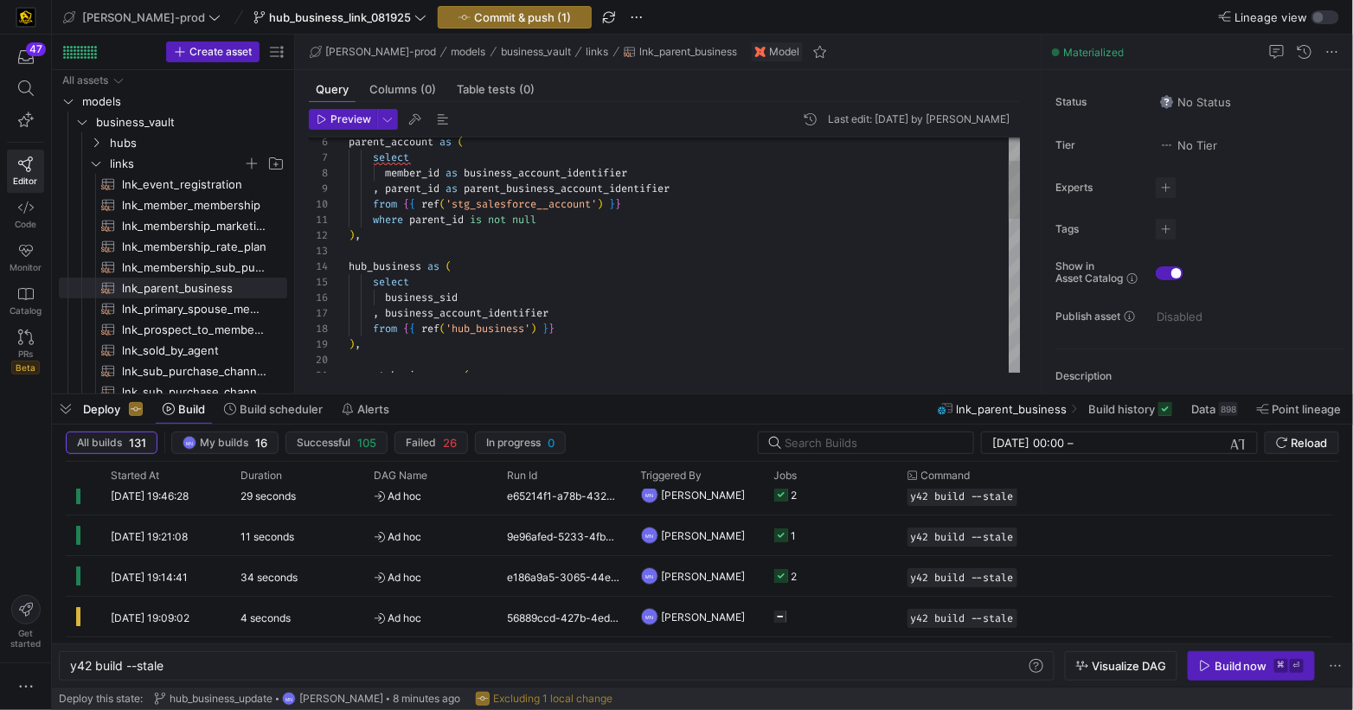
type textarea "where parent_id is not null ), hub_business as ( select business_sid , business…"
drag, startPoint x: 375, startPoint y: 218, endPoint x: 546, endPoint y: 221, distance: 171.3
click at [546, 221] on div "from { { ref ( 'hub_business' ) } } ) , parent_business as ( , business_account…" at bounding box center [685, 516] width 672 height 948
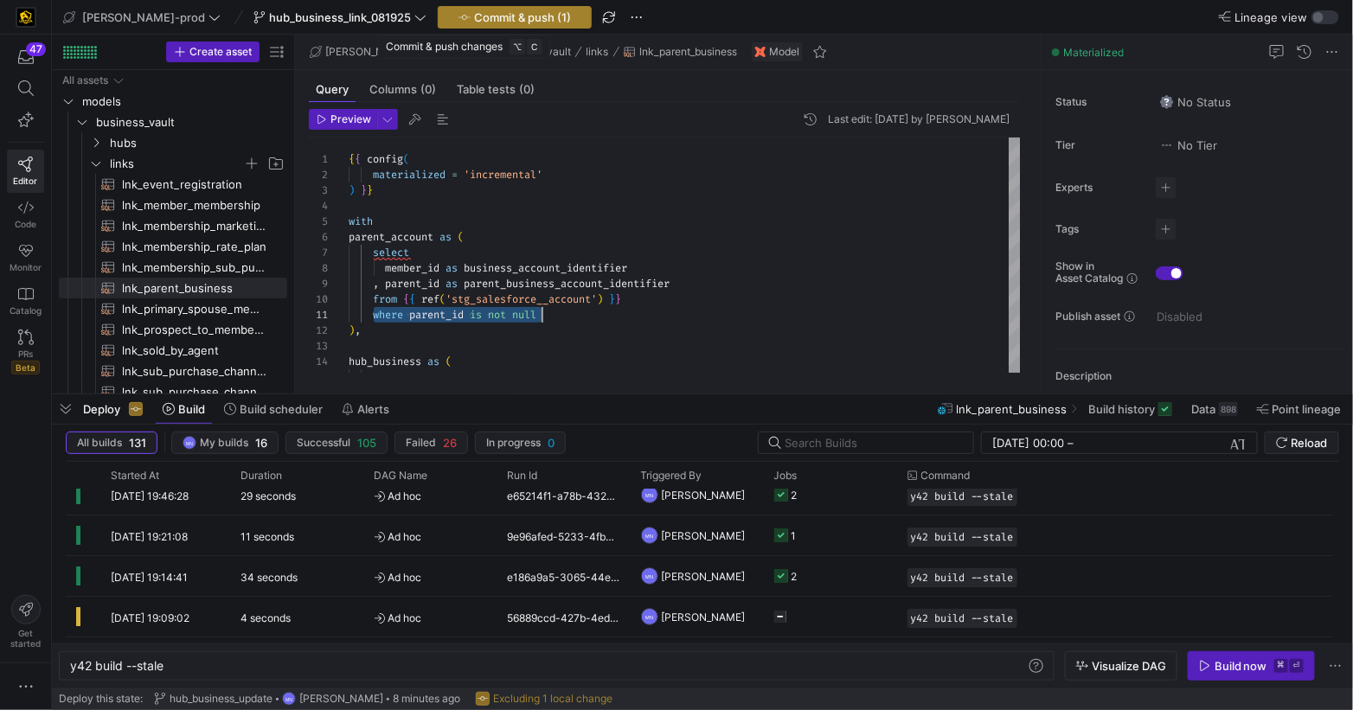
click at [489, 17] on span "Commit & push (1)" at bounding box center [522, 17] width 97 height 14
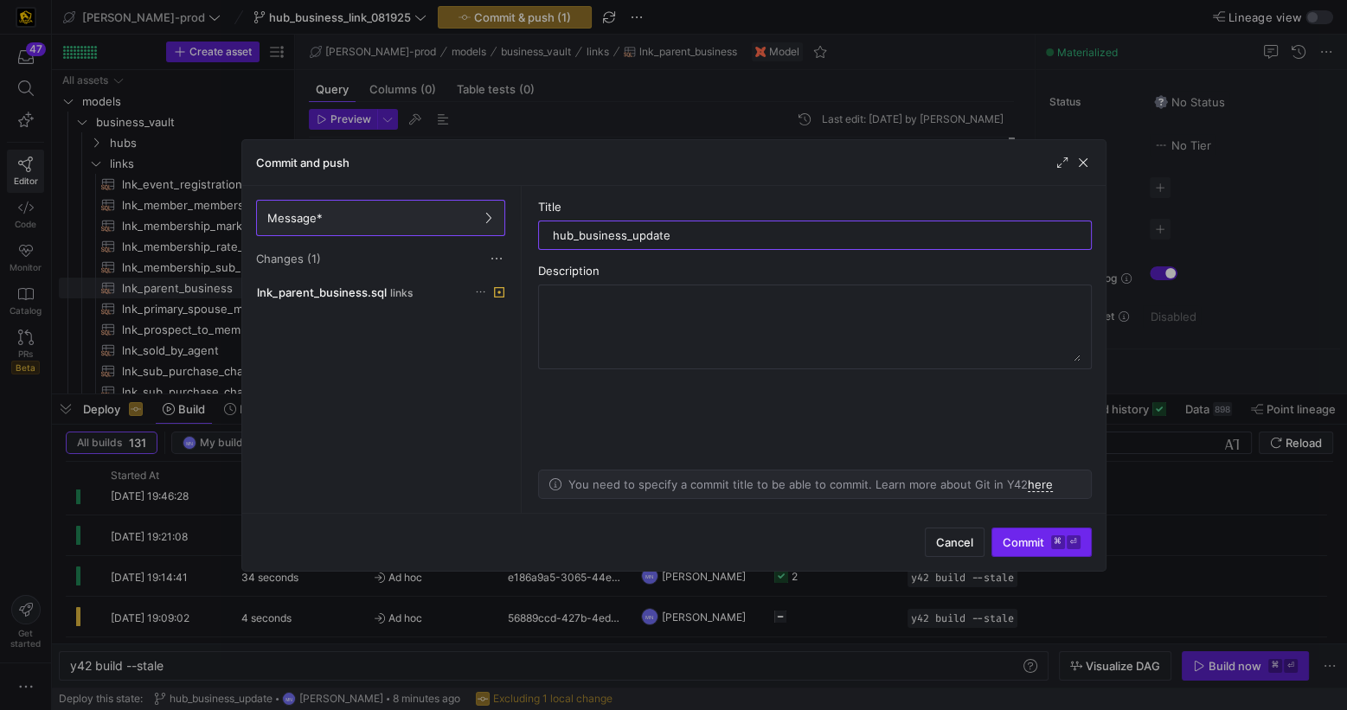
type input "hub_business_update"
click at [1027, 539] on span "Commit ⌘ ⏎" at bounding box center [1042, 542] width 78 height 14
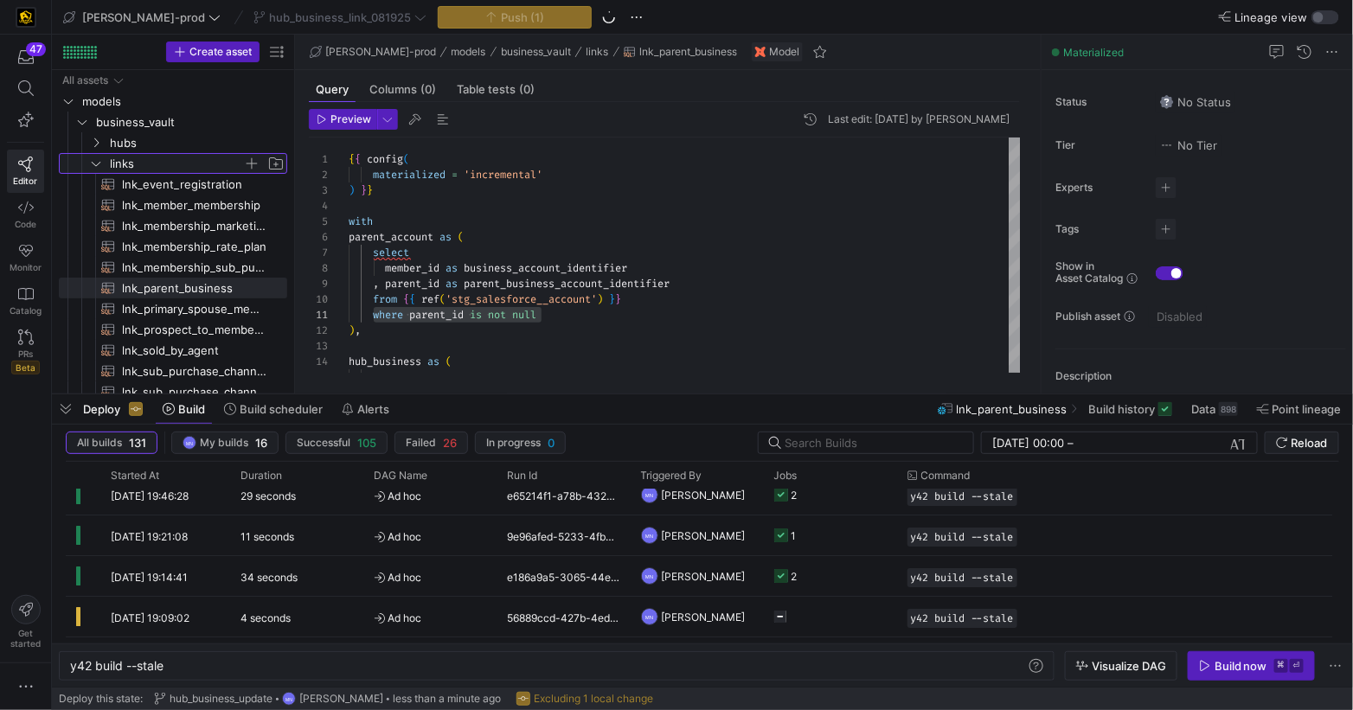
click at [98, 165] on icon "Press SPACE to select this row." at bounding box center [96, 163] width 12 height 10
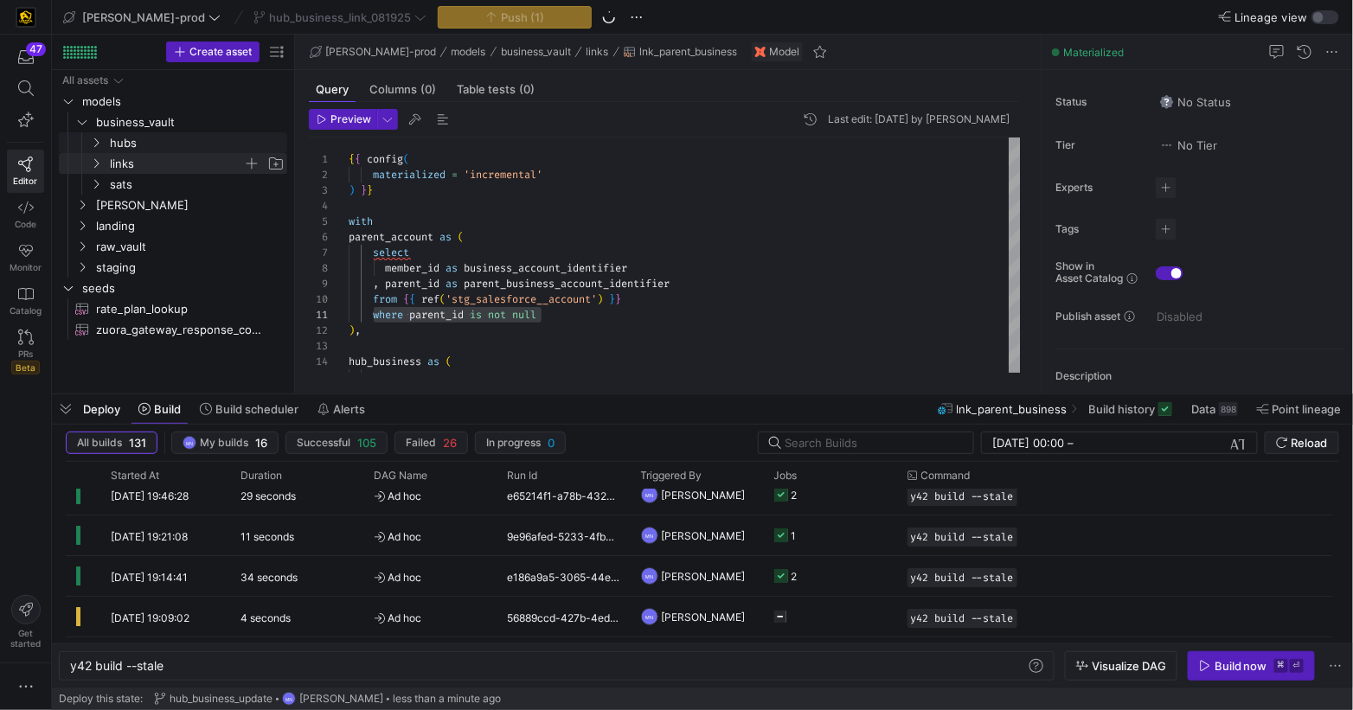
click at [99, 144] on icon "Press SPACE to select this row." at bounding box center [96, 143] width 12 height 10
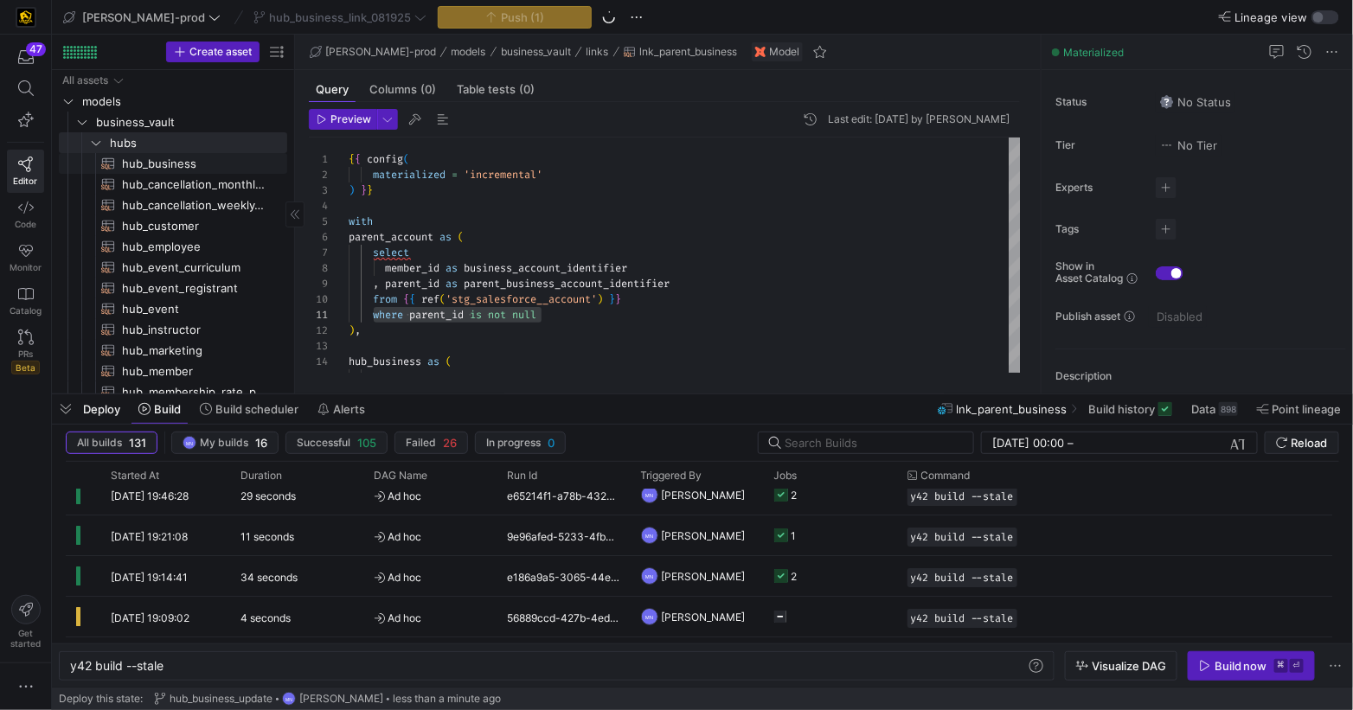
click at [136, 164] on span "hub_business​​​​​​​​​​" at bounding box center [194, 164] width 145 height 20
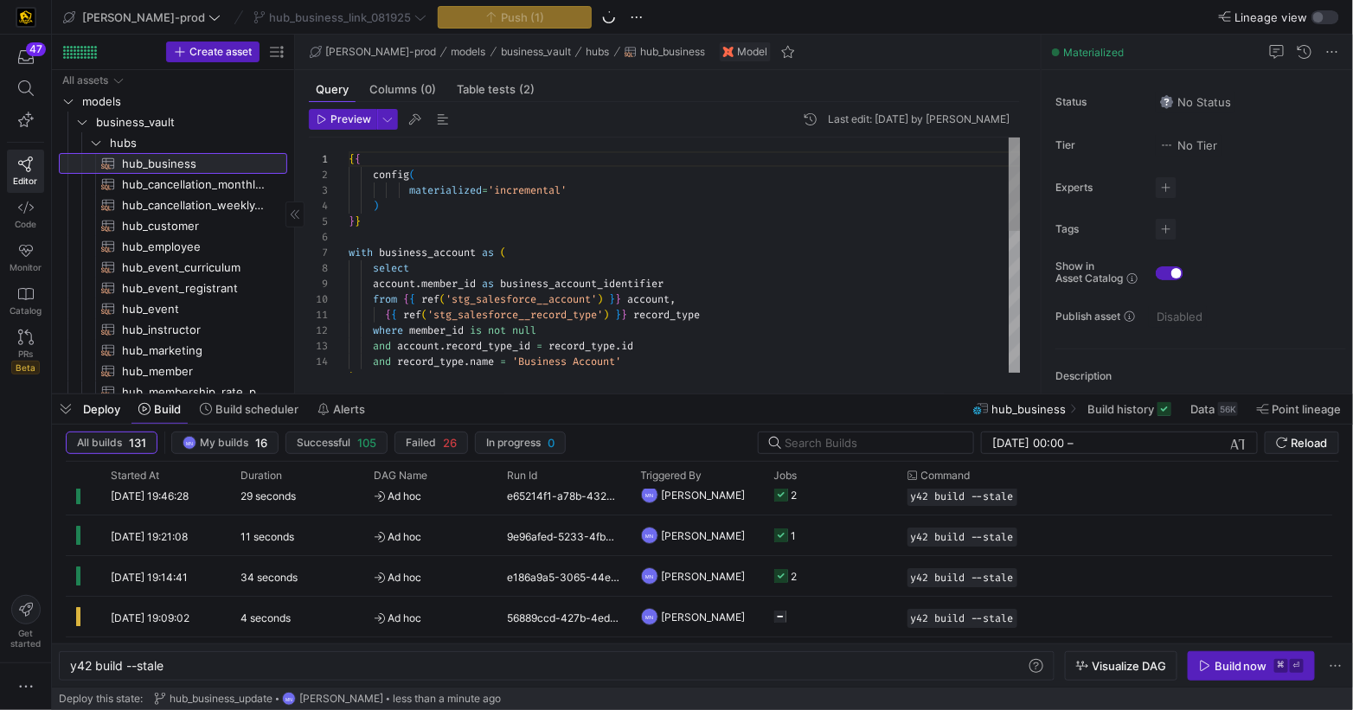
scroll to position [156, 0]
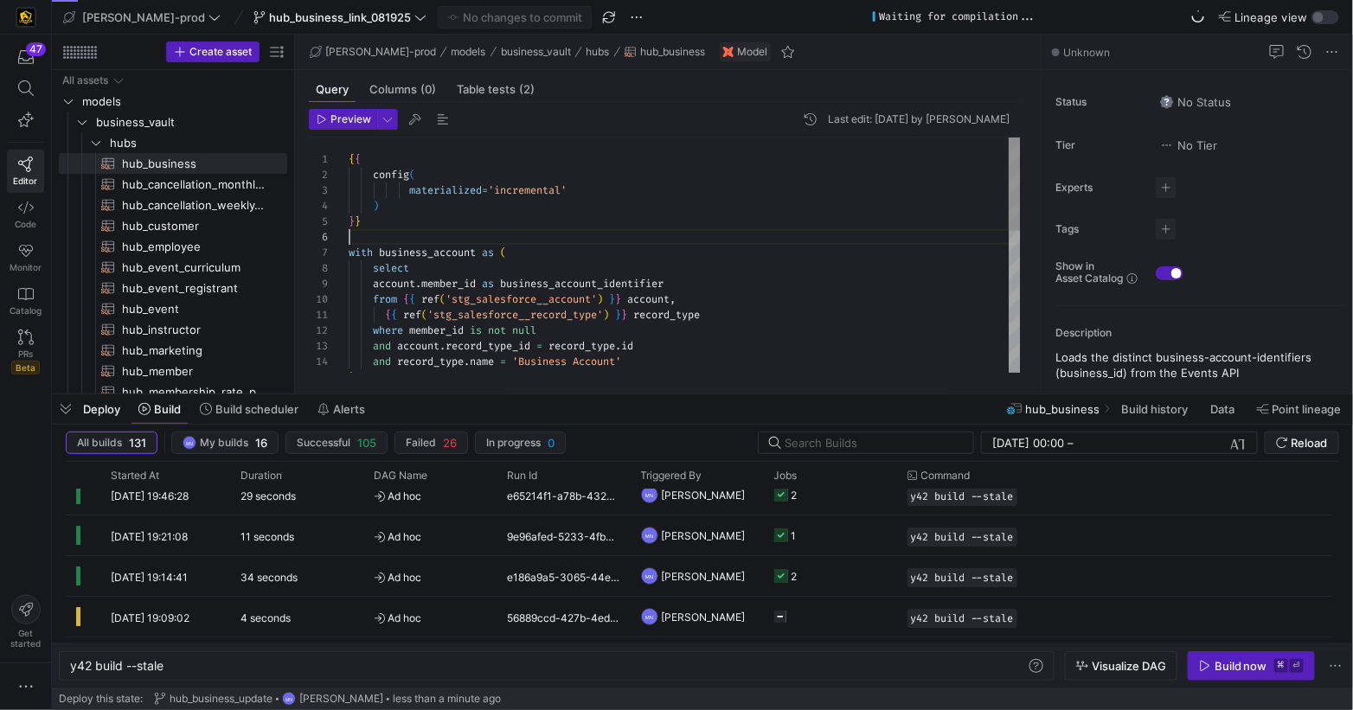
drag, startPoint x: 413, startPoint y: 235, endPoint x: 544, endPoint y: 234, distance: 131.5
click at [416, 234] on div at bounding box center [685, 237] width 672 height 16
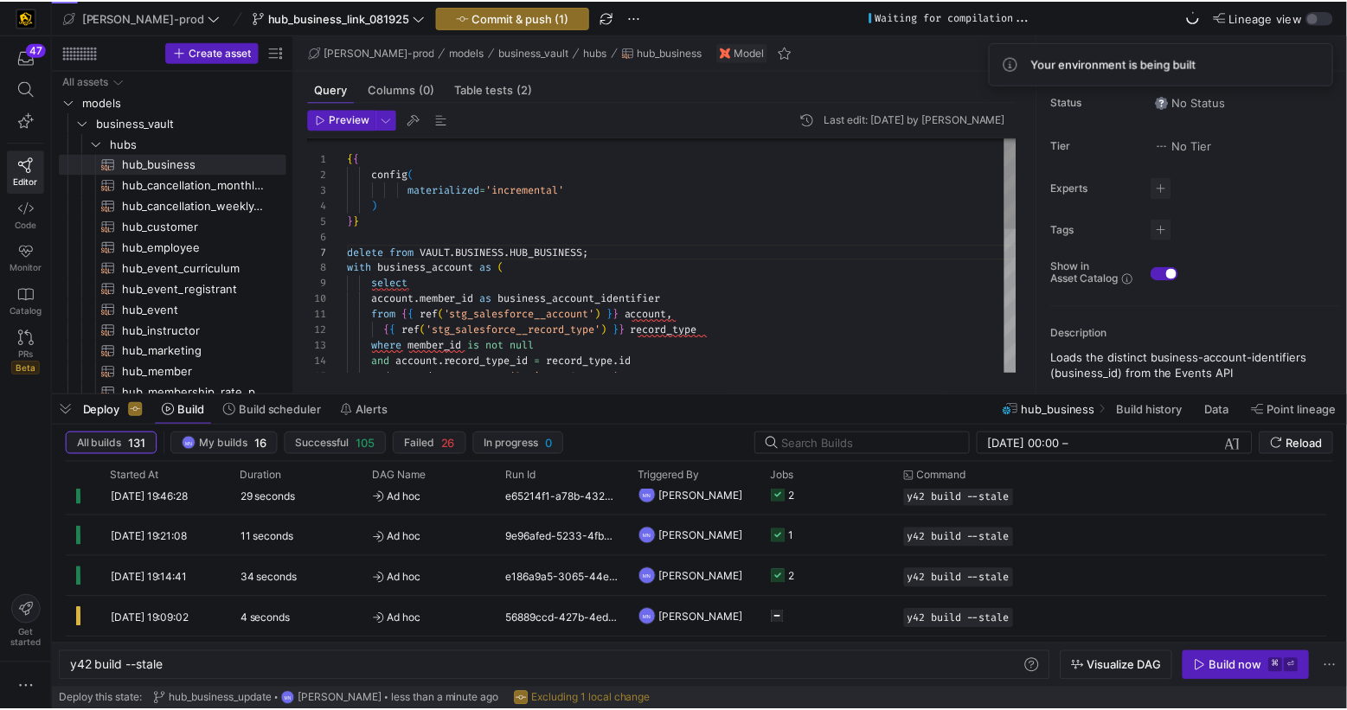
scroll to position [108, 0]
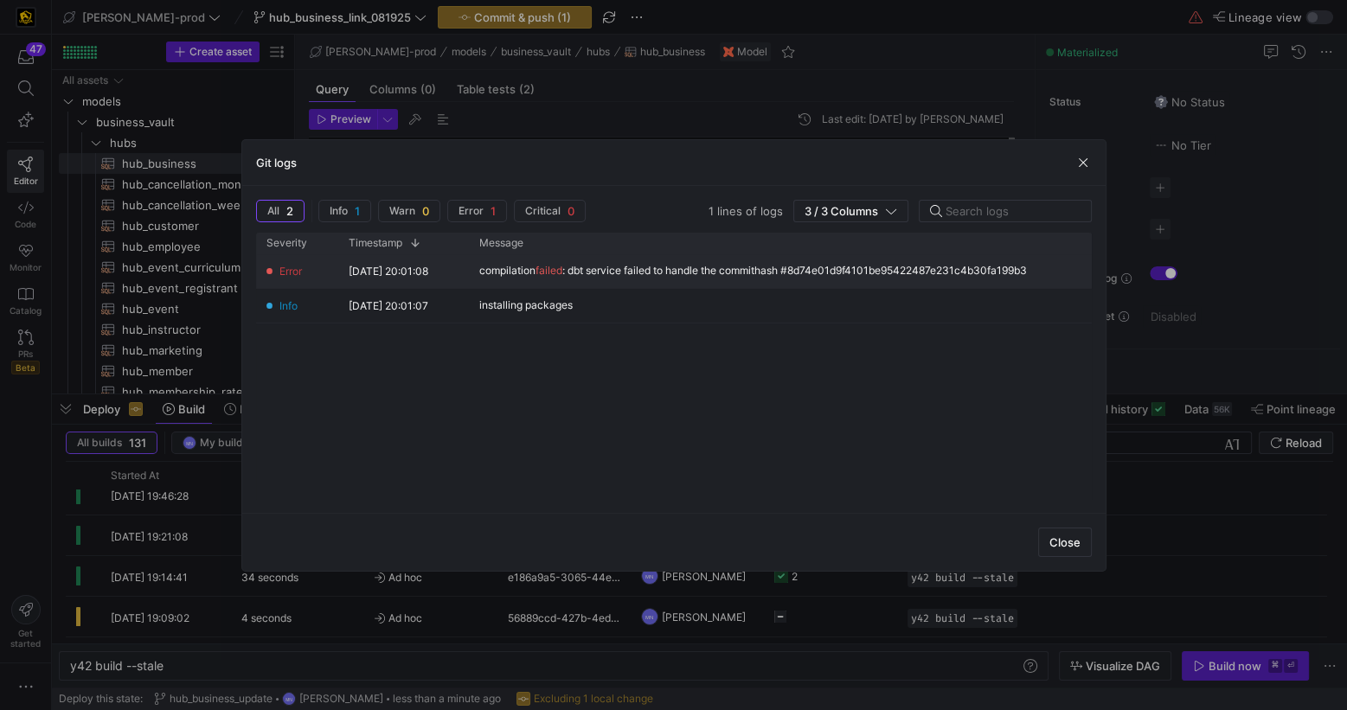
click at [555, 272] on span "failed" at bounding box center [548, 270] width 27 height 13
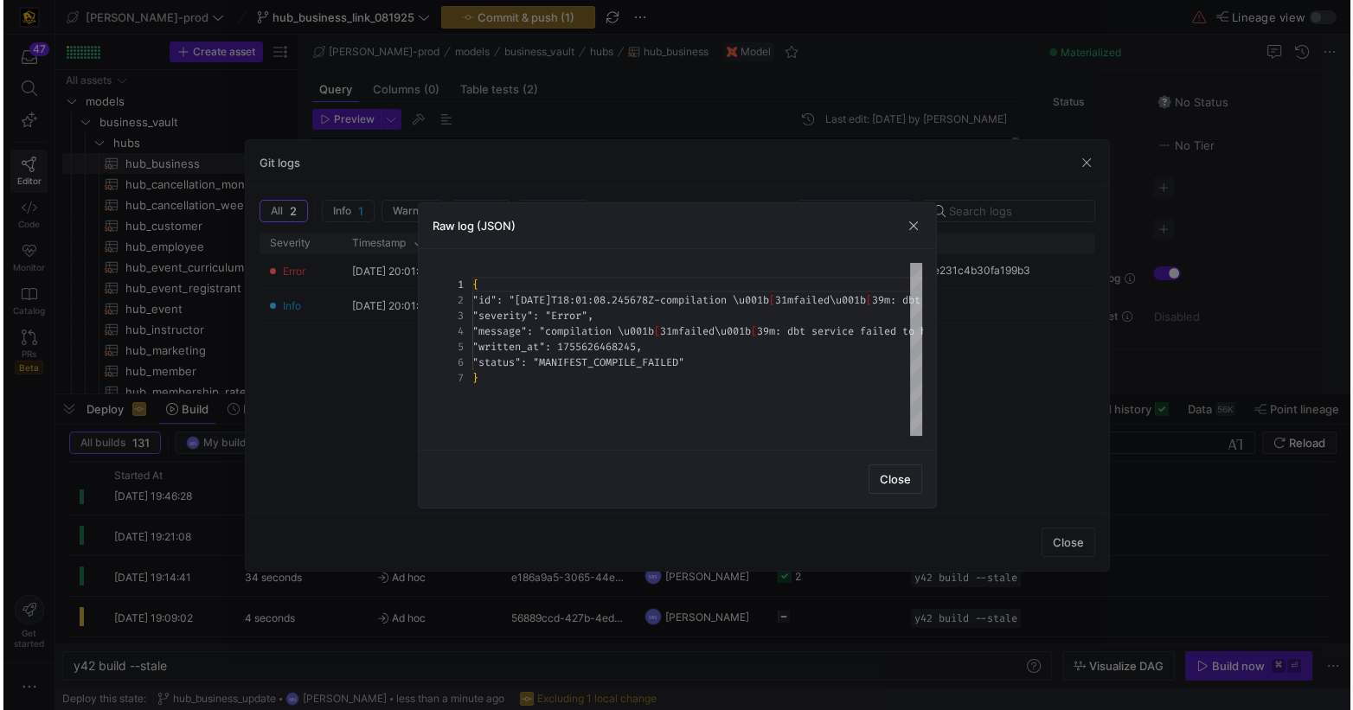
scroll to position [93, 0]
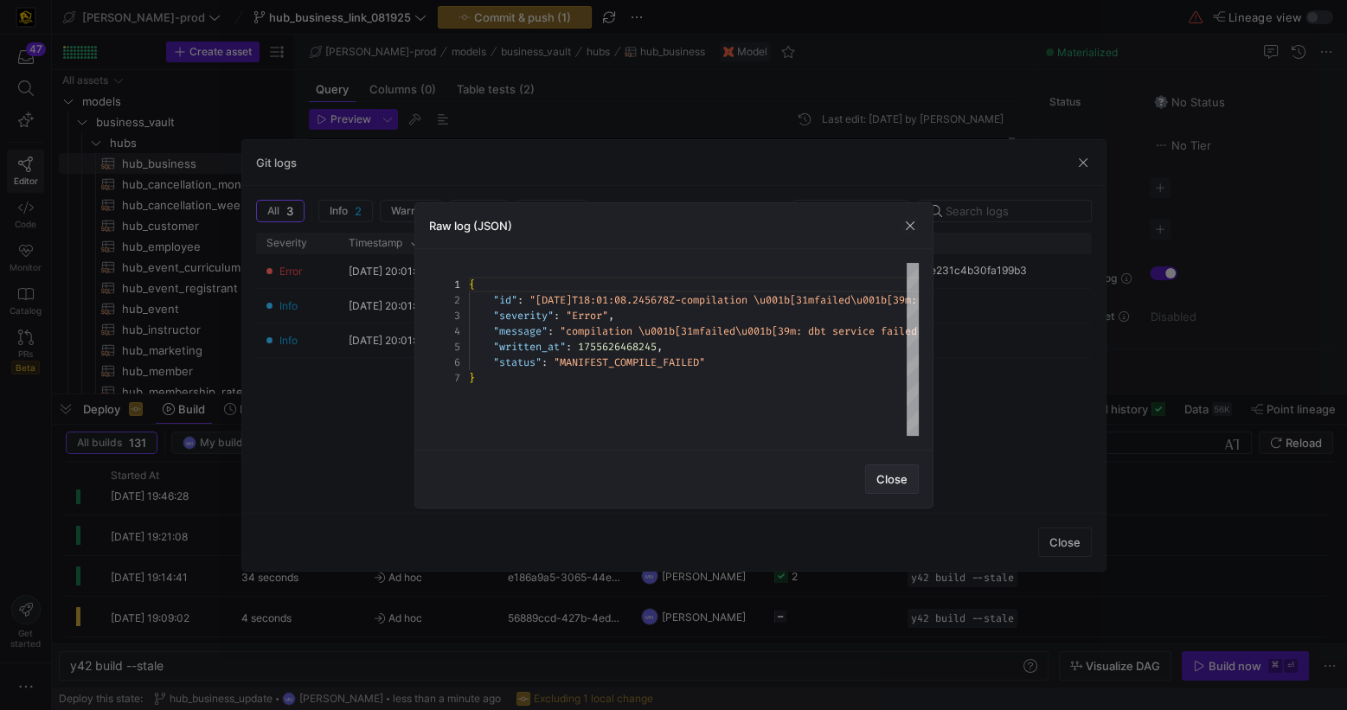
click at [880, 479] on span "Close" at bounding box center [891, 479] width 31 height 14
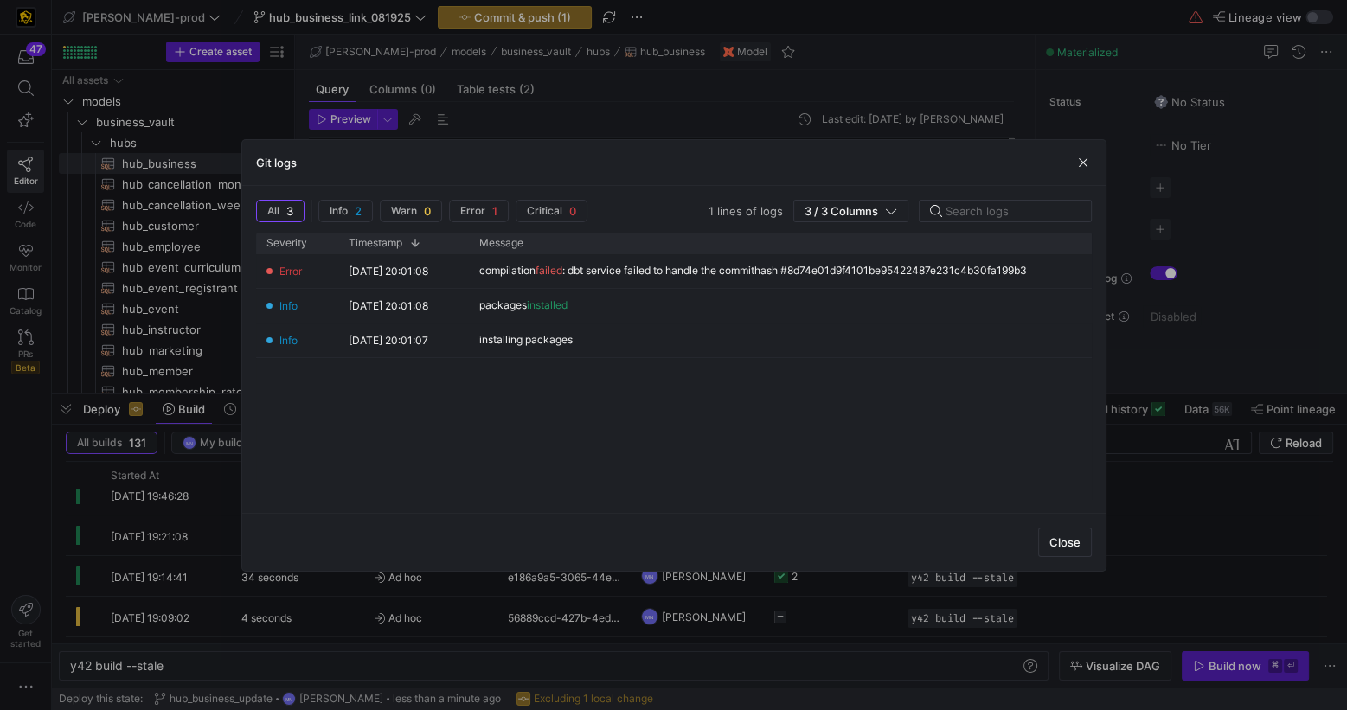
click at [1057, 545] on span "Close" at bounding box center [1064, 542] width 31 height 14
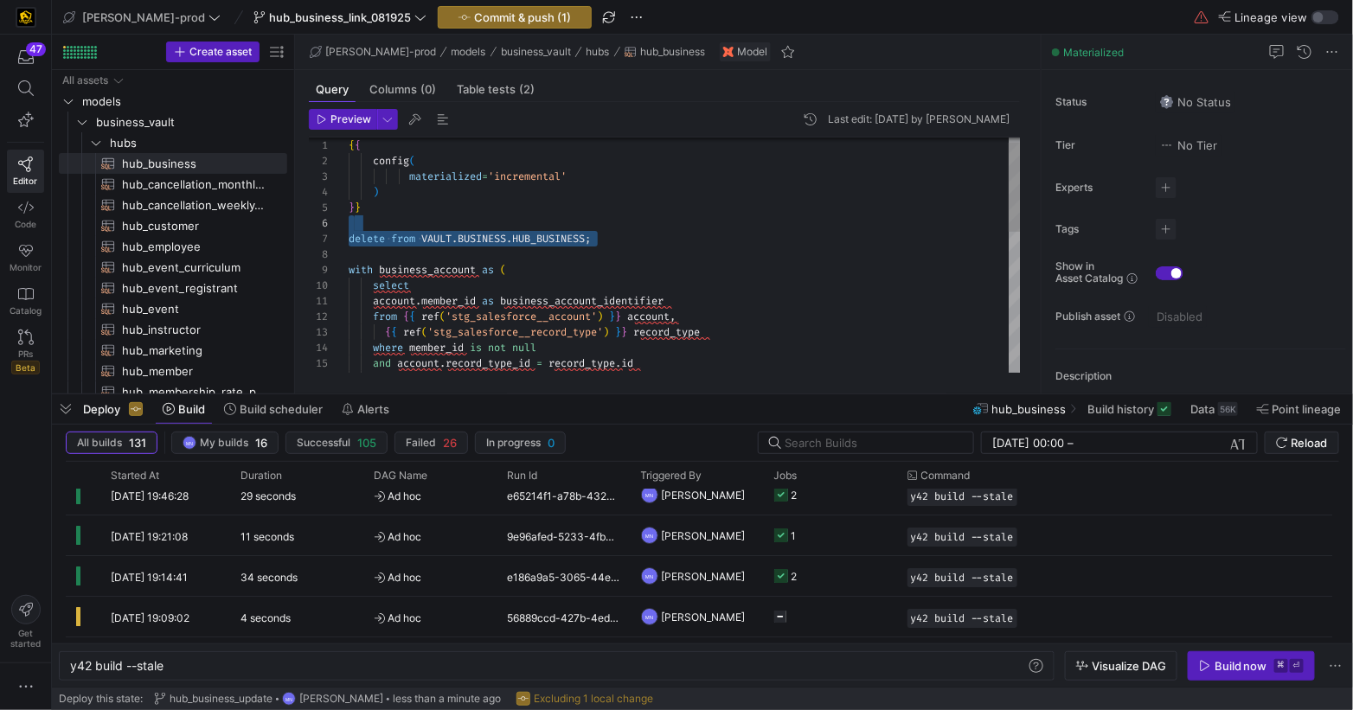
scroll to position [93, 0]
drag, startPoint x: 666, startPoint y: 238, endPoint x: 535, endPoint y: 253, distance: 132.3
click at [343, 234] on div "1 2 3 4 5 6 9 10 11 12 13 14 15 7 8 16 { { config ( materialized = 'incremental…" at bounding box center [665, 255] width 712 height 235
click at [613, 240] on div "{ { config ( materialized = 'incremental' ) } } with business_account as ( sele…" at bounding box center [685, 434] width 672 height 621
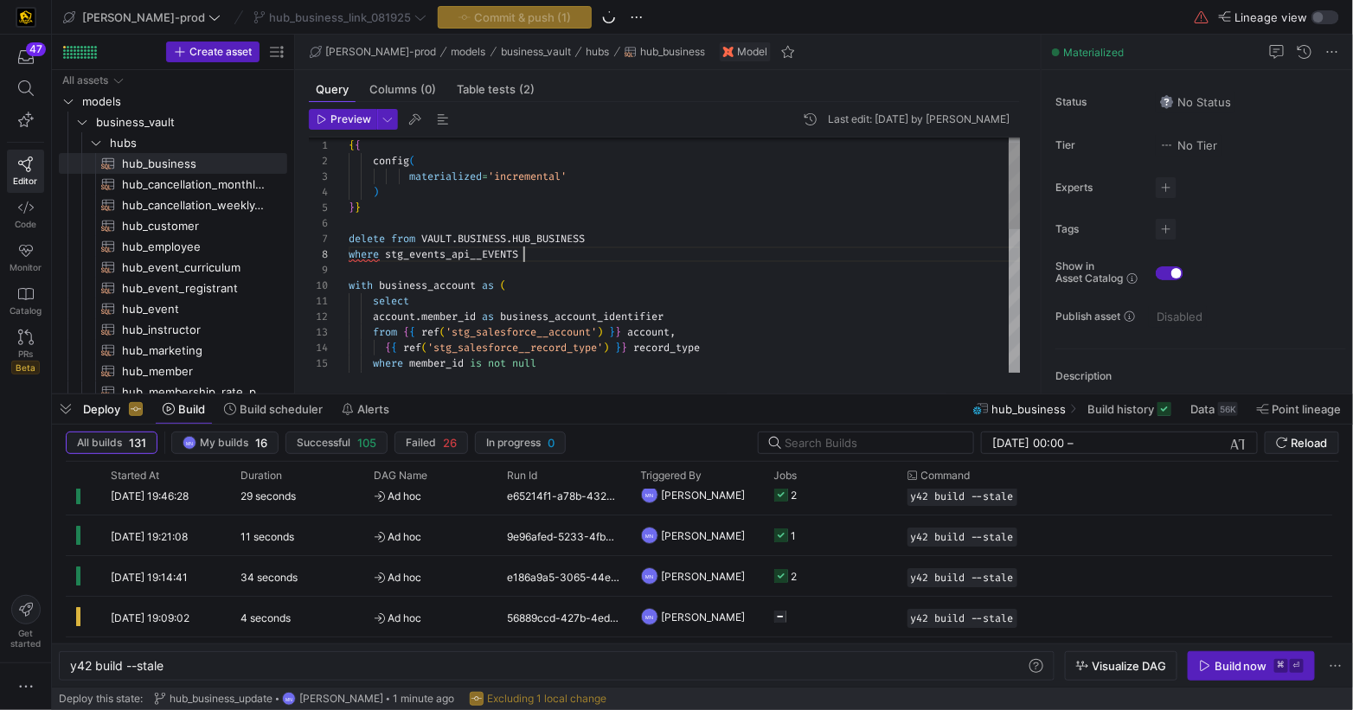
scroll to position [108, 174]
click at [607, 253] on div "where rec_src = stg_events_api__EVENTS" at bounding box center [685, 255] width 672 height 16
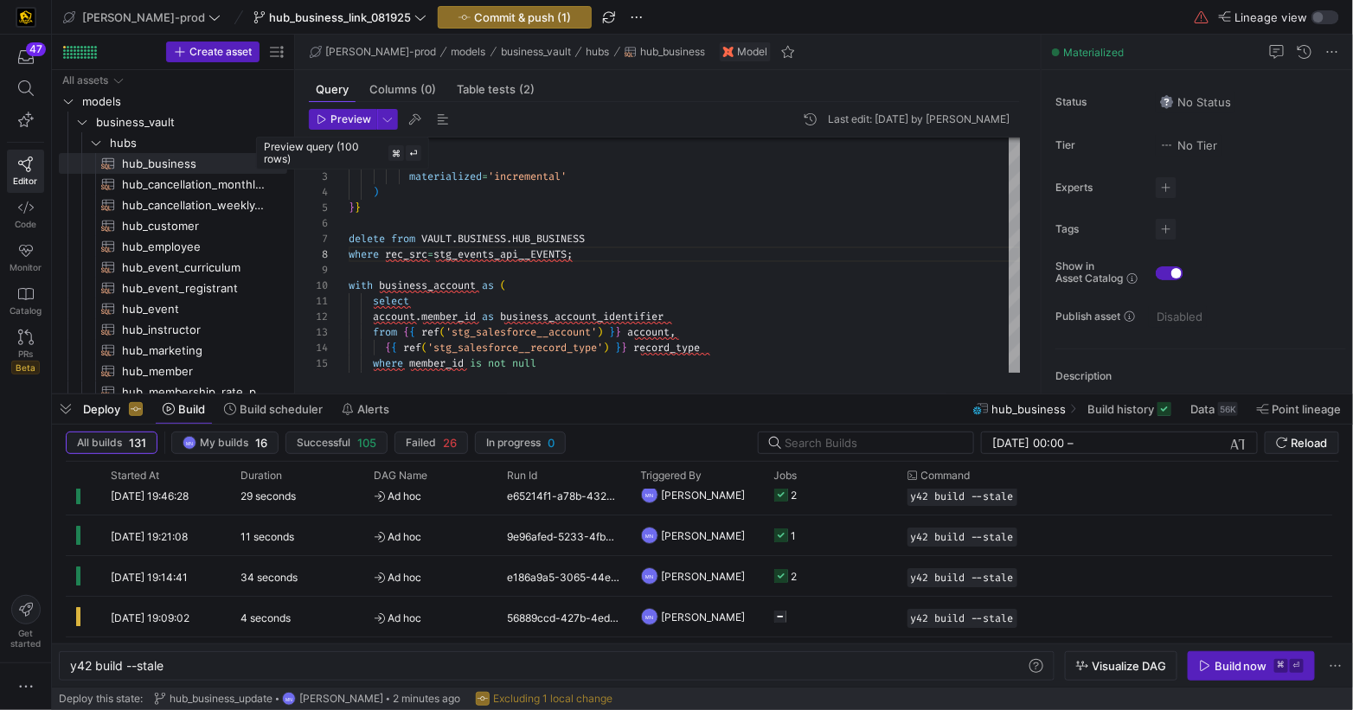
drag, startPoint x: 357, startPoint y: 122, endPoint x: 402, endPoint y: 126, distance: 45.2
click at [357, 122] on span "Preview" at bounding box center [350, 119] width 41 height 12
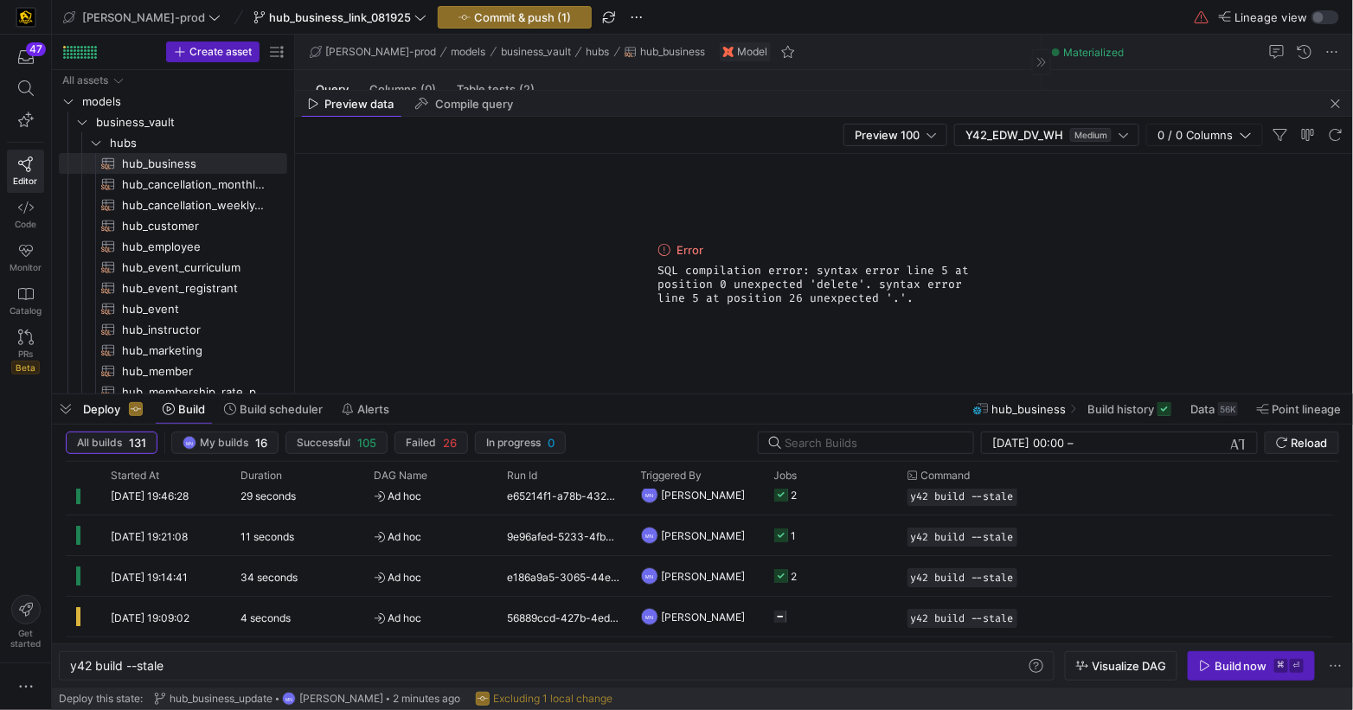
click at [1331, 106] on span "button" at bounding box center [1335, 103] width 21 height 21
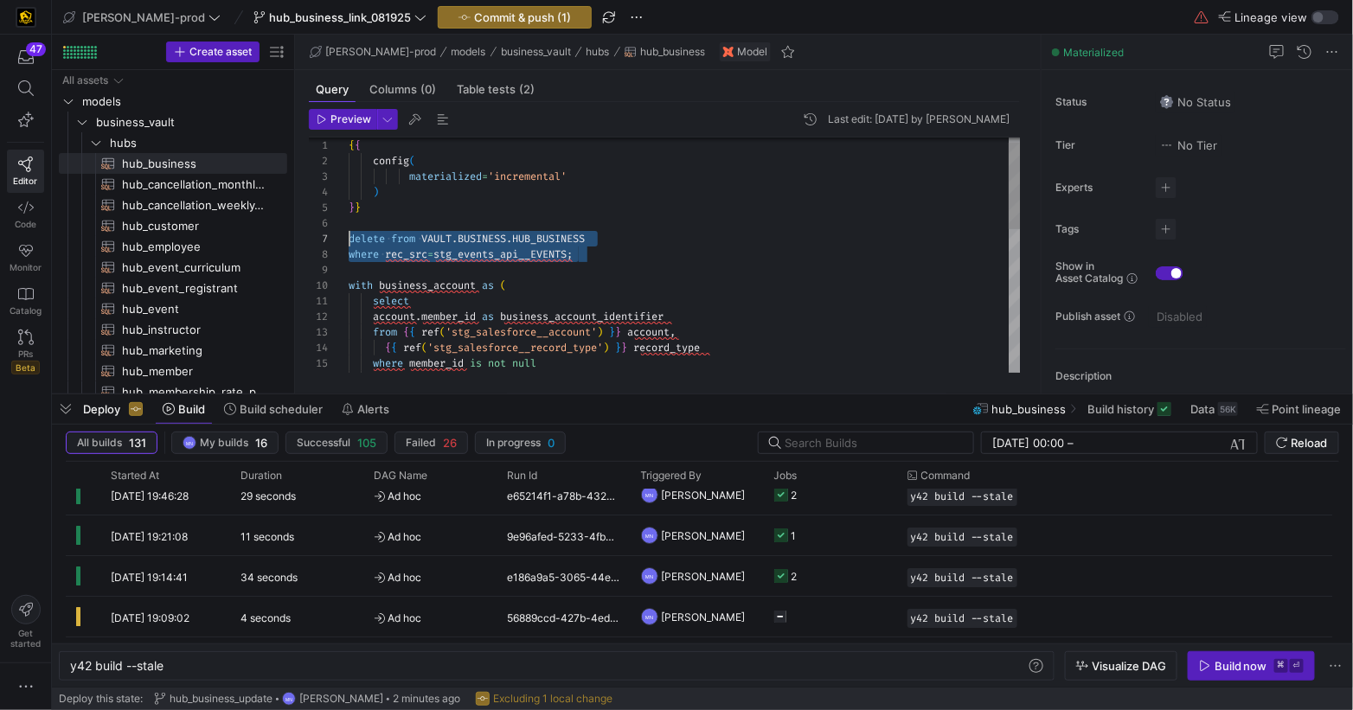
scroll to position [93, 0]
drag, startPoint x: 470, startPoint y: 247, endPoint x: 419, endPoint y: 236, distance: 52.1
click at [304, 234] on div "Preview Last edit: Tuesday 19 August 2025 by Mohammad Nurbhasha 1 2 3 4 5 6 7 8…" at bounding box center [664, 241] width 739 height 278
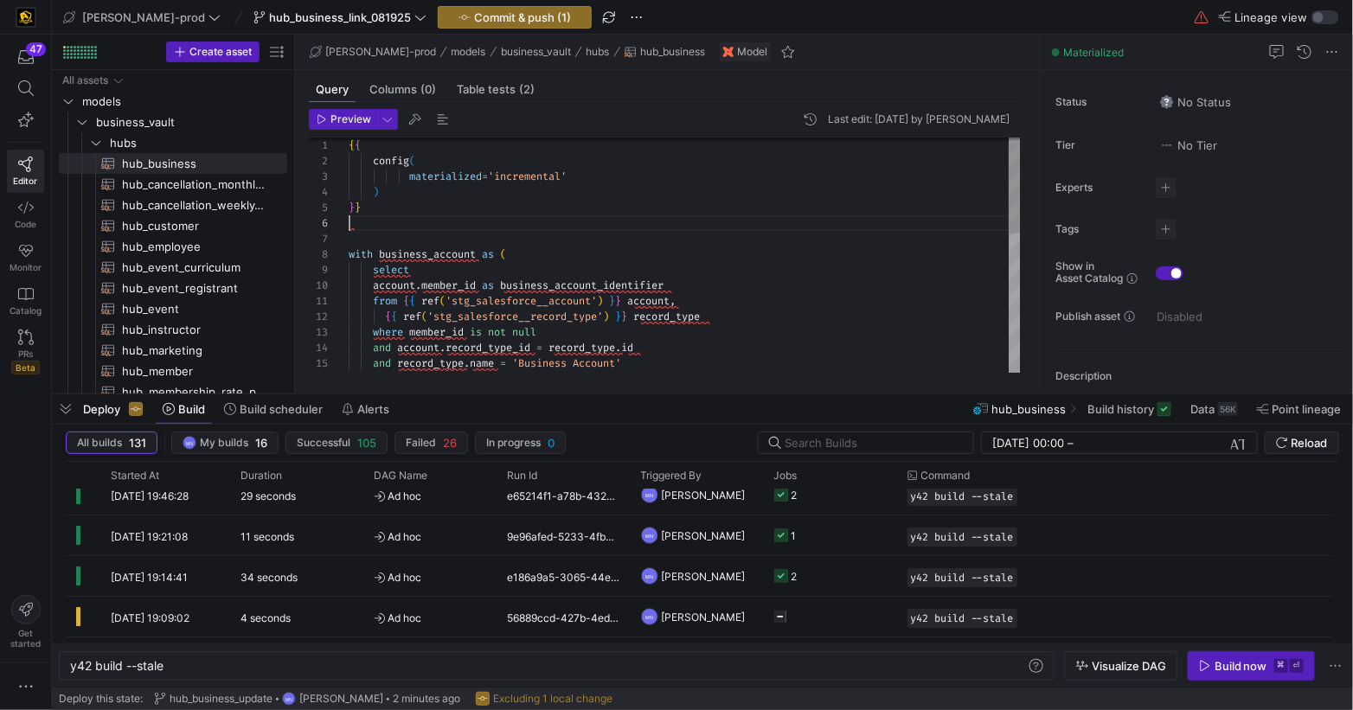
scroll to position [78, 0]
type textarea "{{ config( materialized='incremental' ) }} with business_account as ( select ac…"
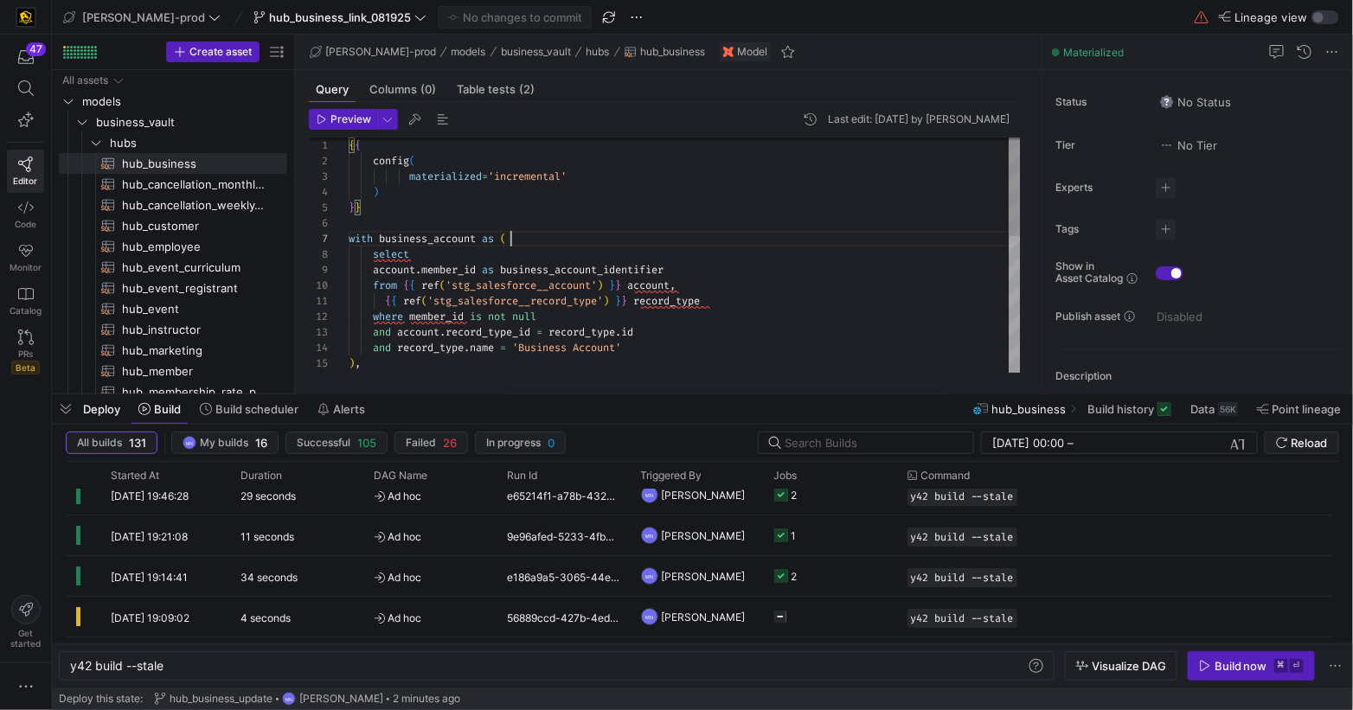
scroll to position [93, 161]
click at [742, 246] on div "{ { config ( materialized = 'incremental' ) } } with business_account as ( sele…" at bounding box center [685, 419] width 672 height 590
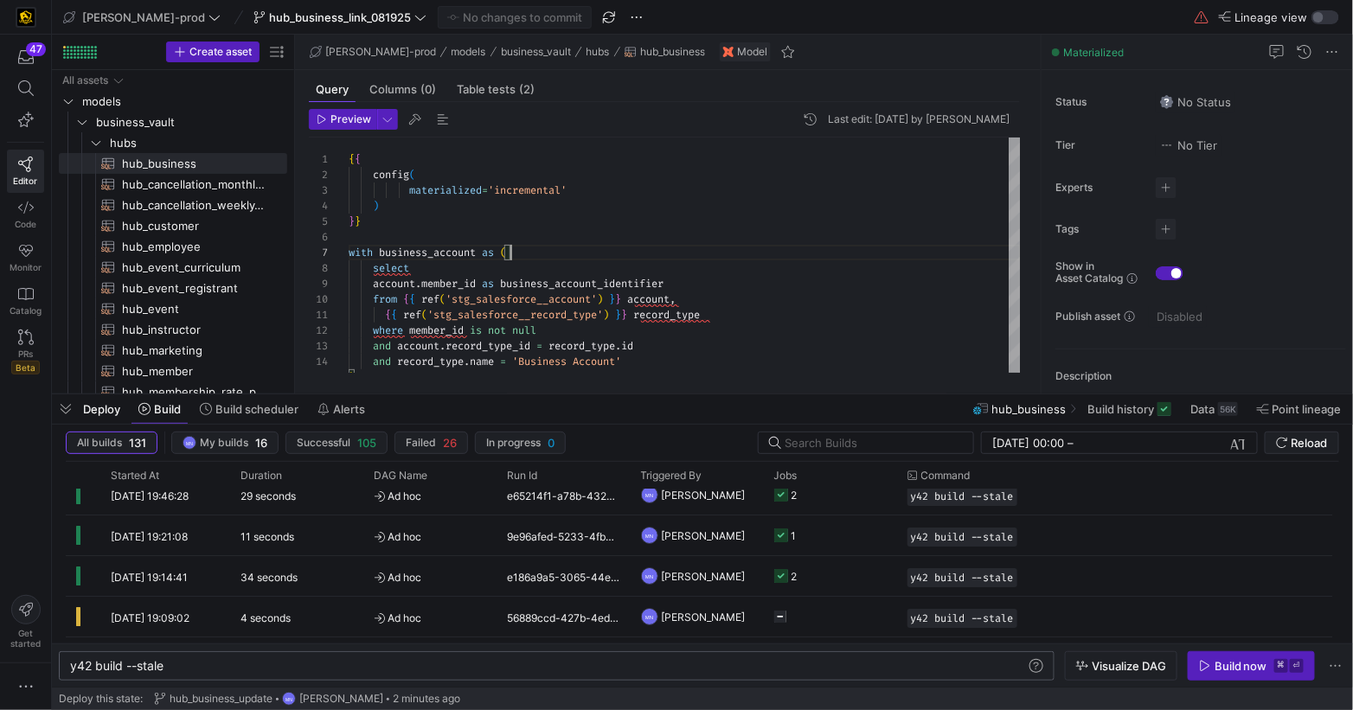
click at [404, 654] on div "y42 build --stale y42 build --stale" at bounding box center [557, 665] width 996 height 29
click at [389, 663] on div "y42 build --stale" at bounding box center [549, 666] width 958 height 14
click at [1221, 669] on div "Build now" at bounding box center [1240, 666] width 53 height 14
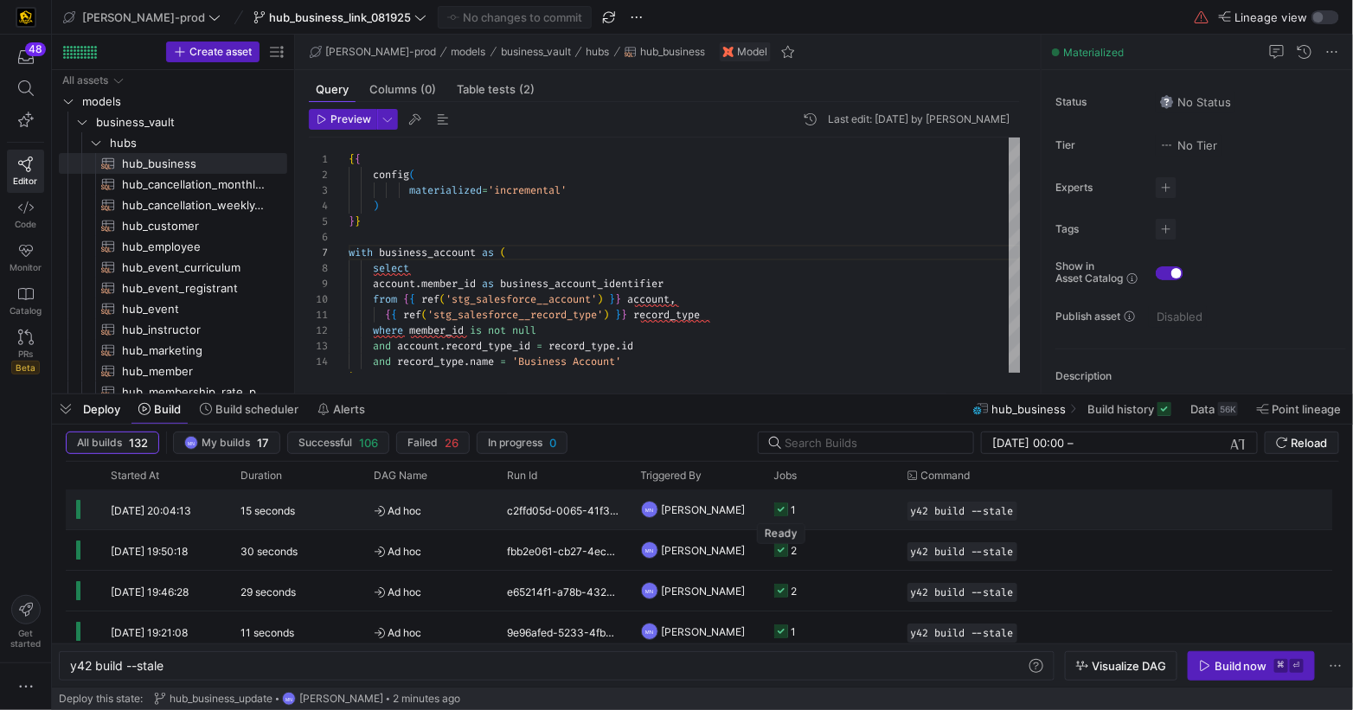
click at [779, 512] on icon "Press SPACE to select this row." at bounding box center [781, 510] width 14 height 14
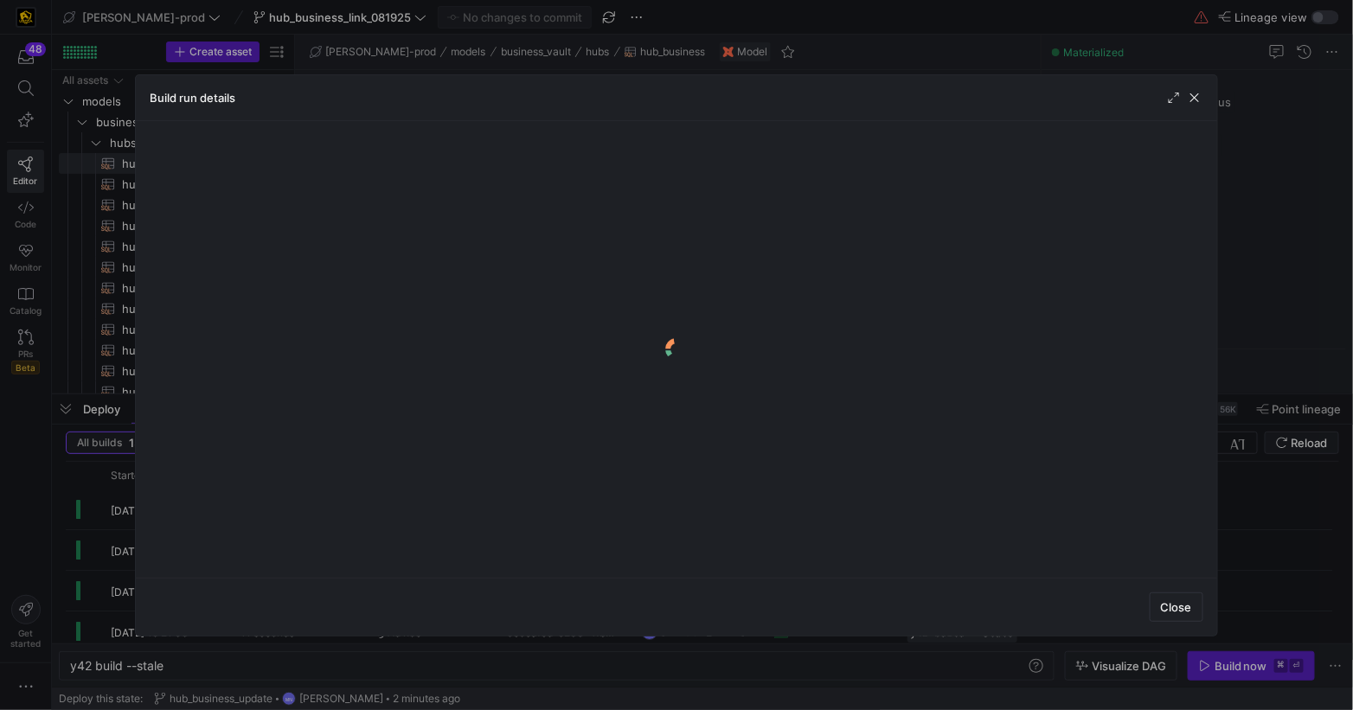
scroll to position [1, 0]
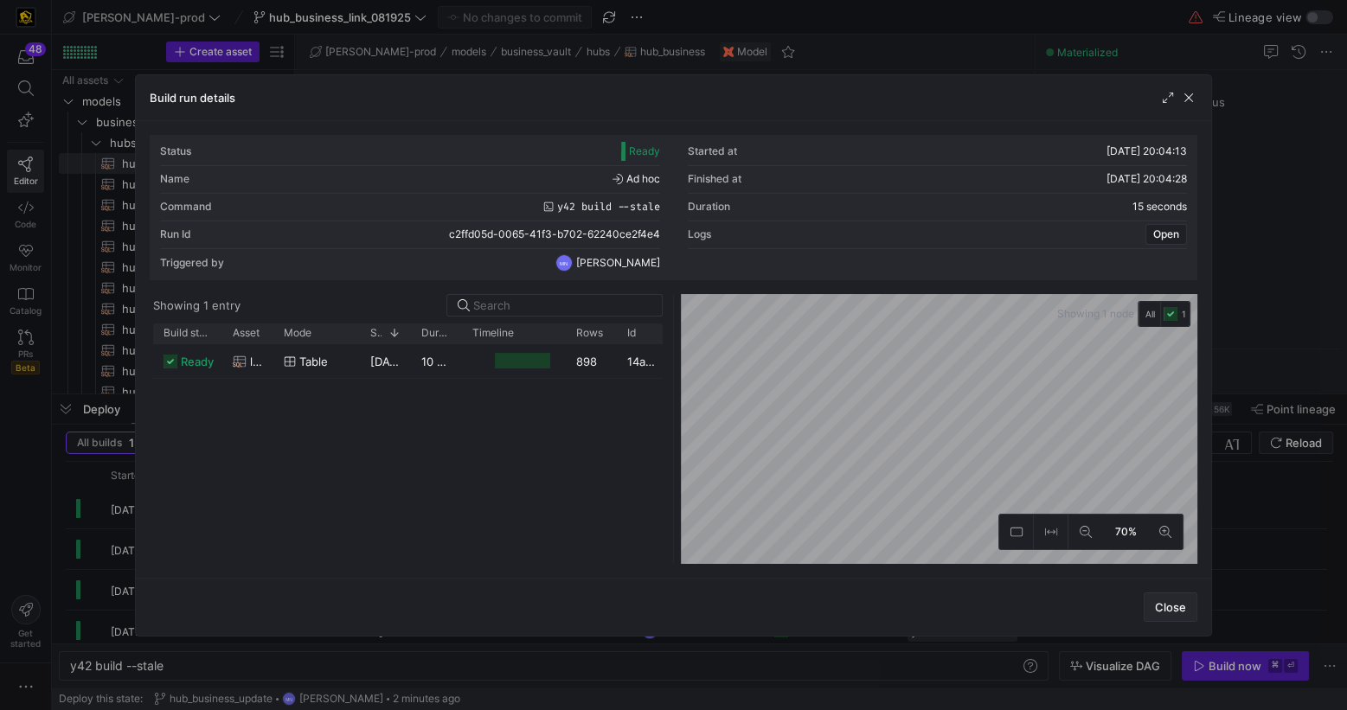
click at [1164, 600] on span "Close" at bounding box center [1170, 607] width 31 height 14
